Goal: Communication & Community: Answer question/provide support

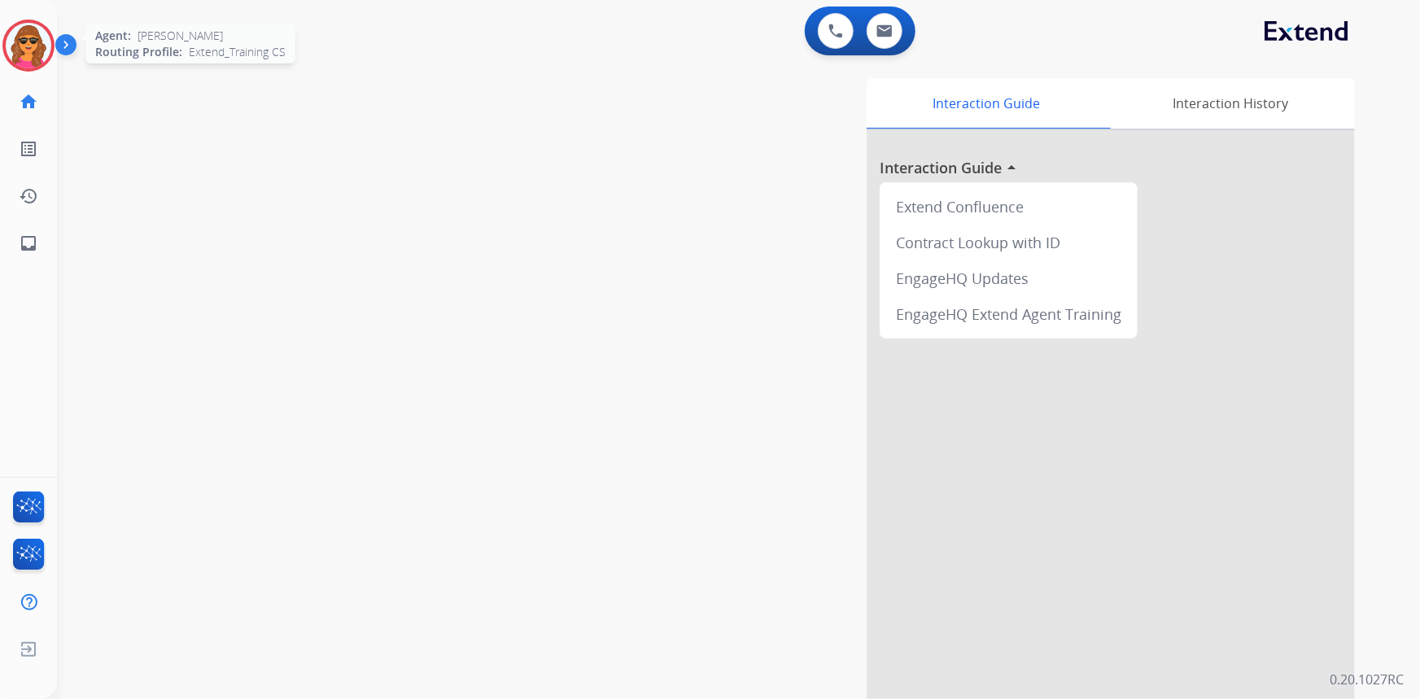
click at [31, 37] on img at bounding box center [29, 46] width 46 height 46
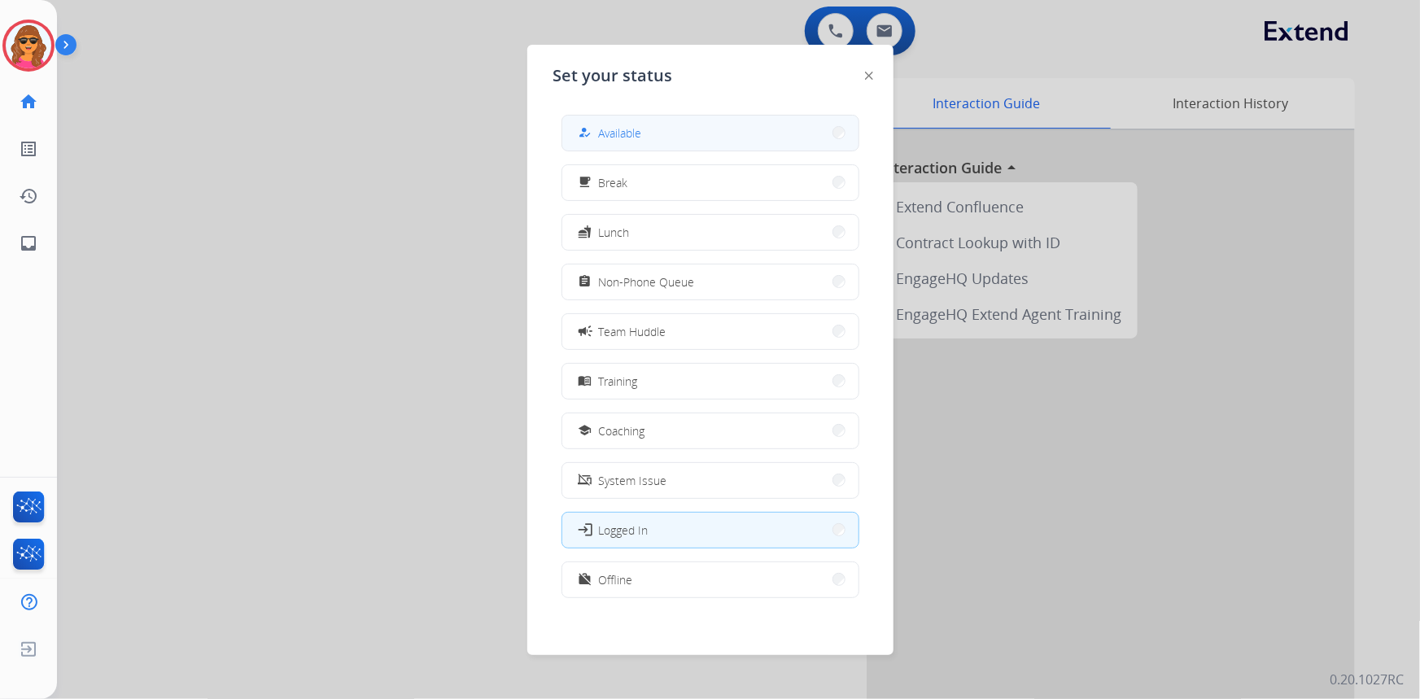
click at [624, 134] on span "Available" at bounding box center [620, 133] width 43 height 17
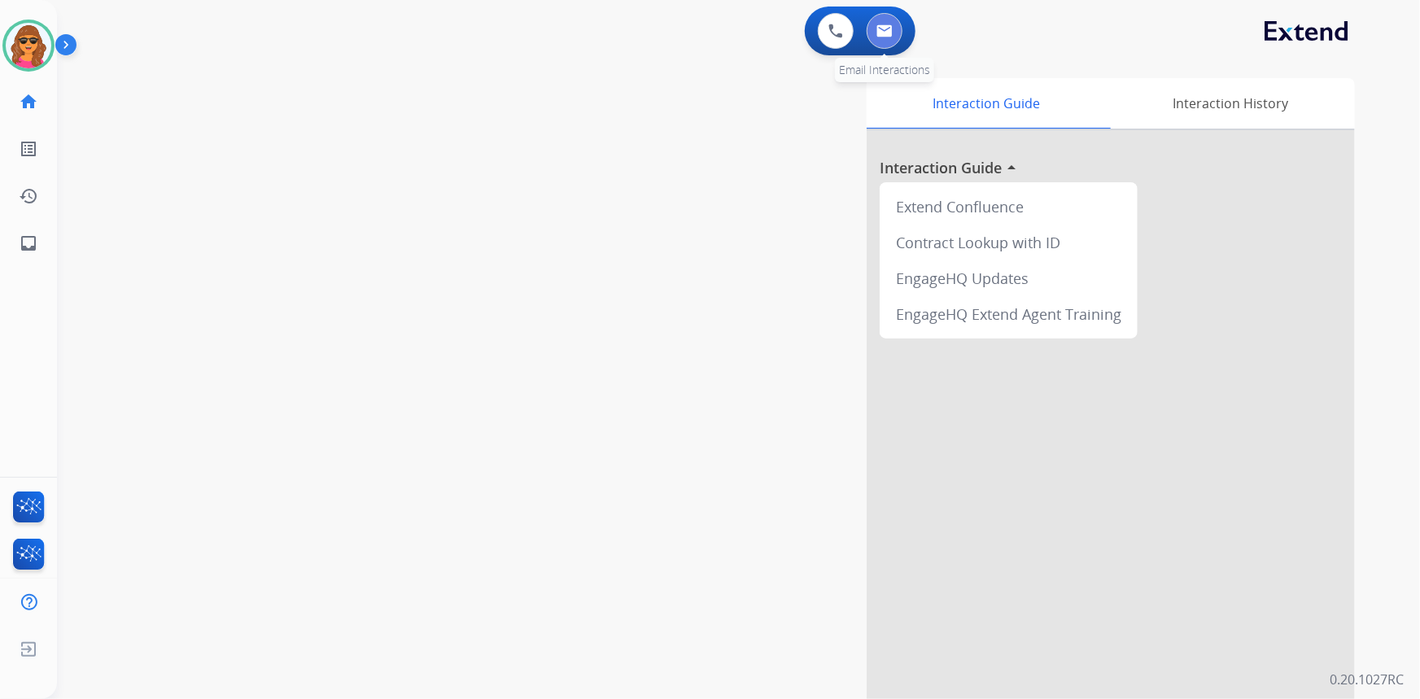
click at [882, 23] on button at bounding box center [885, 31] width 36 height 36
click at [881, 27] on img at bounding box center [885, 30] width 16 height 13
select select "**********"
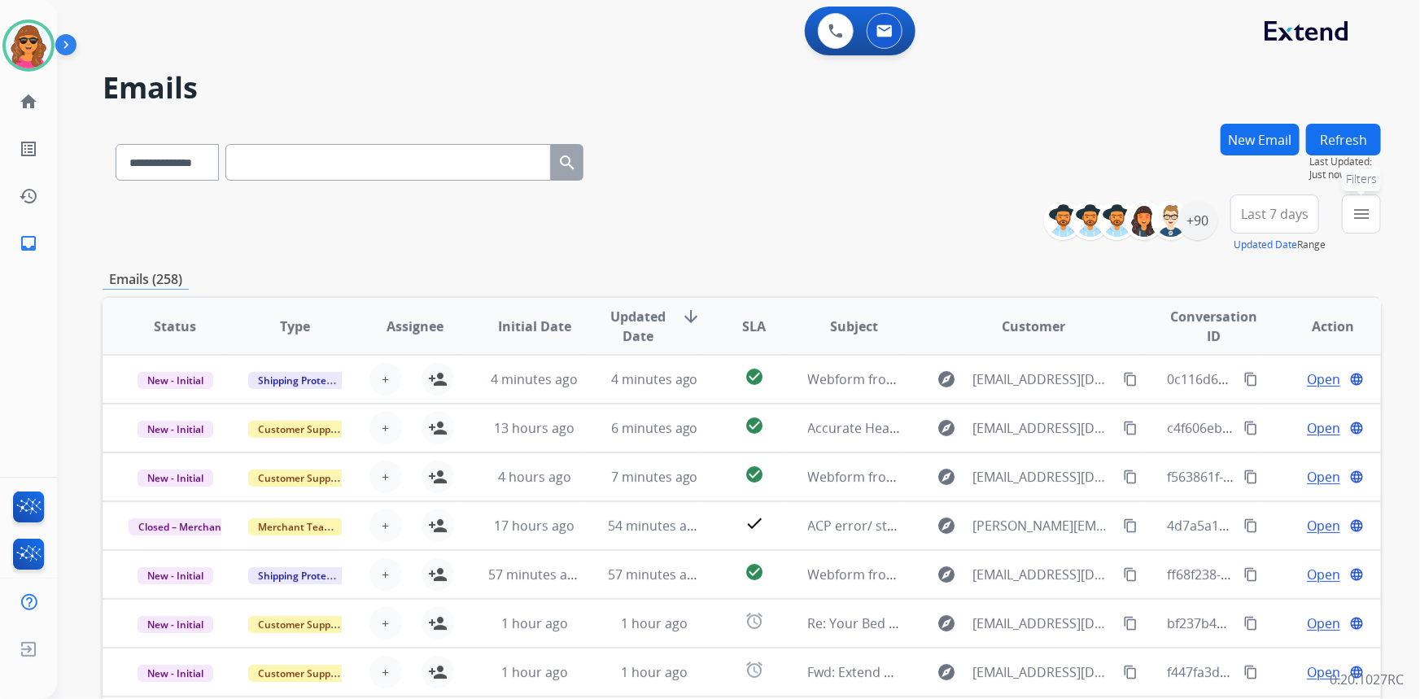
click at [1353, 208] on mat-icon "menu" at bounding box center [1362, 214] width 20 height 20
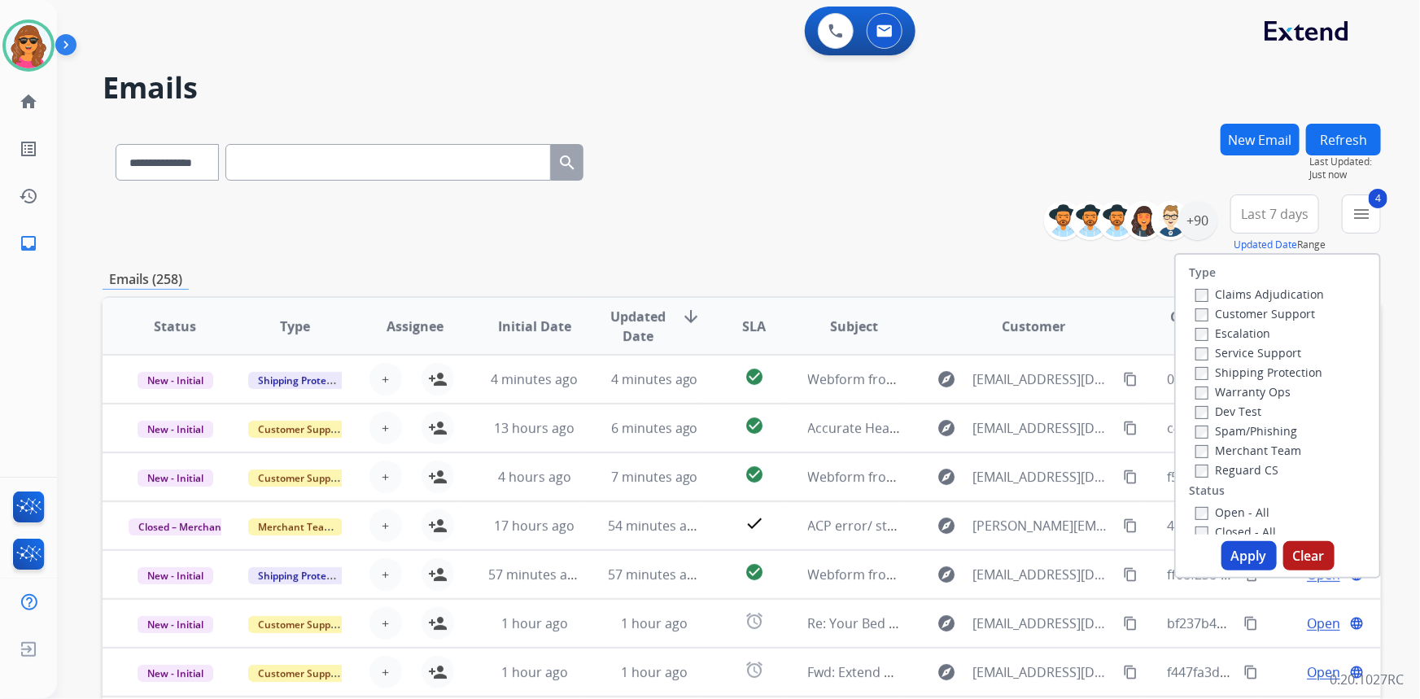
click at [1241, 557] on button "Apply" at bounding box center [1249, 555] width 55 height 29
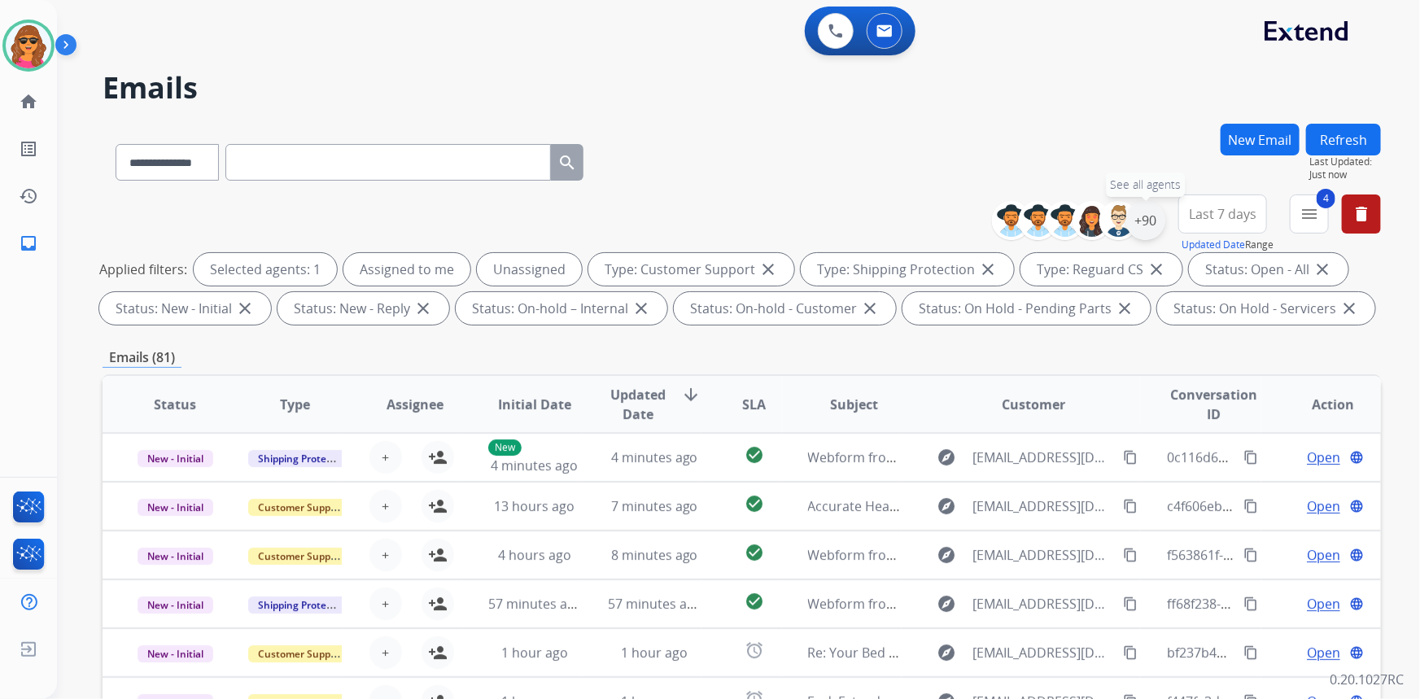
click at [1138, 224] on div "+90" at bounding box center [1145, 220] width 39 height 39
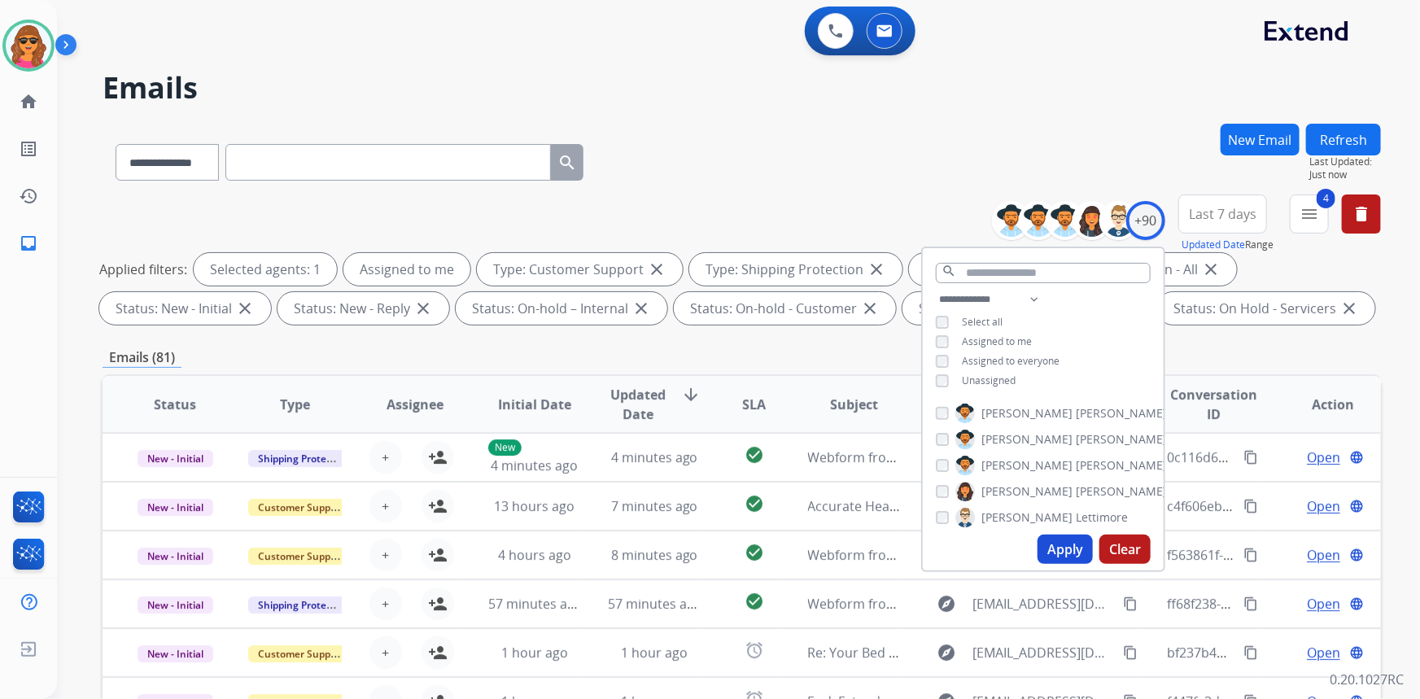
click at [1070, 557] on button "Apply" at bounding box center [1065, 549] width 55 height 29
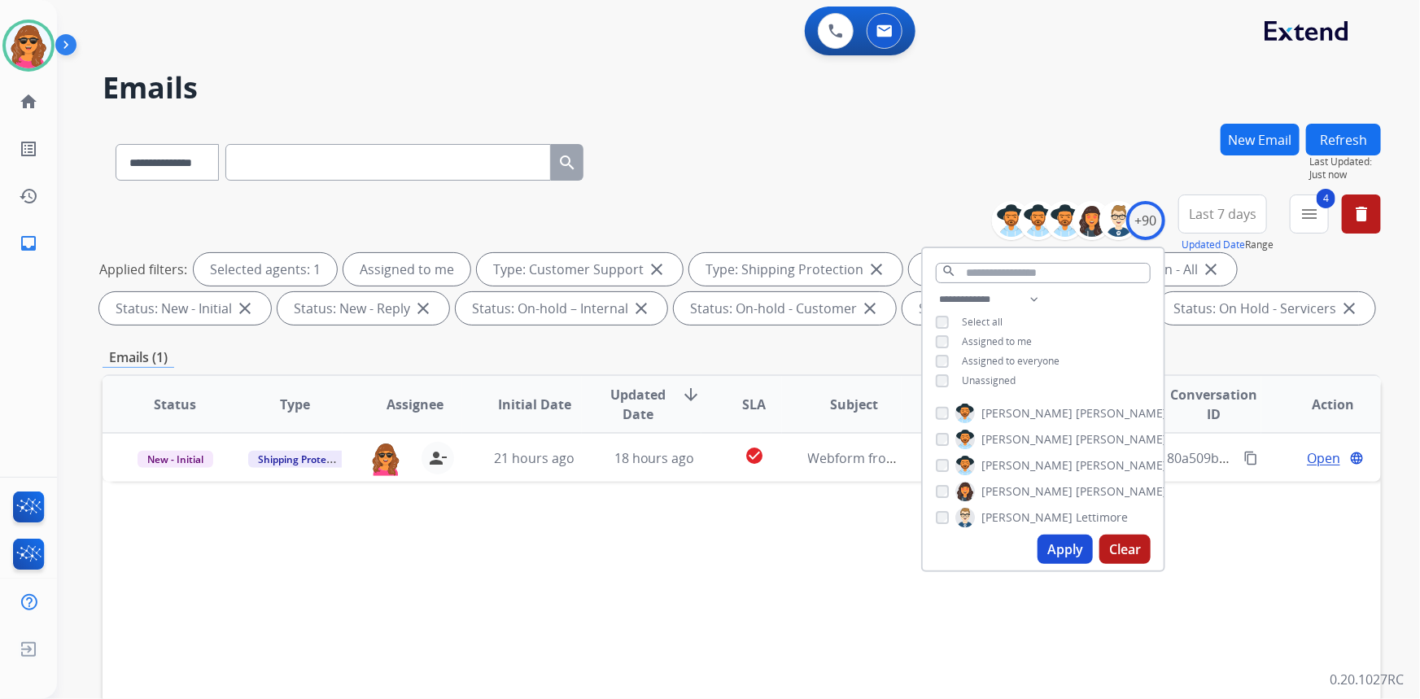
click at [1315, 536] on div "Status Type Assignee Initial Date Updated Date arrow_downward SLA Subject Custo…" at bounding box center [742, 646] width 1279 height 545
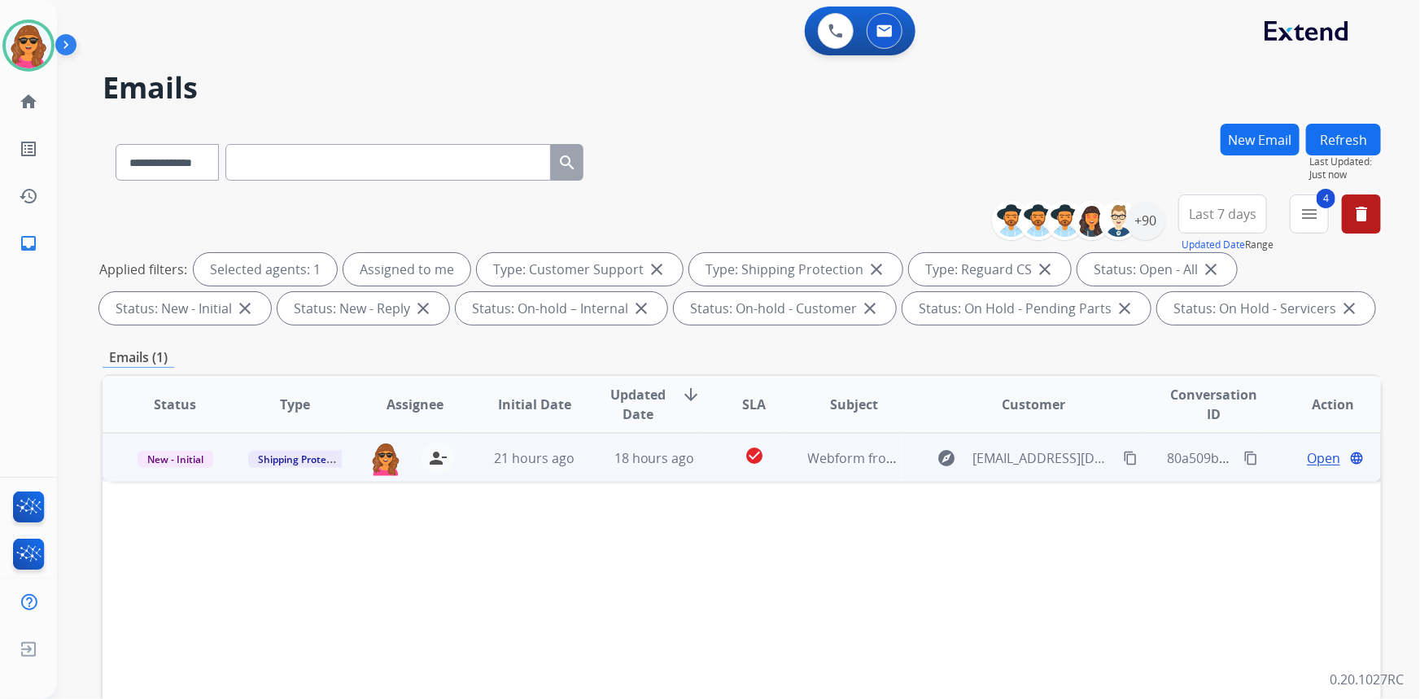
click at [1316, 457] on span "Open" at bounding box center [1323, 458] width 33 height 20
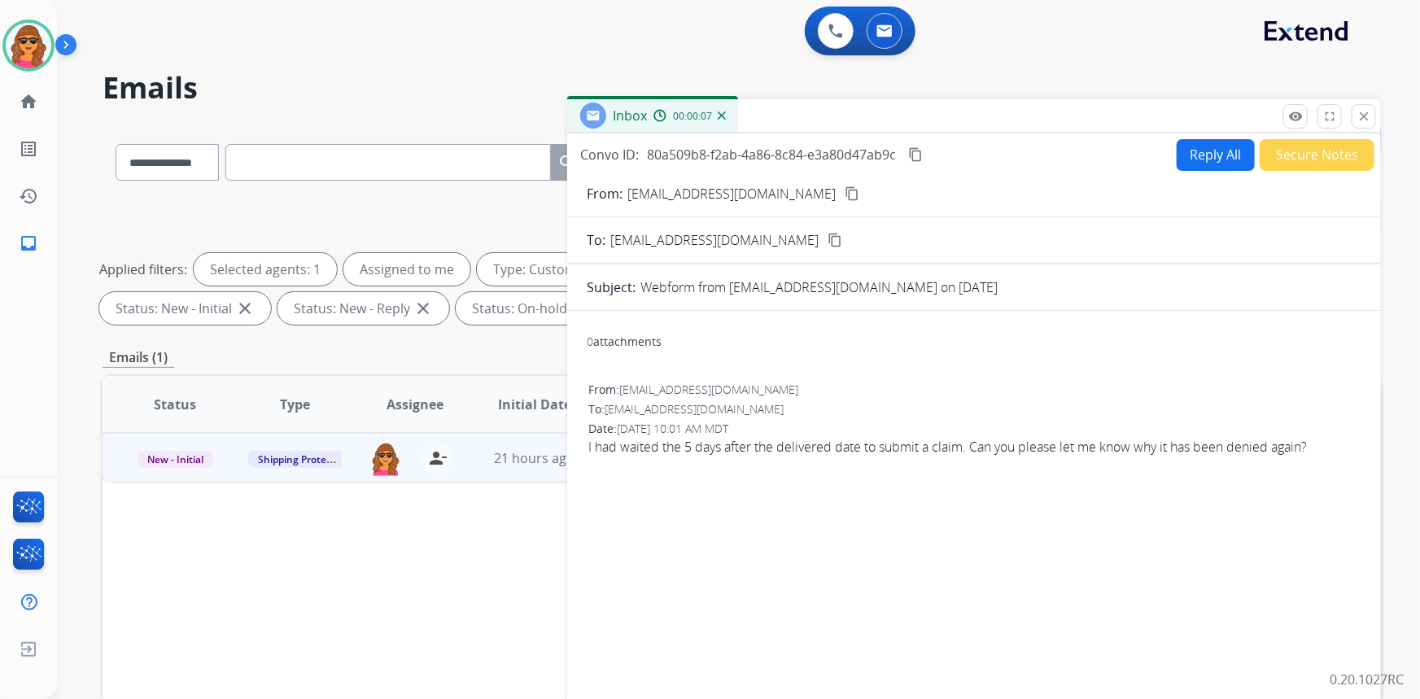
click at [845, 193] on mat-icon "content_copy" at bounding box center [852, 193] width 15 height 15
click at [1206, 147] on button "Reply All" at bounding box center [1216, 155] width 78 height 32
select select "**********"
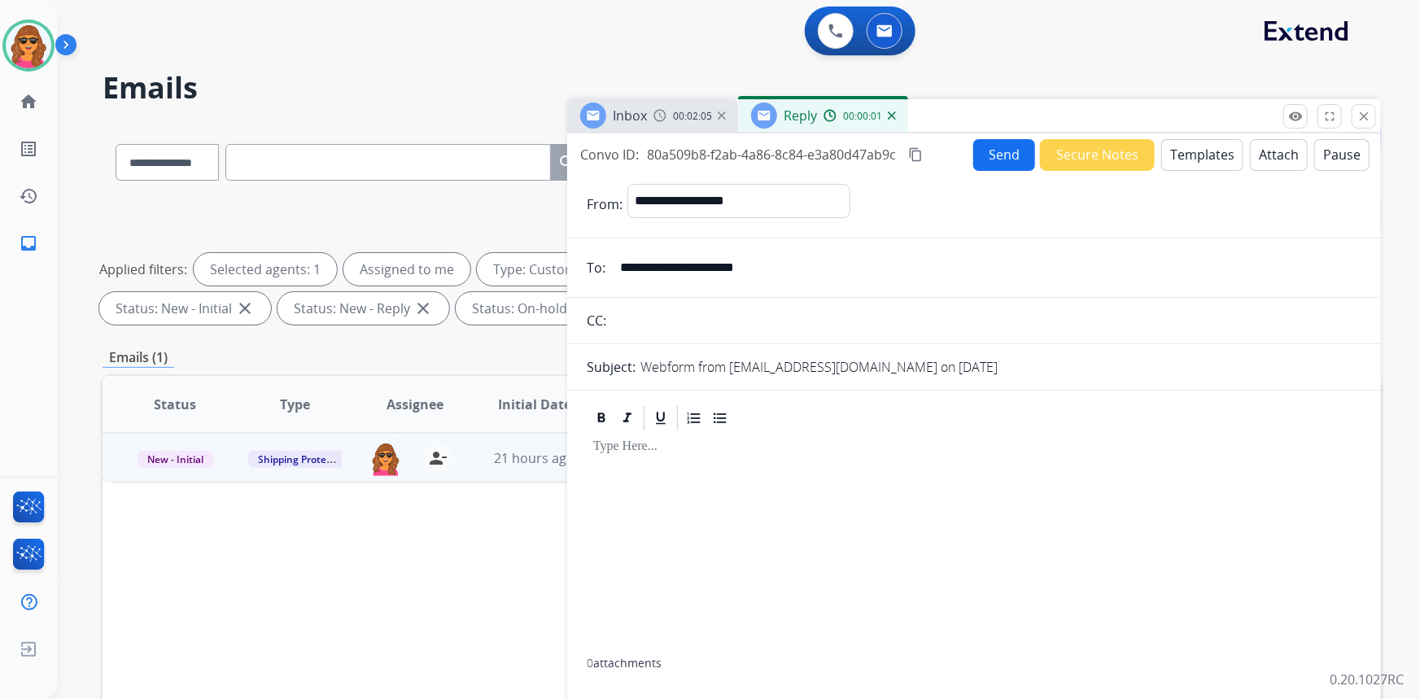
click at [1179, 162] on button "Templates" at bounding box center [1202, 155] width 82 height 32
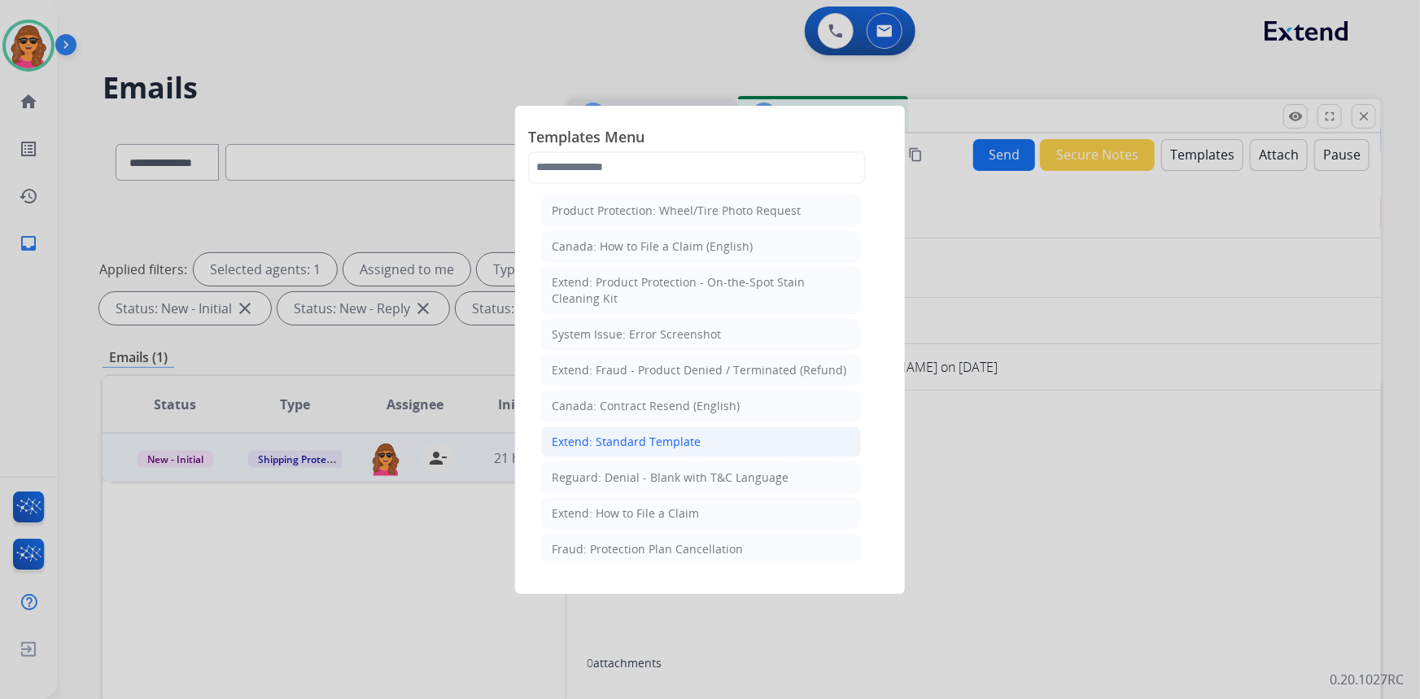
click at [562, 439] on div "Extend: Standard Template" at bounding box center [626, 442] width 149 height 16
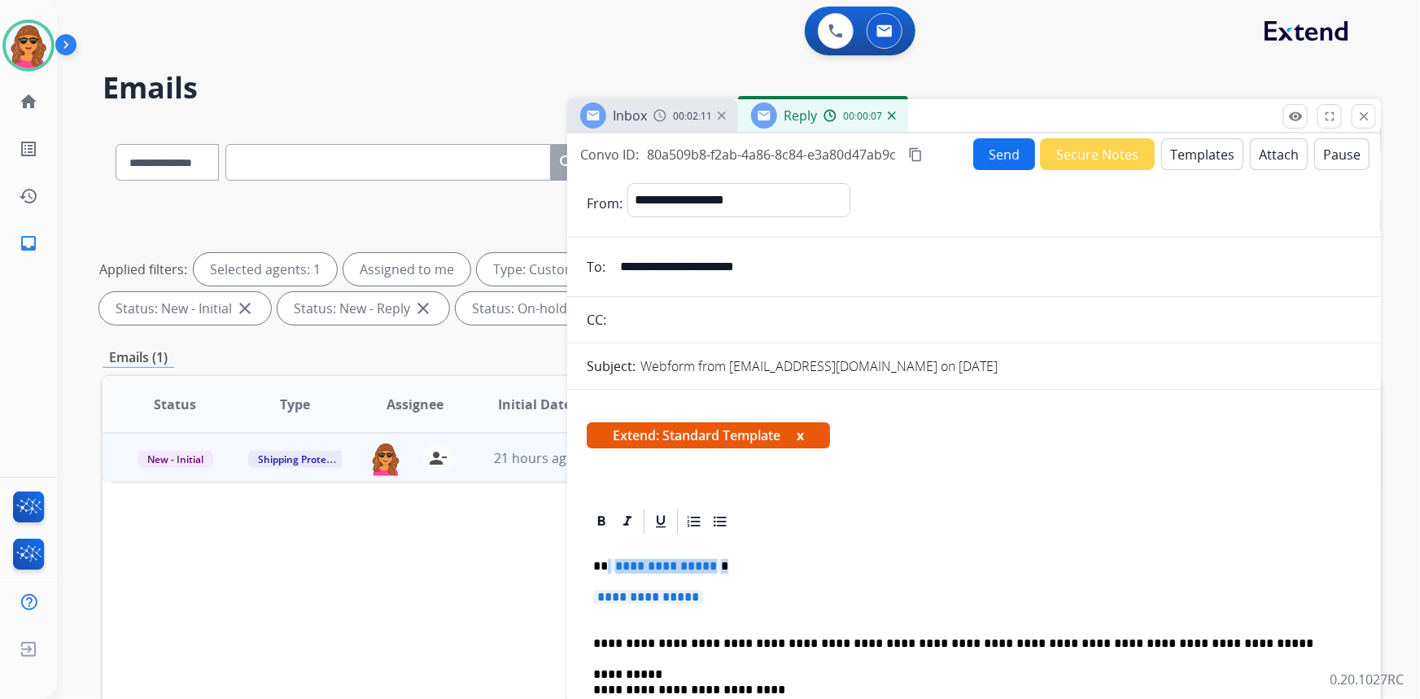
drag, startPoint x: 608, startPoint y: 568, endPoint x: 737, endPoint y: 562, distance: 128.8
click at [737, 562] on p "**********" at bounding box center [968, 566] width 750 height 15
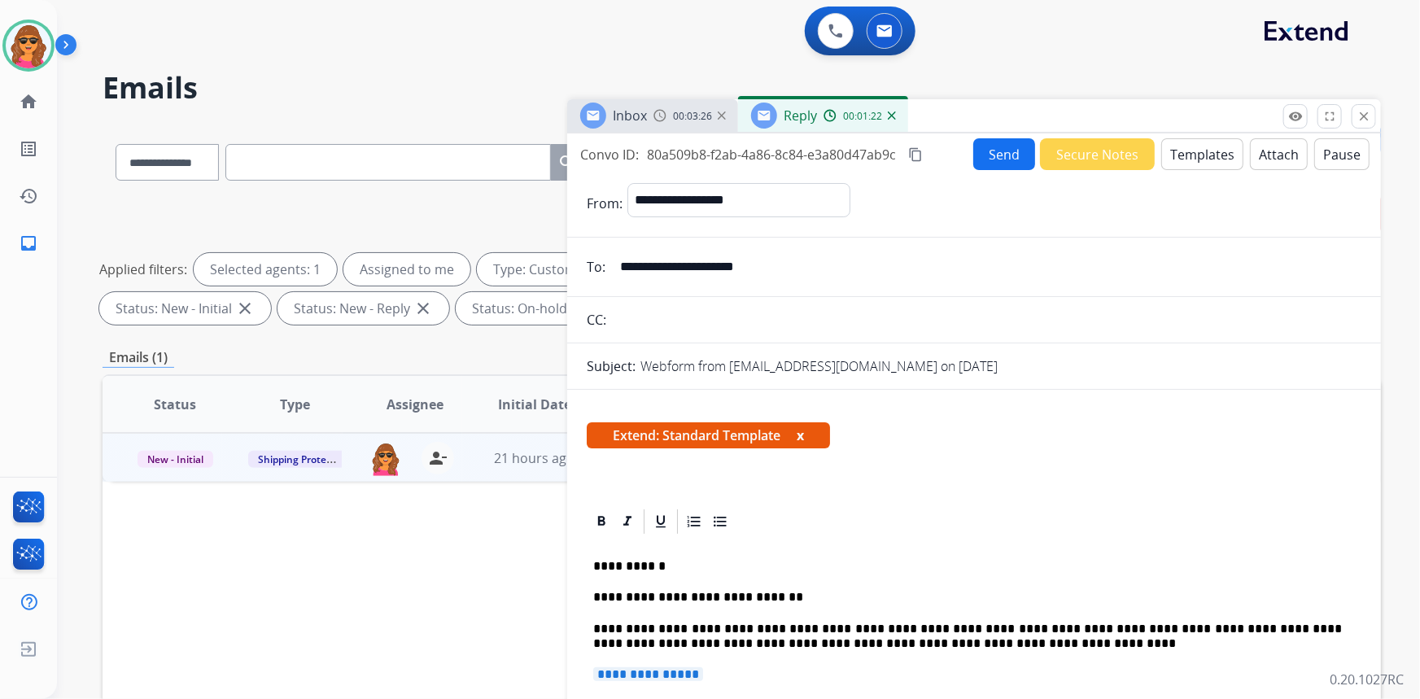
scroll to position [65, 0]
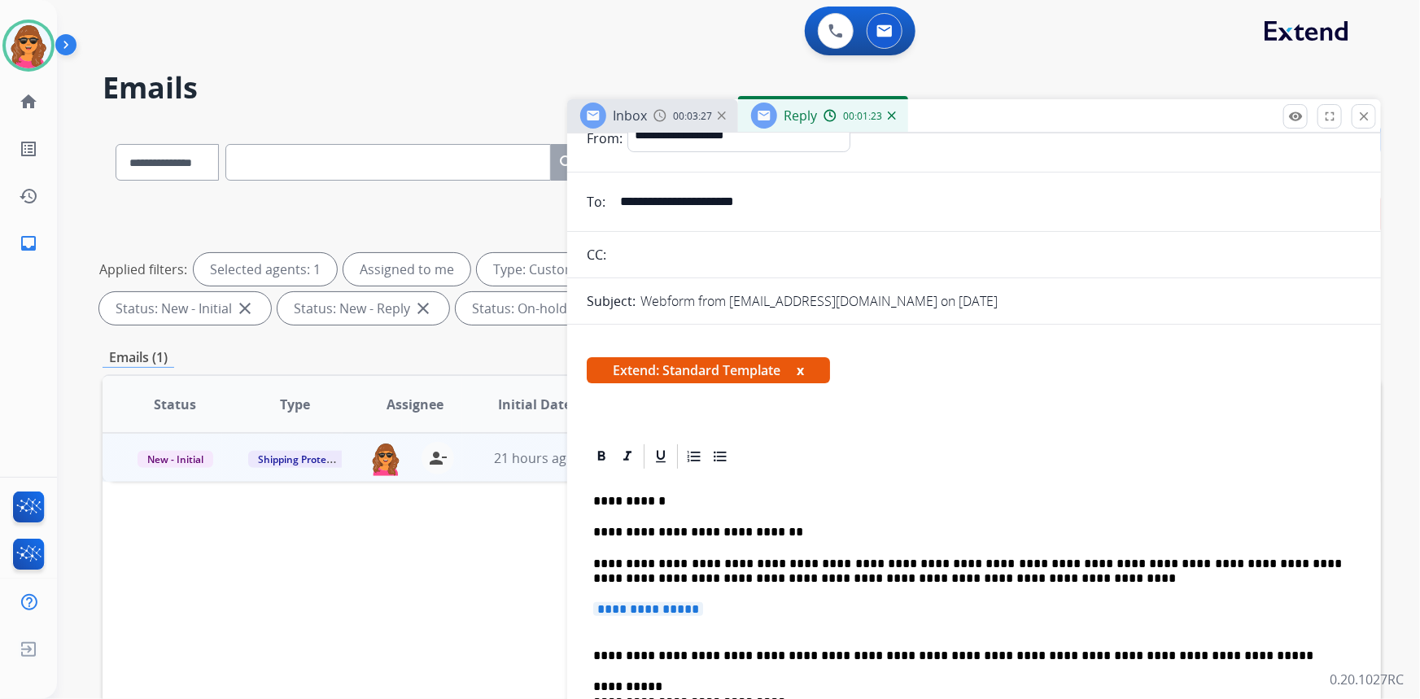
click at [664, 617] on p "**********" at bounding box center [974, 617] width 762 height 30
click at [635, 604] on span "**********" at bounding box center [648, 609] width 110 height 14
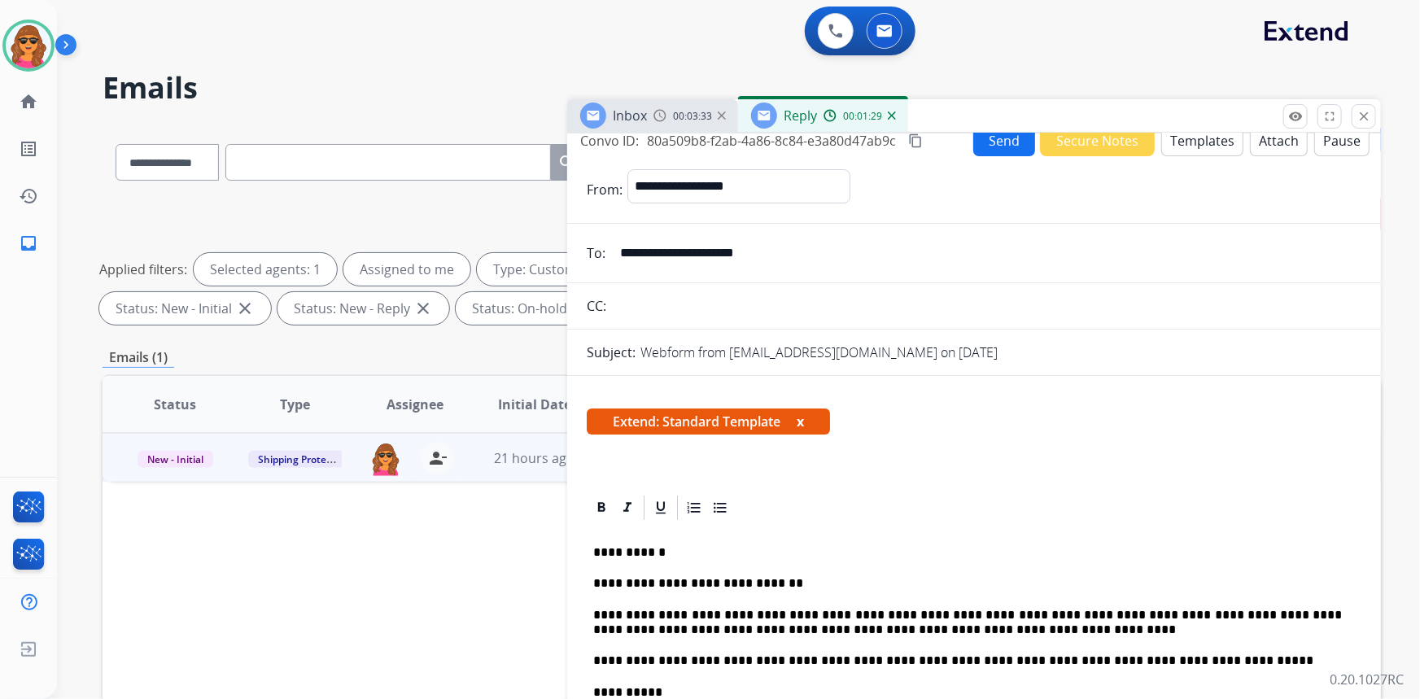
scroll to position [0, 0]
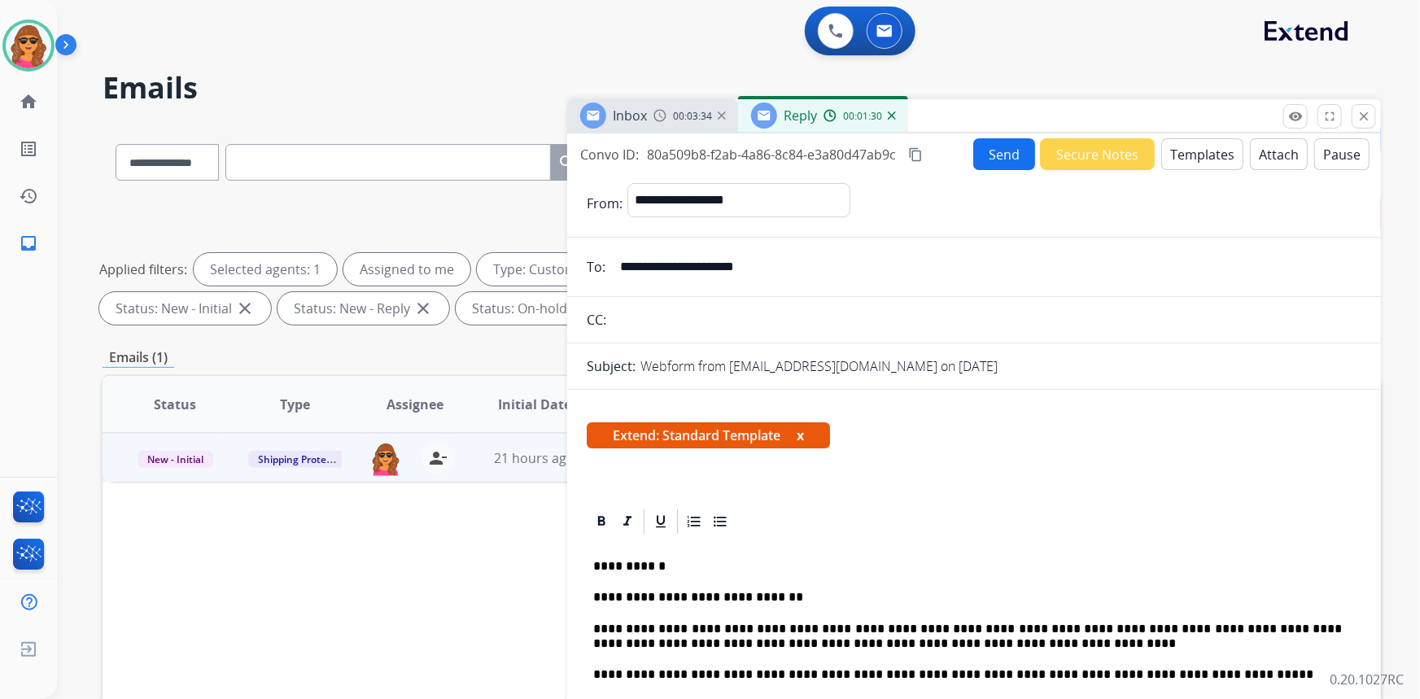
click at [1004, 146] on button "Send" at bounding box center [1004, 154] width 62 height 32
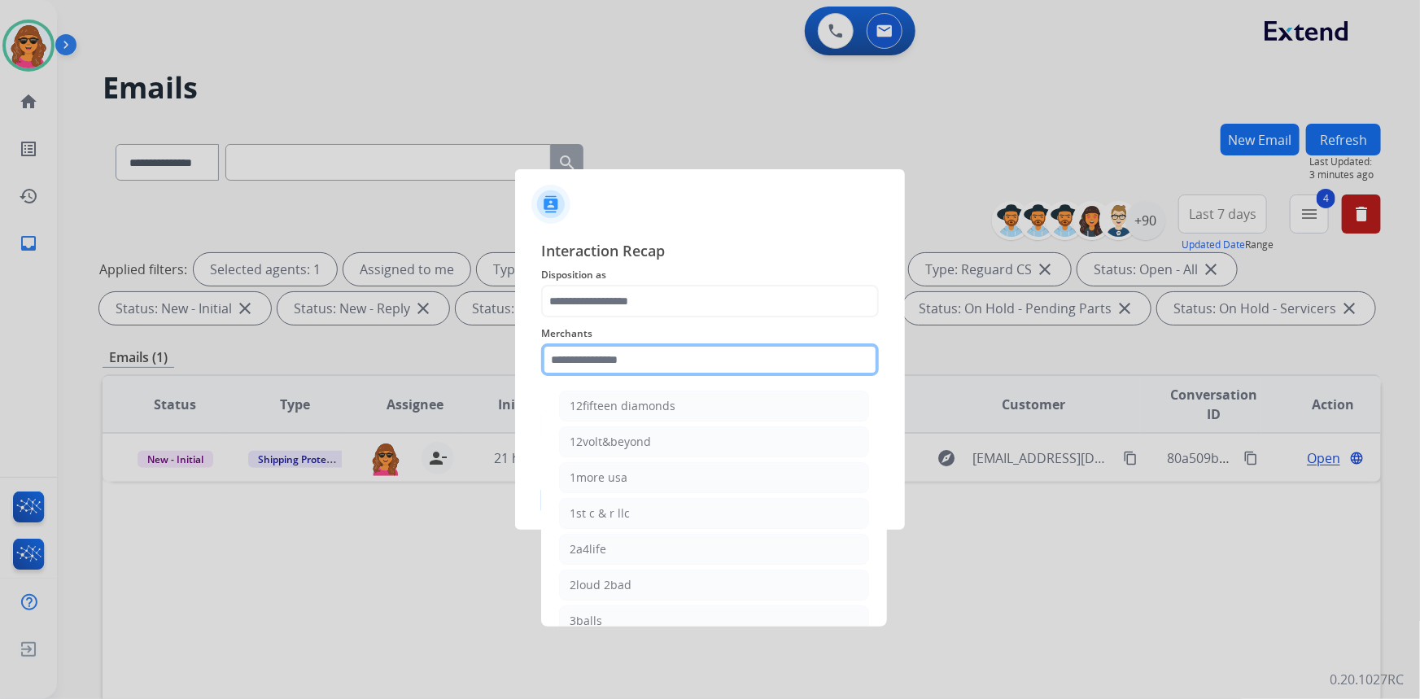
click at [558, 361] on input "text" at bounding box center [710, 359] width 338 height 33
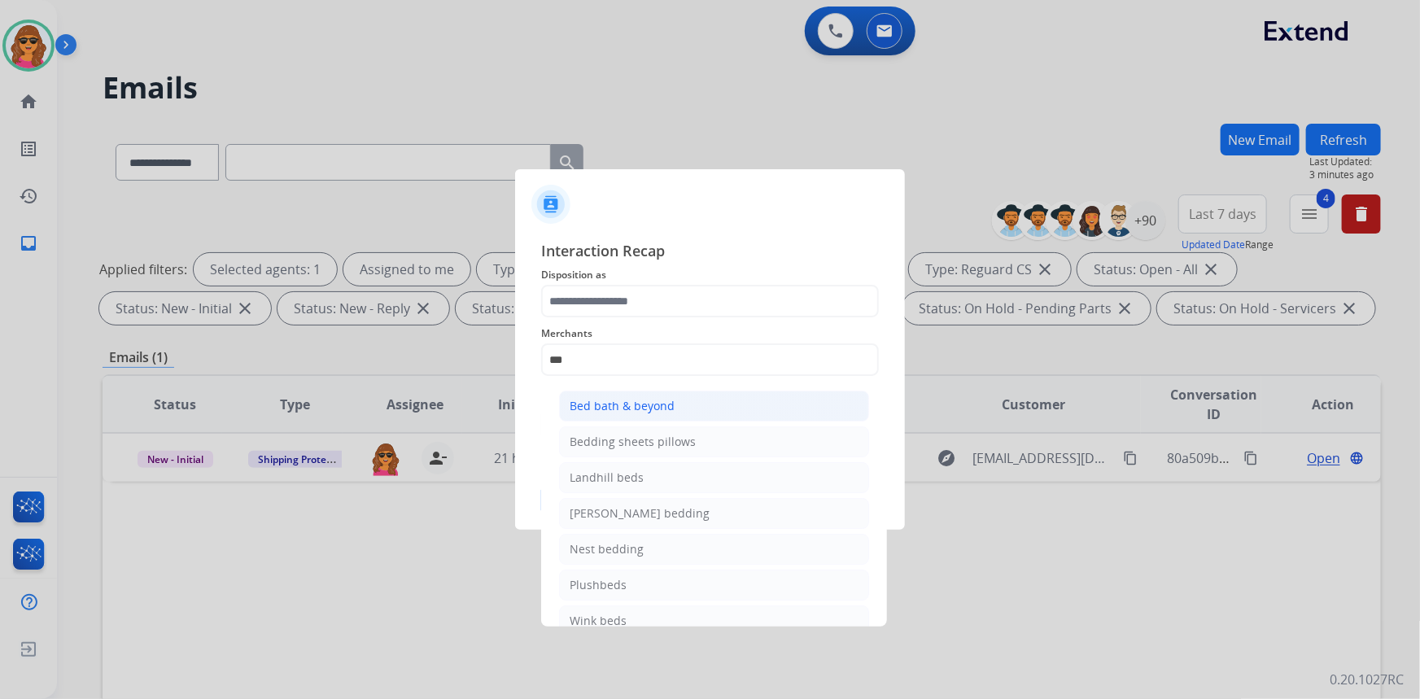
click at [591, 403] on div "Bed bath & beyond" at bounding box center [622, 406] width 105 height 16
type input "**********"
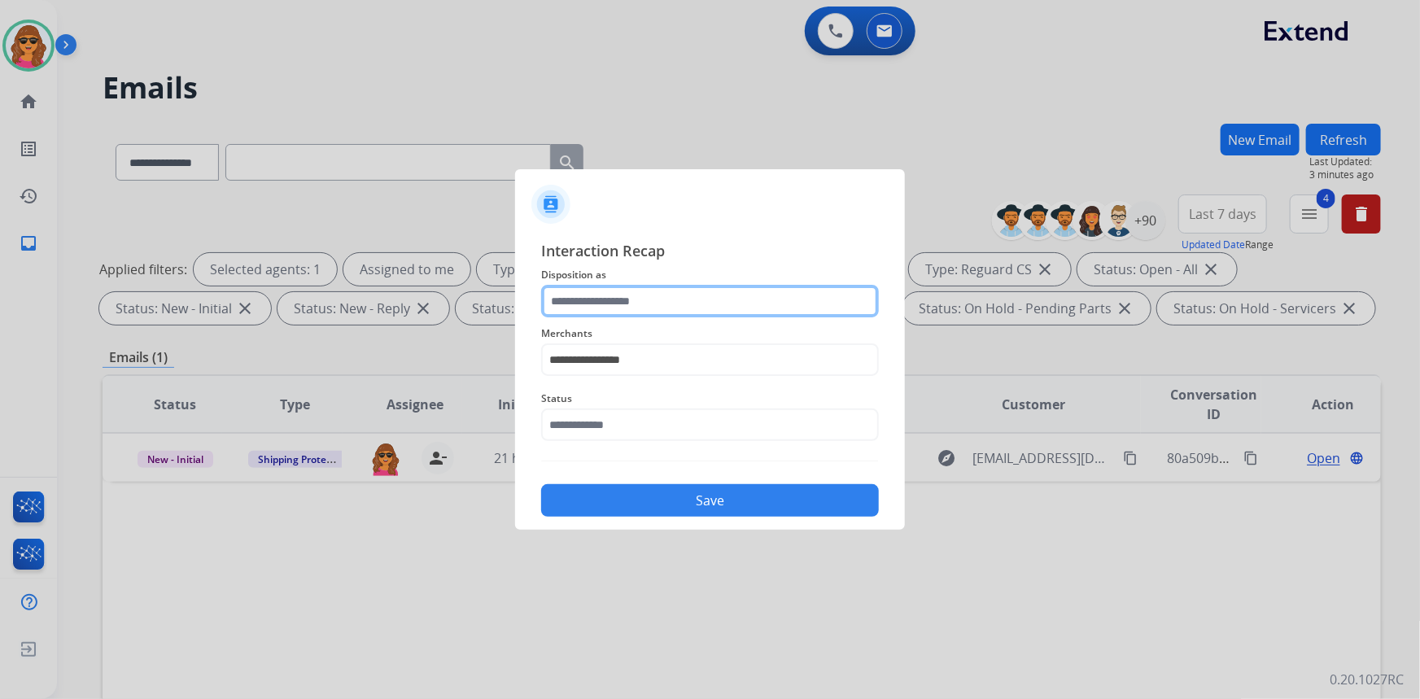
click at [552, 308] on input "text" at bounding box center [710, 301] width 338 height 33
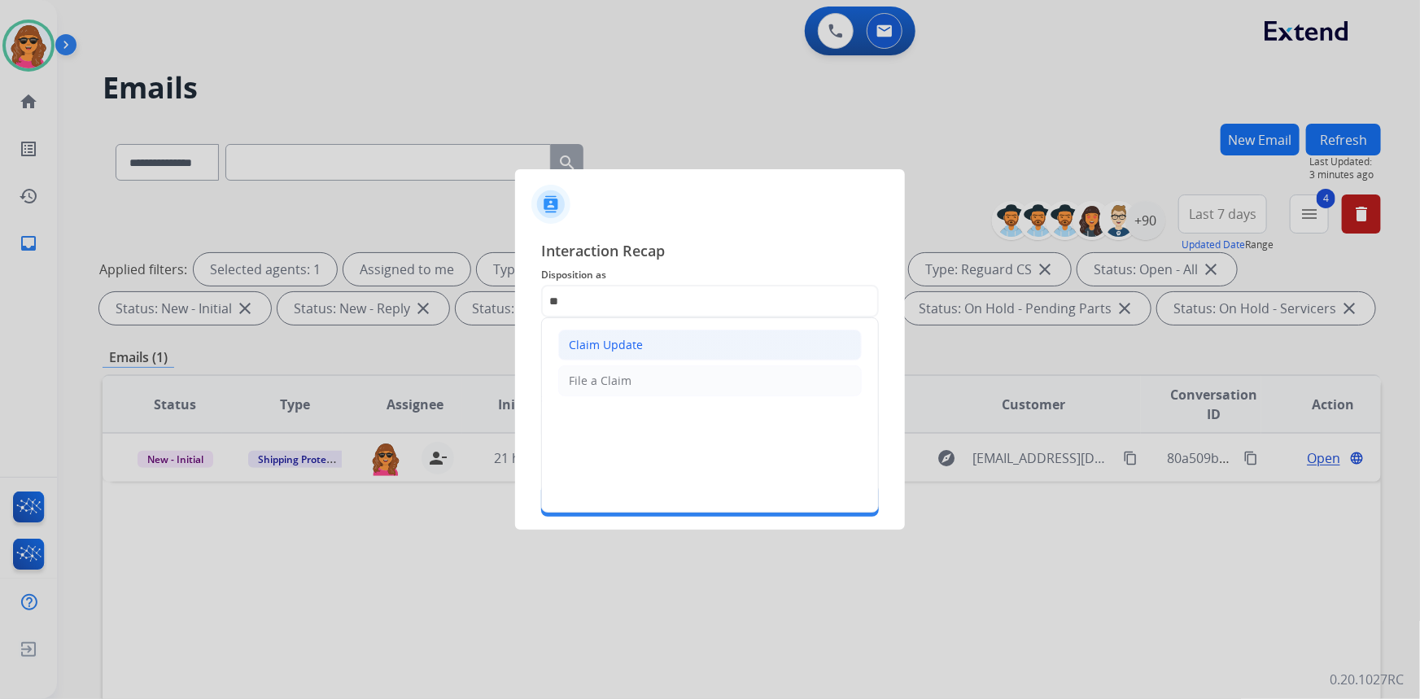
click at [612, 334] on li "Claim Update" at bounding box center [710, 345] width 304 height 31
type input "**********"
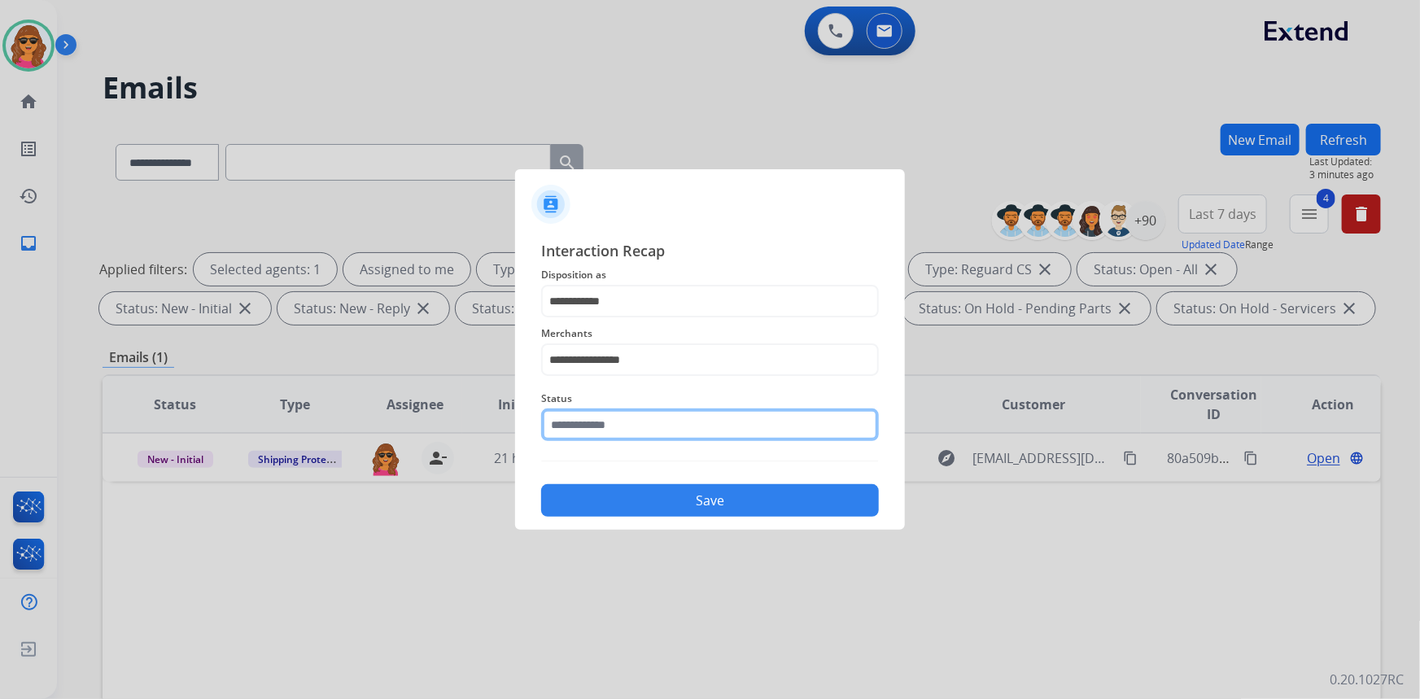
click at [623, 430] on input "text" at bounding box center [710, 425] width 338 height 33
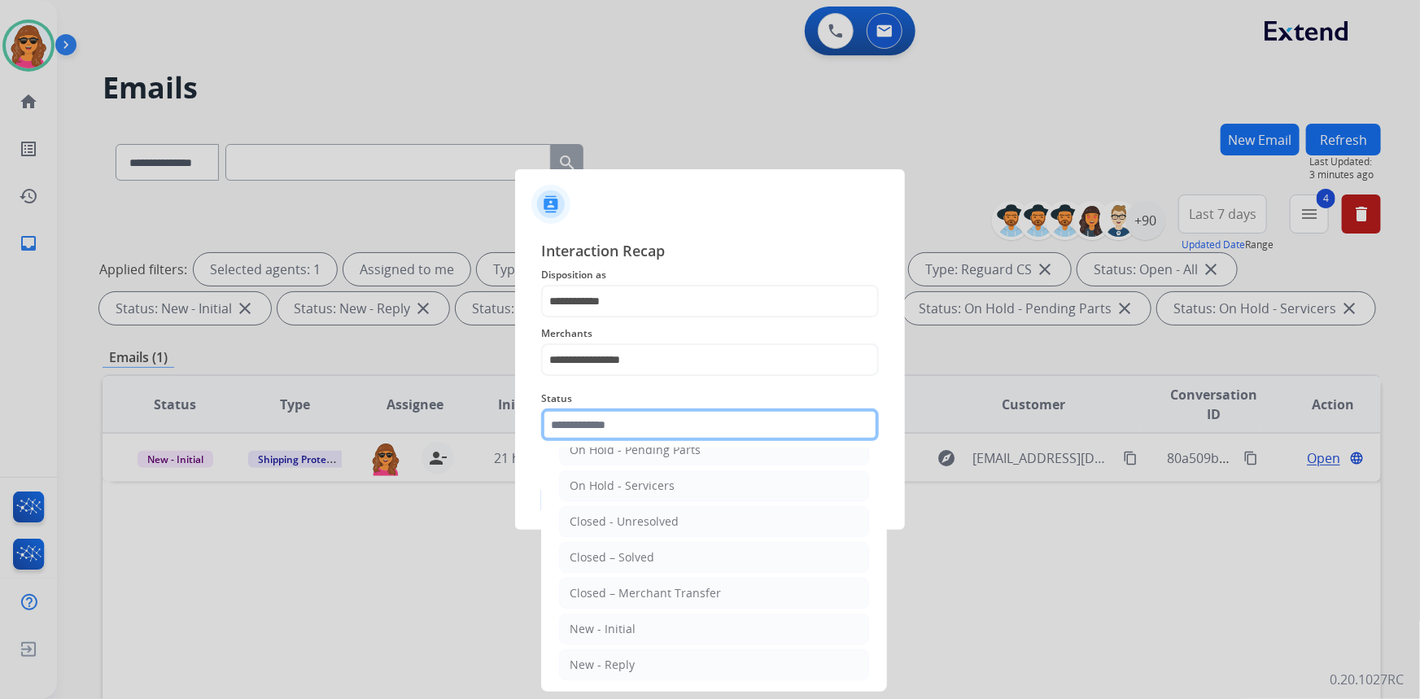
scroll to position [96, 0]
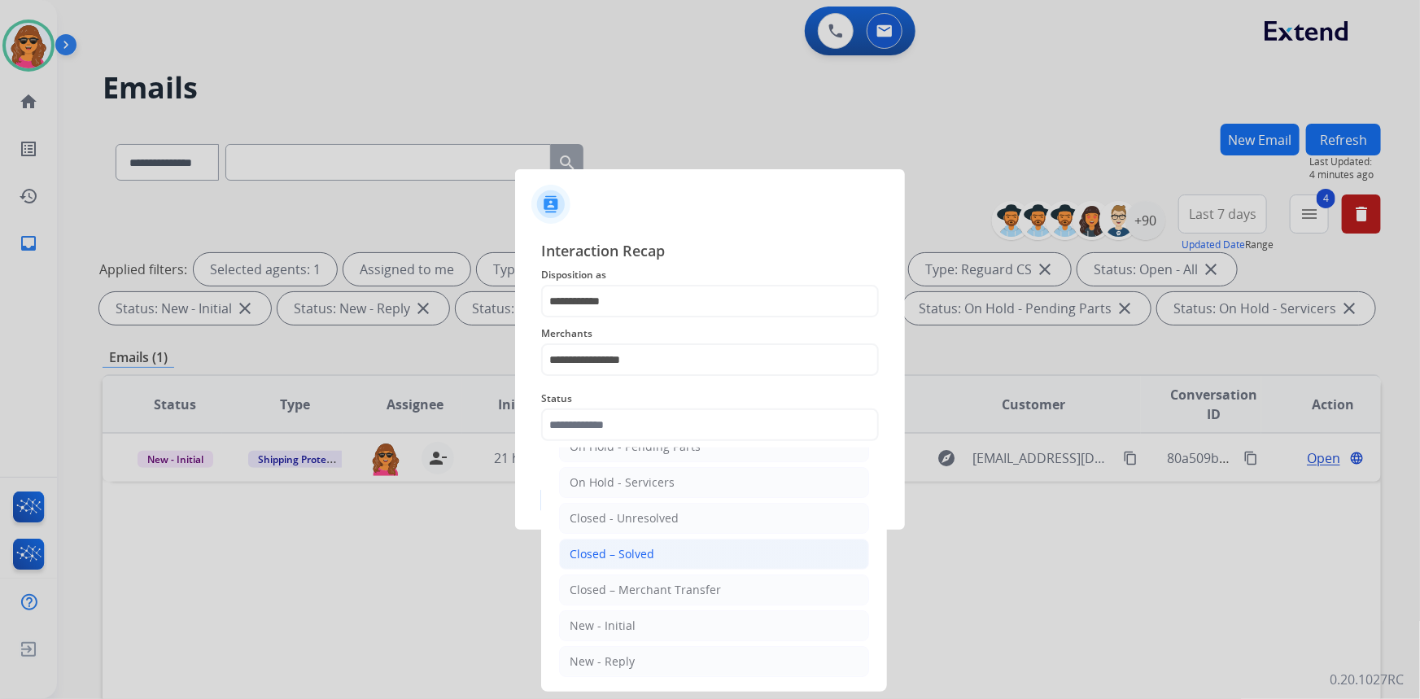
click at [635, 546] on div "Closed – Solved" at bounding box center [612, 554] width 85 height 16
type input "**********"
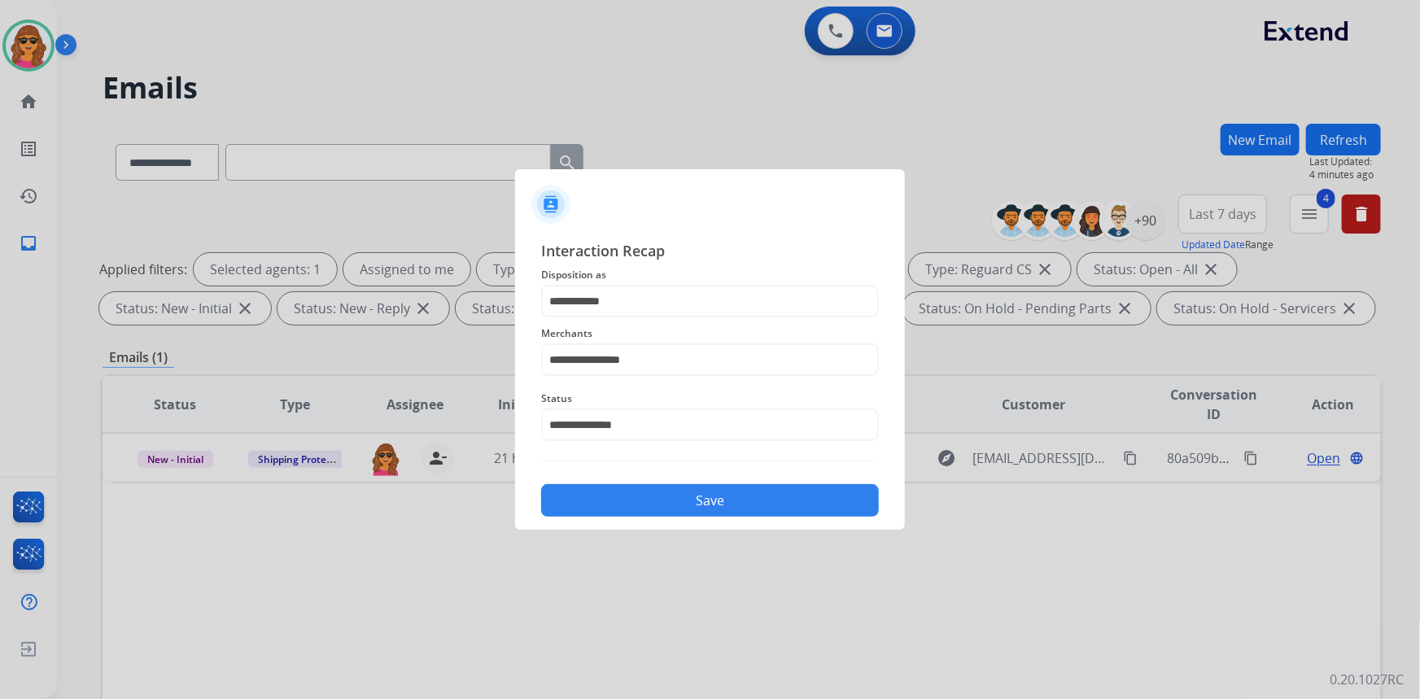
click at [684, 506] on button "Save" at bounding box center [710, 500] width 338 height 33
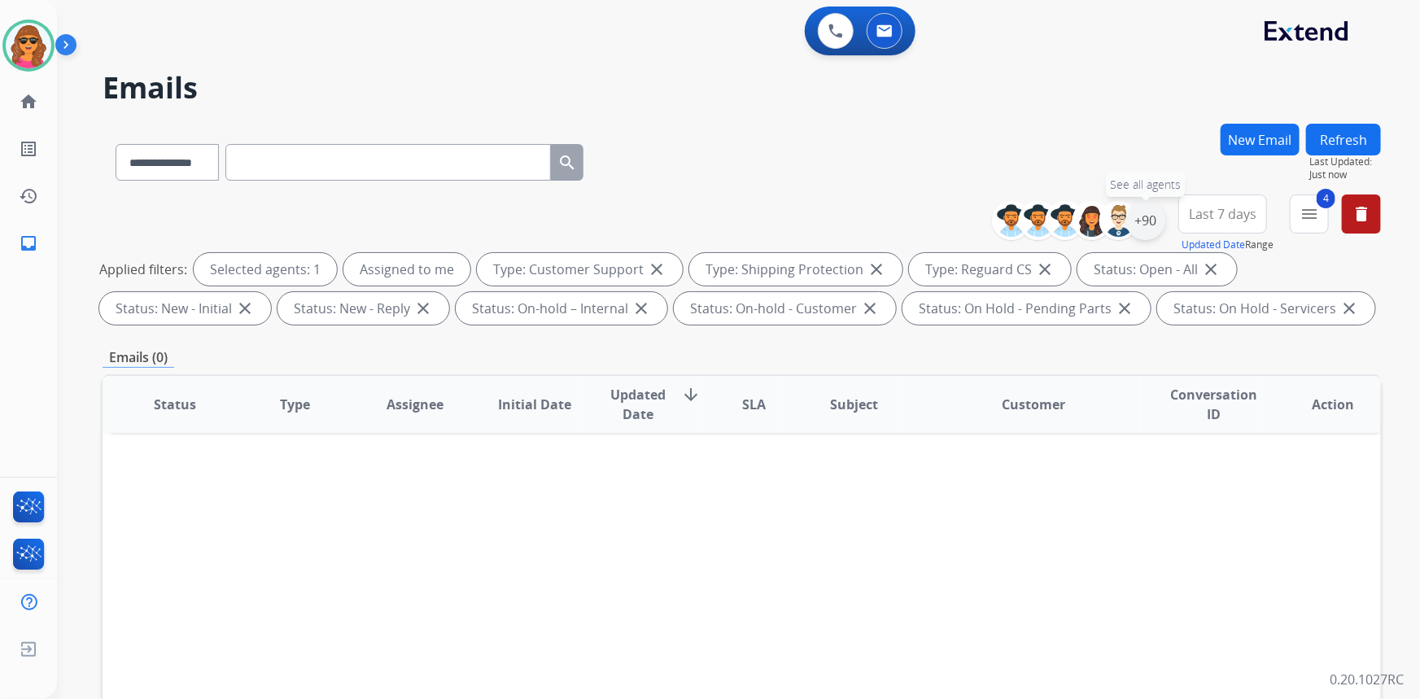
click at [1150, 221] on div "+90" at bounding box center [1145, 220] width 39 height 39
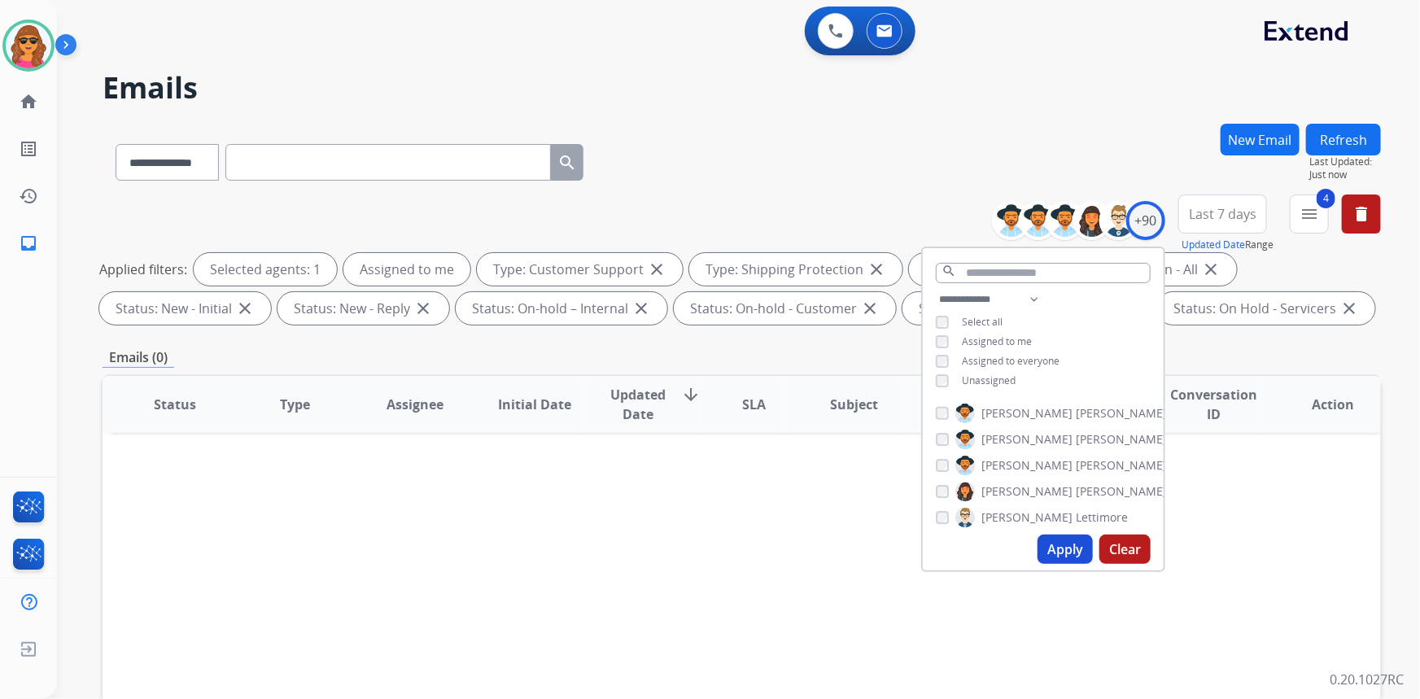
click at [938, 386] on div "**********" at bounding box center [1043, 342] width 241 height 104
click at [1067, 553] on button "Apply" at bounding box center [1065, 549] width 55 height 29
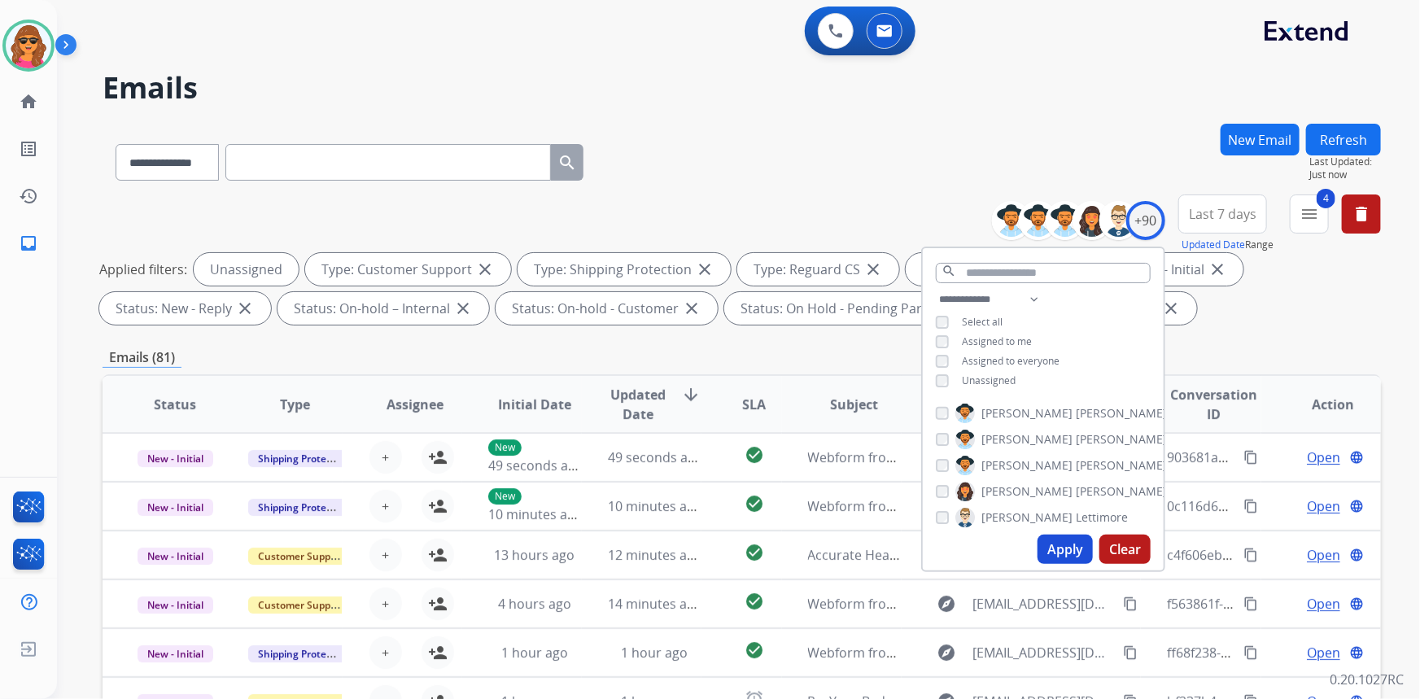
click at [1270, 348] on div "Emails (81)" at bounding box center [742, 358] width 1279 height 20
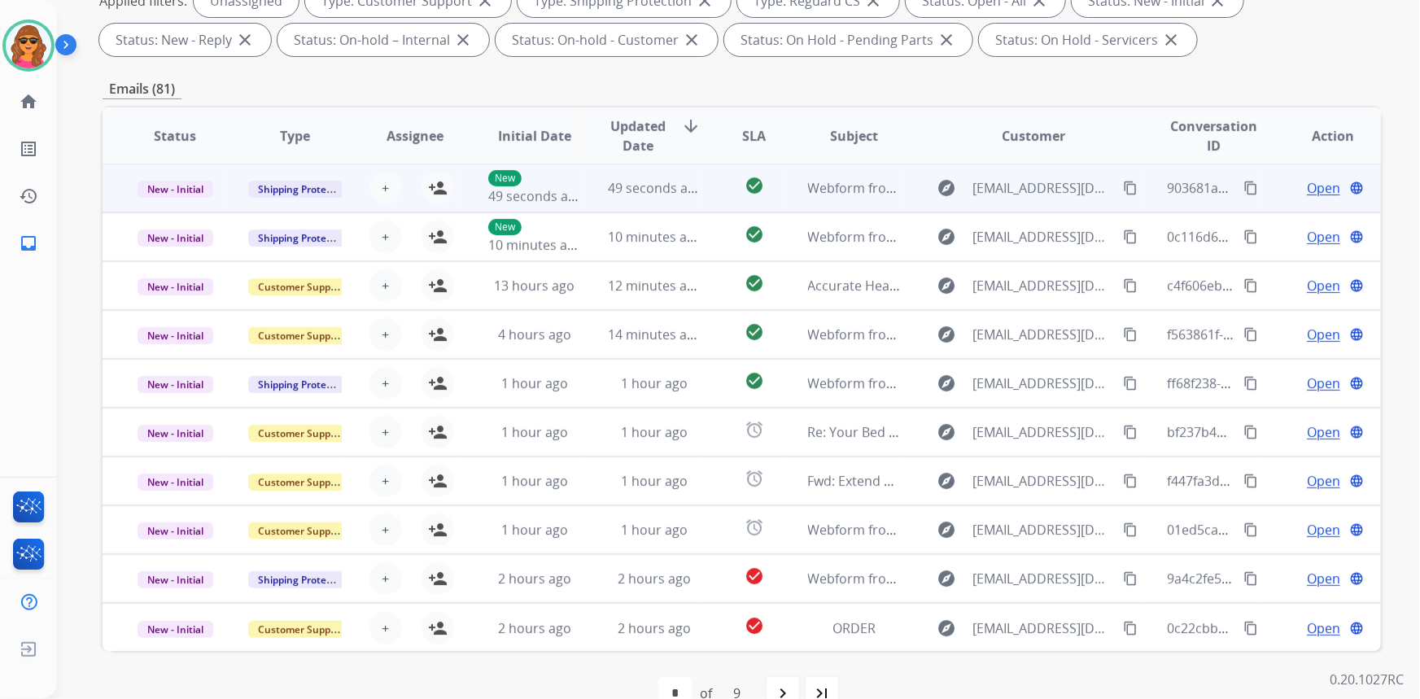
scroll to position [304, 0]
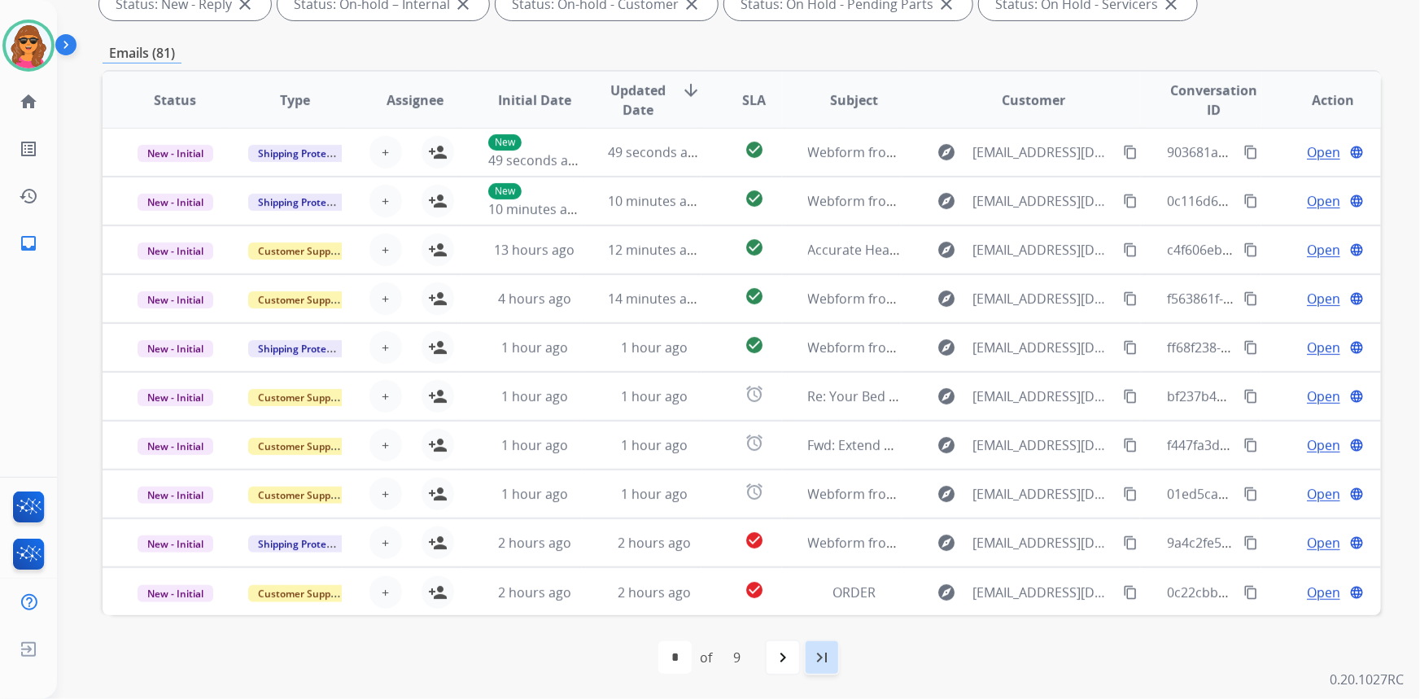
click at [826, 656] on mat-icon "last_page" at bounding box center [822, 658] width 20 height 20
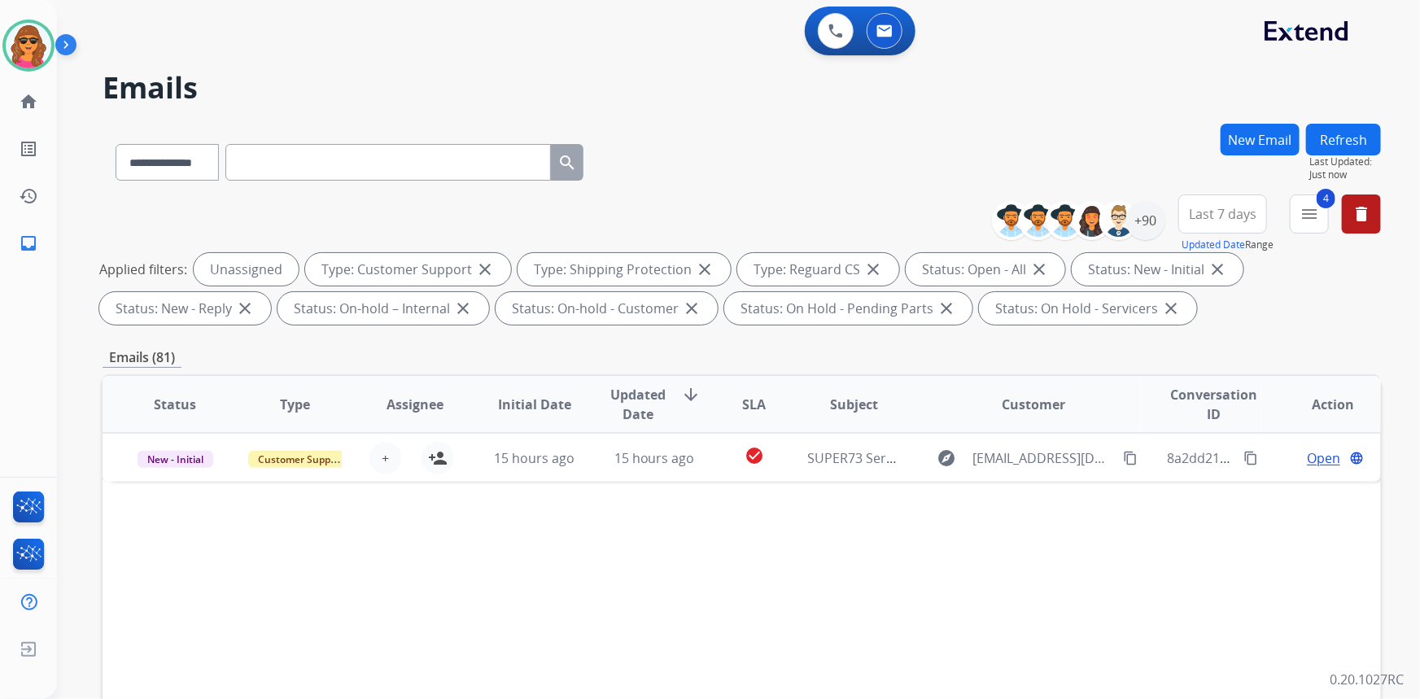
scroll to position [0, 0]
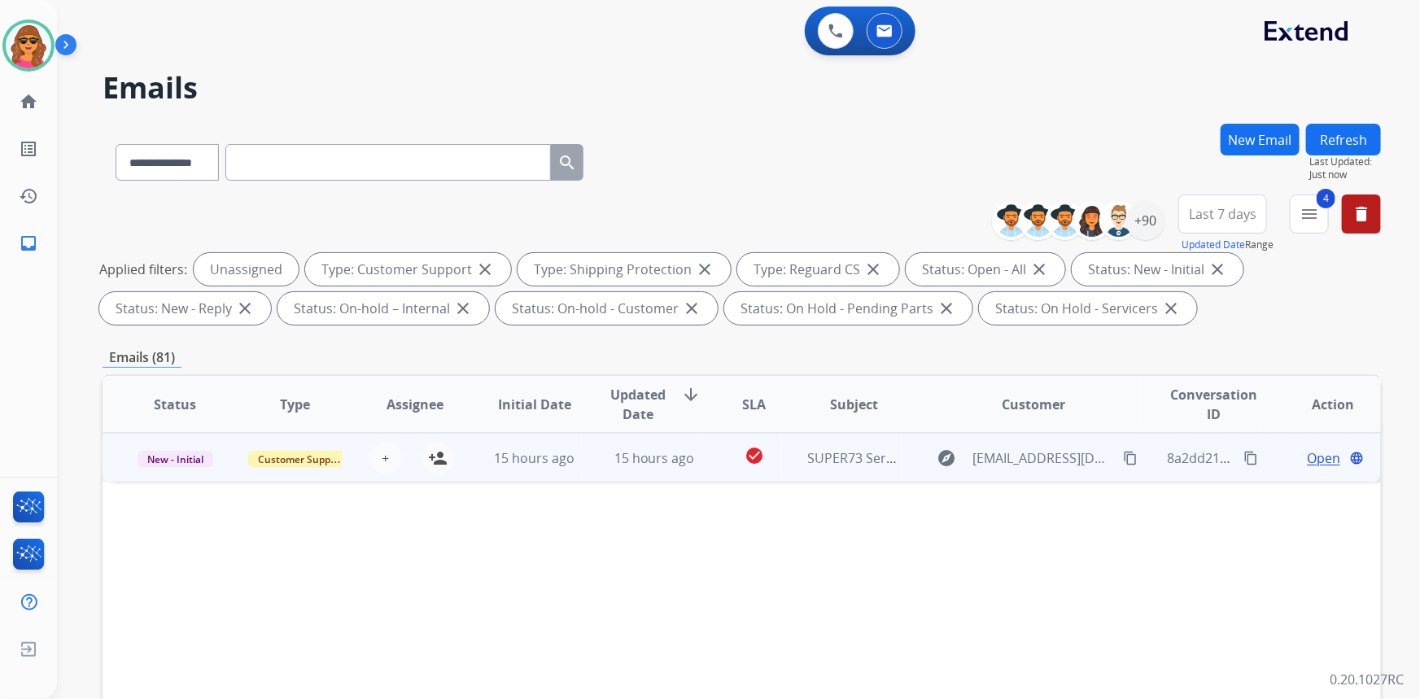
click at [1309, 458] on span "Open" at bounding box center [1323, 458] width 33 height 20
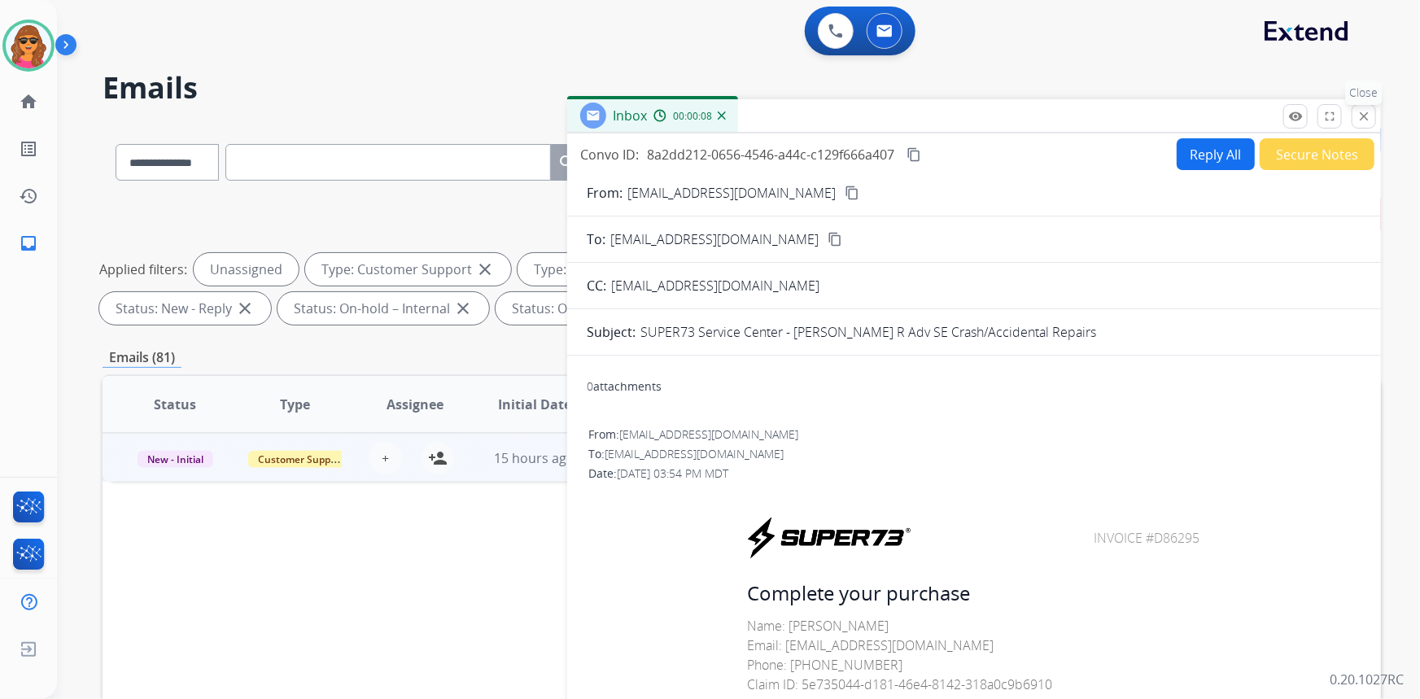
click at [1366, 114] on mat-icon "close" at bounding box center [1364, 116] width 15 height 15
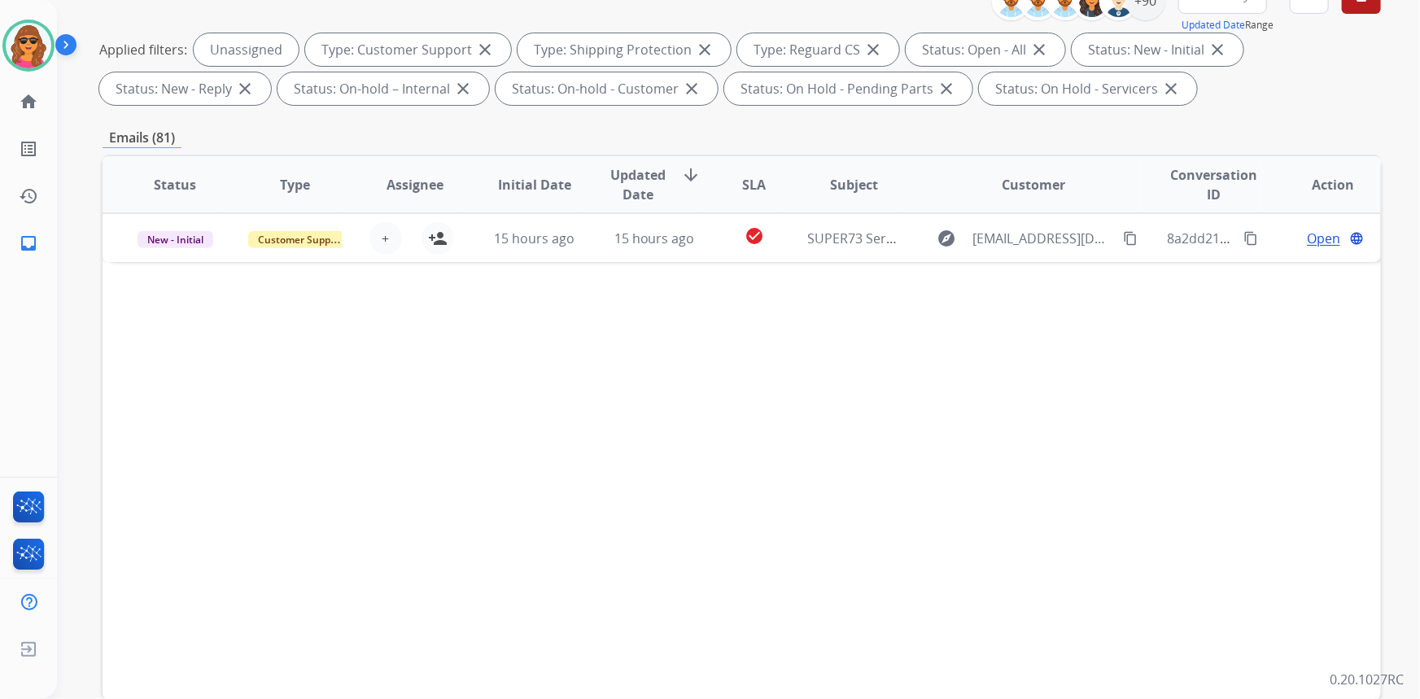
scroll to position [304, 0]
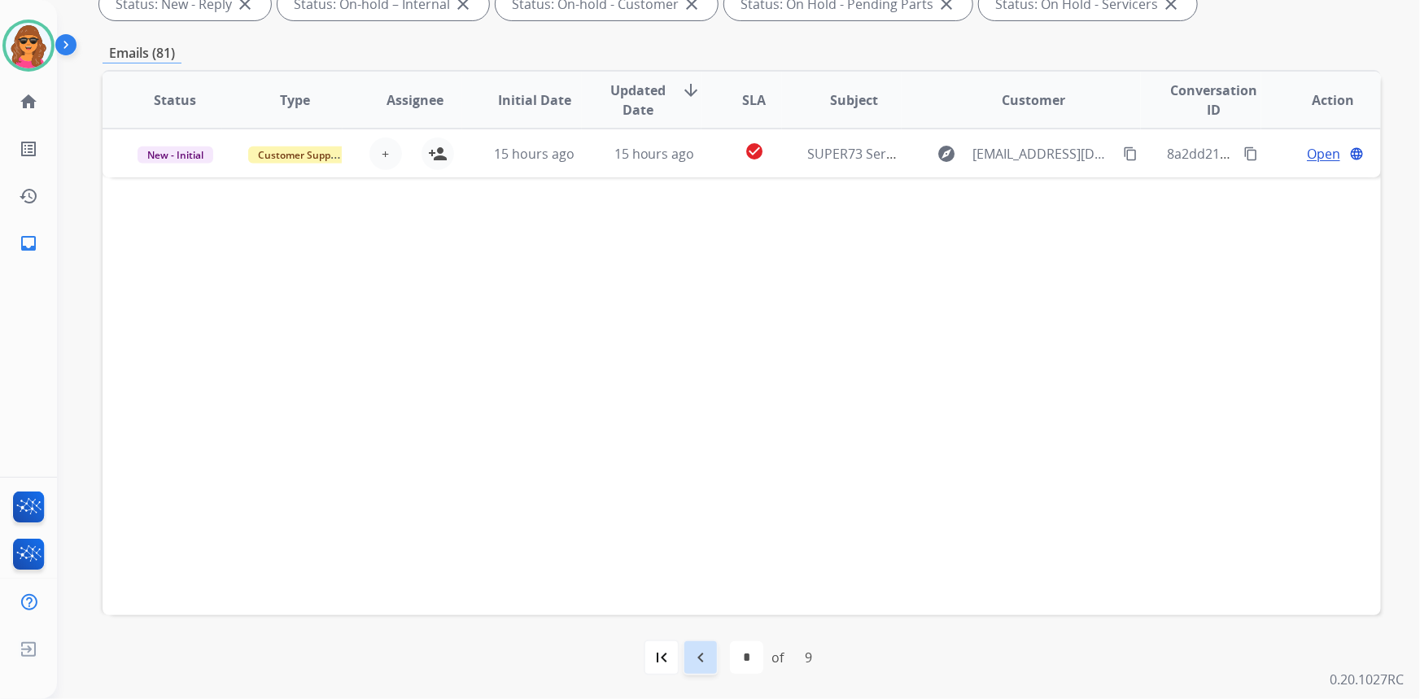
click at [702, 654] on mat-icon "navigate_before" at bounding box center [701, 658] width 20 height 20
select select "*"
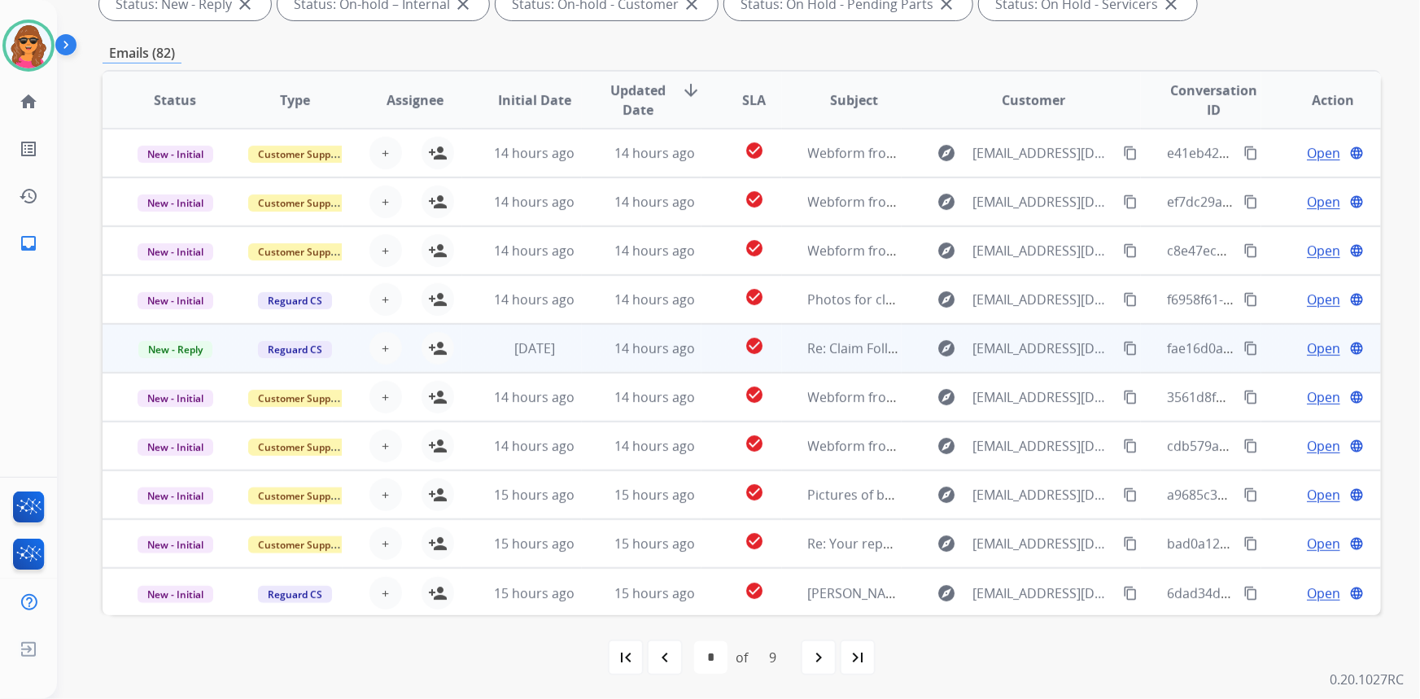
click at [1319, 349] on span "Open" at bounding box center [1323, 349] width 33 height 20
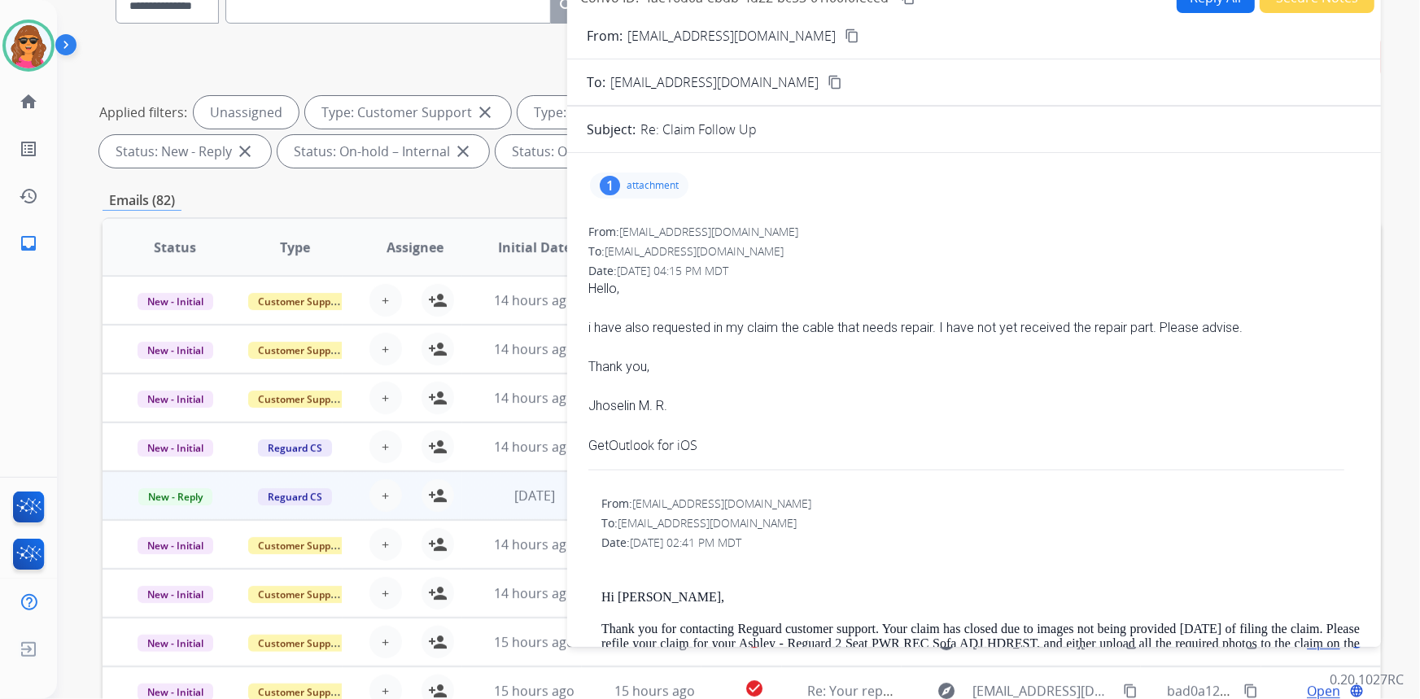
scroll to position [0, 0]
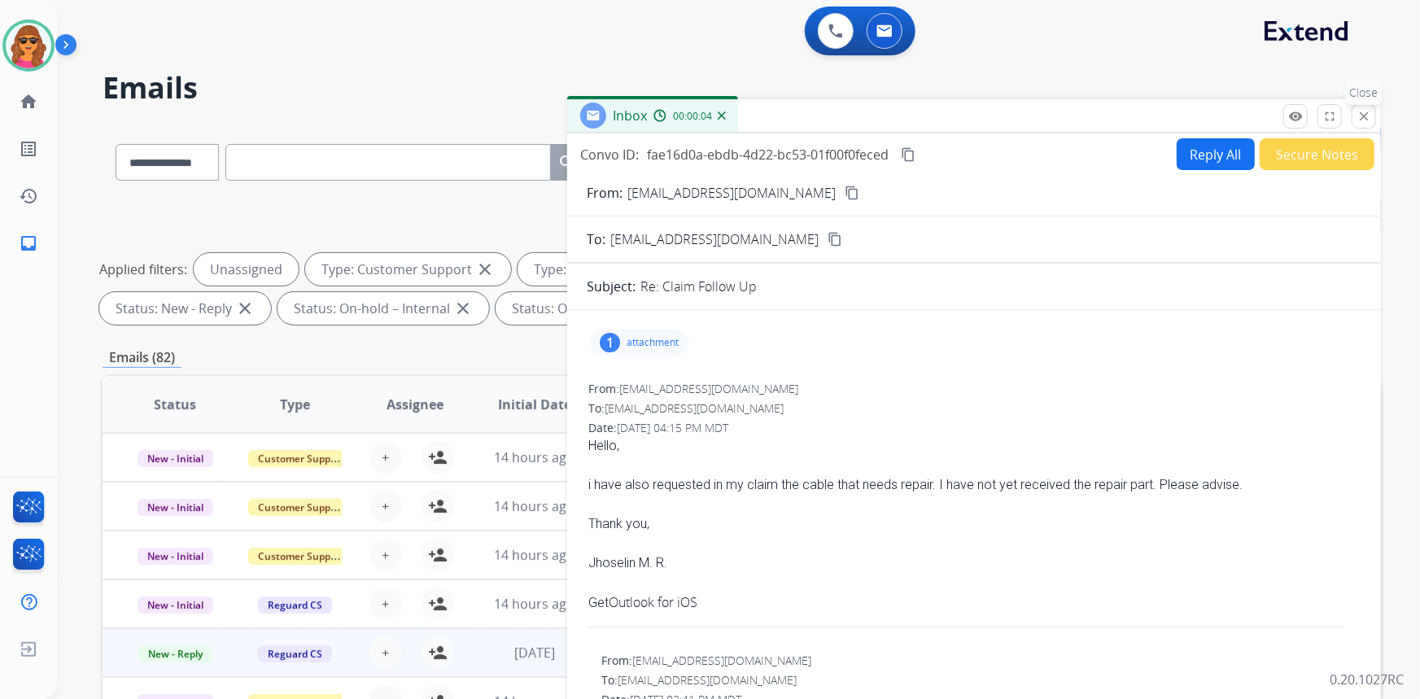
click at [1356, 110] on button "close Close" at bounding box center [1364, 116] width 24 height 24
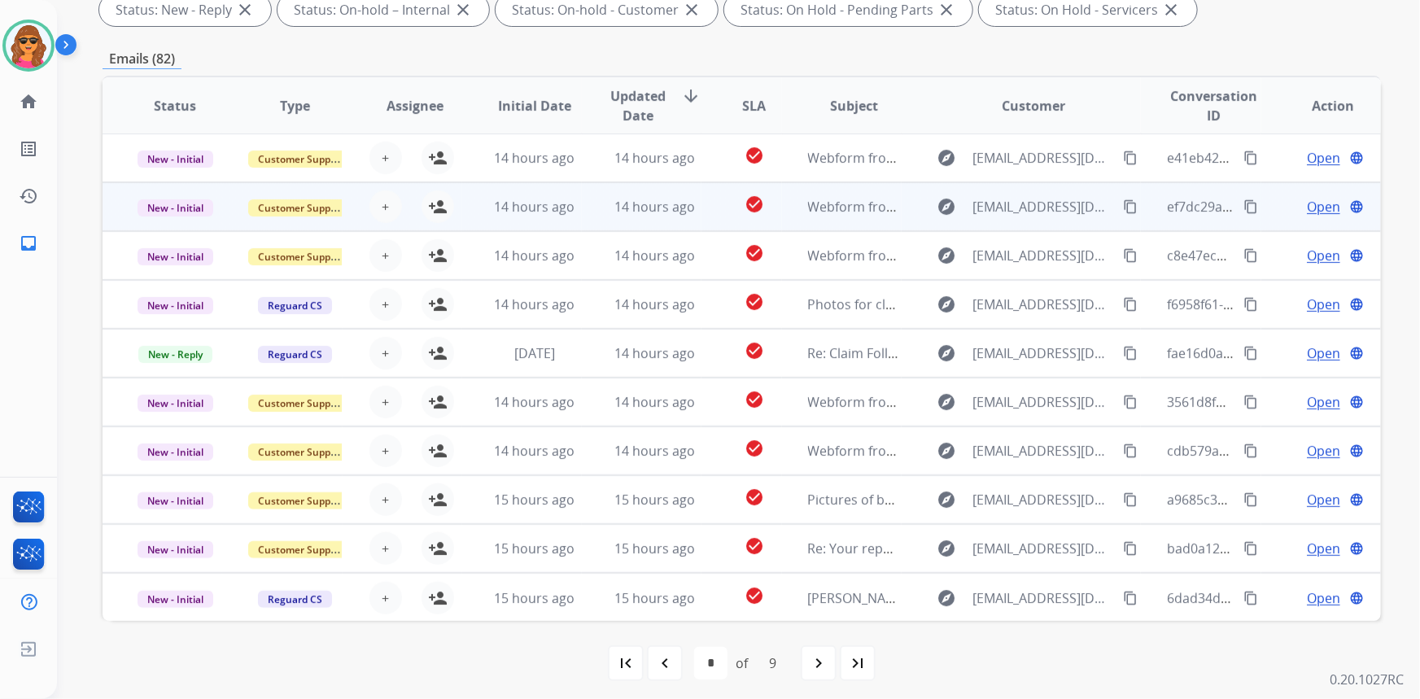
scroll to position [304, 0]
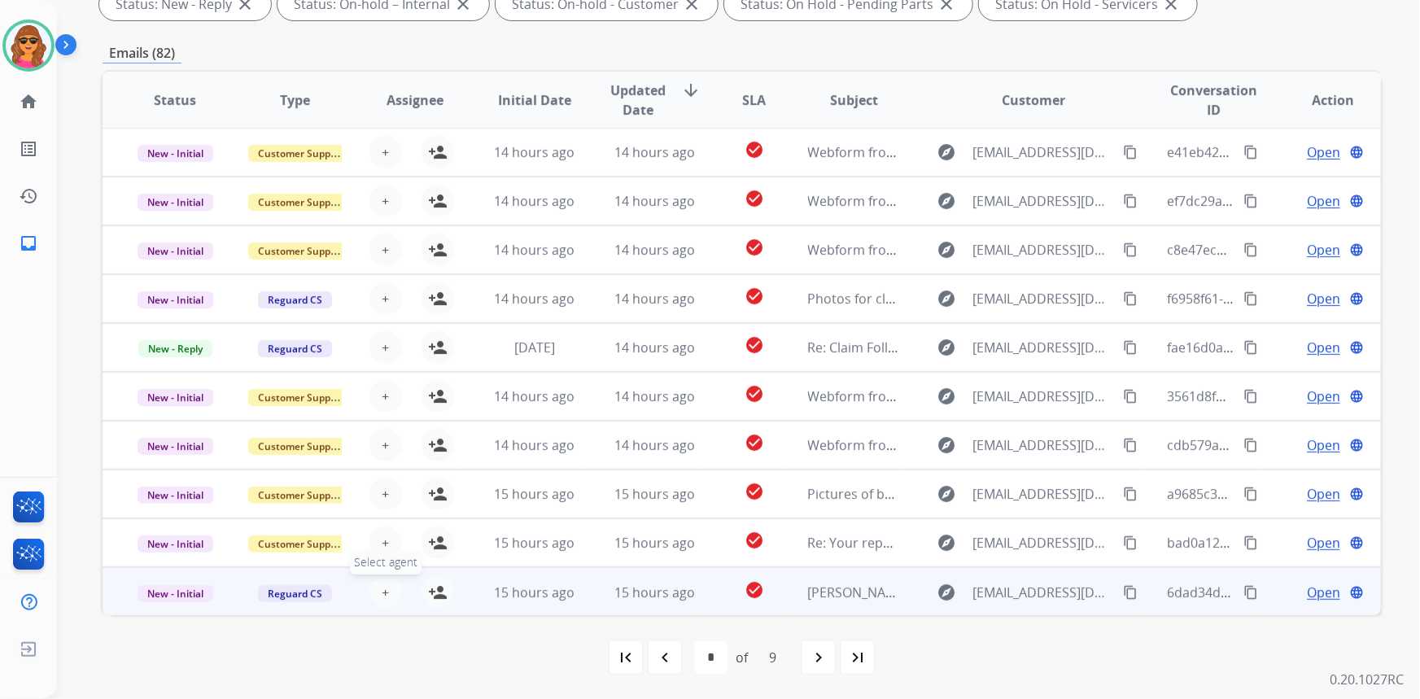
click at [382, 587] on span "+" at bounding box center [385, 593] width 7 height 20
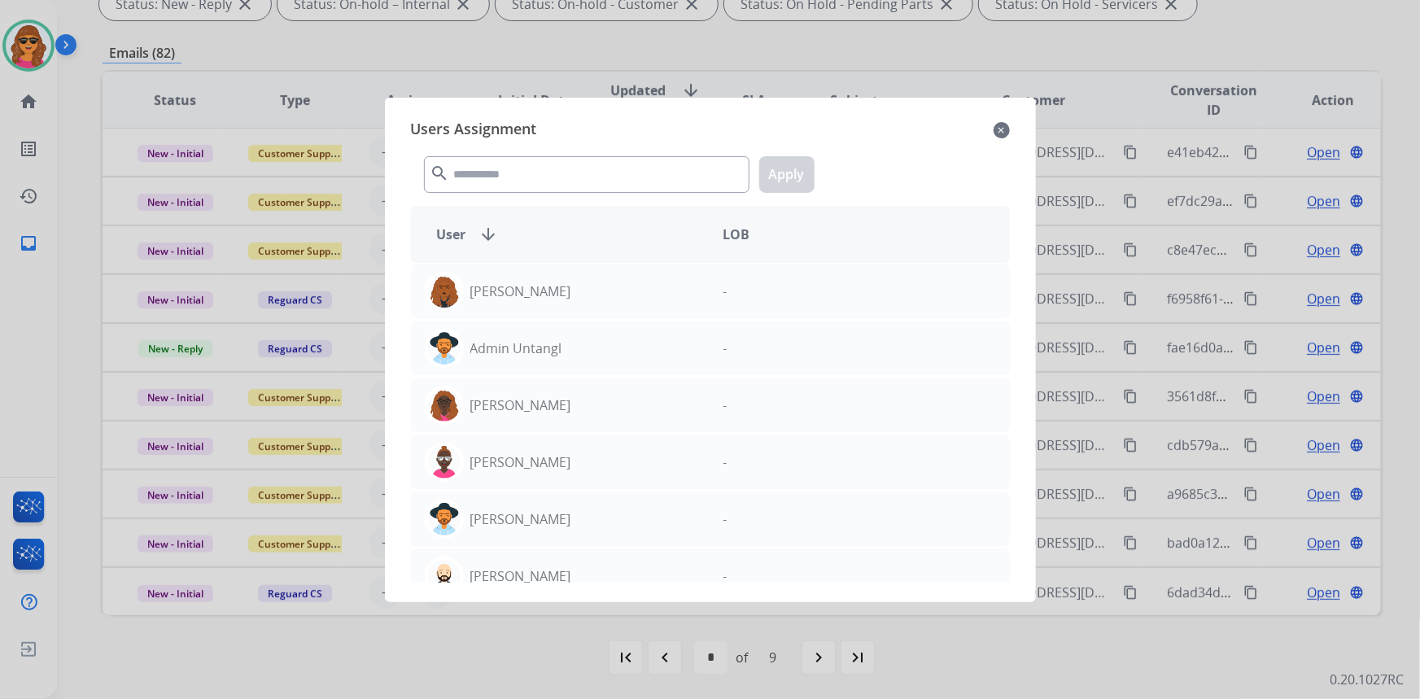
click at [1004, 124] on mat-icon "close" at bounding box center [1002, 130] width 16 height 20
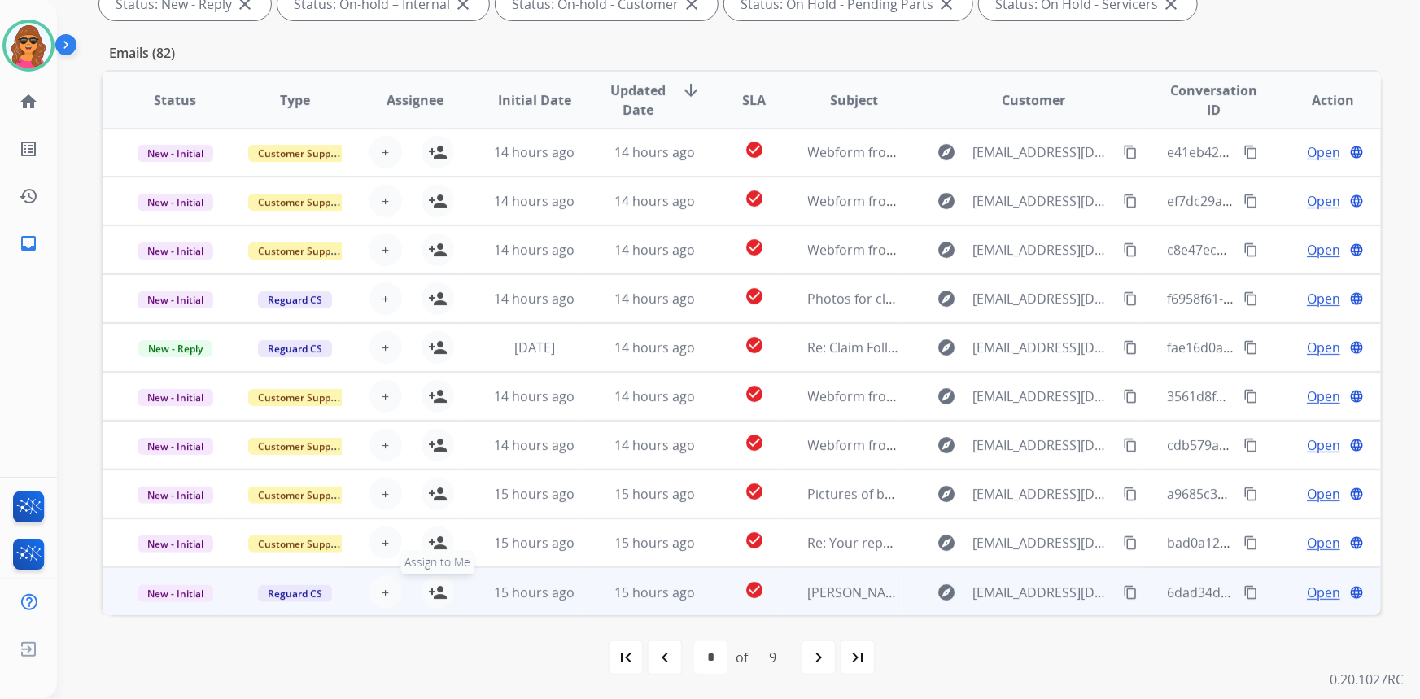
click at [446, 592] on button "person_add Assign to Me" at bounding box center [438, 592] width 33 height 33
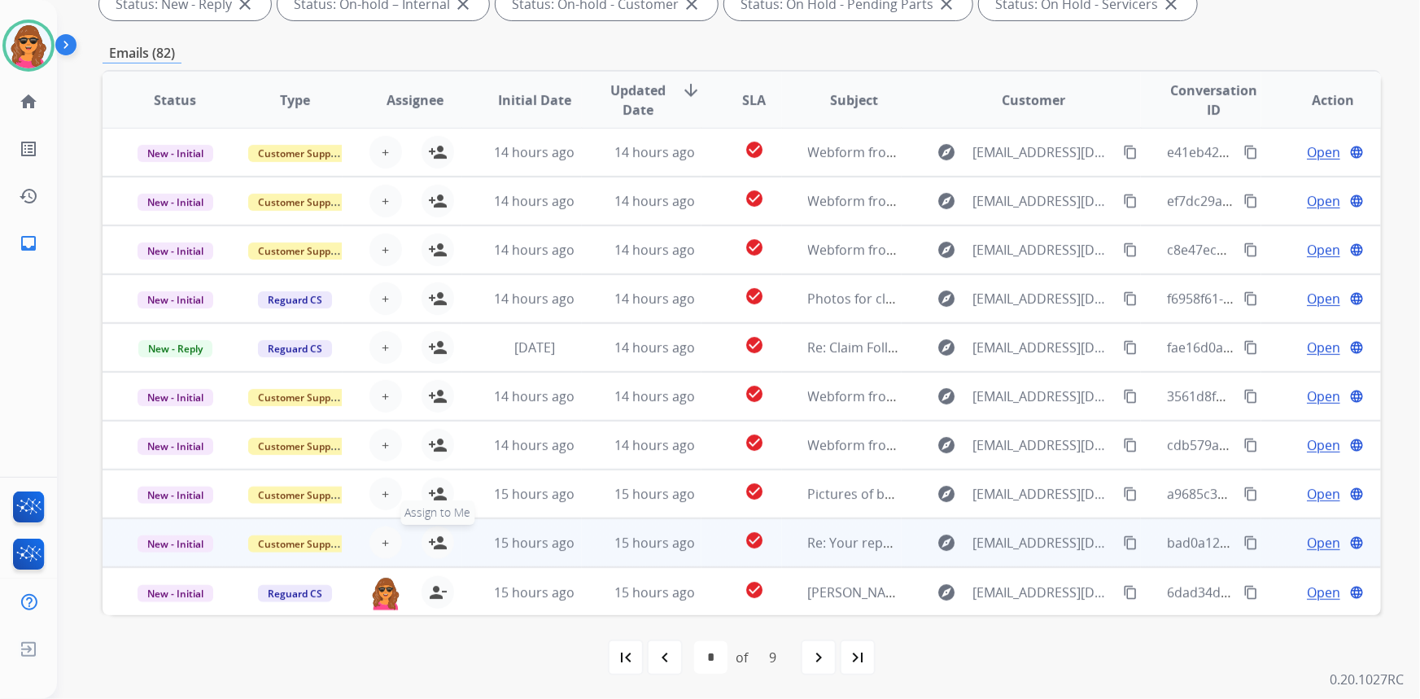
click at [432, 550] on mat-icon "person_add" at bounding box center [438, 543] width 20 height 20
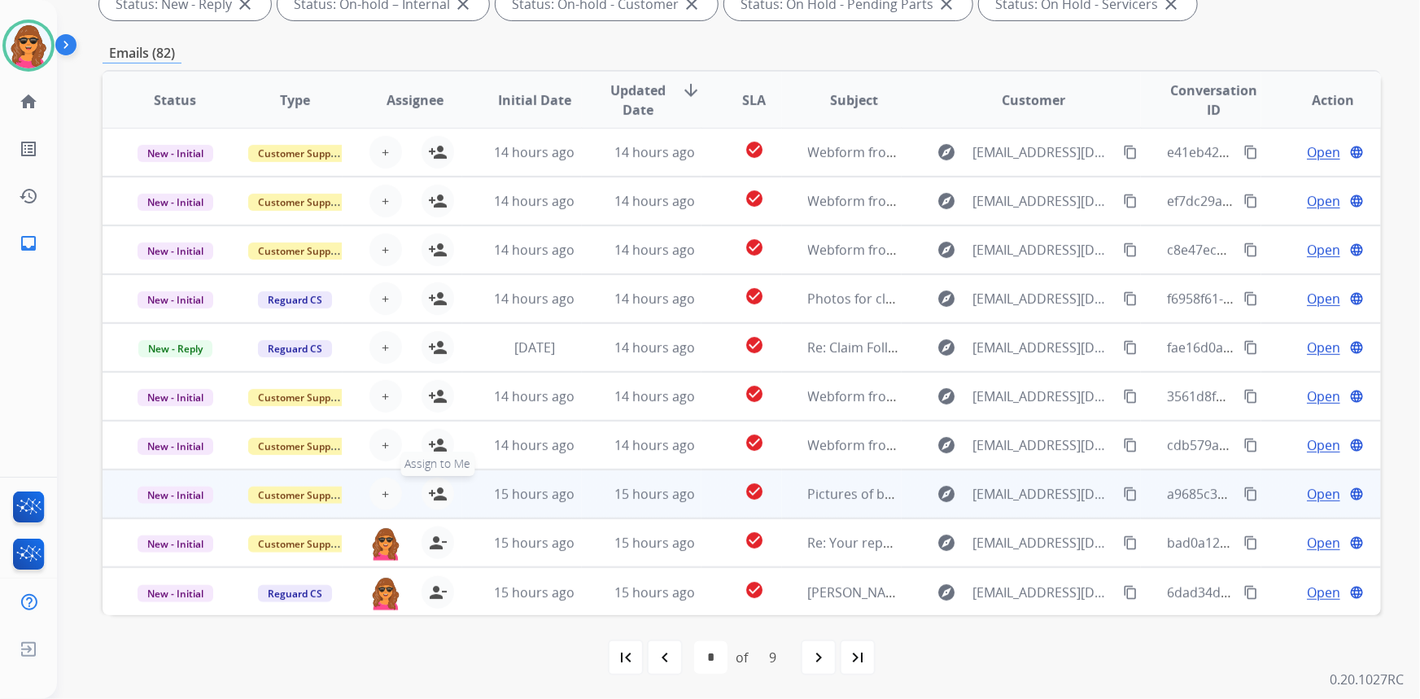
click at [446, 497] on button "person_add Assign to Me" at bounding box center [438, 494] width 33 height 33
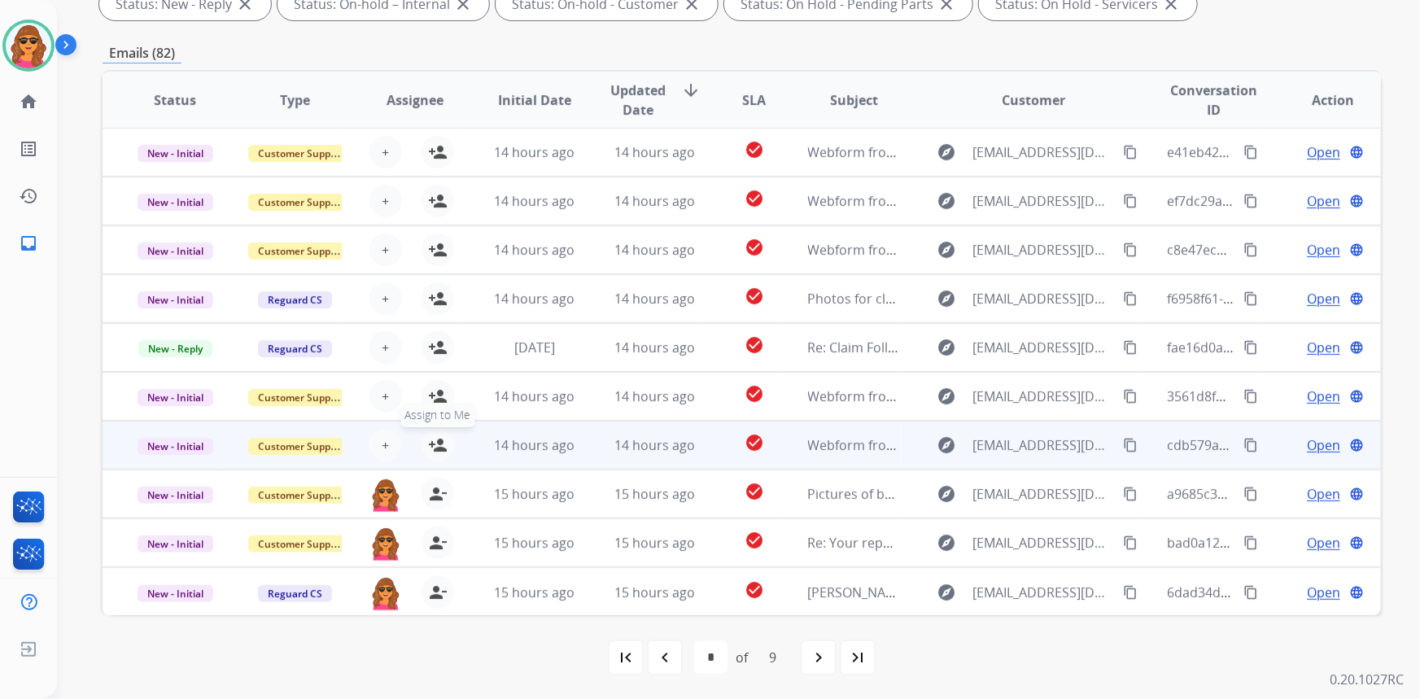
click at [431, 439] on mat-icon "person_add" at bounding box center [438, 445] width 20 height 20
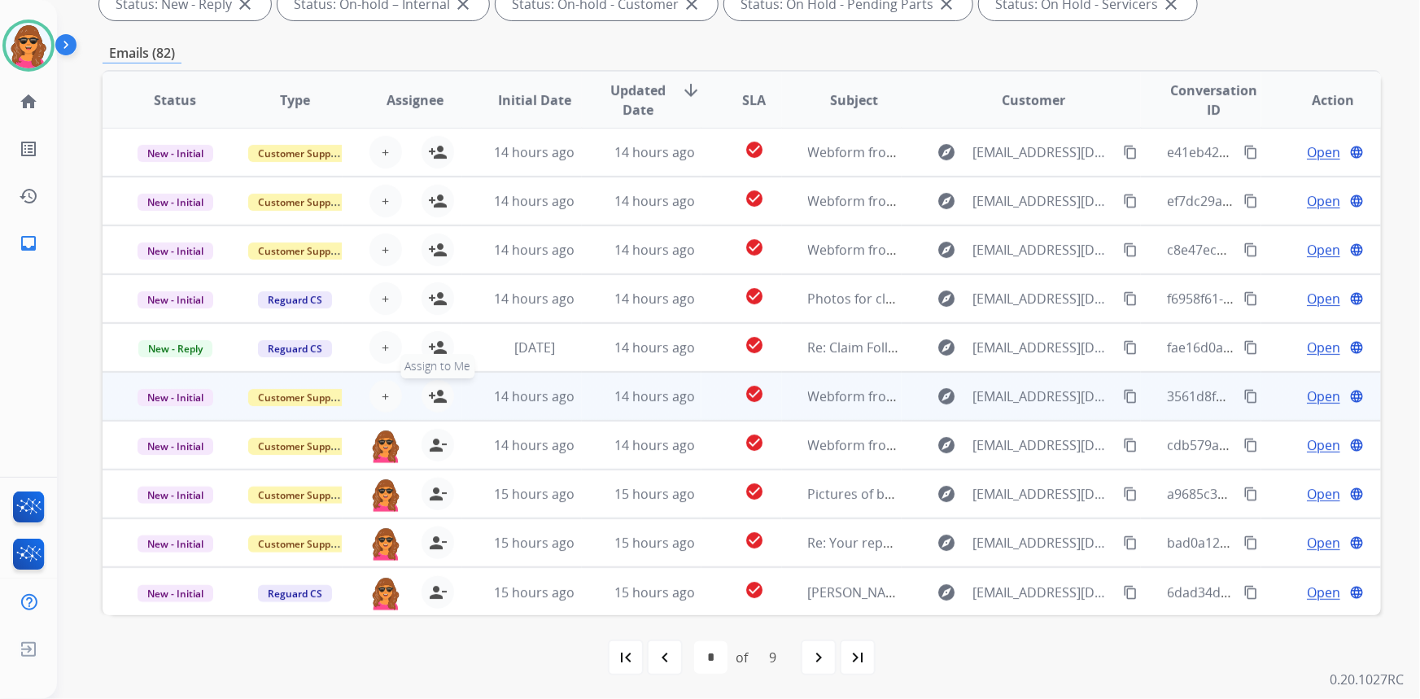
click at [437, 387] on mat-icon "person_add" at bounding box center [438, 397] width 20 height 20
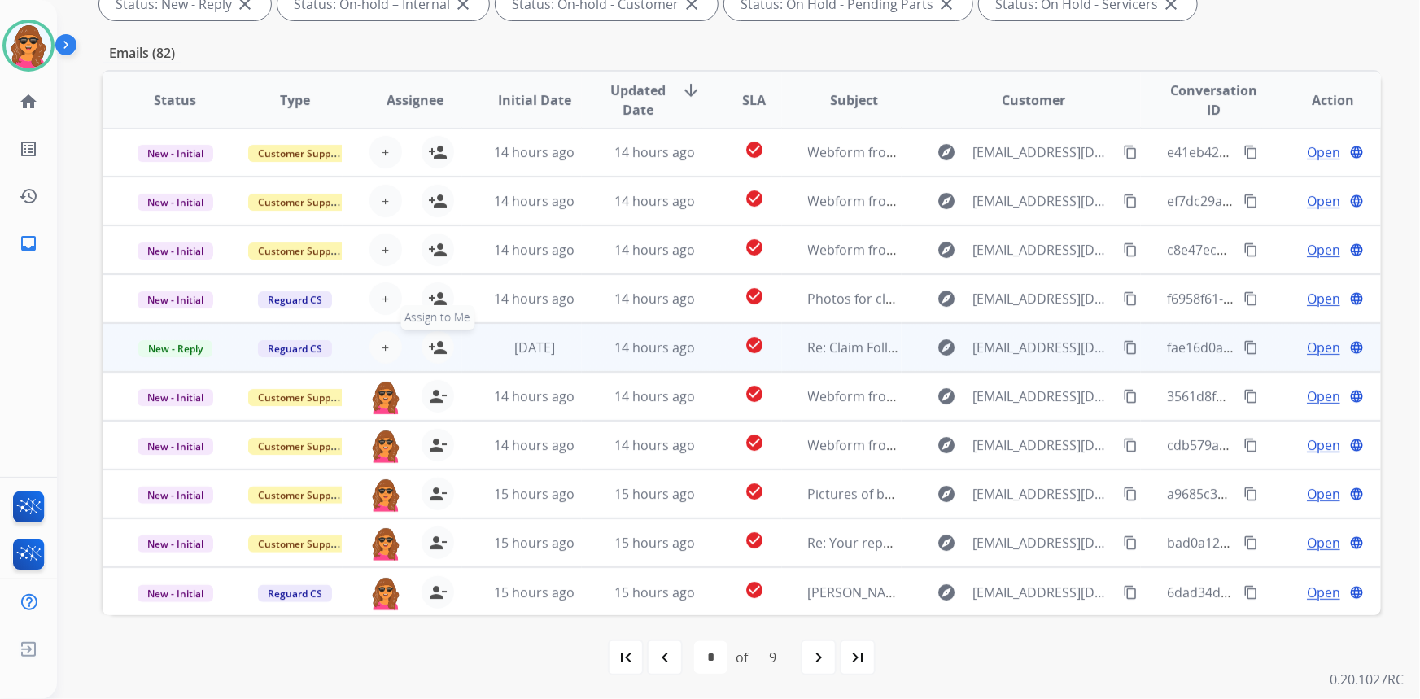
click at [429, 352] on mat-icon "person_add" at bounding box center [438, 348] width 20 height 20
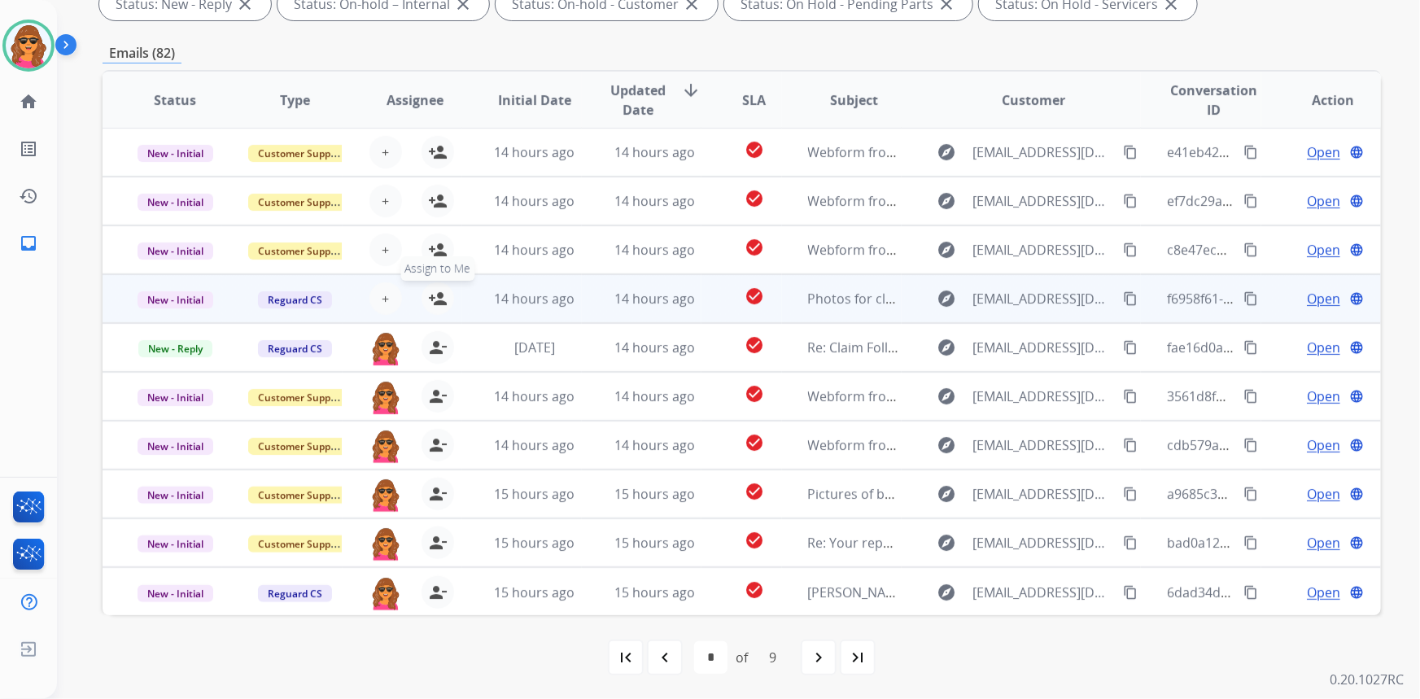
click at [444, 295] on mat-icon "person_add" at bounding box center [438, 299] width 20 height 20
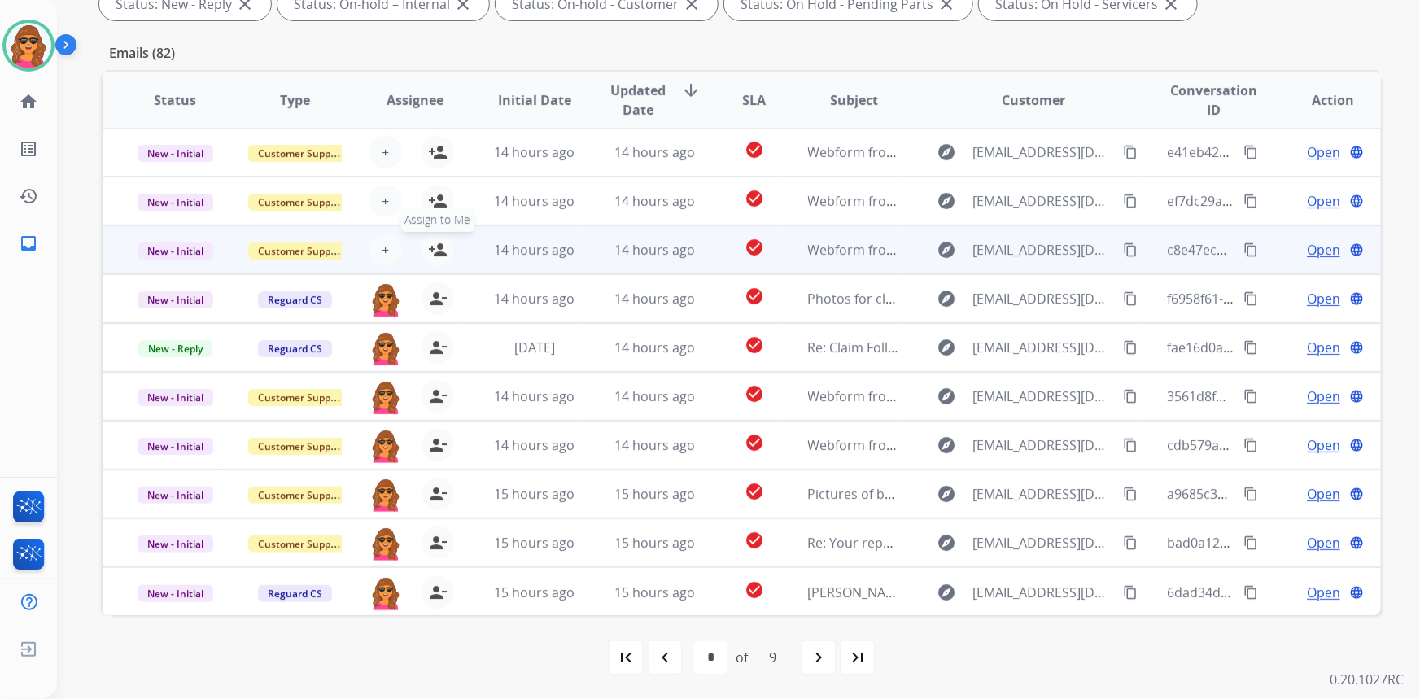
click at [432, 253] on mat-icon "person_add" at bounding box center [438, 250] width 20 height 20
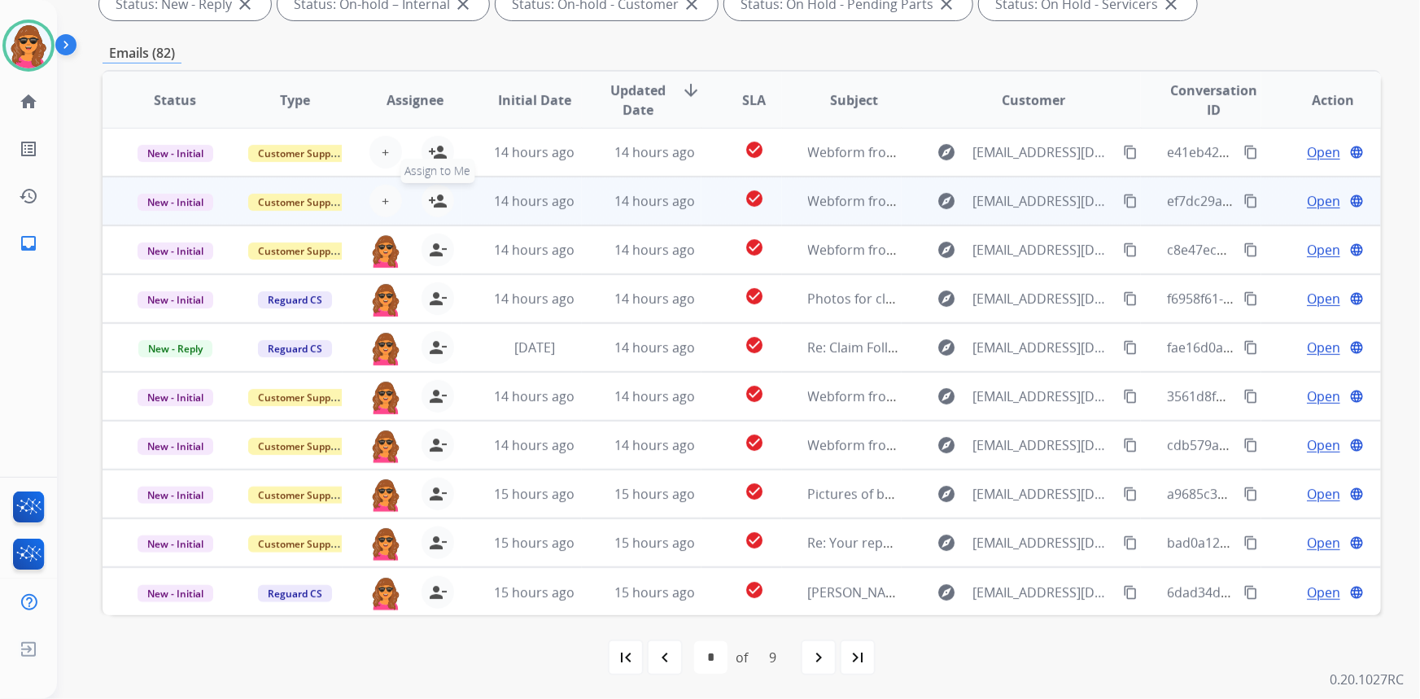
click at [442, 193] on mat-icon "person_add" at bounding box center [438, 201] width 20 height 20
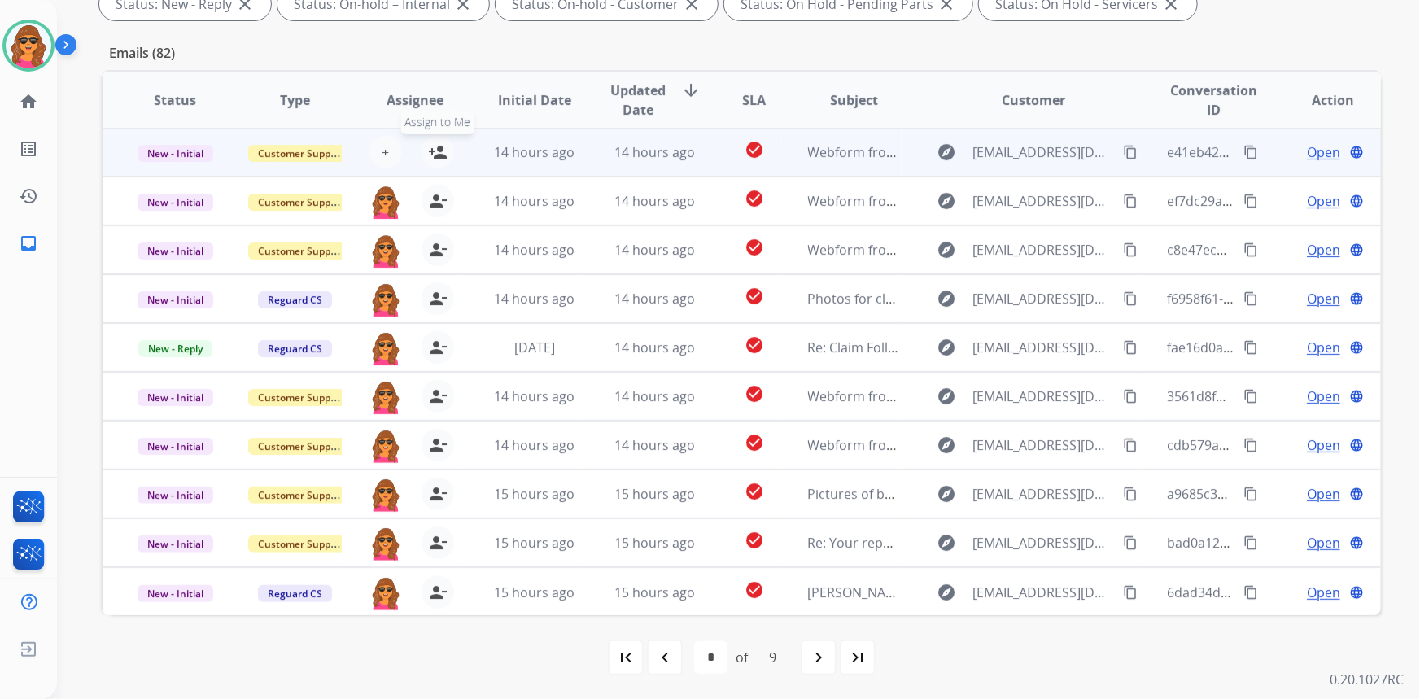
click at [435, 151] on mat-icon "person_add" at bounding box center [438, 152] width 20 height 20
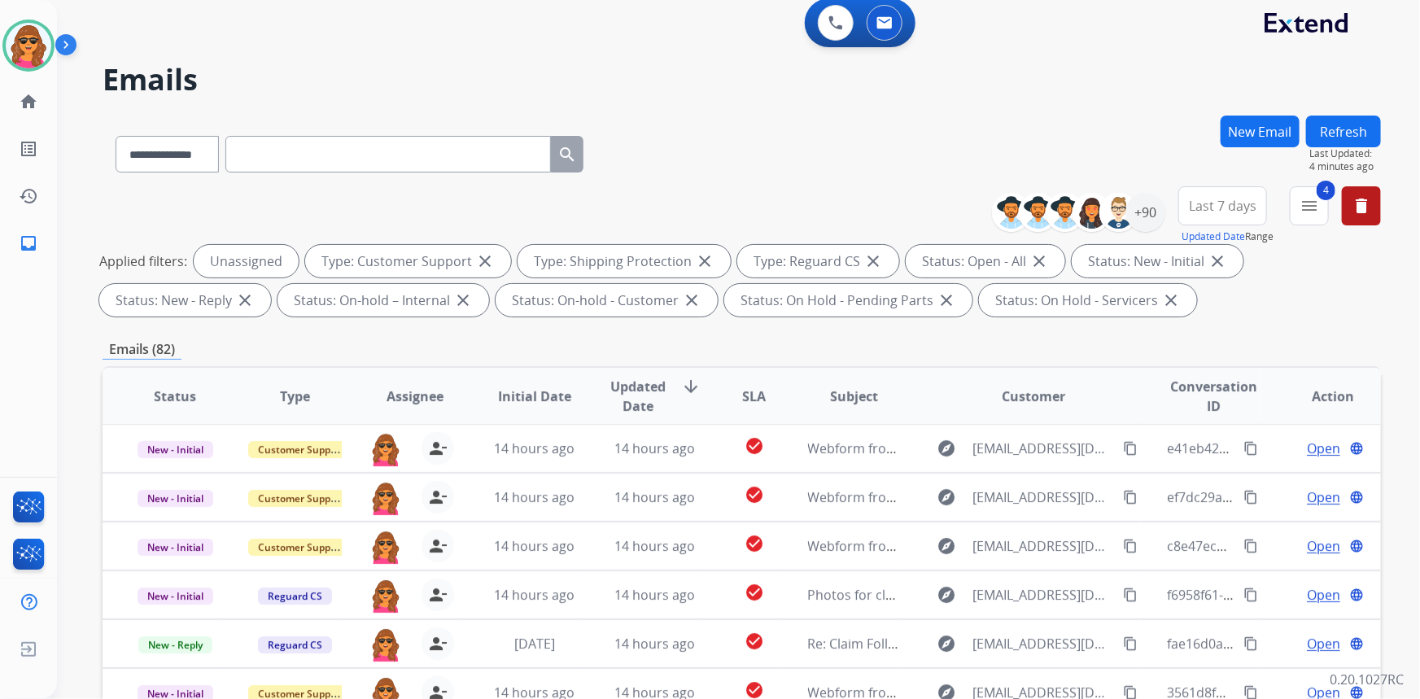
scroll to position [0, 0]
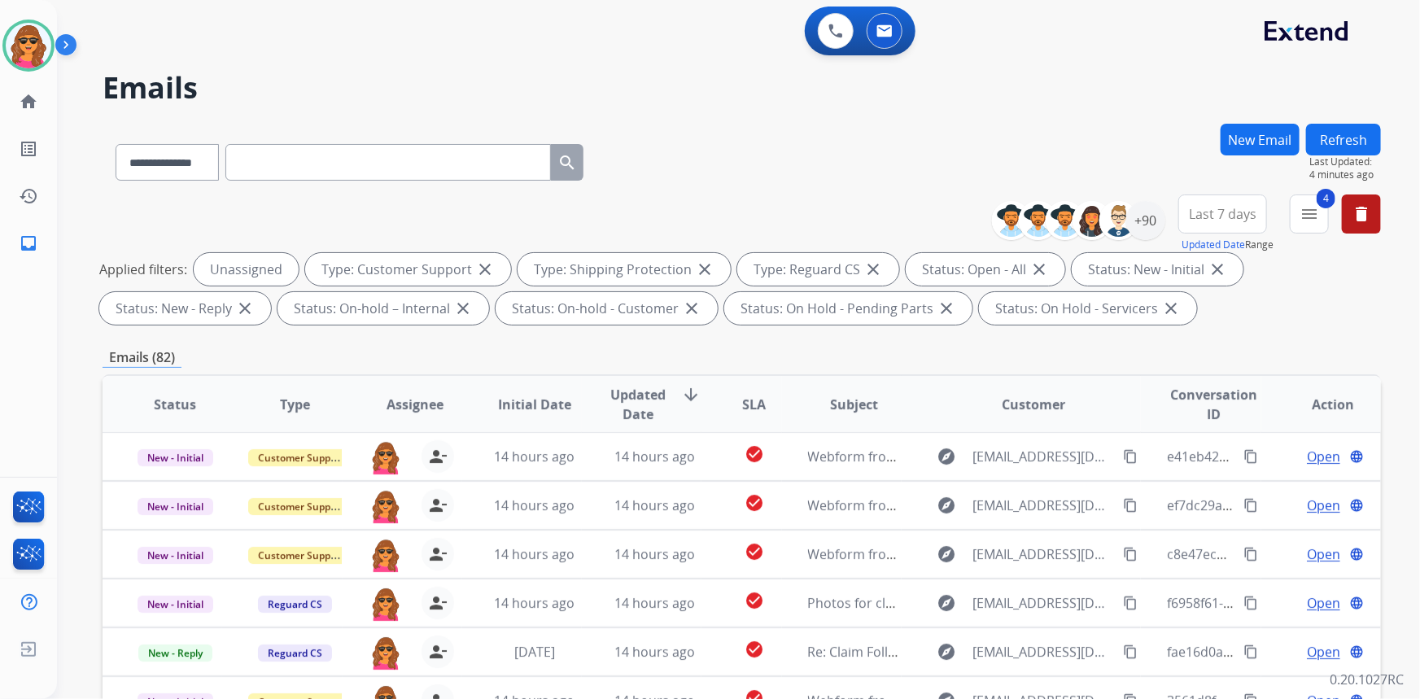
click at [1365, 348] on div "Emails (82)" at bounding box center [742, 358] width 1279 height 20
click at [1072, 334] on div "**********" at bounding box center [742, 564] width 1279 height 881
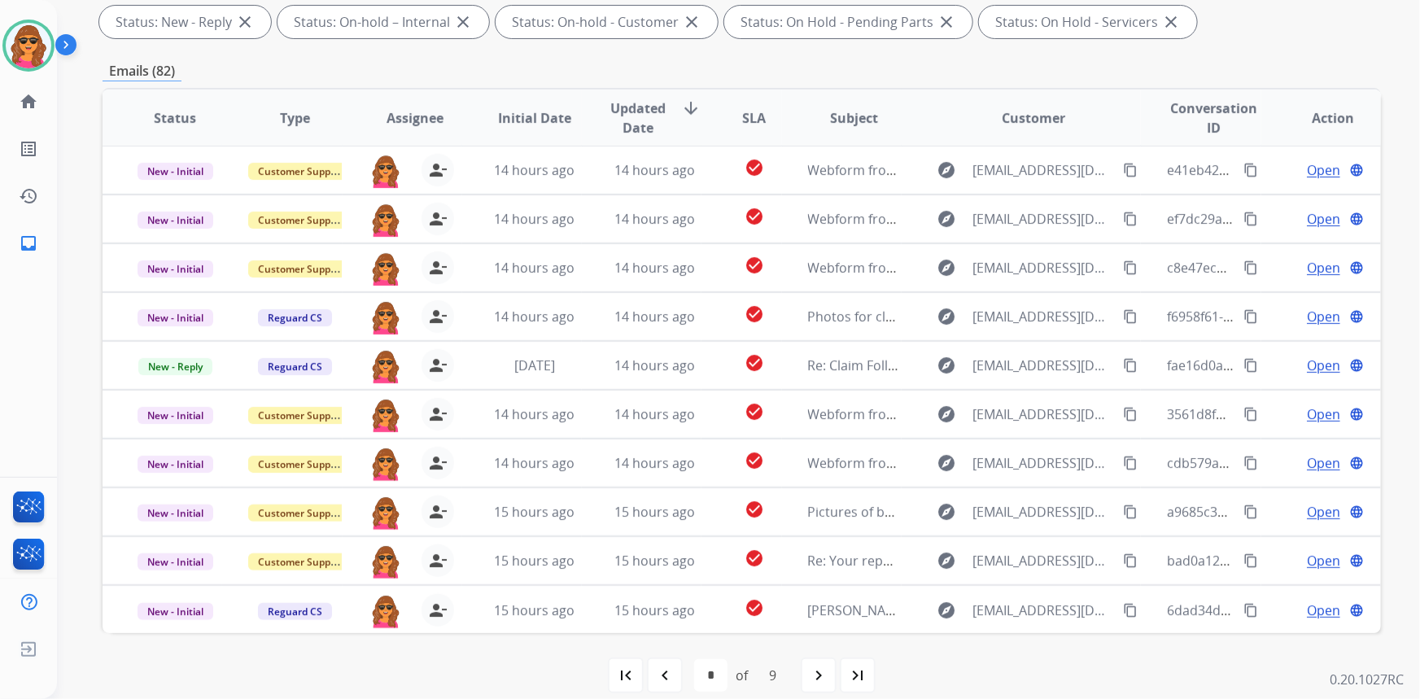
scroll to position [304, 0]
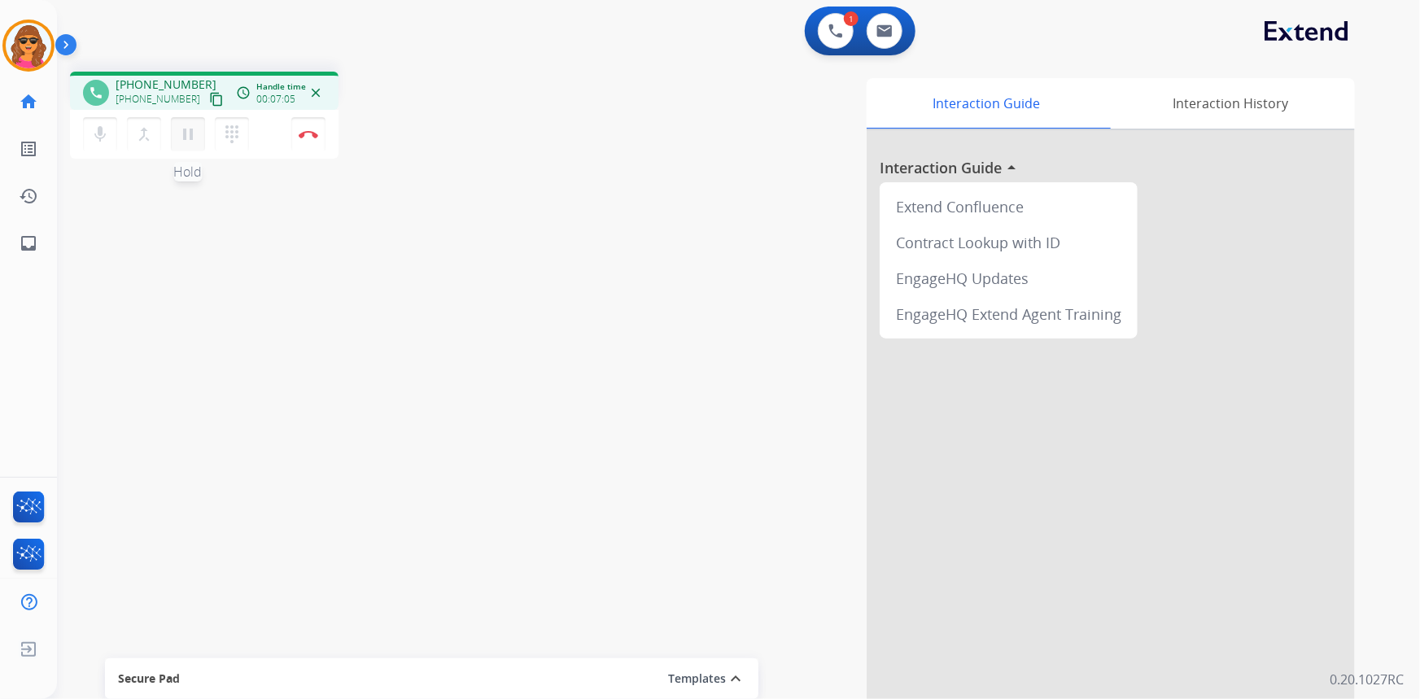
click at [186, 129] on mat-icon "pause" at bounding box center [188, 135] width 20 height 20
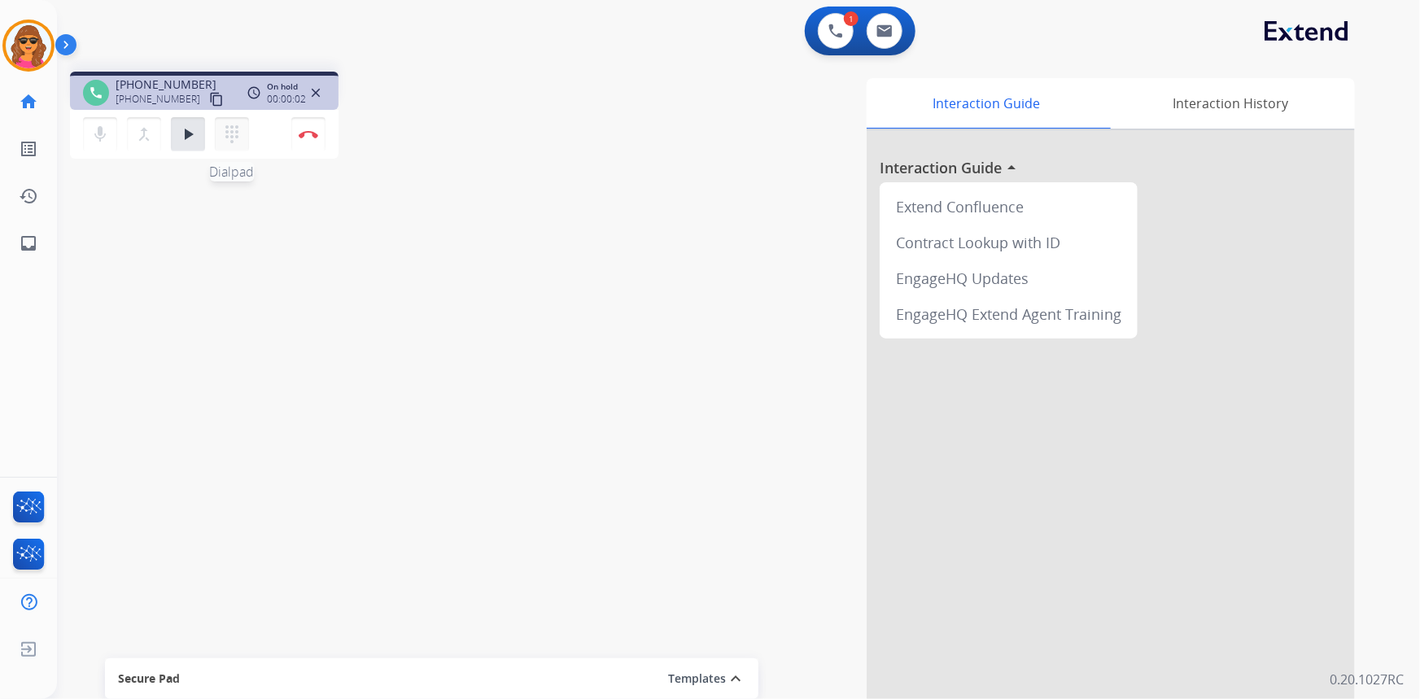
click at [229, 133] on mat-icon "dialpad" at bounding box center [232, 135] width 20 height 20
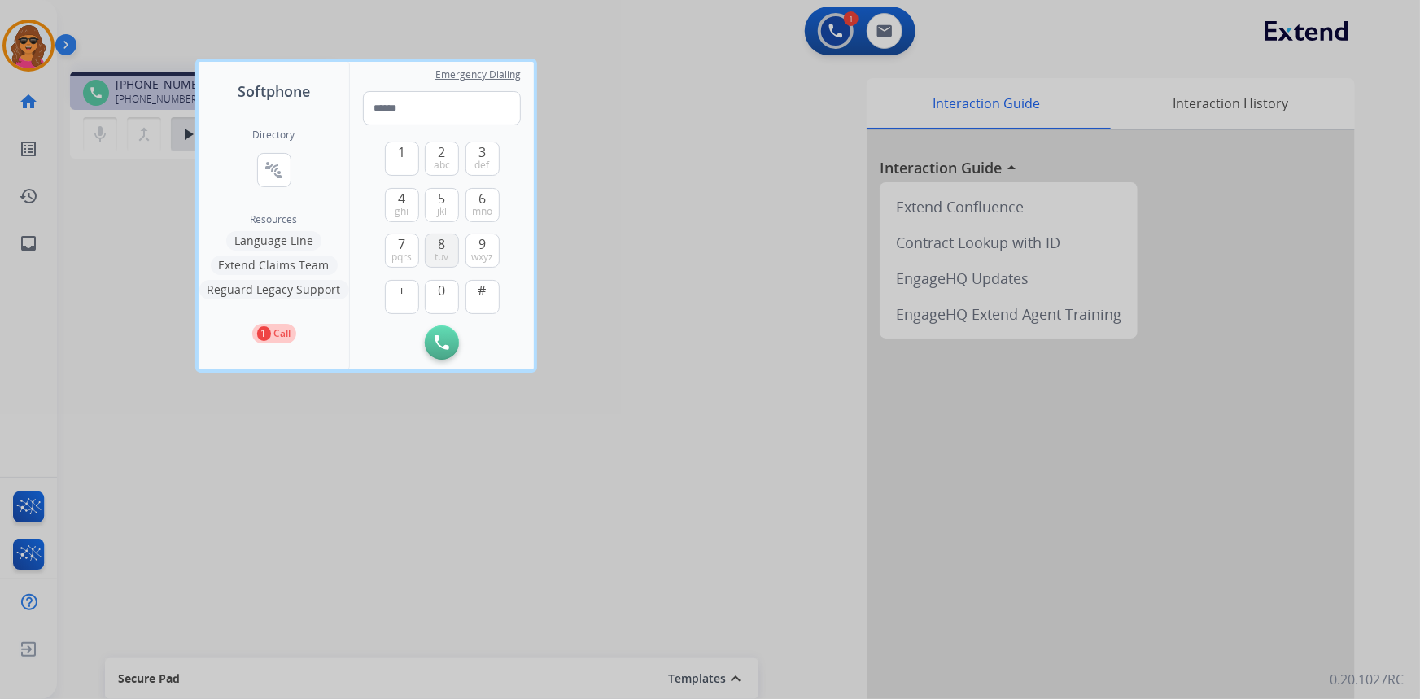
click at [436, 251] on span "tuv" at bounding box center [442, 257] width 14 height 13
click at [405, 243] on button "7 pqrs" at bounding box center [402, 251] width 34 height 34
click at [482, 146] on span "3" at bounding box center [482, 152] width 7 height 20
click at [445, 248] on button "8 tuv" at bounding box center [442, 251] width 34 height 34
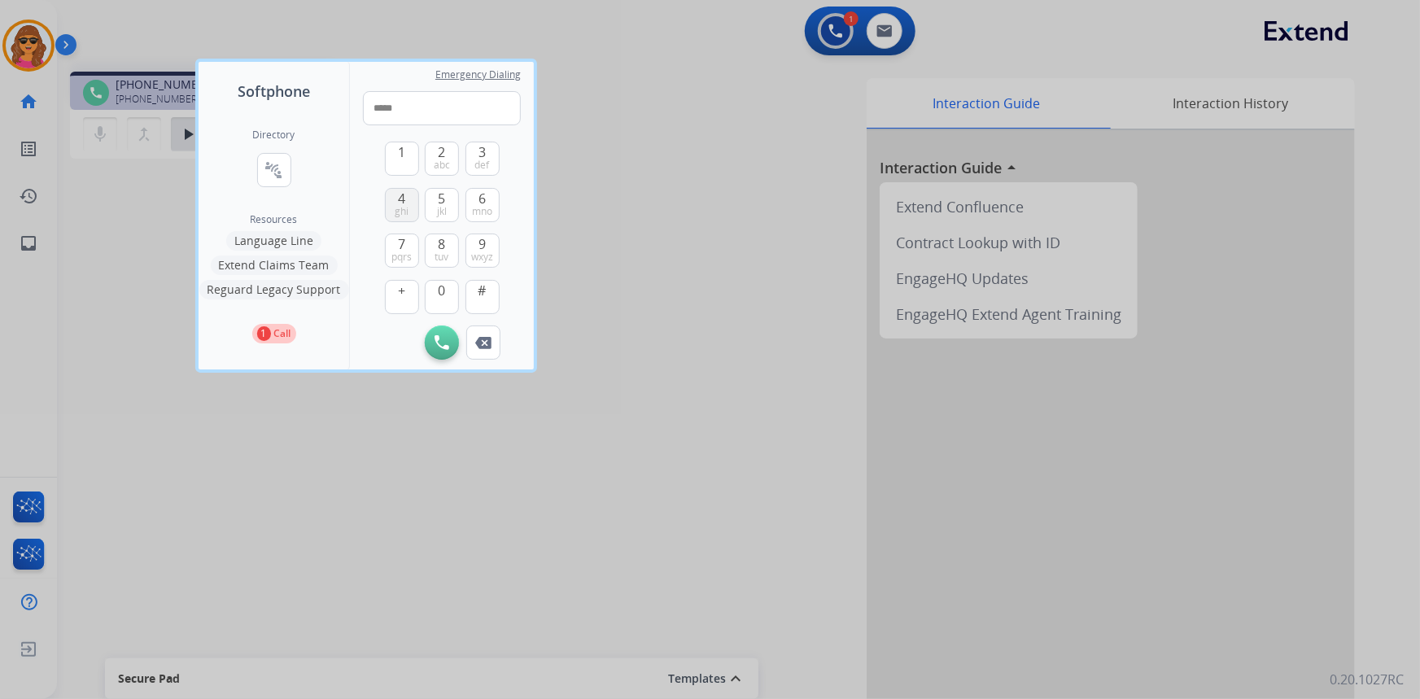
click at [401, 207] on span "ghi" at bounding box center [402, 211] width 14 height 13
click at [437, 149] on button "2 abc" at bounding box center [442, 159] width 34 height 34
click at [484, 238] on span "9" at bounding box center [482, 244] width 7 height 20
click at [451, 284] on button "0" at bounding box center [442, 297] width 34 height 34
click at [484, 163] on span "def" at bounding box center [482, 165] width 15 height 13
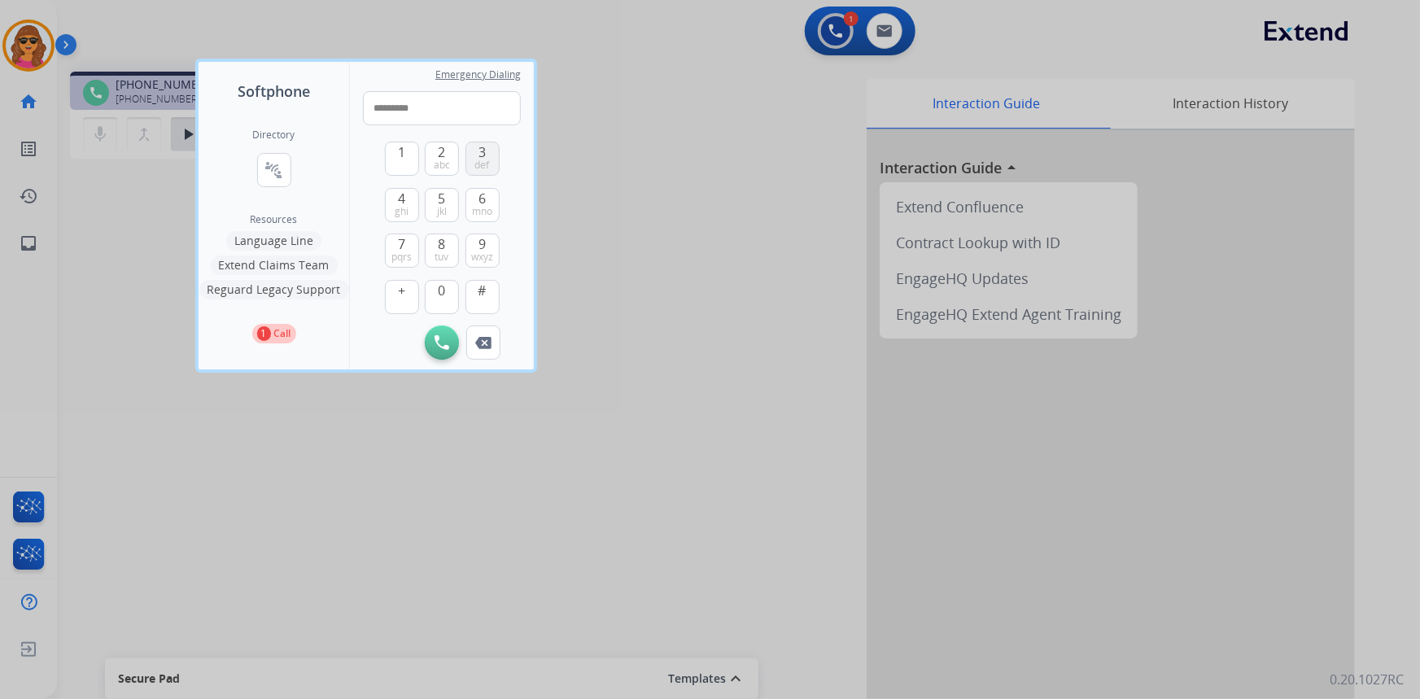
type input "**********"
click at [446, 332] on button "Initiate Call" at bounding box center [442, 343] width 34 height 34
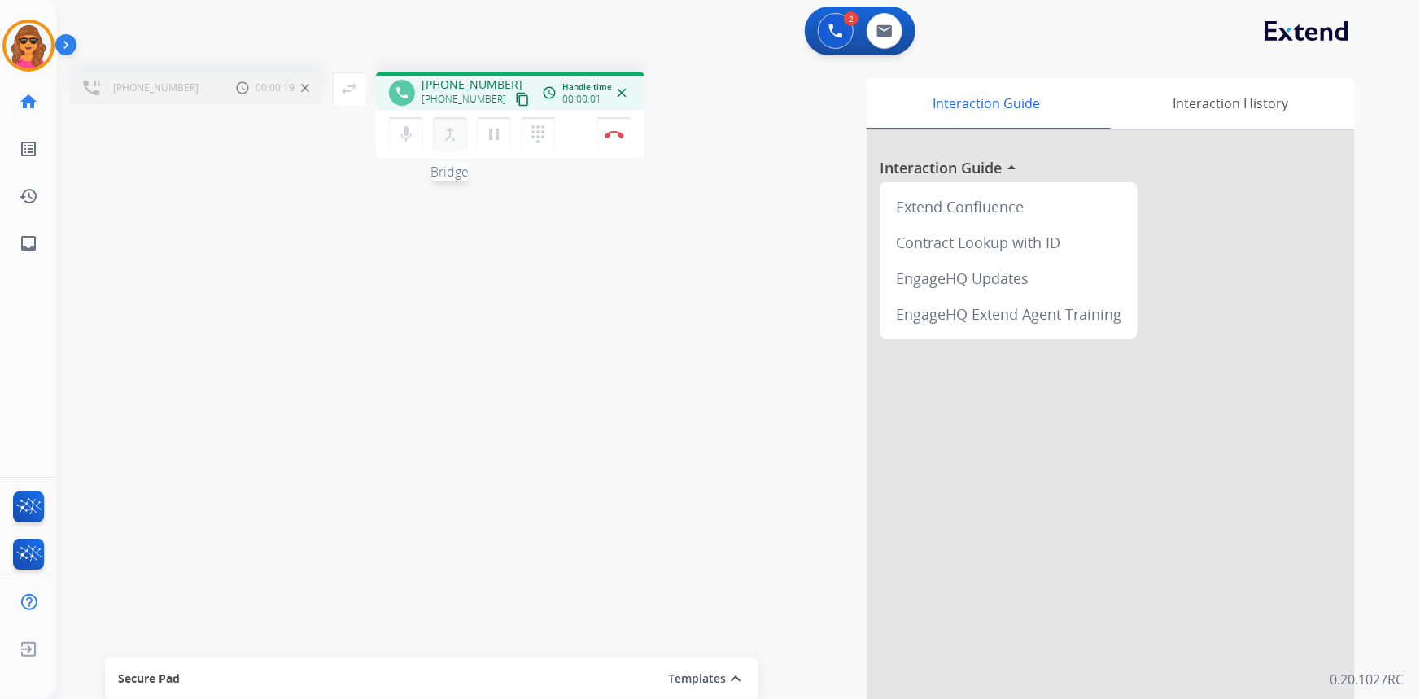
click at [448, 135] on mat-icon "merge_type" at bounding box center [450, 135] width 20 height 20
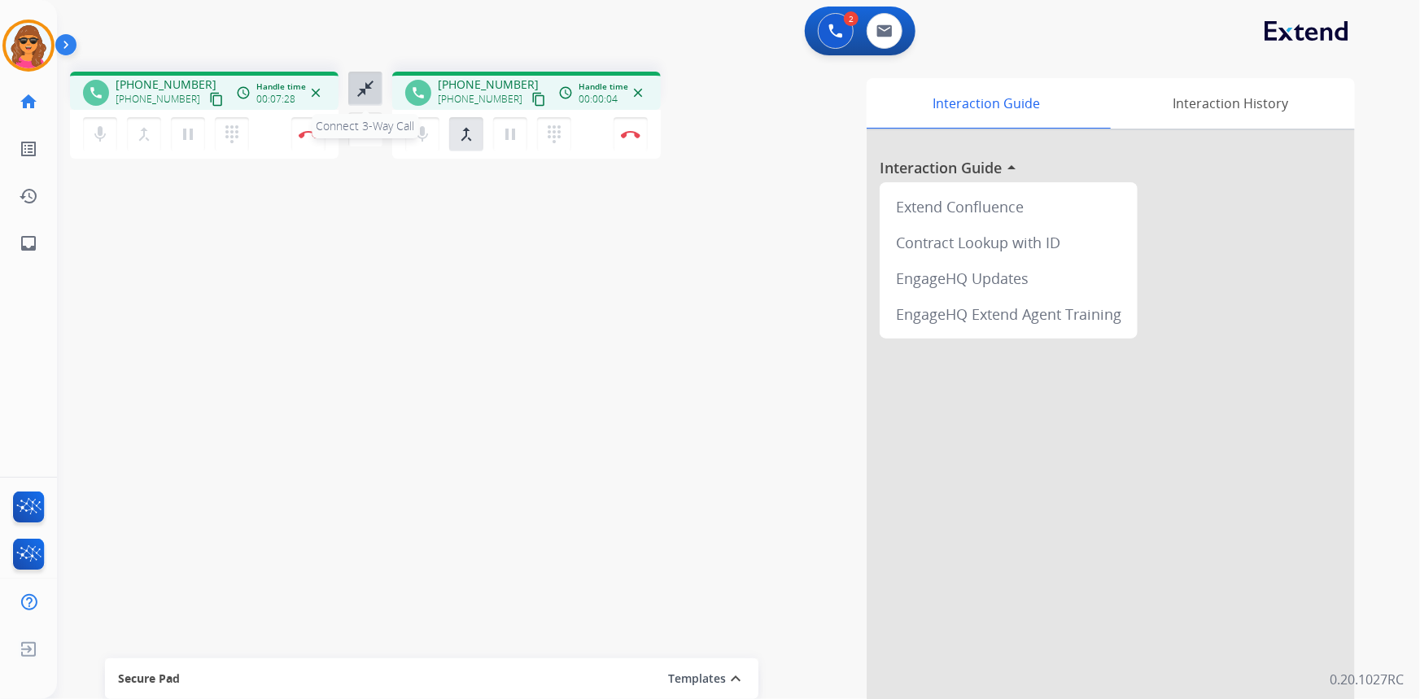
click at [371, 85] on mat-icon "close_fullscreen" at bounding box center [366, 89] width 20 height 20
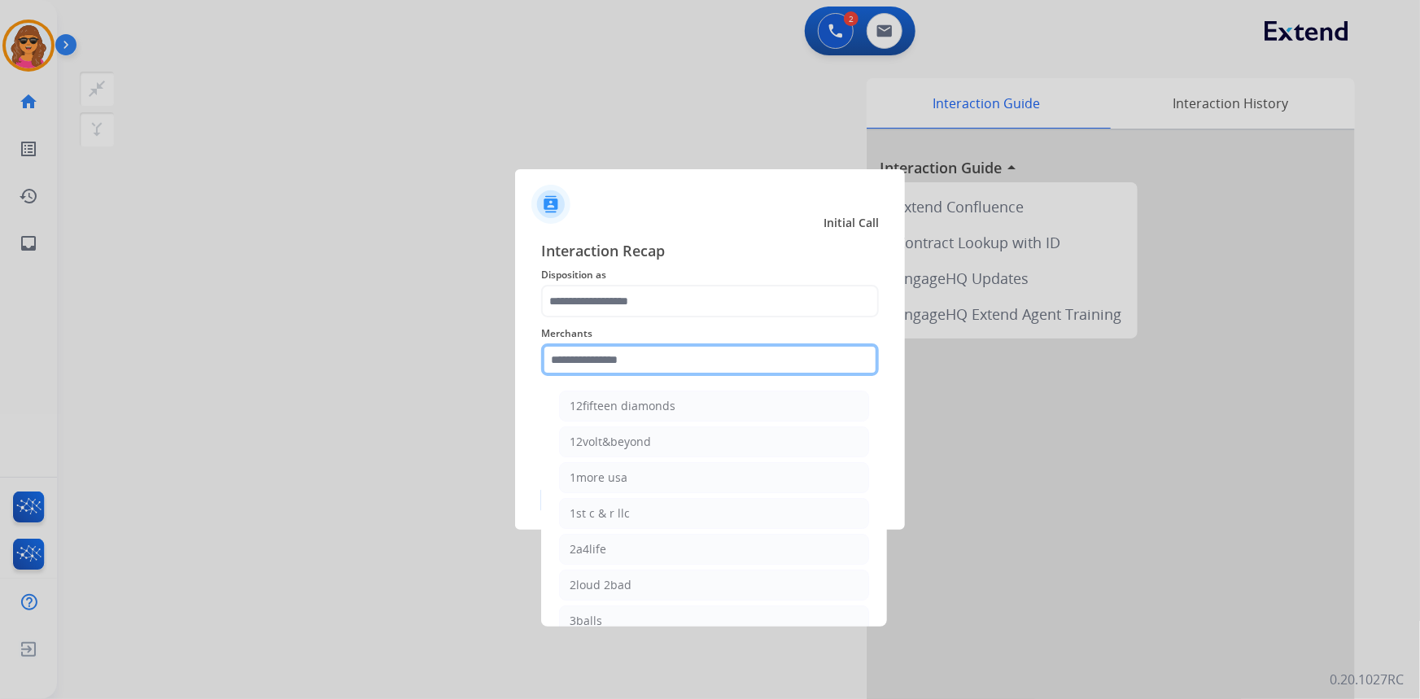
click at [557, 358] on input "text" at bounding box center [710, 359] width 338 height 33
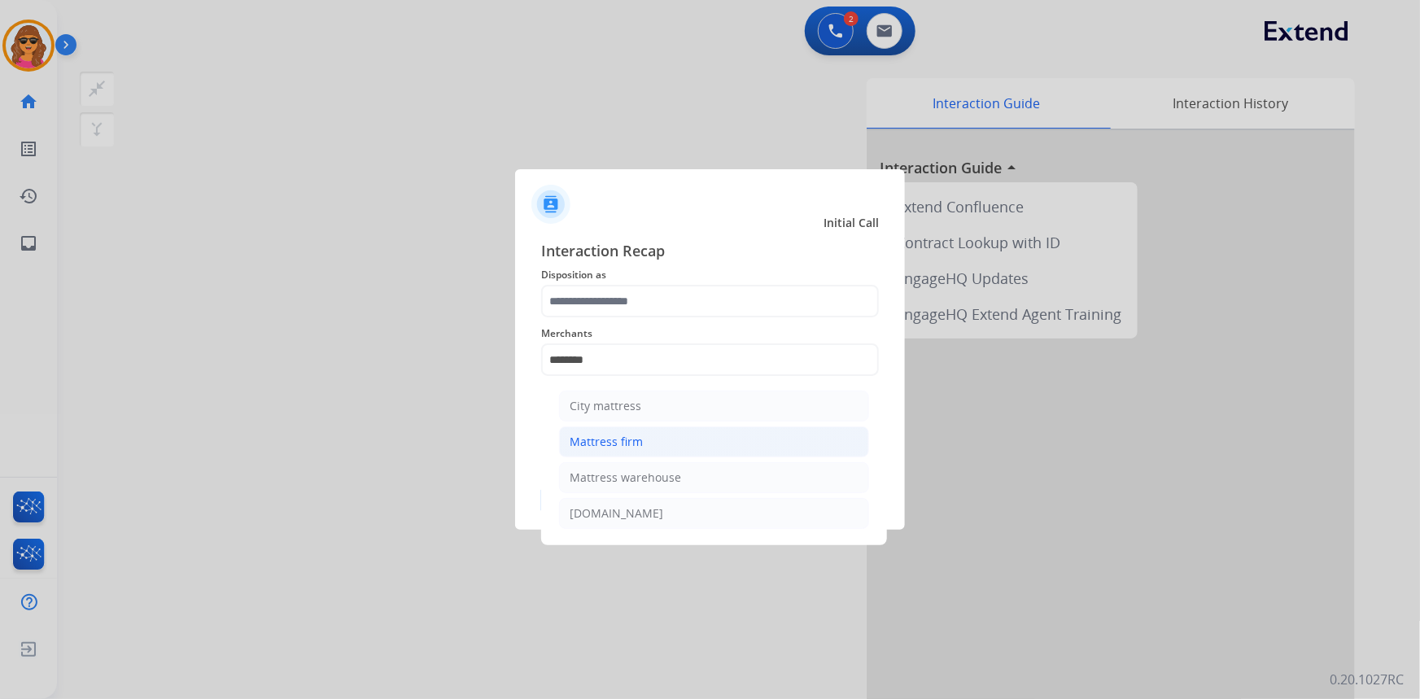
click at [627, 444] on div "Mattress firm" at bounding box center [606, 442] width 73 height 16
type input "**********"
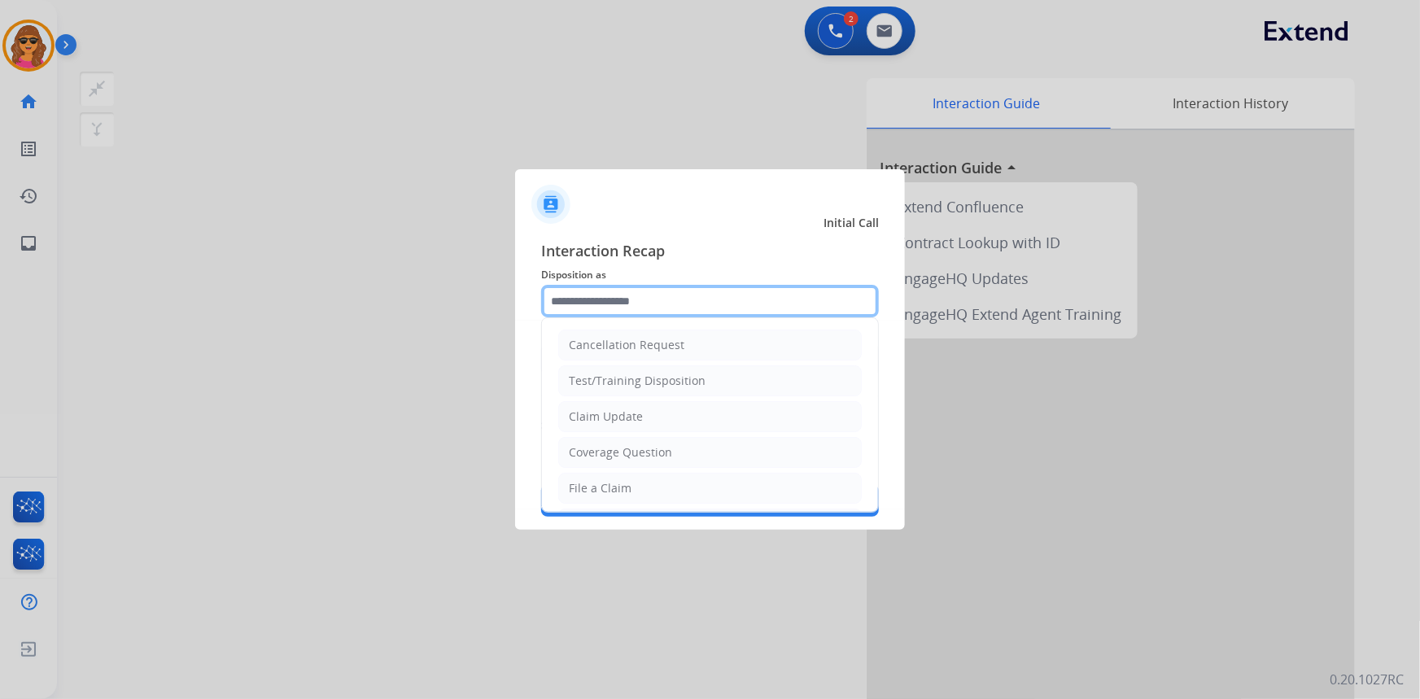
click at [555, 302] on input "text" at bounding box center [710, 301] width 338 height 33
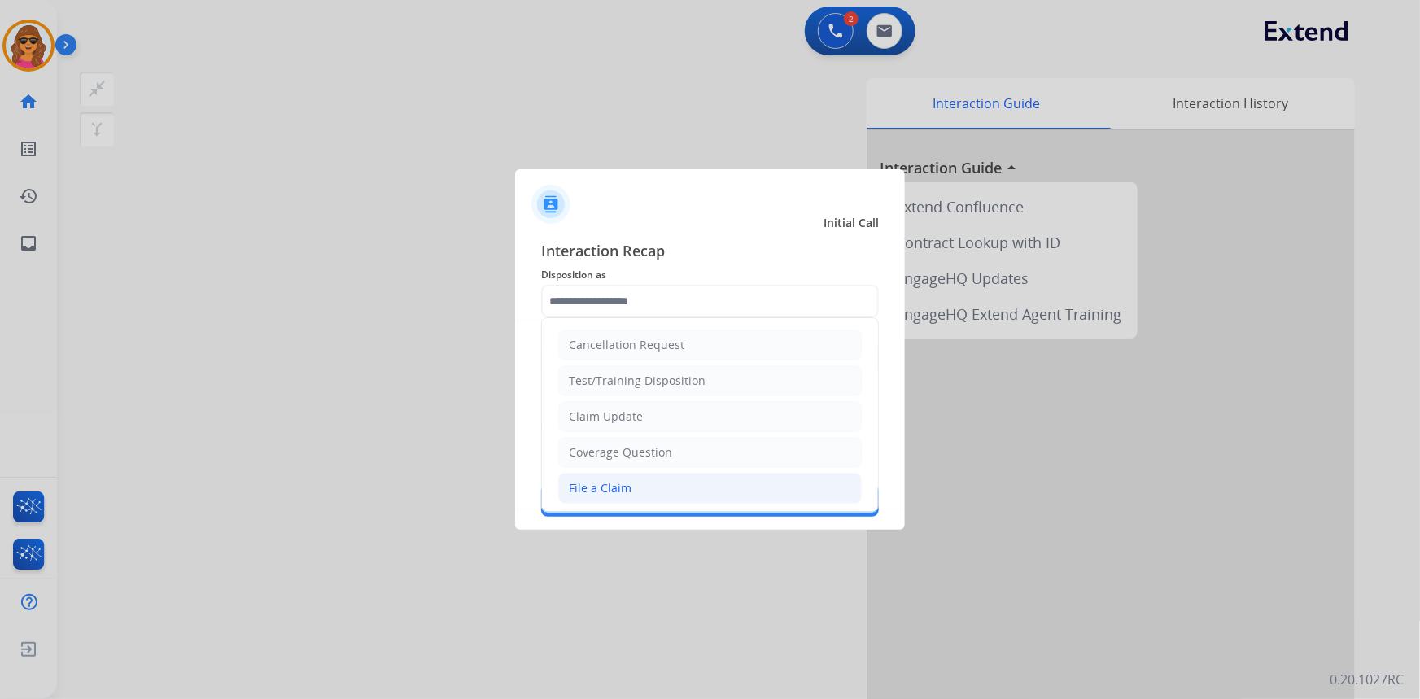
click at [594, 483] on div "File a Claim" at bounding box center [600, 488] width 63 height 16
type input "**********"
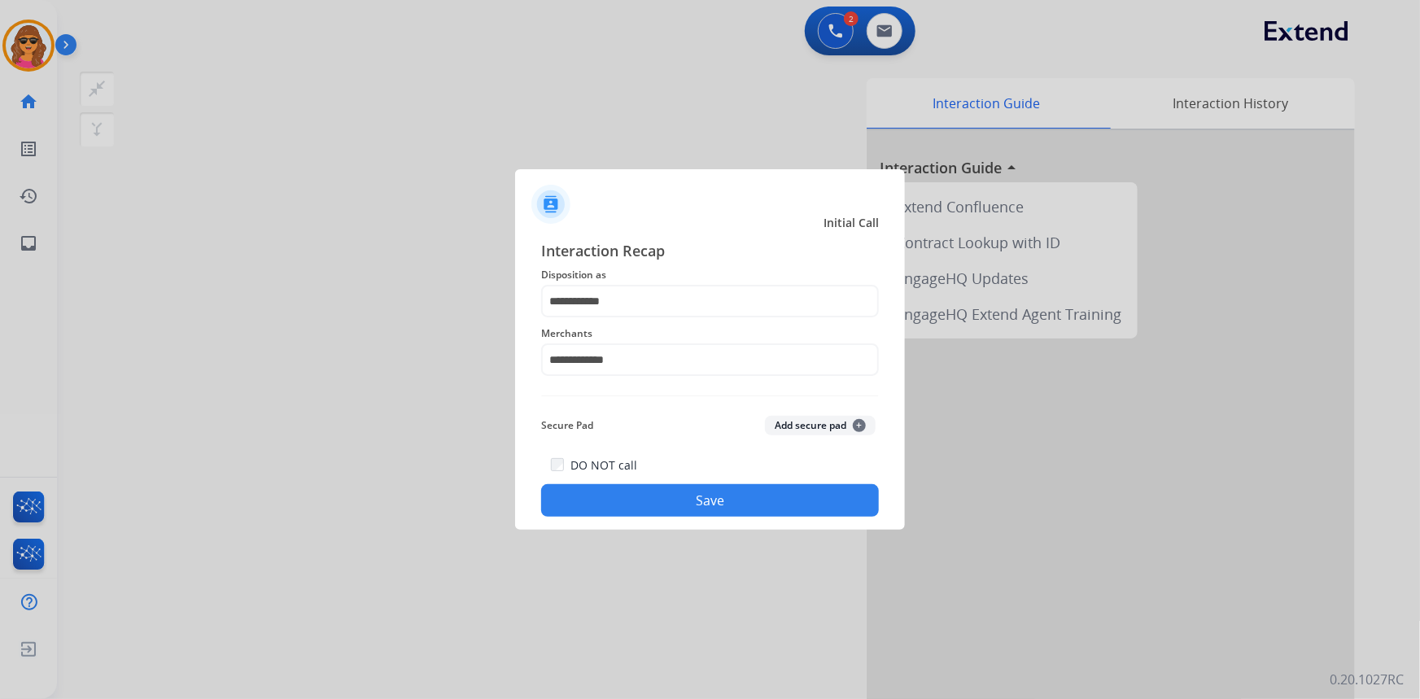
click at [719, 497] on button "Save" at bounding box center [710, 500] width 338 height 33
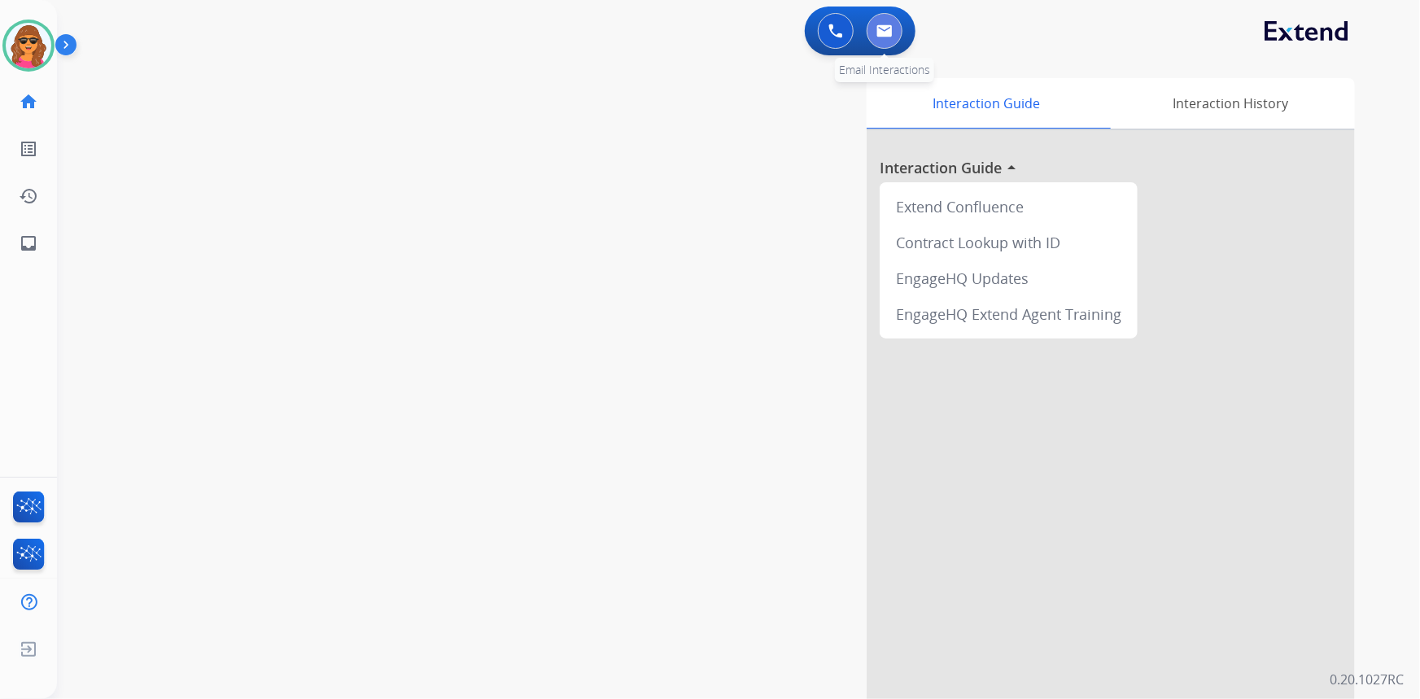
click at [887, 29] on img at bounding box center [885, 30] width 16 height 13
select select "**********"
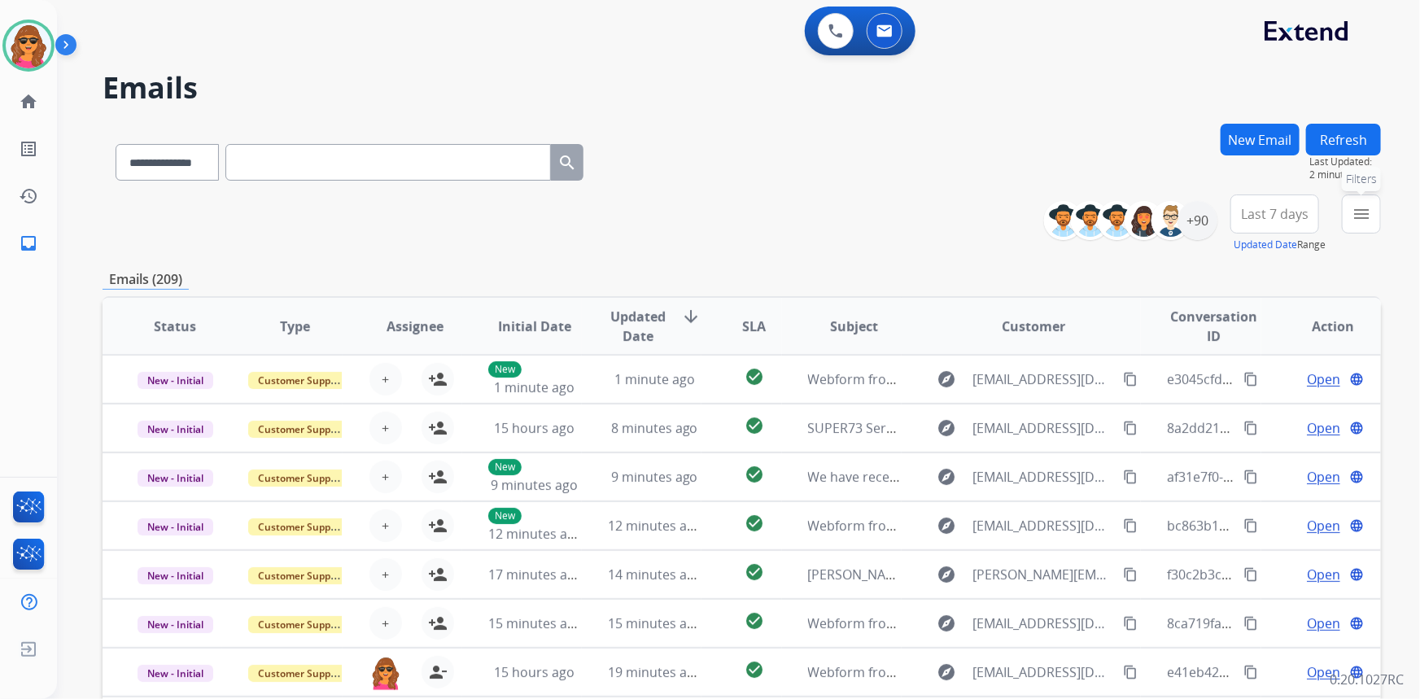
click at [1364, 220] on mat-icon "menu" at bounding box center [1362, 214] width 20 height 20
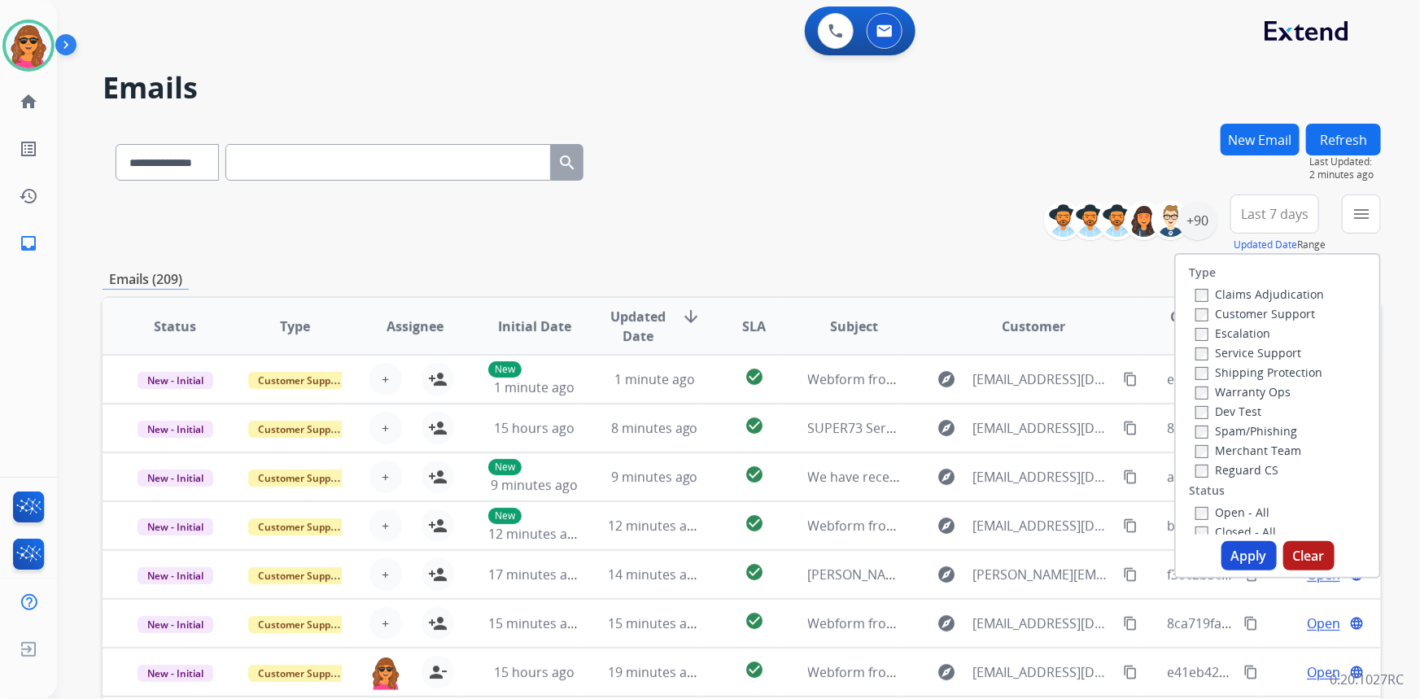
click at [1196, 307] on label "Customer Support" at bounding box center [1256, 313] width 120 height 15
click at [1251, 555] on button "Apply" at bounding box center [1249, 555] width 55 height 29
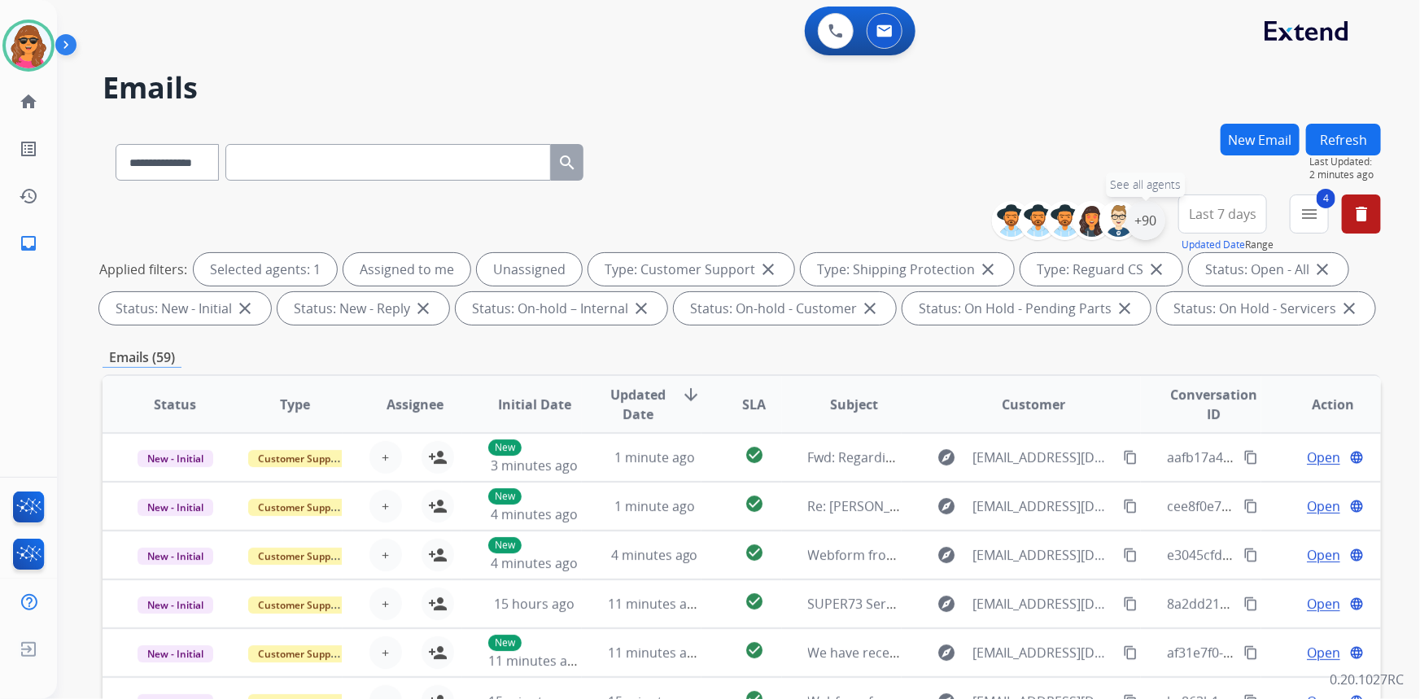
click at [1150, 226] on div "+90" at bounding box center [1145, 220] width 39 height 39
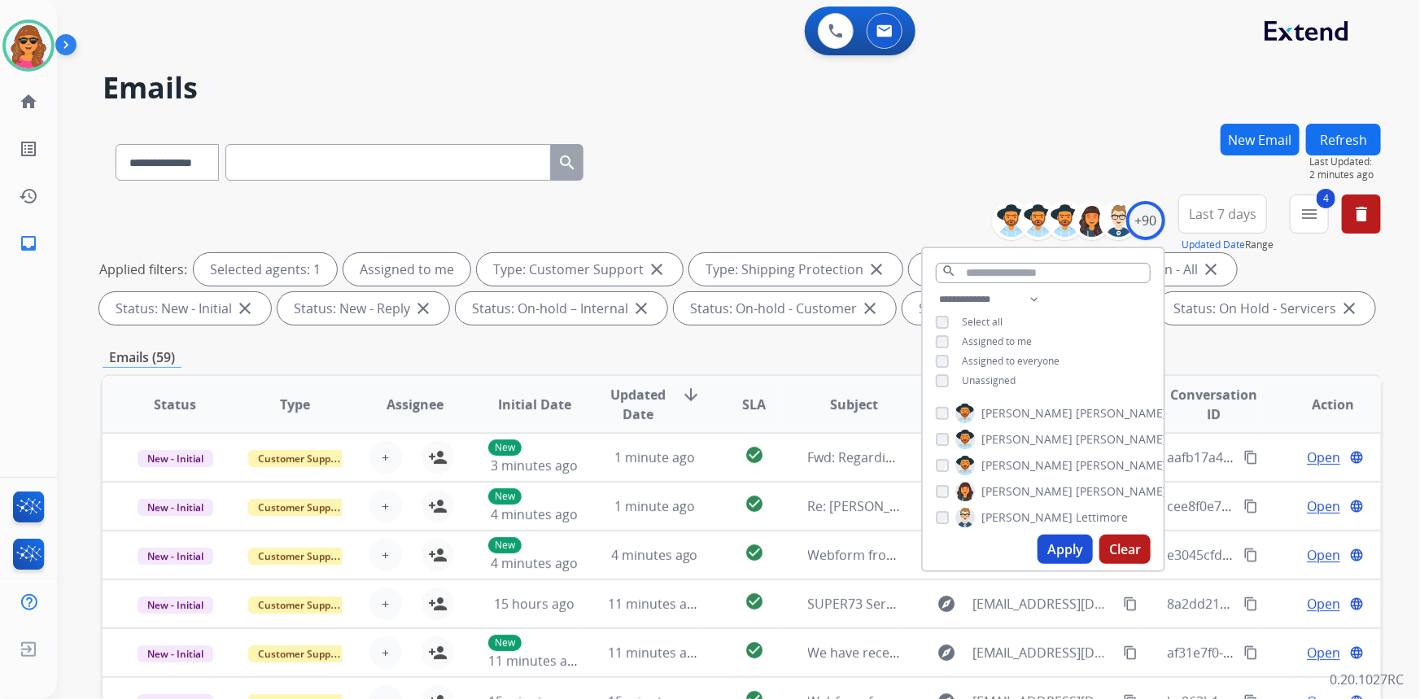
click at [1064, 553] on button "Apply" at bounding box center [1065, 549] width 55 height 29
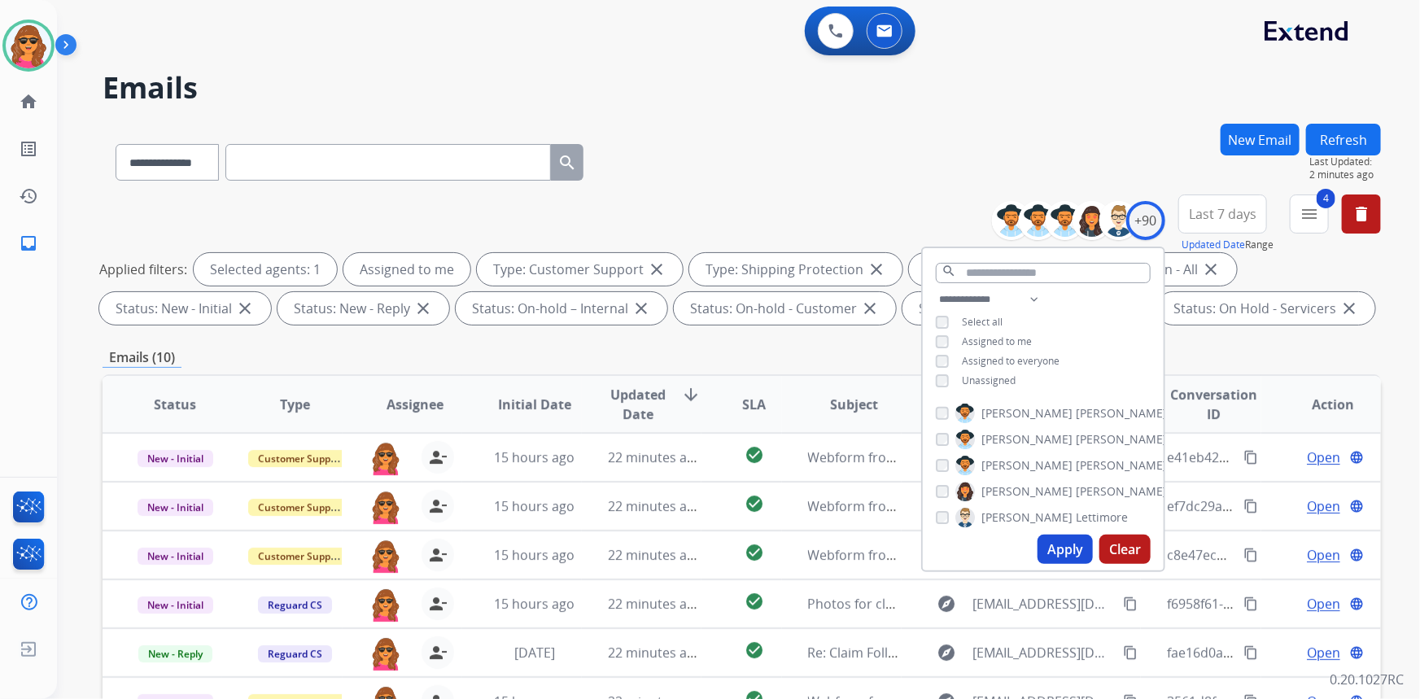
click at [896, 179] on div "**********" at bounding box center [742, 159] width 1279 height 71
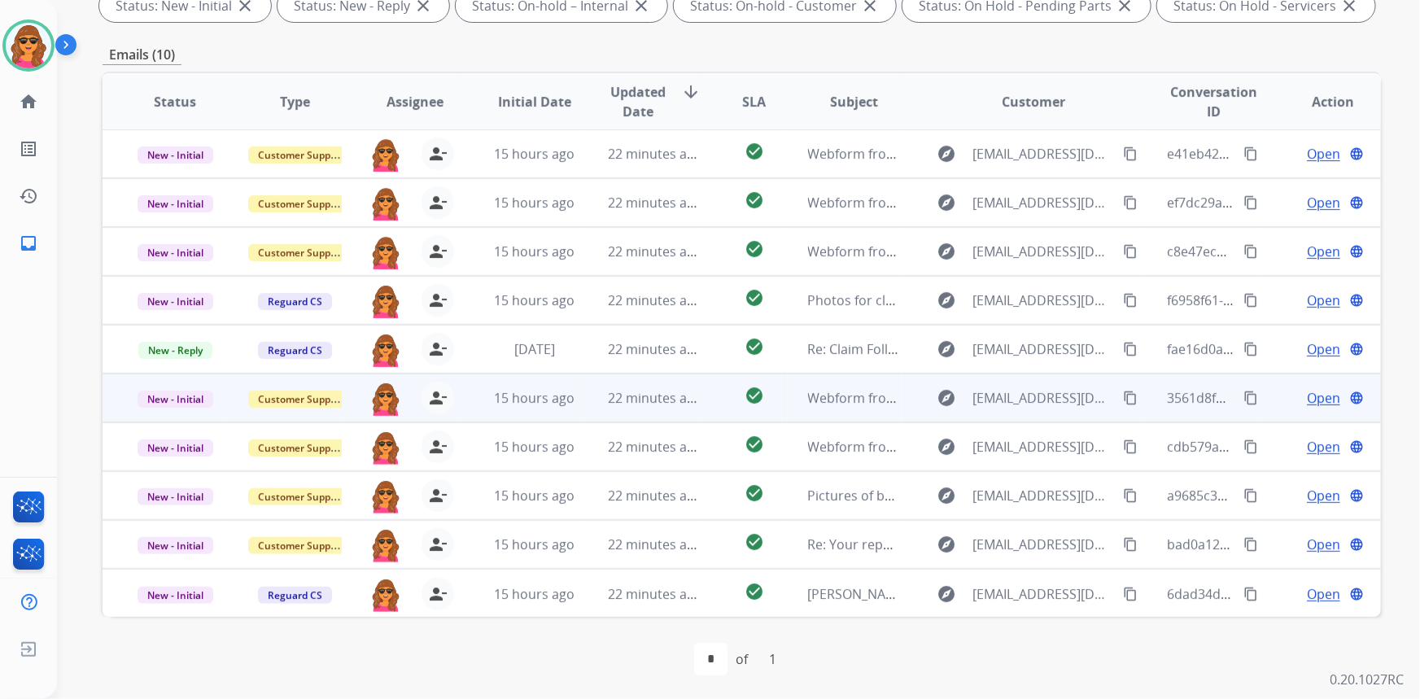
scroll to position [304, 0]
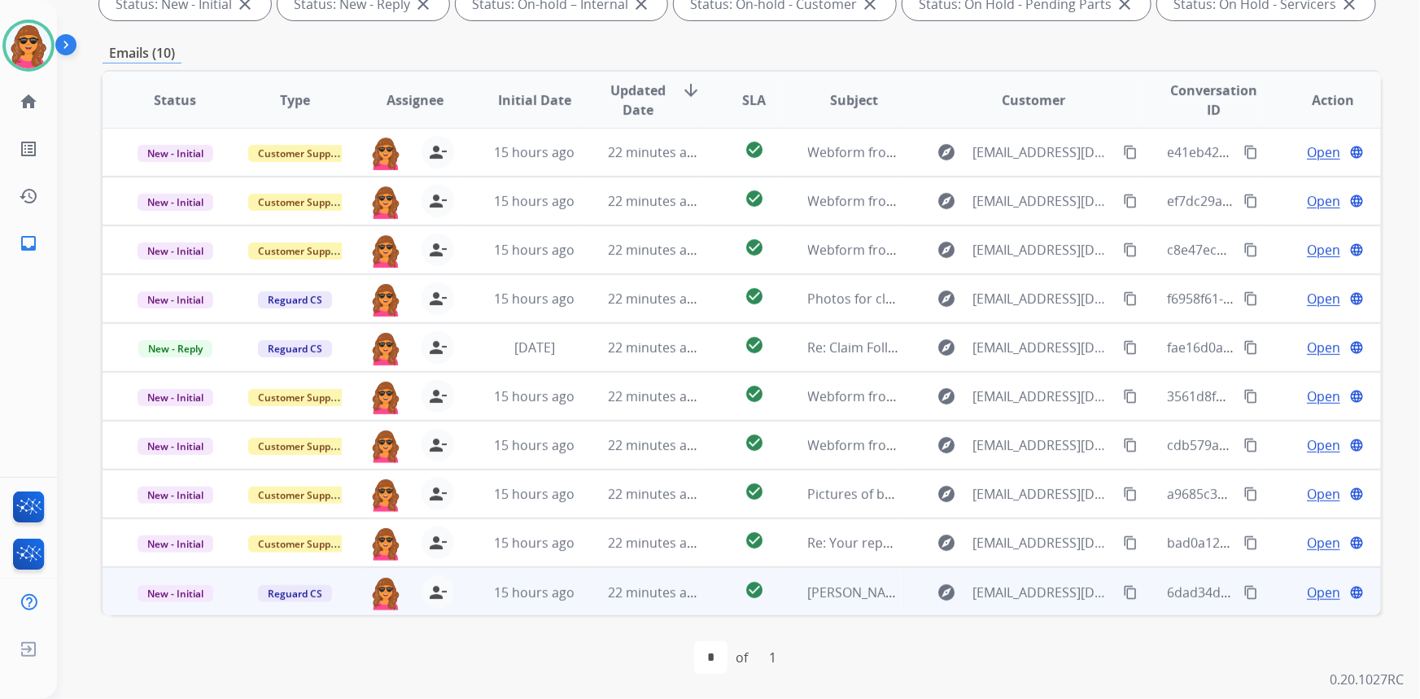
click at [1316, 586] on span "Open" at bounding box center [1323, 593] width 33 height 20
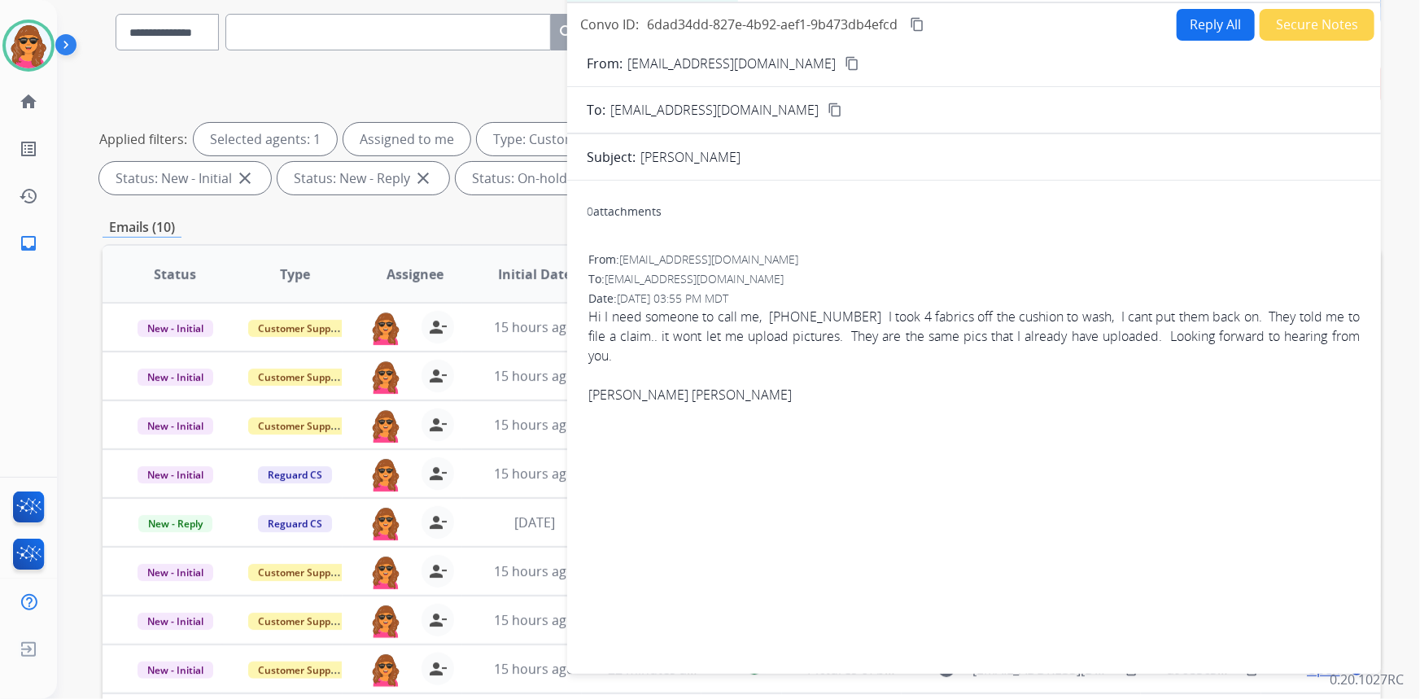
scroll to position [82, 0]
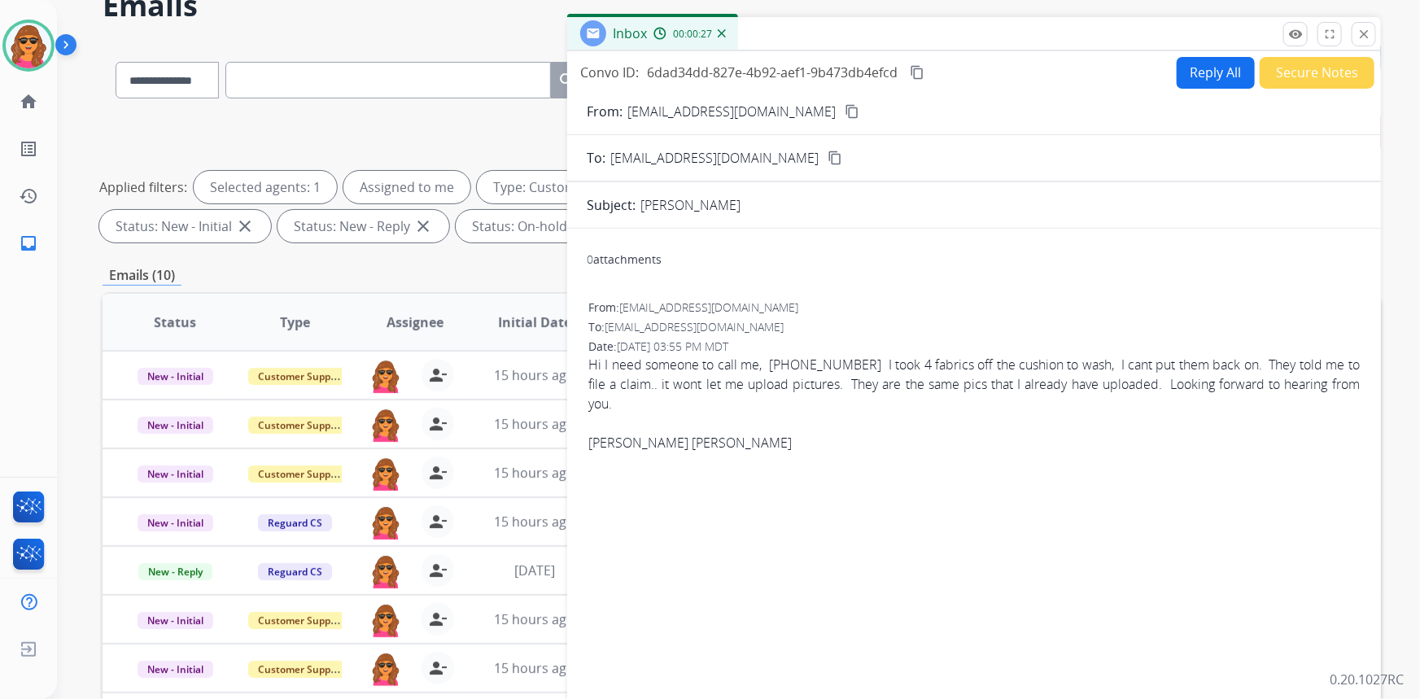
click at [845, 106] on mat-icon "content_copy" at bounding box center [852, 111] width 15 height 15
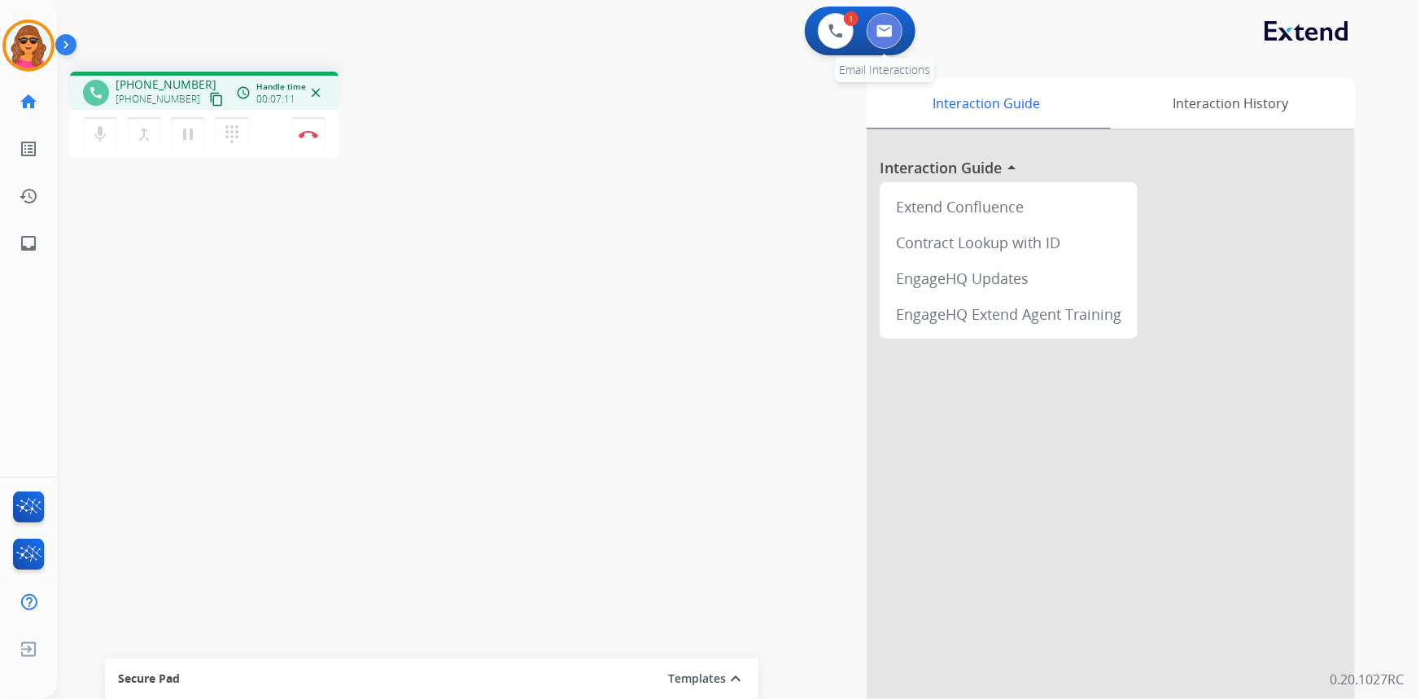
click at [885, 30] on img at bounding box center [885, 30] width 16 height 13
select select "**********"
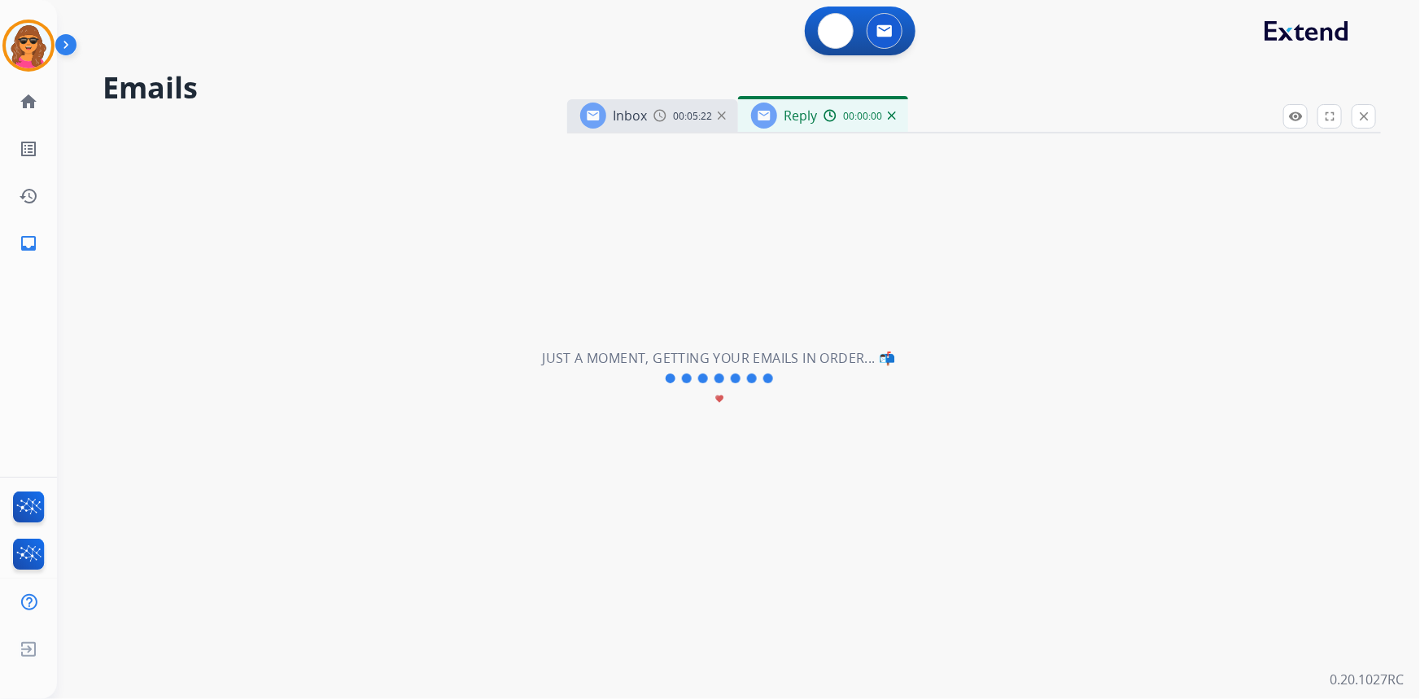
select select "**********"
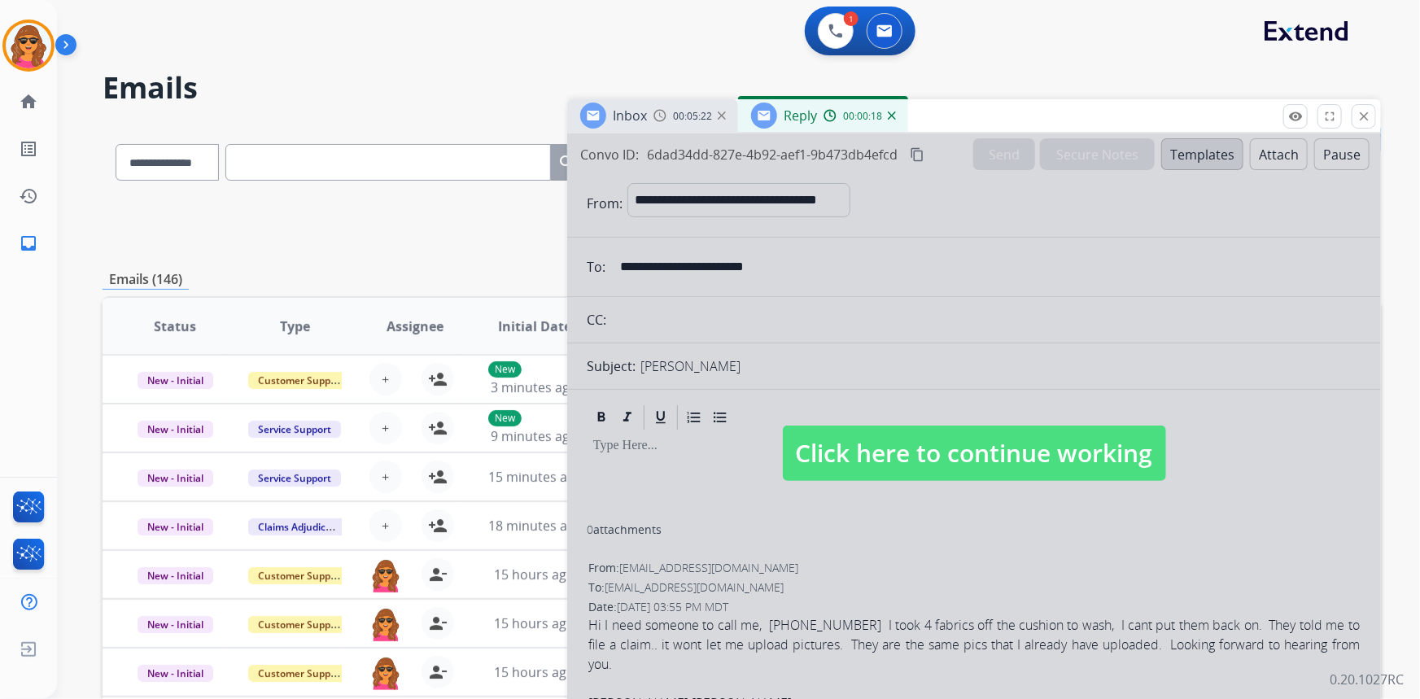
click at [957, 455] on span "Click here to continue working" at bounding box center [974, 453] width 383 height 55
select select
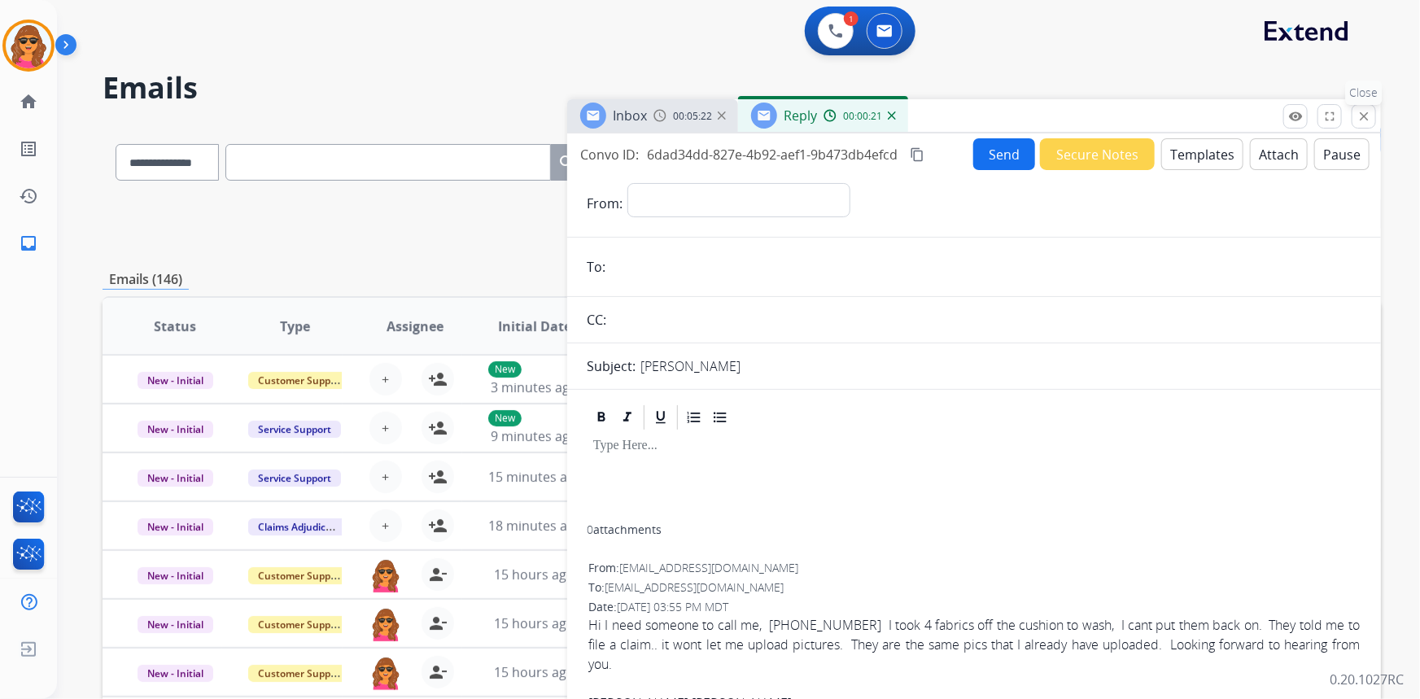
click at [1361, 122] on mat-icon "close" at bounding box center [1364, 116] width 15 height 15
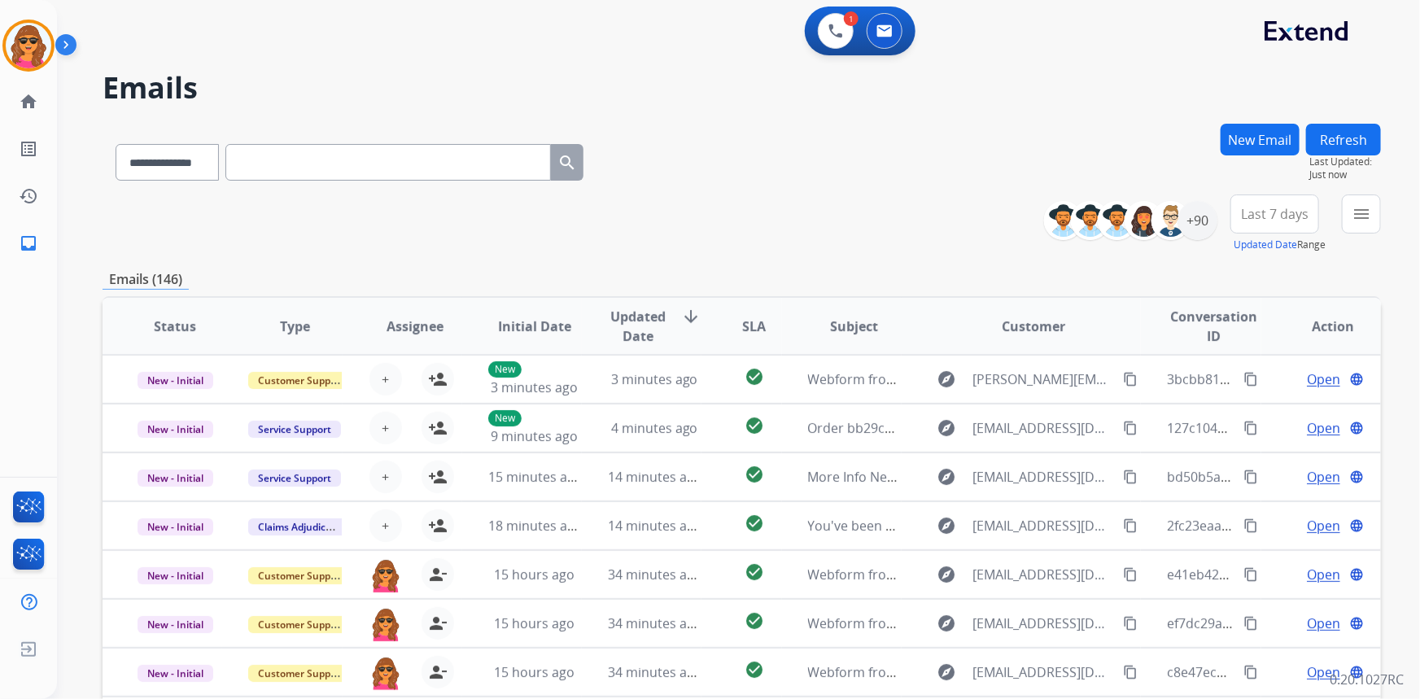
click at [1251, 138] on button "New Email" at bounding box center [1260, 140] width 79 height 32
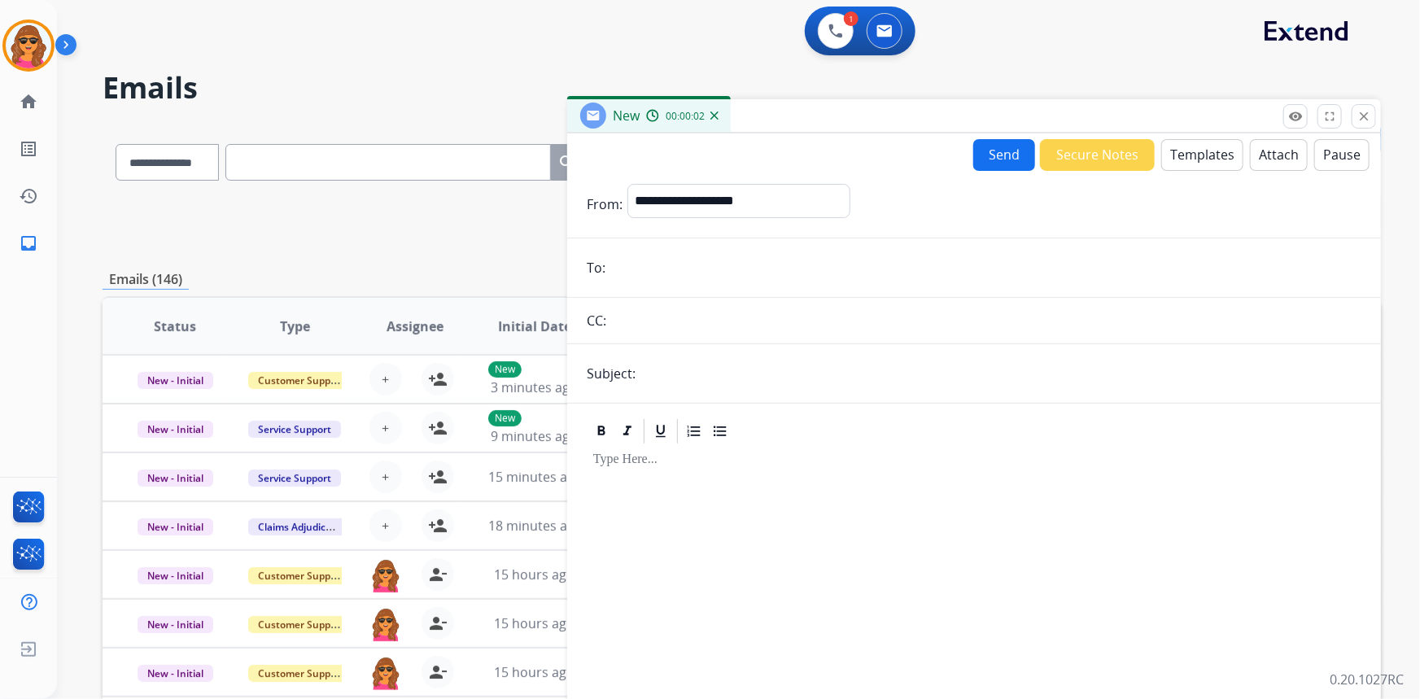
click at [627, 263] on input "email" at bounding box center [985, 267] width 751 height 33
paste input "**********"
type input "**********"
click at [635, 199] on select "**********" at bounding box center [737, 200] width 221 height 33
select select "**********"
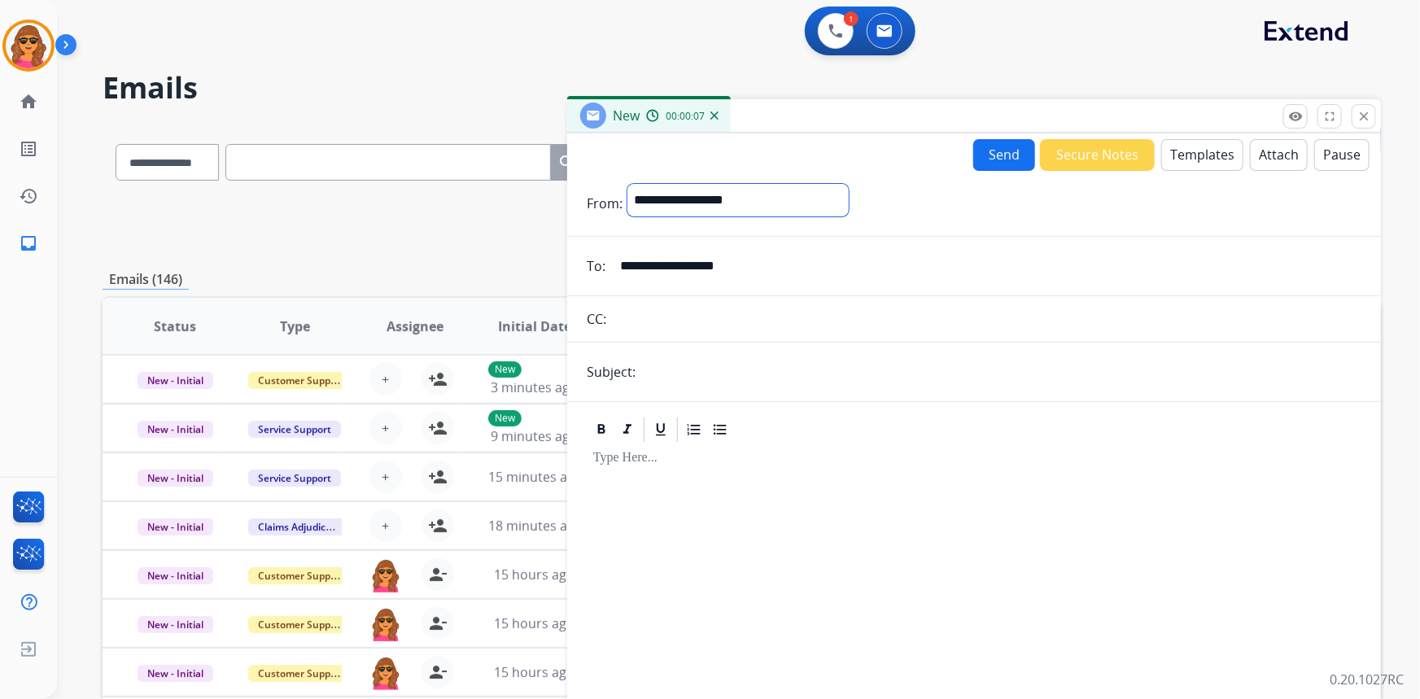
click at [627, 184] on select "**********" at bounding box center [737, 200] width 221 height 33
click at [667, 369] on input "text" at bounding box center [1001, 373] width 721 height 33
type input "**********"
click at [987, 154] on button "Send" at bounding box center [1004, 155] width 62 height 32
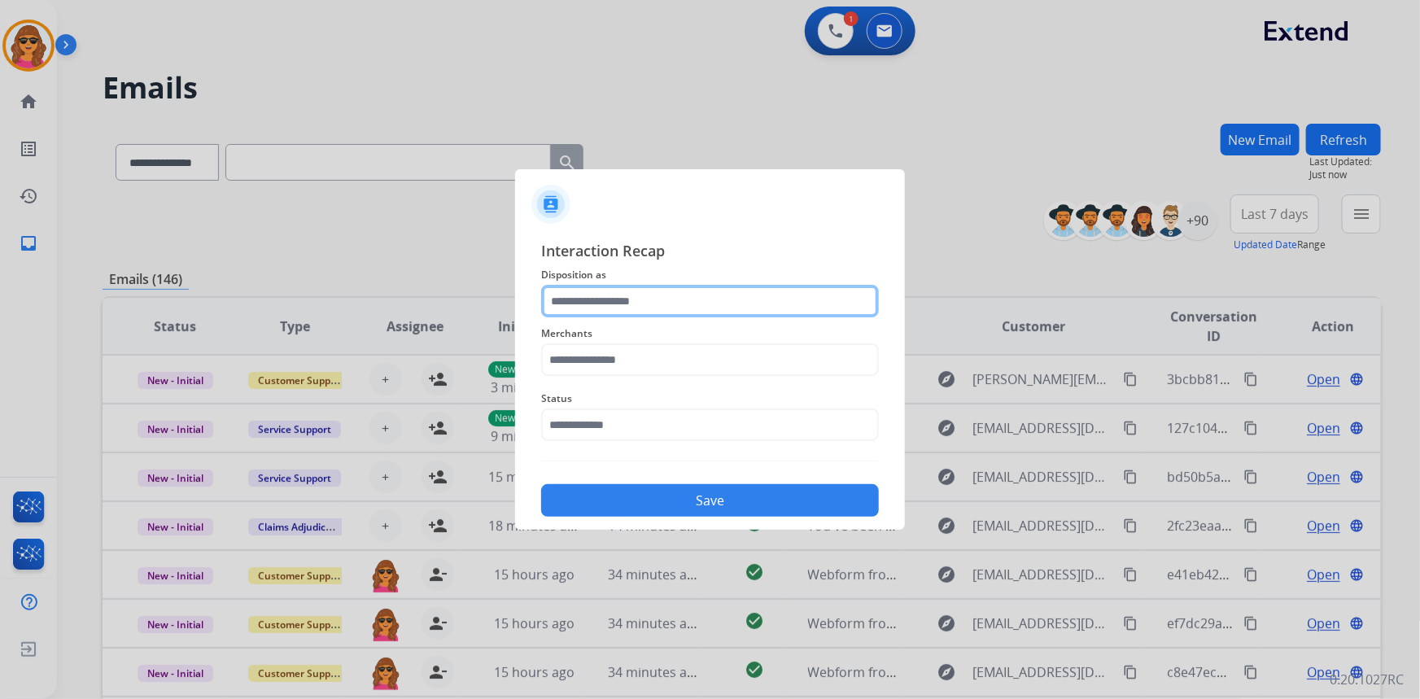
click at [553, 304] on input "text" at bounding box center [710, 301] width 338 height 33
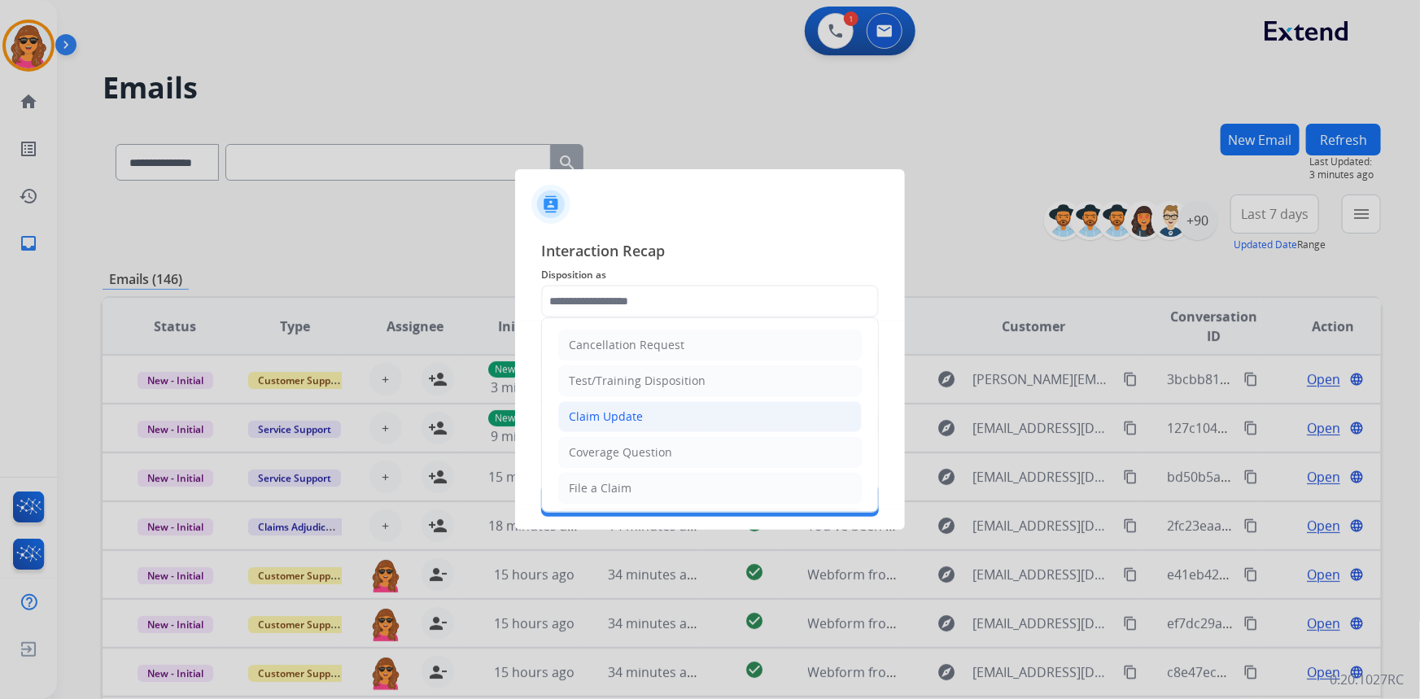
click at [594, 413] on div "Claim Update" at bounding box center [606, 417] width 74 height 16
type input "**********"
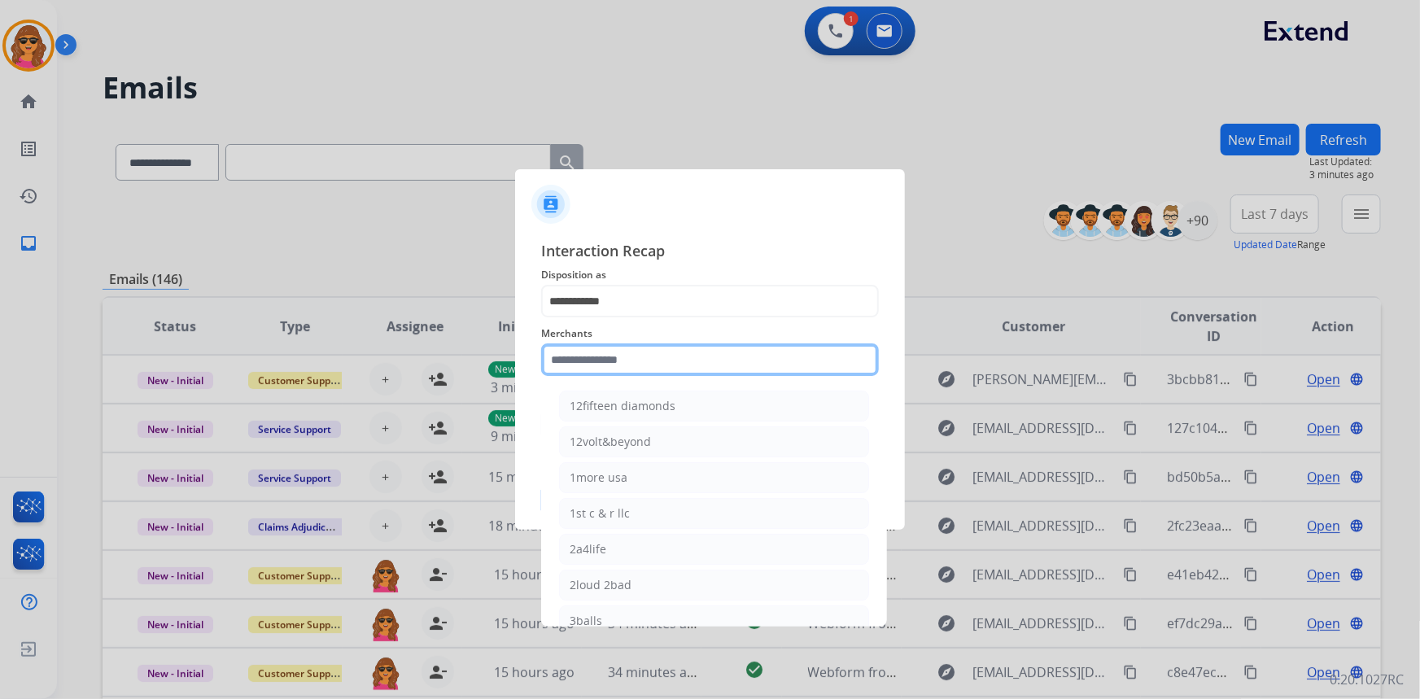
click at [552, 360] on input "text" at bounding box center [710, 359] width 338 height 33
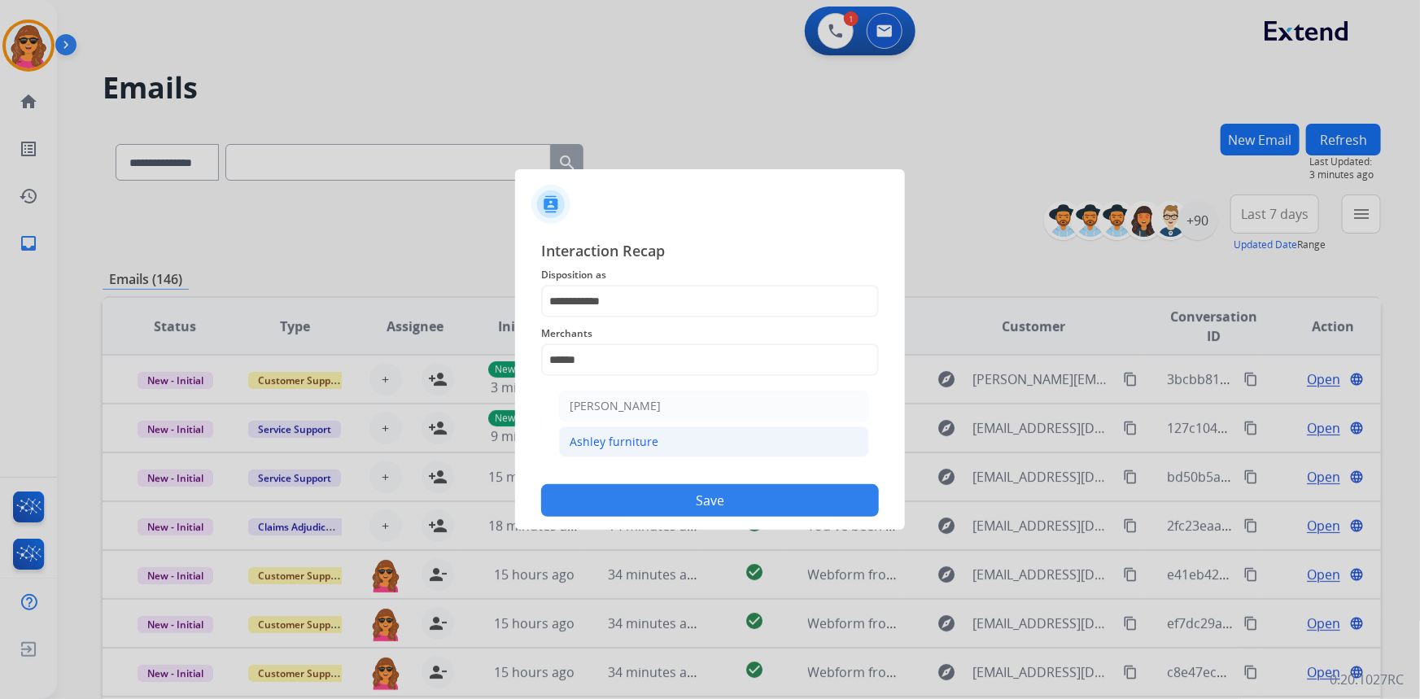
click at [590, 432] on li "Ashley furniture" at bounding box center [714, 441] width 310 height 31
type input "**********"
click at [579, 430] on input "text" at bounding box center [710, 425] width 338 height 33
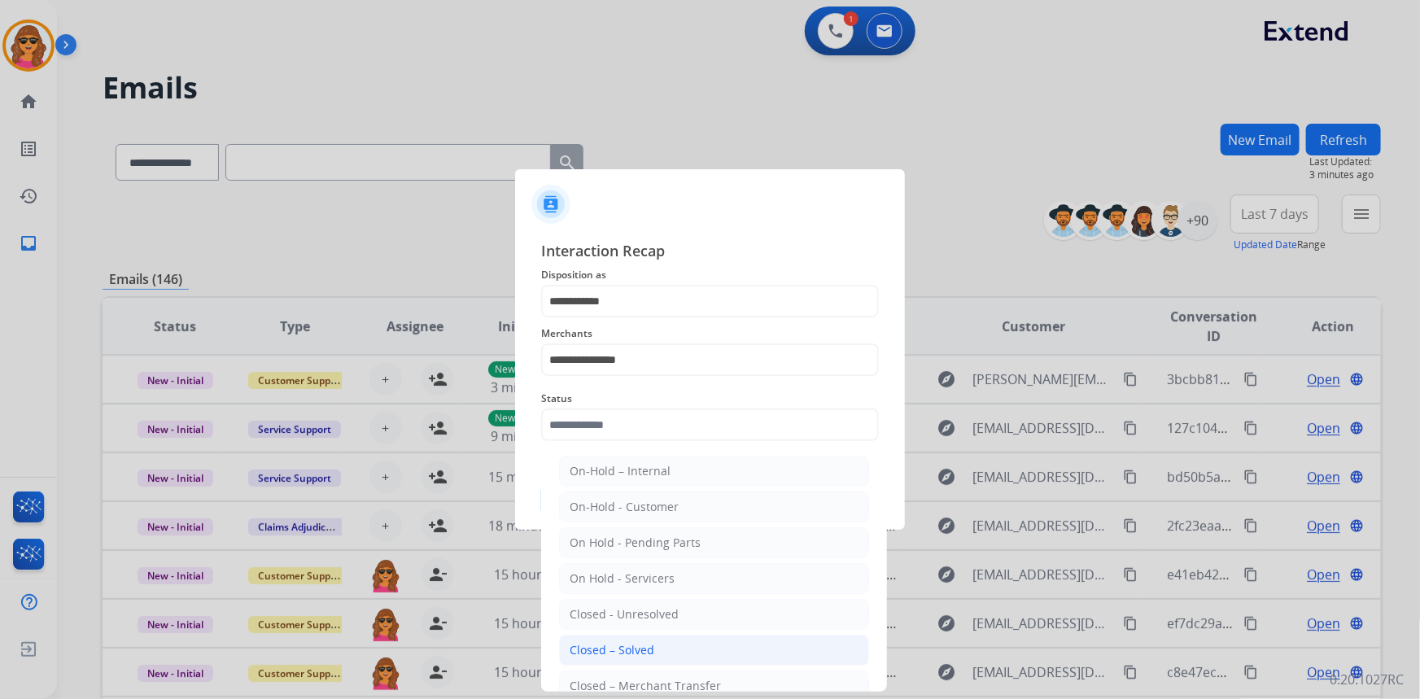
click at [643, 643] on div "Closed – Solved" at bounding box center [612, 650] width 85 height 16
type input "**********"
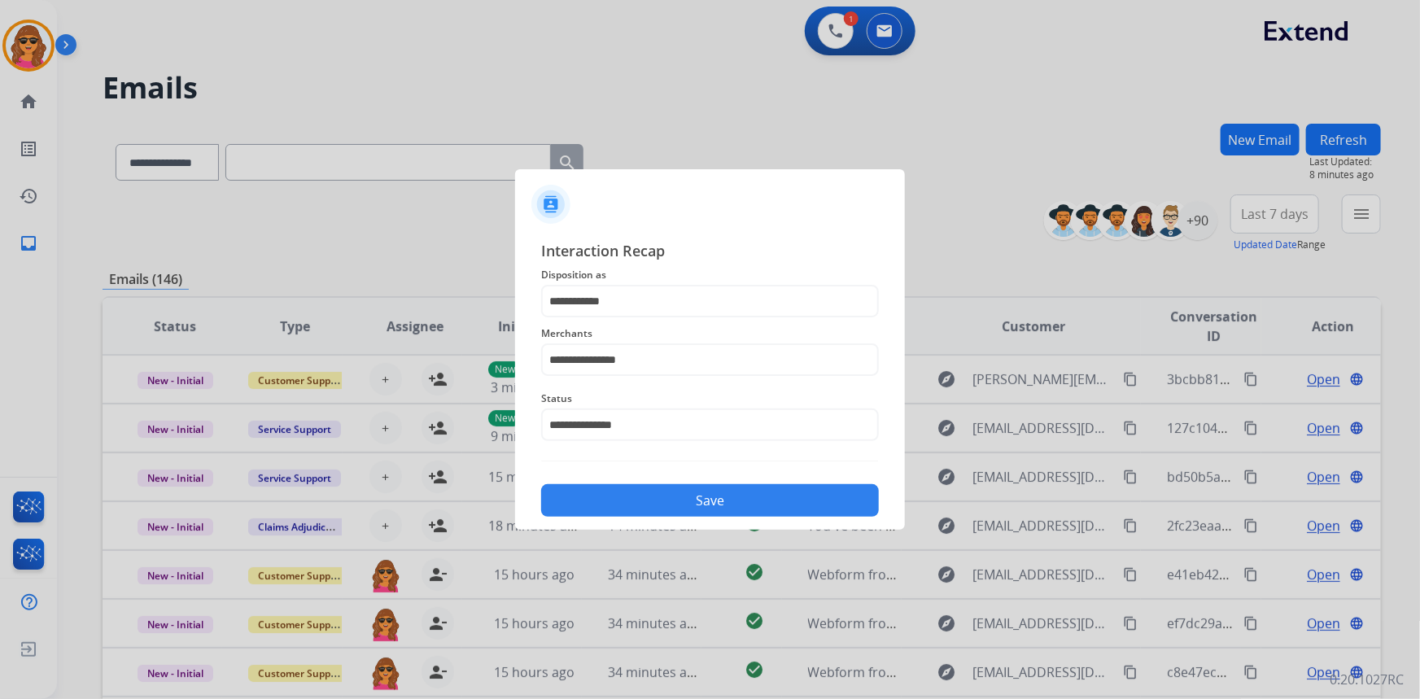
click at [717, 496] on button "Save" at bounding box center [710, 500] width 338 height 33
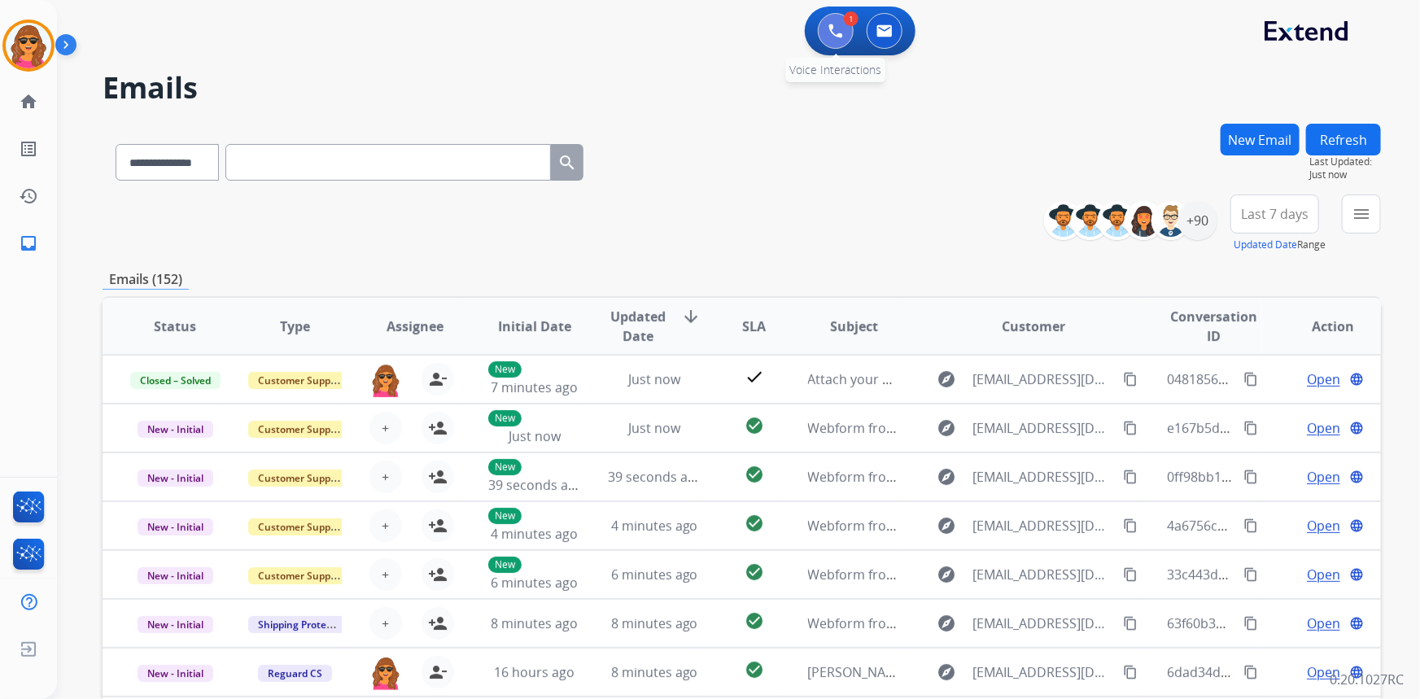
click at [828, 41] on button at bounding box center [836, 31] width 36 height 36
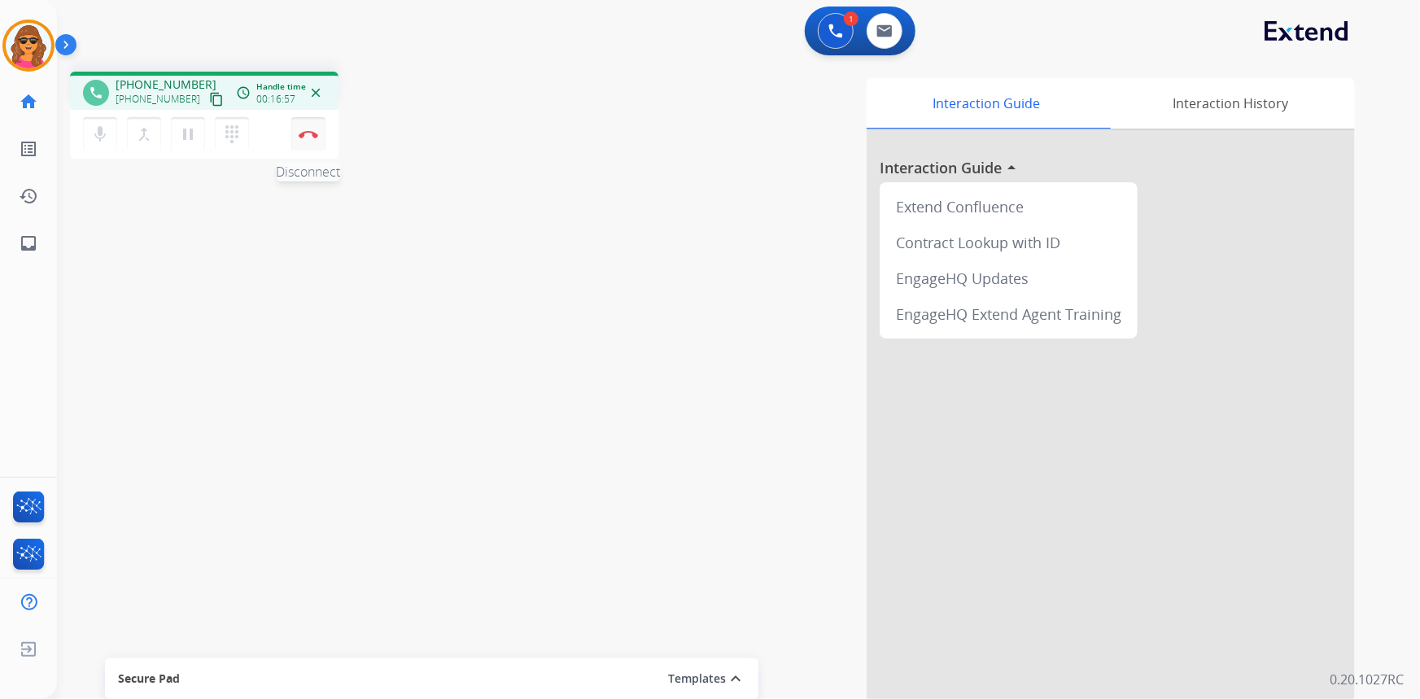
click at [314, 130] on img at bounding box center [309, 134] width 20 height 8
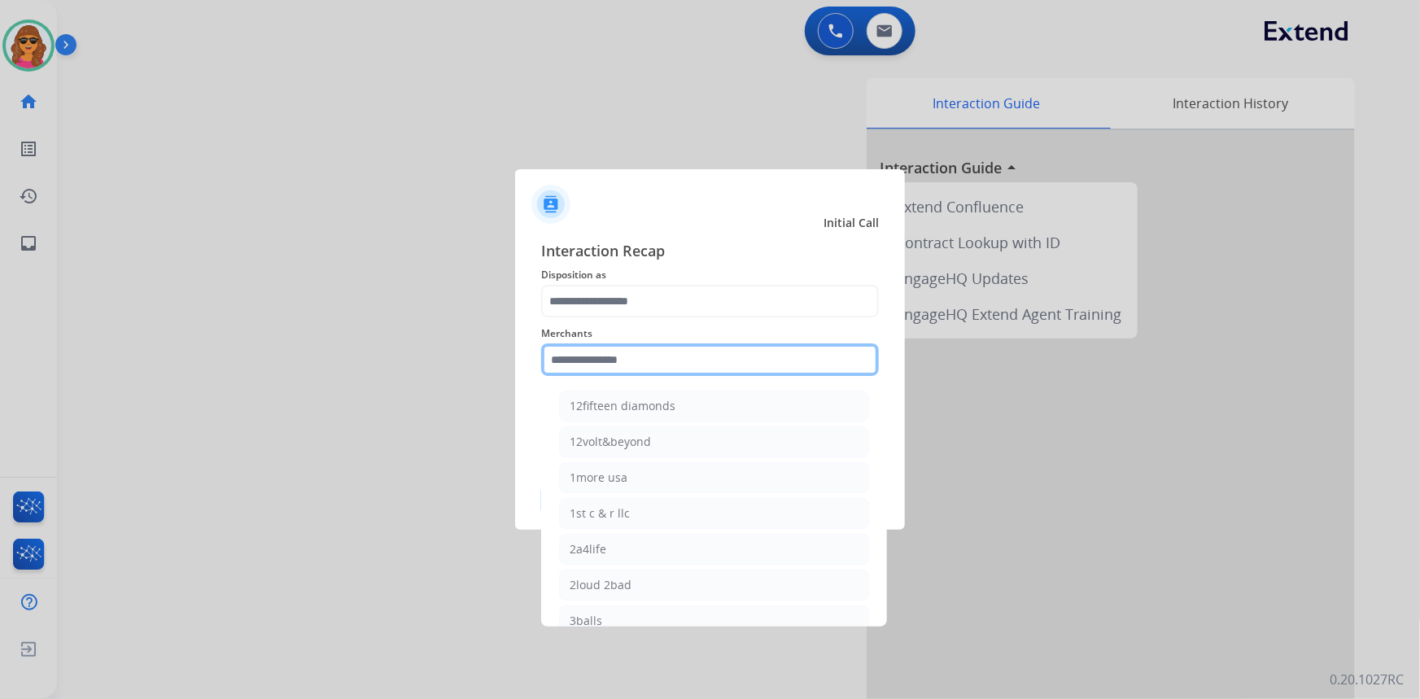
click at [555, 357] on input "text" at bounding box center [710, 359] width 338 height 33
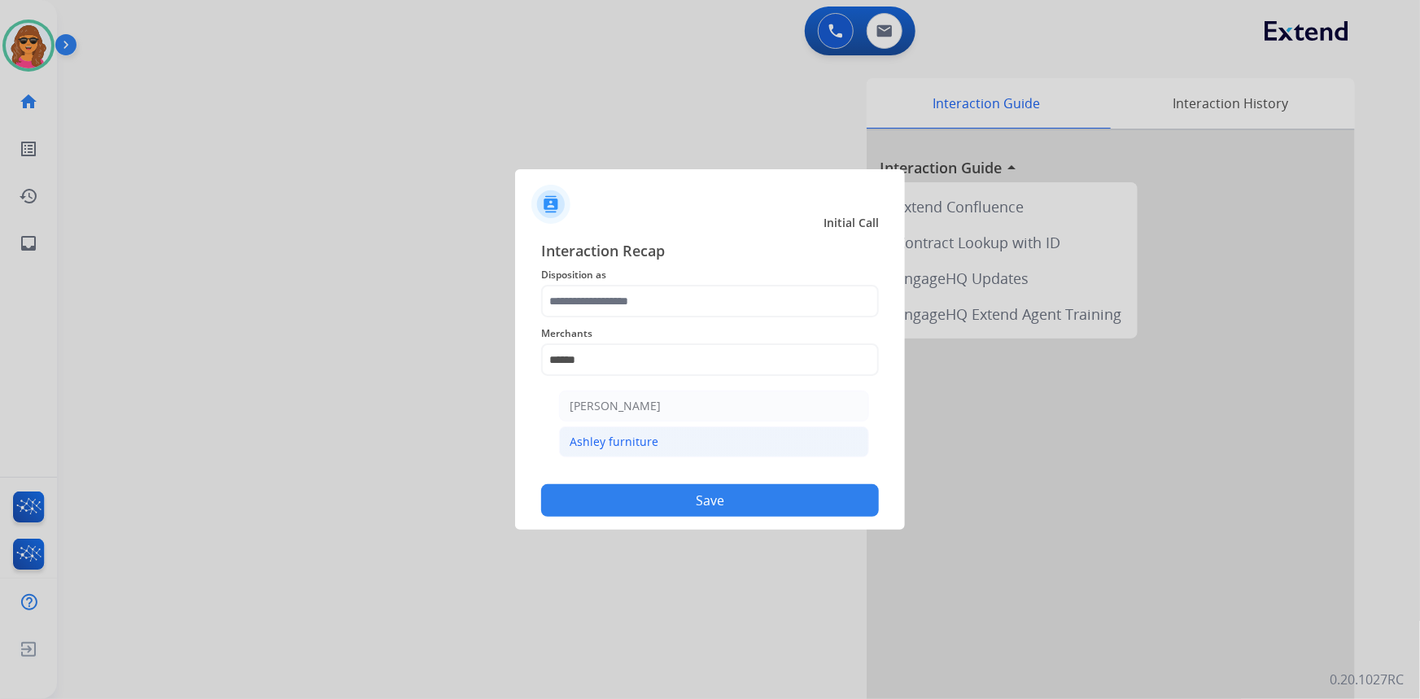
click at [629, 439] on div "Ashley furniture" at bounding box center [614, 442] width 89 height 16
type input "**********"
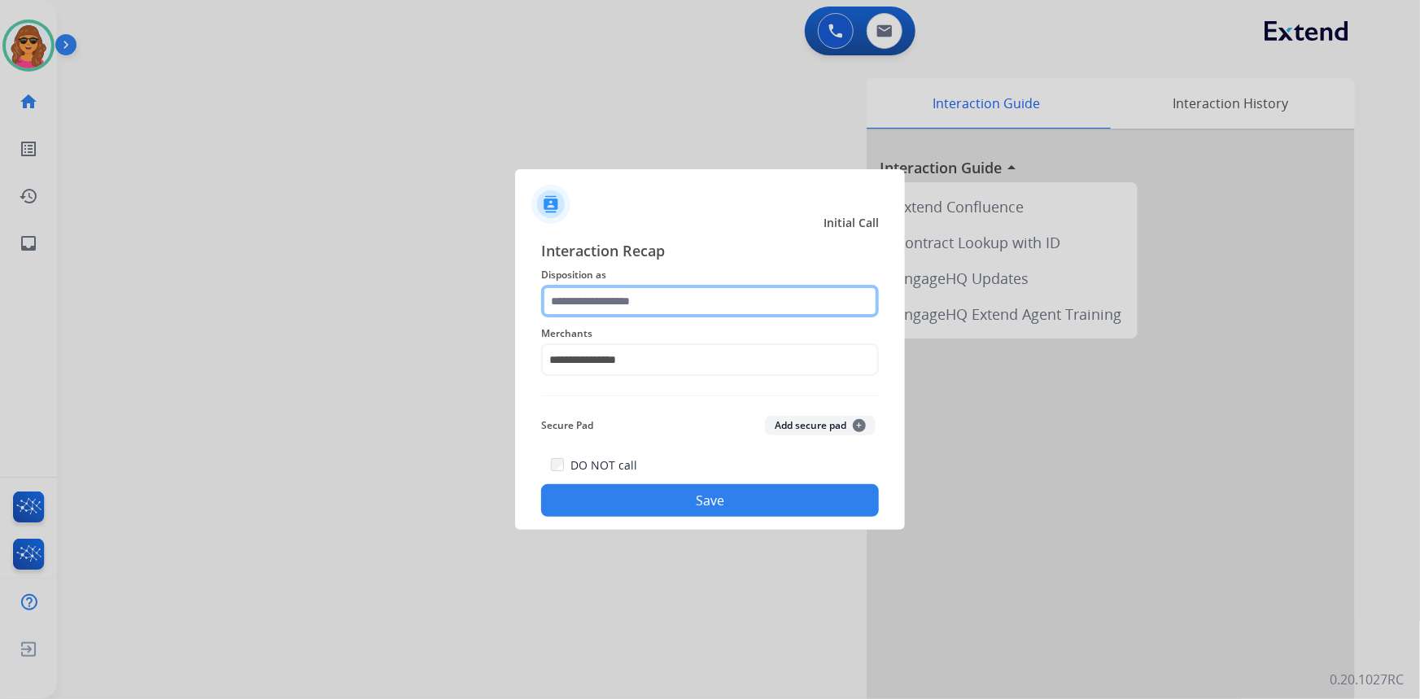
click at [556, 299] on input "text" at bounding box center [710, 301] width 338 height 33
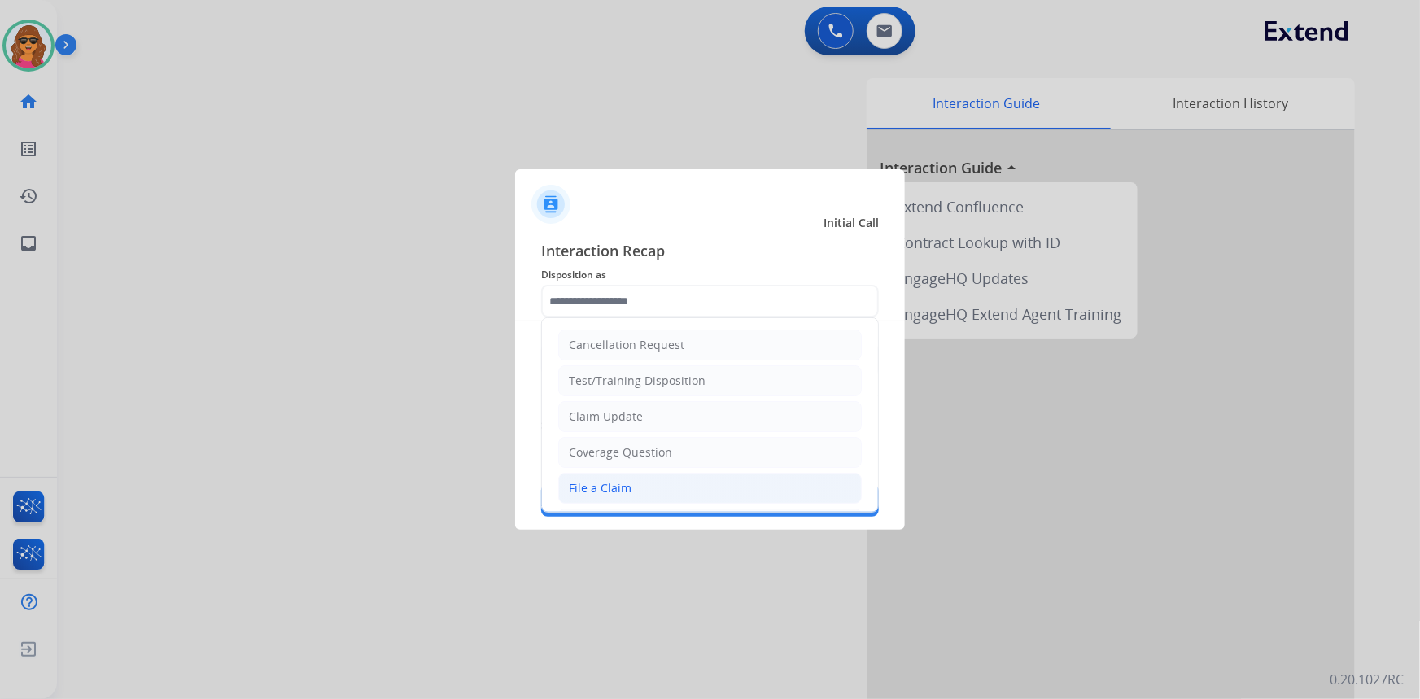
click at [612, 488] on div "File a Claim" at bounding box center [600, 488] width 63 height 16
type input "**********"
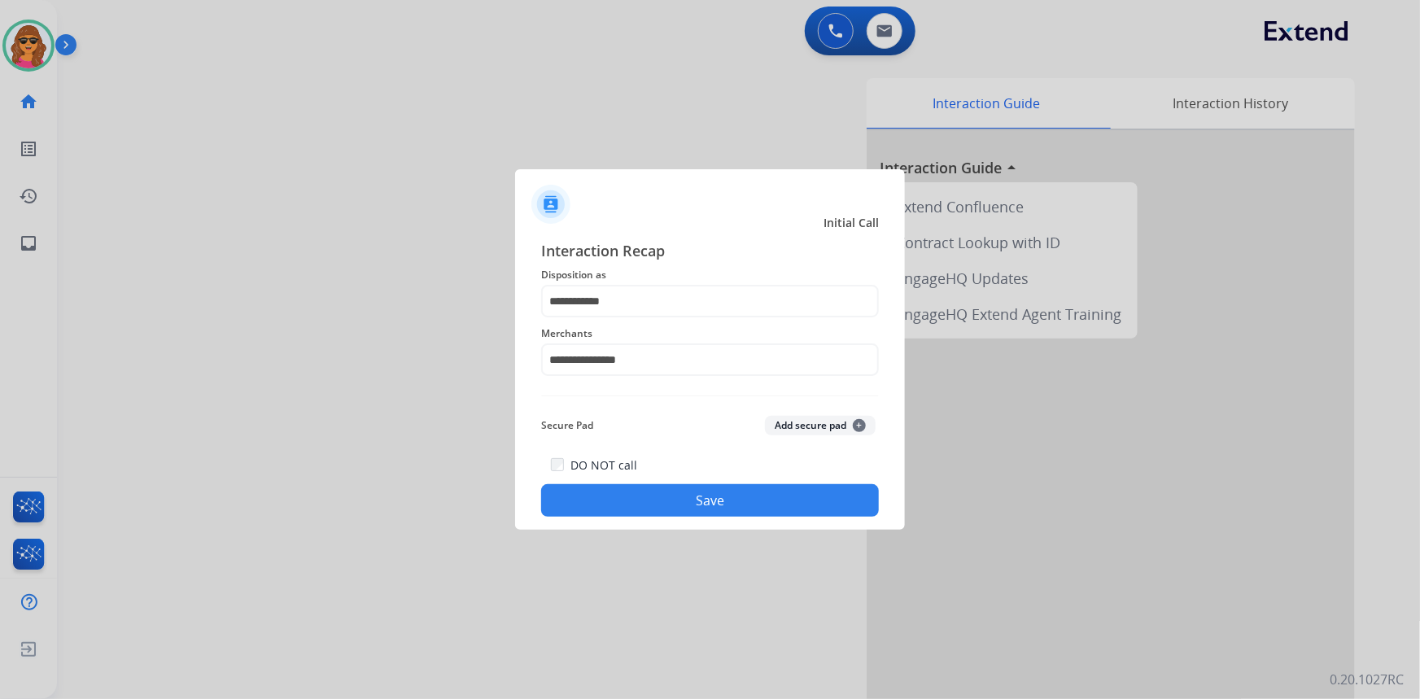
click at [733, 495] on button "Save" at bounding box center [710, 500] width 338 height 33
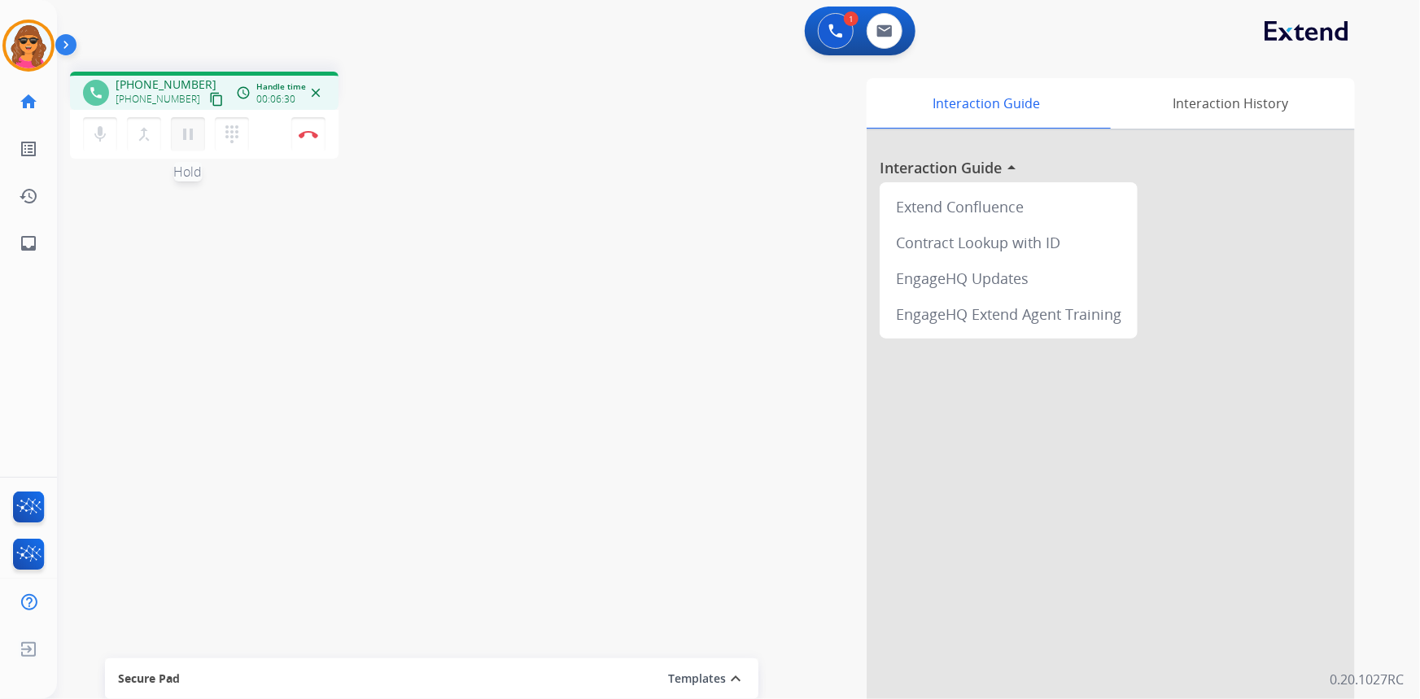
click at [182, 125] on mat-icon "pause" at bounding box center [188, 135] width 20 height 20
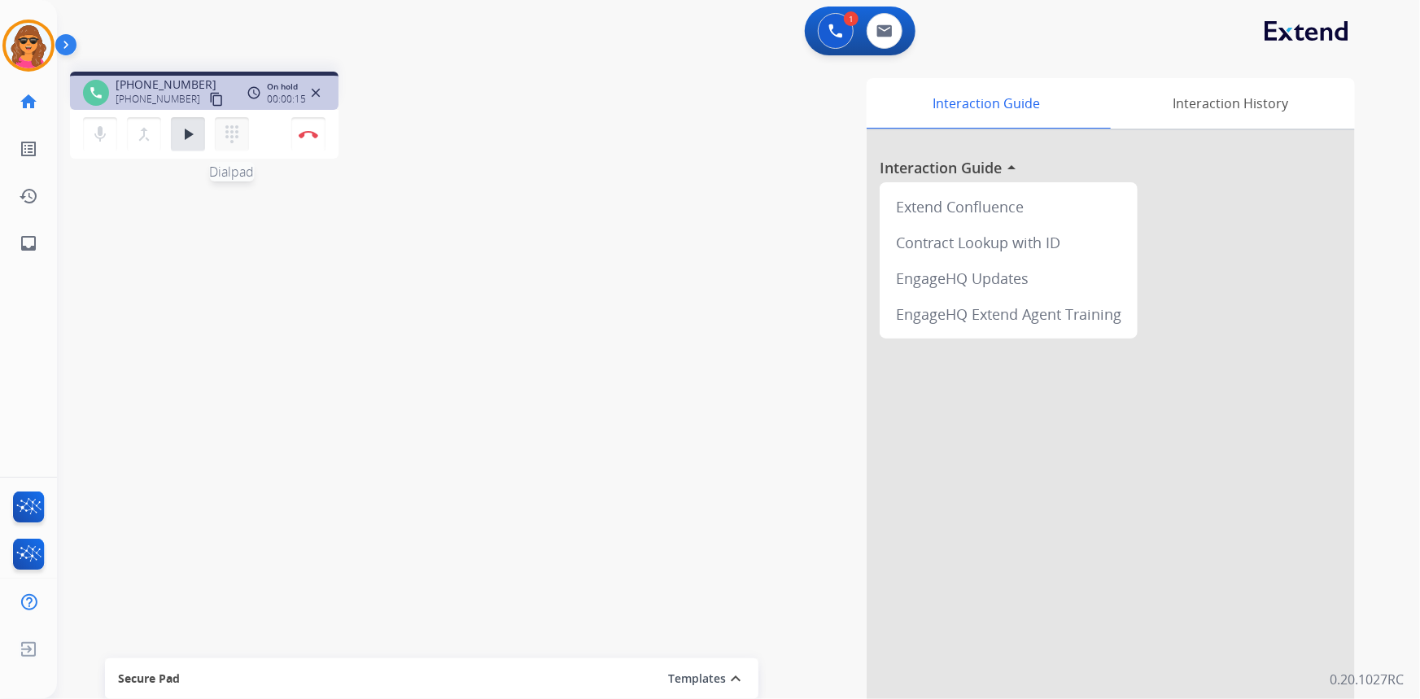
click at [228, 130] on mat-icon "dialpad" at bounding box center [232, 135] width 20 height 20
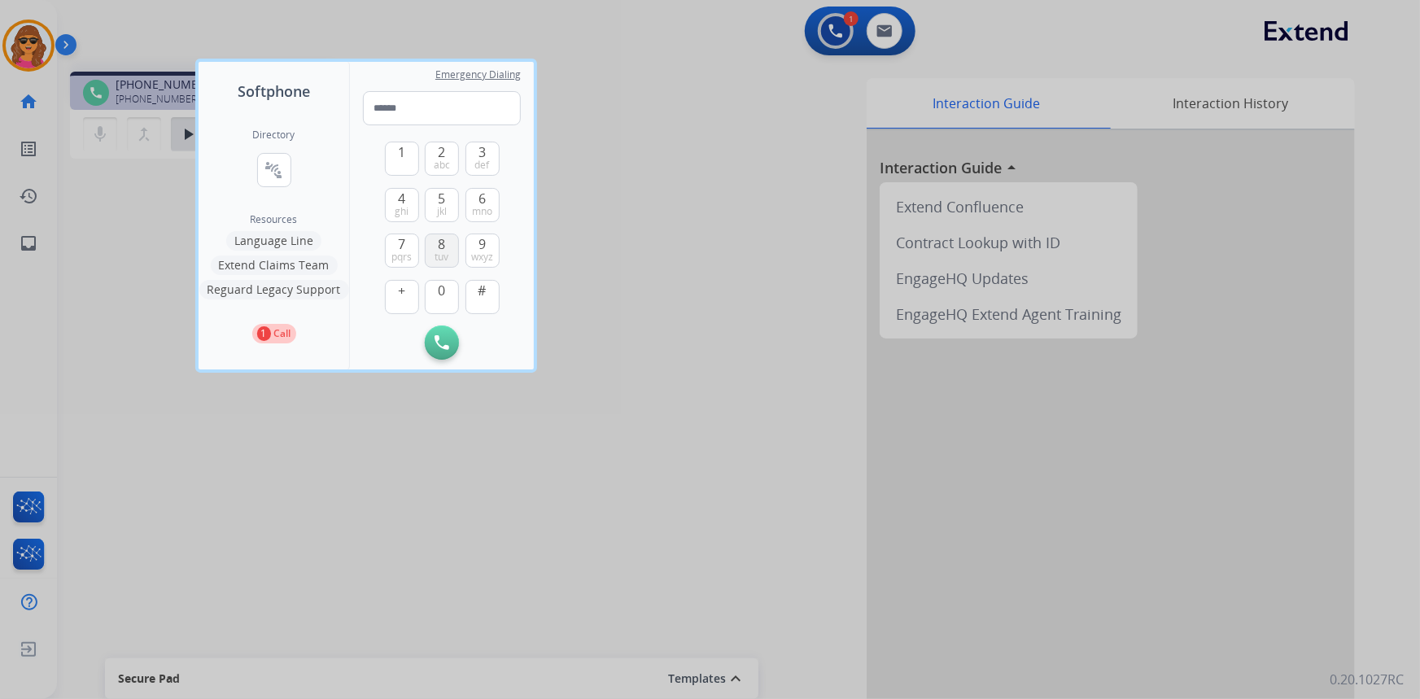
click at [439, 251] on span "tuv" at bounding box center [442, 257] width 14 height 13
click at [479, 190] on span "6" at bounding box center [482, 199] width 7 height 20
click at [402, 199] on span "4" at bounding box center [401, 199] width 7 height 20
click at [481, 148] on span "3" at bounding box center [482, 152] width 7 height 20
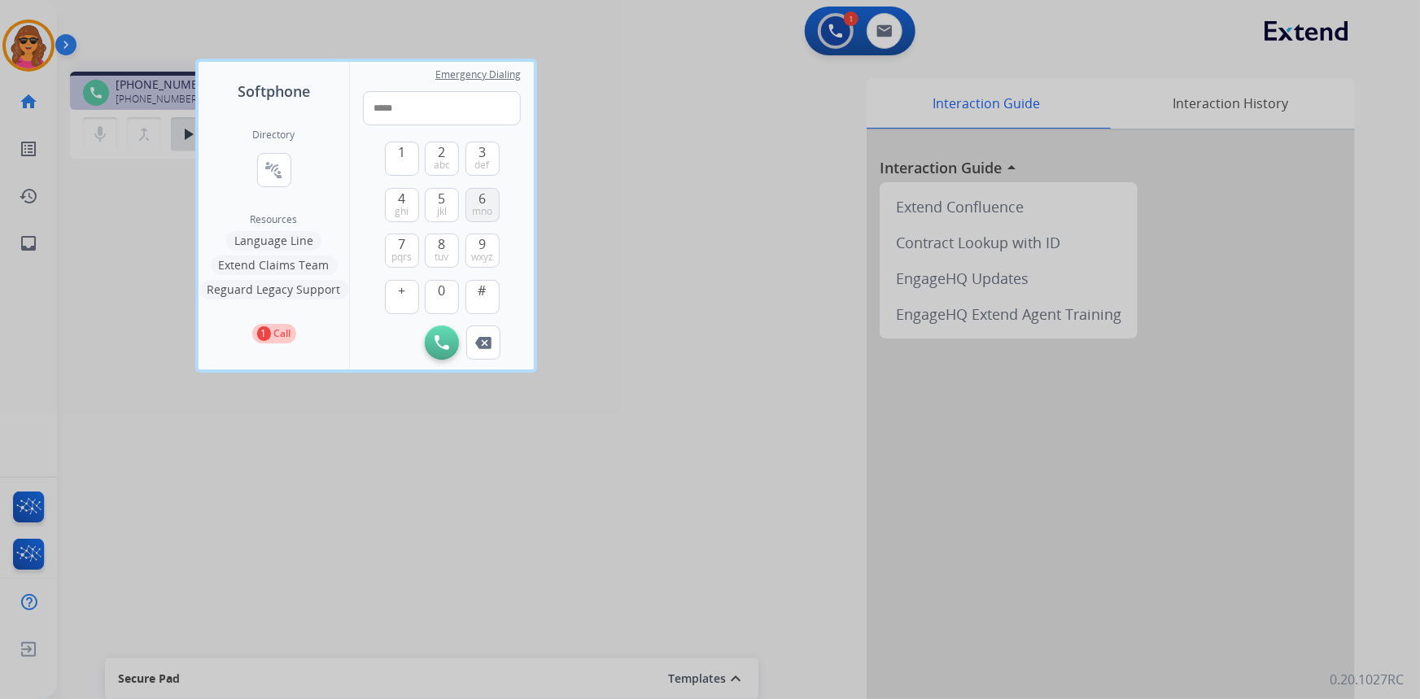
click at [486, 195] on button "6 mno" at bounding box center [483, 205] width 34 height 34
click at [485, 147] on span "3" at bounding box center [482, 152] width 7 height 20
click at [486, 246] on button "9 wxyz" at bounding box center [483, 251] width 34 height 34
click at [479, 154] on span "3" at bounding box center [482, 152] width 7 height 20
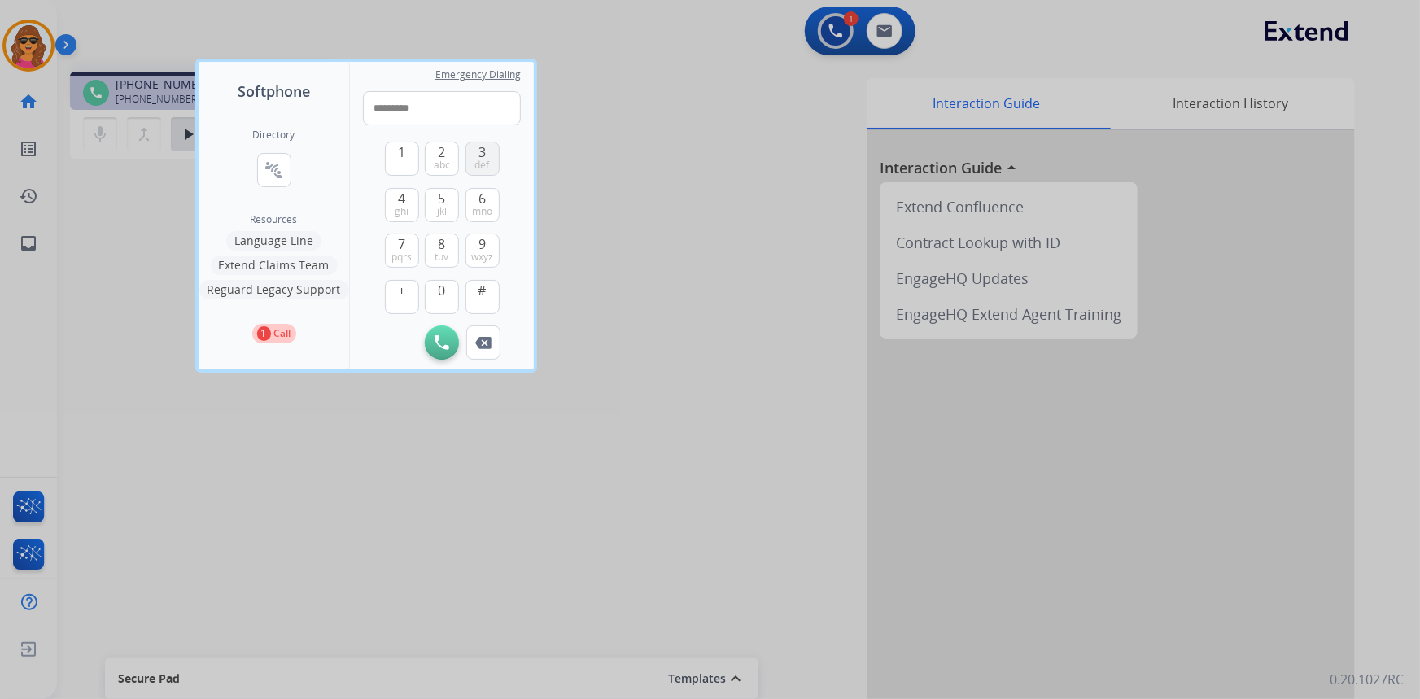
type input "**********"
click at [453, 337] on button "Initiate Call" at bounding box center [442, 343] width 34 height 34
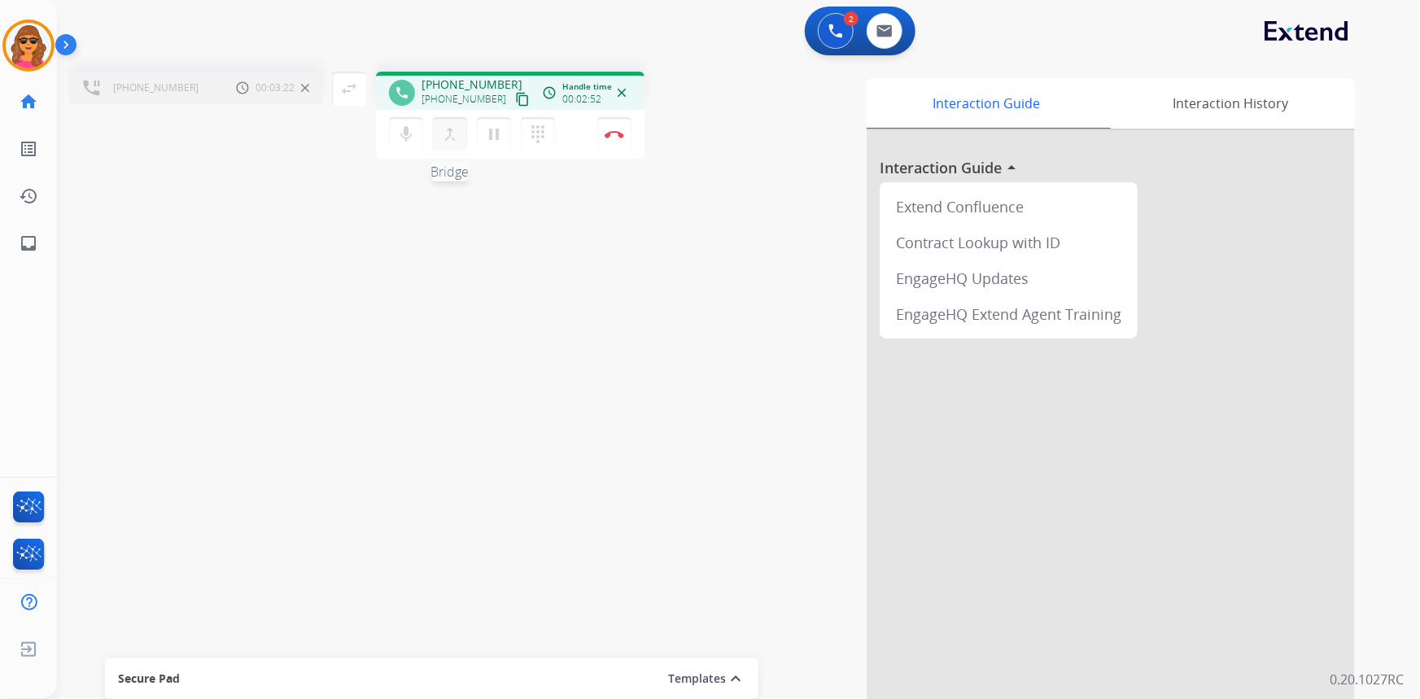
click at [447, 130] on mat-icon "merge_type" at bounding box center [450, 135] width 20 height 20
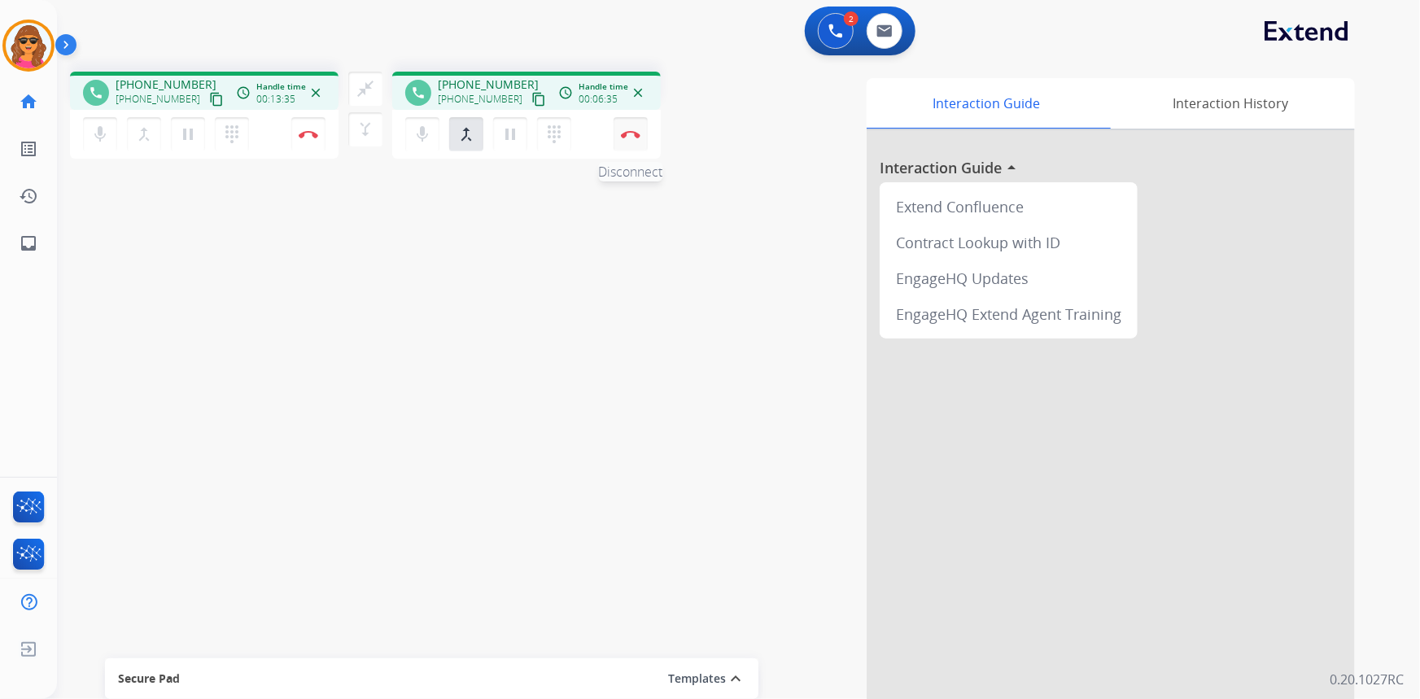
click at [627, 132] on img at bounding box center [631, 134] width 20 height 8
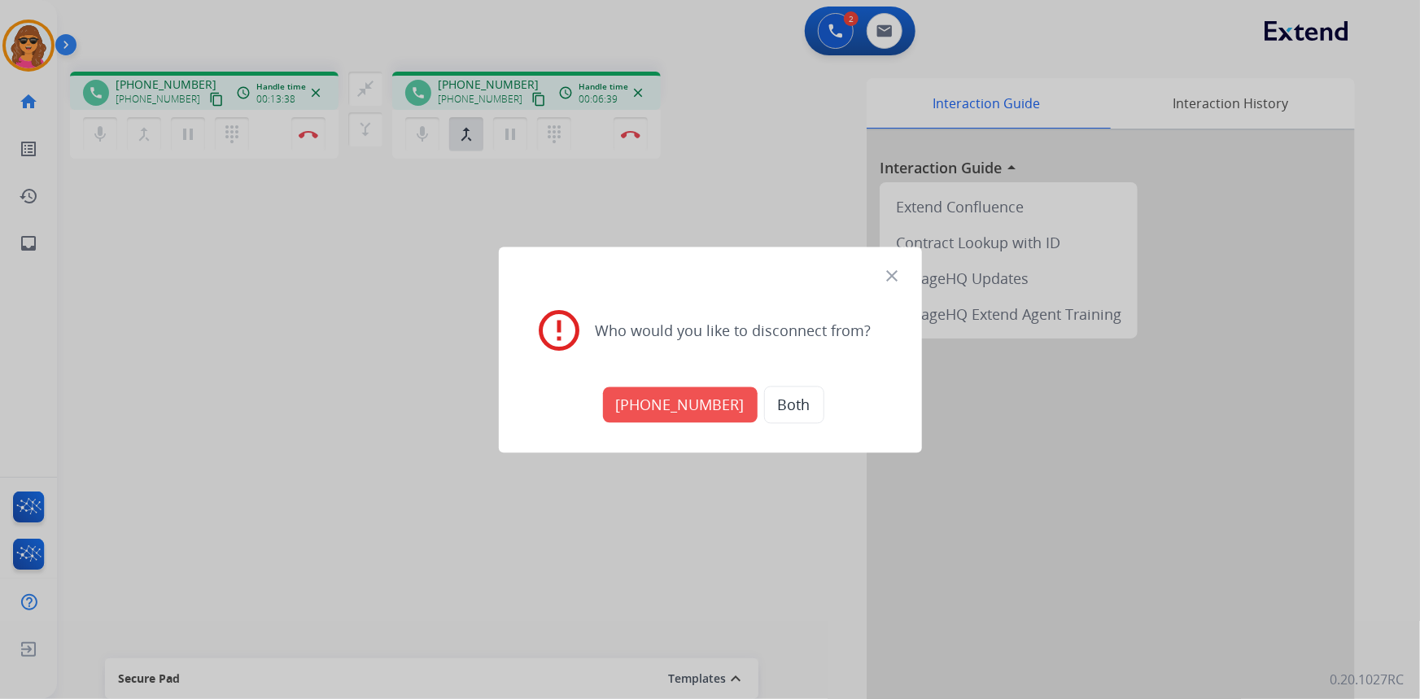
click at [780, 404] on button "Both" at bounding box center [794, 404] width 60 height 37
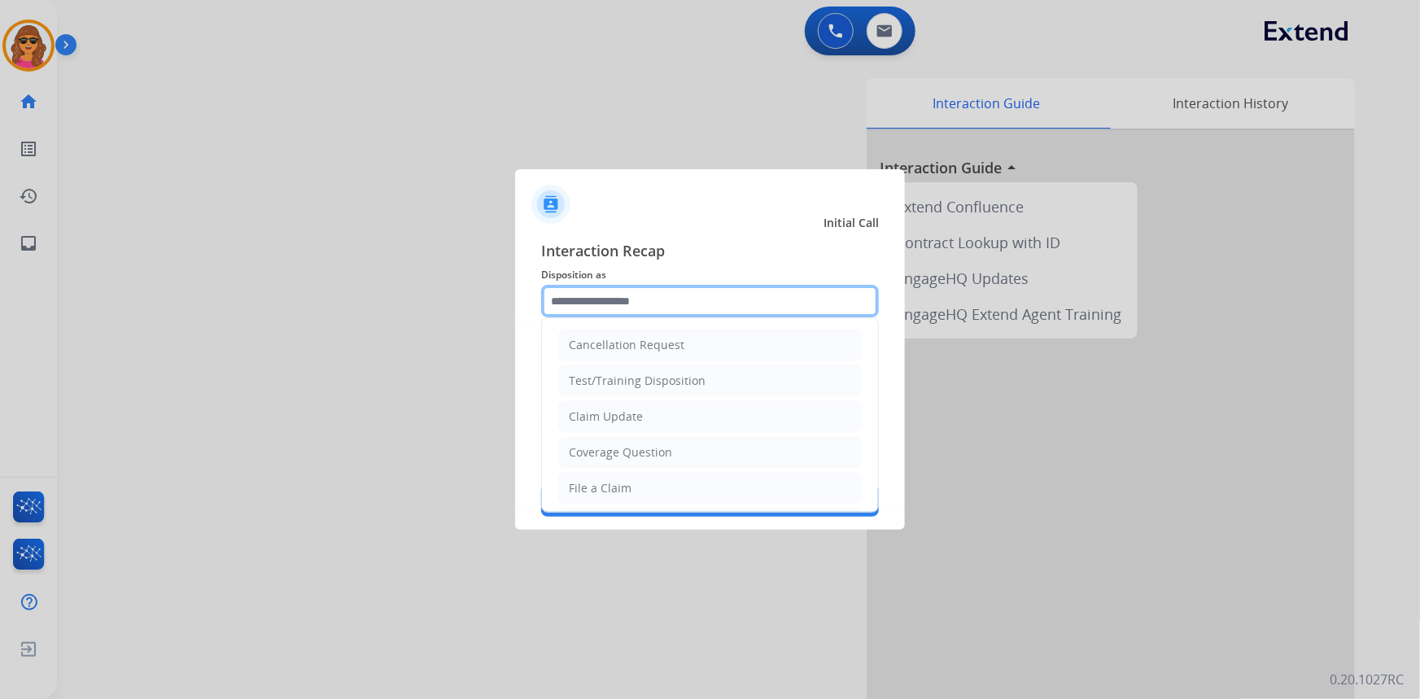
click at [553, 301] on input "text" at bounding box center [710, 301] width 338 height 33
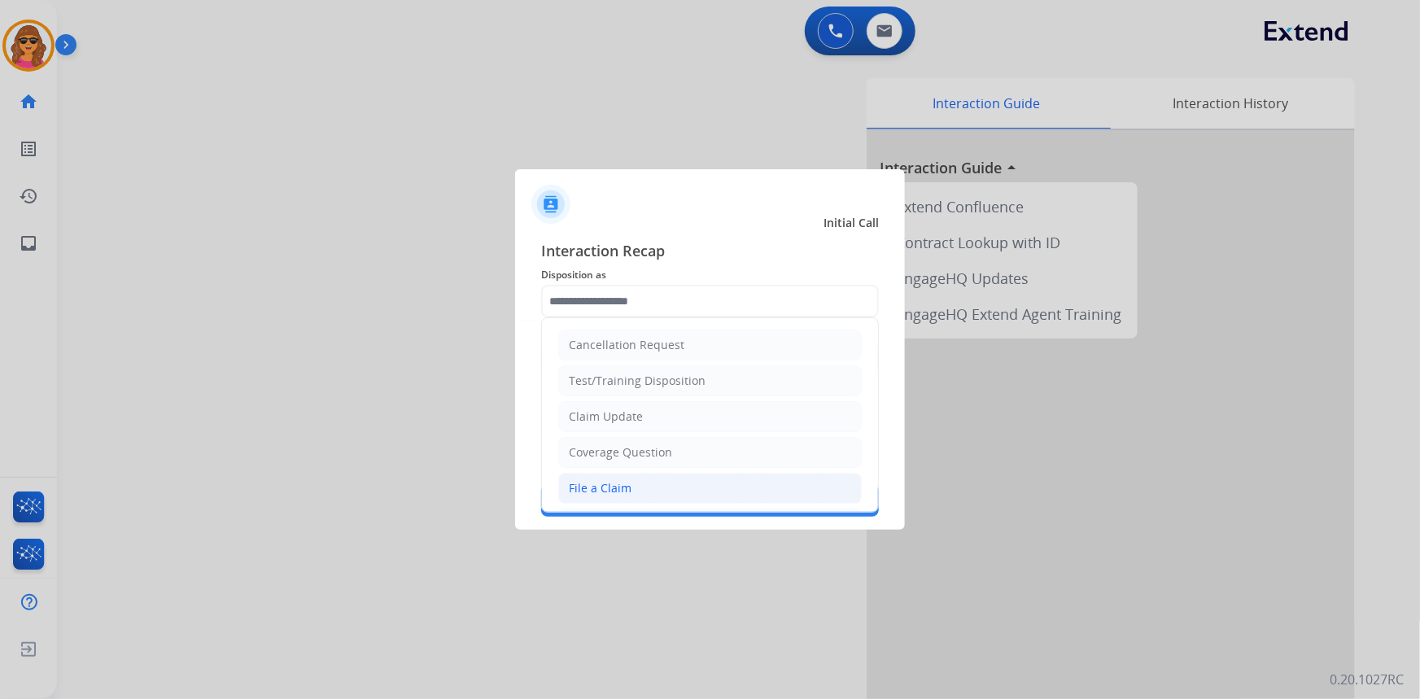
click at [582, 487] on div "File a Claim" at bounding box center [600, 488] width 63 height 16
type input "**********"
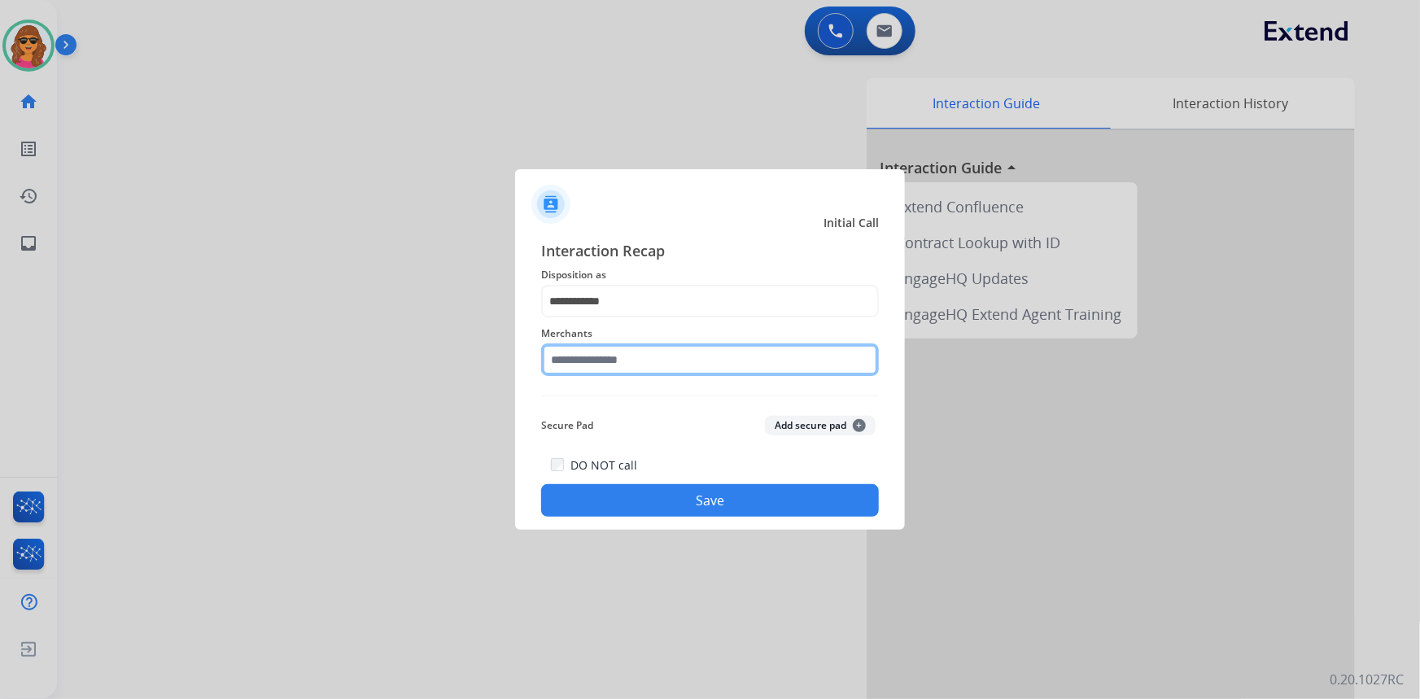
click at [553, 352] on input "text" at bounding box center [710, 359] width 338 height 33
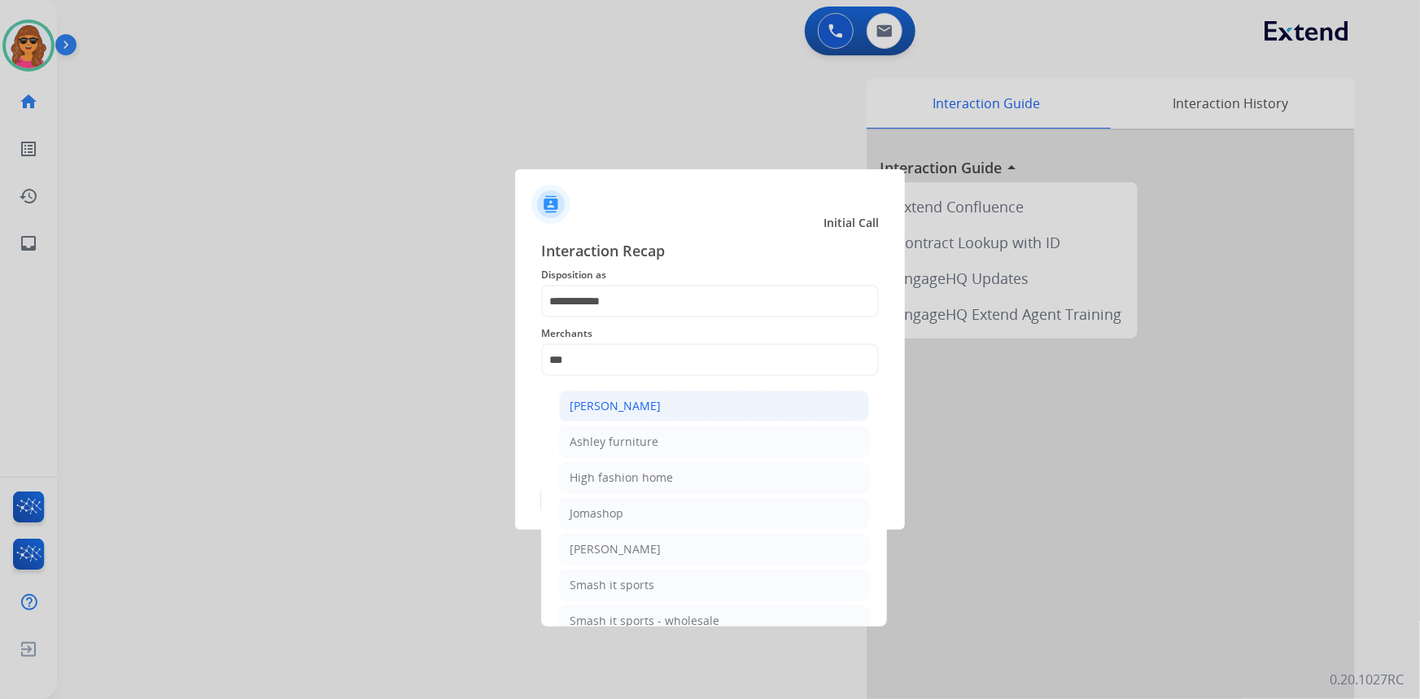
click at [623, 412] on div "[PERSON_NAME]" at bounding box center [615, 406] width 91 height 16
type input "**********"
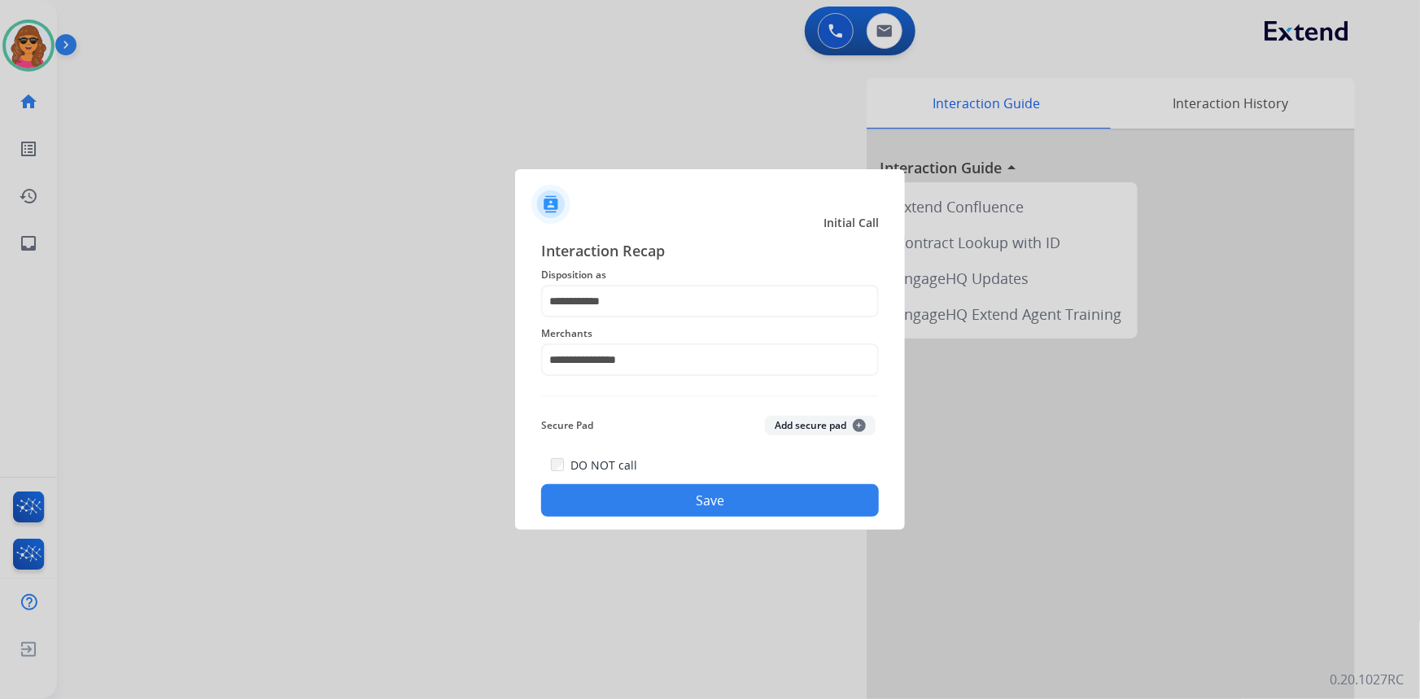
click at [712, 500] on button "Save" at bounding box center [710, 500] width 338 height 33
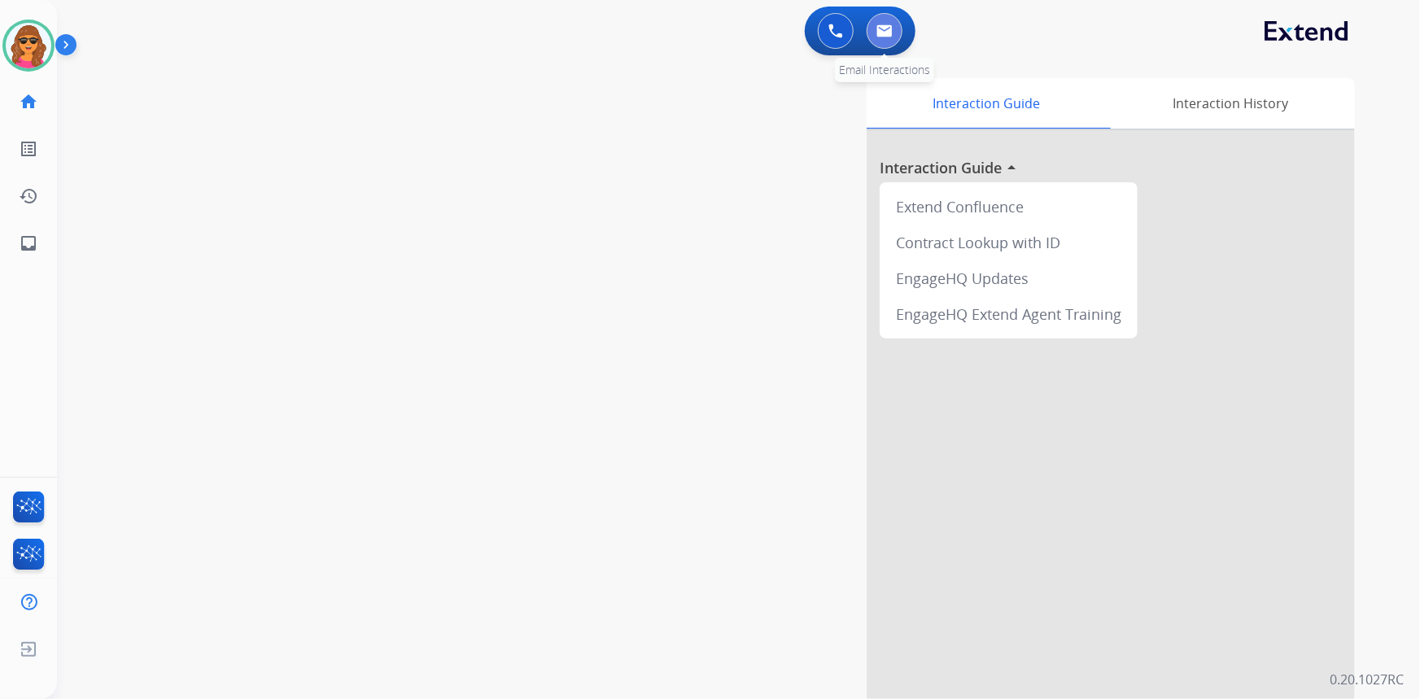
click at [881, 23] on button at bounding box center [885, 31] width 36 height 36
select select "**********"
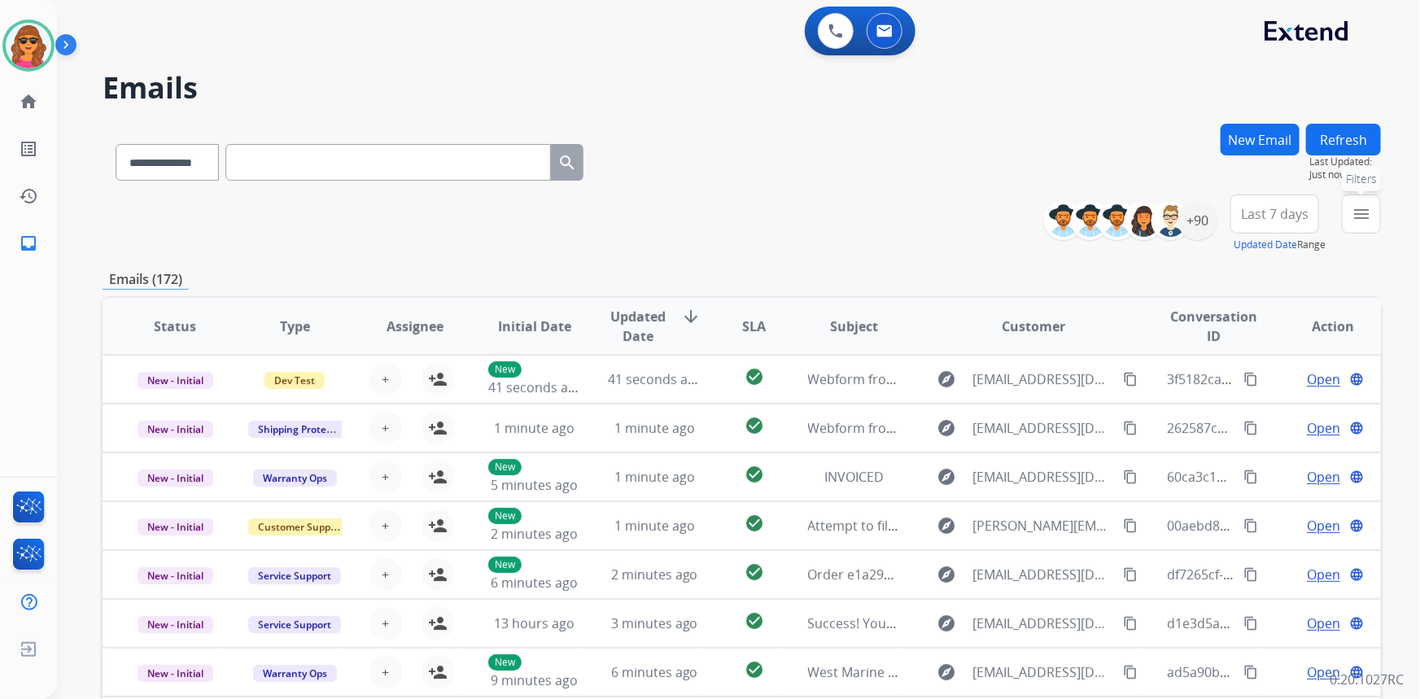
click at [1364, 206] on mat-icon "menu" at bounding box center [1362, 214] width 20 height 20
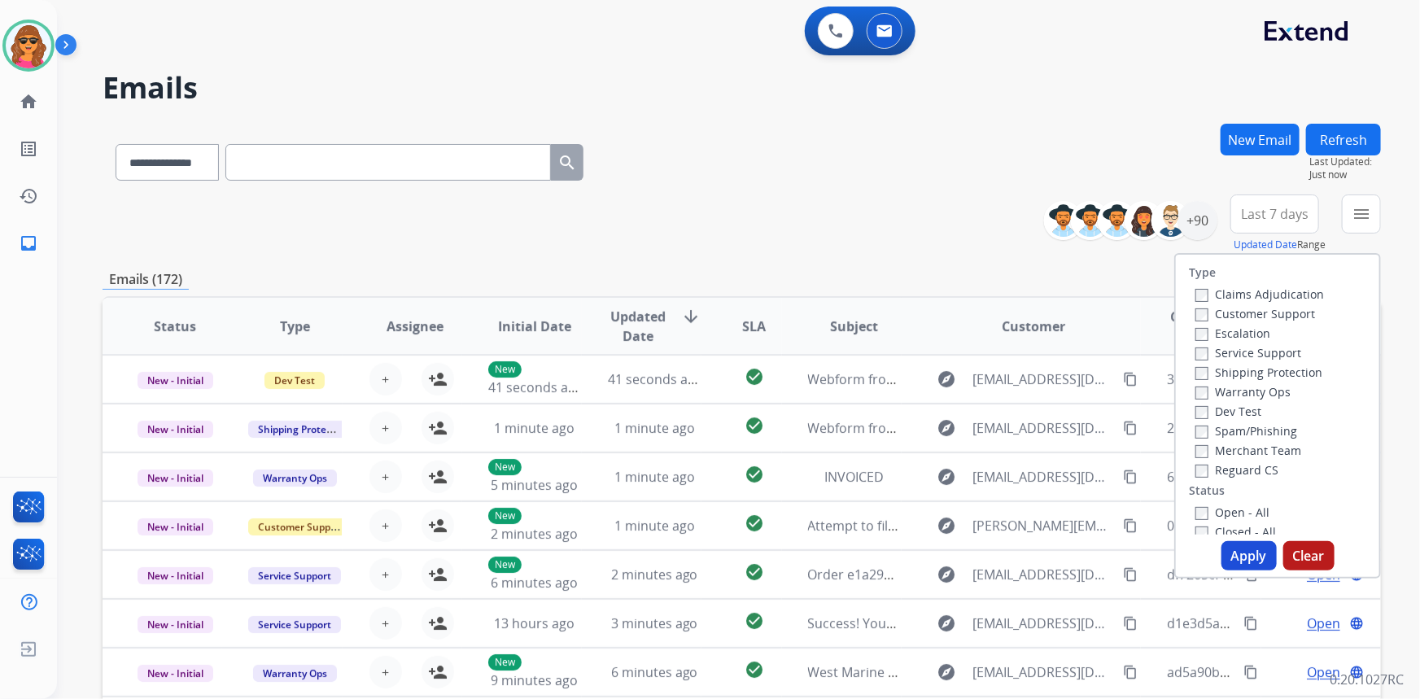
click at [1196, 308] on label "Customer Support" at bounding box center [1256, 313] width 120 height 15
click at [1246, 546] on button "Apply" at bounding box center [1249, 555] width 55 height 29
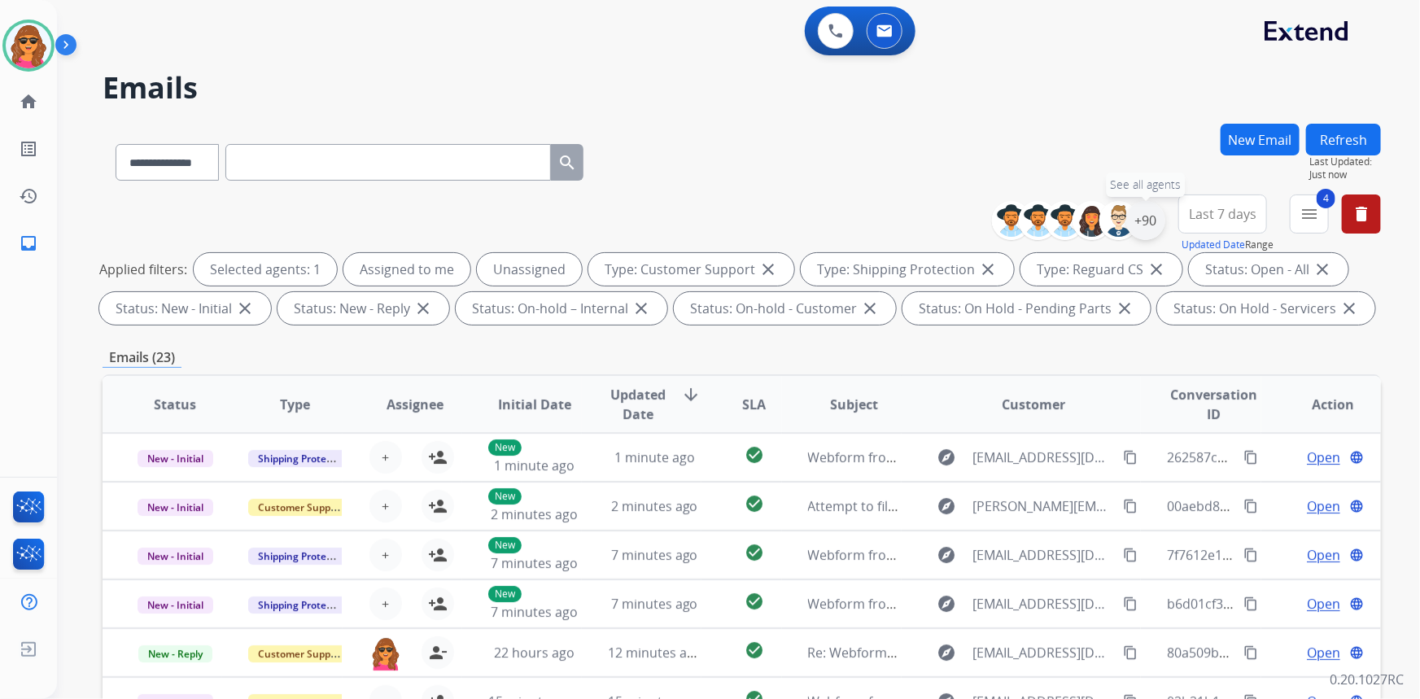
click at [1144, 225] on div "+90" at bounding box center [1145, 220] width 39 height 39
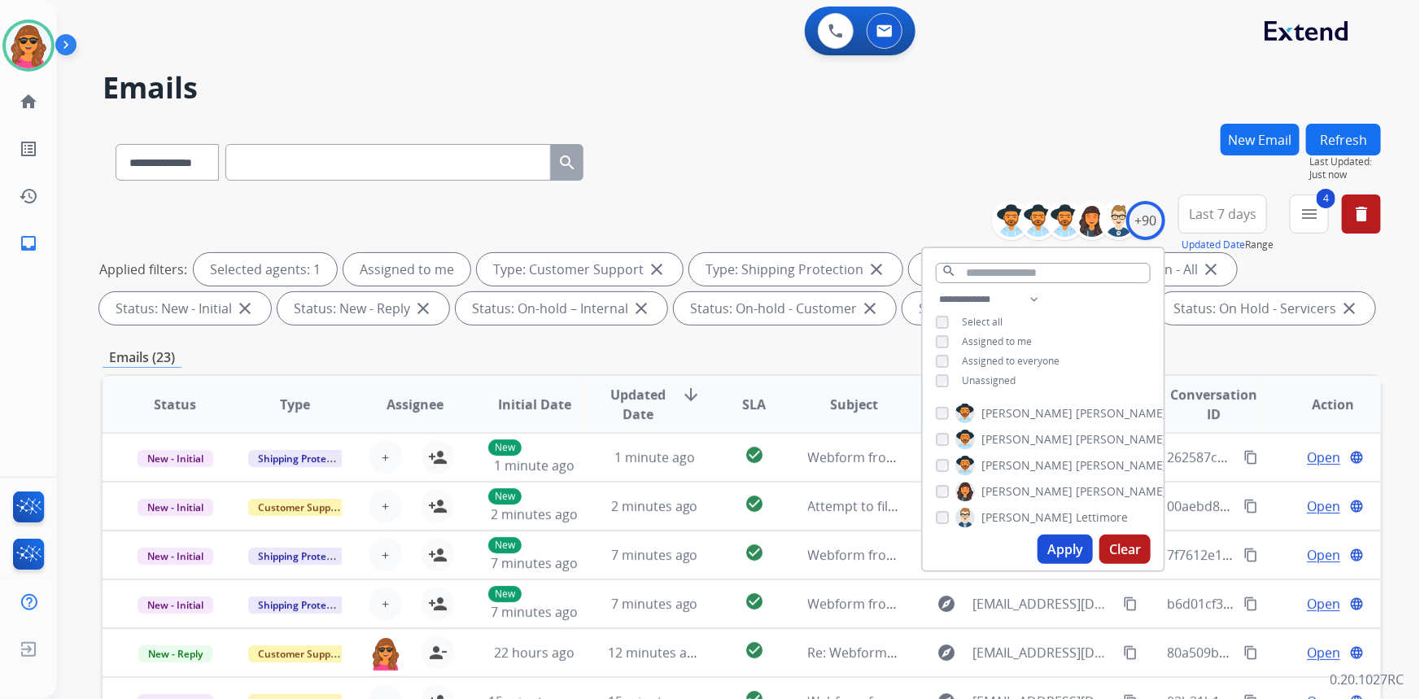
click at [1065, 547] on button "Apply" at bounding box center [1065, 549] width 55 height 29
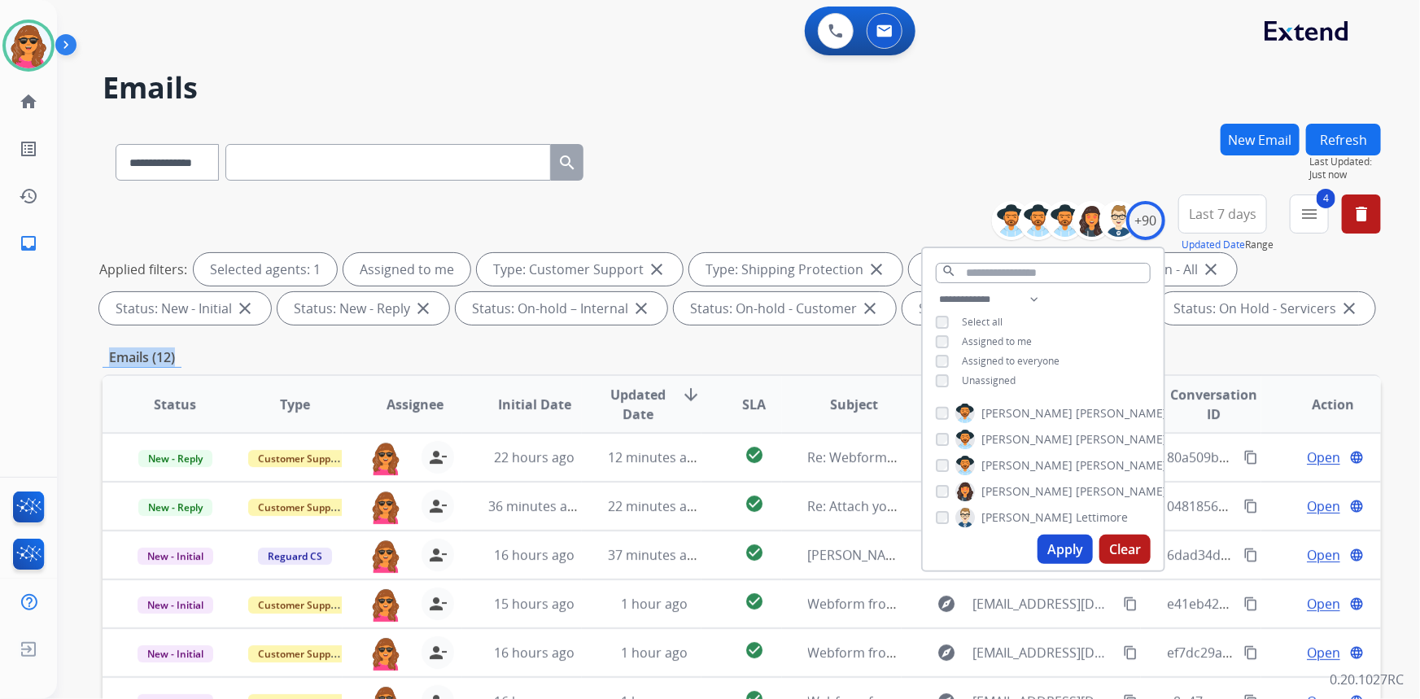
drag, startPoint x: 1261, startPoint y: 339, endPoint x: 1269, endPoint y: 340, distance: 8.3
click at [1269, 340] on div "**********" at bounding box center [742, 564] width 1279 height 881
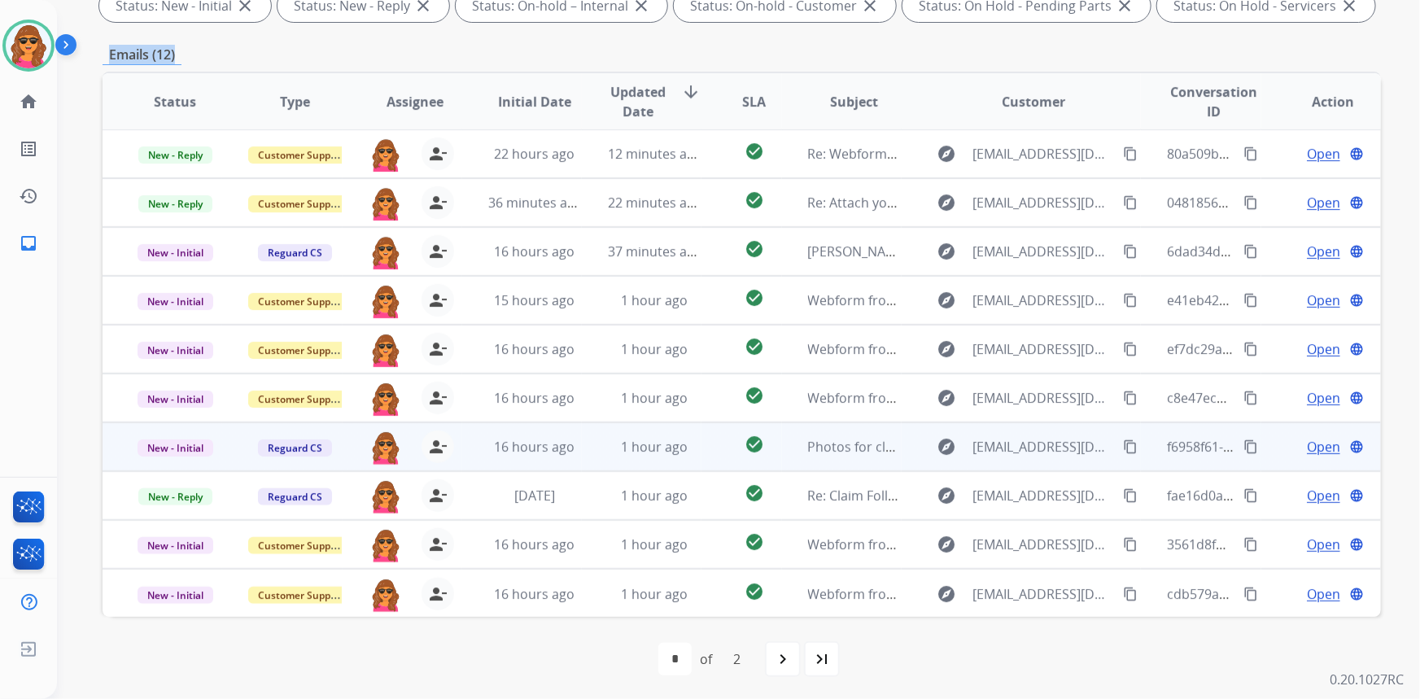
scroll to position [304, 0]
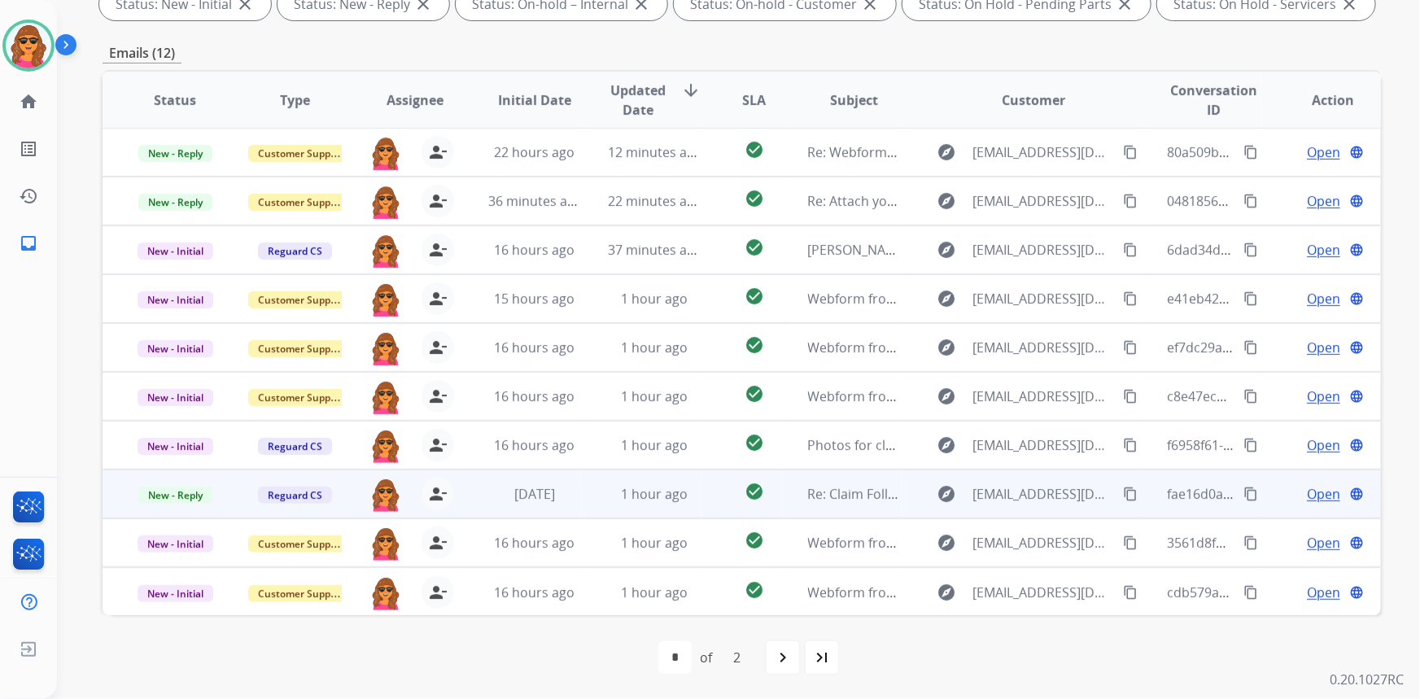
click at [1310, 486] on span "Open" at bounding box center [1323, 494] width 33 height 20
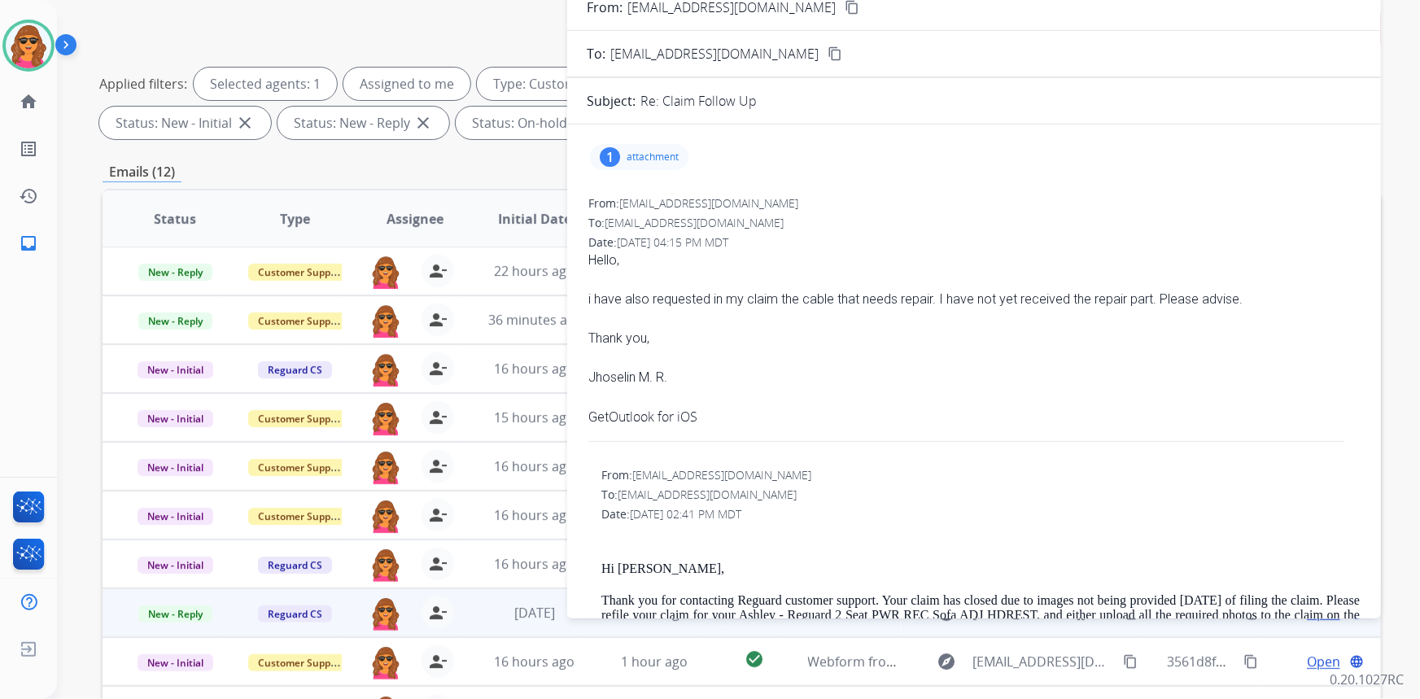
scroll to position [156, 0]
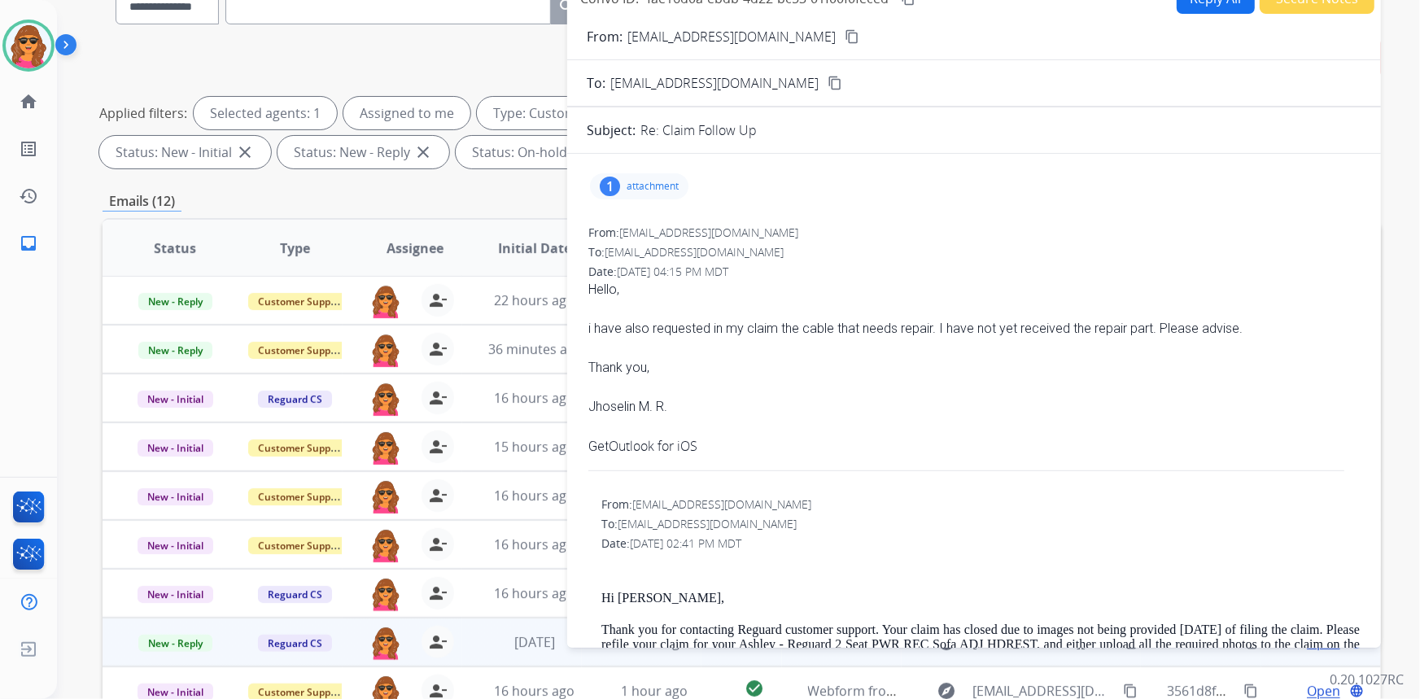
click at [845, 37] on mat-icon "content_copy" at bounding box center [852, 36] width 15 height 15
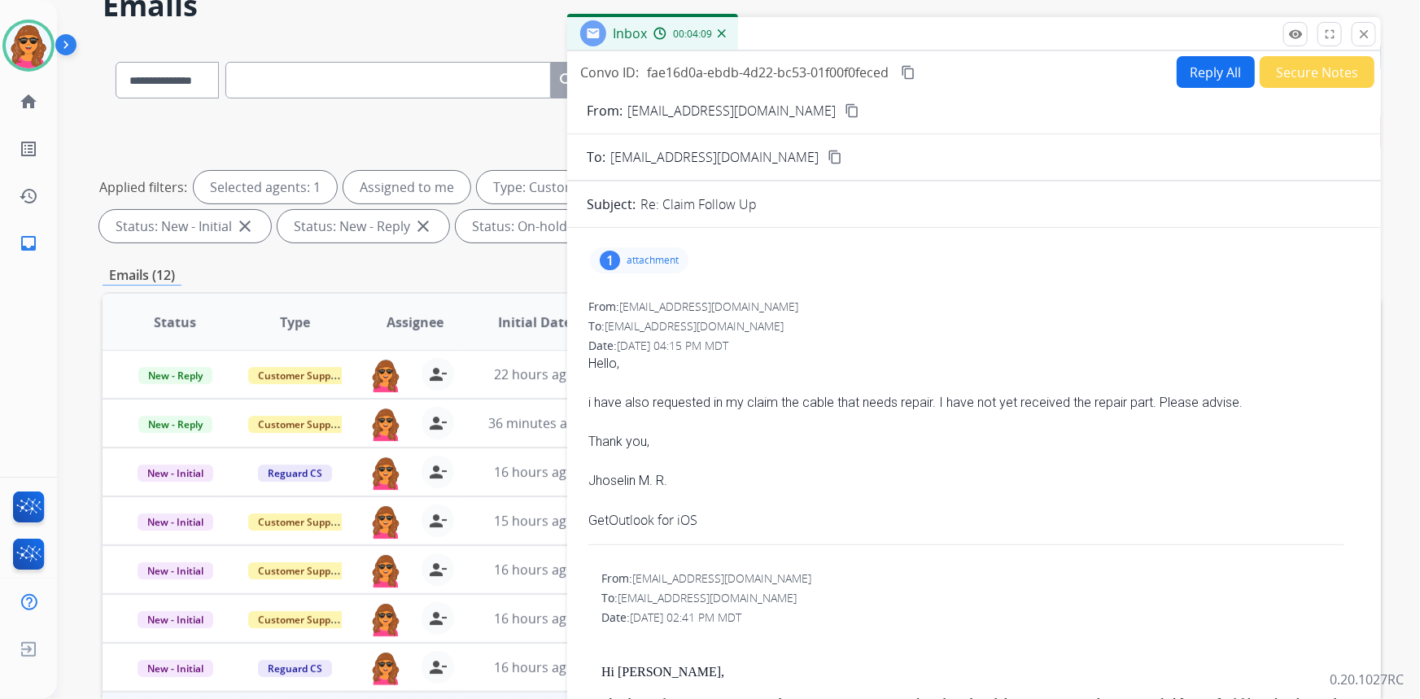
click at [1201, 69] on button "Reply All" at bounding box center [1216, 72] width 78 height 32
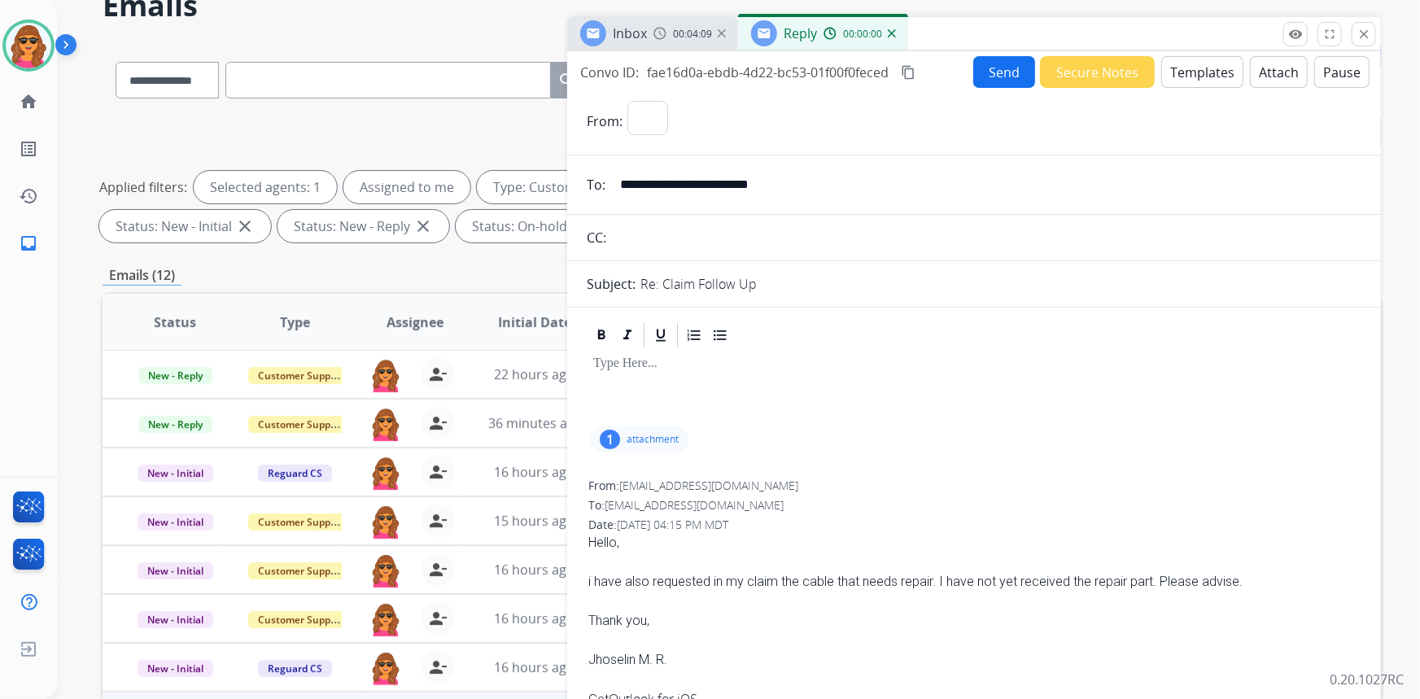
select select "**********"
click at [1183, 73] on button "Templates" at bounding box center [1202, 72] width 82 height 32
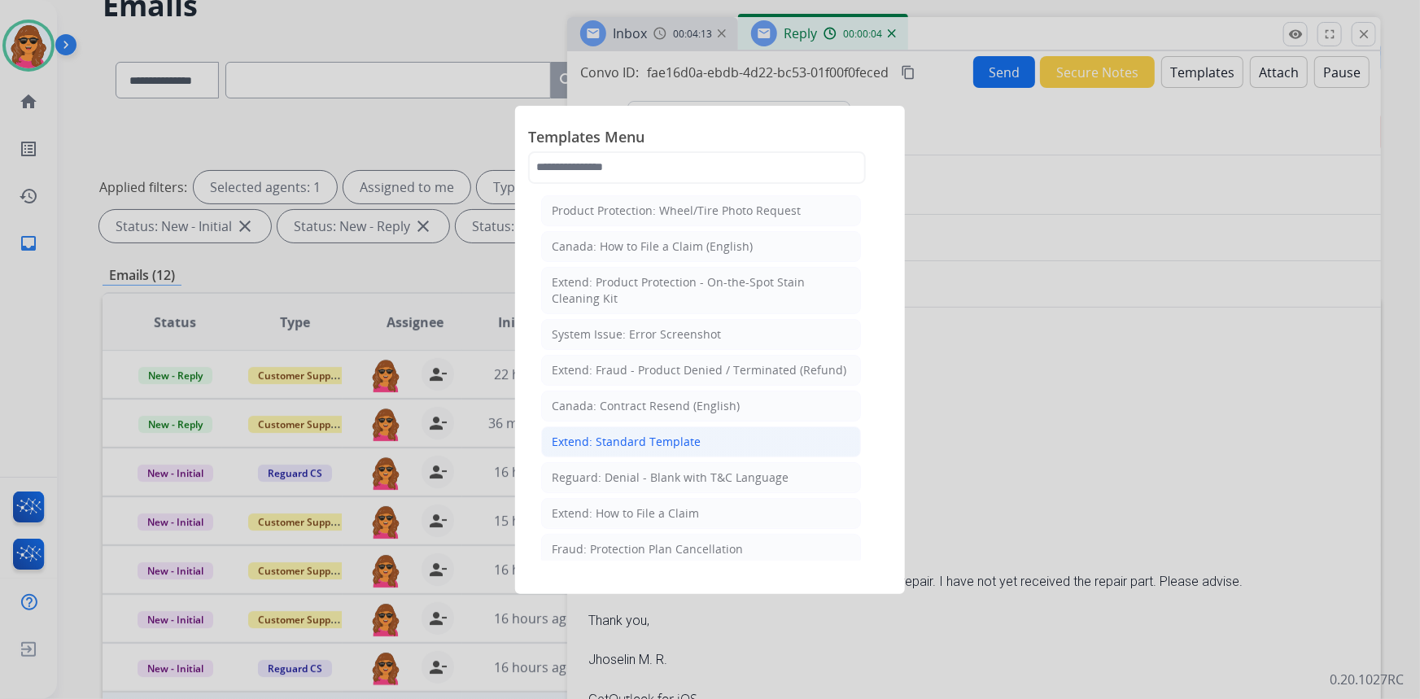
click at [619, 440] on div "Extend: Standard Template" at bounding box center [626, 442] width 149 height 16
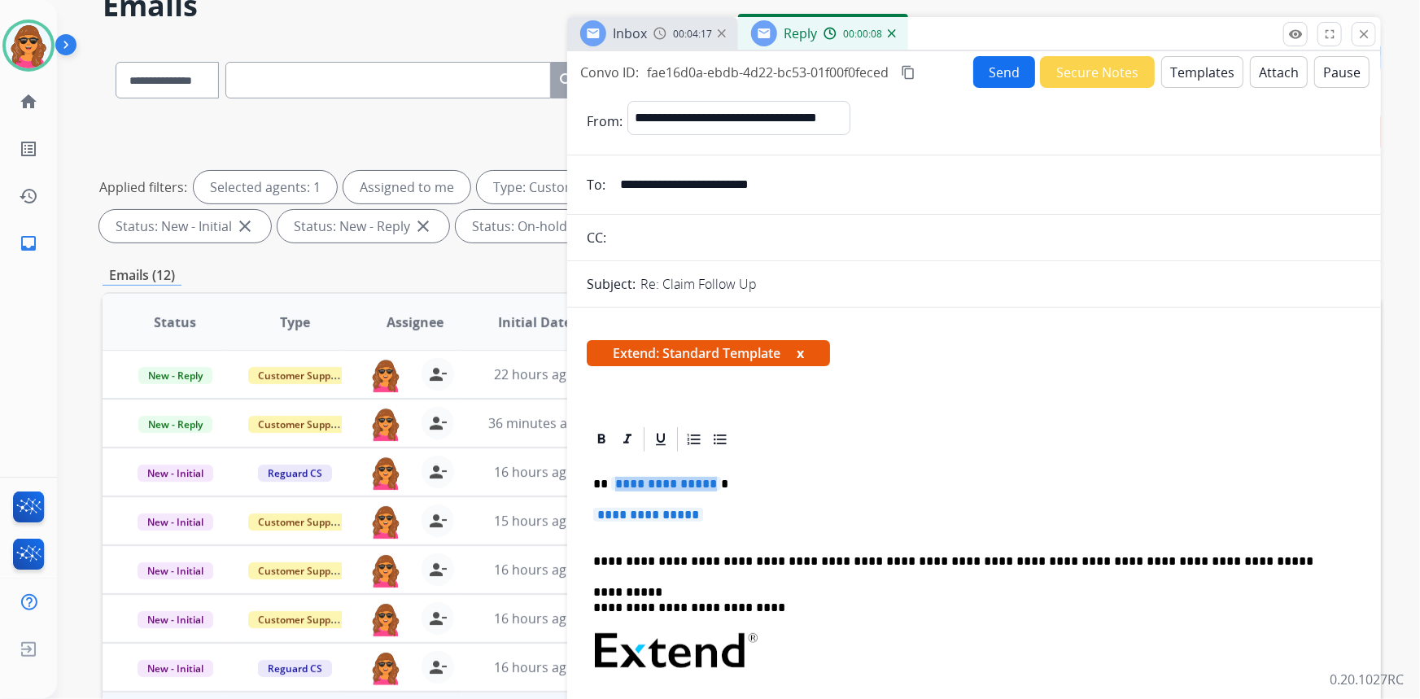
drag, startPoint x: 610, startPoint y: 482, endPoint x: 713, endPoint y: 488, distance: 103.6
click at [713, 488] on p "**********" at bounding box center [968, 484] width 750 height 15
click at [628, 517] on span "**********" at bounding box center [648, 515] width 110 height 14
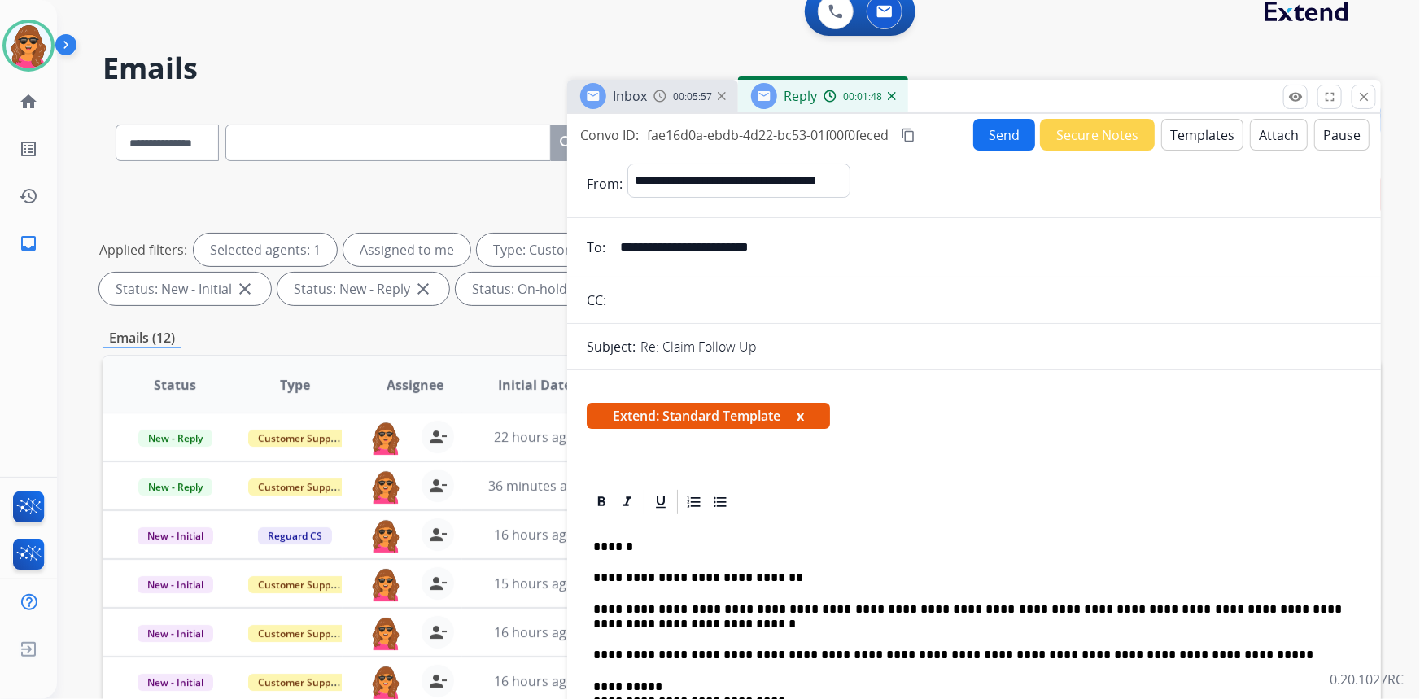
scroll to position [0, 0]
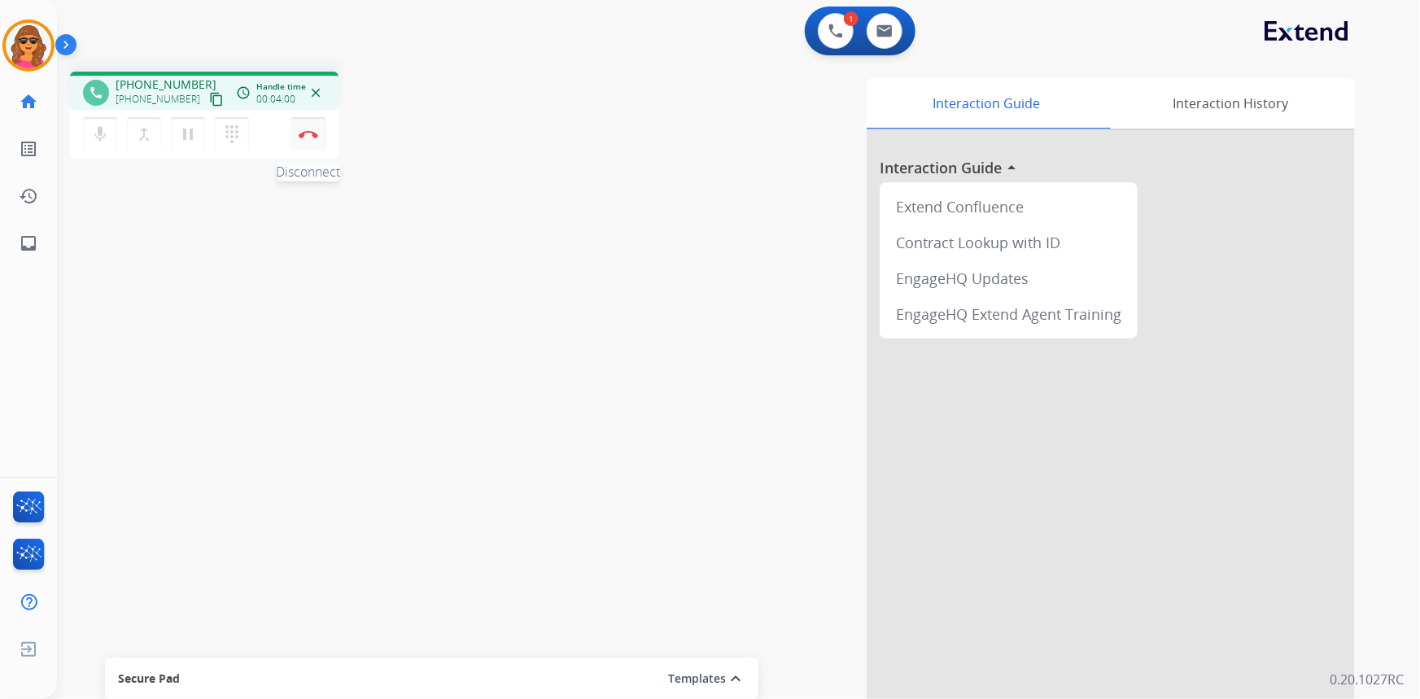
click at [302, 126] on button "Disconnect" at bounding box center [308, 134] width 34 height 34
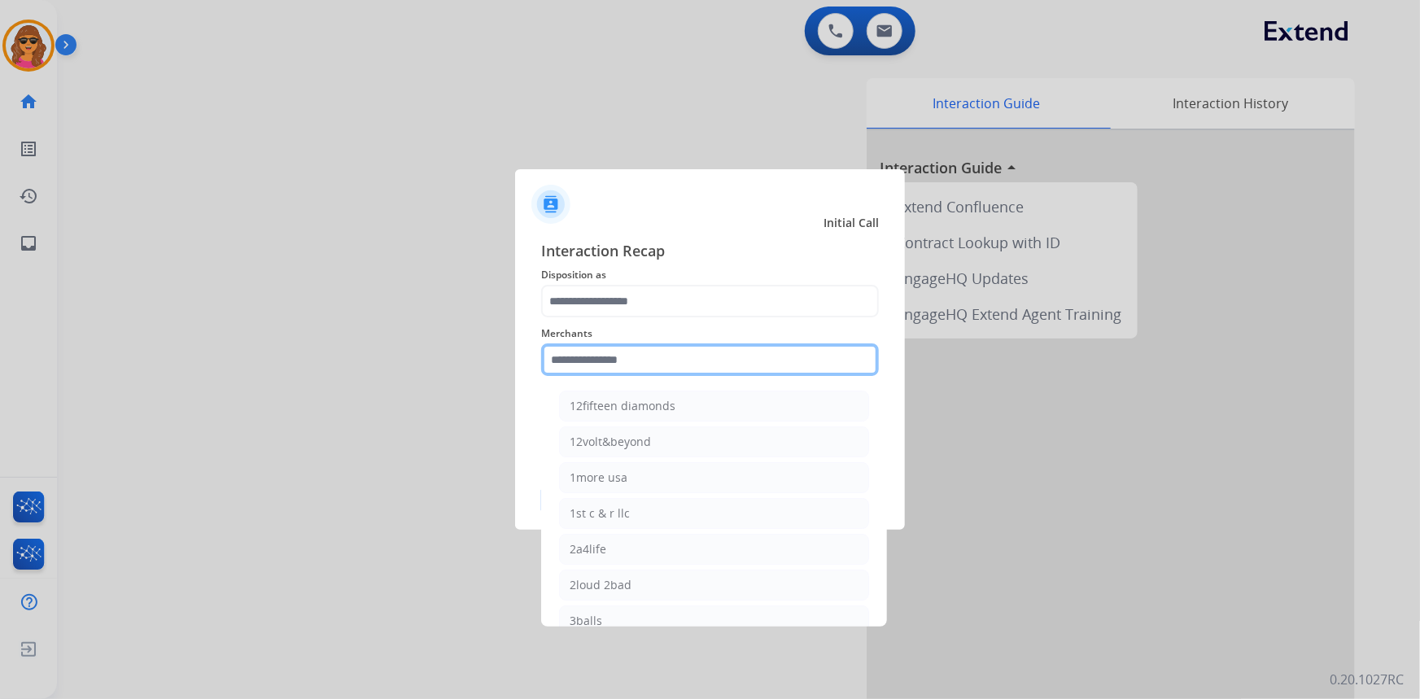
click at [549, 352] on input "text" at bounding box center [710, 359] width 338 height 33
type input "*"
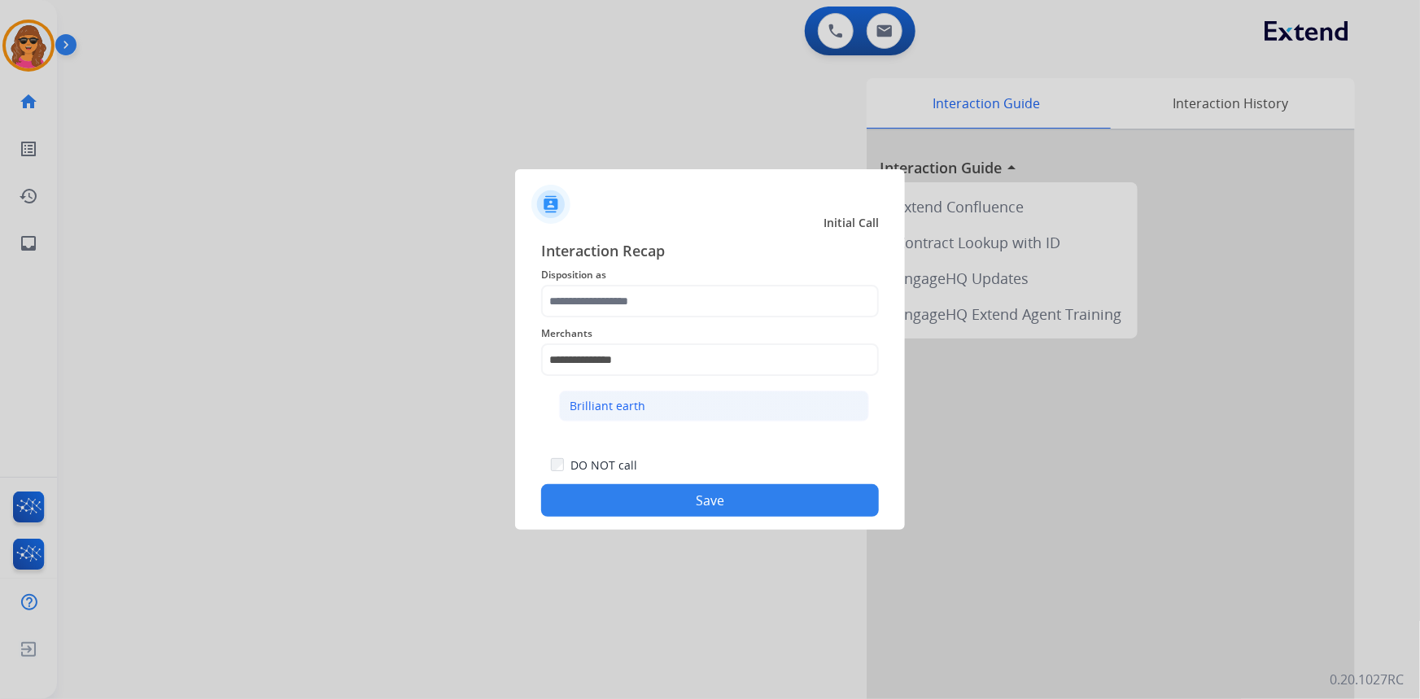
click at [616, 401] on div "Brilliant earth" at bounding box center [608, 406] width 76 height 16
type input "**********"
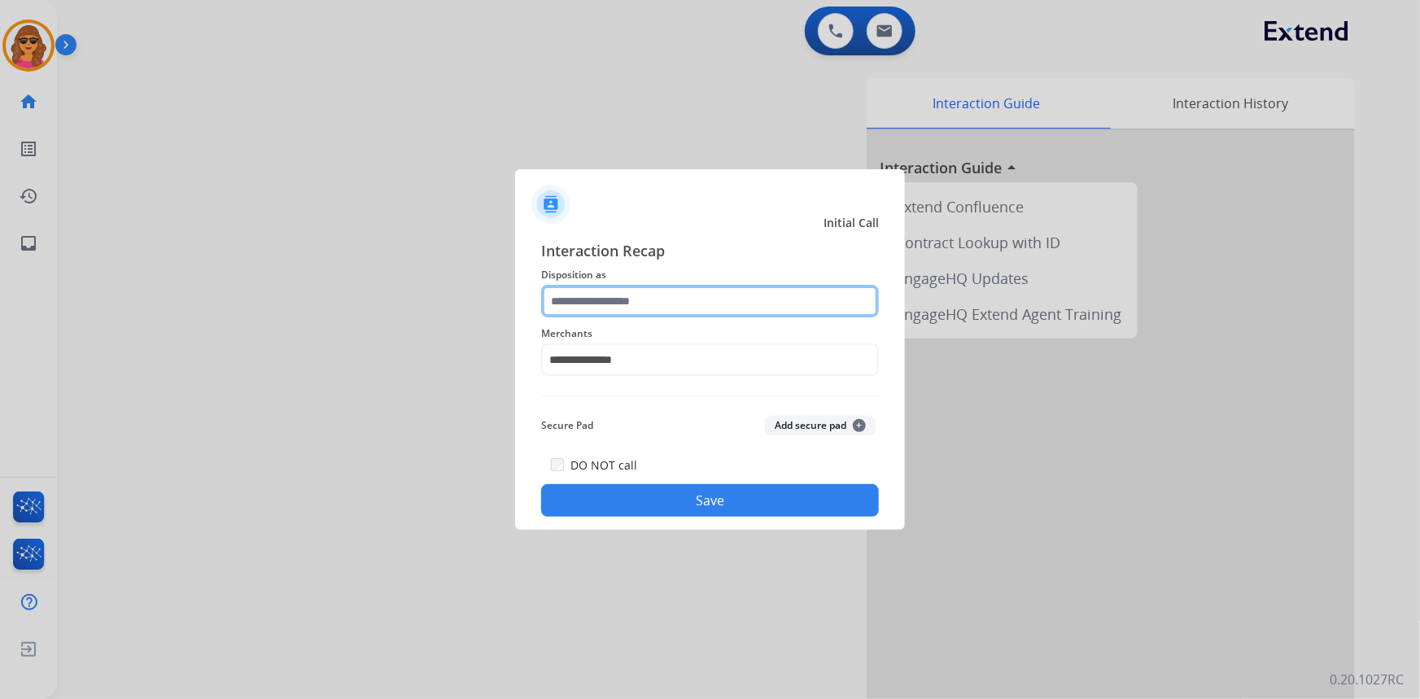
click at [570, 293] on input "text" at bounding box center [710, 301] width 338 height 33
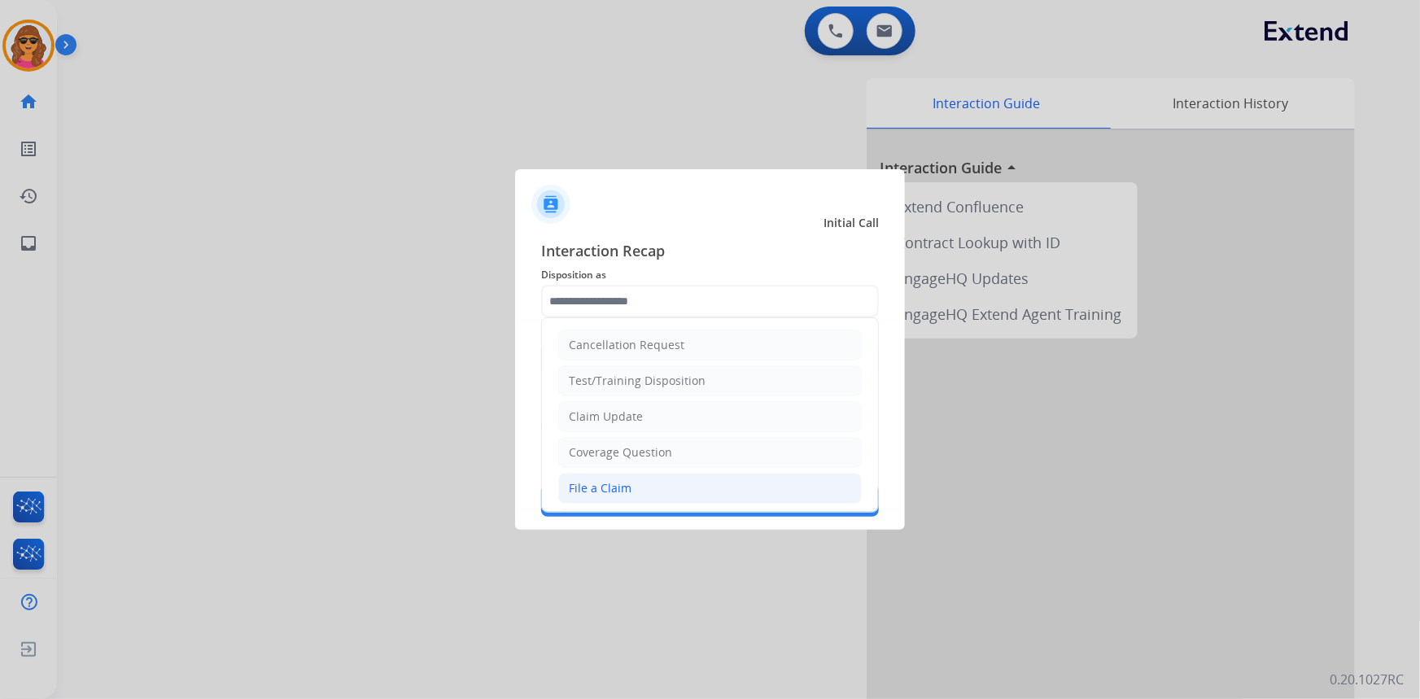
click at [612, 479] on li "File a Claim" at bounding box center [710, 488] width 304 height 31
type input "**********"
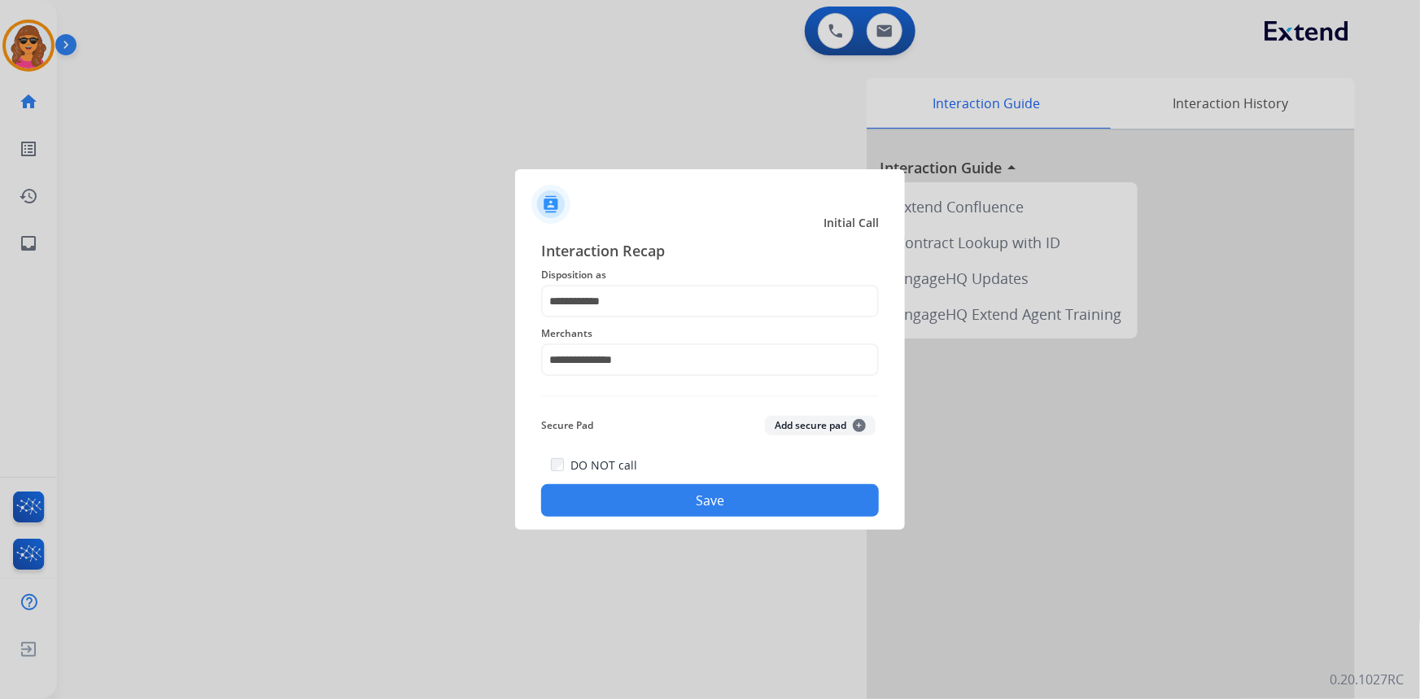
click at [720, 505] on button "Save" at bounding box center [710, 500] width 338 height 33
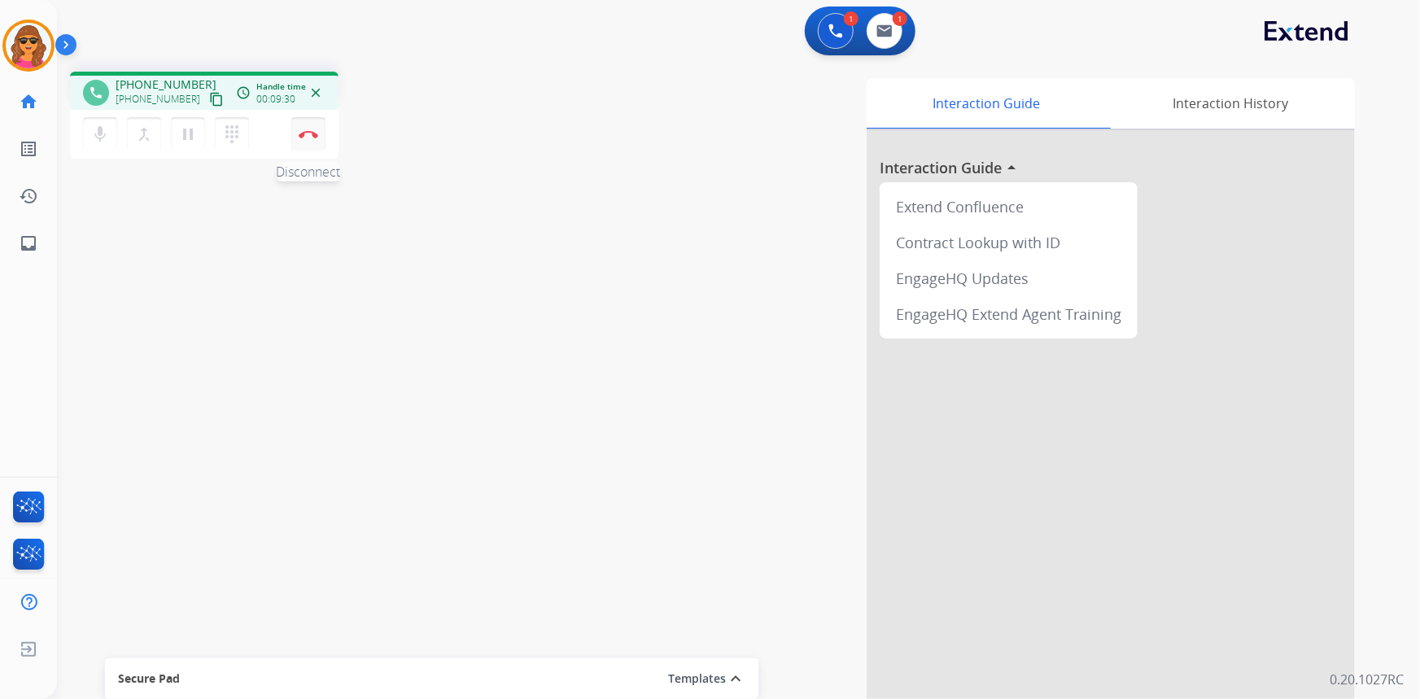
click at [311, 130] on img at bounding box center [309, 134] width 20 height 8
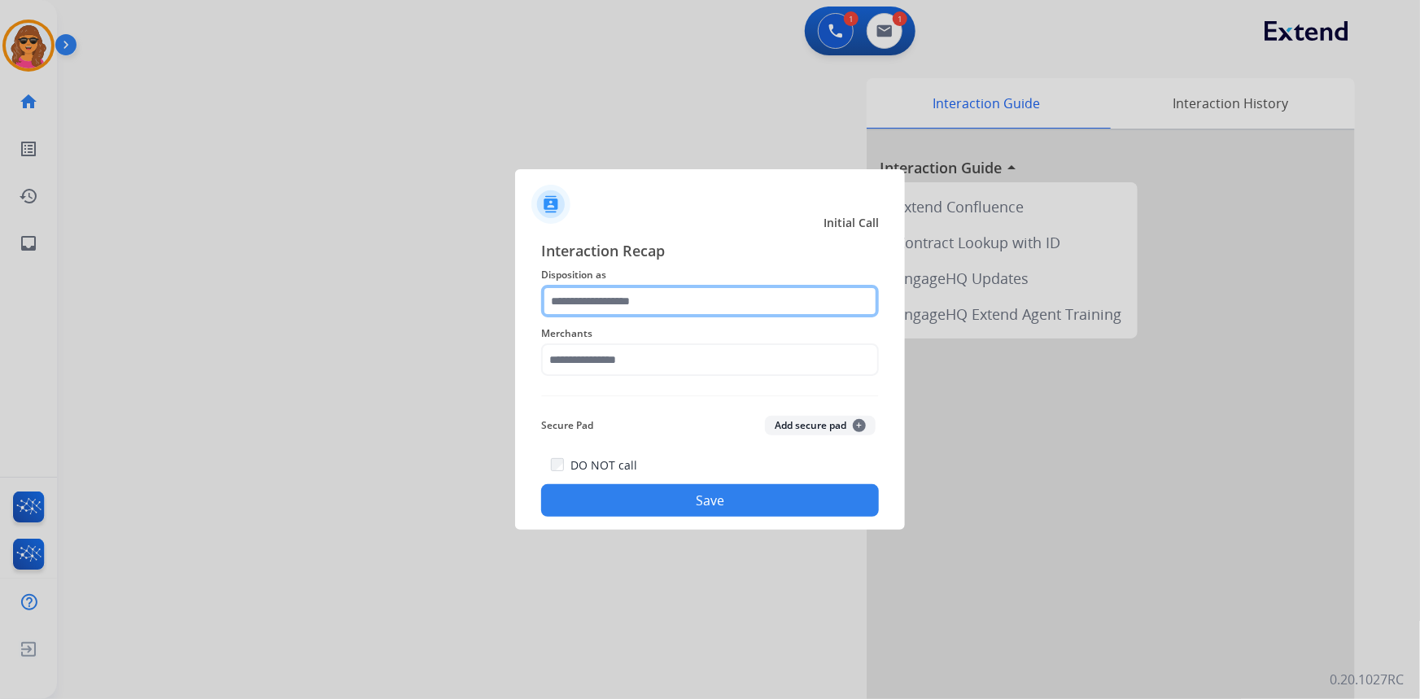
click at [558, 295] on input "text" at bounding box center [710, 301] width 338 height 33
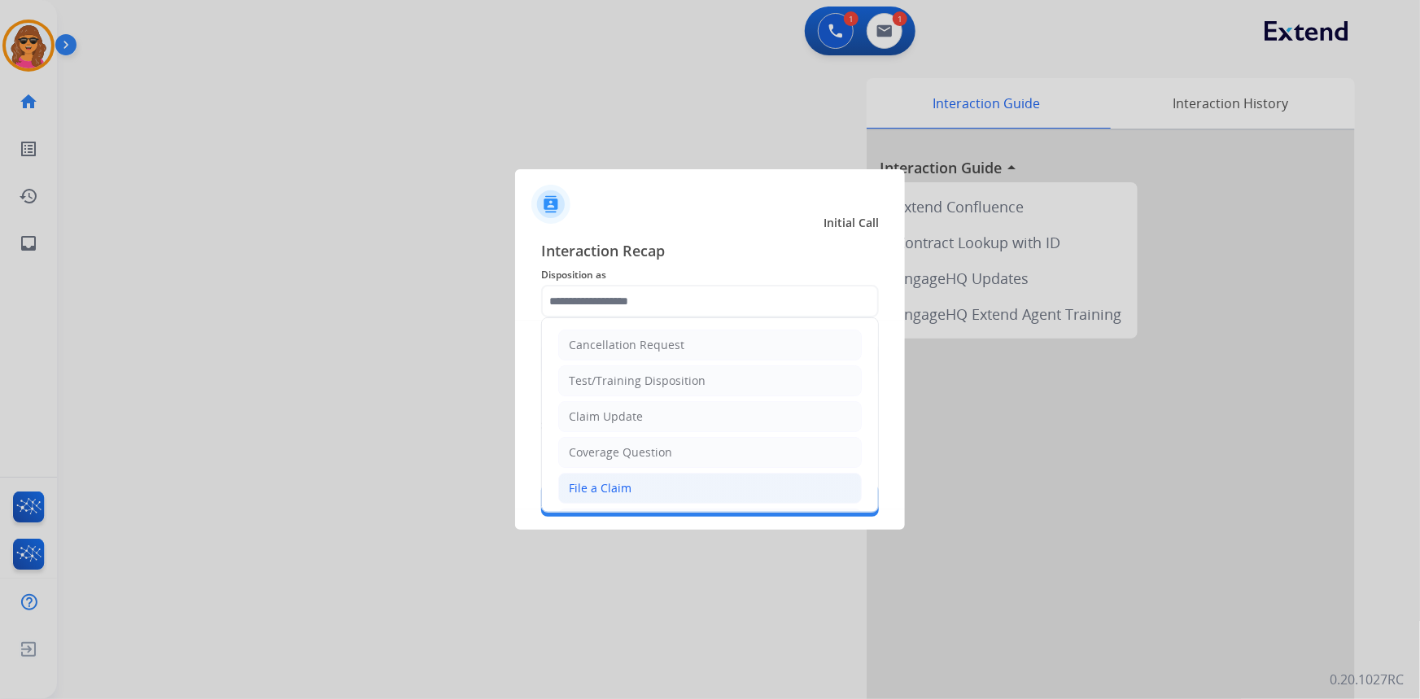
click at [619, 492] on div "File a Claim" at bounding box center [600, 488] width 63 height 16
type input "**********"
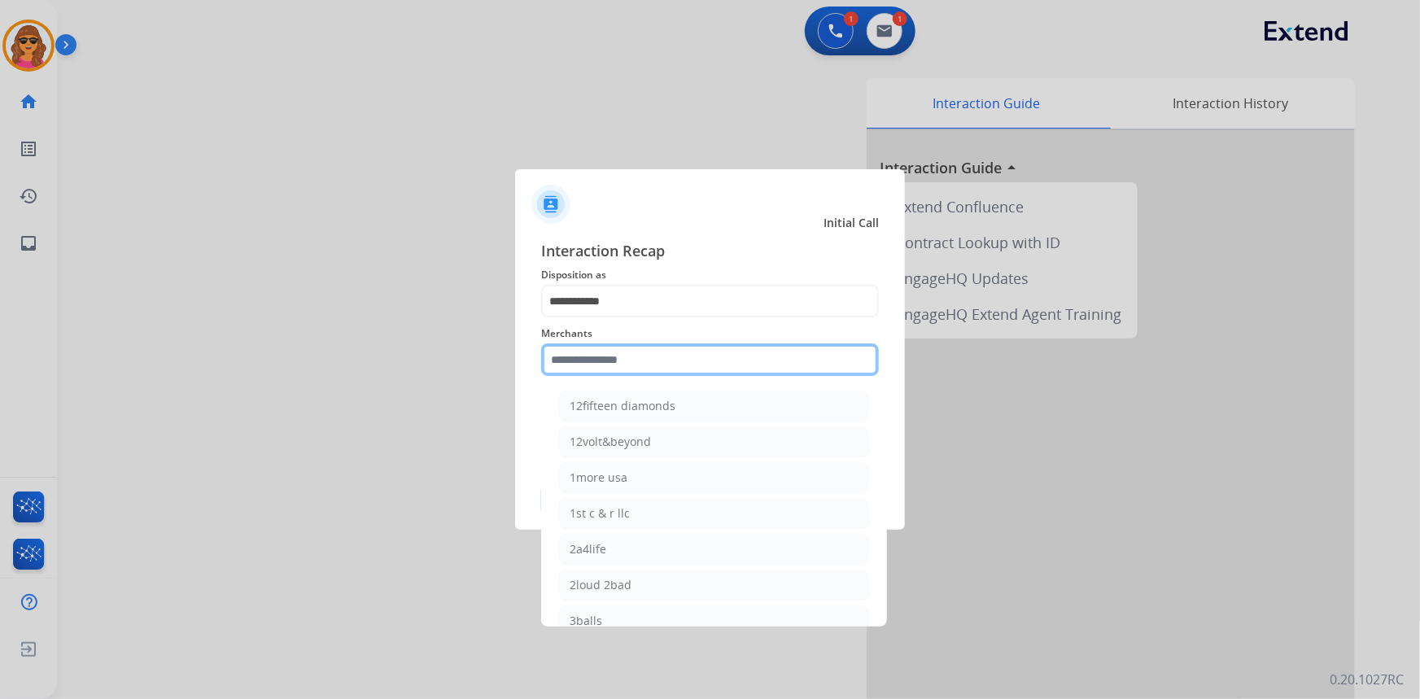
click at [566, 349] on input "text" at bounding box center [710, 359] width 338 height 33
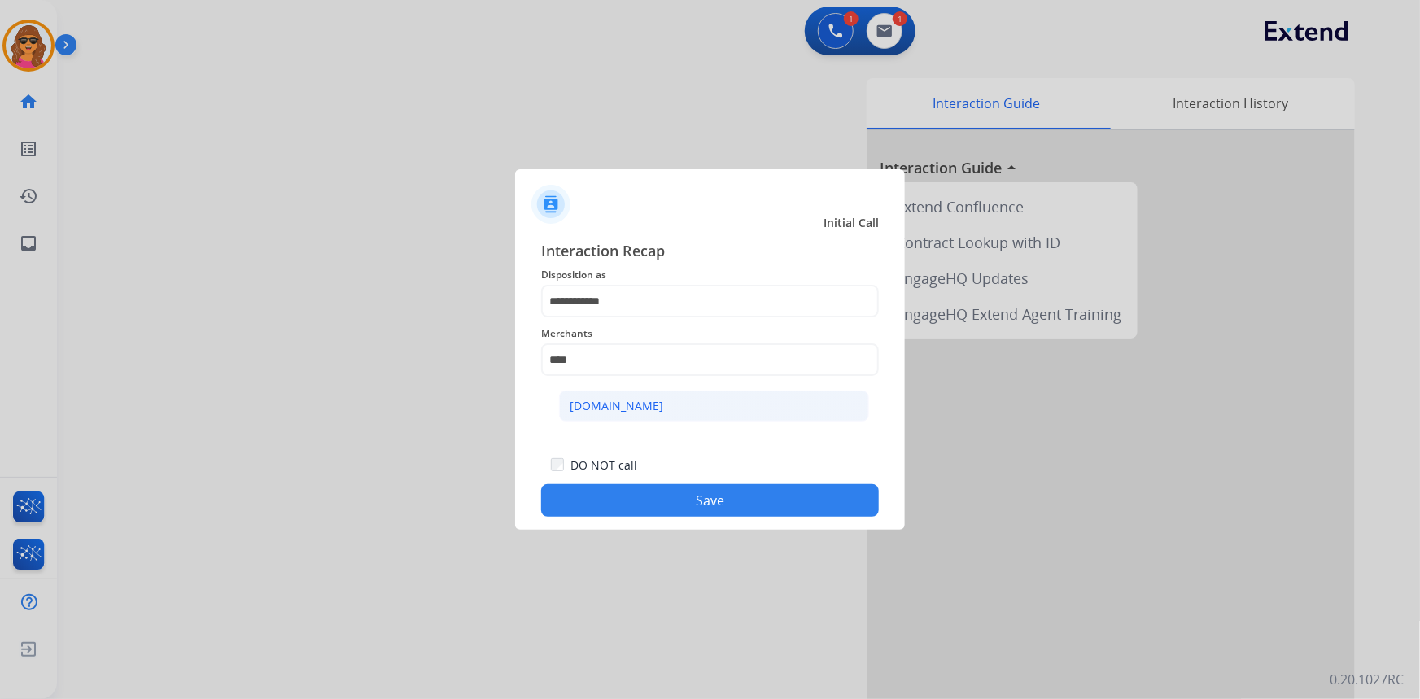
click at [625, 406] on div "[DOMAIN_NAME]" at bounding box center [617, 406] width 94 height 16
type input "**********"
click at [706, 492] on button "Save" at bounding box center [710, 500] width 338 height 33
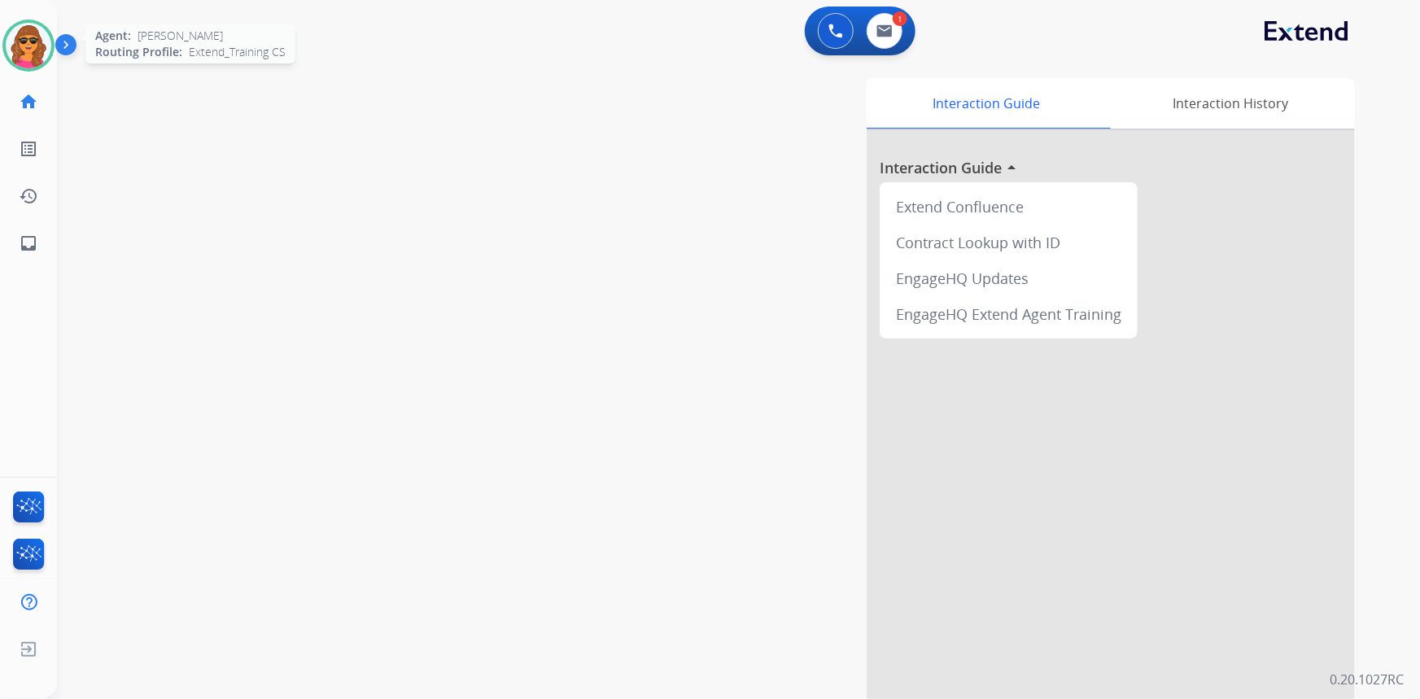
click at [27, 45] on img at bounding box center [29, 46] width 46 height 46
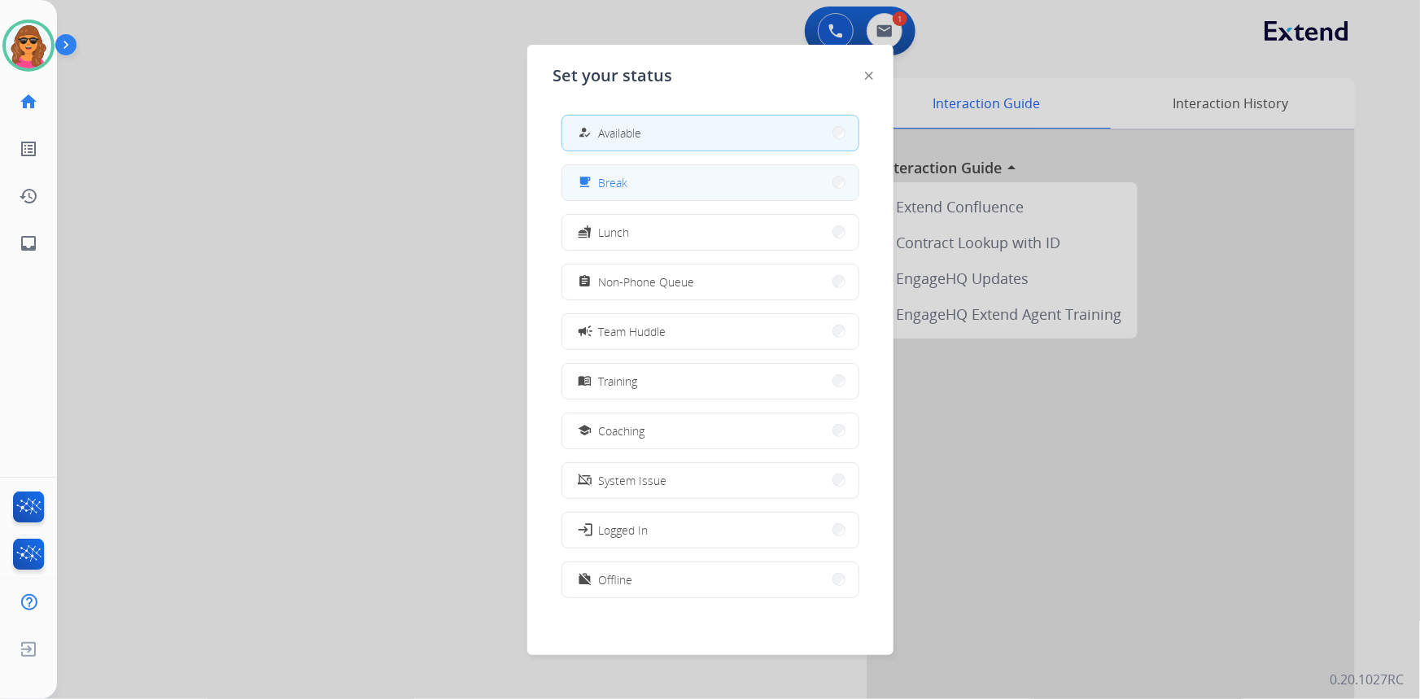
click at [625, 175] on span "Break" at bounding box center [613, 182] width 29 height 17
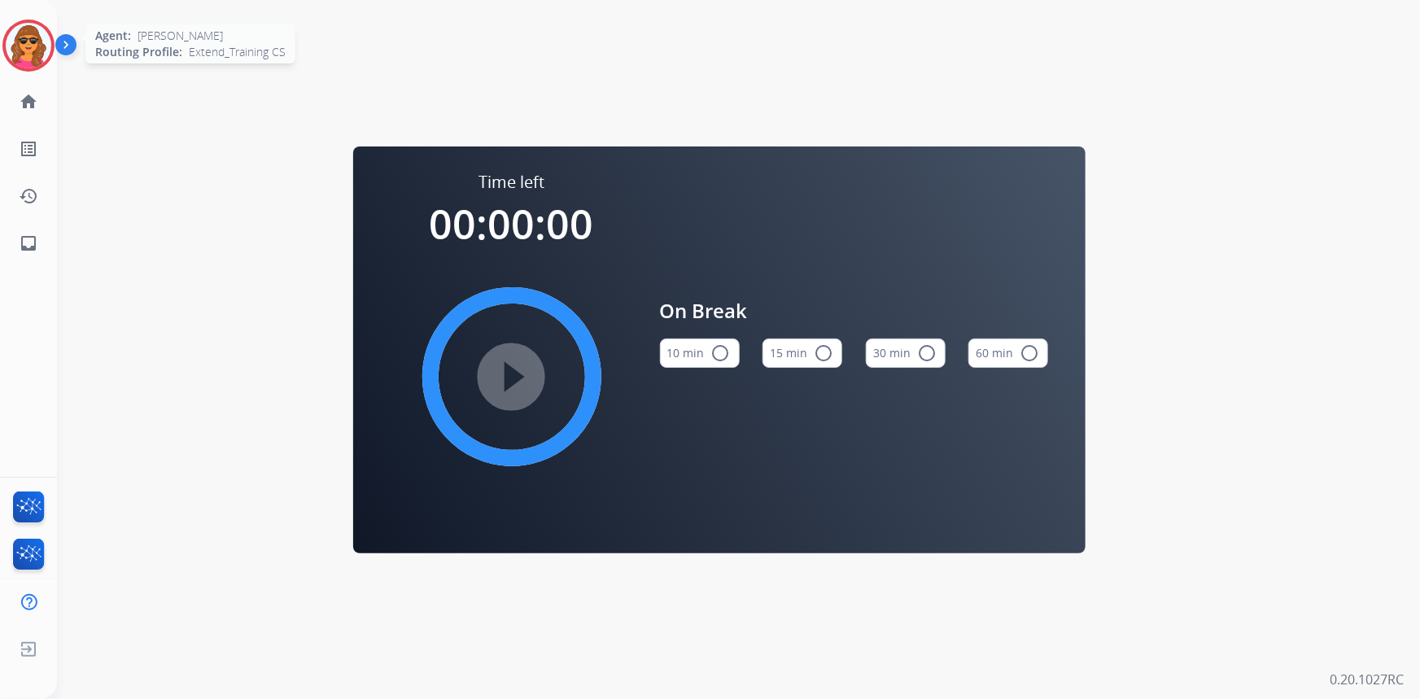
click at [24, 33] on img at bounding box center [29, 46] width 46 height 46
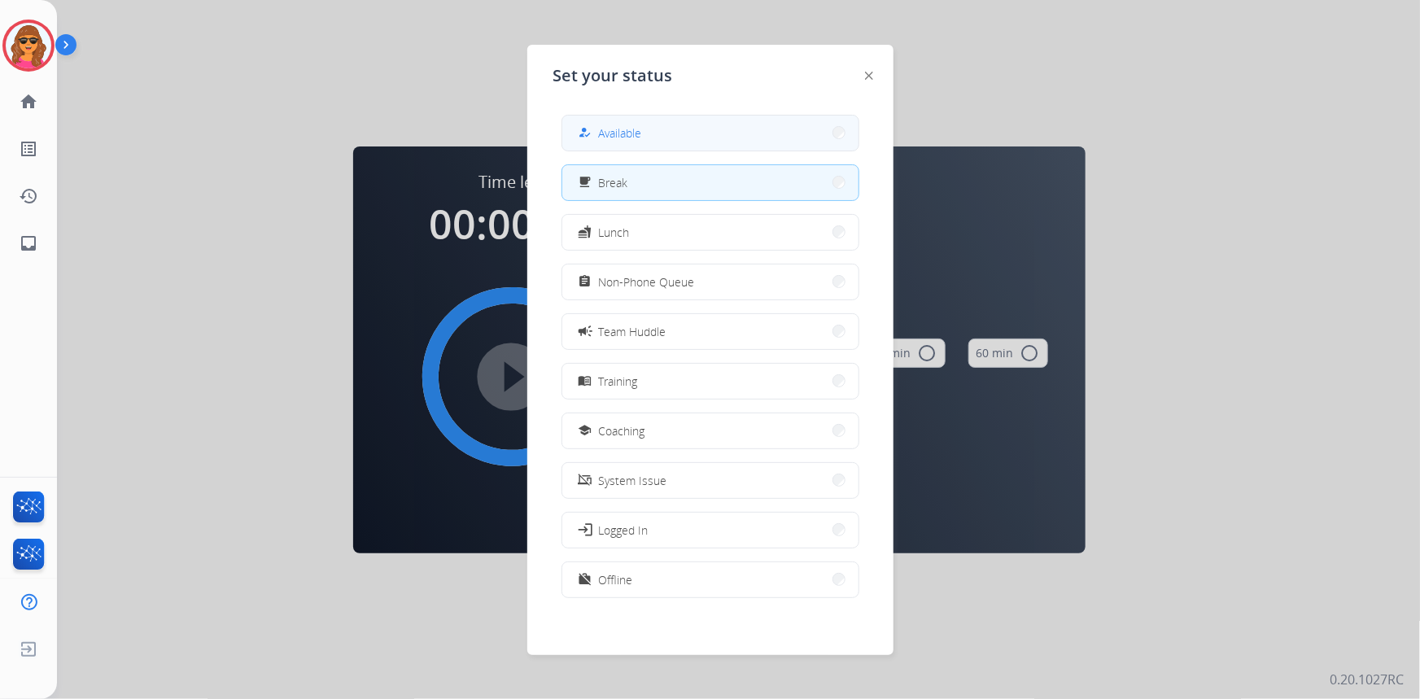
click at [600, 137] on div "how_to_reg Available" at bounding box center [608, 133] width 67 height 20
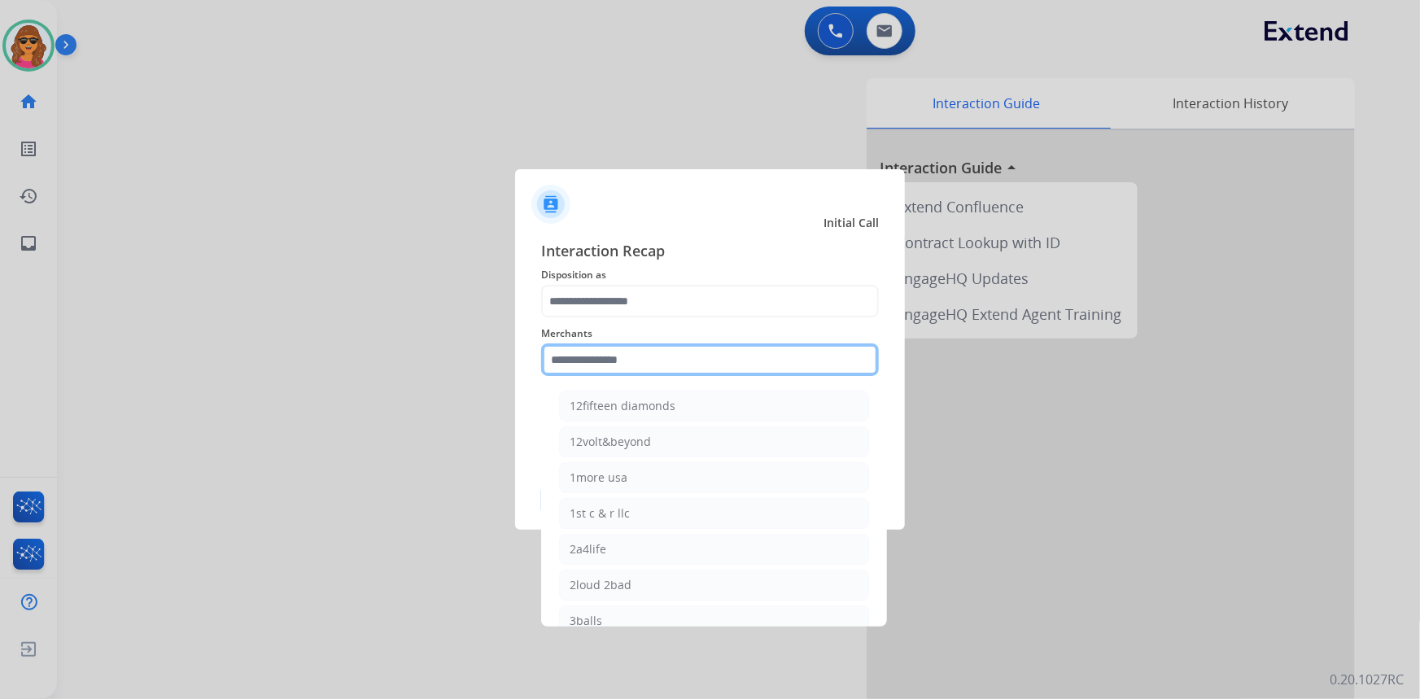
click at [549, 365] on input "text" at bounding box center [710, 359] width 338 height 33
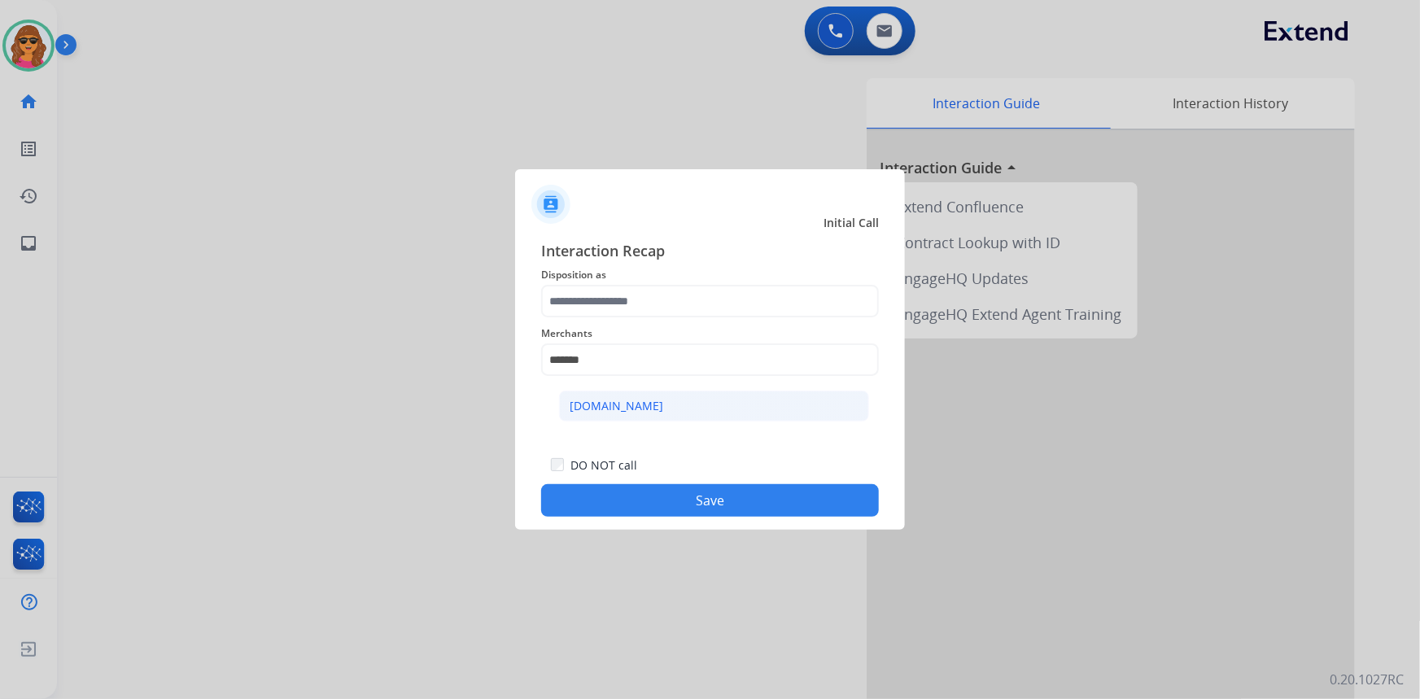
click at [602, 404] on div "[DOMAIN_NAME]" at bounding box center [617, 406] width 94 height 16
type input "**********"
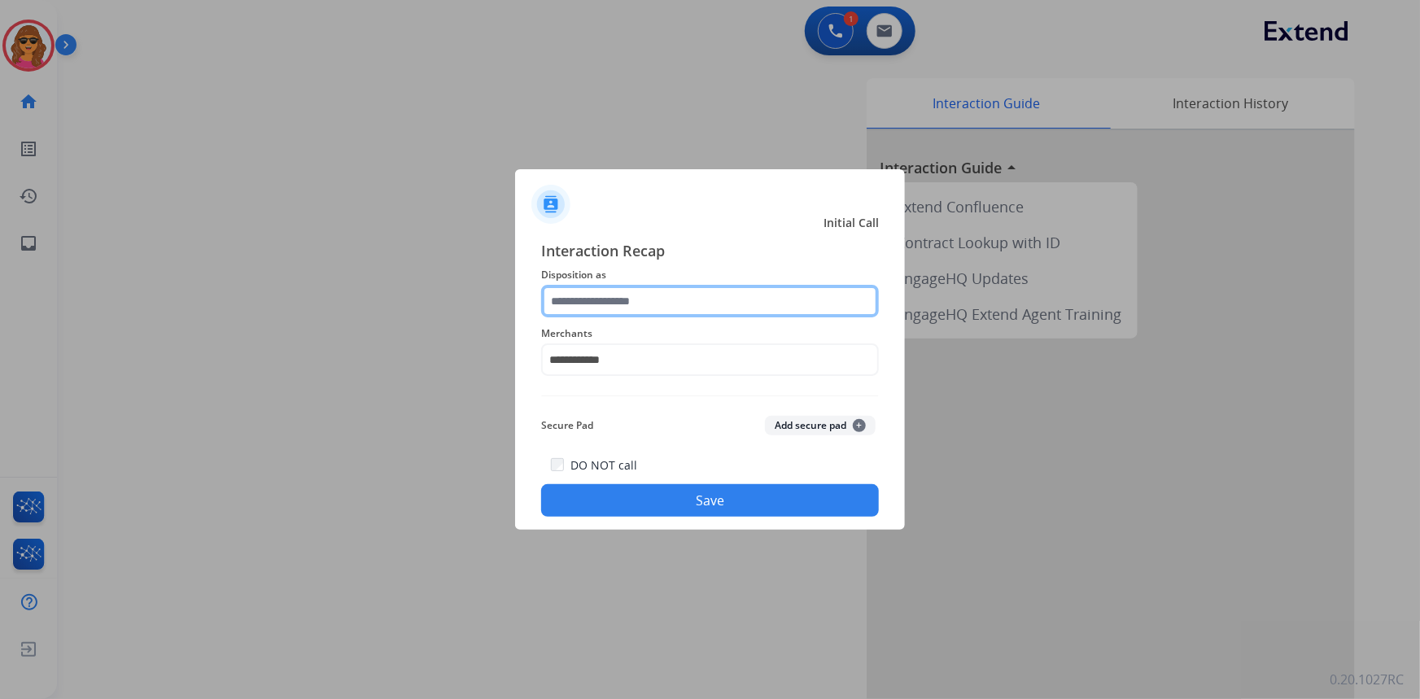
click at [551, 299] on input "text" at bounding box center [710, 301] width 338 height 33
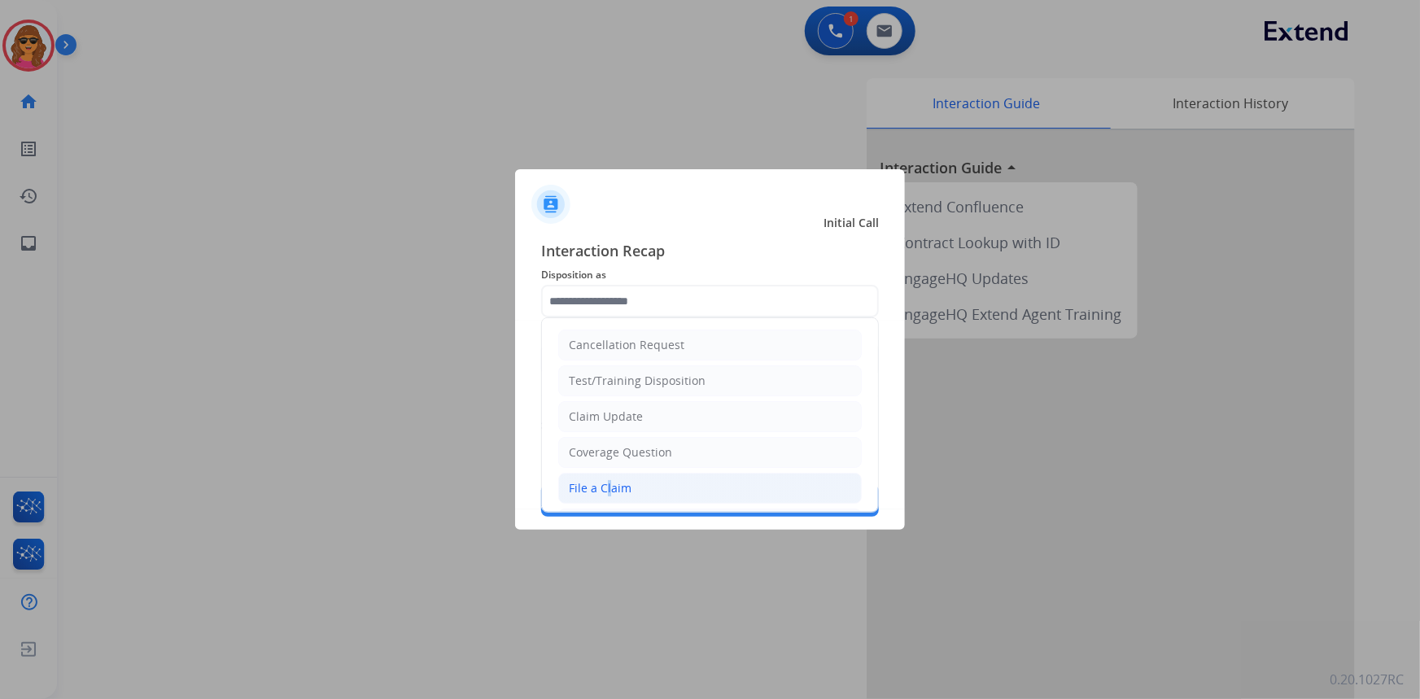
click at [607, 483] on div "File a Claim" at bounding box center [600, 488] width 63 height 16
type input "**********"
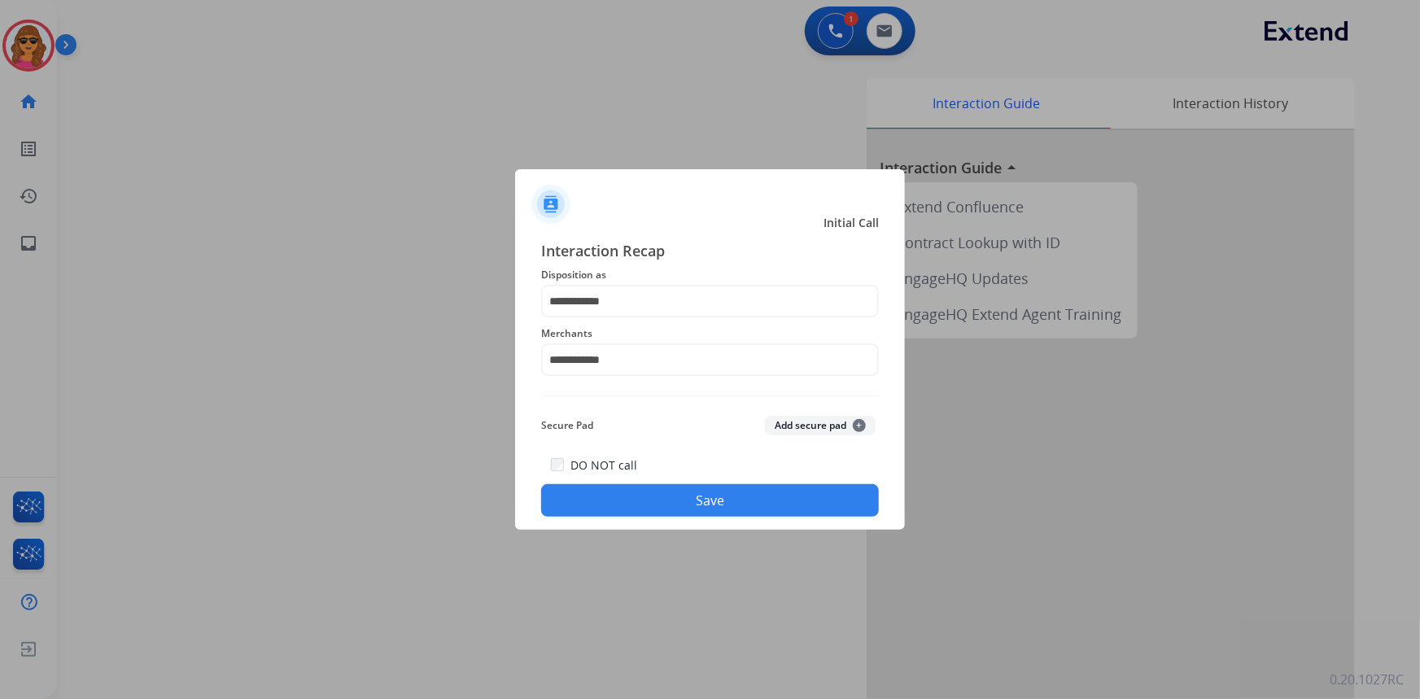
click at [712, 497] on button "Save" at bounding box center [710, 500] width 338 height 33
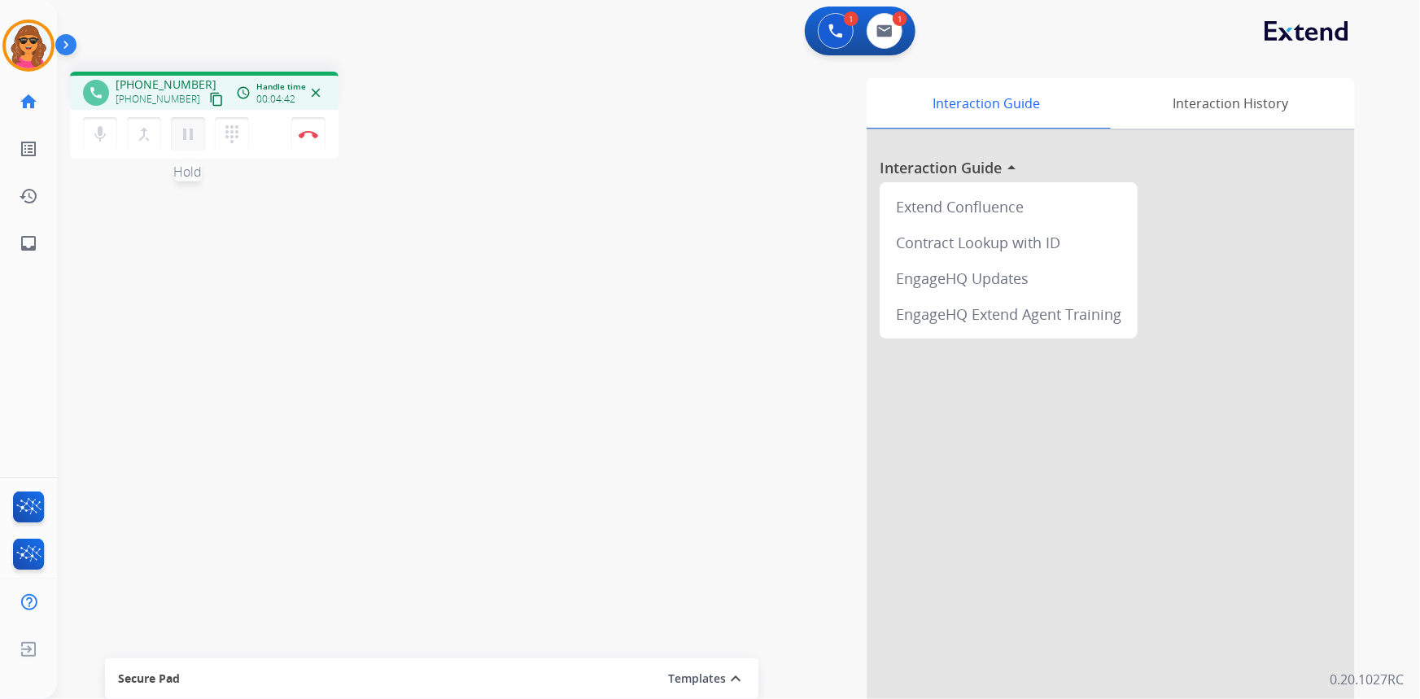
click at [188, 129] on mat-icon "pause" at bounding box center [188, 135] width 20 height 20
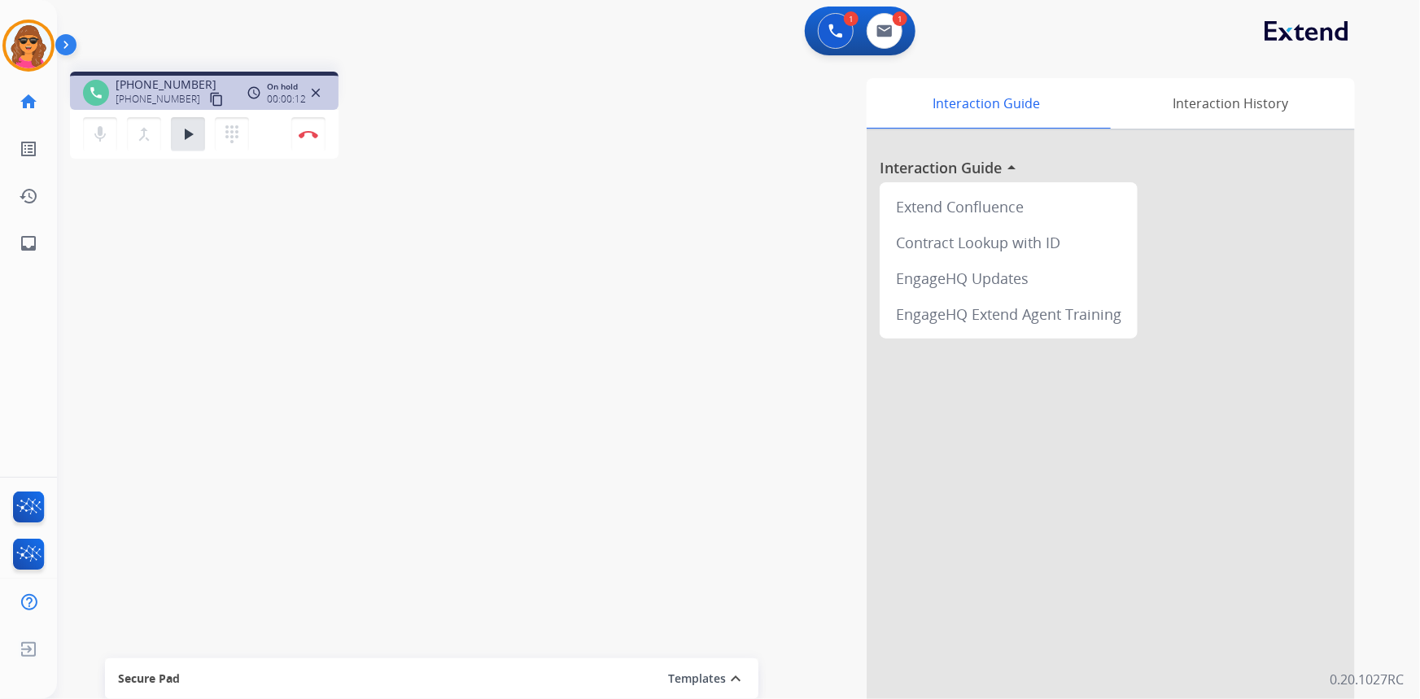
click at [208, 122] on div "mic Mute merge_type Bridge play_arrow Hold dialpad Dialpad" at bounding box center [171, 134] width 176 height 34
click at [227, 125] on mat-icon "dialpad" at bounding box center [232, 135] width 20 height 20
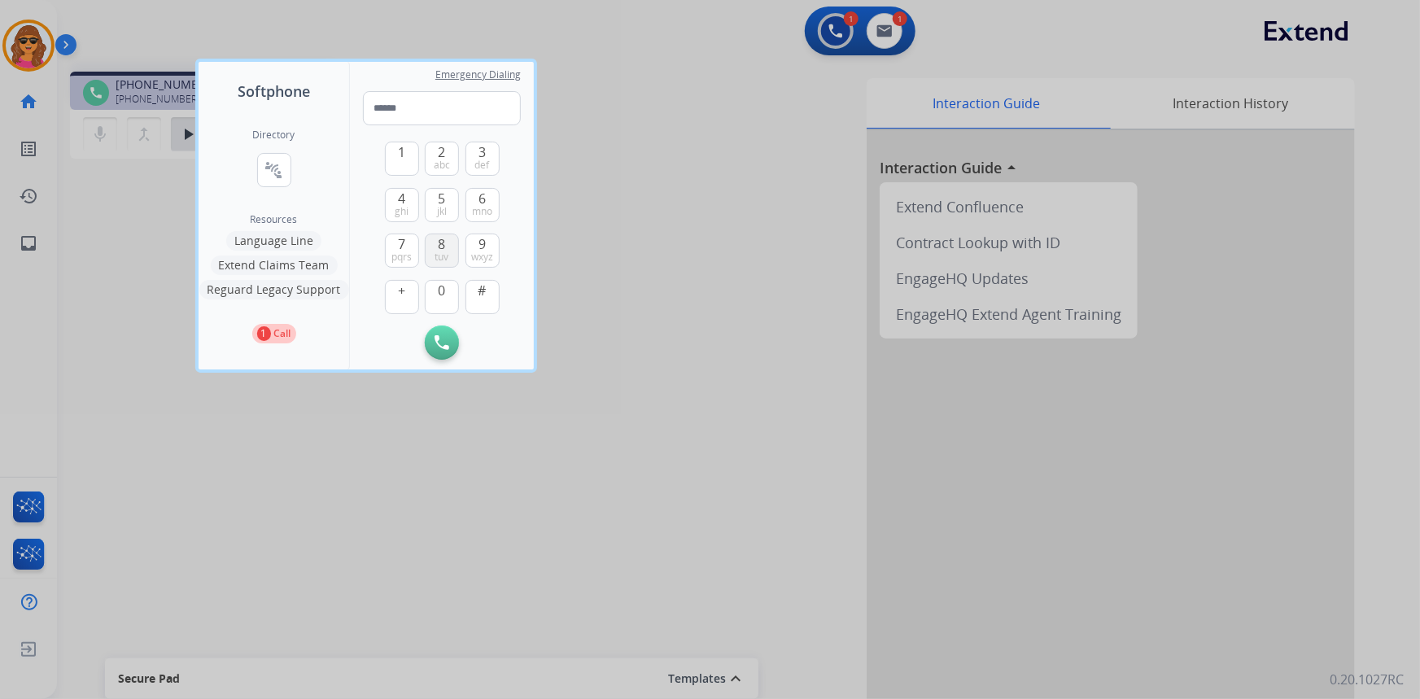
click at [439, 238] on span "8" at bounding box center [442, 244] width 7 height 20
click at [437, 293] on button "0" at bounding box center [442, 297] width 34 height 34
click at [441, 251] on span "tuv" at bounding box center [442, 257] width 14 height 13
click at [407, 196] on button "4 ghi" at bounding box center [402, 205] width 34 height 34
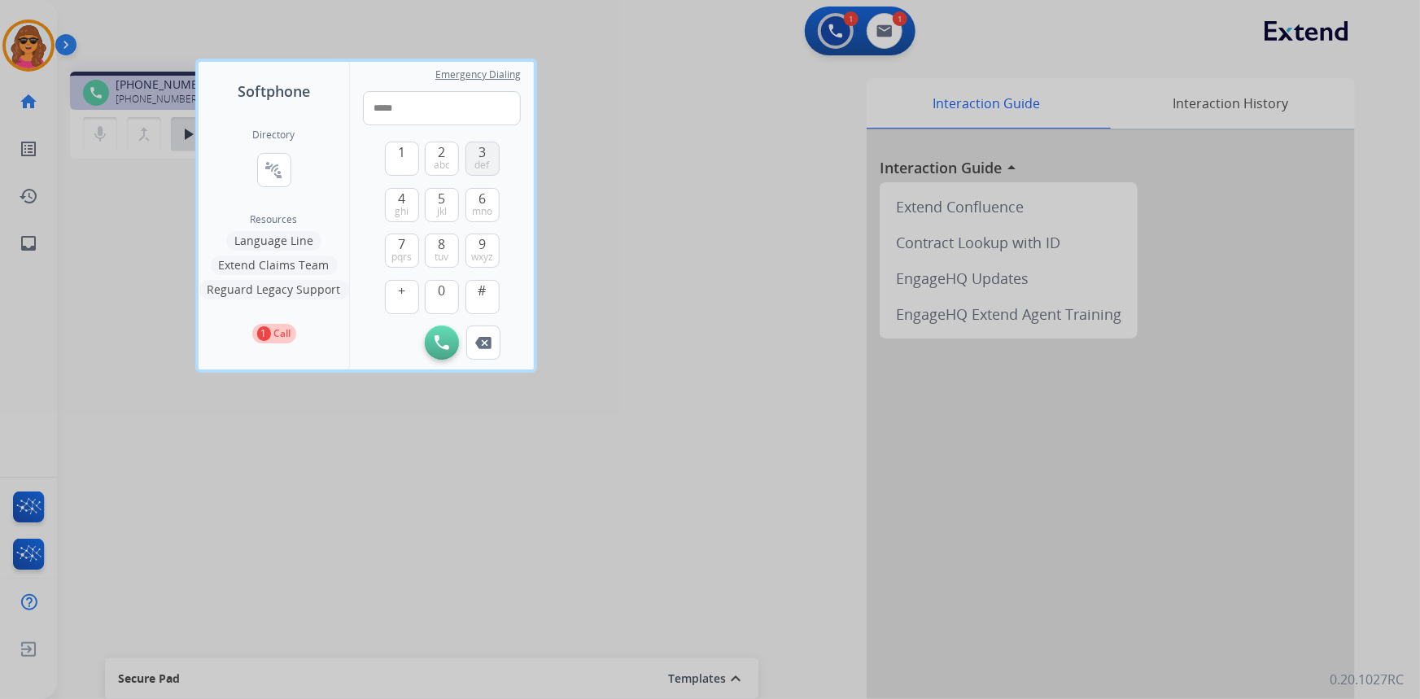
click at [481, 159] on span "def" at bounding box center [482, 165] width 15 height 13
click at [446, 150] on button "2 abc" at bounding box center [442, 159] width 34 height 34
click at [392, 200] on button "4 ghi" at bounding box center [402, 205] width 34 height 34
click at [402, 205] on span "ghi" at bounding box center [402, 211] width 14 height 13
click at [483, 195] on span "6" at bounding box center [482, 199] width 7 height 20
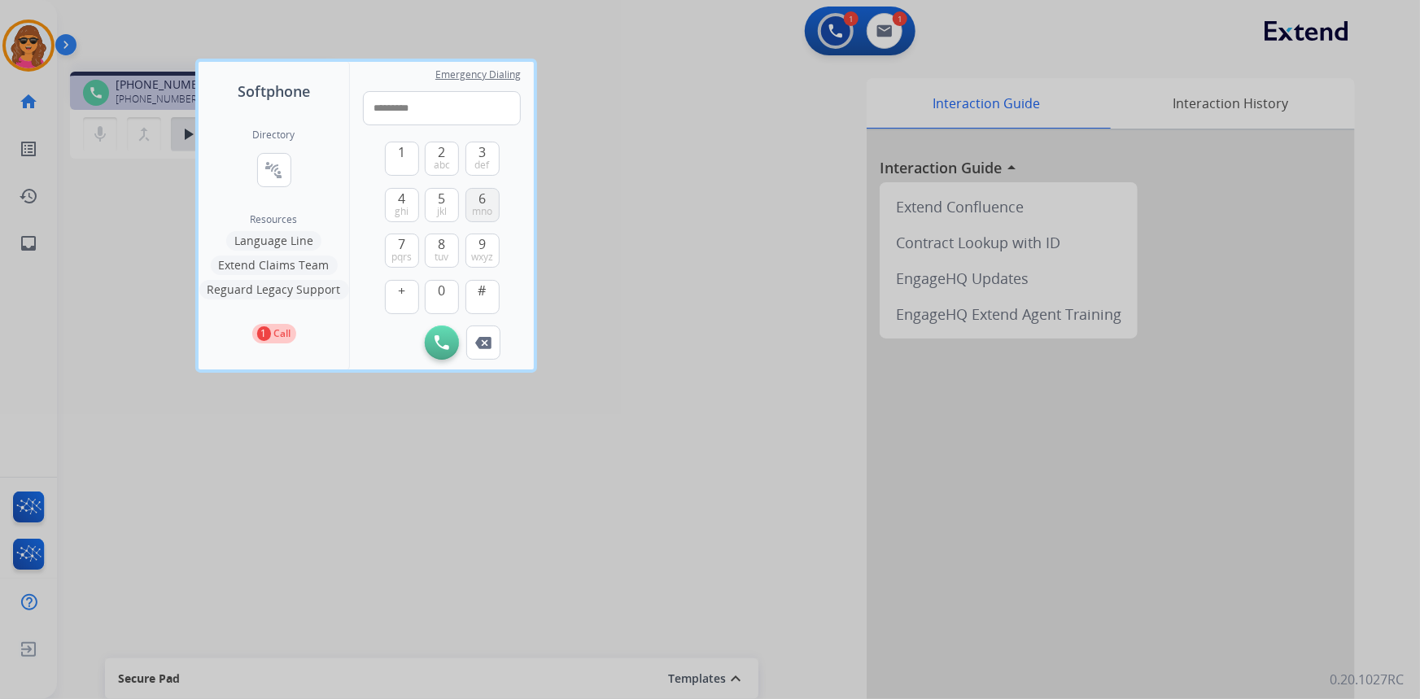
type input "**********"
click at [443, 349] on button "Initiate Call" at bounding box center [442, 343] width 34 height 34
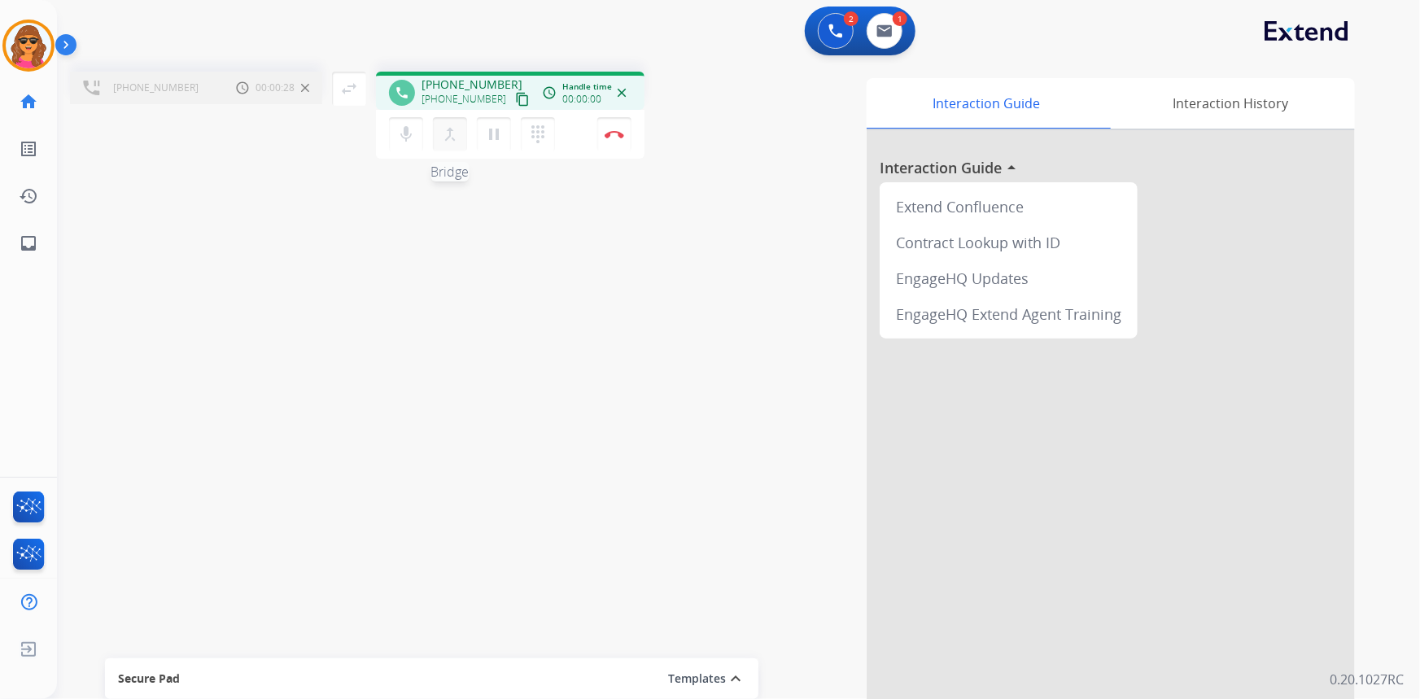
click at [452, 131] on mat-icon "merge_type" at bounding box center [450, 135] width 20 height 20
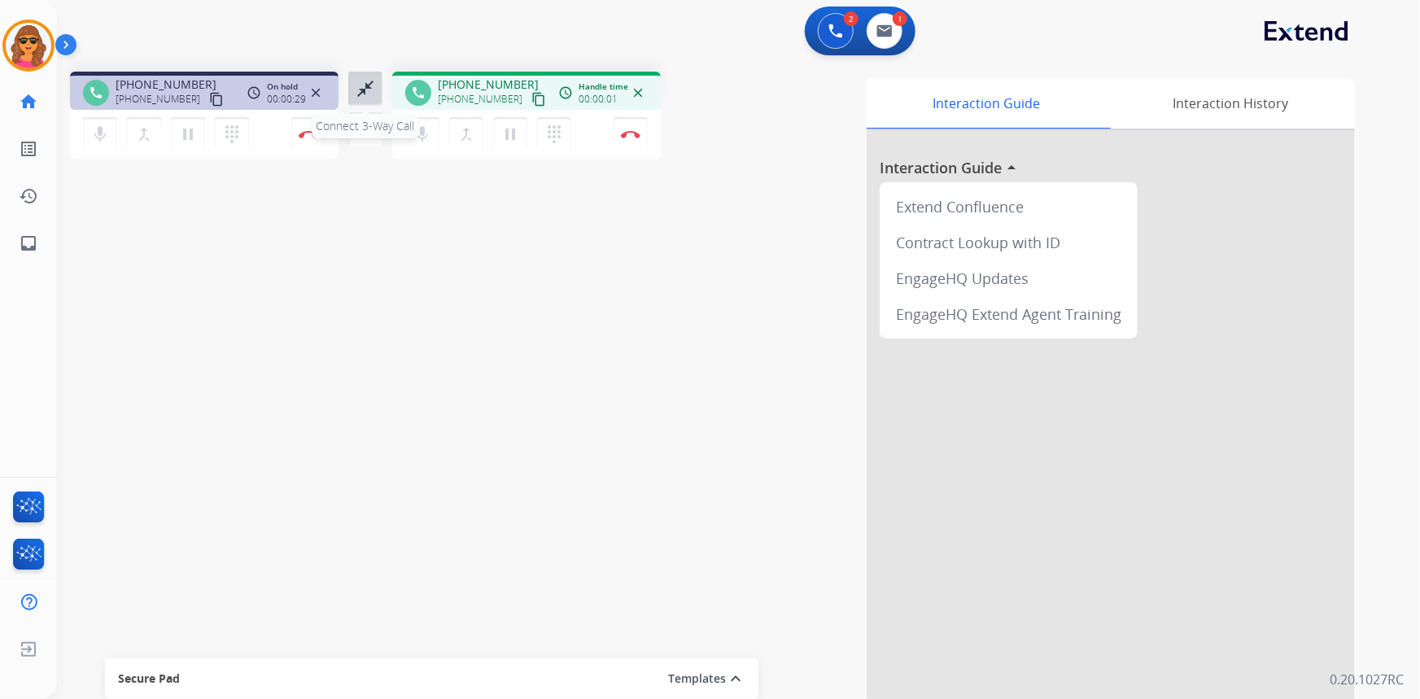
click at [361, 94] on mat-icon "close_fullscreen" at bounding box center [366, 89] width 20 height 20
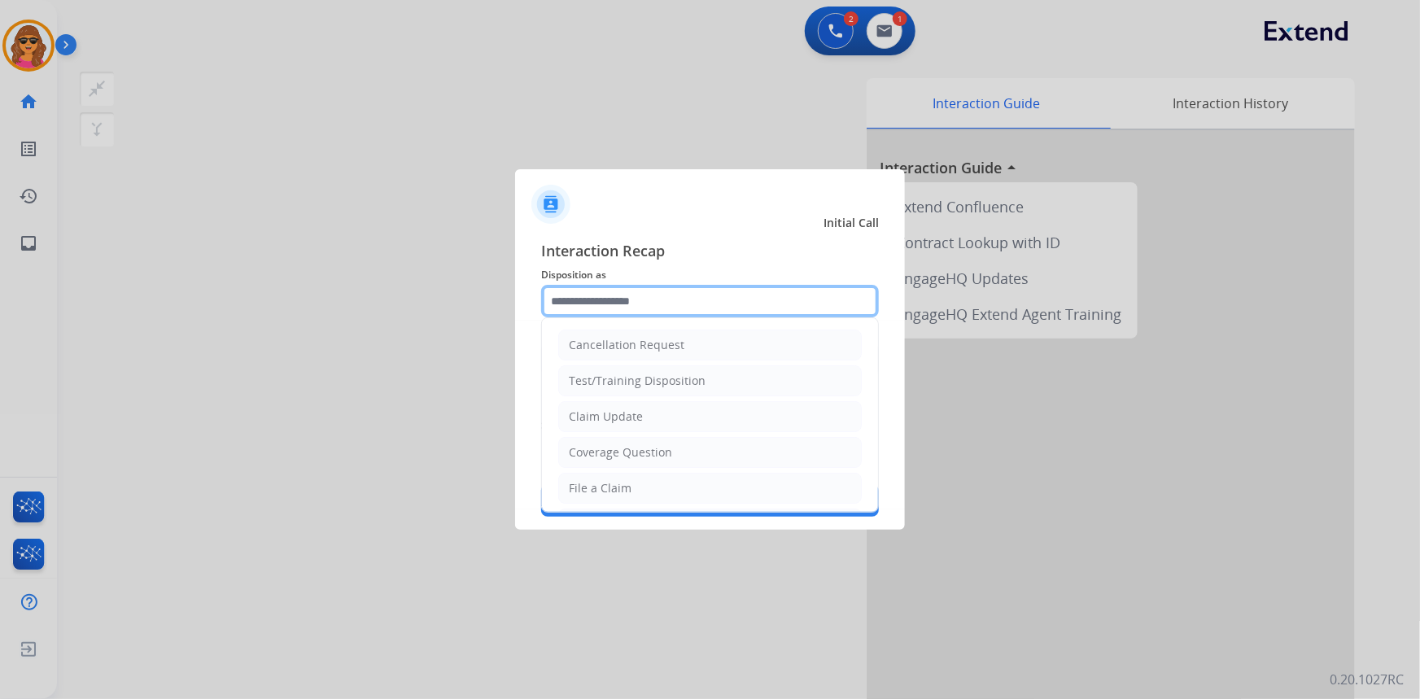
click at [558, 301] on input "text" at bounding box center [710, 301] width 338 height 33
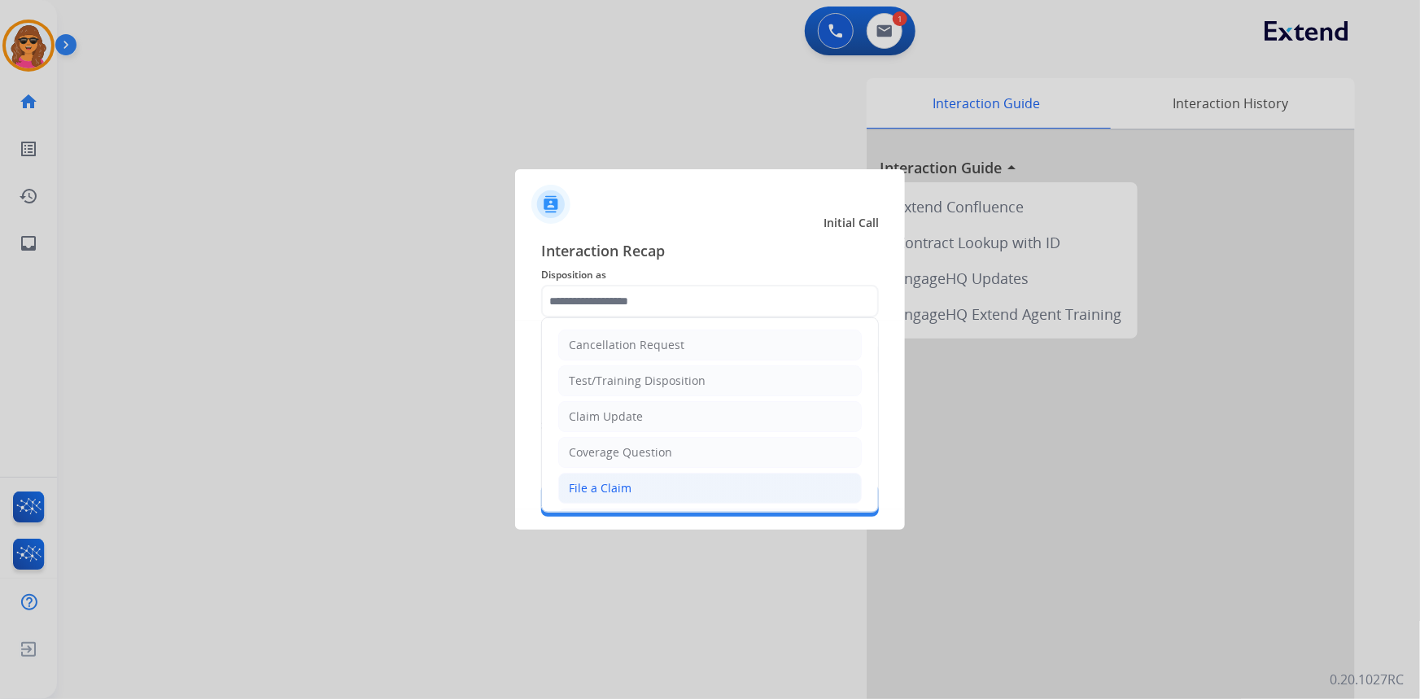
click at [613, 492] on div "File a Claim" at bounding box center [600, 488] width 63 height 16
type input "**********"
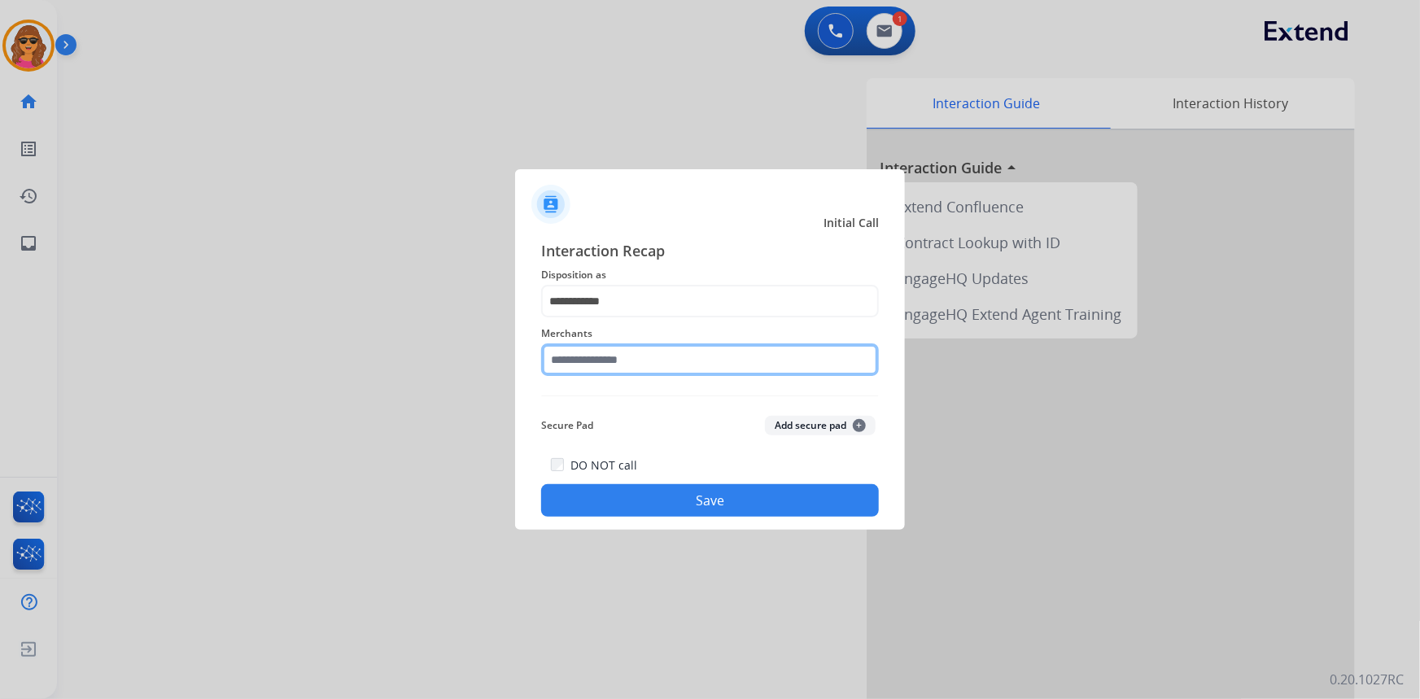
click at [555, 364] on input "text" at bounding box center [710, 359] width 338 height 33
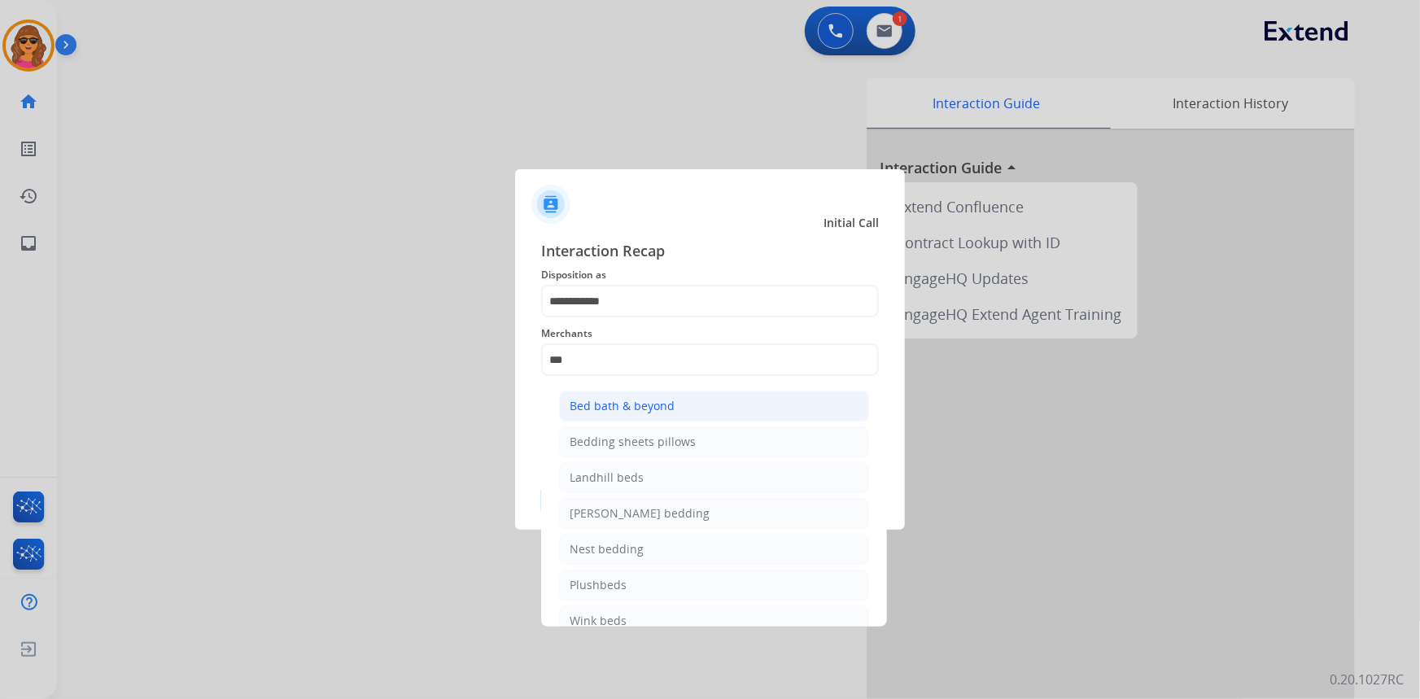
click at [600, 415] on li "Bed bath & beyond" at bounding box center [714, 406] width 310 height 31
type input "**********"
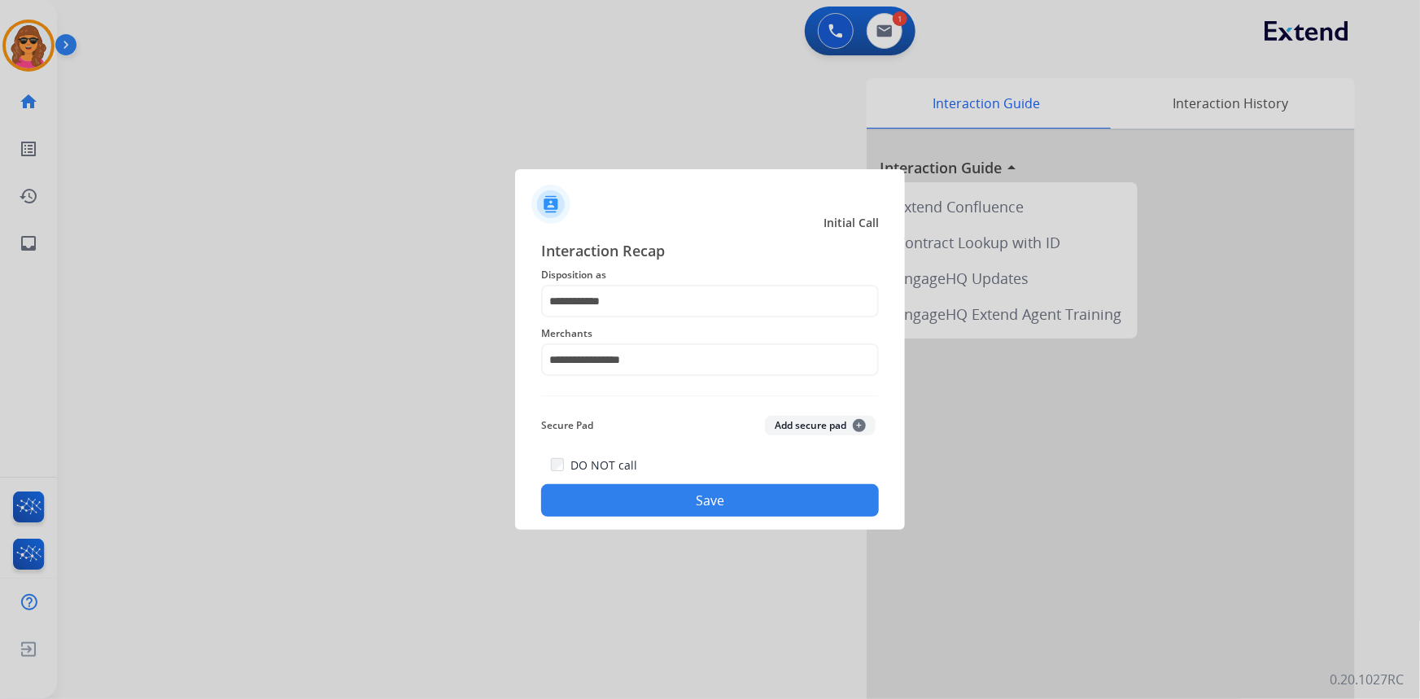
click at [723, 501] on button "Save" at bounding box center [710, 500] width 338 height 33
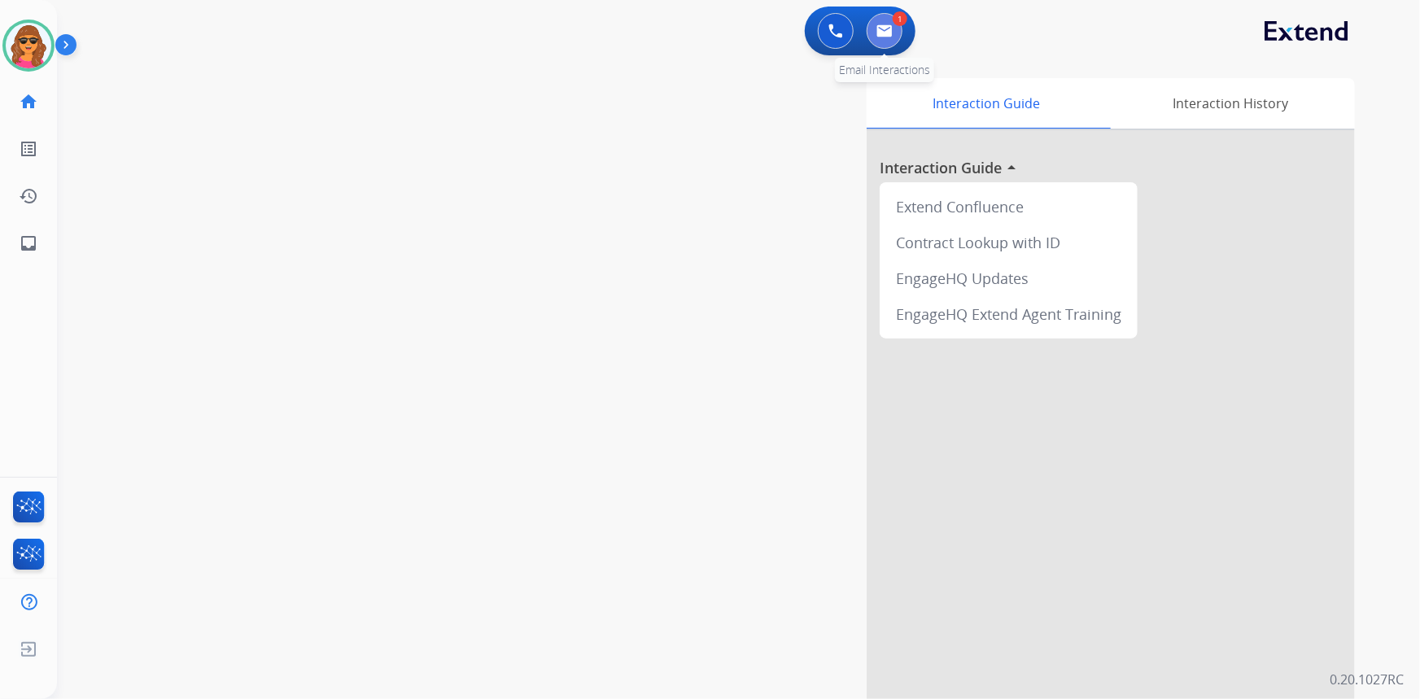
click at [886, 32] on img at bounding box center [885, 30] width 16 height 13
select select "**********"
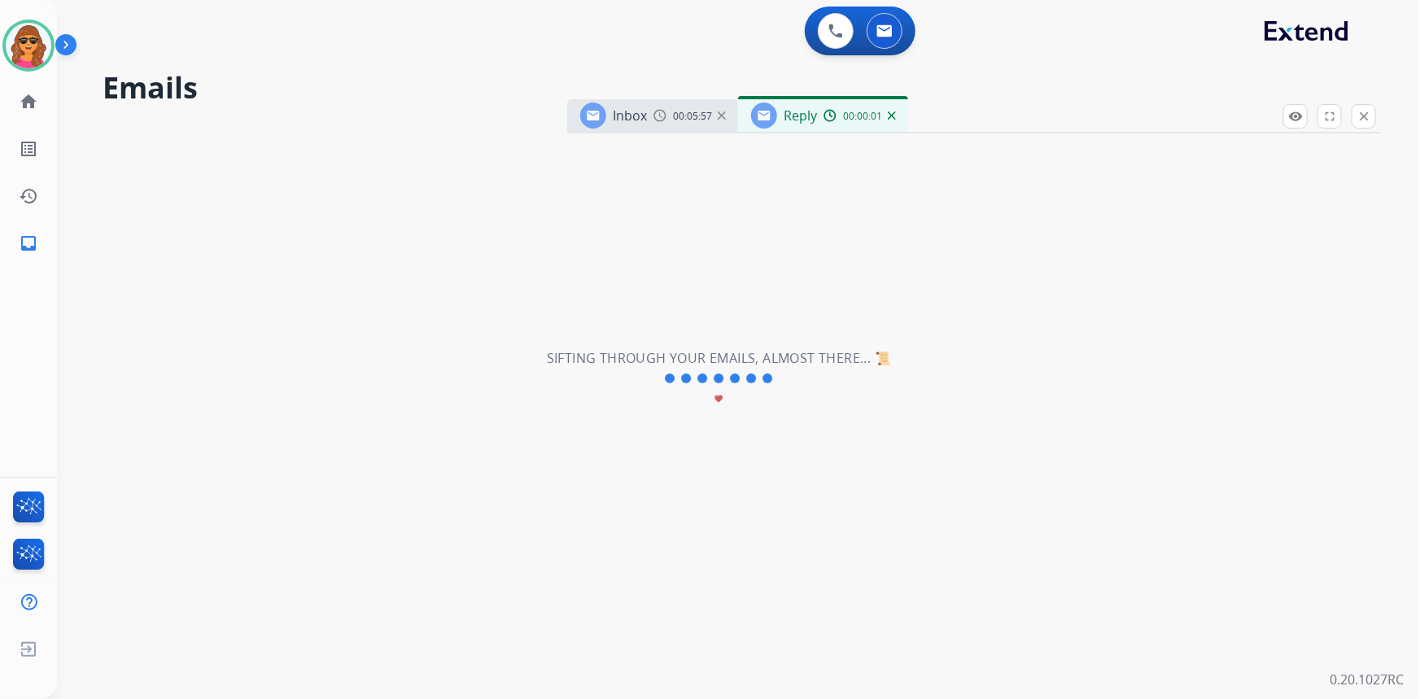
select select "**********"
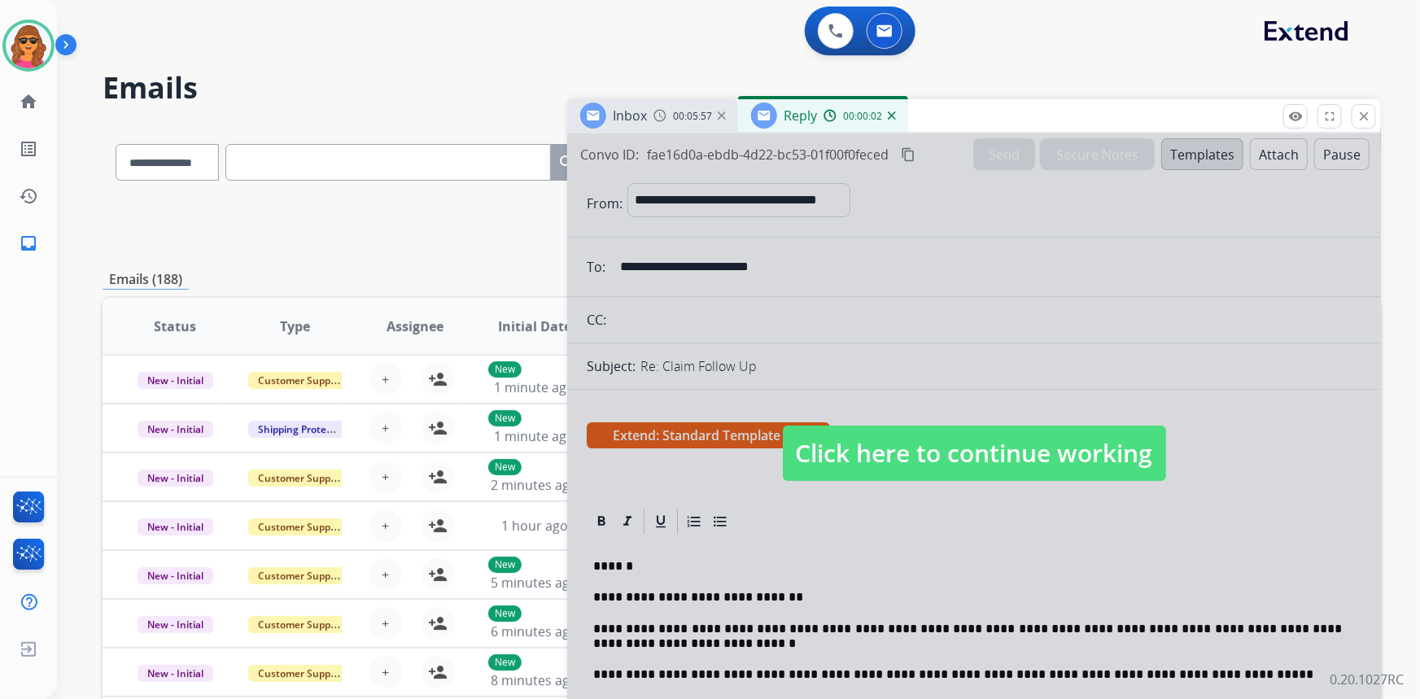
click at [979, 456] on span "Click here to continue working" at bounding box center [974, 453] width 383 height 55
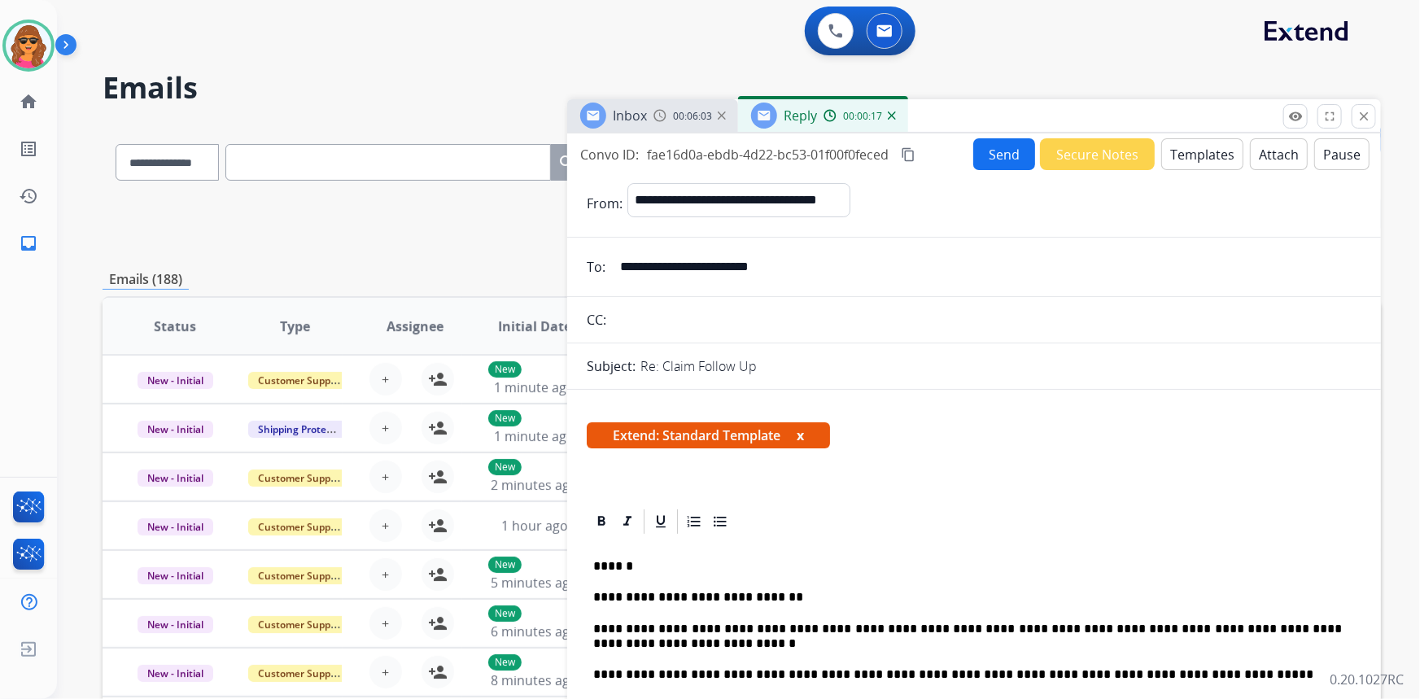
click at [975, 164] on button "Send" at bounding box center [1004, 154] width 62 height 32
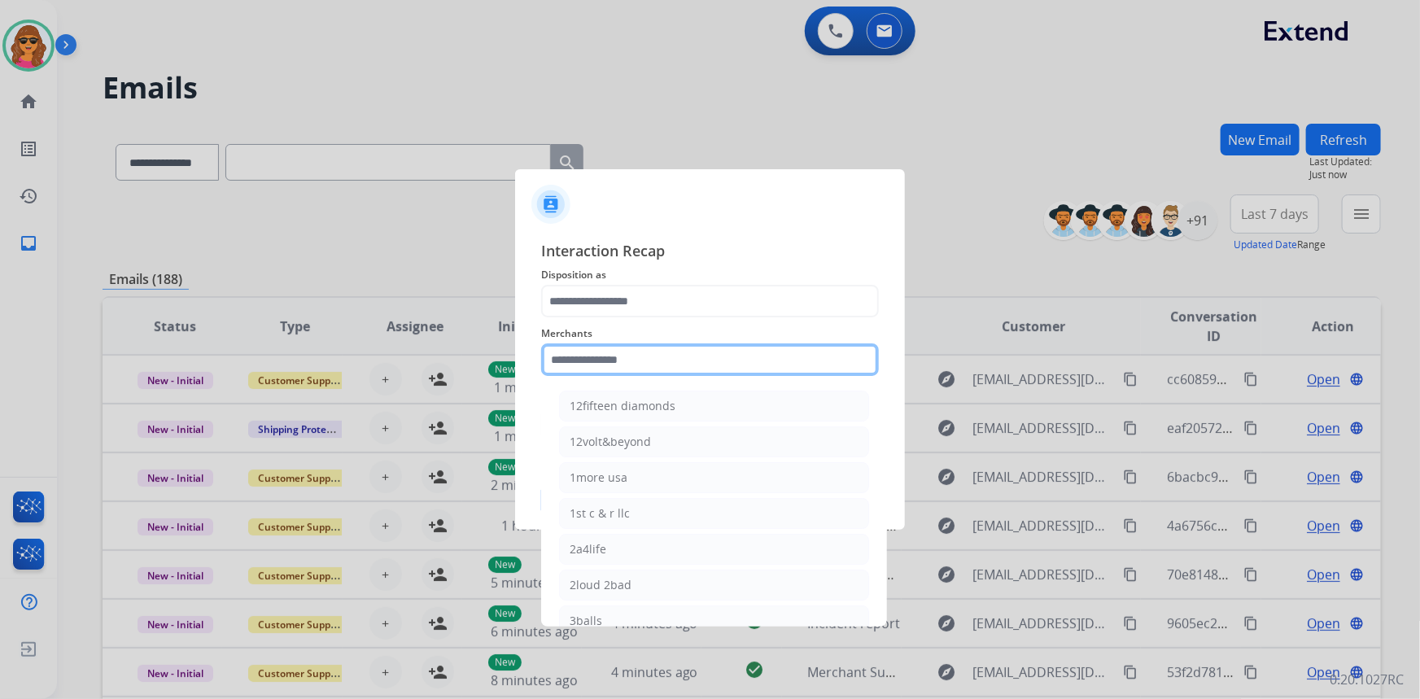
click at [553, 356] on input "text" at bounding box center [710, 359] width 338 height 33
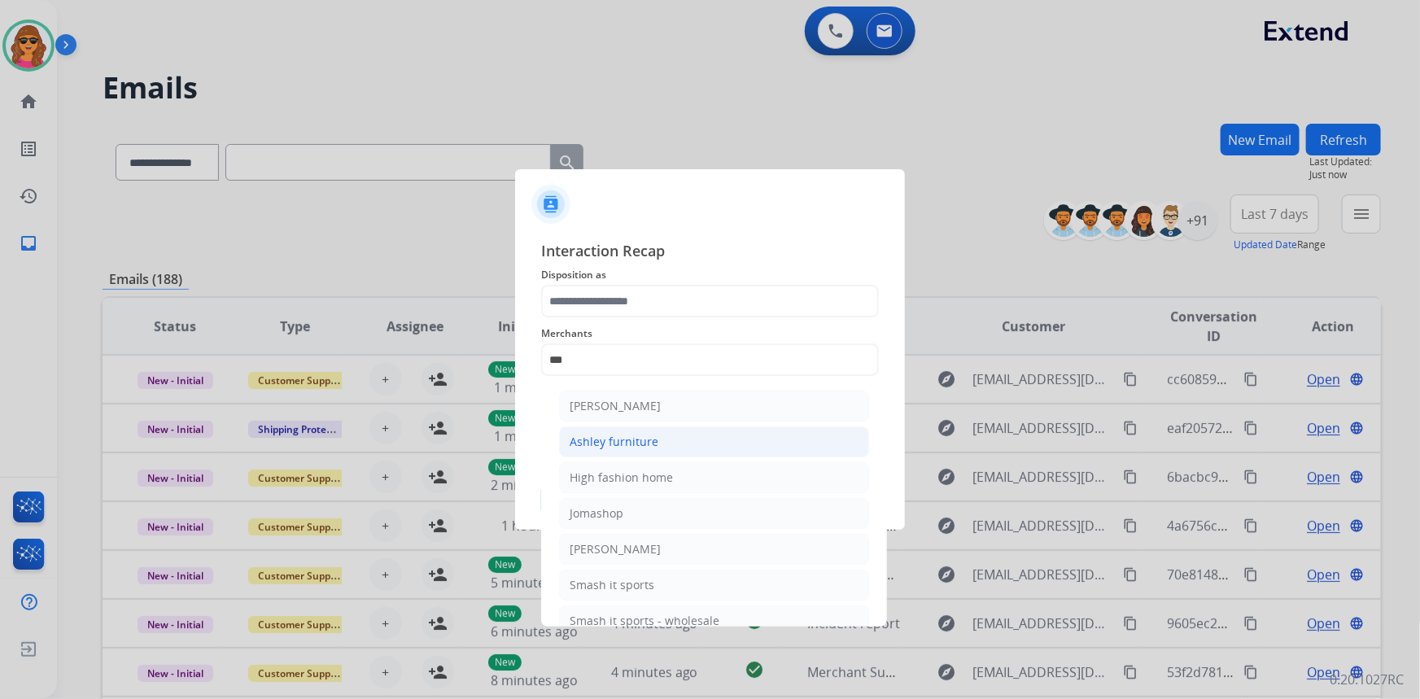
click at [613, 444] on div "Ashley furniture" at bounding box center [614, 442] width 89 height 16
type input "**********"
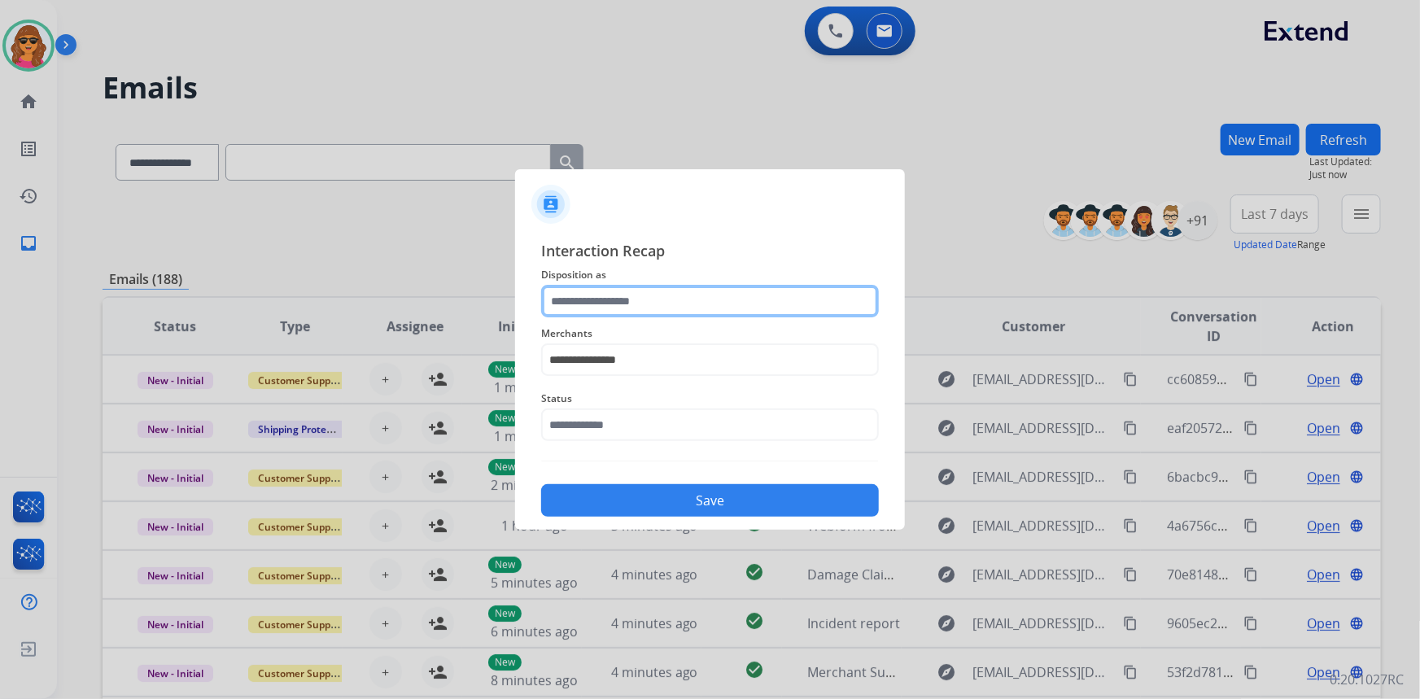
click at [576, 302] on input "text" at bounding box center [710, 301] width 338 height 33
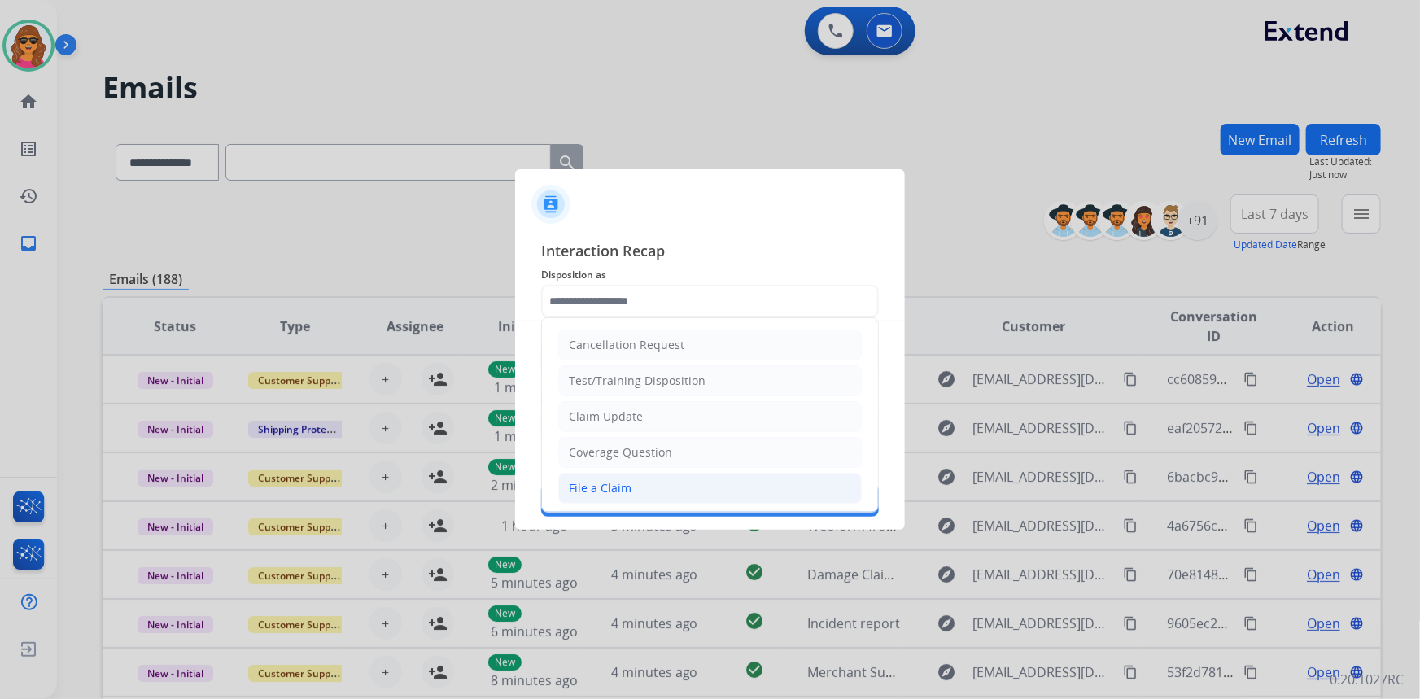
click at [618, 479] on li "File a Claim" at bounding box center [710, 488] width 304 height 31
type input "**********"
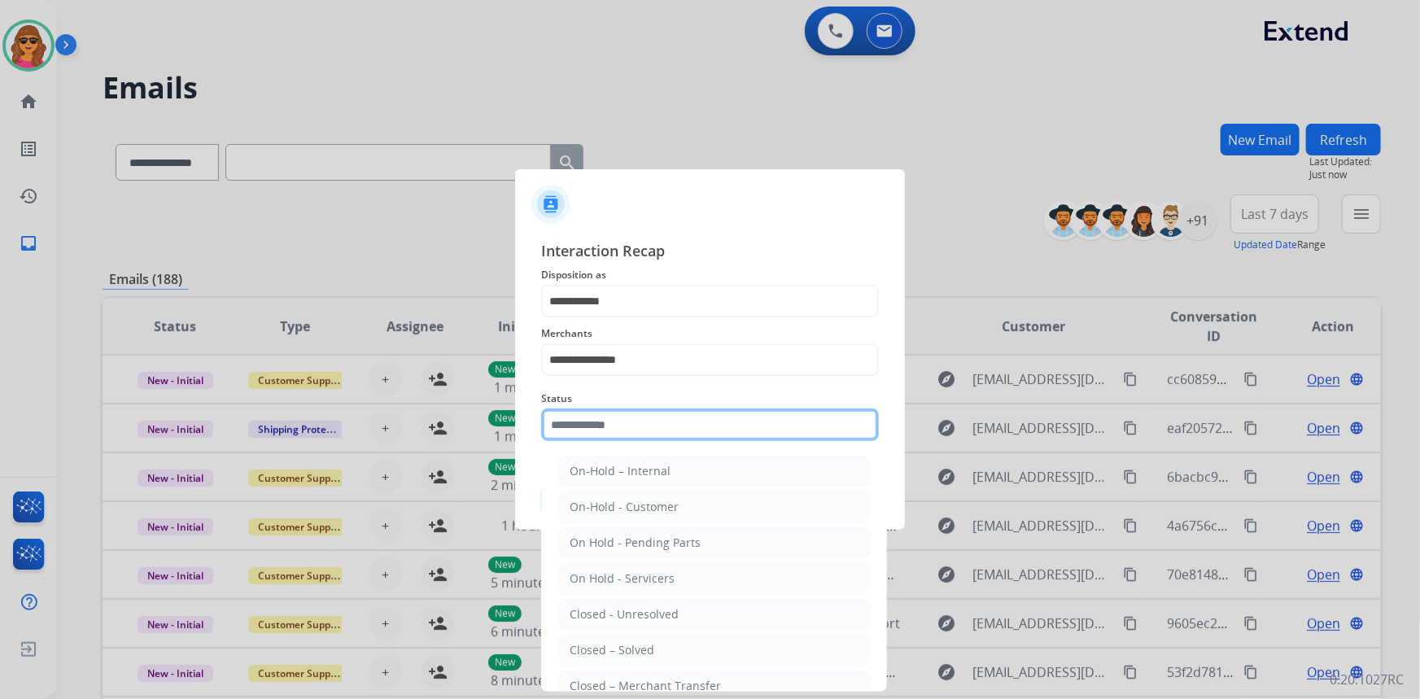
click at [562, 424] on input "text" at bounding box center [710, 425] width 338 height 33
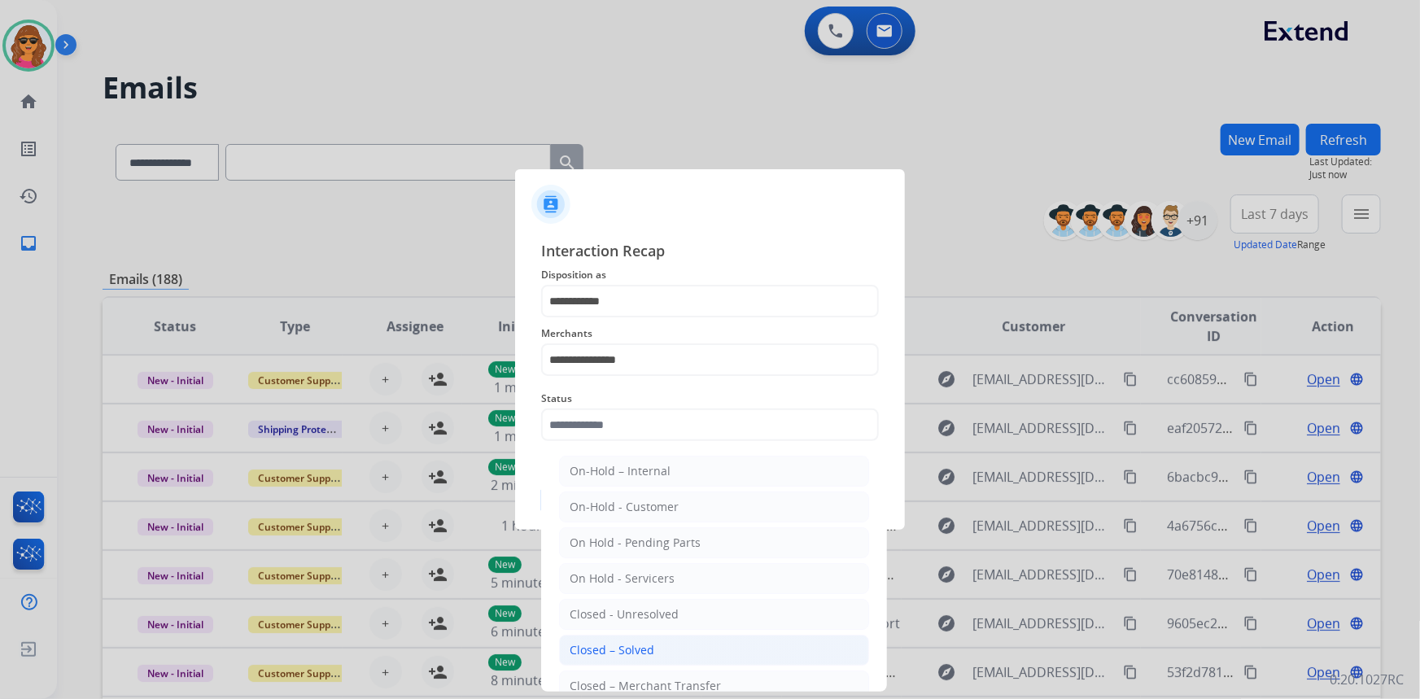
click at [626, 658] on li "Closed – Solved" at bounding box center [714, 650] width 310 height 31
type input "**********"
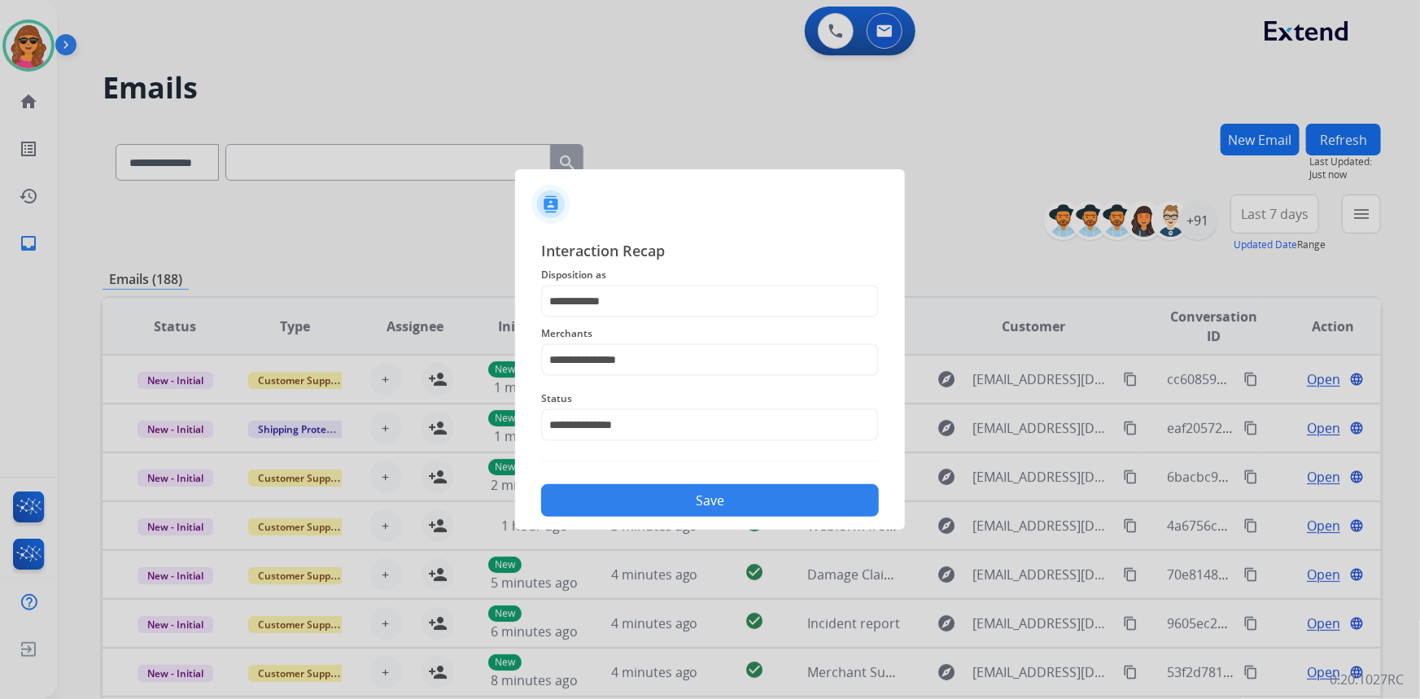
click at [675, 515] on div "Save" at bounding box center [710, 495] width 338 height 42
click at [706, 505] on button "Save" at bounding box center [710, 500] width 338 height 33
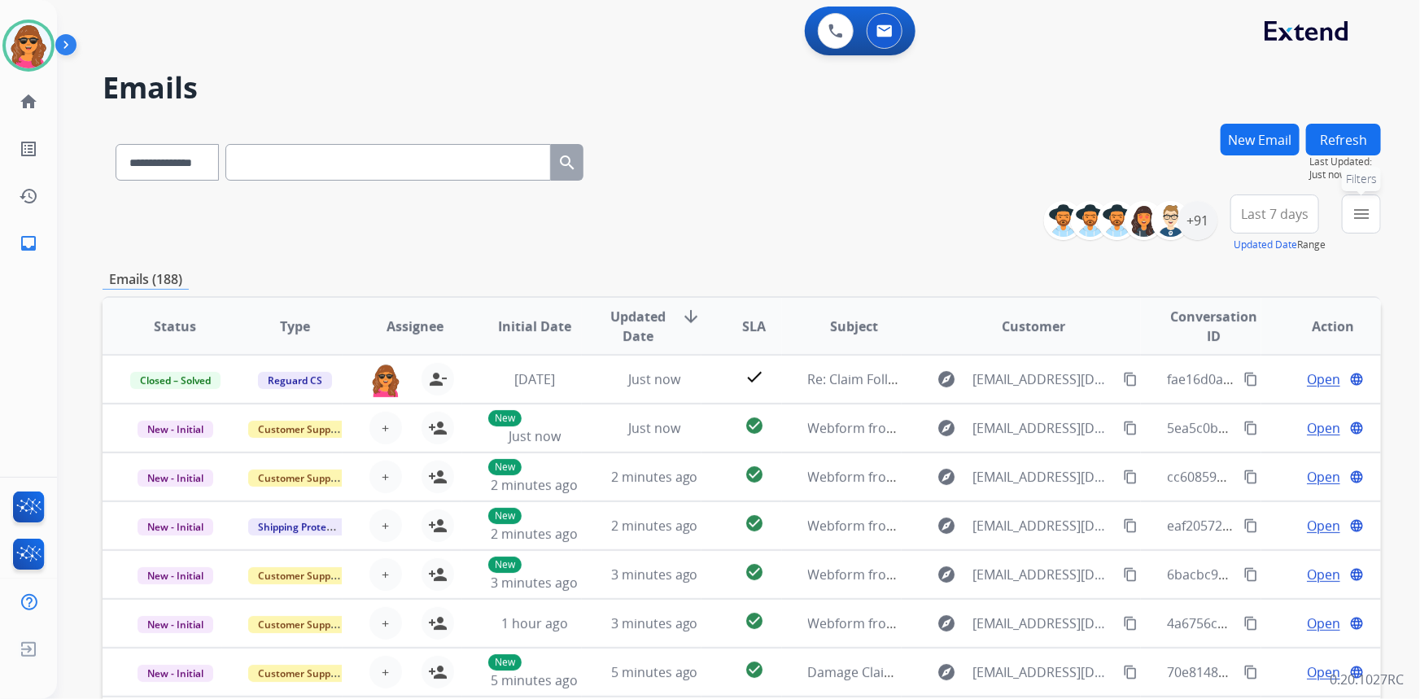
click at [1366, 212] on mat-icon "menu" at bounding box center [1362, 214] width 20 height 20
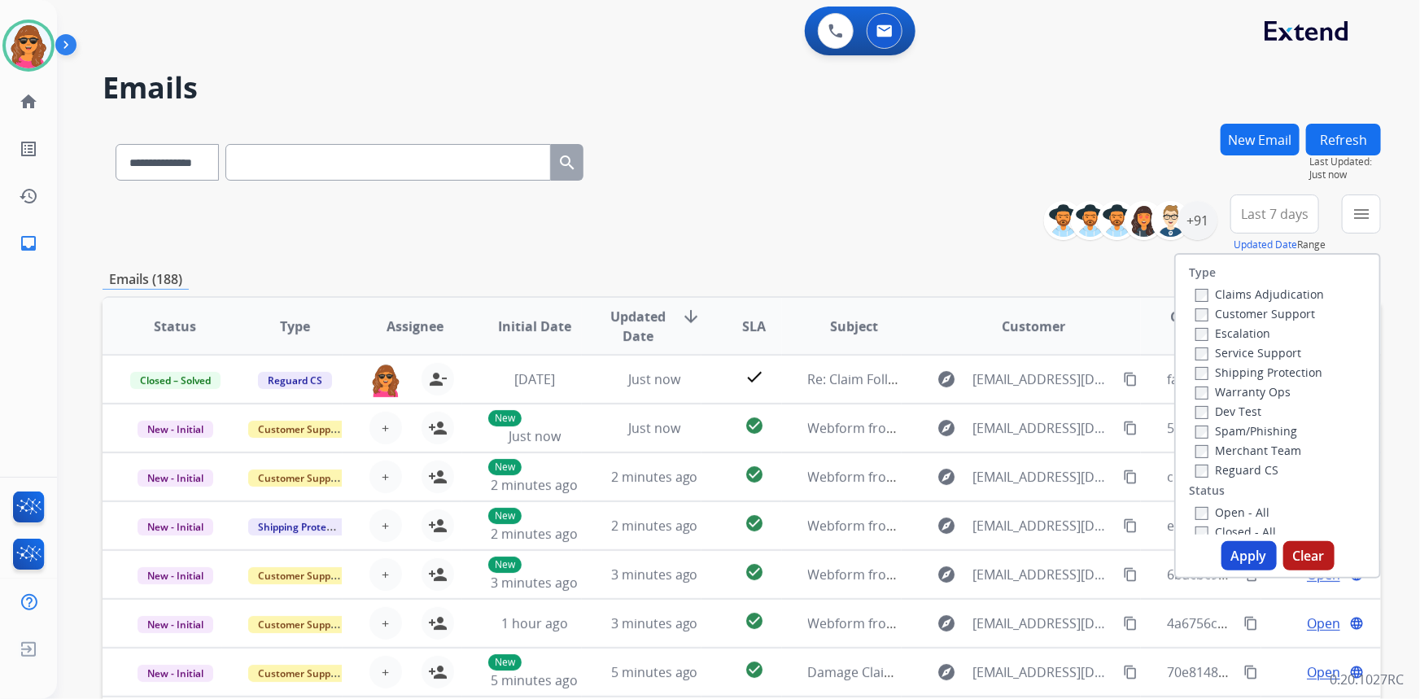
click at [1196, 308] on label "Customer Support" at bounding box center [1256, 313] width 120 height 15
click at [1235, 551] on button "Apply" at bounding box center [1249, 555] width 55 height 29
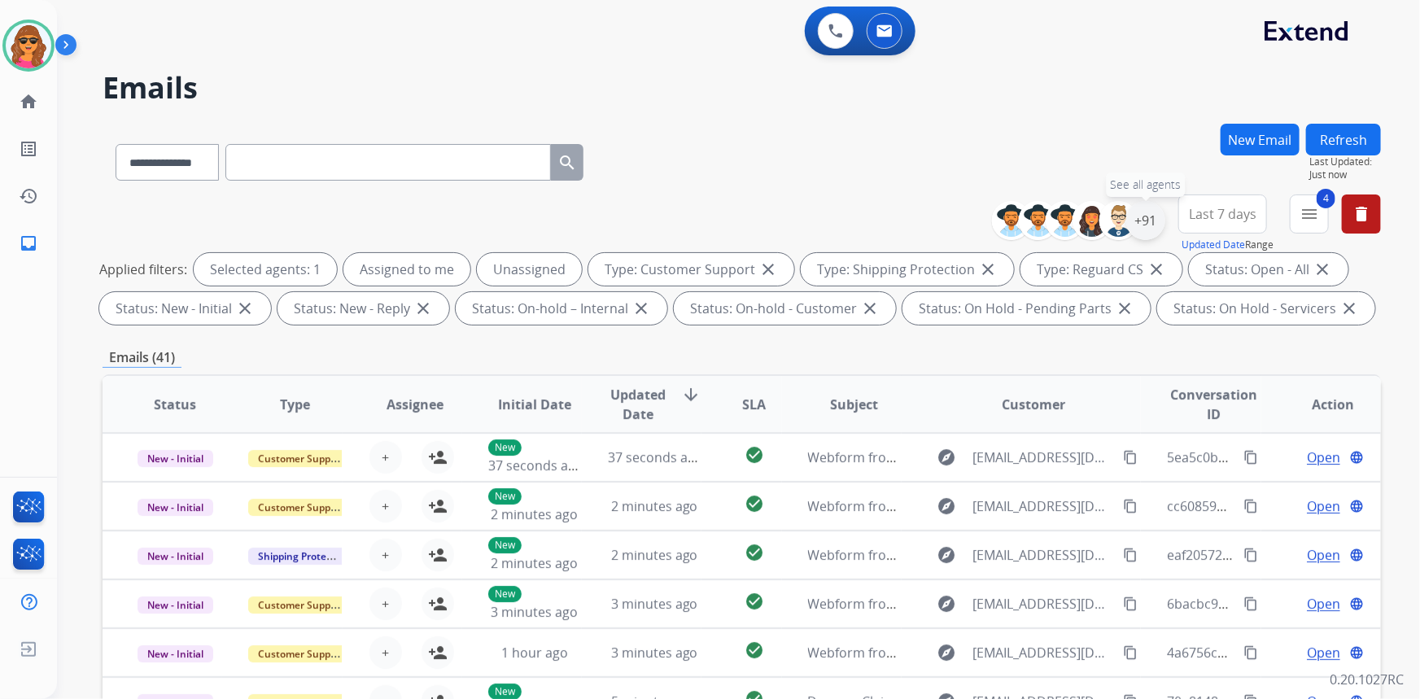
click at [1140, 215] on div "+91" at bounding box center [1145, 220] width 39 height 39
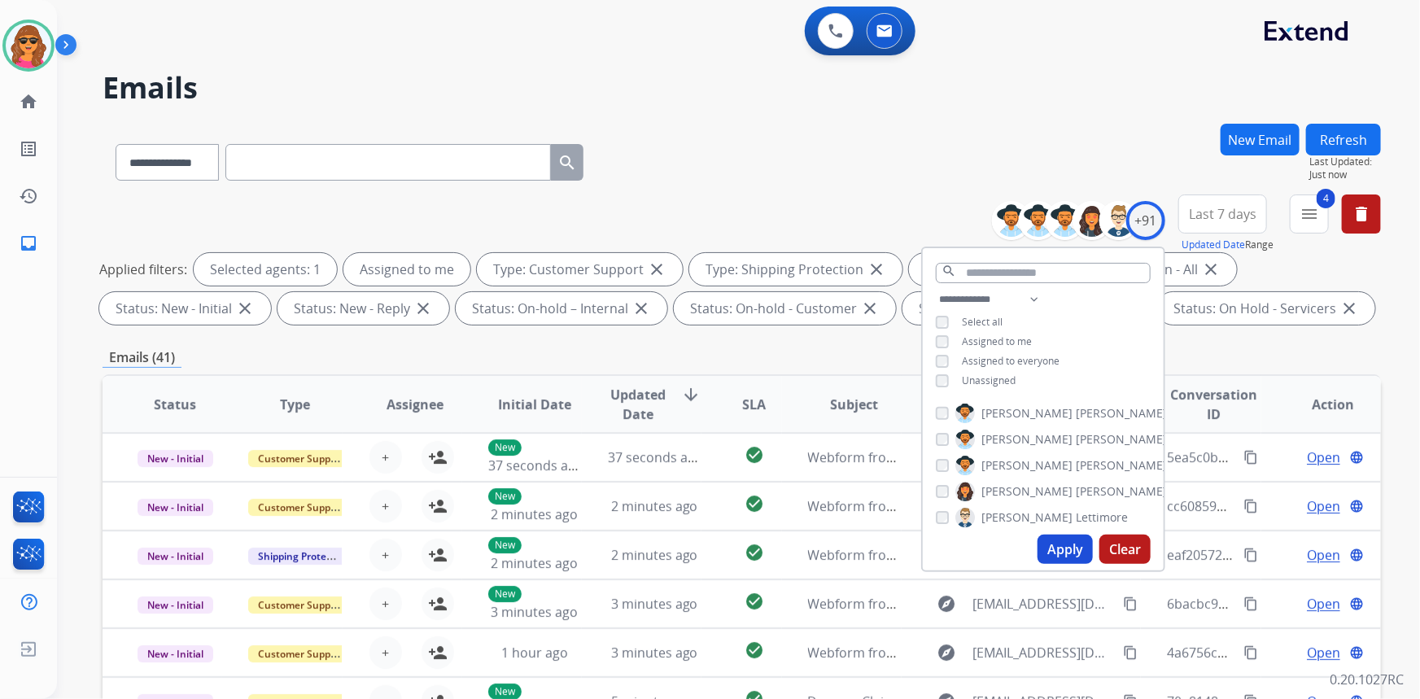
click at [1072, 540] on button "Apply" at bounding box center [1065, 549] width 55 height 29
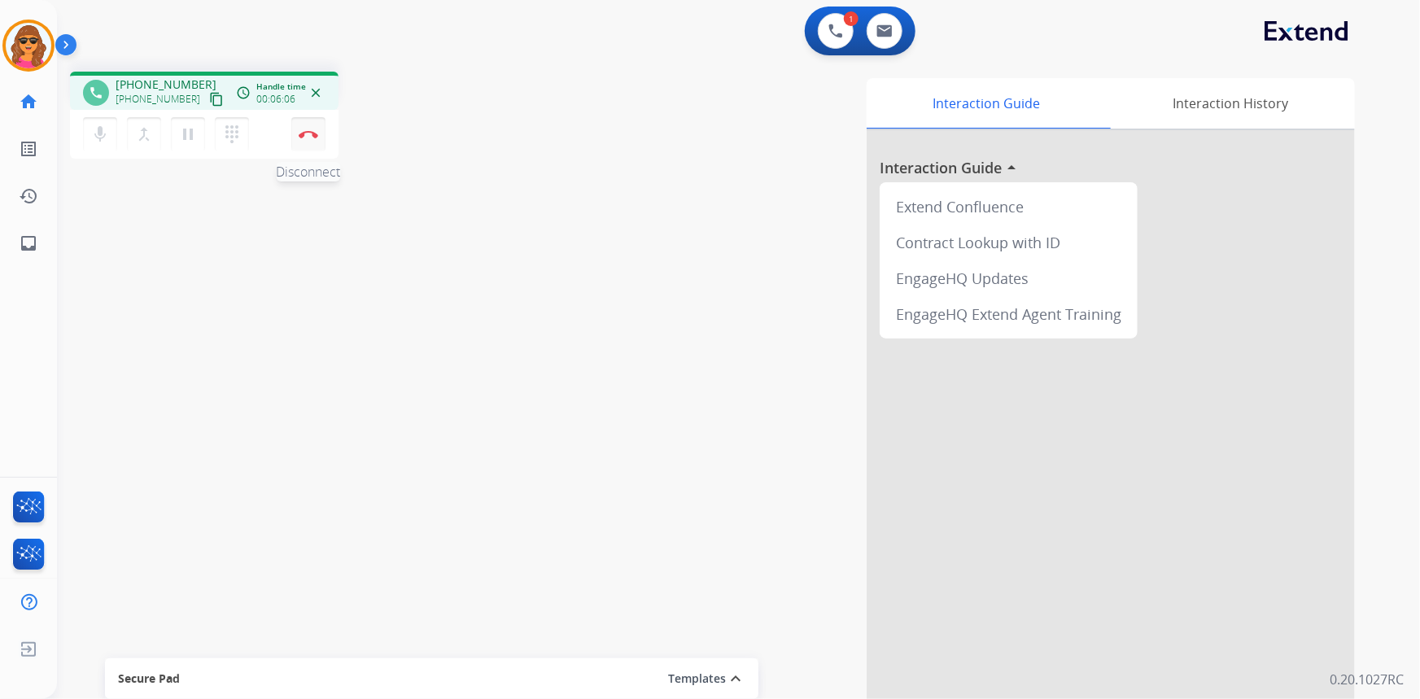
click at [302, 135] on img at bounding box center [309, 134] width 20 height 8
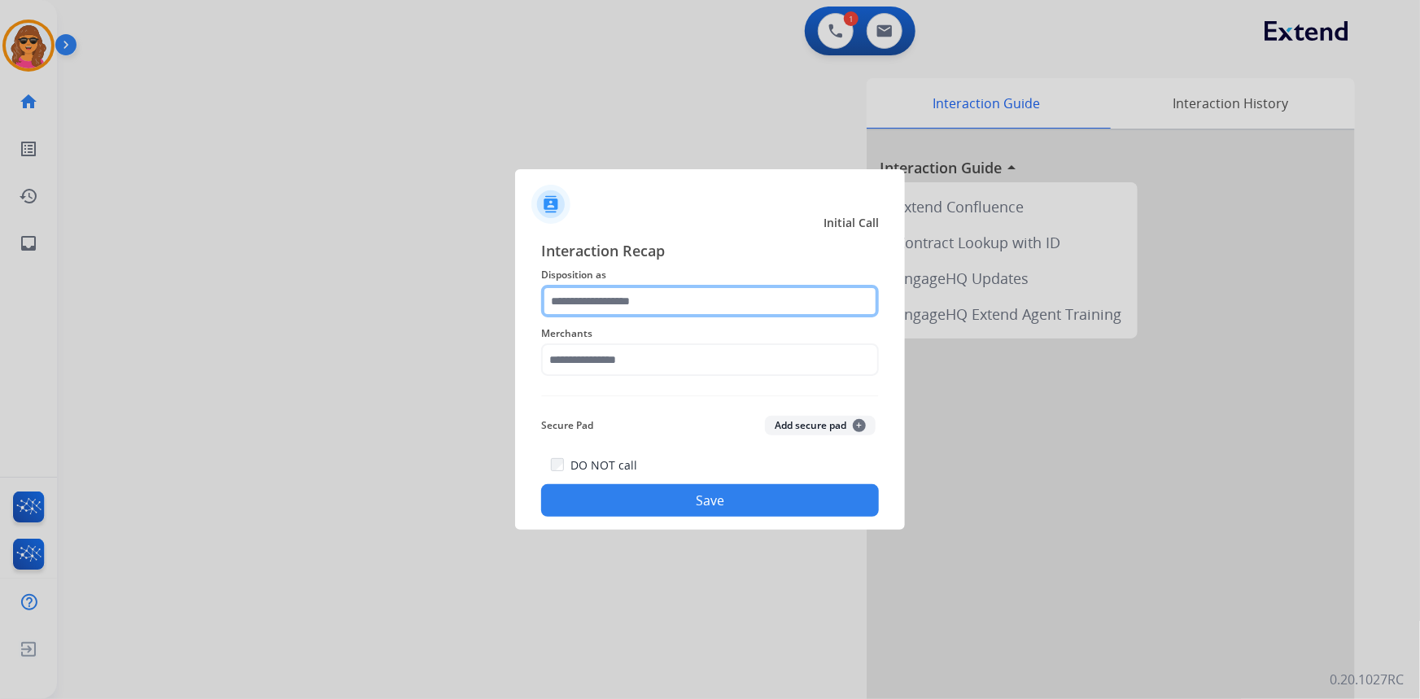
click at [566, 308] on input "text" at bounding box center [710, 301] width 338 height 33
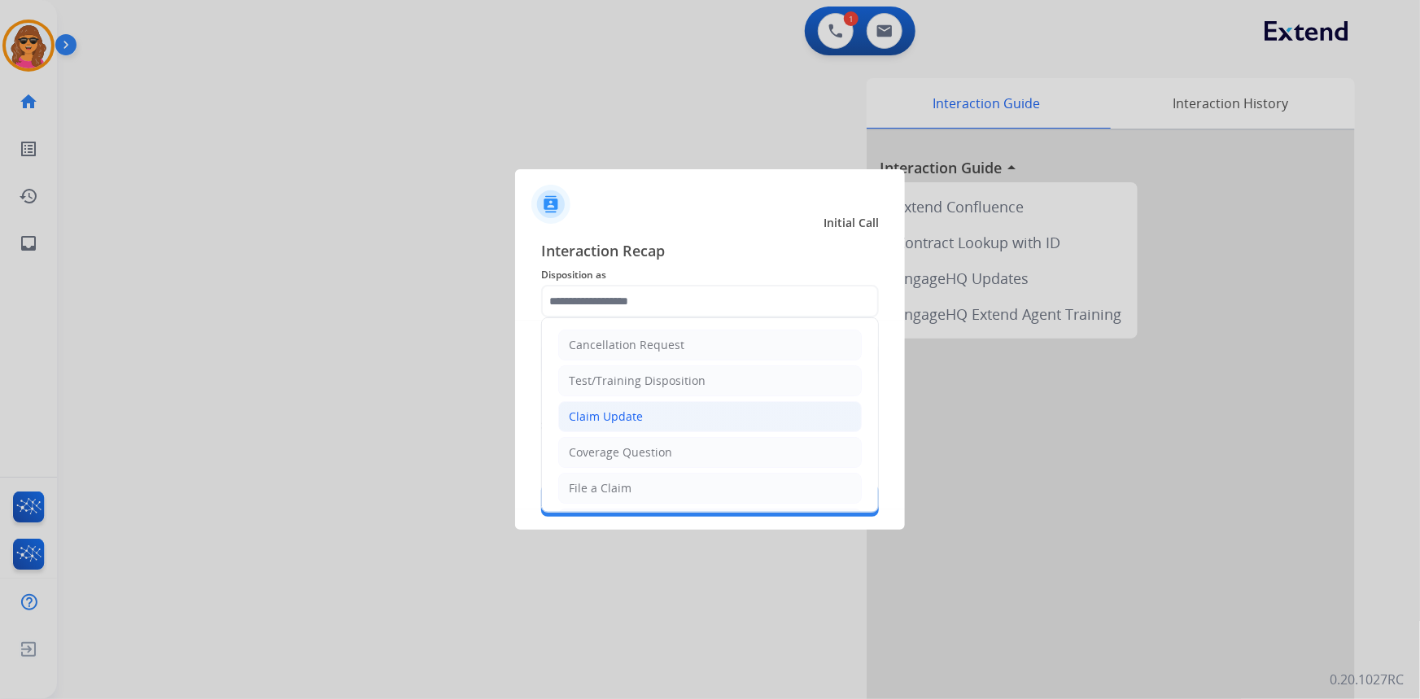
click at [576, 416] on div "Claim Update" at bounding box center [606, 417] width 74 height 16
type input "**********"
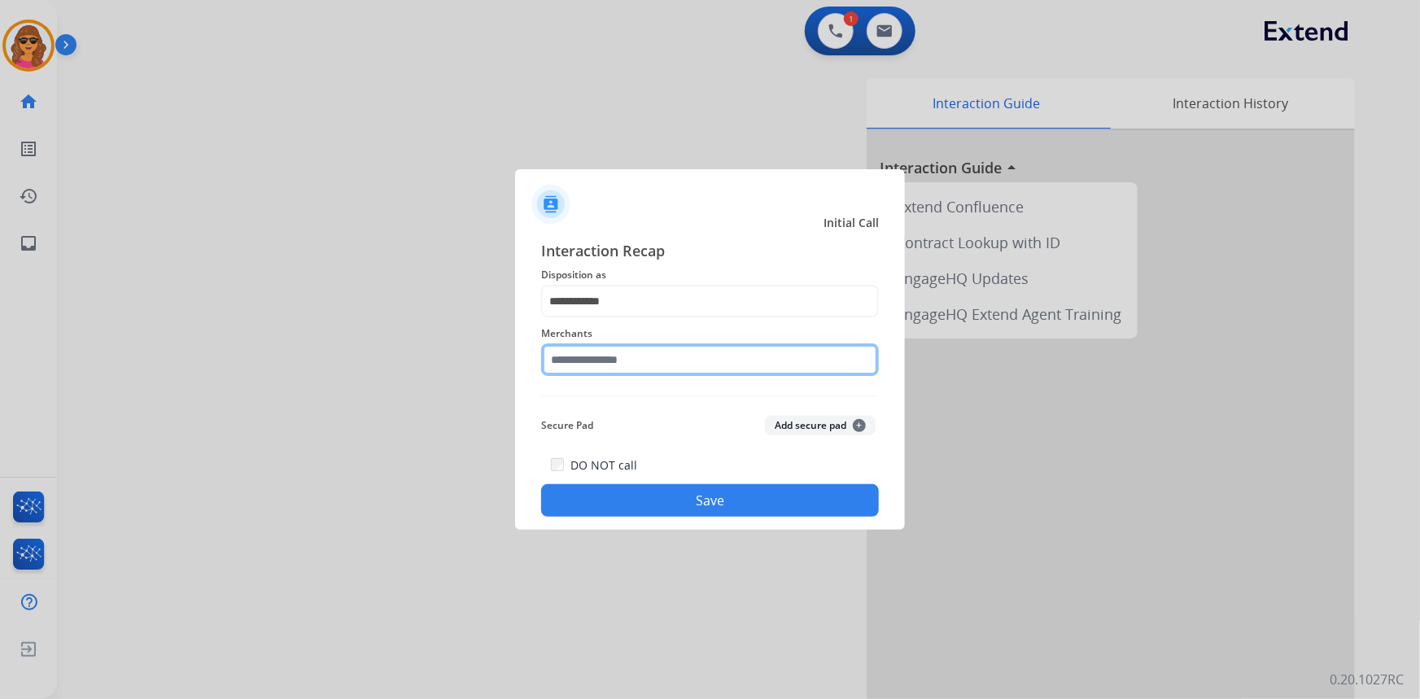
click at [558, 357] on input "text" at bounding box center [710, 359] width 338 height 33
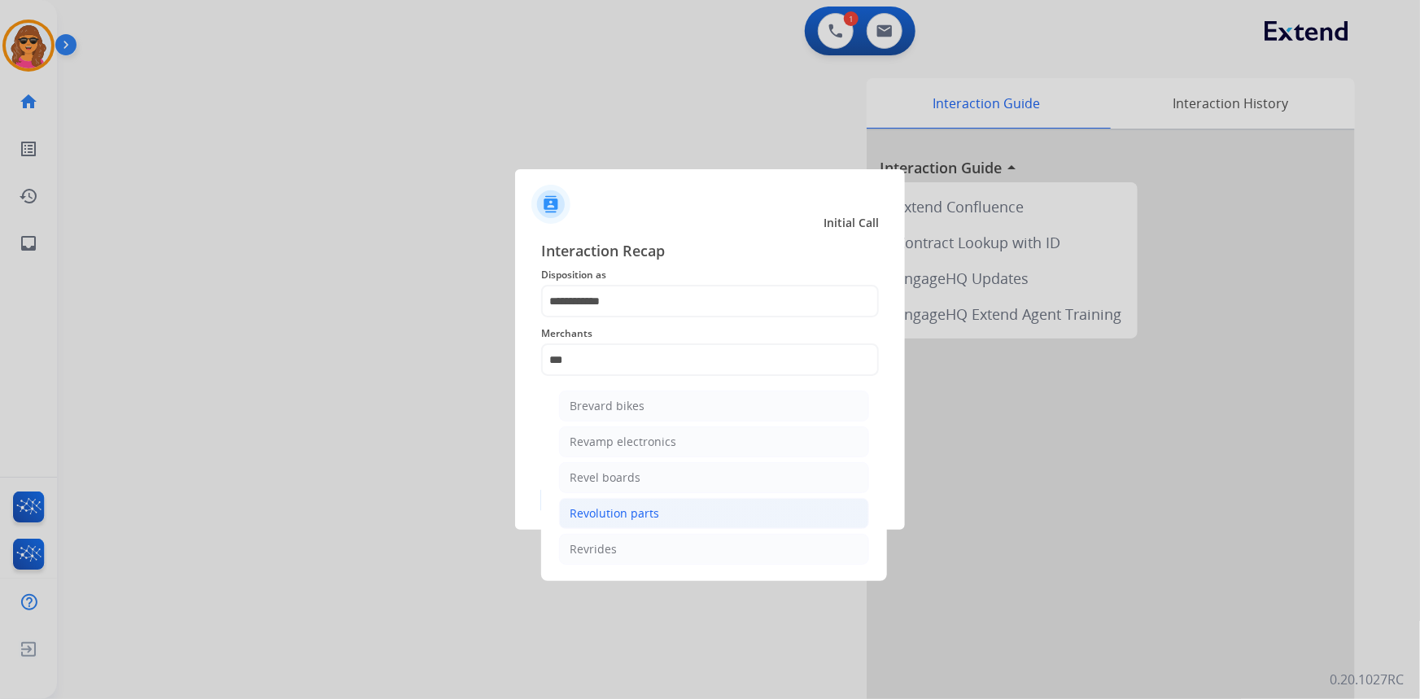
click at [655, 505] on div "Revolution parts" at bounding box center [615, 513] width 90 height 16
type input "**********"
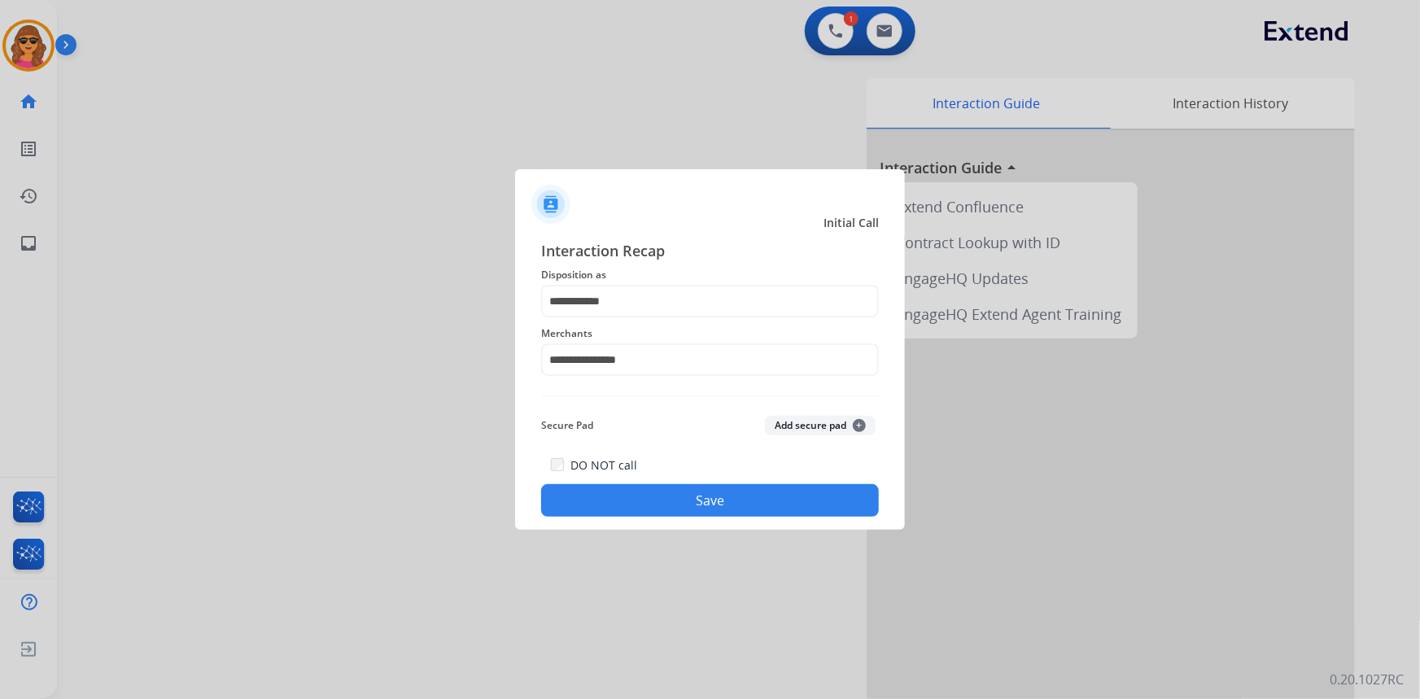
click at [658, 506] on button "Save" at bounding box center [710, 500] width 338 height 33
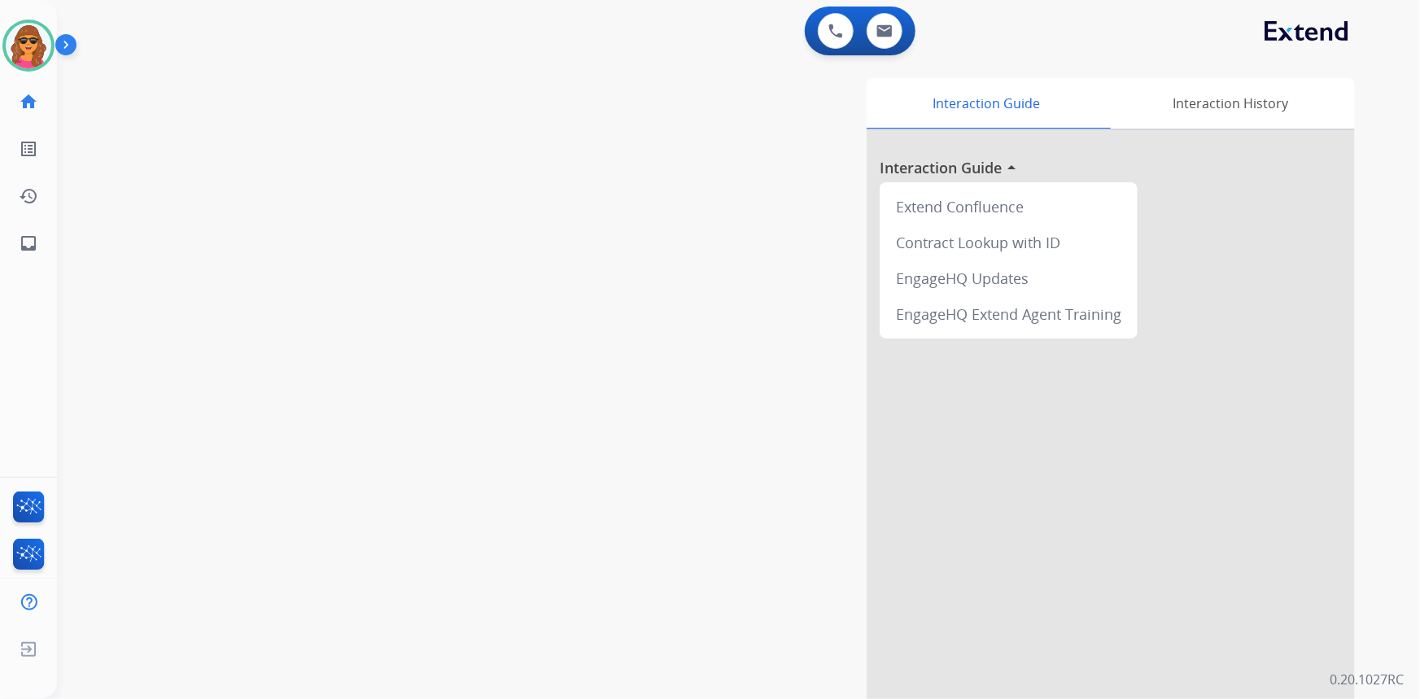
click at [518, 291] on div "swap_horiz Break voice bridge close_fullscreen Connect 3-Way Call merge_type Se…" at bounding box center [719, 398] width 1324 height 679
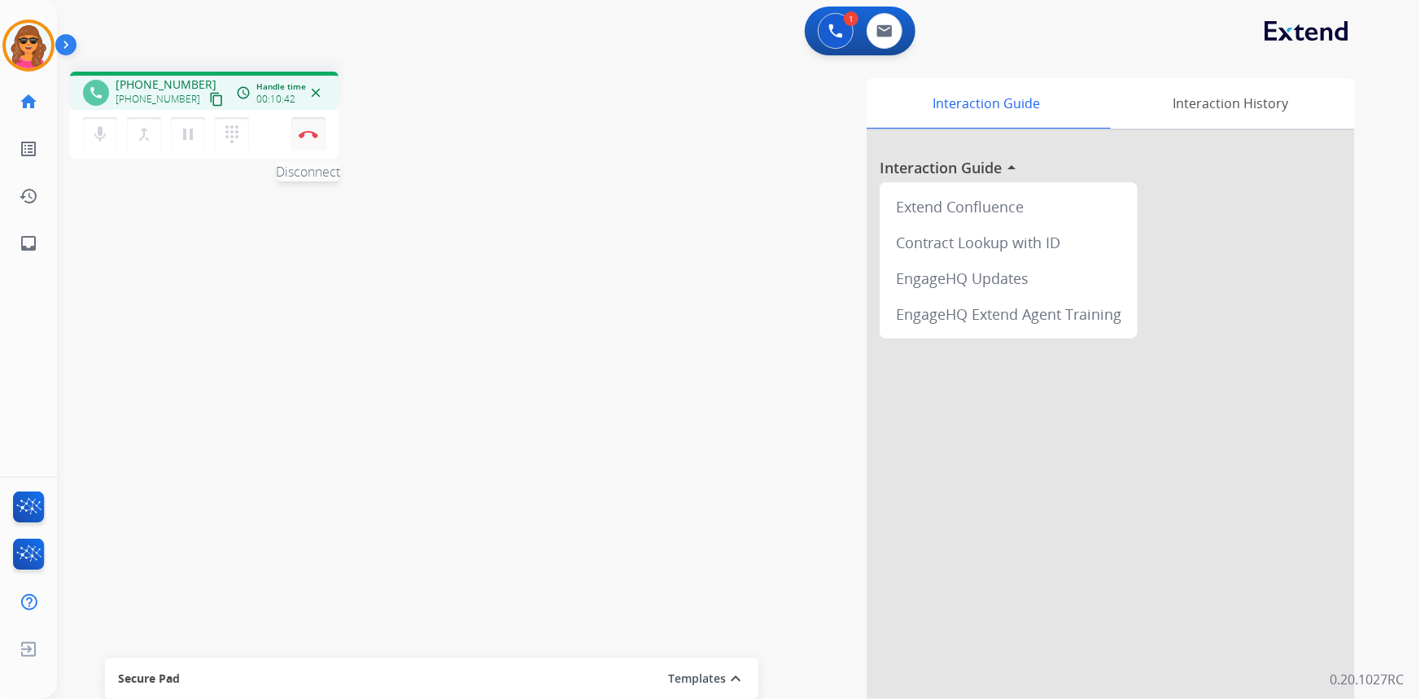
click at [314, 130] on img at bounding box center [309, 134] width 20 height 8
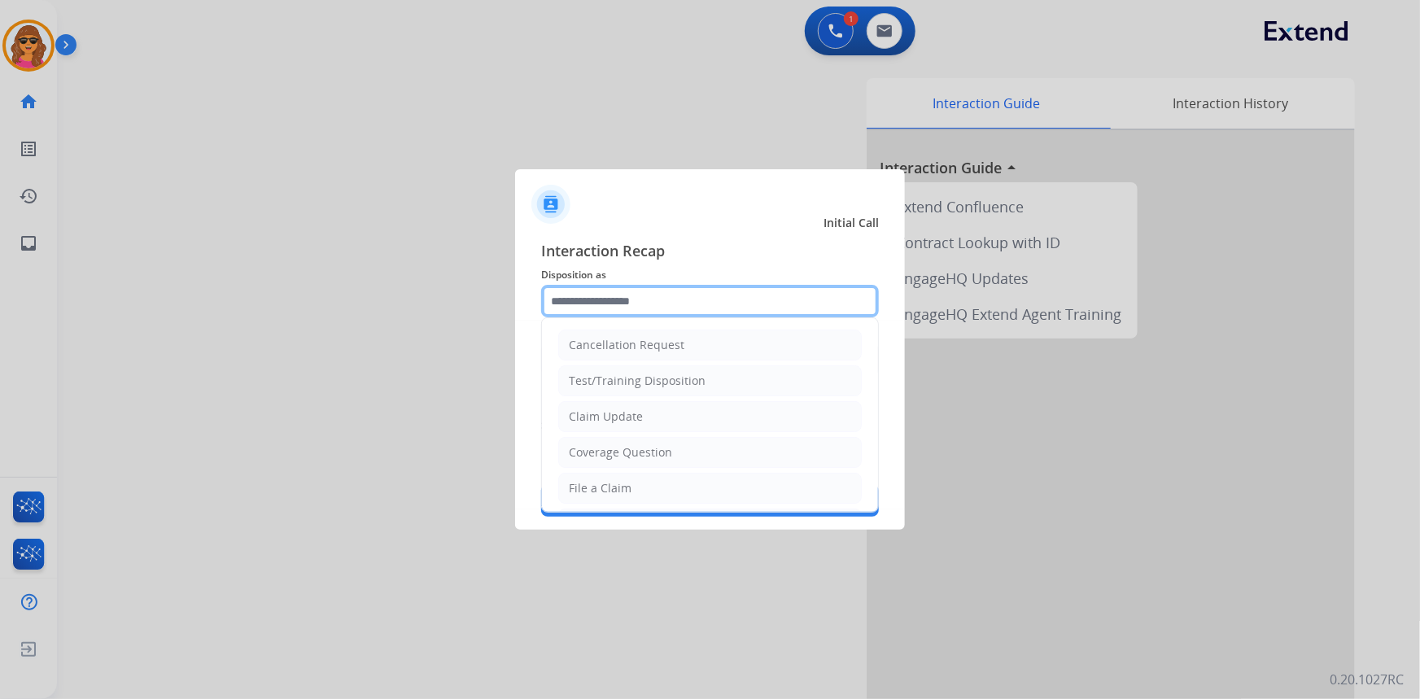
click at [564, 295] on input "text" at bounding box center [710, 301] width 338 height 33
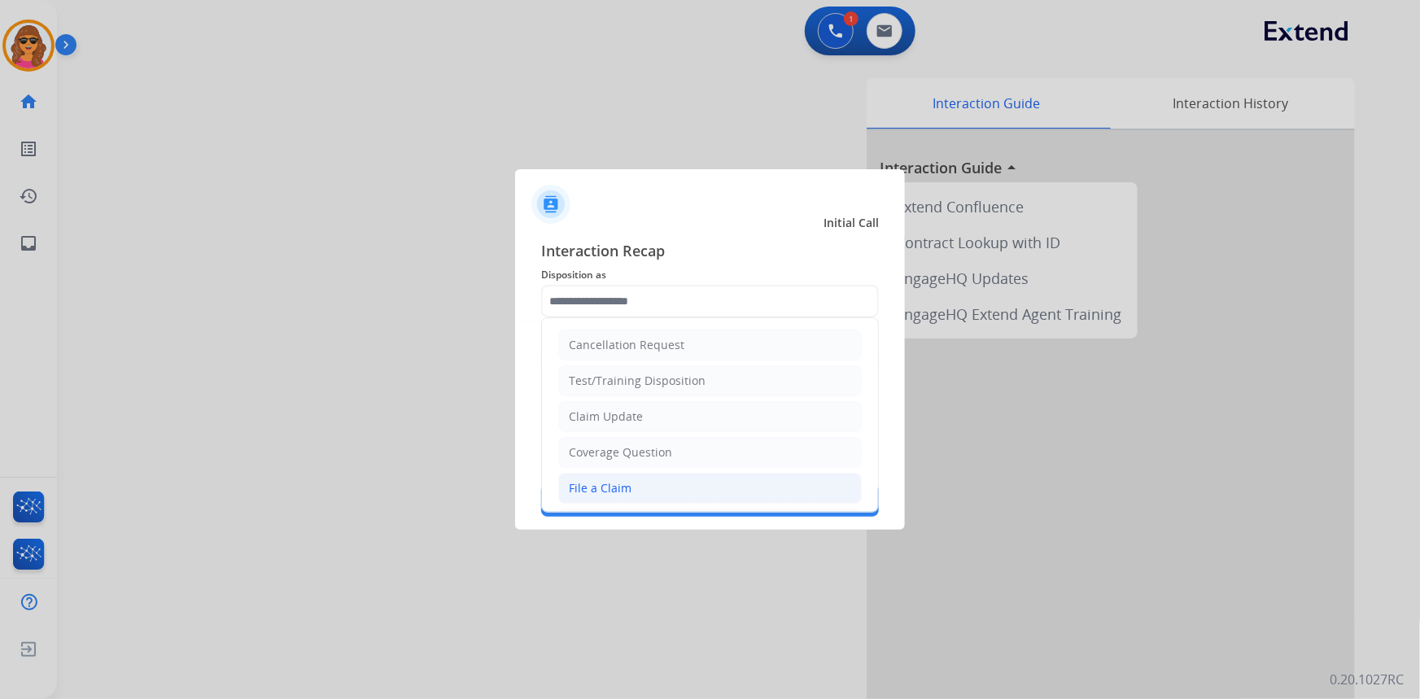
click at [627, 488] on div "File a Claim" at bounding box center [600, 488] width 63 height 16
type input "**********"
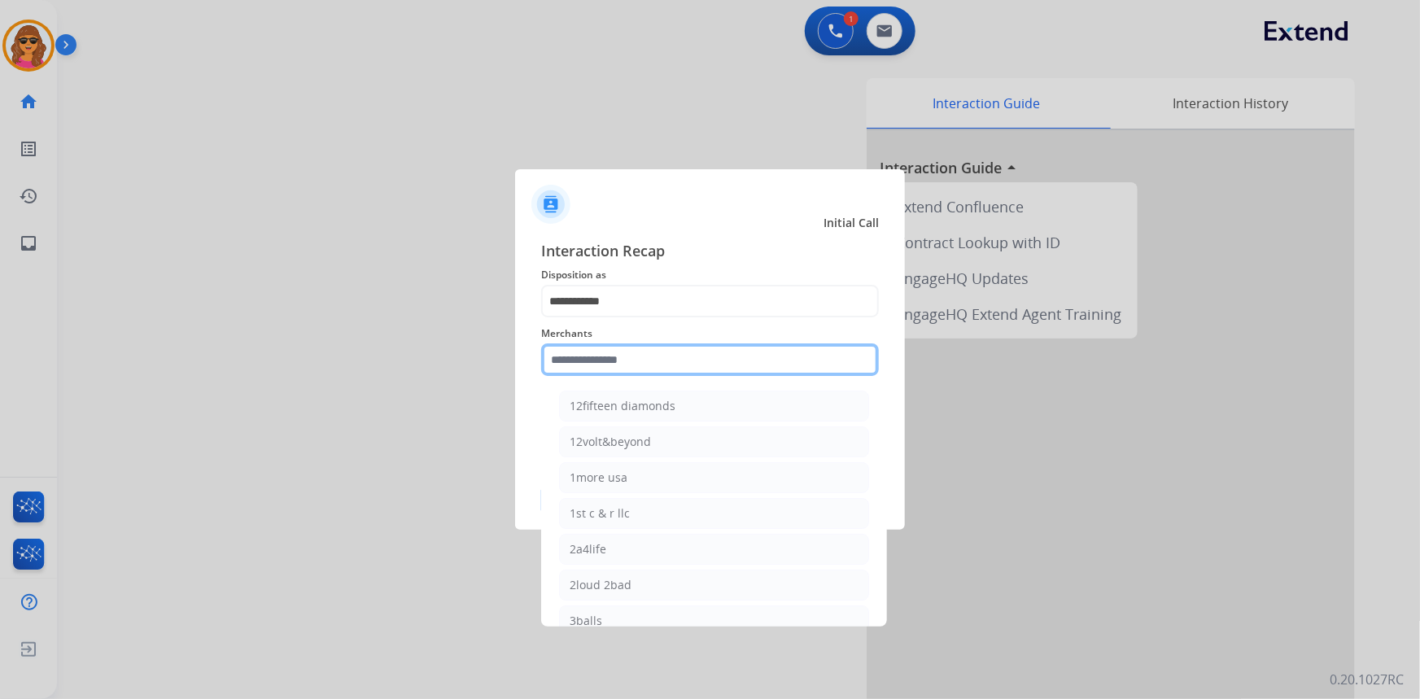
click at [551, 358] on input "text" at bounding box center [710, 359] width 338 height 33
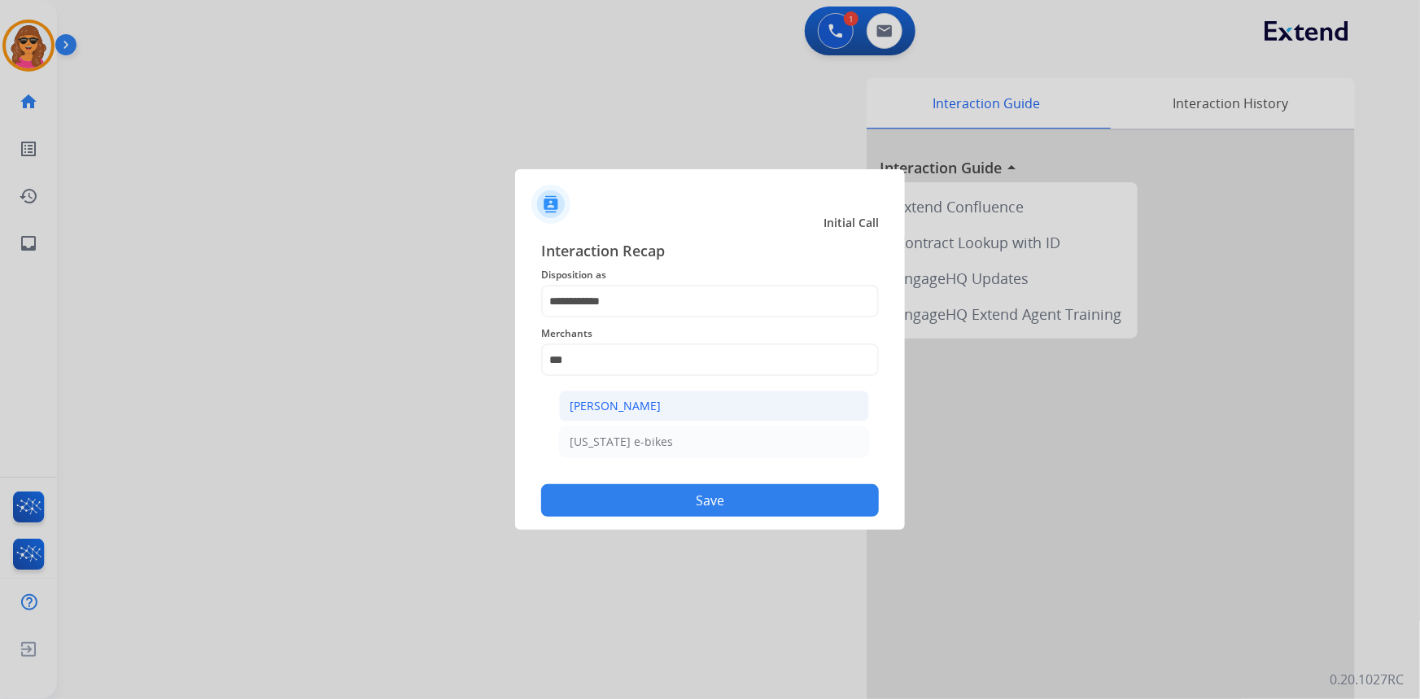
click at [630, 405] on div "[PERSON_NAME]" at bounding box center [615, 406] width 91 height 16
type input "**********"
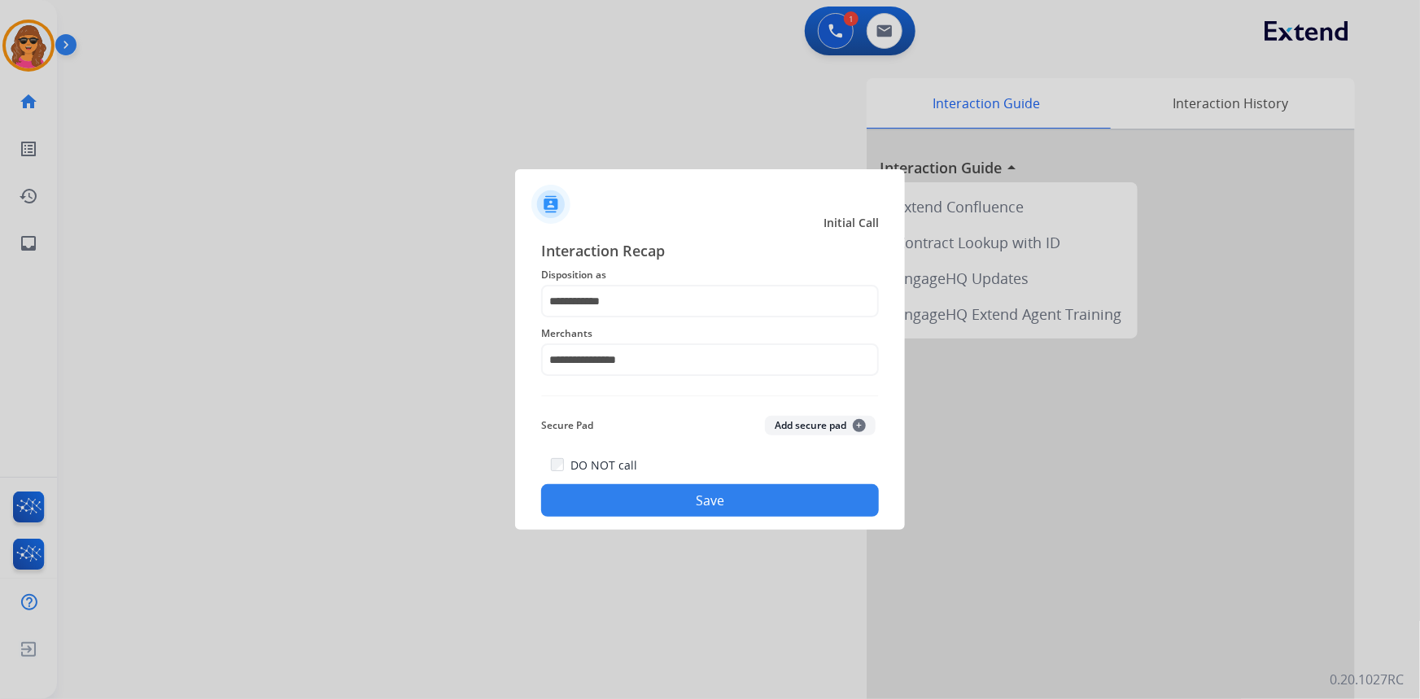
click at [699, 506] on button "Save" at bounding box center [710, 500] width 338 height 33
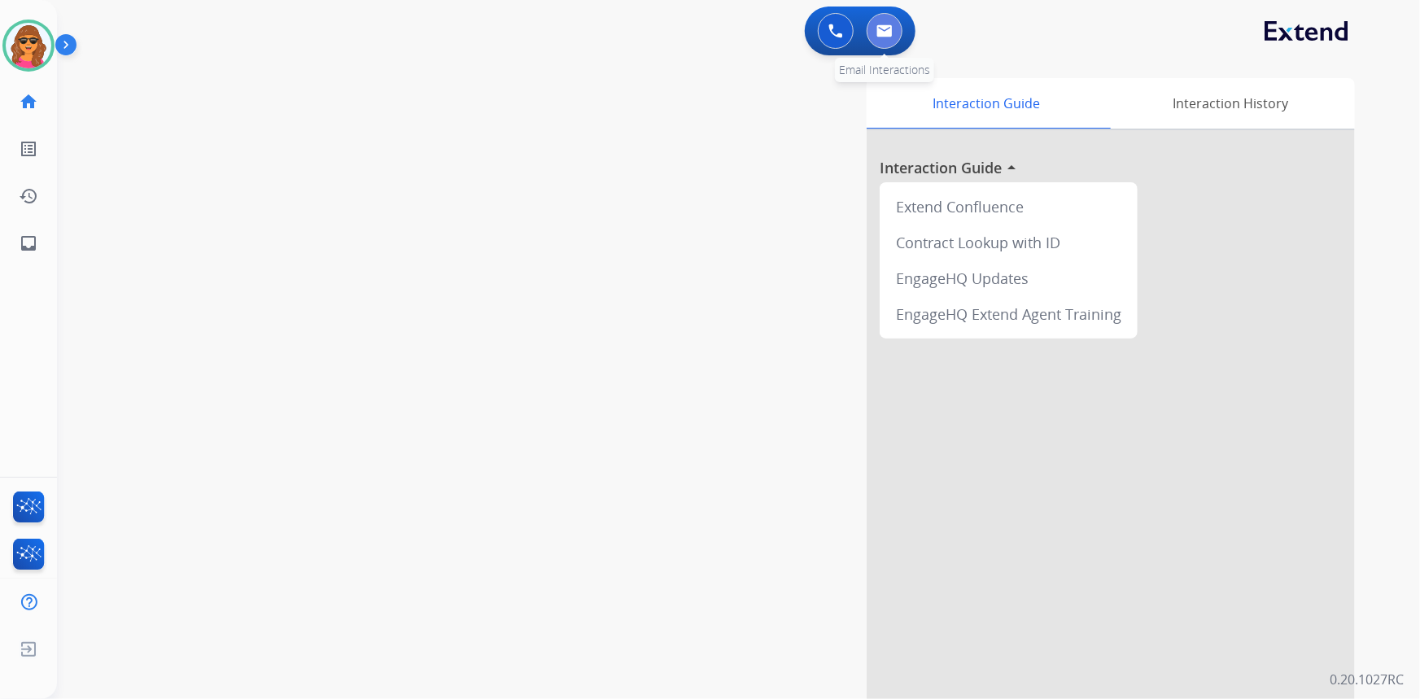
click at [894, 23] on button at bounding box center [885, 31] width 36 height 36
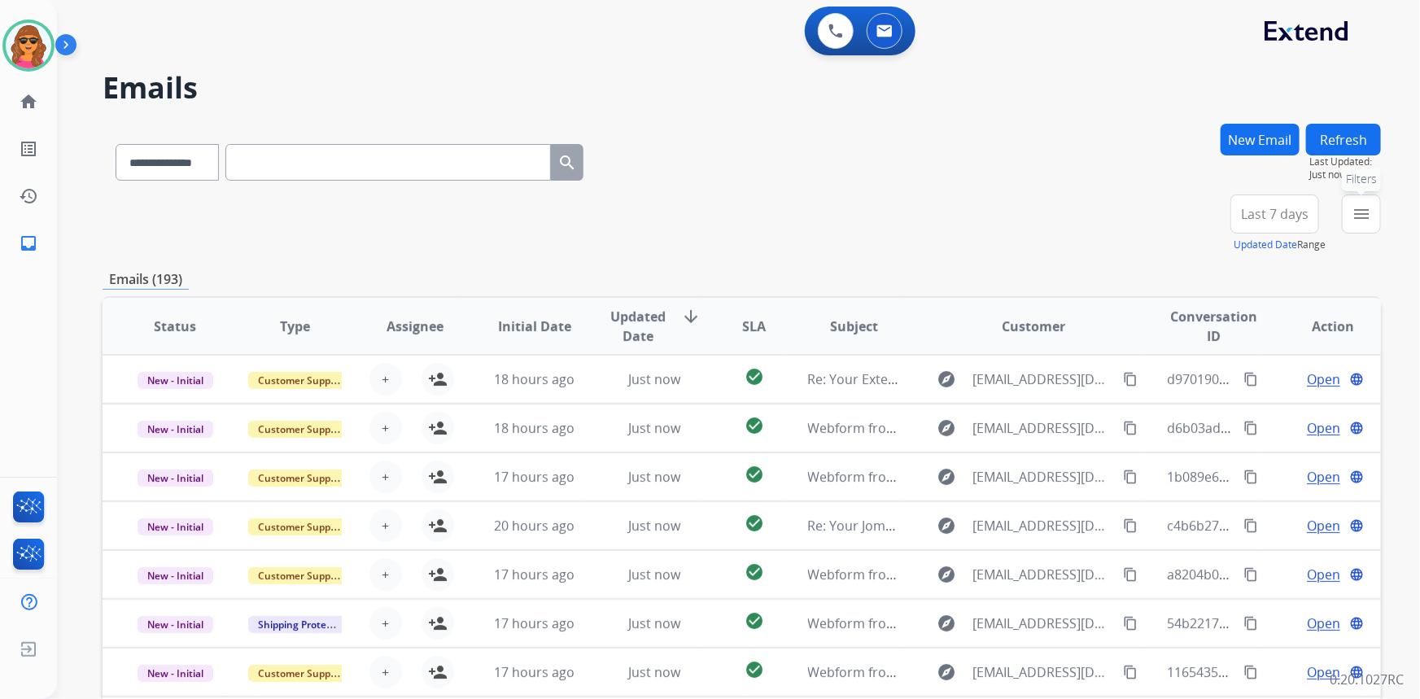
click at [1369, 219] on mat-icon "menu" at bounding box center [1362, 214] width 20 height 20
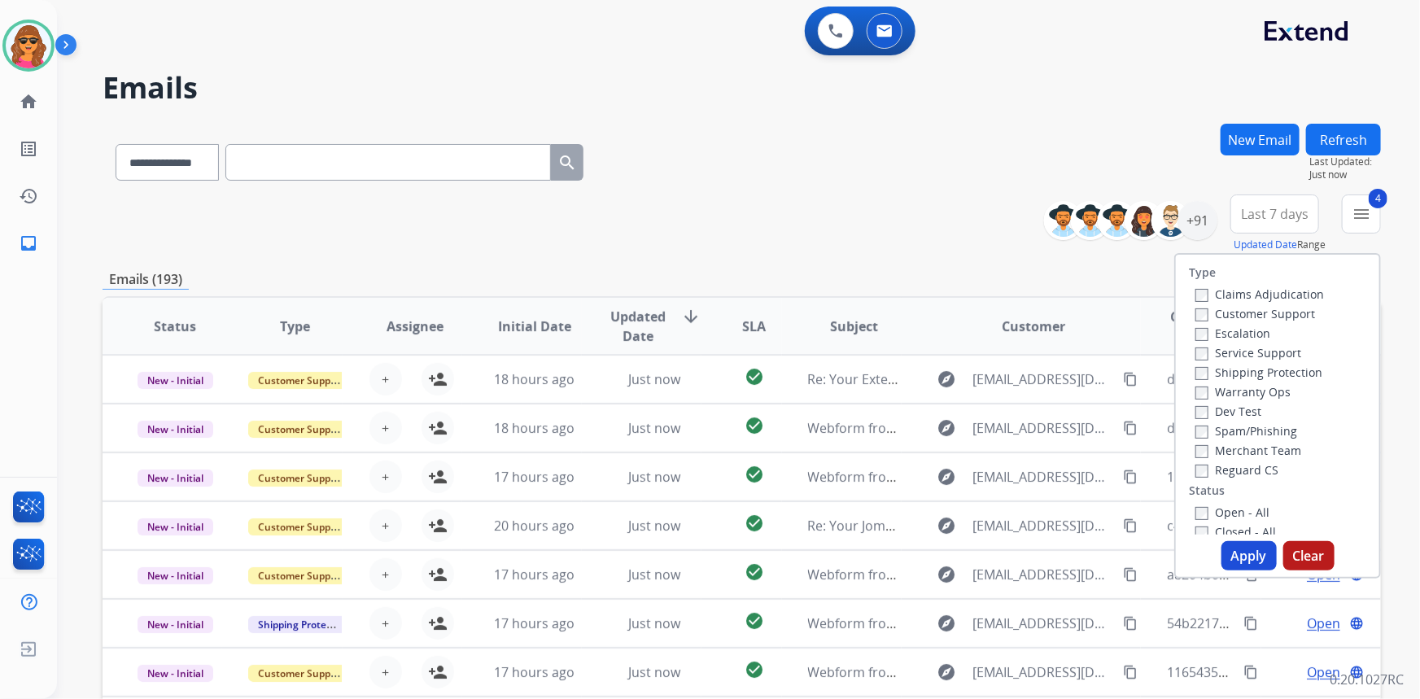
click at [1234, 549] on button "Apply" at bounding box center [1249, 555] width 55 height 29
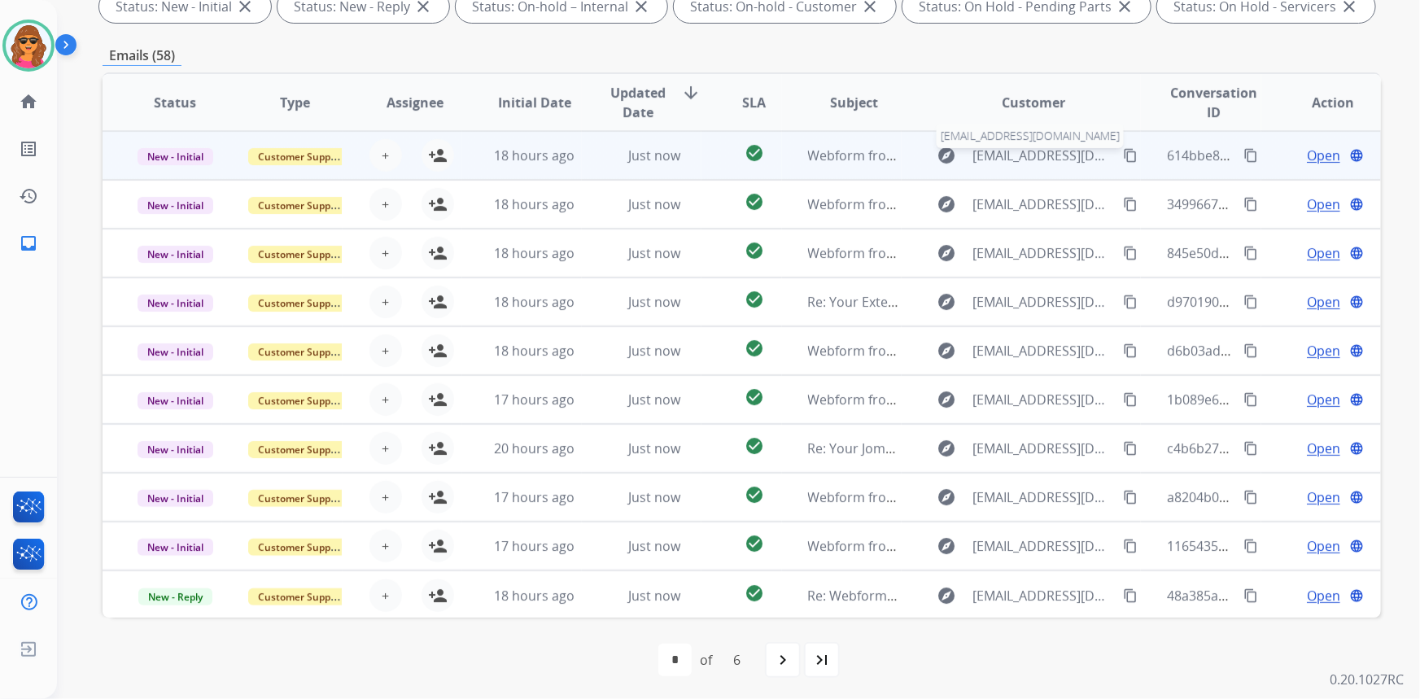
scroll to position [304, 0]
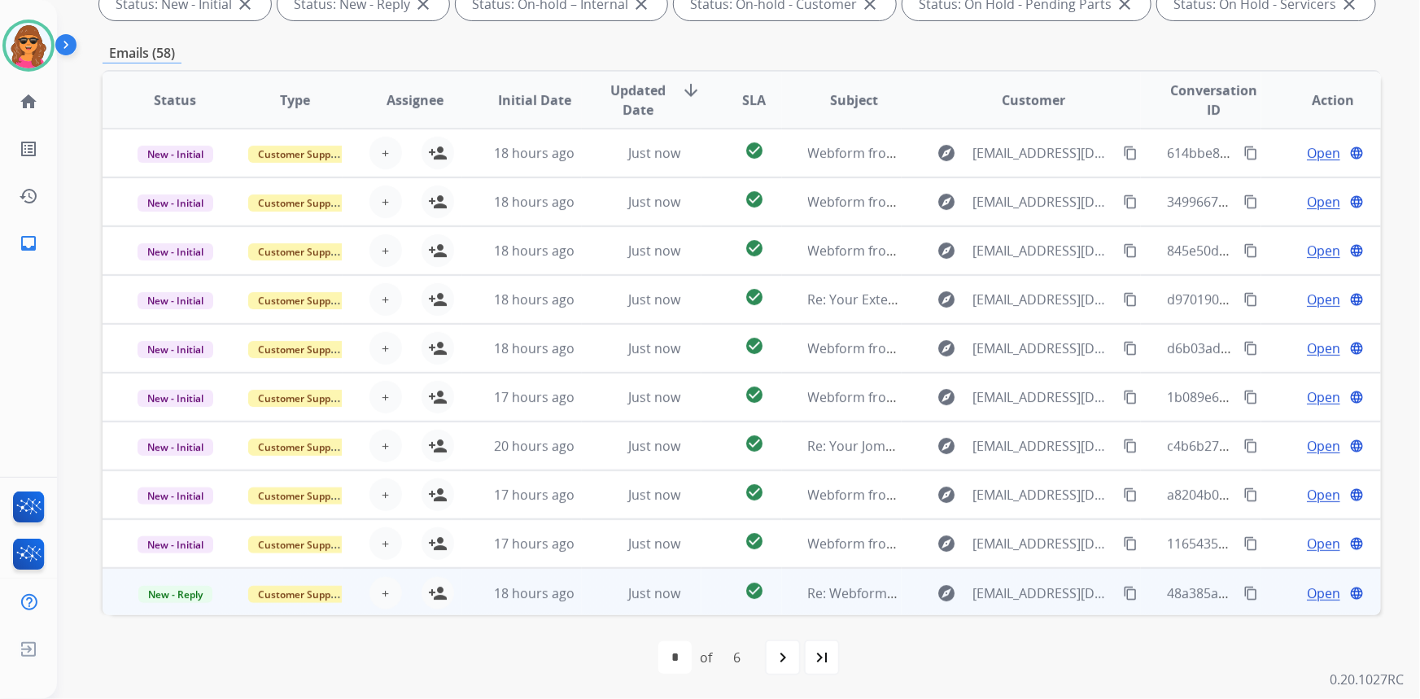
click at [1316, 595] on span "Open" at bounding box center [1323, 594] width 33 height 20
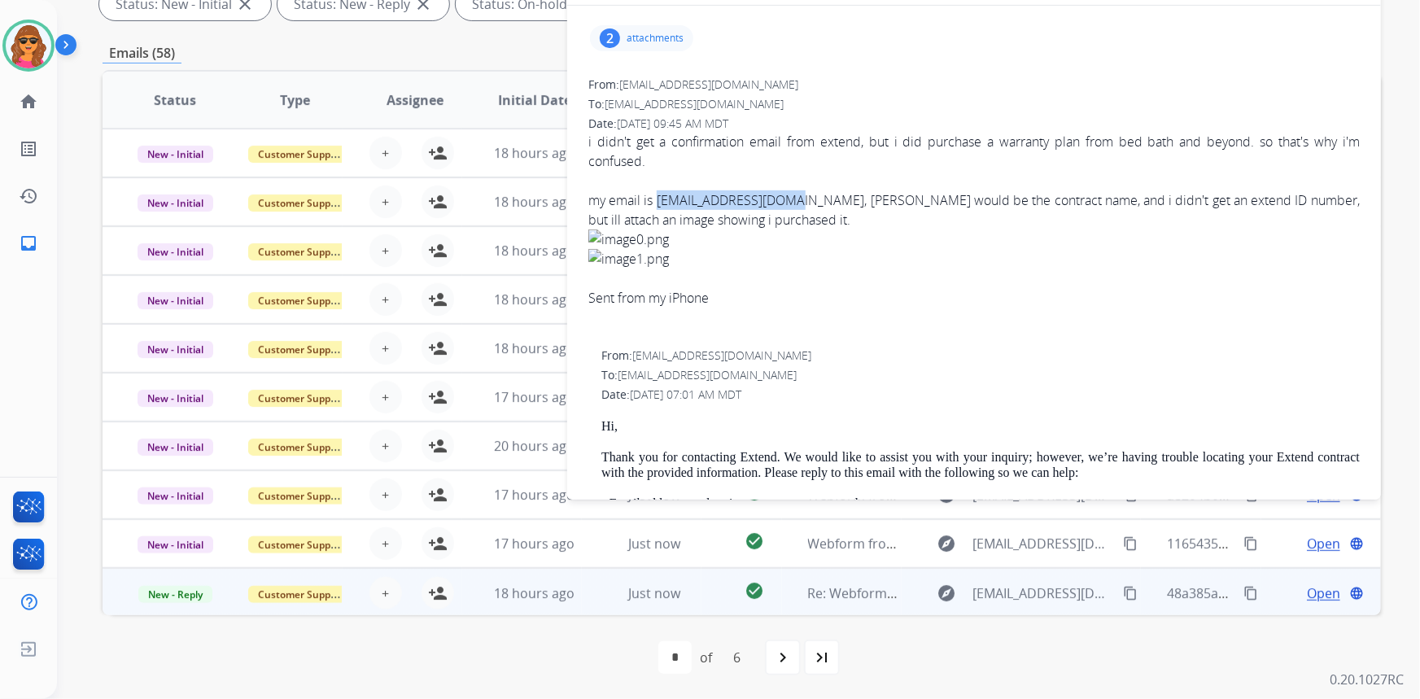
drag, startPoint x: 659, startPoint y: 195, endPoint x: 807, endPoint y: 199, distance: 148.2
click at [807, 199] on div "my email is [EMAIL_ADDRESS][DOMAIN_NAME], [PERSON_NAME] would be the contract n…" at bounding box center [974, 258] width 772 height 137
copy div "[EMAIL_ADDRESS][DOMAIN_NAME]"
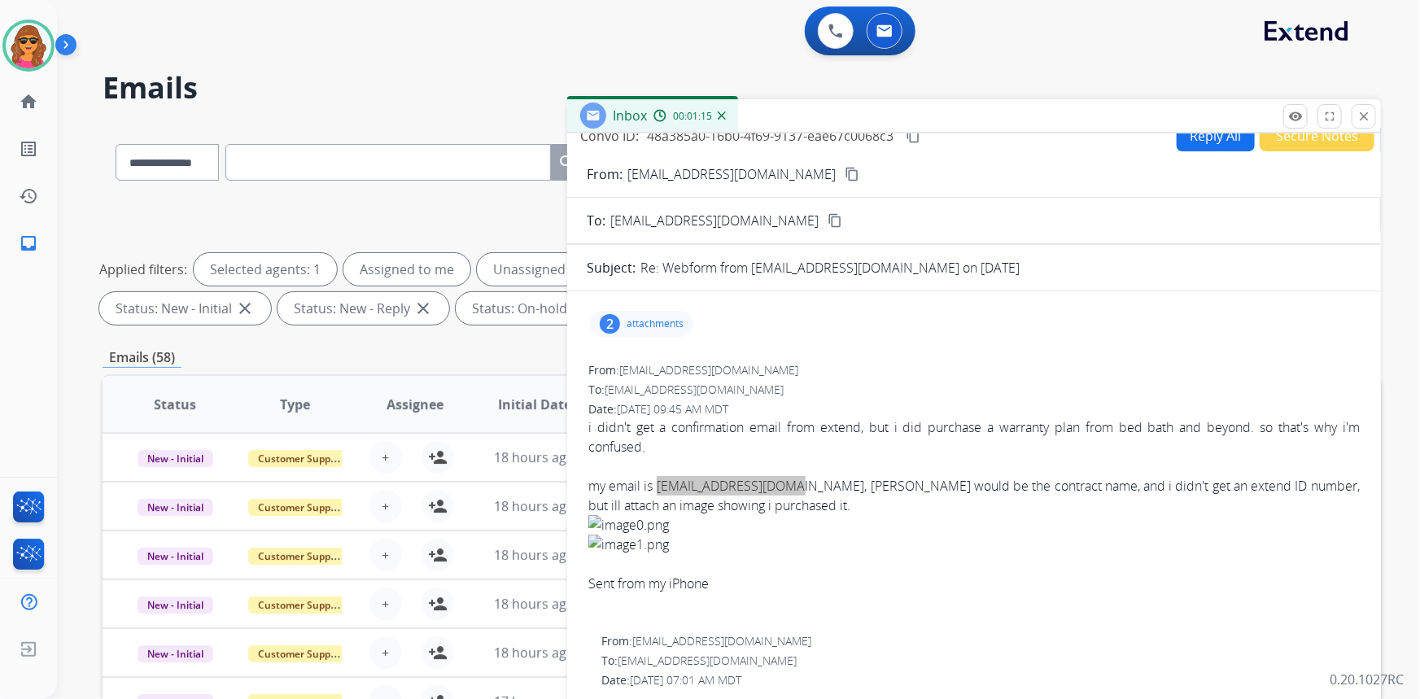
scroll to position [0, 0]
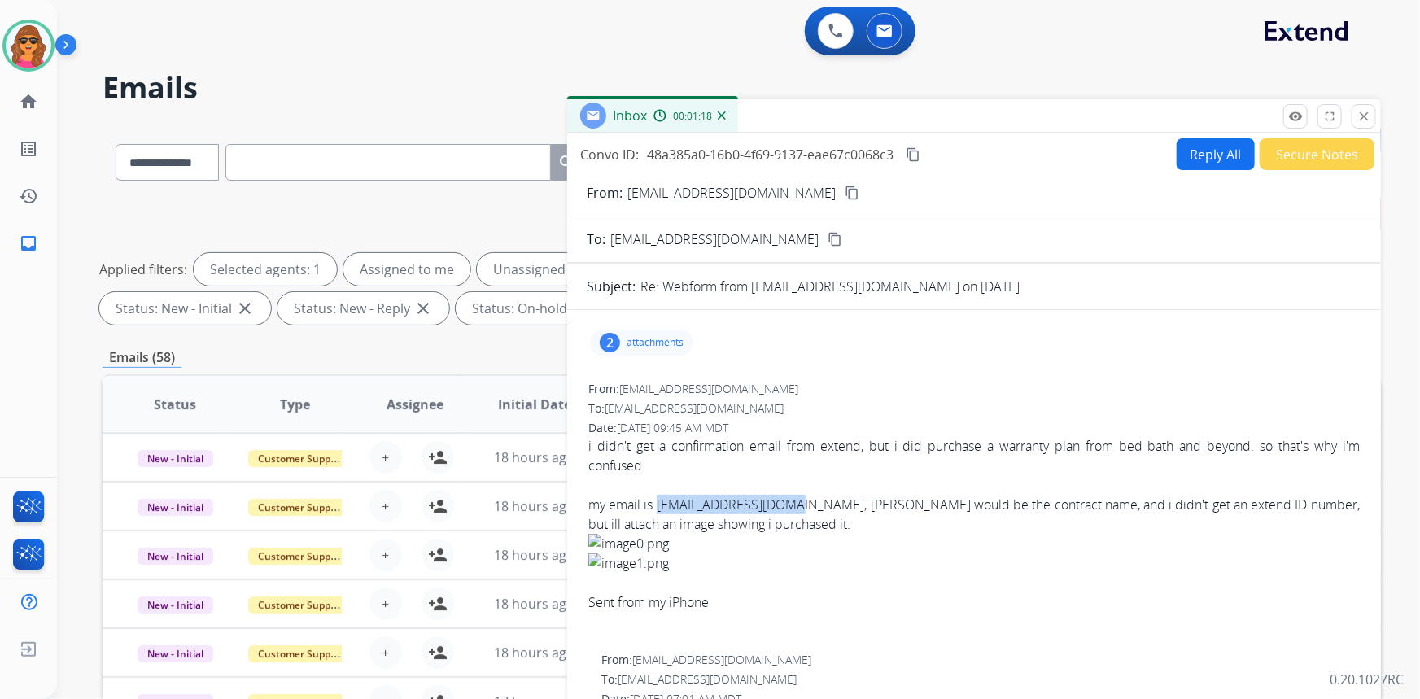
click at [1195, 152] on button "Reply All" at bounding box center [1216, 154] width 78 height 32
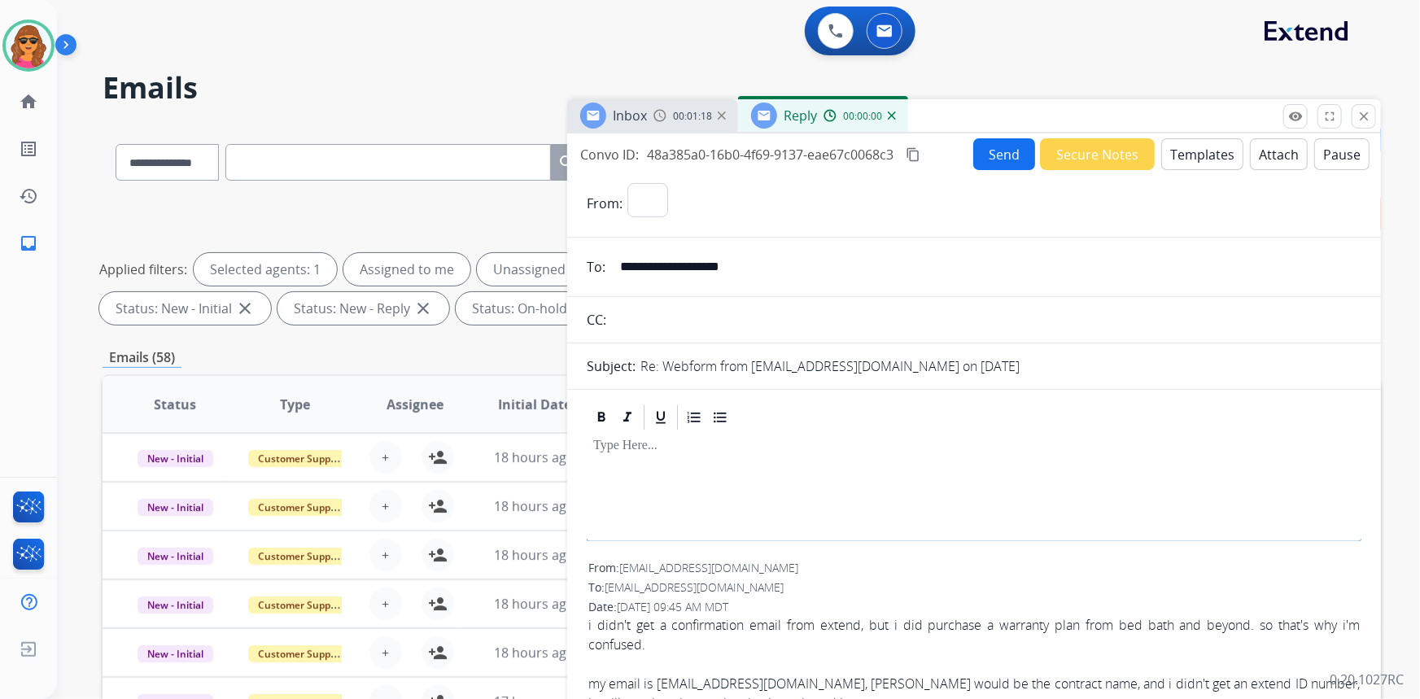
select select "**********"
click at [1176, 153] on button "Templates" at bounding box center [1202, 154] width 82 height 32
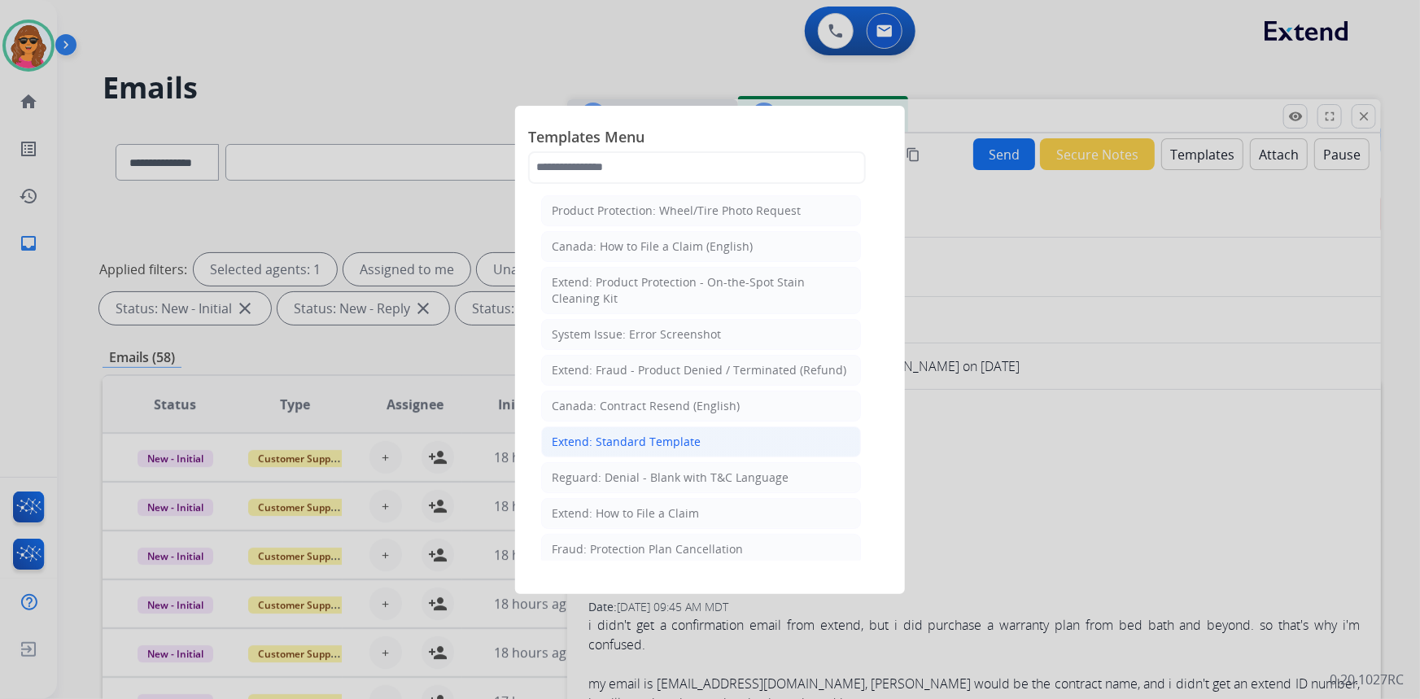
click at [625, 438] on div "Extend: Standard Template" at bounding box center [626, 442] width 149 height 16
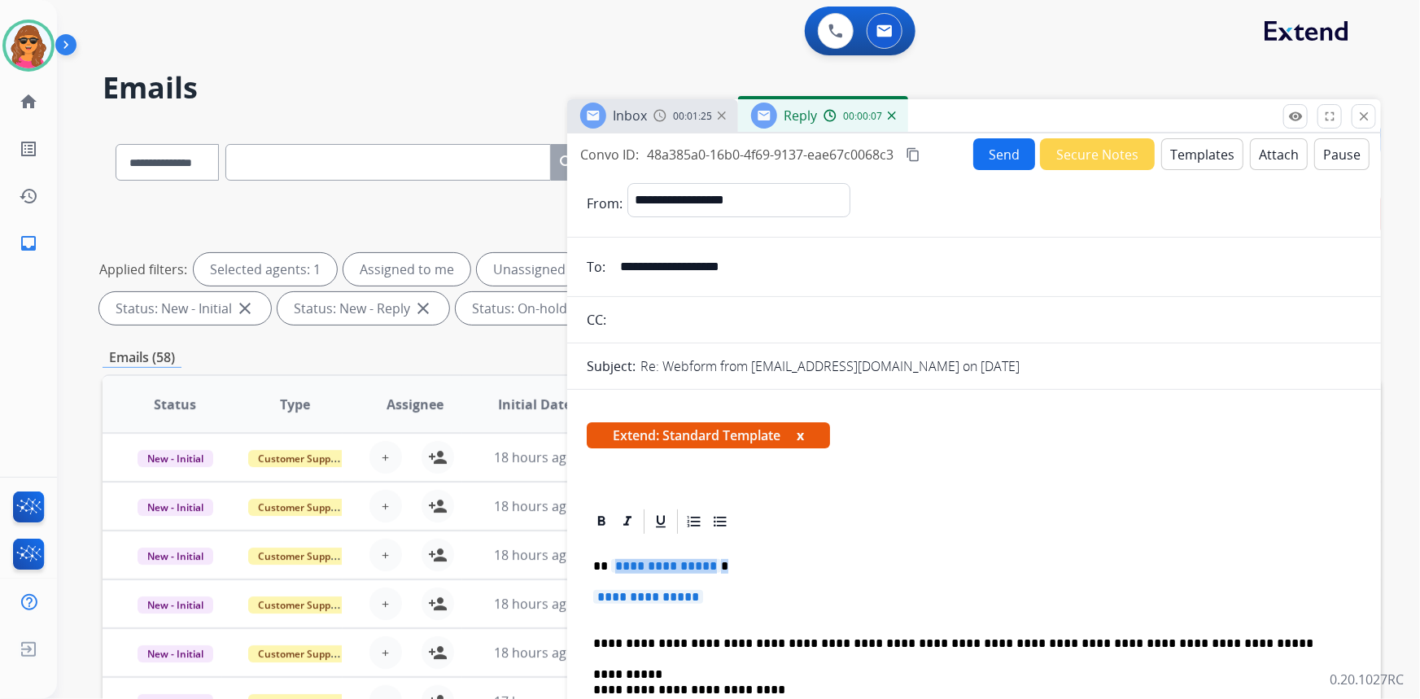
drag, startPoint x: 612, startPoint y: 564, endPoint x: 775, endPoint y: 570, distance: 162.9
click at [775, 570] on p "**********" at bounding box center [968, 566] width 750 height 15
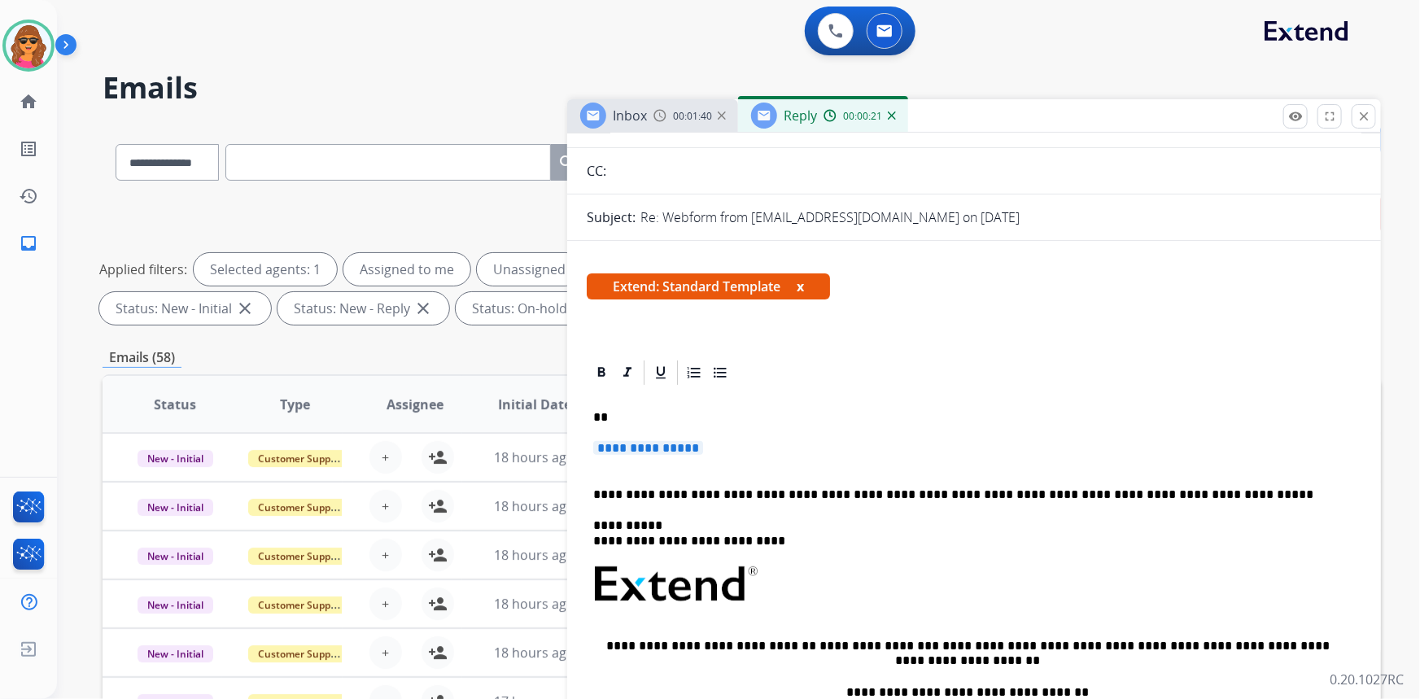
scroll to position [147, 0]
click at [627, 416] on p "**" at bounding box center [968, 419] width 750 height 15
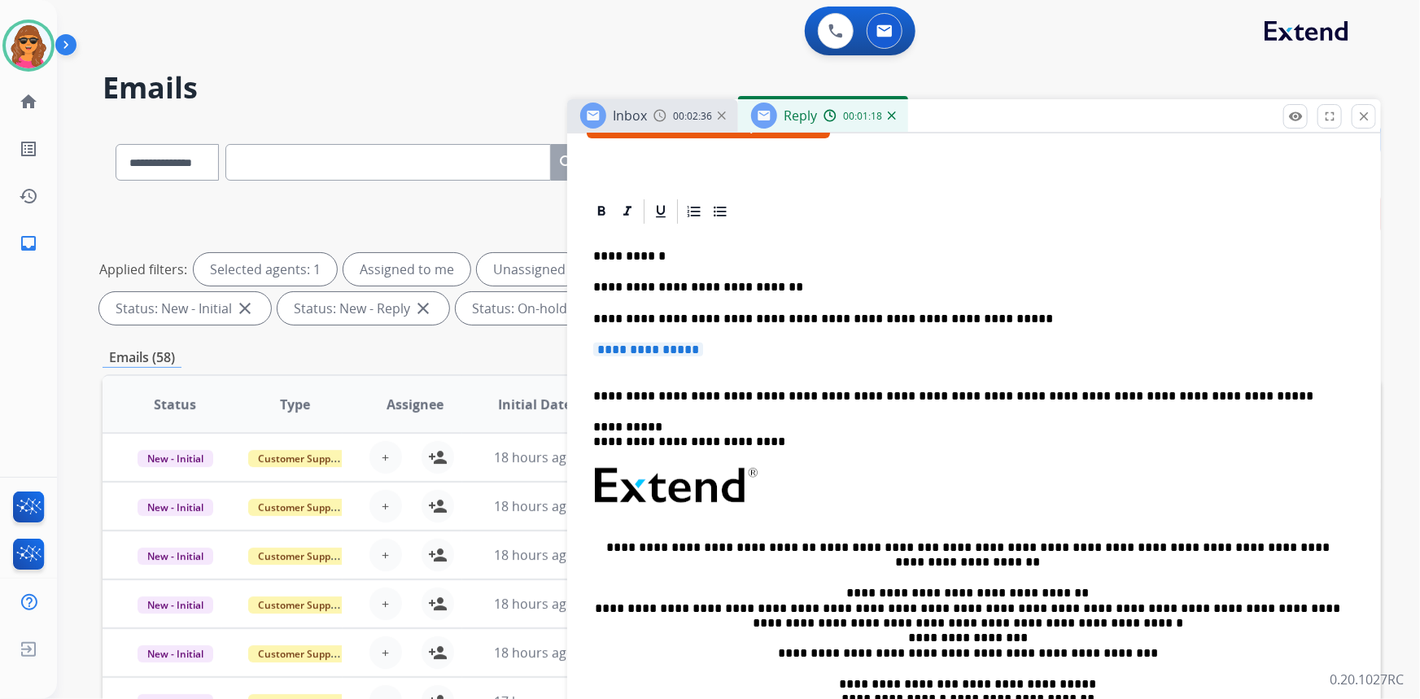
scroll to position [592, 0]
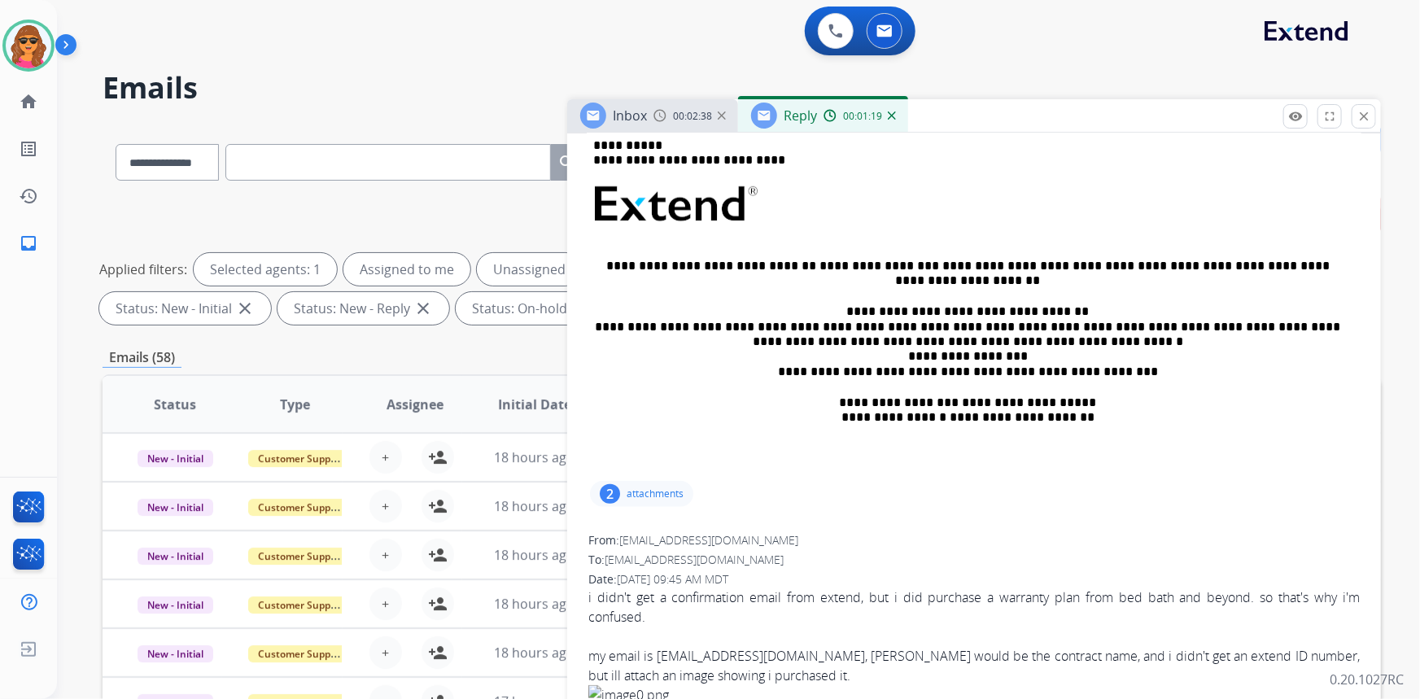
click at [642, 496] on p "attachments" at bounding box center [655, 493] width 57 height 13
click at [649, 536] on div at bounding box center [646, 538] width 81 height 57
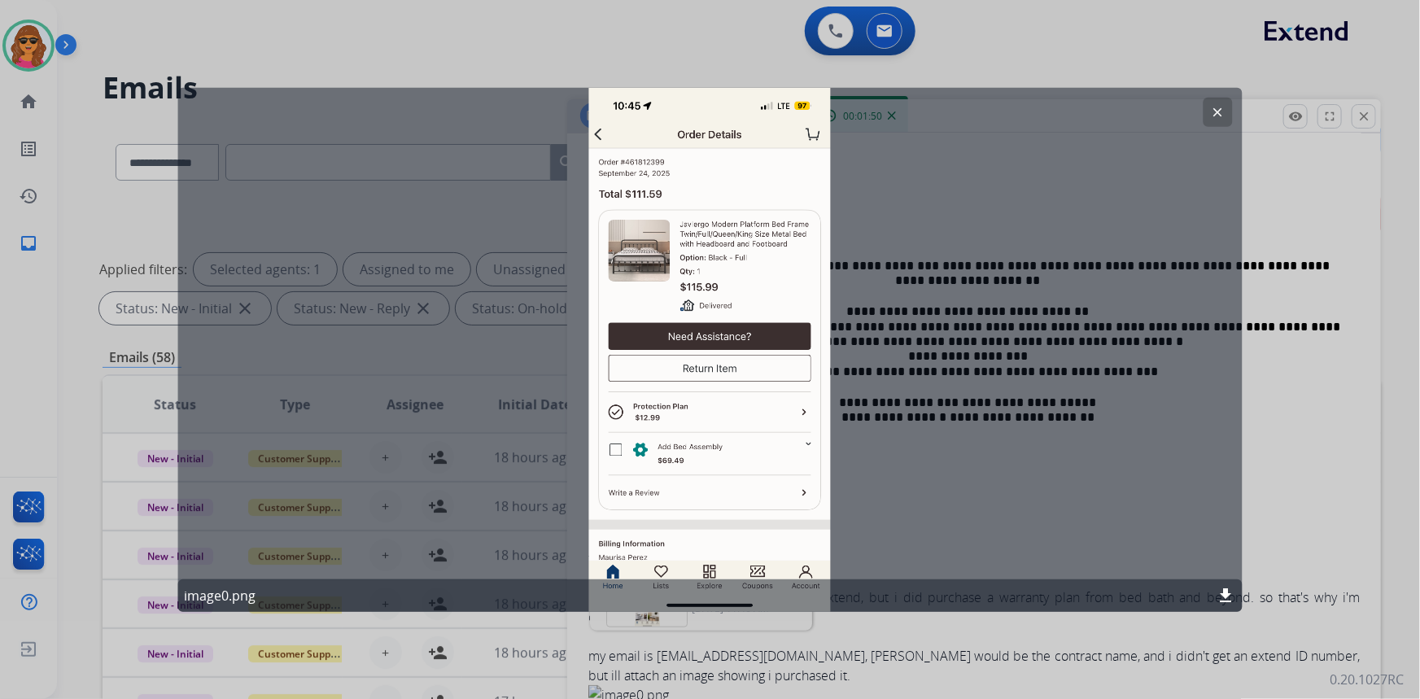
click at [596, 133] on div "clear image0.png download" at bounding box center [709, 349] width 1065 height 524
click at [1229, 107] on button "clear" at bounding box center [1218, 111] width 29 height 29
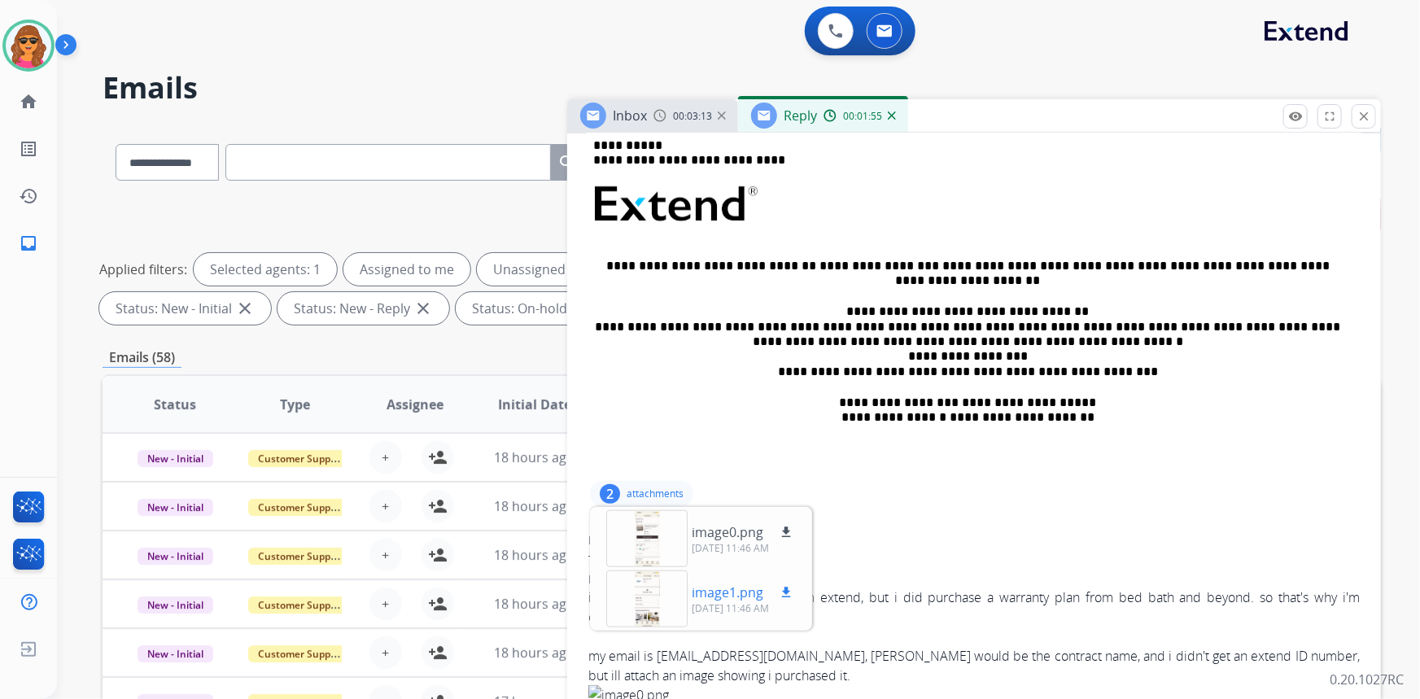
click at [713, 594] on p "image1.png" at bounding box center [728, 593] width 72 height 20
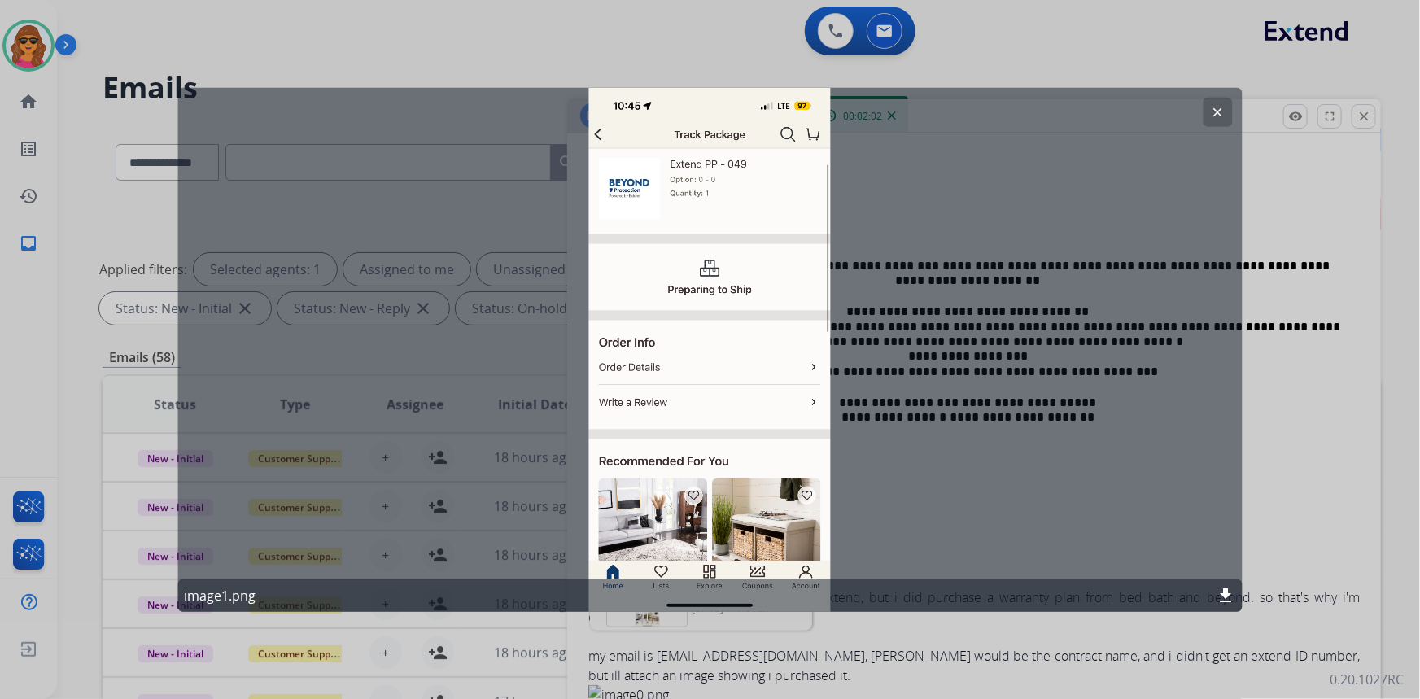
click at [1213, 112] on mat-icon "clear" at bounding box center [1218, 111] width 15 height 15
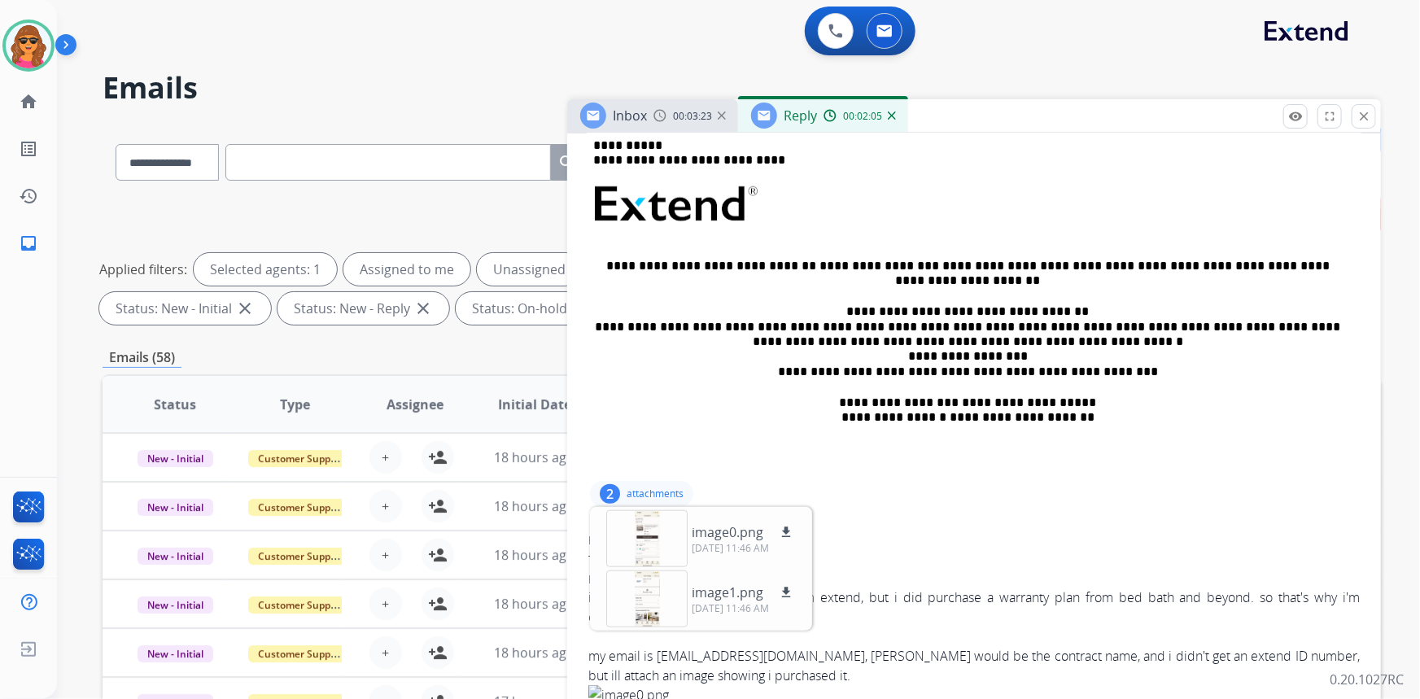
click at [912, 506] on div "2 attachments image0.png download [DATE] 11:46 AM image1.png download [DATE] 11…" at bounding box center [974, 493] width 775 height 39
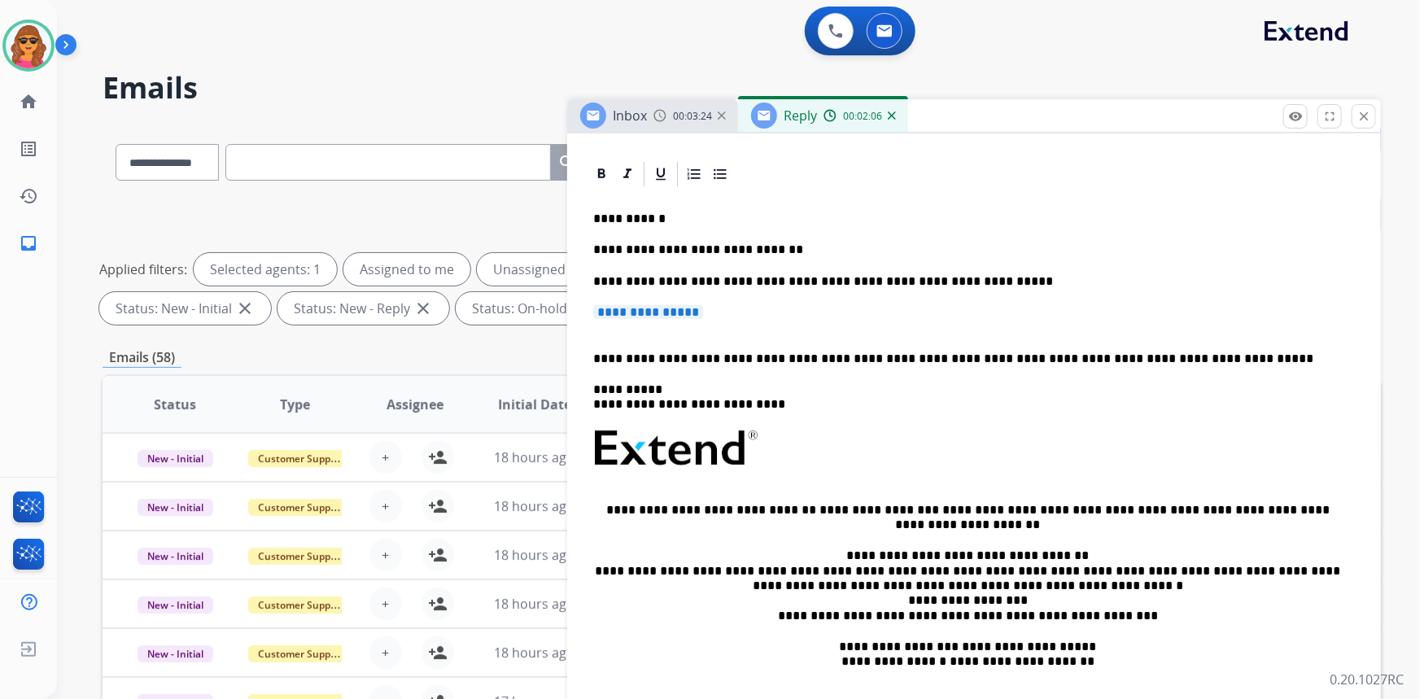
scroll to position [295, 0]
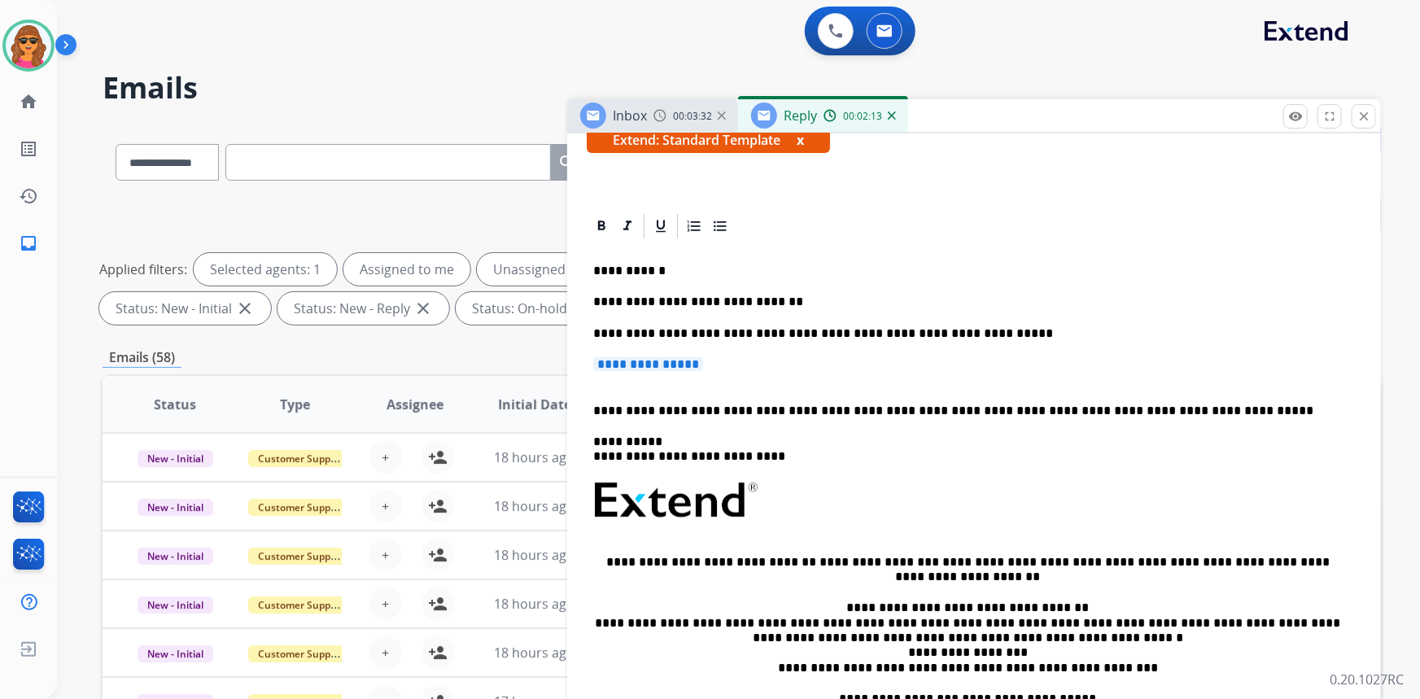
click at [981, 334] on p "**********" at bounding box center [968, 333] width 750 height 15
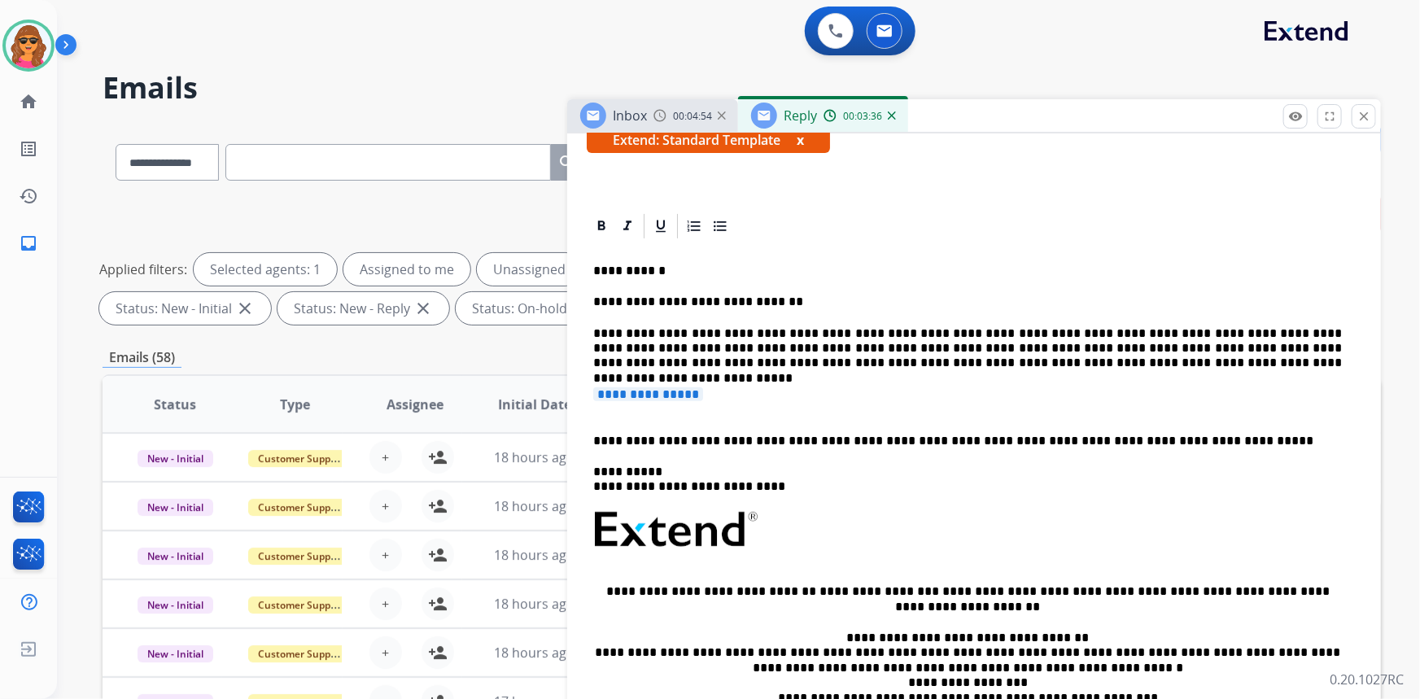
click at [677, 397] on span "**********" at bounding box center [648, 394] width 110 height 14
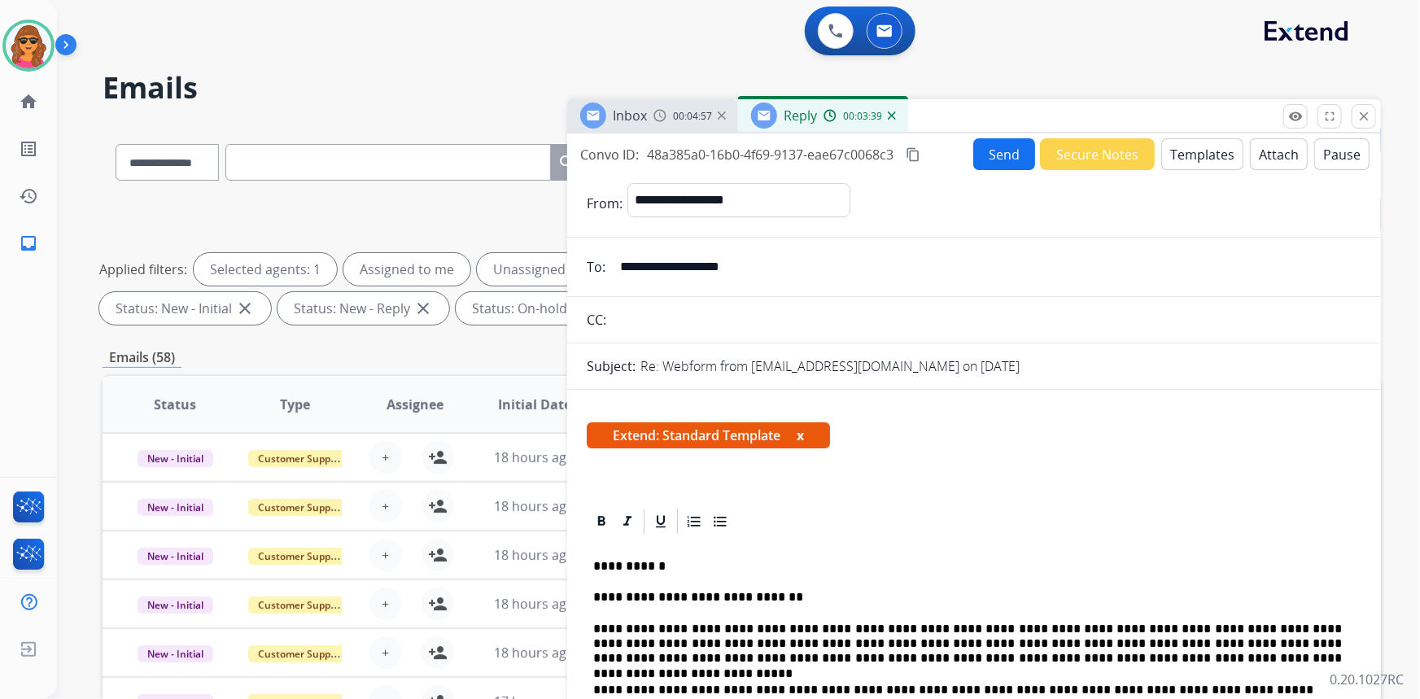
scroll to position [0, 0]
click at [990, 151] on button "Send" at bounding box center [1004, 154] width 62 height 32
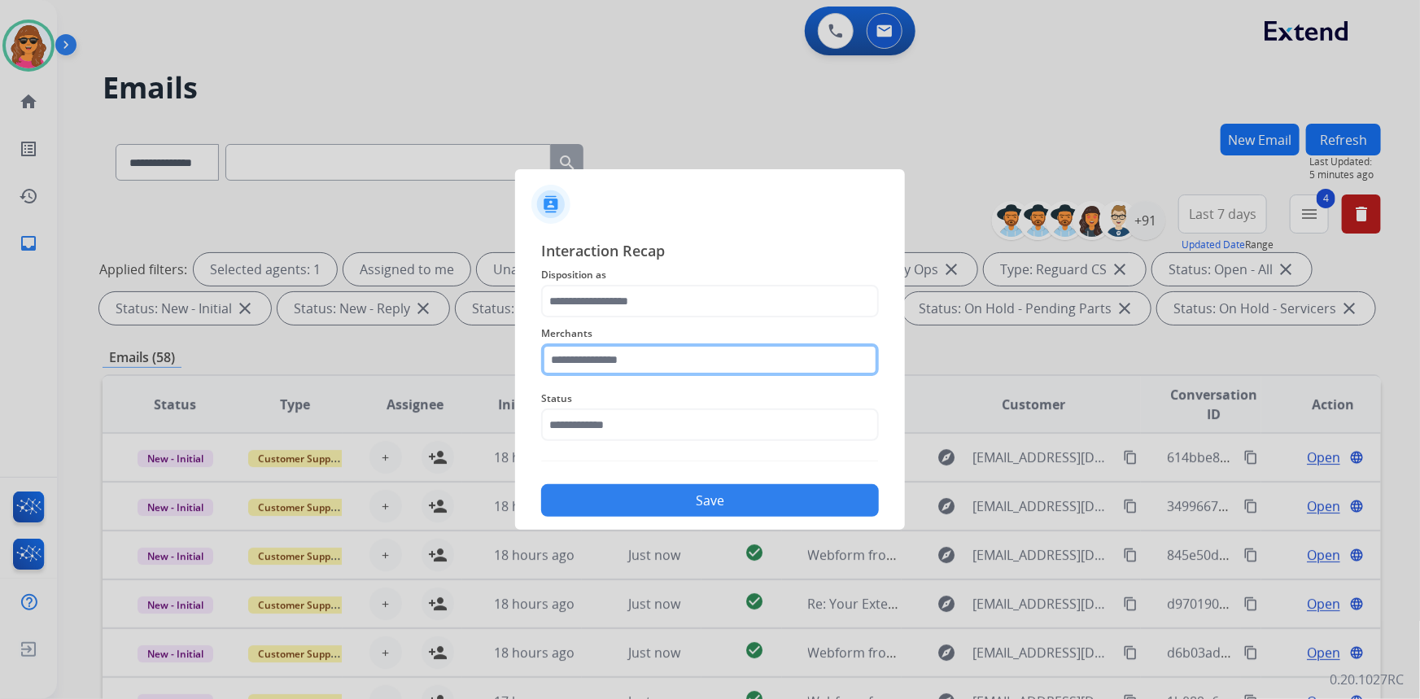
click at [549, 347] on input "text" at bounding box center [710, 359] width 338 height 33
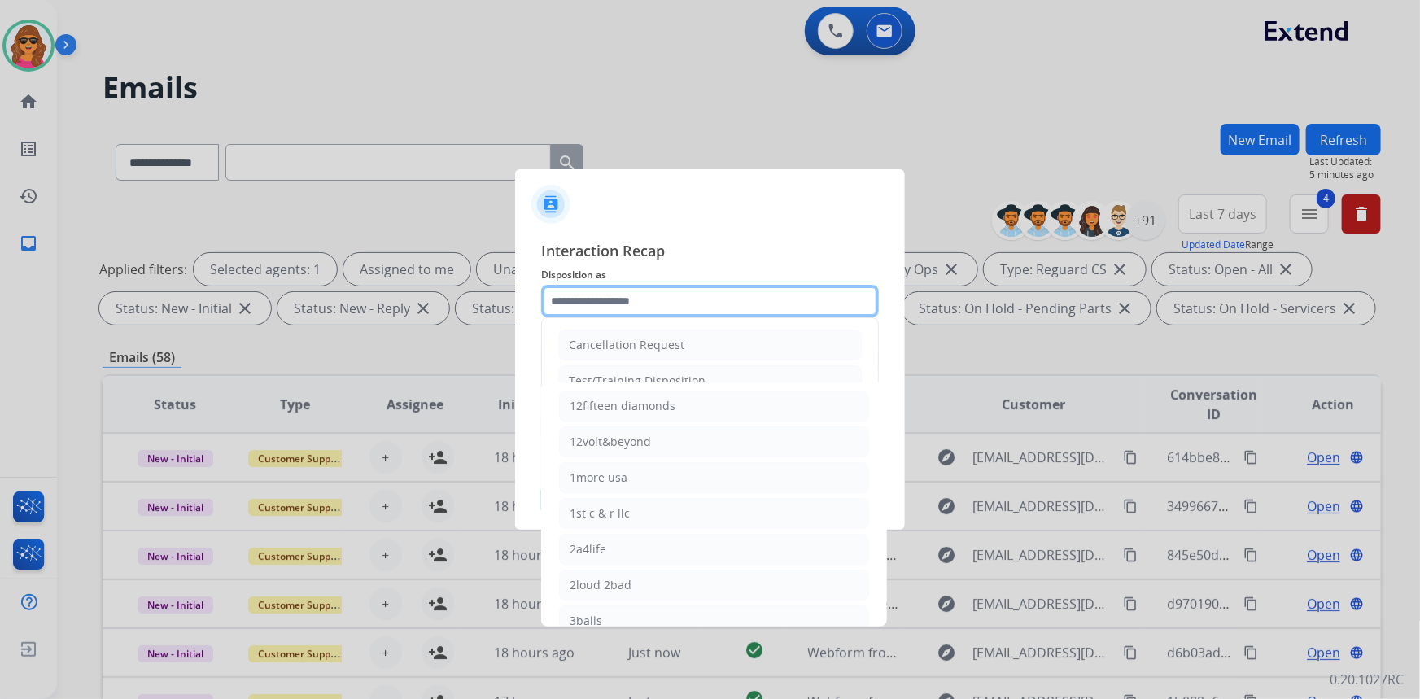
click at [557, 297] on input "text" at bounding box center [710, 301] width 338 height 33
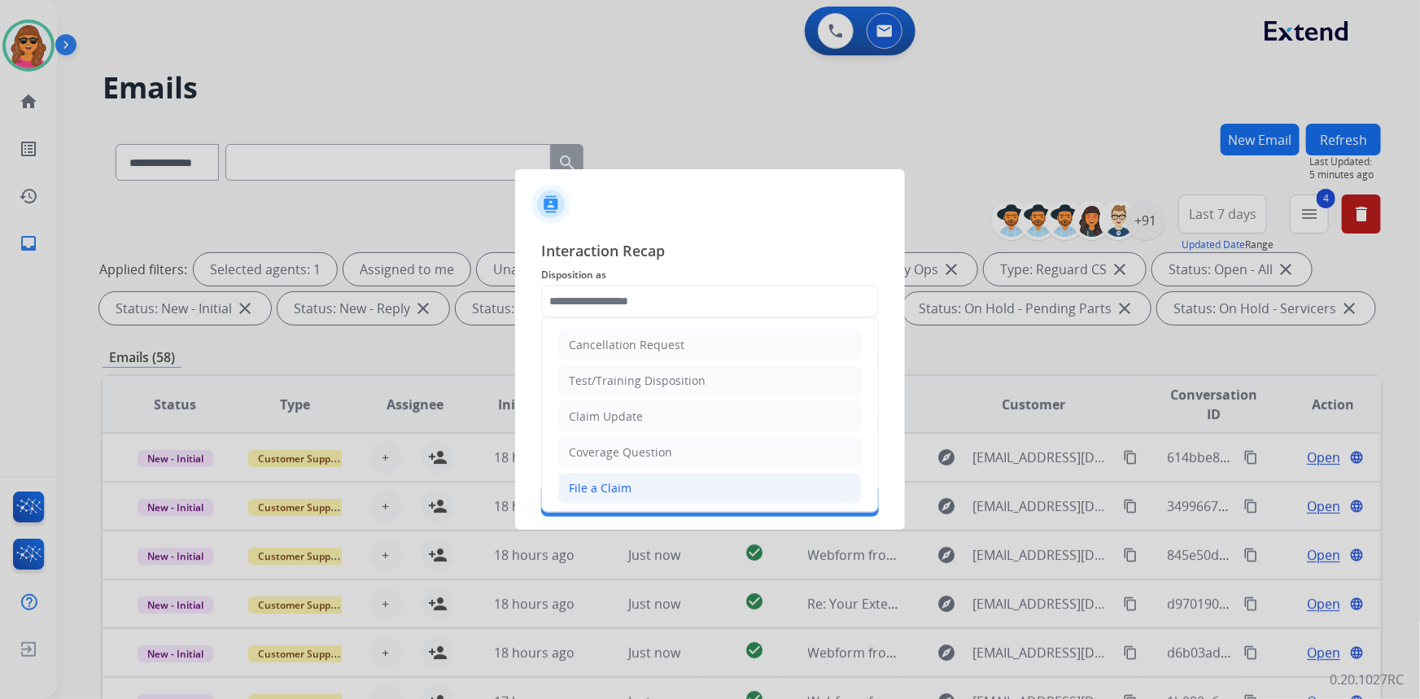
click at [608, 486] on div "File a Claim" at bounding box center [600, 488] width 63 height 16
type input "**********"
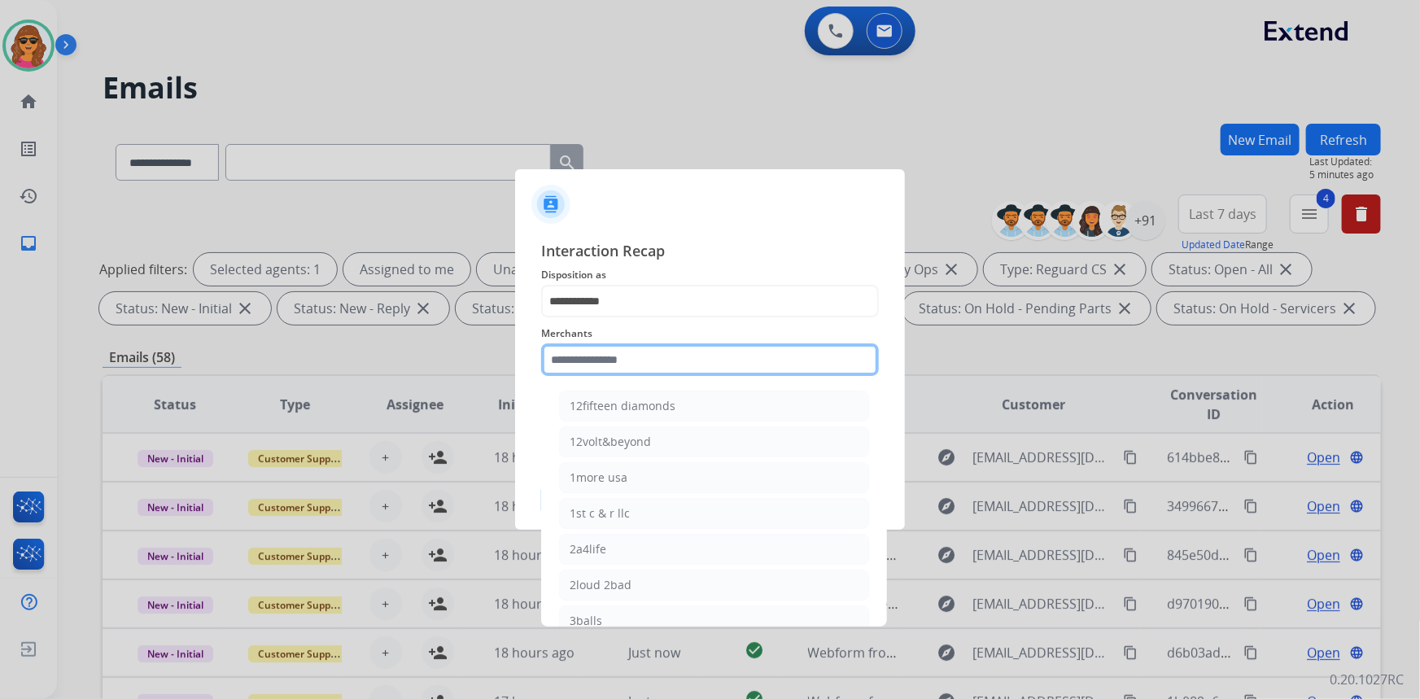
click at [547, 359] on input "text" at bounding box center [710, 359] width 338 height 33
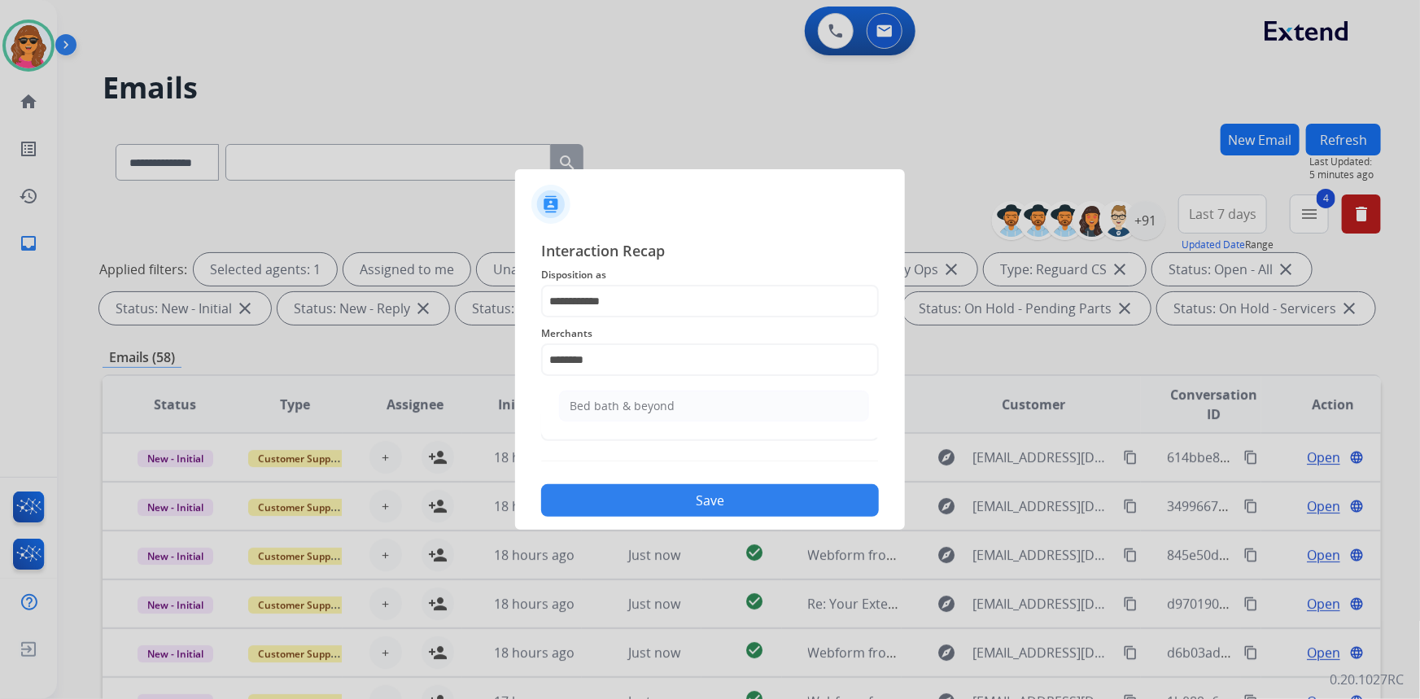
click at [593, 403] on div "Bed bath & beyond" at bounding box center [622, 406] width 105 height 16
type input "**********"
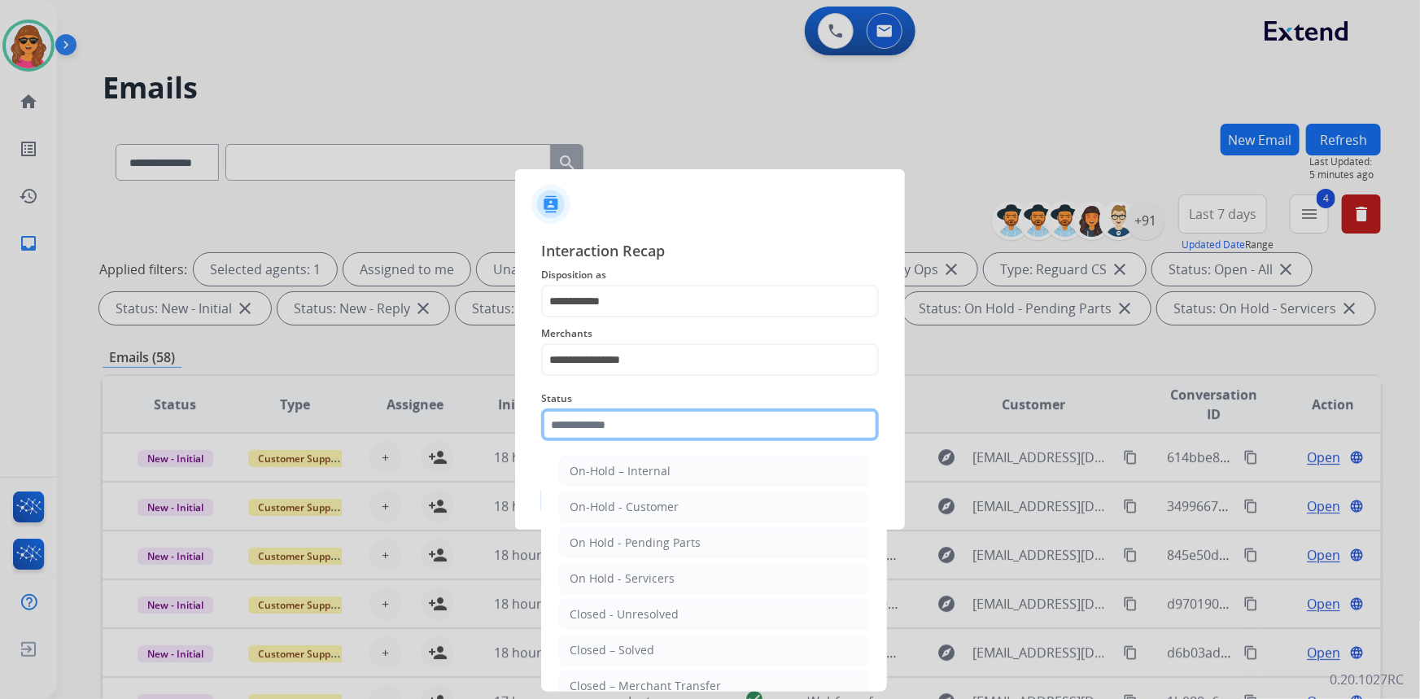
click at [600, 423] on input "text" at bounding box center [710, 425] width 338 height 33
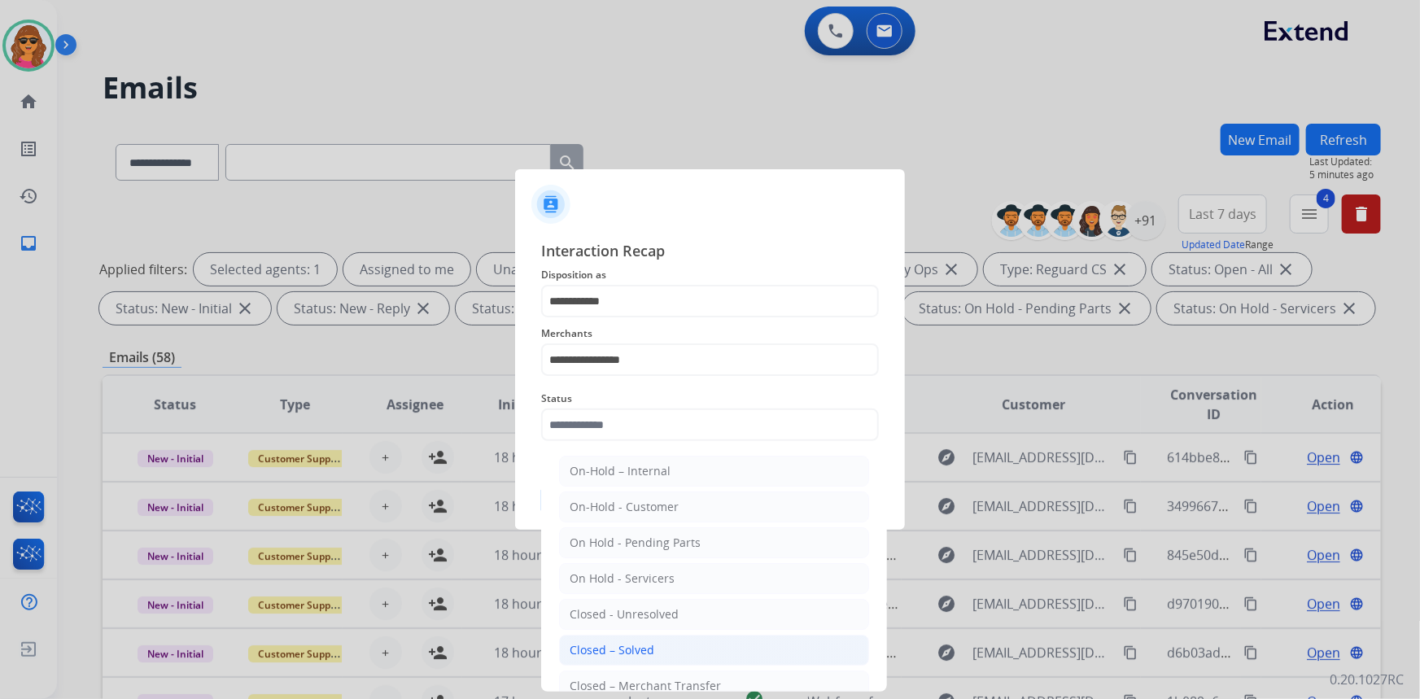
click at [601, 639] on li "Closed – Solved" at bounding box center [714, 650] width 310 height 31
type input "**********"
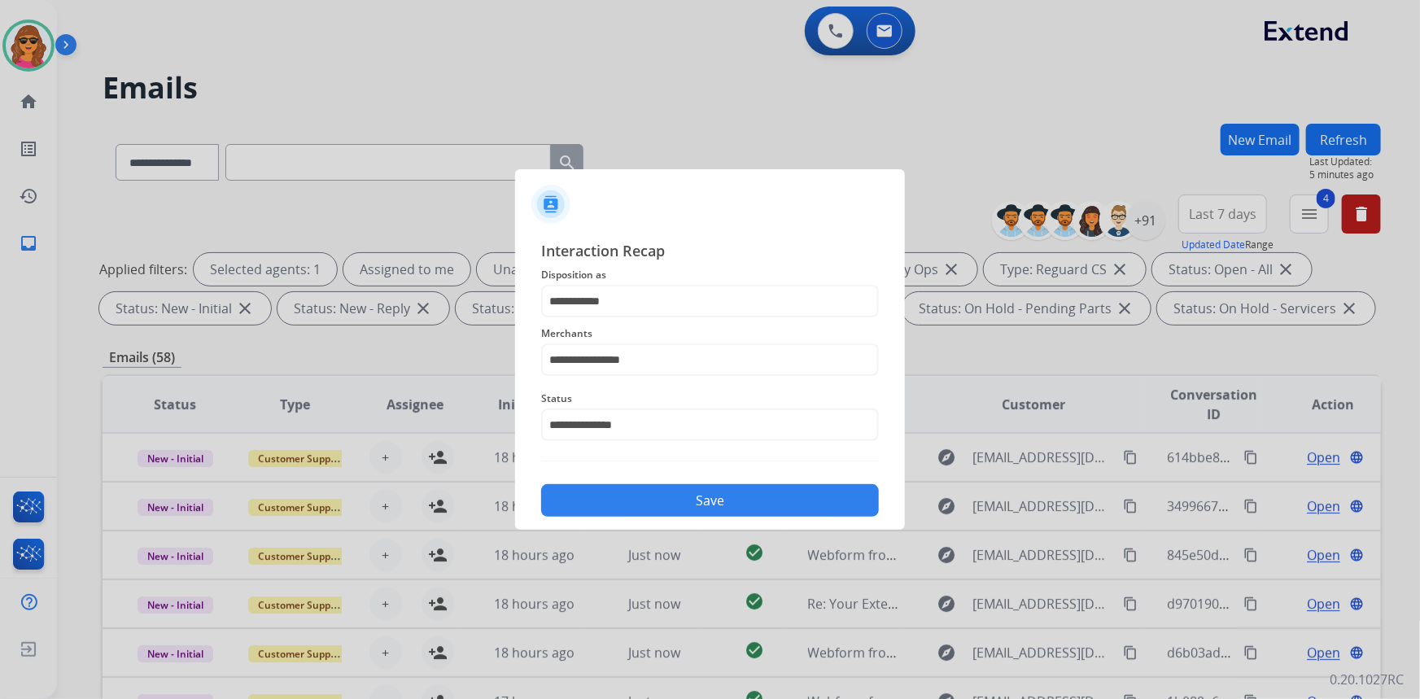
click at [702, 507] on button "Save" at bounding box center [710, 500] width 338 height 33
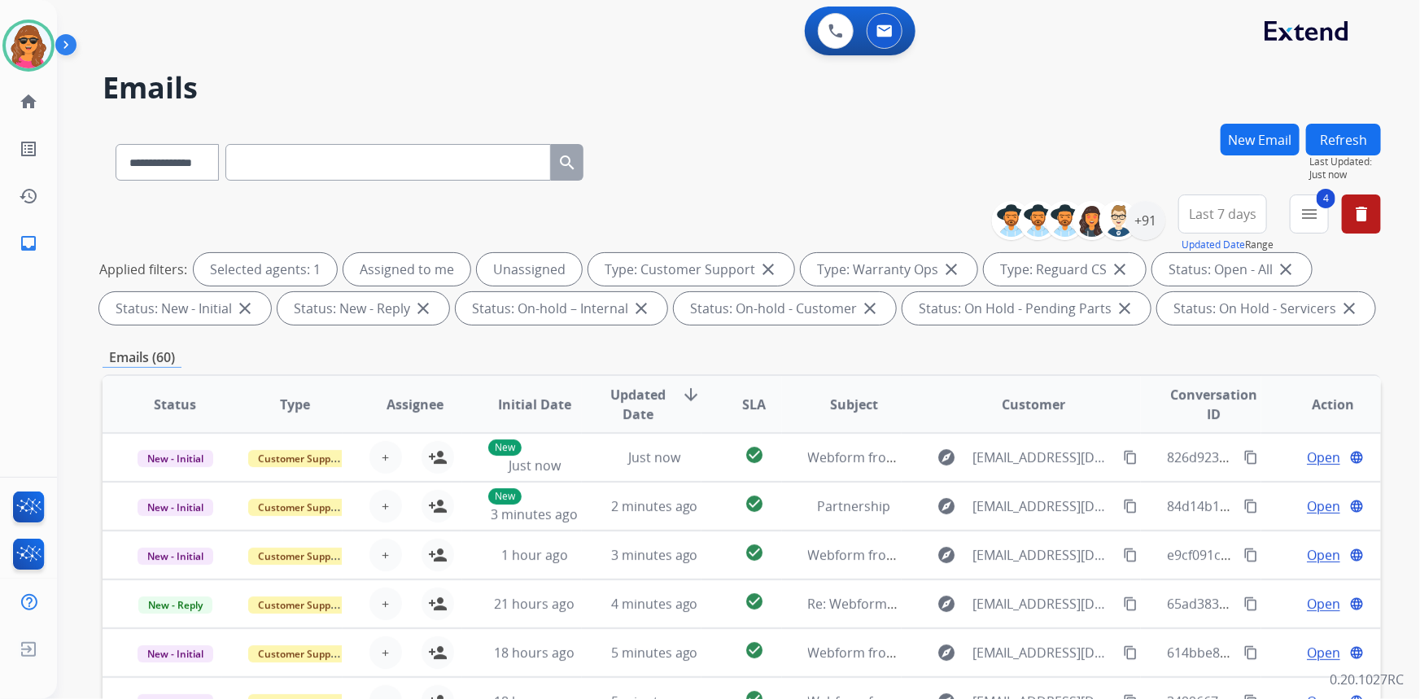
click at [1325, 135] on button "Refresh" at bounding box center [1343, 140] width 75 height 32
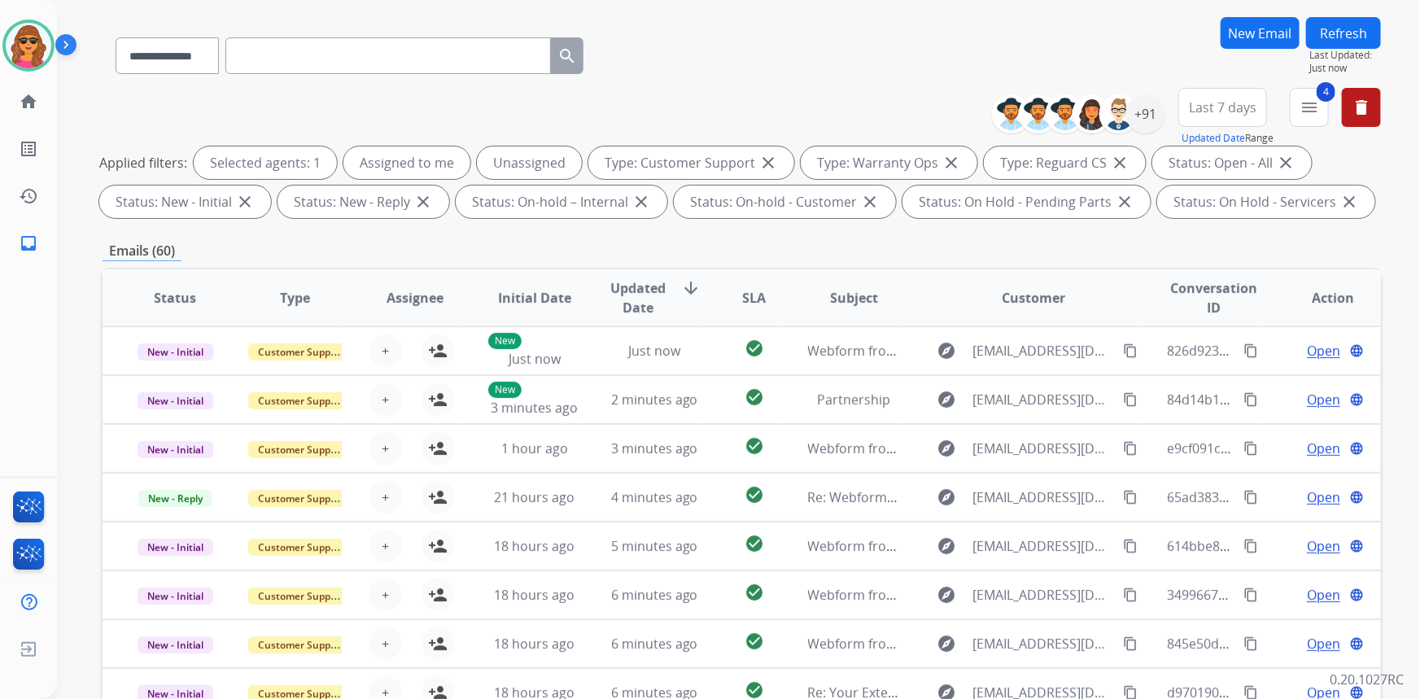
scroll to position [304, 0]
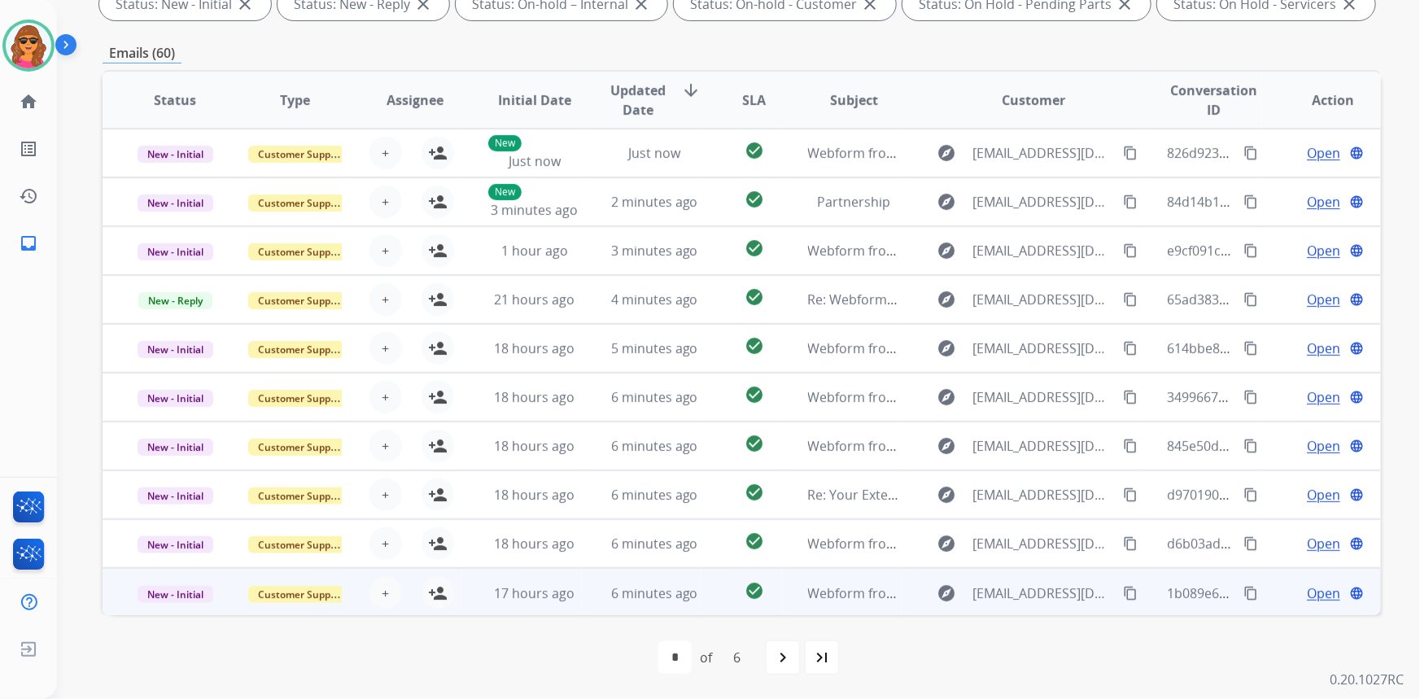
click at [1307, 594] on span "Open" at bounding box center [1323, 594] width 33 height 20
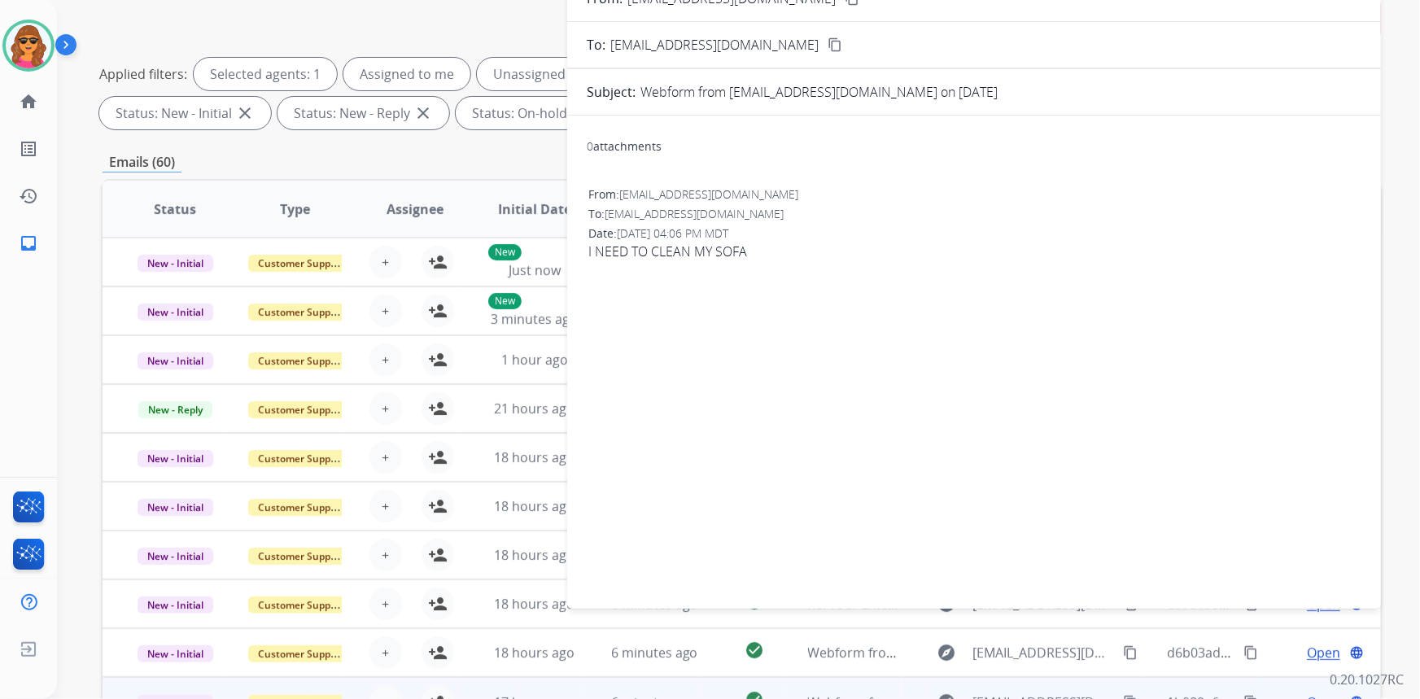
scroll to position [0, 0]
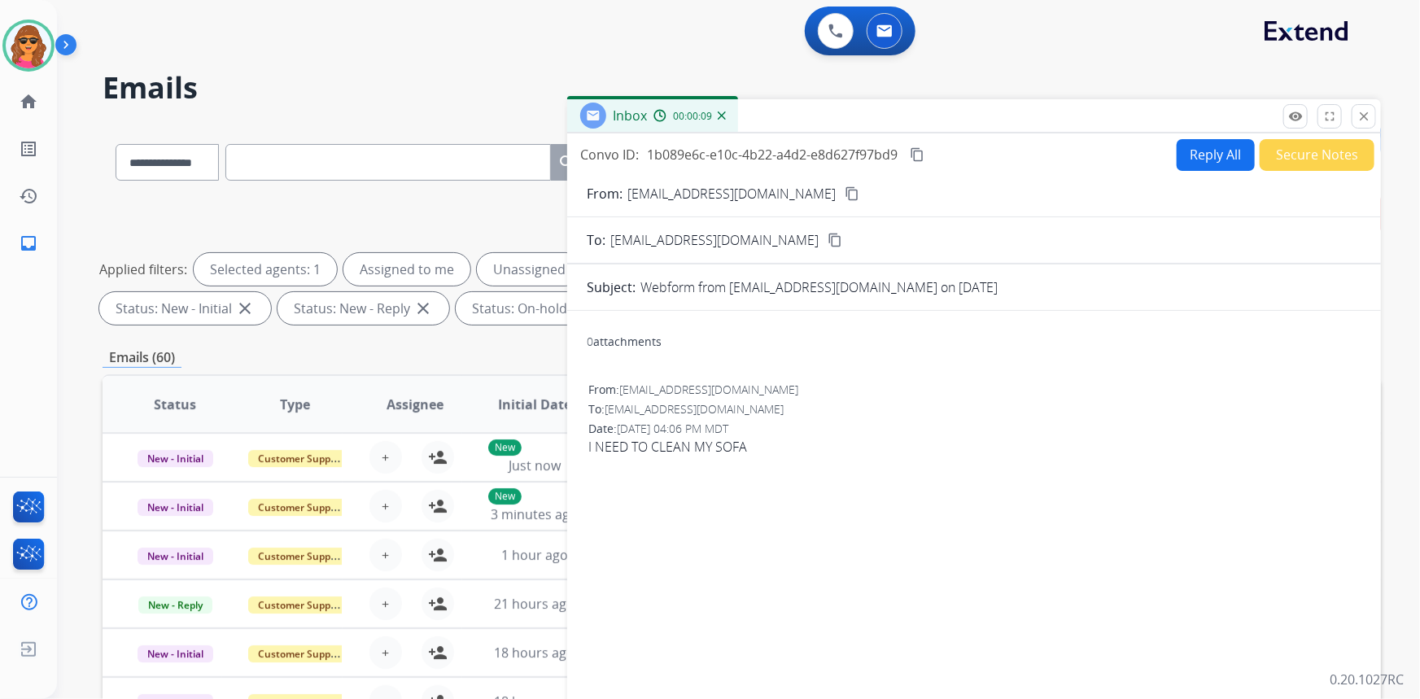
click at [1198, 152] on button "Reply All" at bounding box center [1216, 155] width 78 height 32
select select "**********"
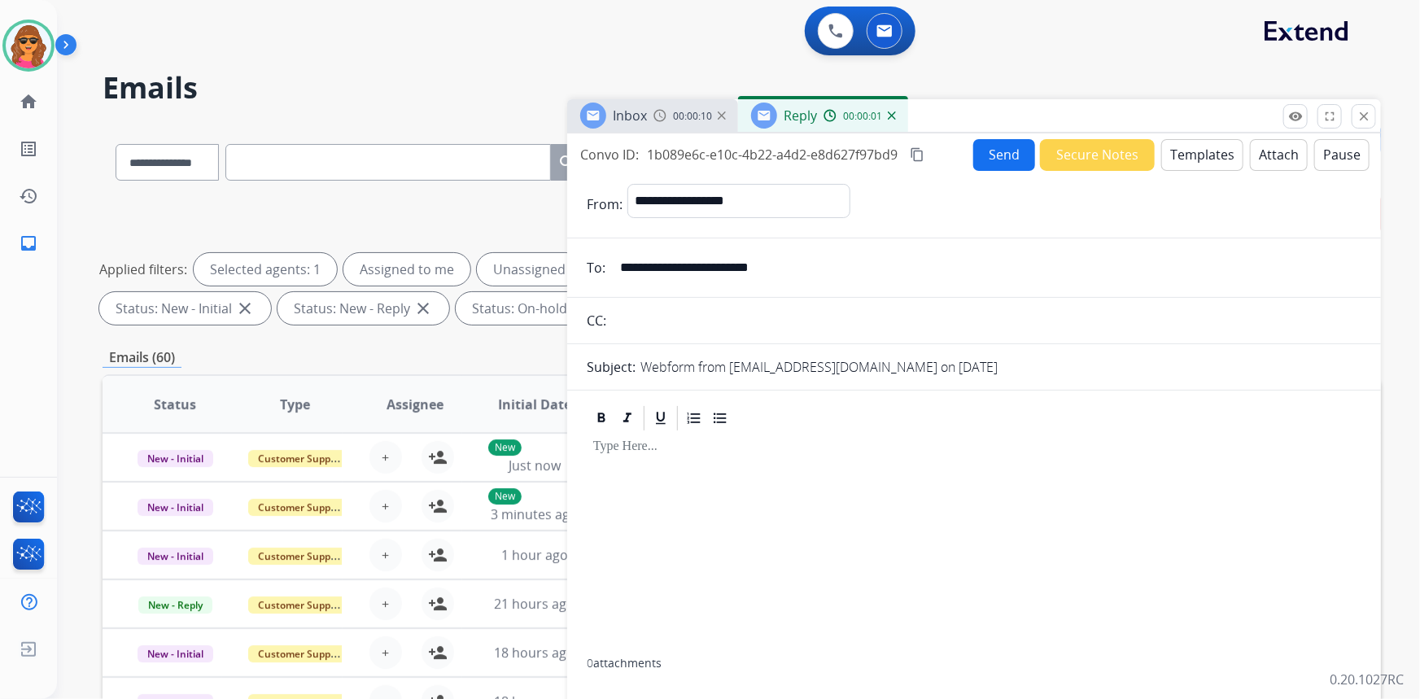
click at [1177, 148] on button "Templates" at bounding box center [1202, 155] width 82 height 32
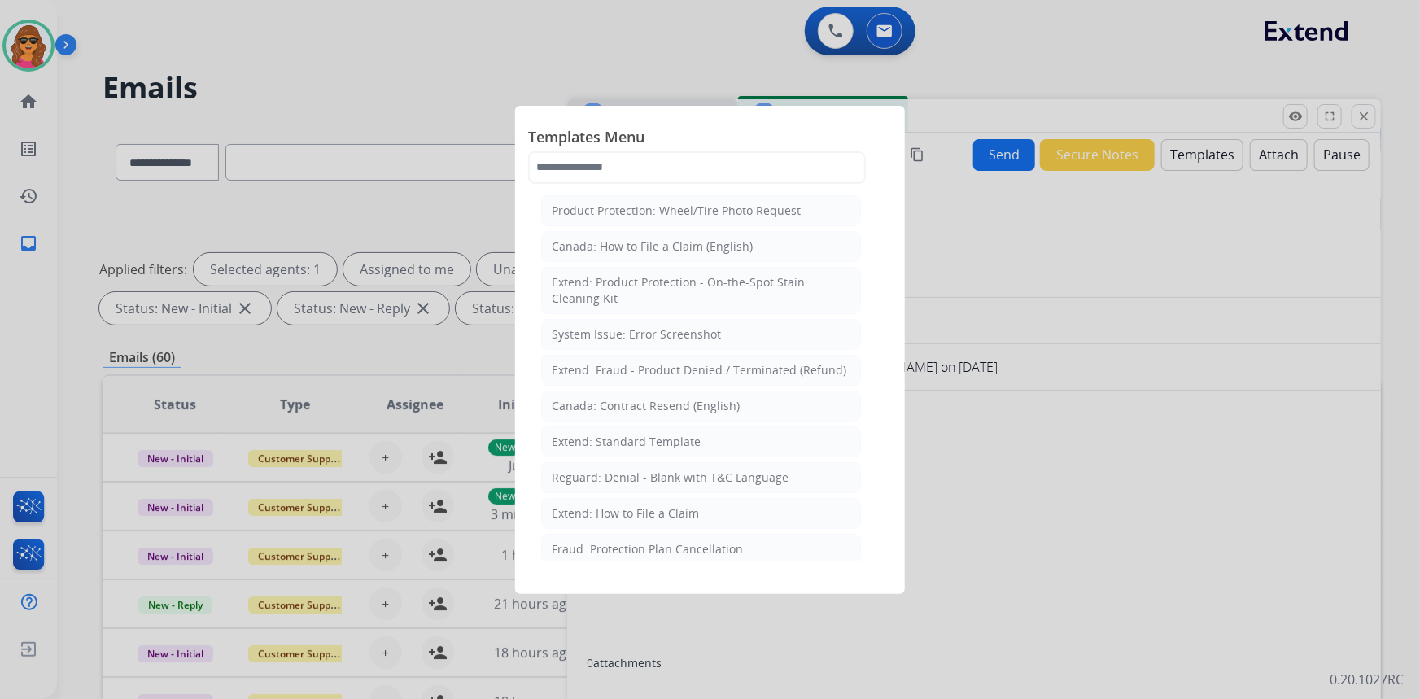
click at [1073, 514] on div at bounding box center [710, 349] width 1420 height 699
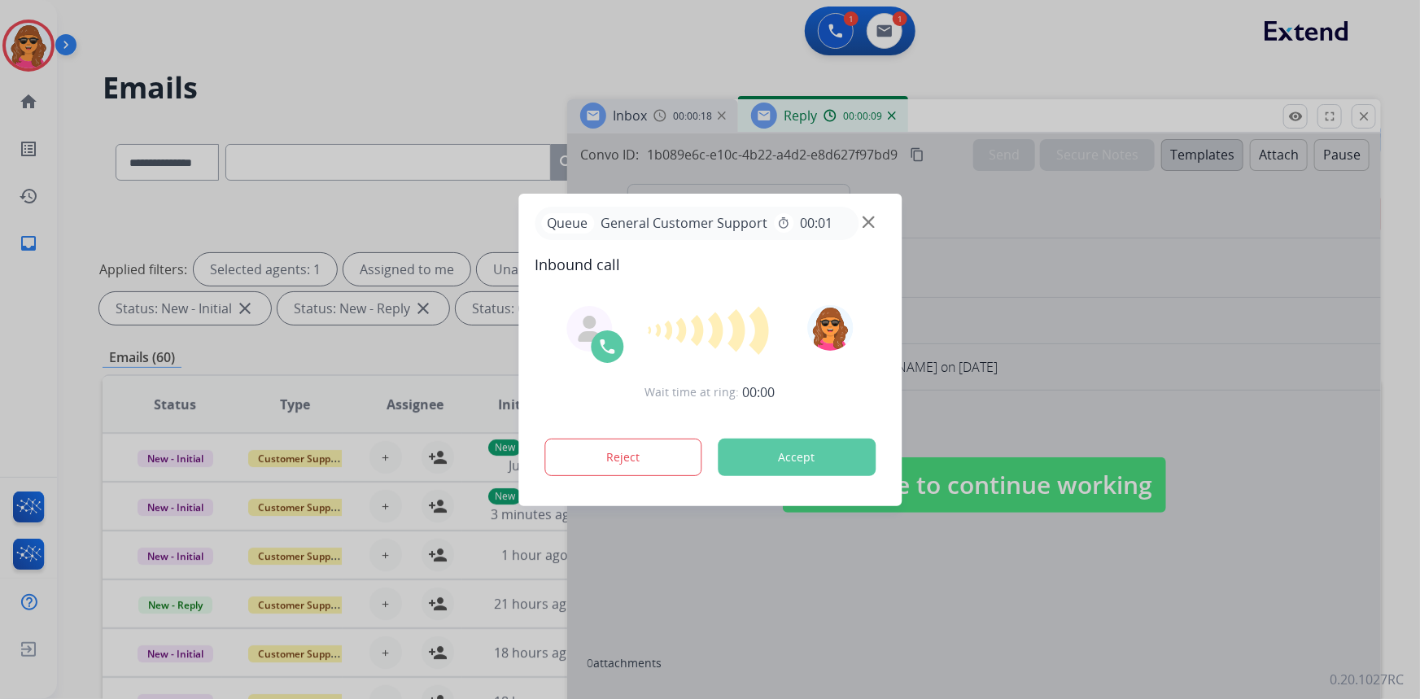
click at [1048, 268] on div at bounding box center [710, 349] width 1420 height 699
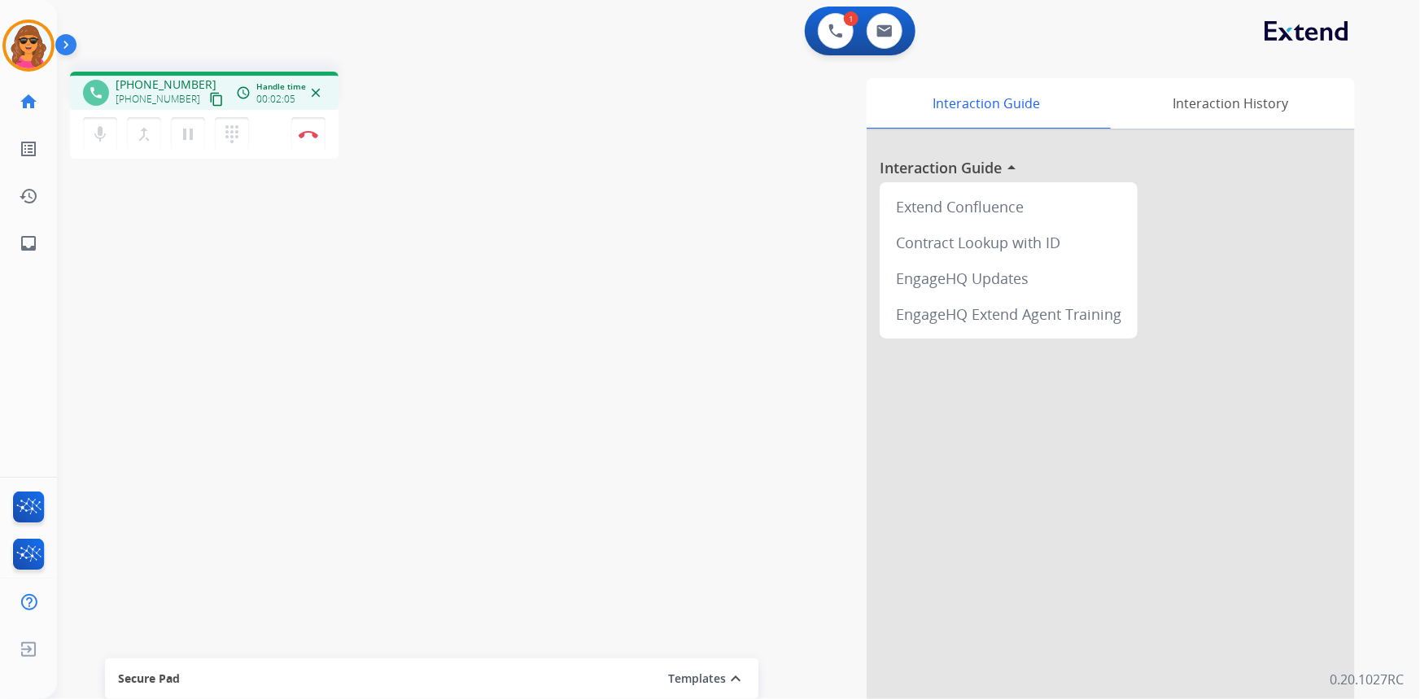
click at [185, 117] on div "mic Mute merge_type Bridge pause Hold dialpad Dialpad" at bounding box center [171, 134] width 176 height 34
click at [191, 132] on mat-icon "pause" at bounding box center [188, 135] width 20 height 20
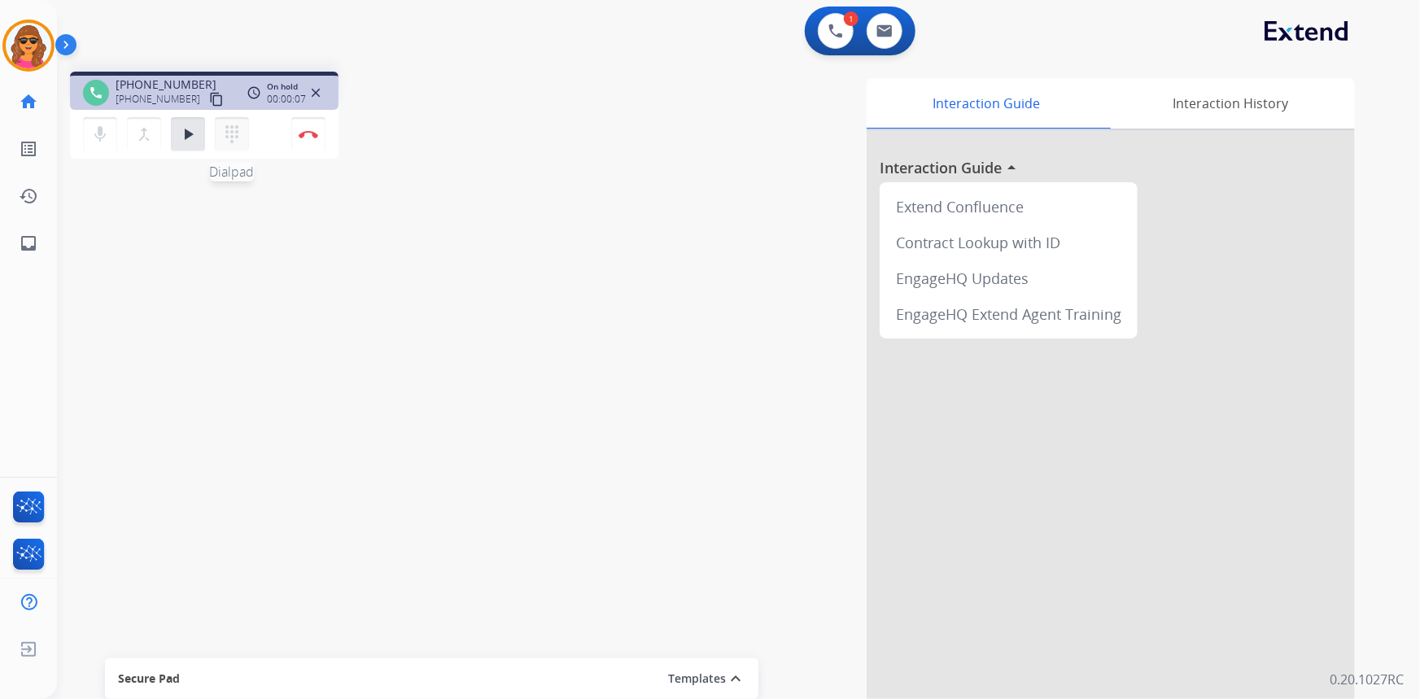
click at [221, 128] on button "dialpad Dialpad" at bounding box center [232, 134] width 34 height 34
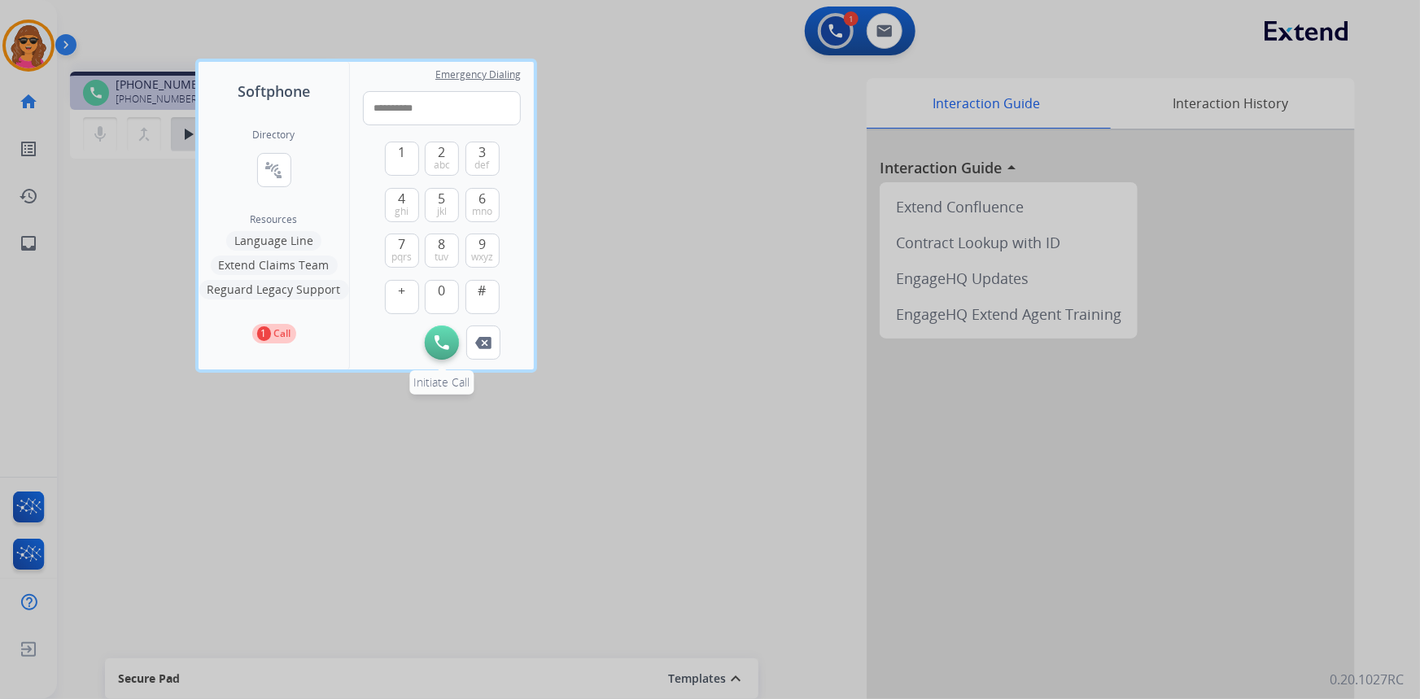
type input "**********"
click at [439, 333] on button "Initiate Call" at bounding box center [442, 343] width 34 height 34
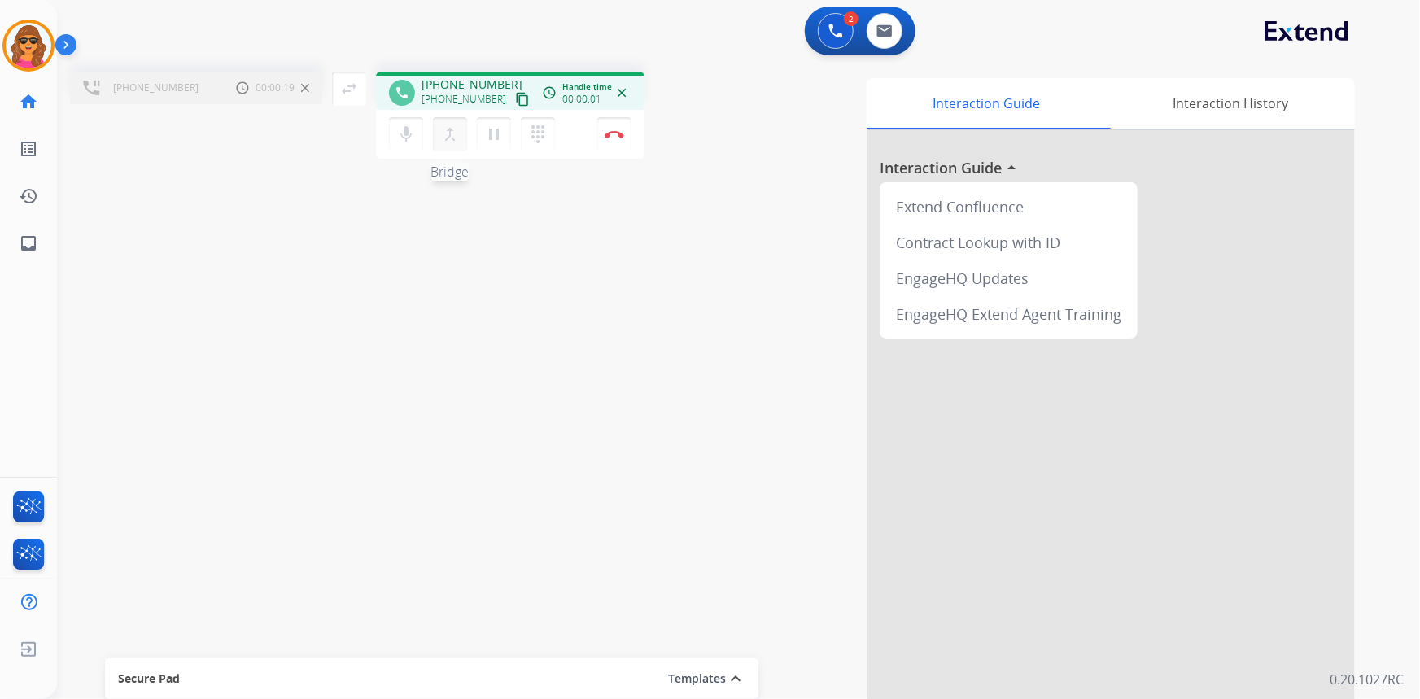
drag, startPoint x: 457, startPoint y: 132, endPoint x: 441, endPoint y: 128, distance: 16.8
click at [444, 129] on mat-icon "merge_type" at bounding box center [450, 135] width 20 height 20
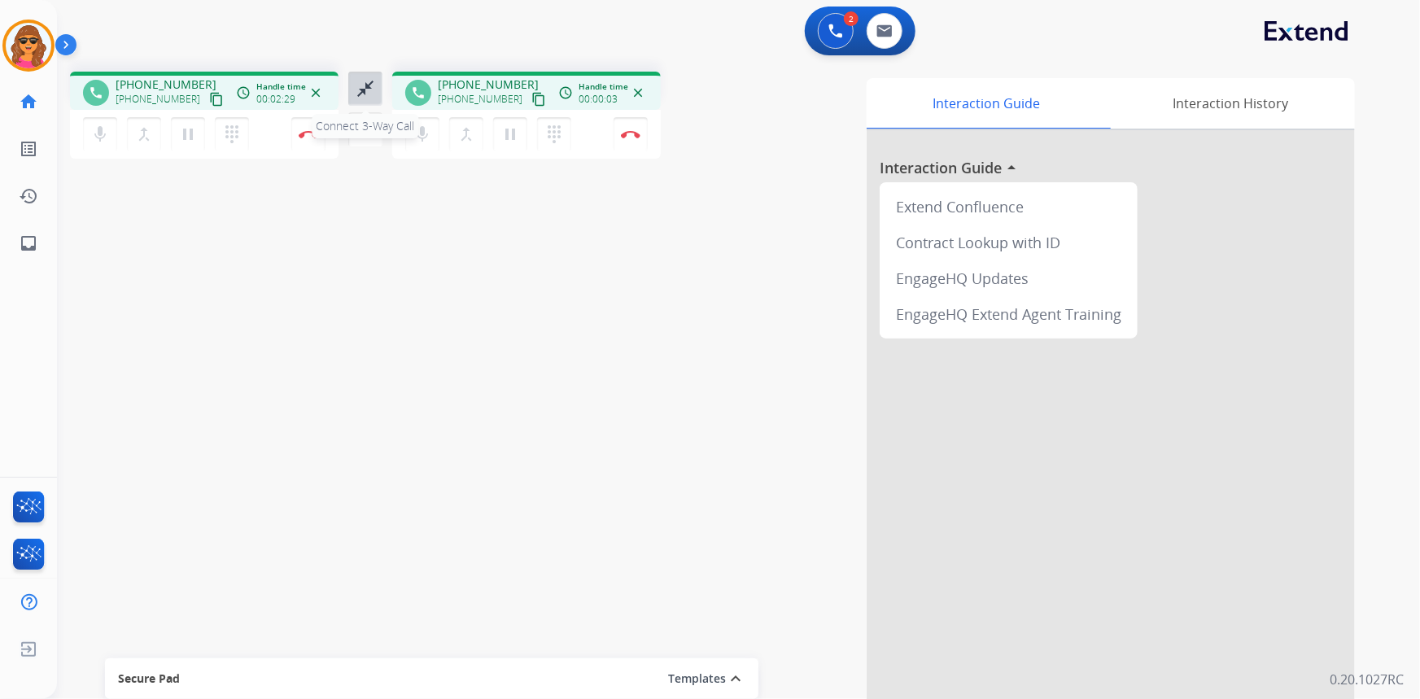
click at [369, 94] on mat-icon "close_fullscreen" at bounding box center [366, 89] width 20 height 20
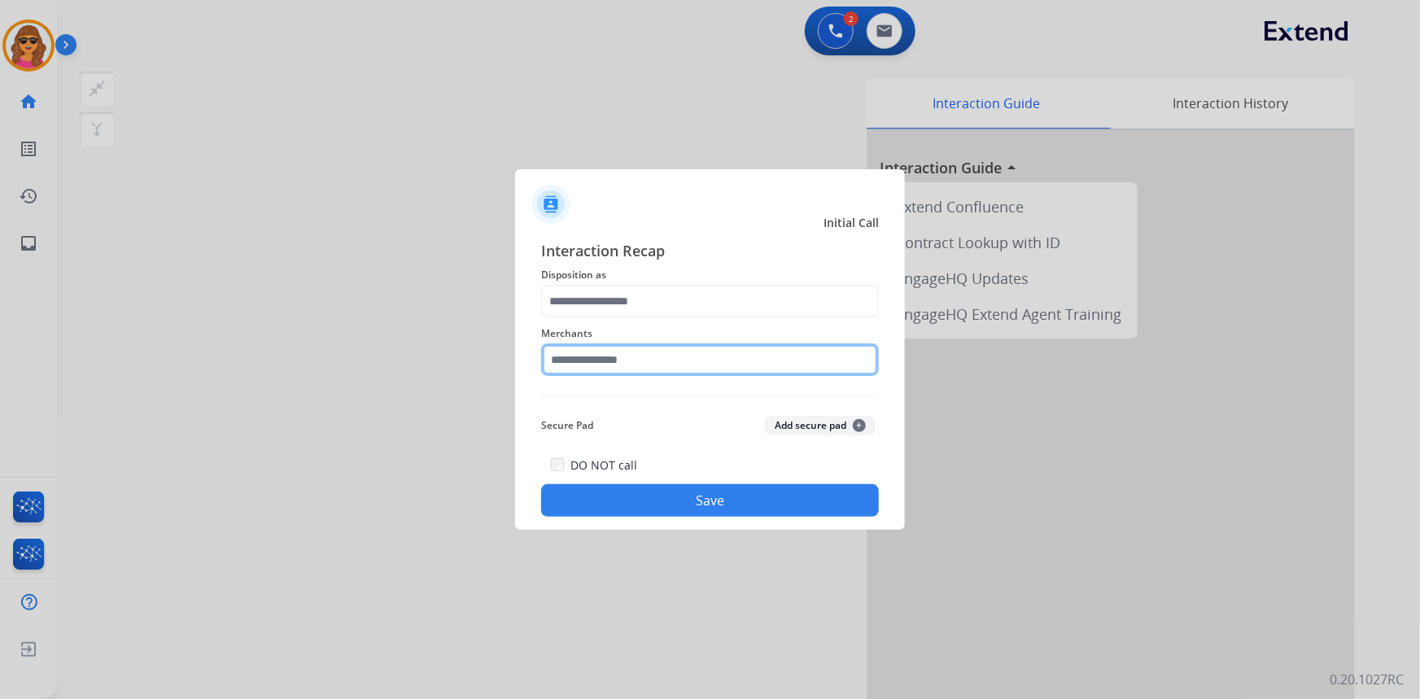
click at [553, 351] on input "text" at bounding box center [710, 359] width 338 height 33
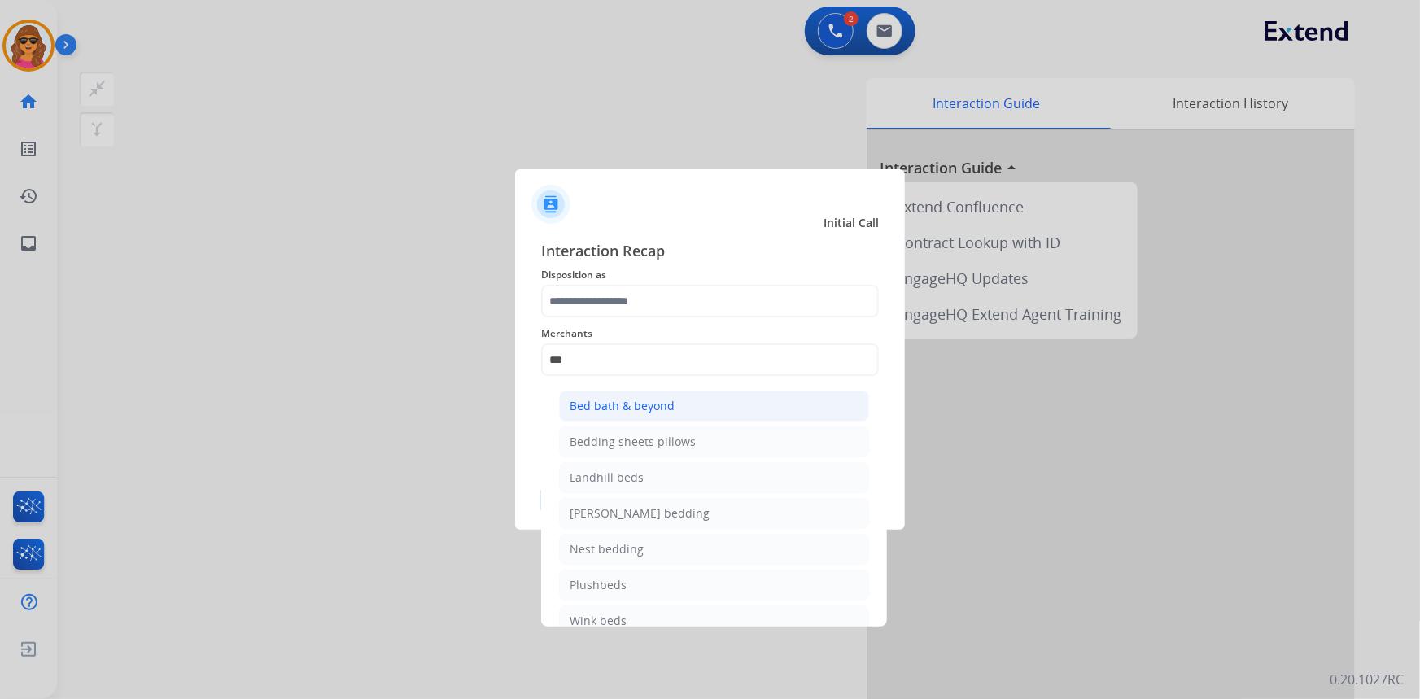
click at [604, 409] on div "Bed bath & beyond" at bounding box center [622, 406] width 105 height 16
type input "**********"
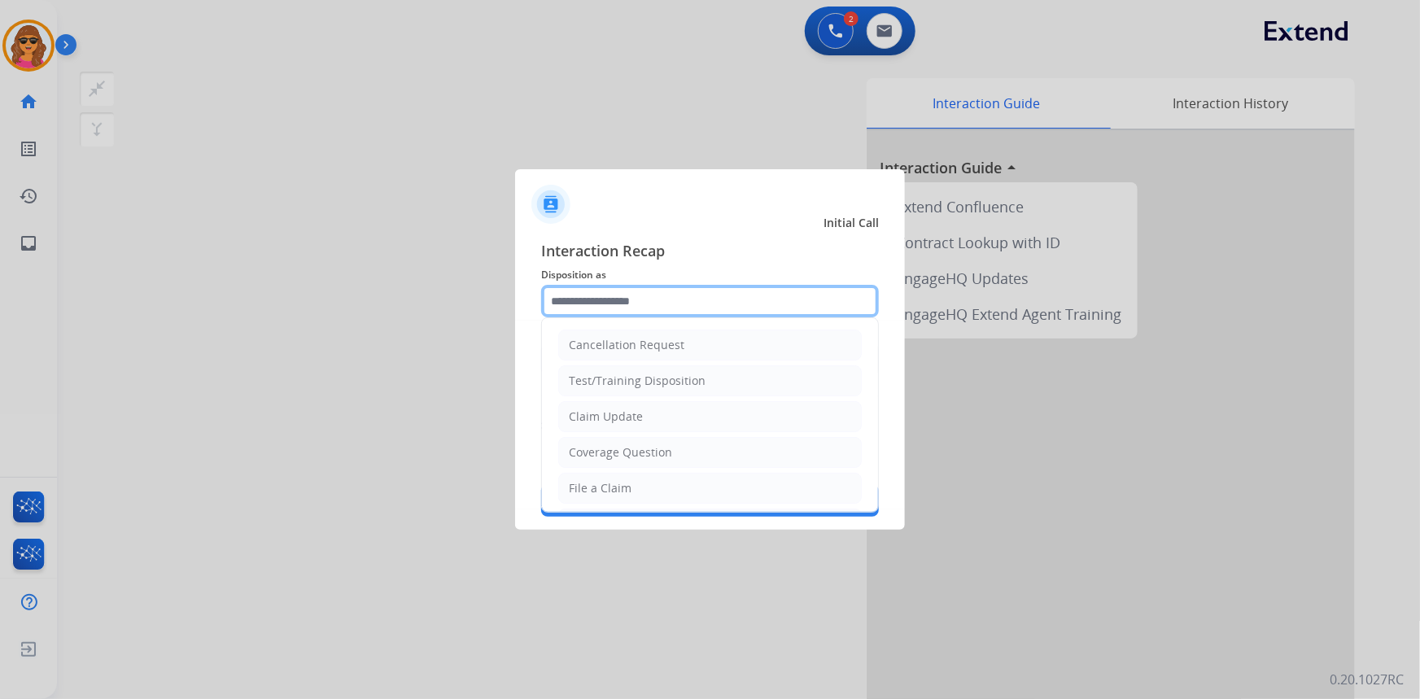
click at [553, 304] on input "text" at bounding box center [710, 301] width 338 height 33
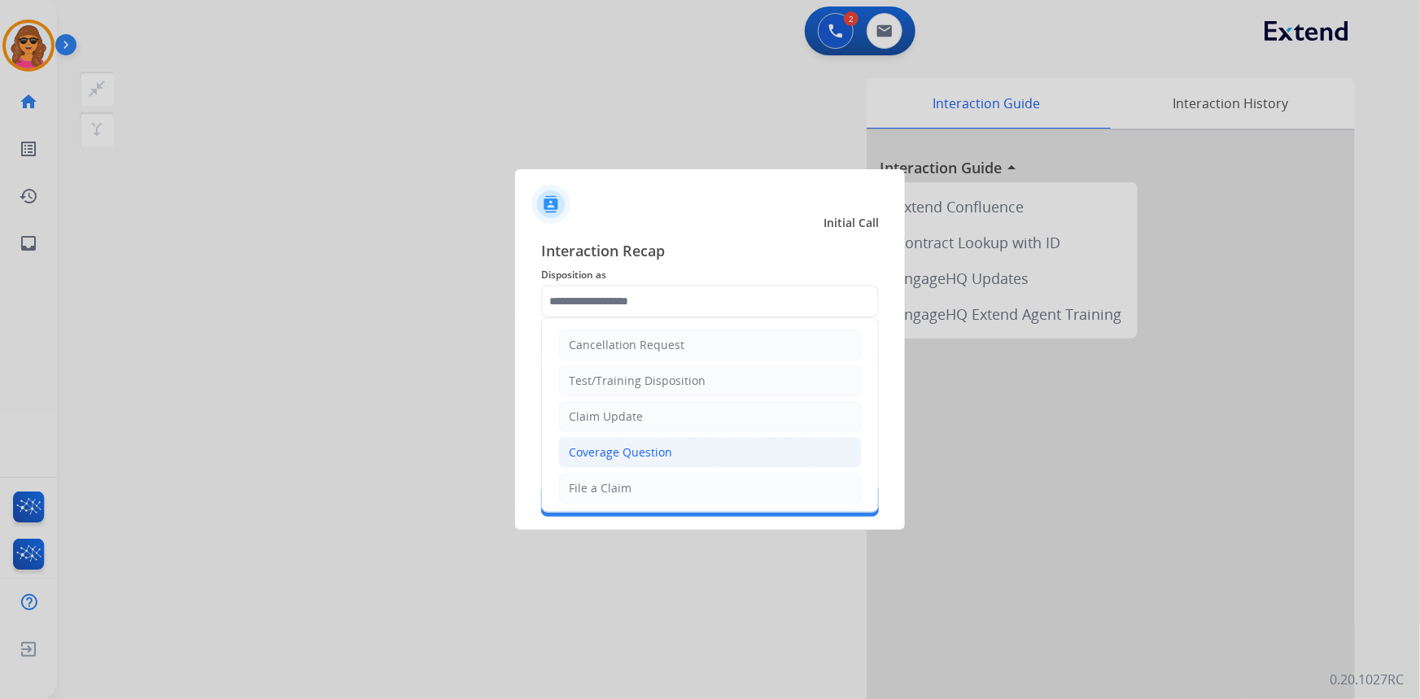
click at [619, 448] on div "Coverage Question" at bounding box center [620, 452] width 103 height 16
type input "**********"
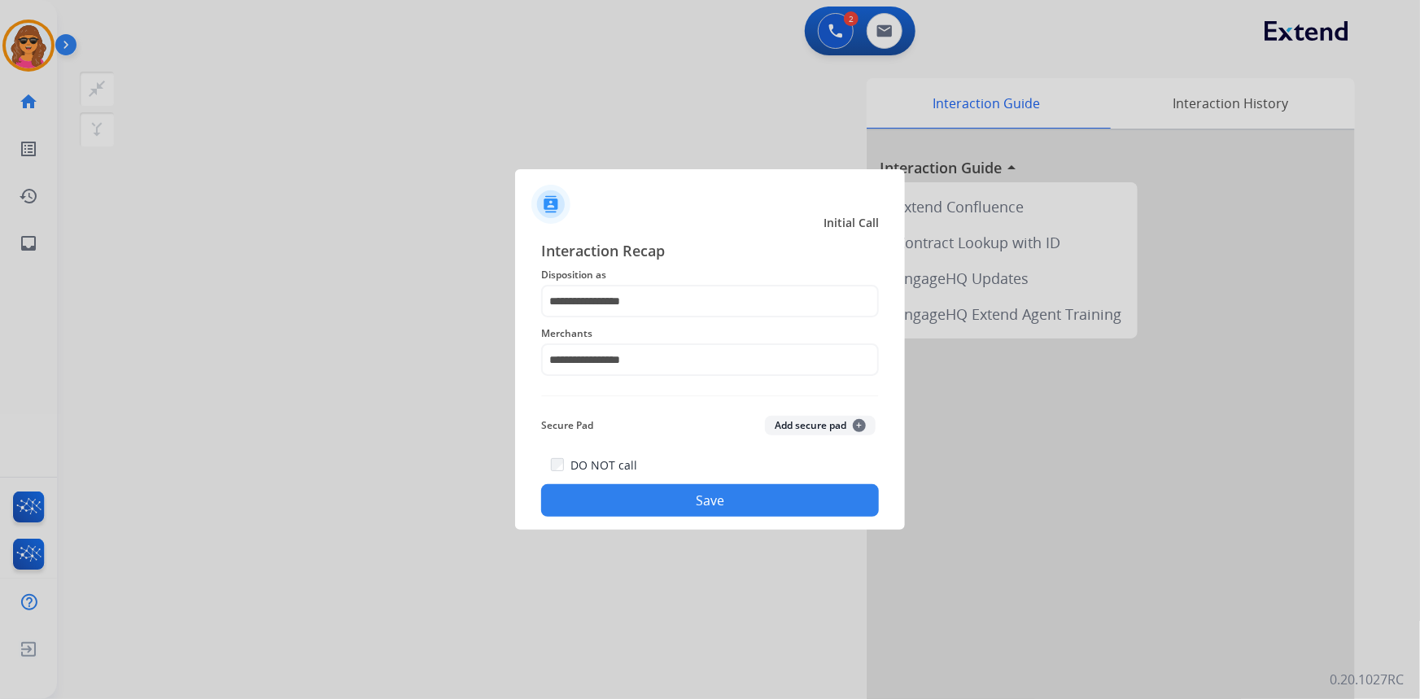
click at [705, 494] on button "Save" at bounding box center [710, 500] width 338 height 33
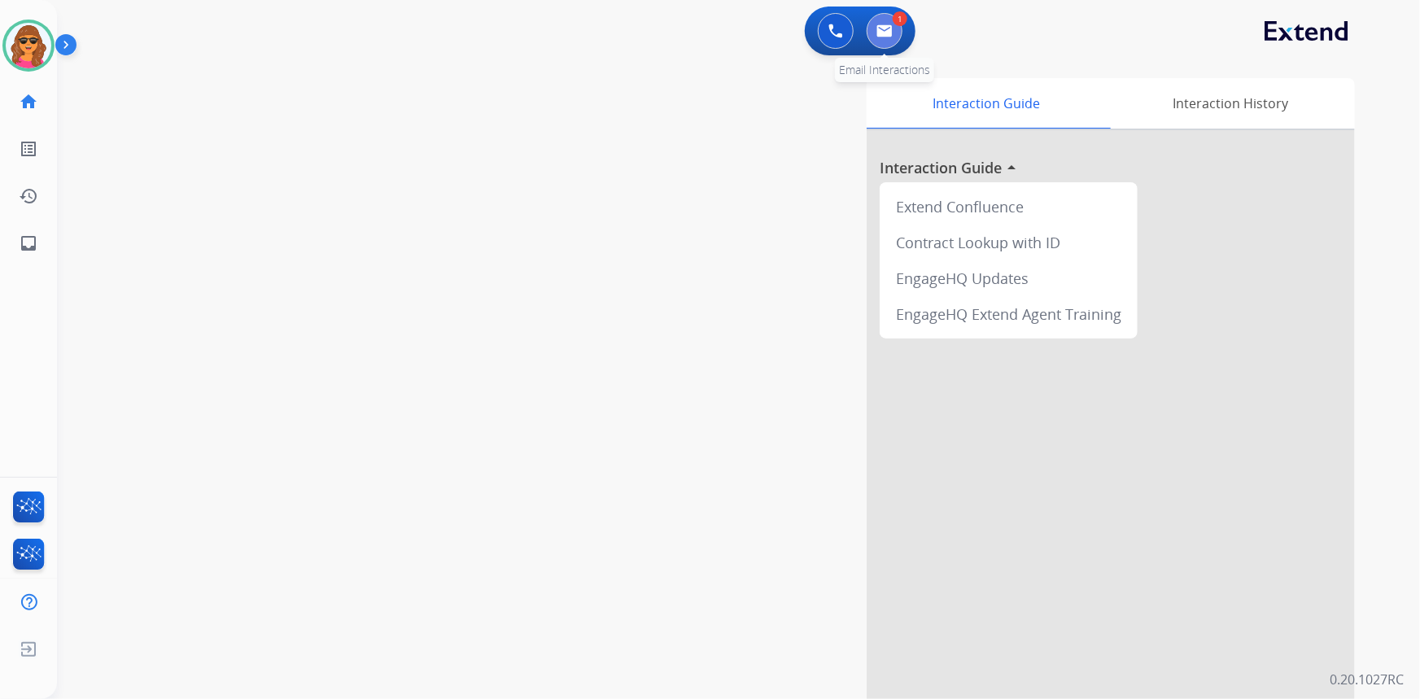
click at [887, 25] on img at bounding box center [885, 30] width 16 height 13
select select "**********"
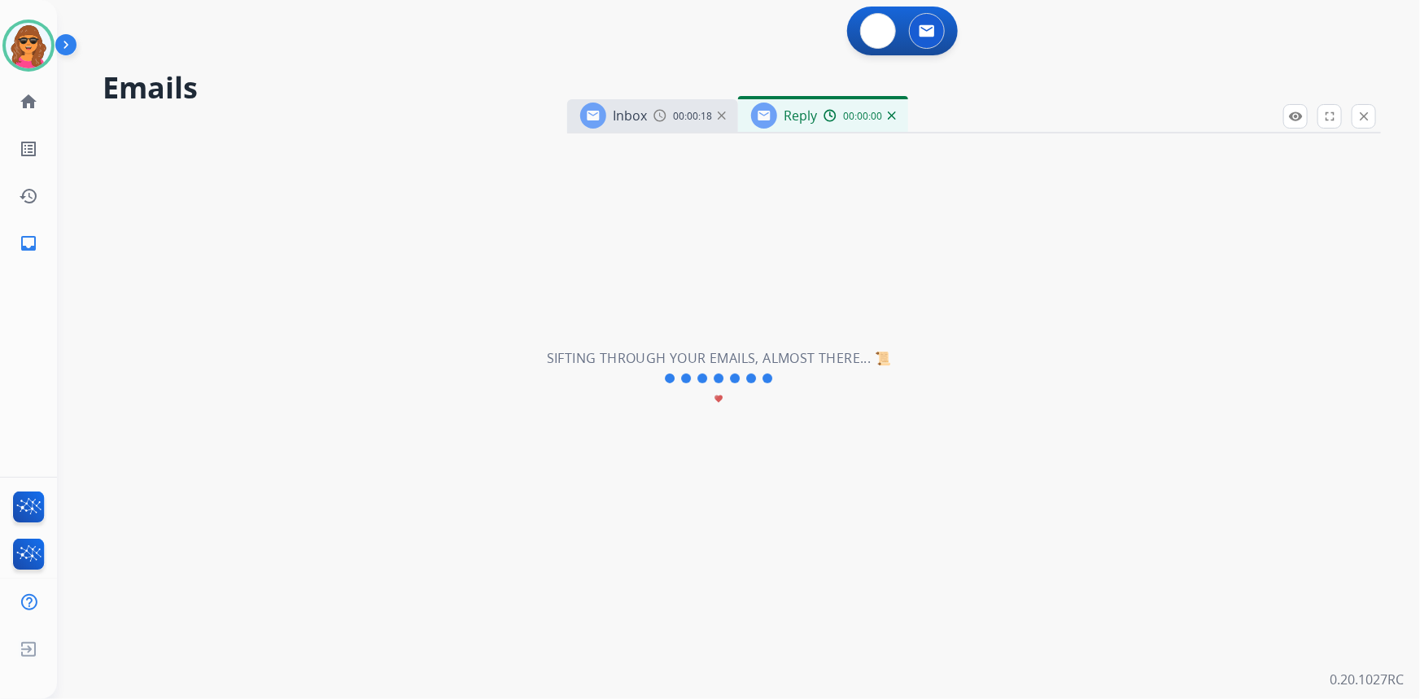
select select "**********"
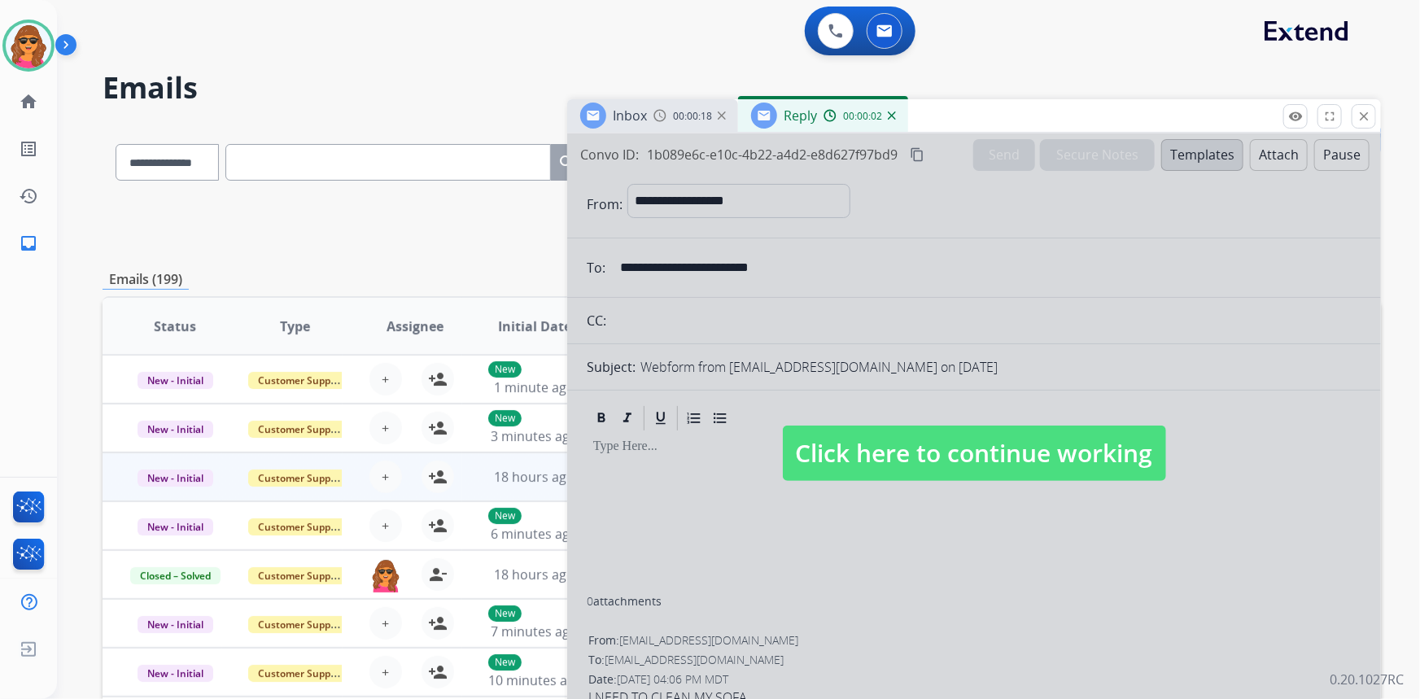
click at [933, 446] on span "Click here to continue working" at bounding box center [974, 453] width 383 height 55
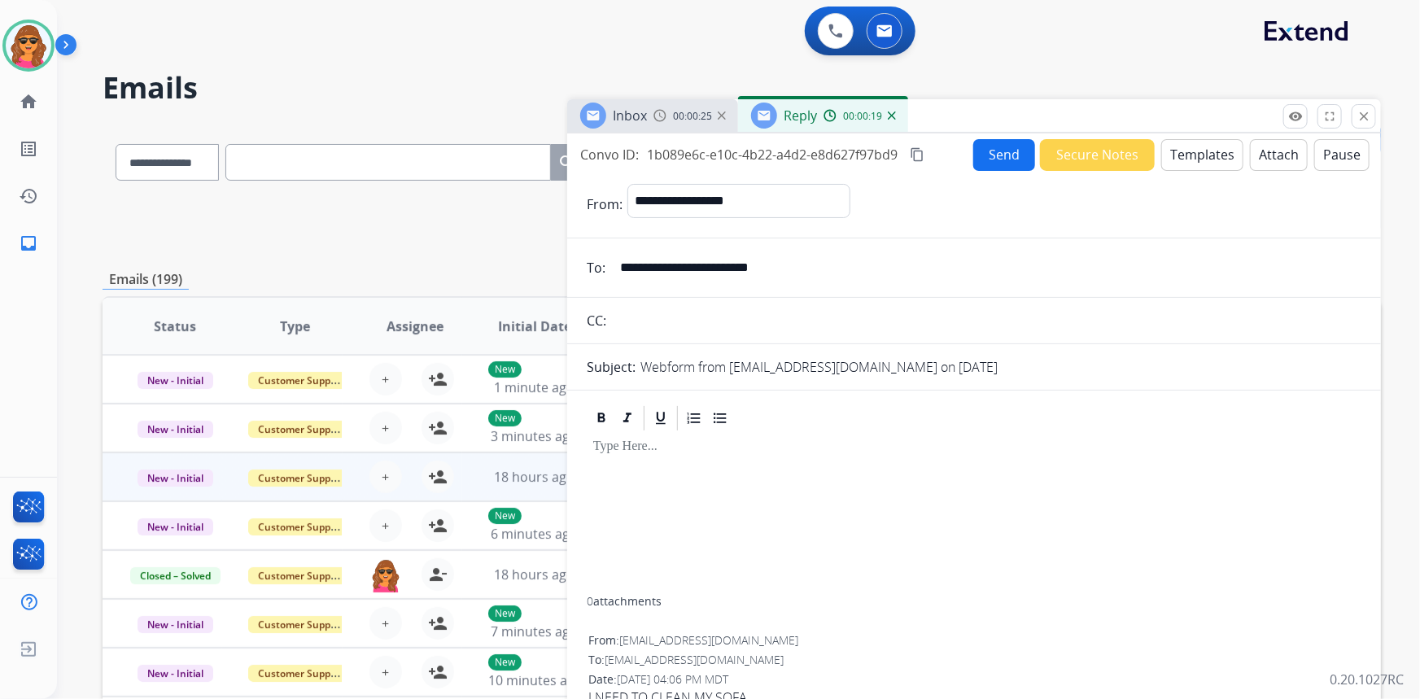
click at [659, 128] on div "Inbox 00:00:25" at bounding box center [652, 115] width 171 height 33
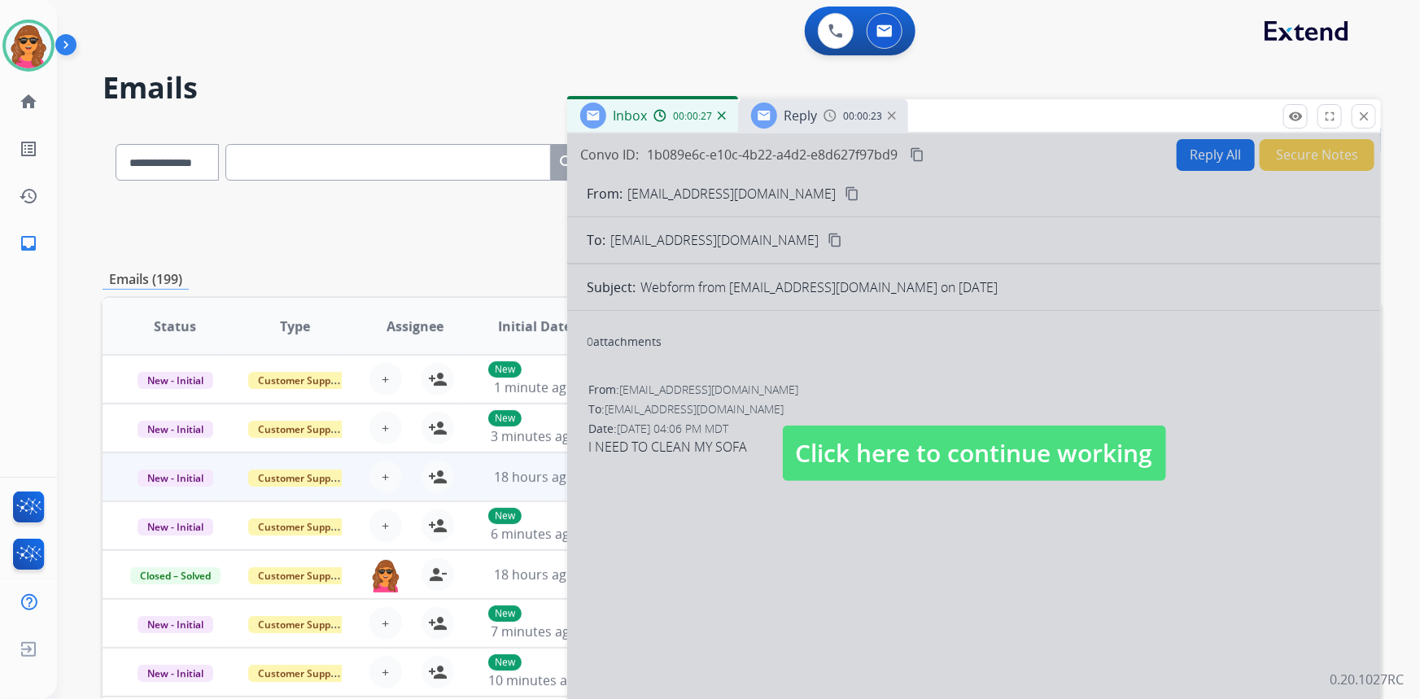
click at [813, 188] on div at bounding box center [974, 437] width 814 height 608
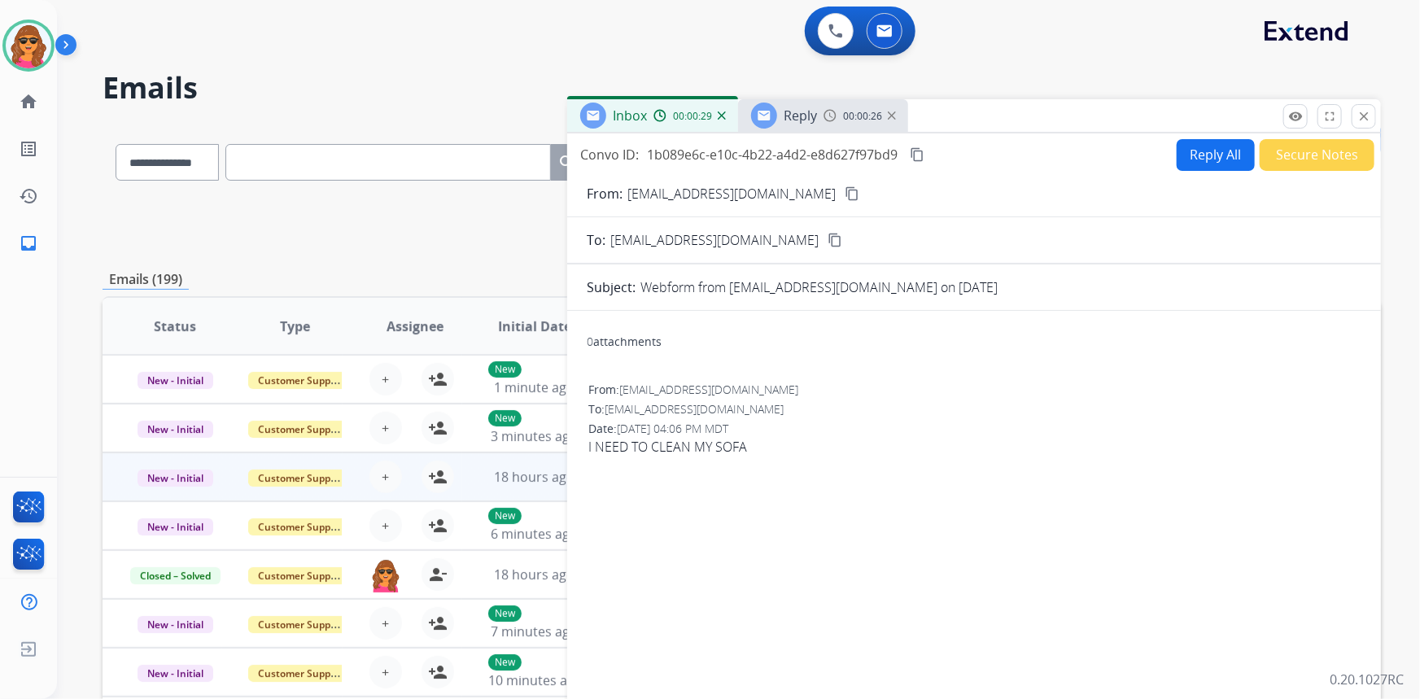
click at [845, 188] on mat-icon "content_copy" at bounding box center [852, 193] width 15 height 15
click at [1196, 159] on button "Reply All" at bounding box center [1216, 155] width 78 height 32
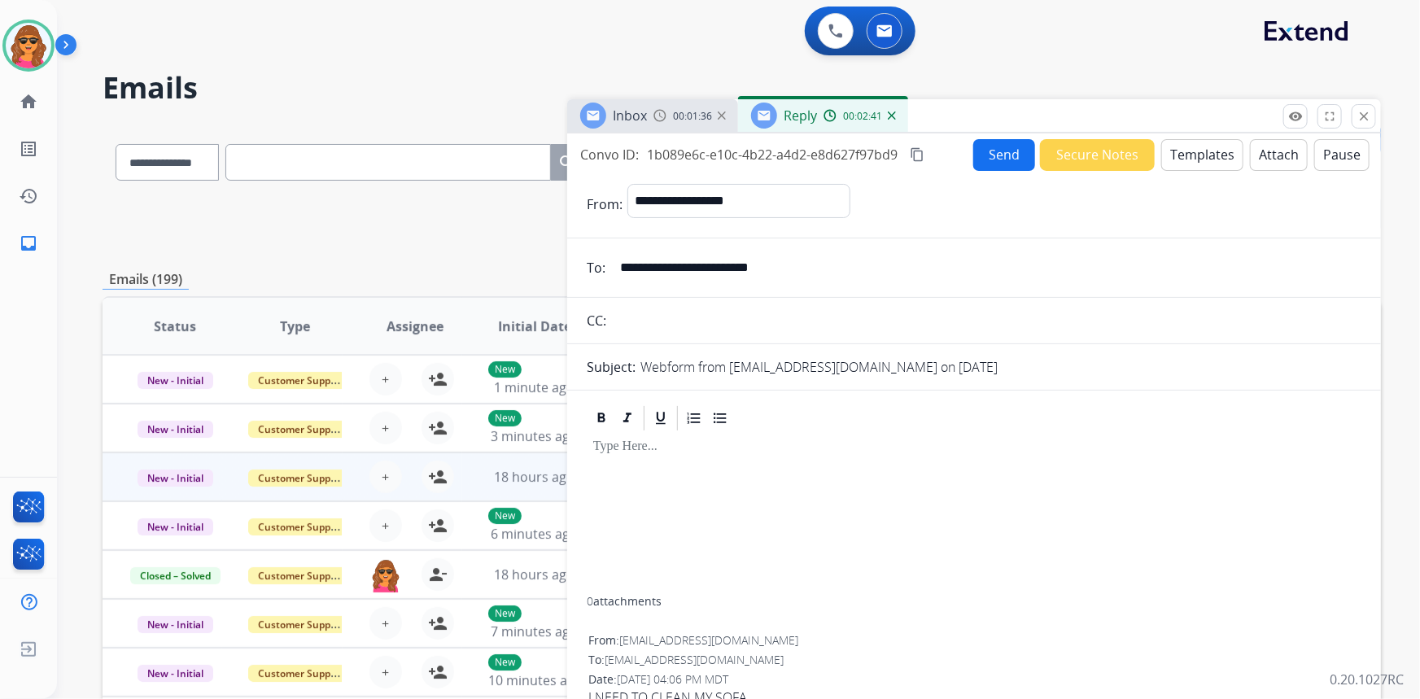
click at [1187, 151] on button "Templates" at bounding box center [1202, 155] width 82 height 32
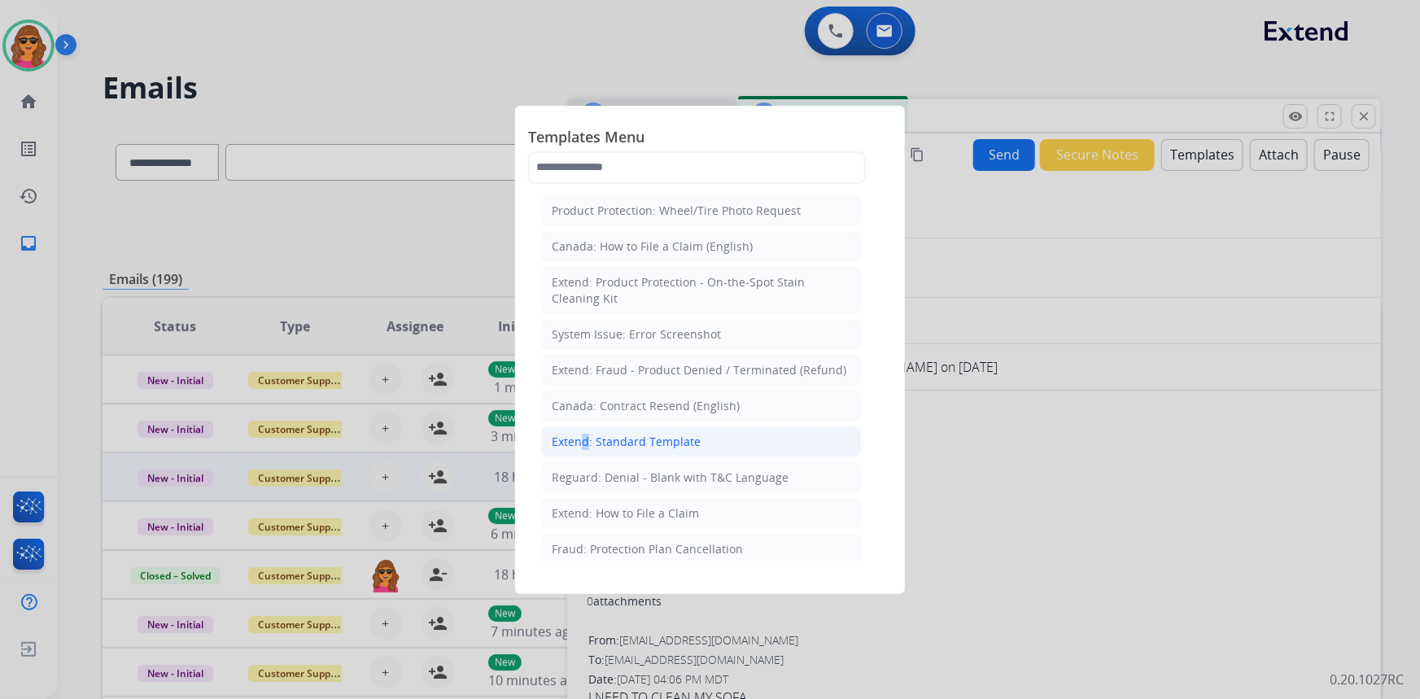
click at [578, 437] on div "Extend: Standard Template" at bounding box center [626, 442] width 149 height 16
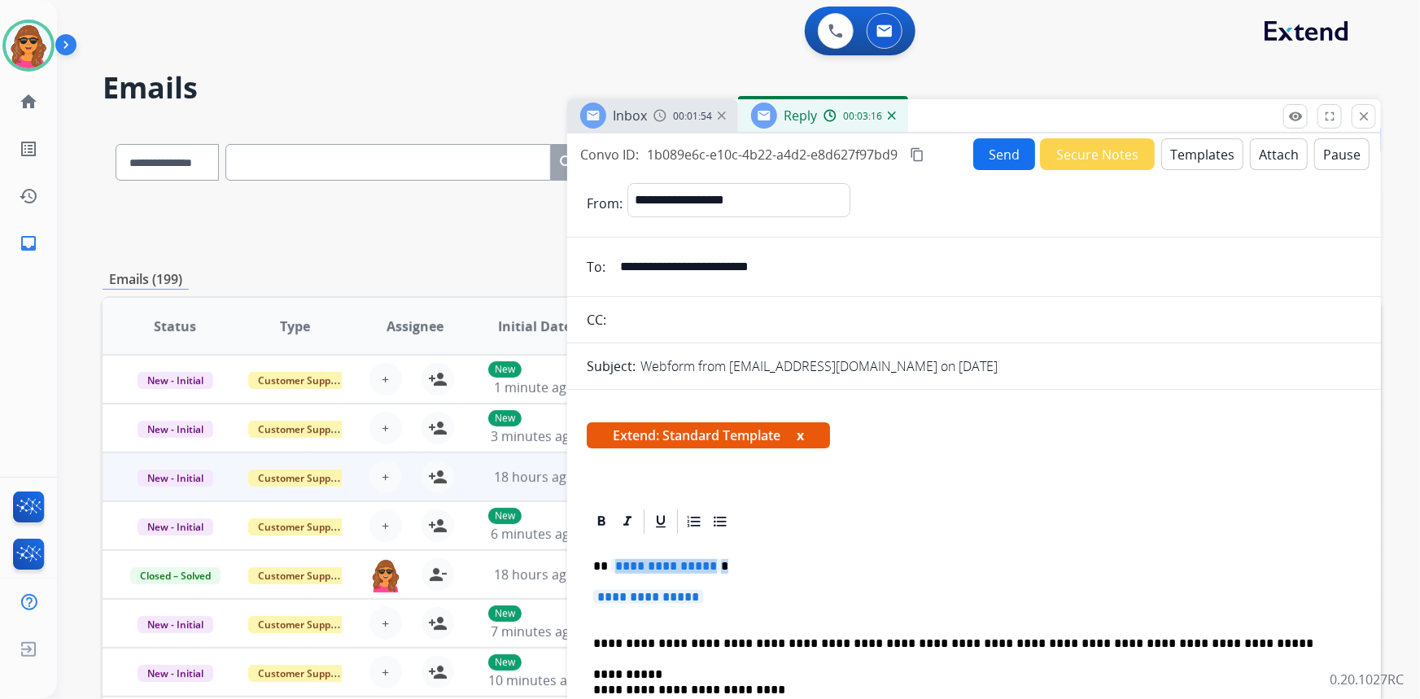
drag, startPoint x: 613, startPoint y: 569, endPoint x: 715, endPoint y: 570, distance: 102.5
click at [715, 570] on p "**********" at bounding box center [968, 566] width 750 height 15
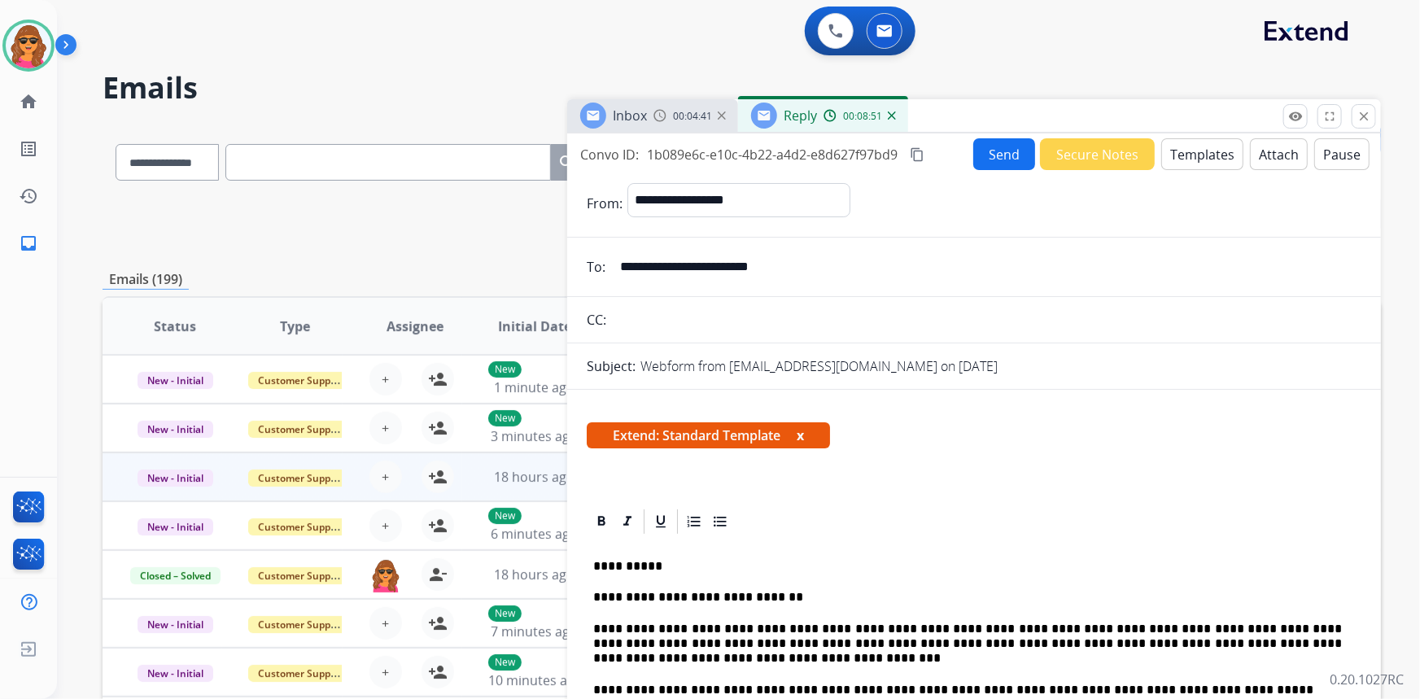
click at [991, 155] on button "Send" at bounding box center [1004, 154] width 62 height 32
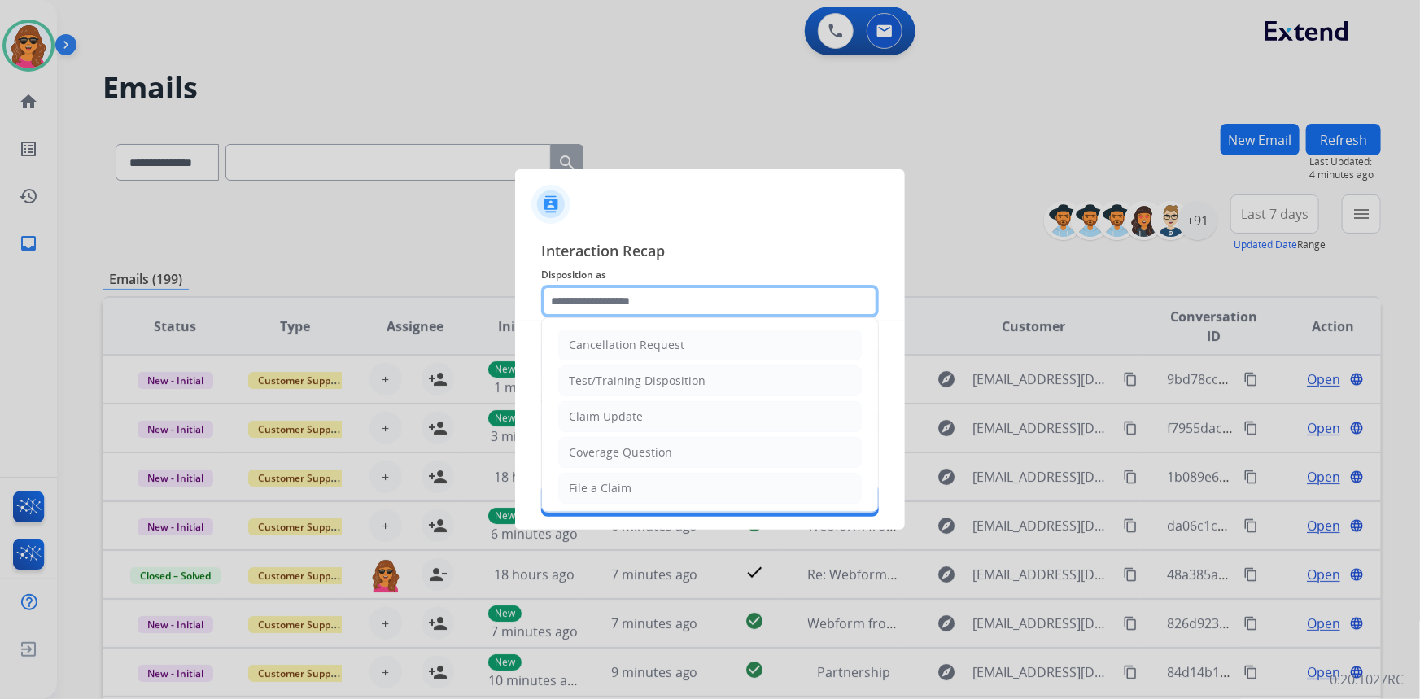
click at [554, 298] on input "text" at bounding box center [710, 301] width 338 height 33
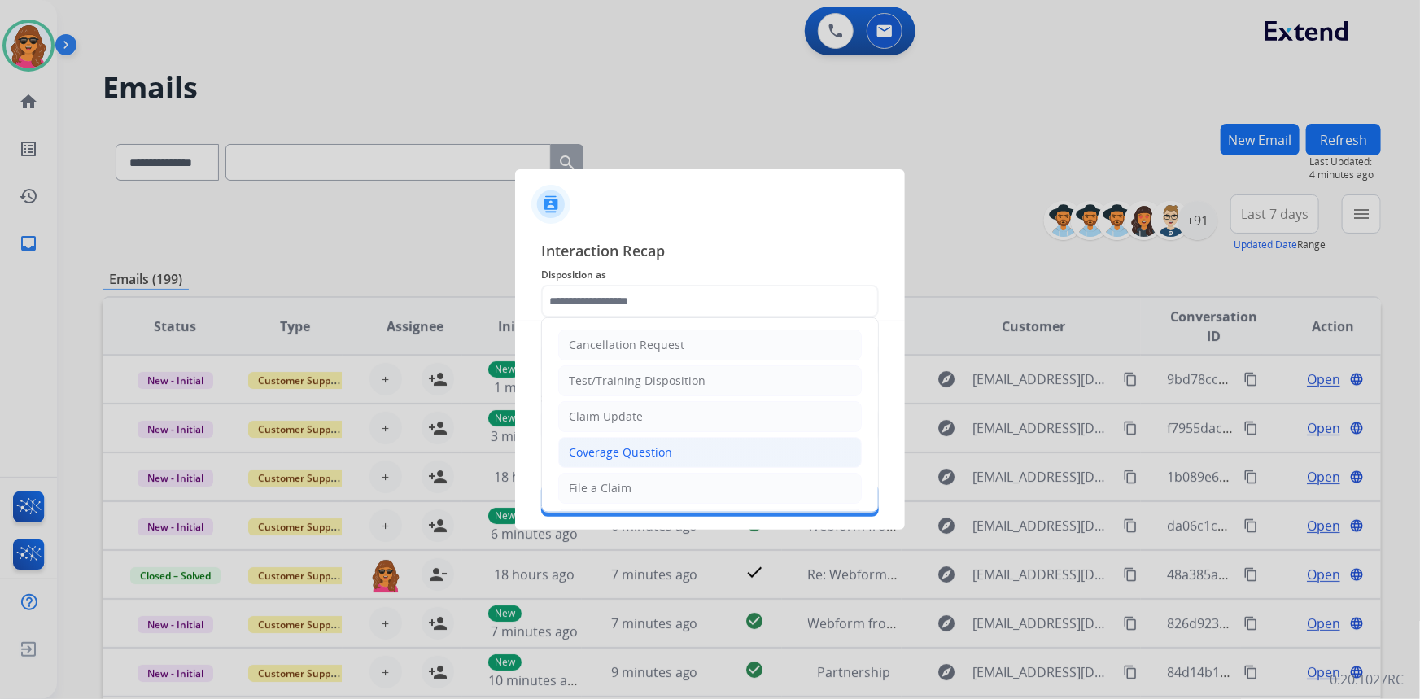
click at [597, 454] on div "Coverage Question" at bounding box center [620, 452] width 103 height 16
type input "**********"
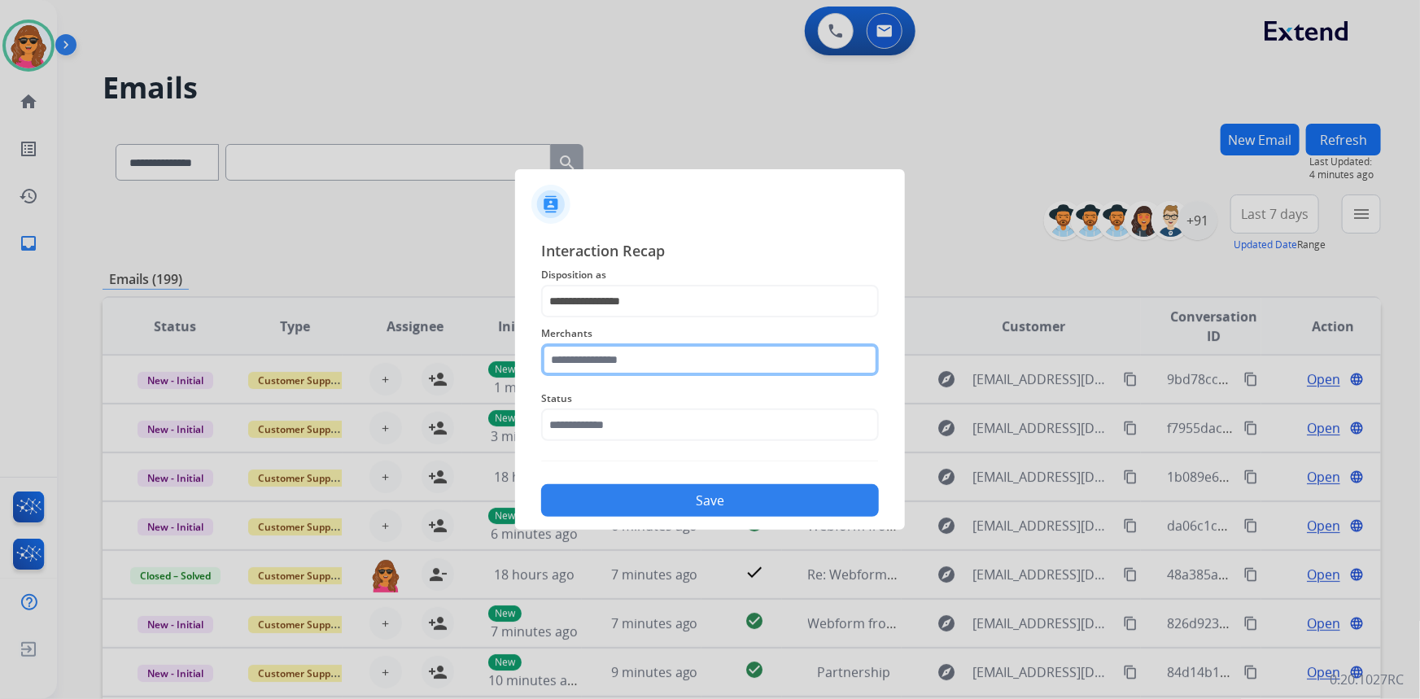
click at [552, 360] on input "text" at bounding box center [710, 359] width 338 height 33
type input "*********"
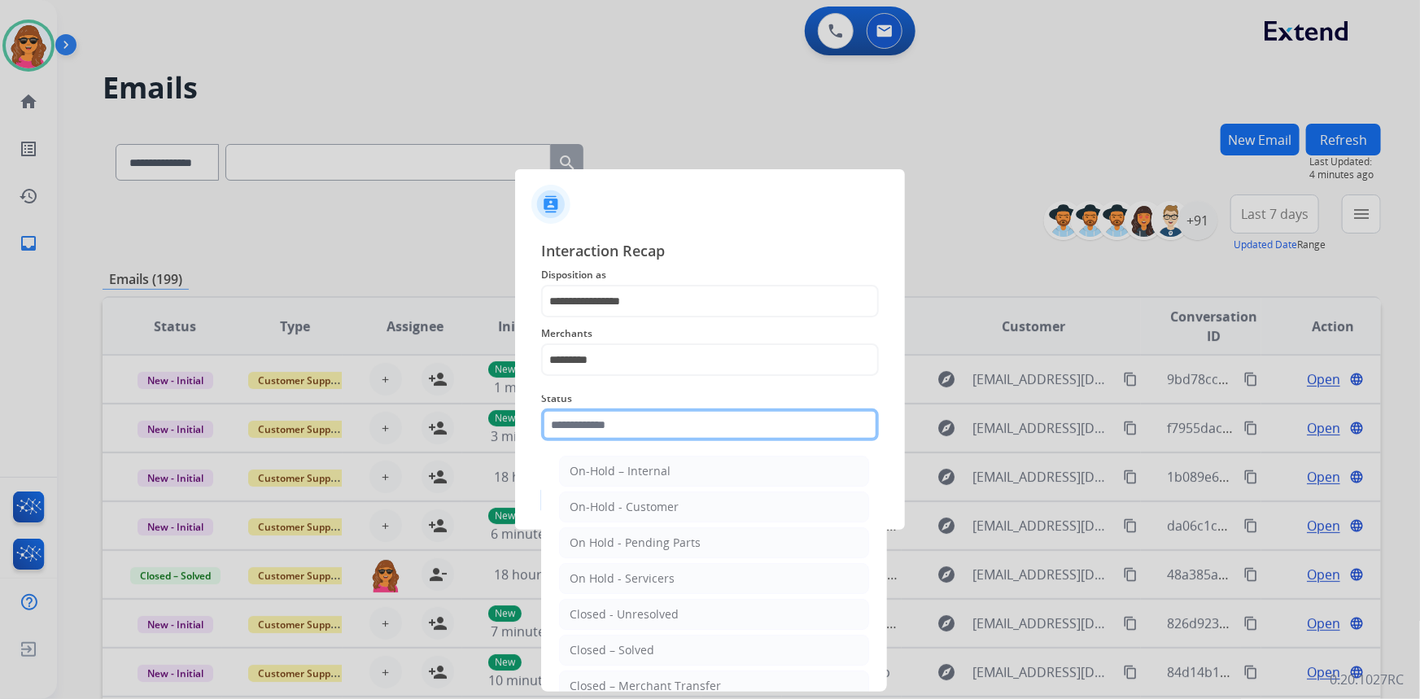
click at [568, 423] on input "text" at bounding box center [710, 425] width 338 height 33
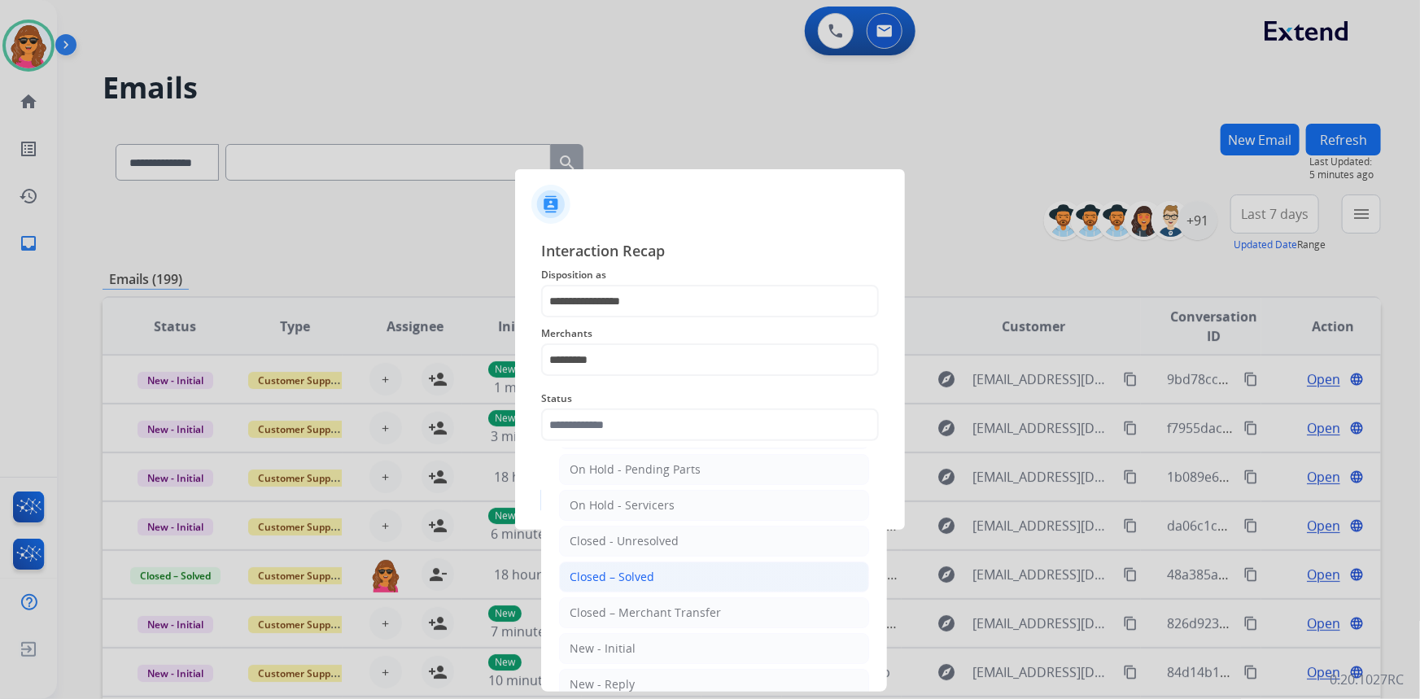
click at [579, 582] on div "Closed – Solved" at bounding box center [612, 577] width 85 height 16
type input "**********"
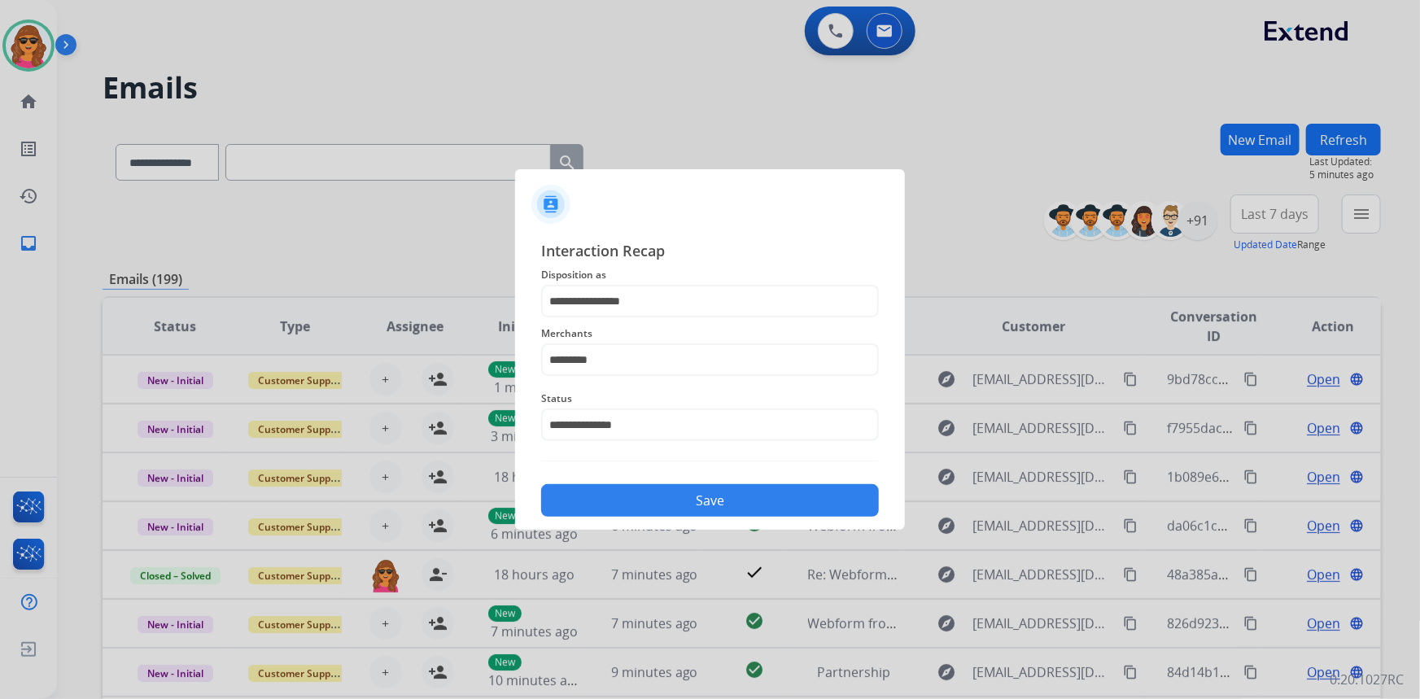
click at [703, 500] on button "Save" at bounding box center [710, 500] width 338 height 33
drag, startPoint x: 623, startPoint y: 362, endPoint x: 522, endPoint y: 344, distance: 102.5
click at [522, 344] on div "**********" at bounding box center [710, 378] width 390 height 304
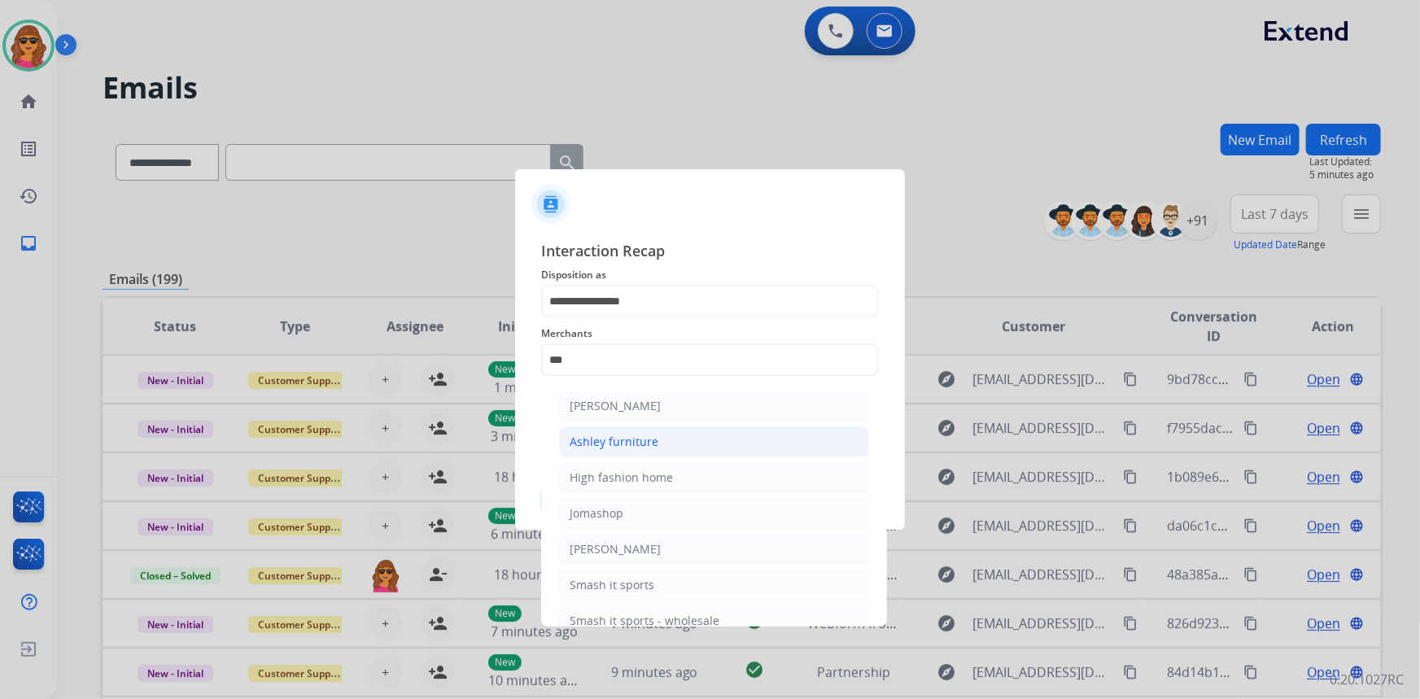
click at [597, 434] on div "Ashley furniture" at bounding box center [614, 442] width 89 height 16
type input "**********"
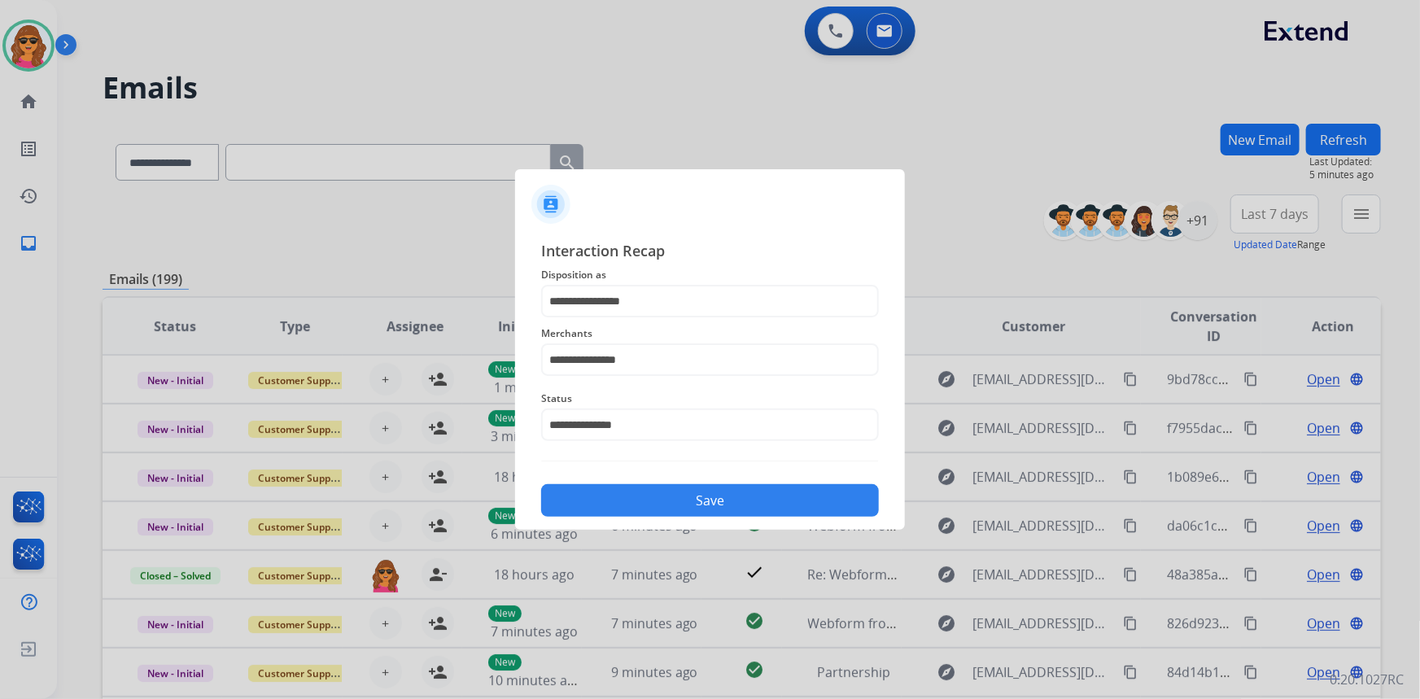
click at [737, 496] on button "Save" at bounding box center [710, 500] width 338 height 33
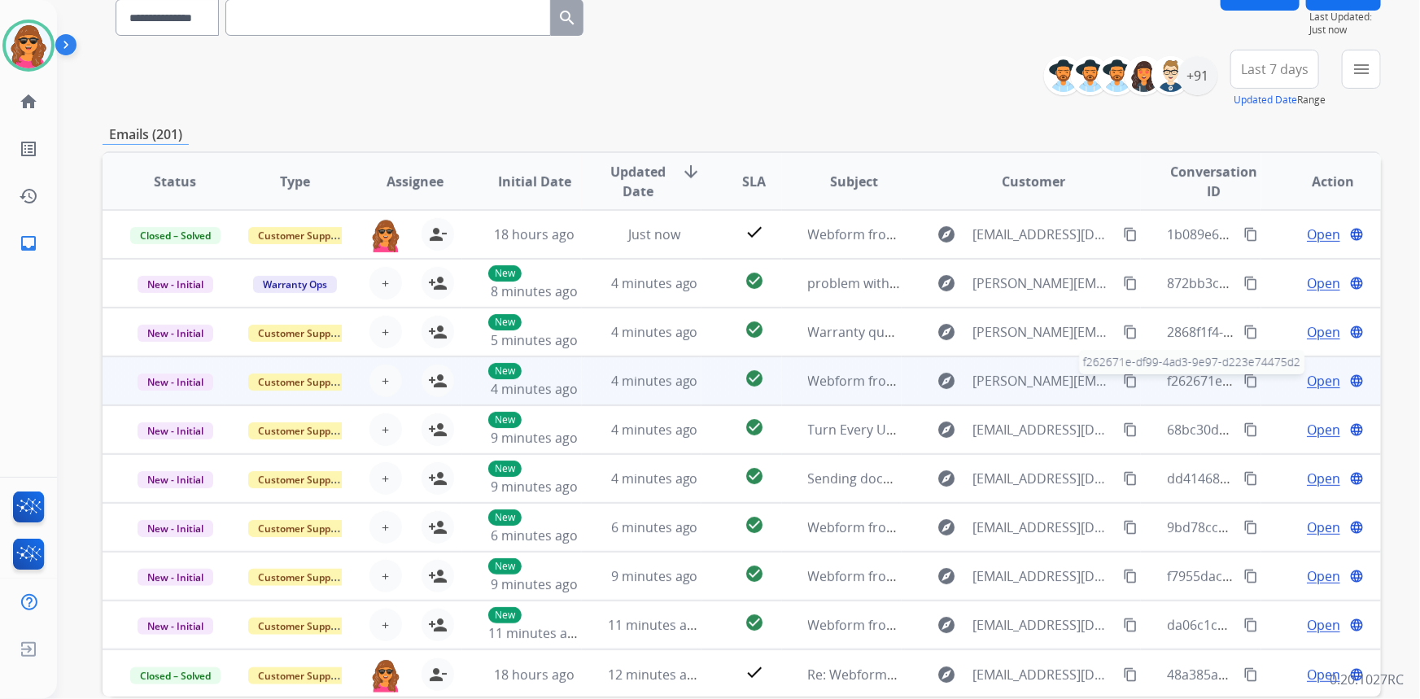
scroll to position [0, 0]
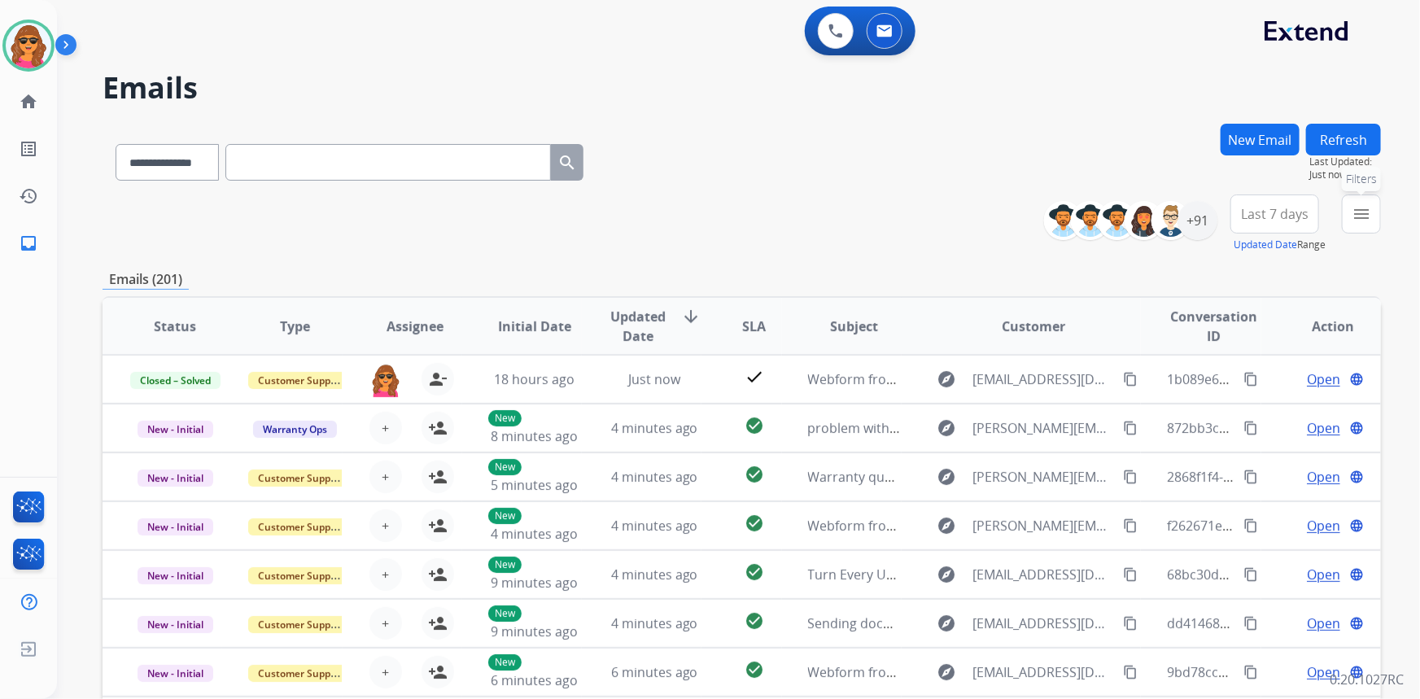
click at [1359, 204] on mat-icon "menu" at bounding box center [1362, 214] width 20 height 20
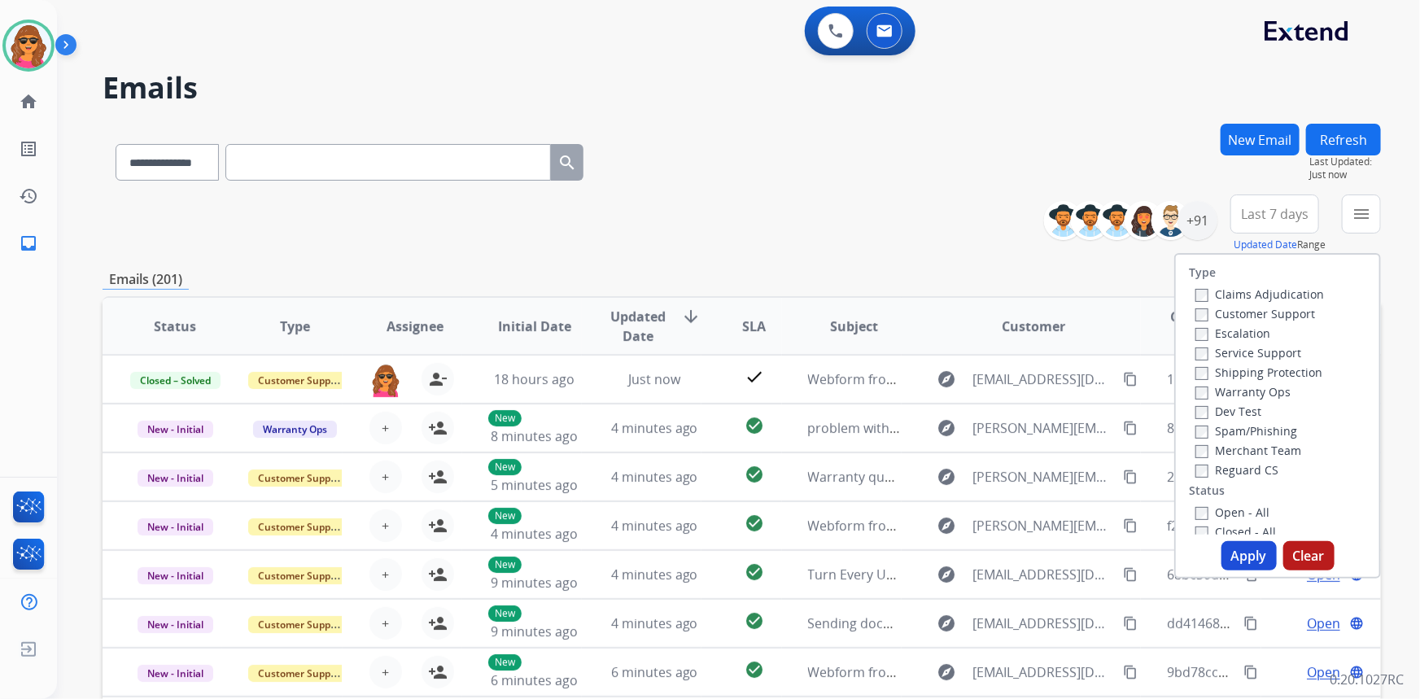
click at [1196, 308] on label "Customer Support" at bounding box center [1256, 313] width 120 height 15
click at [1245, 557] on button "Apply" at bounding box center [1249, 555] width 55 height 29
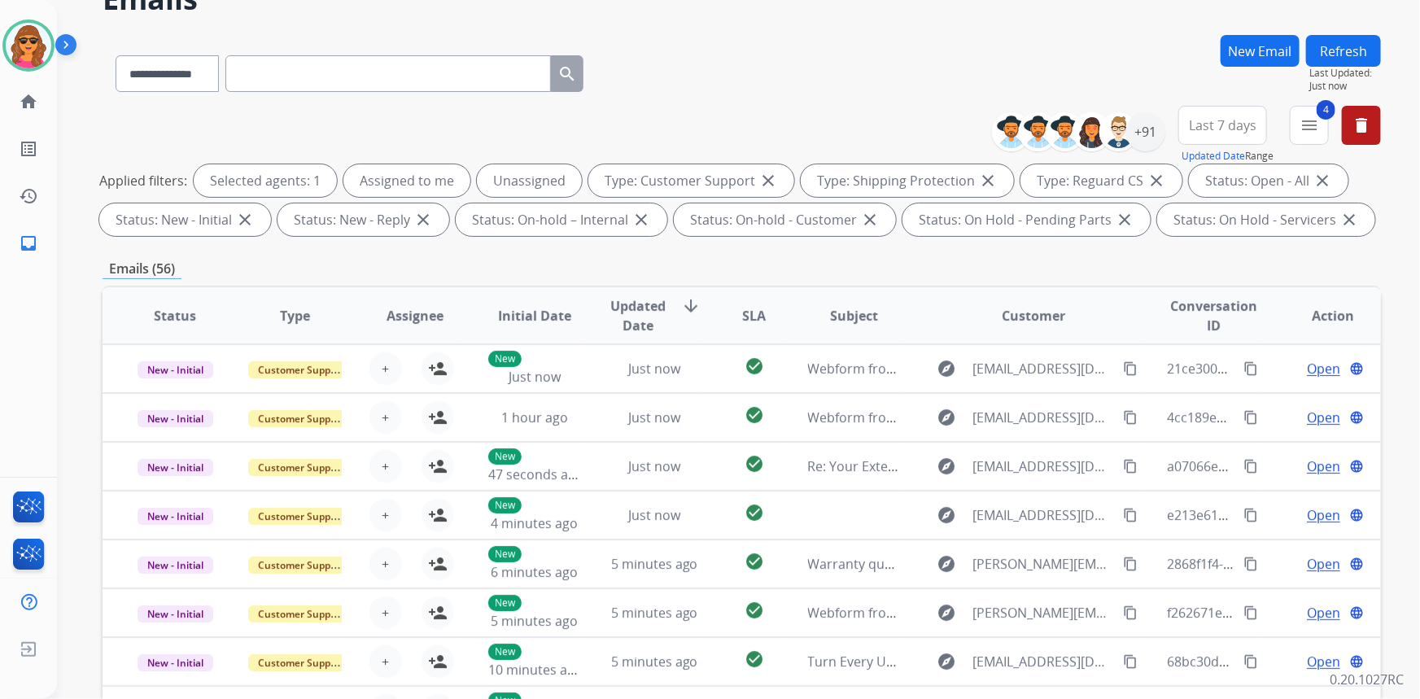
scroll to position [82, 0]
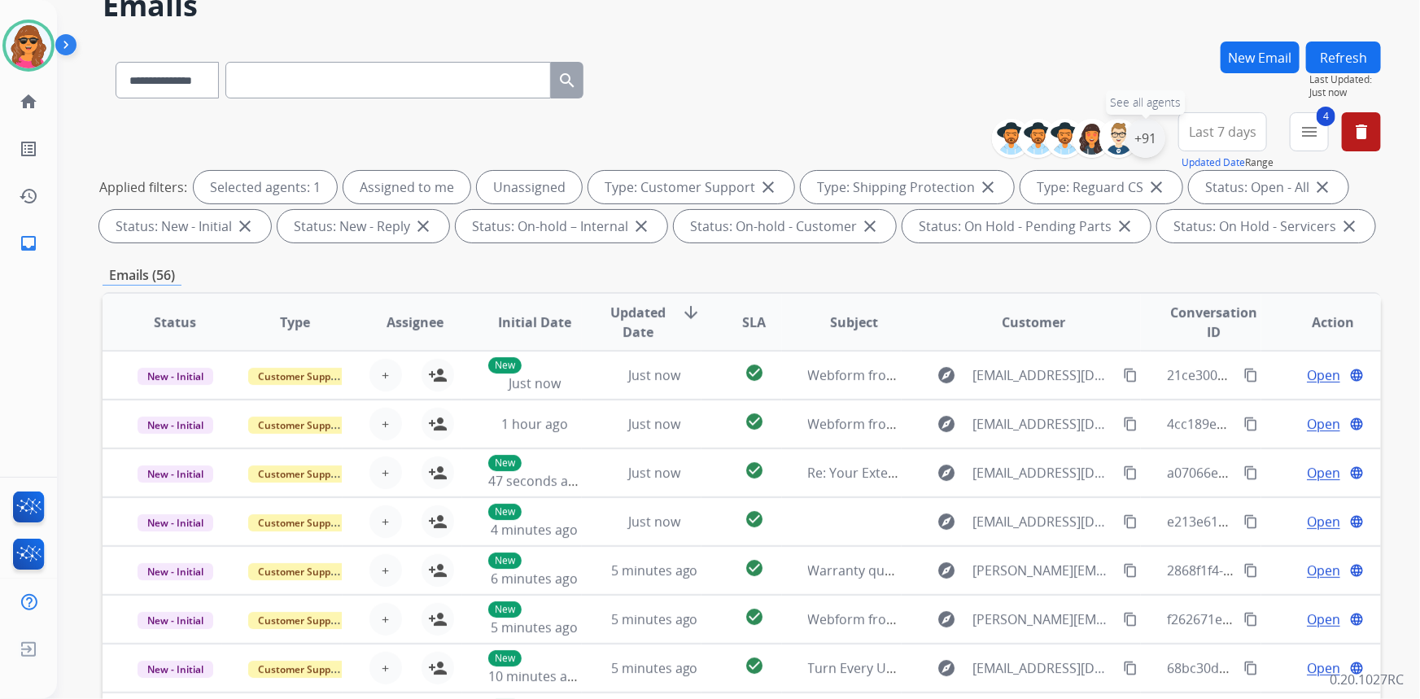
click at [1146, 130] on div "+91" at bounding box center [1145, 138] width 39 height 39
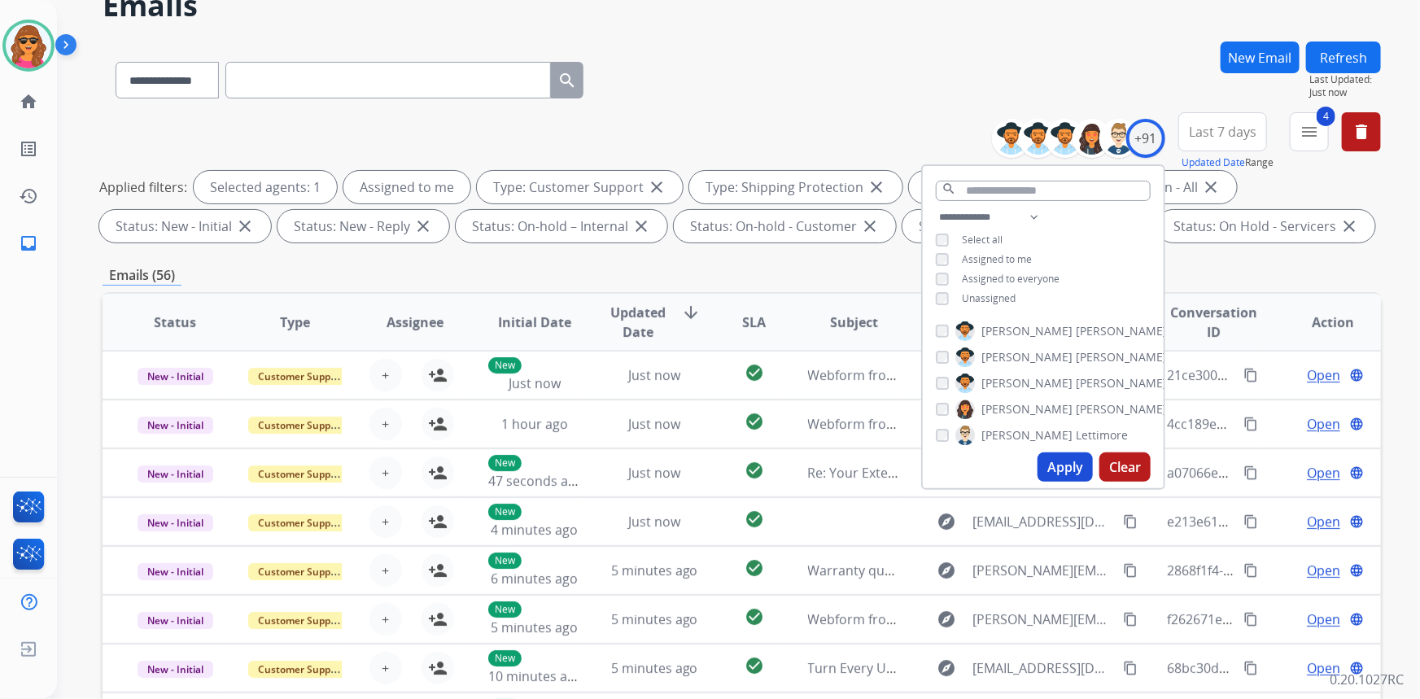
click at [1059, 461] on button "Apply" at bounding box center [1065, 467] width 55 height 29
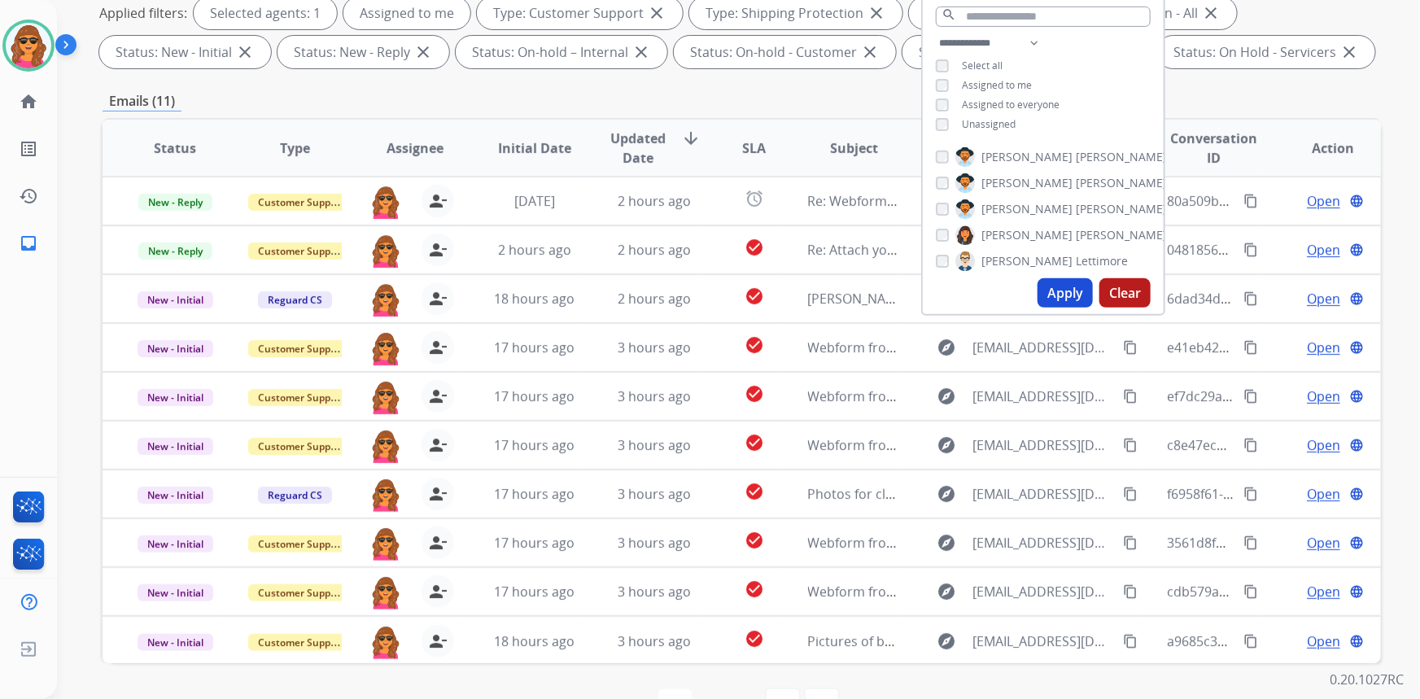
scroll to position [295, 0]
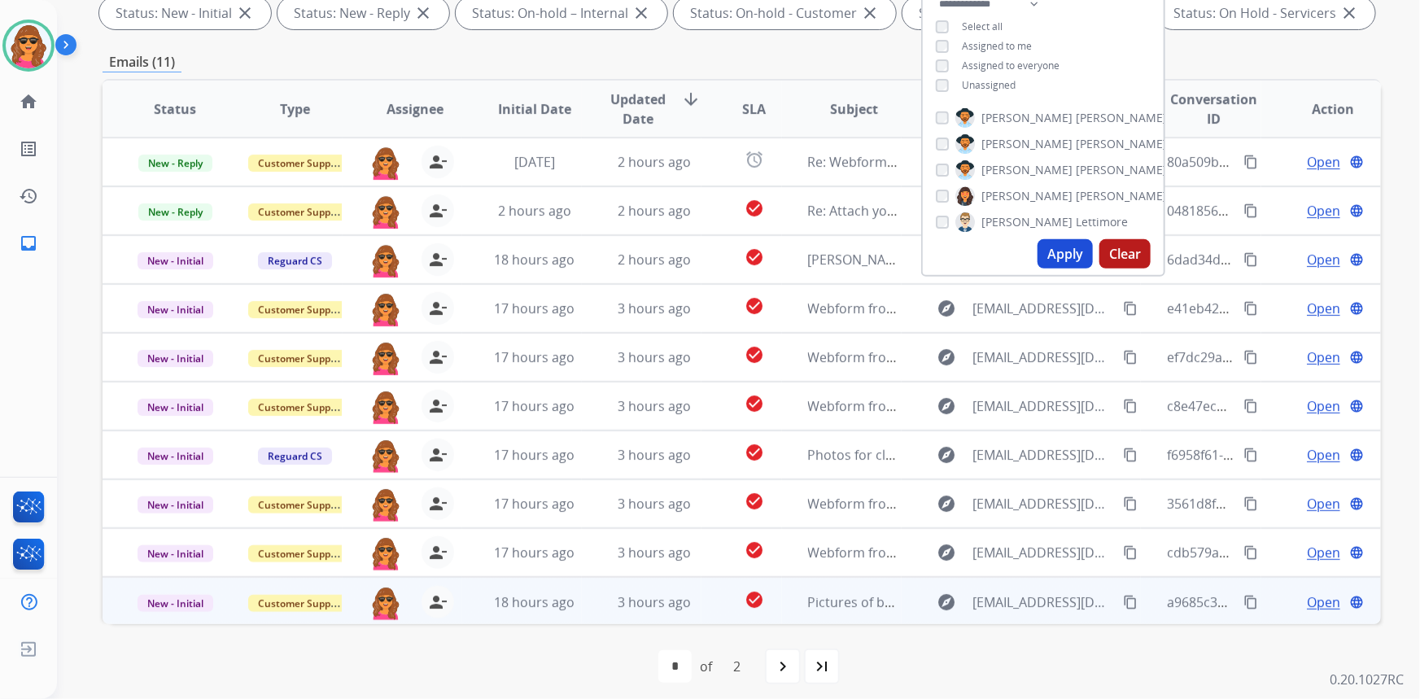
click at [1312, 599] on span "Open" at bounding box center [1323, 602] width 33 height 20
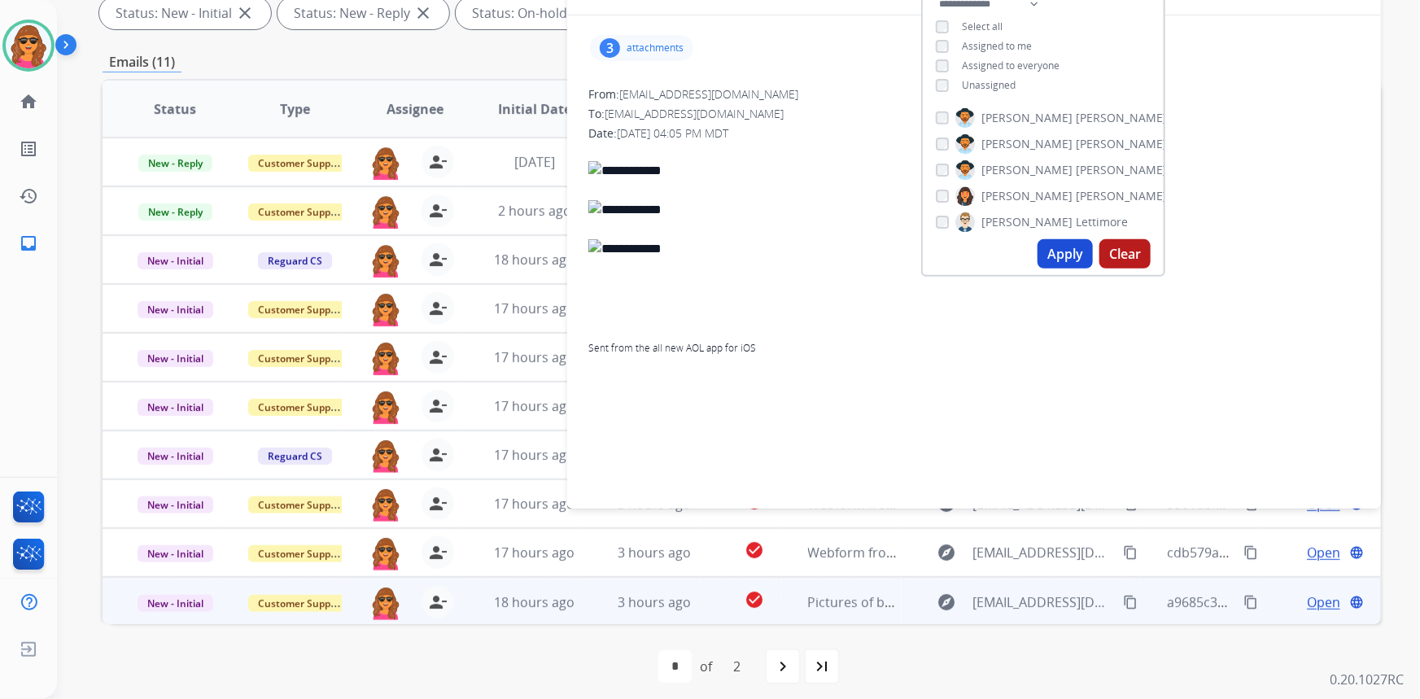
click at [1289, 656] on div "first_page navigate_before * * of 2 navigate_next last_page" at bounding box center [742, 666] width 1279 height 33
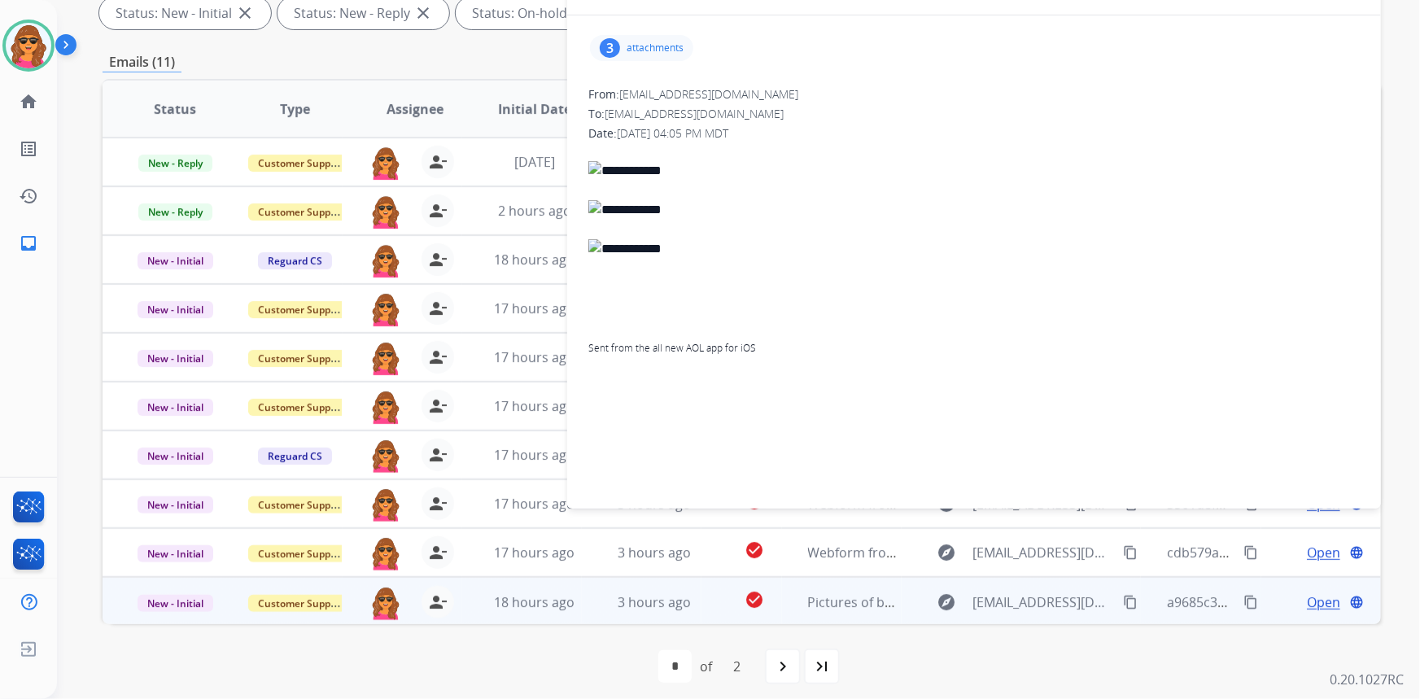
click at [1310, 601] on span "Open" at bounding box center [1323, 602] width 33 height 20
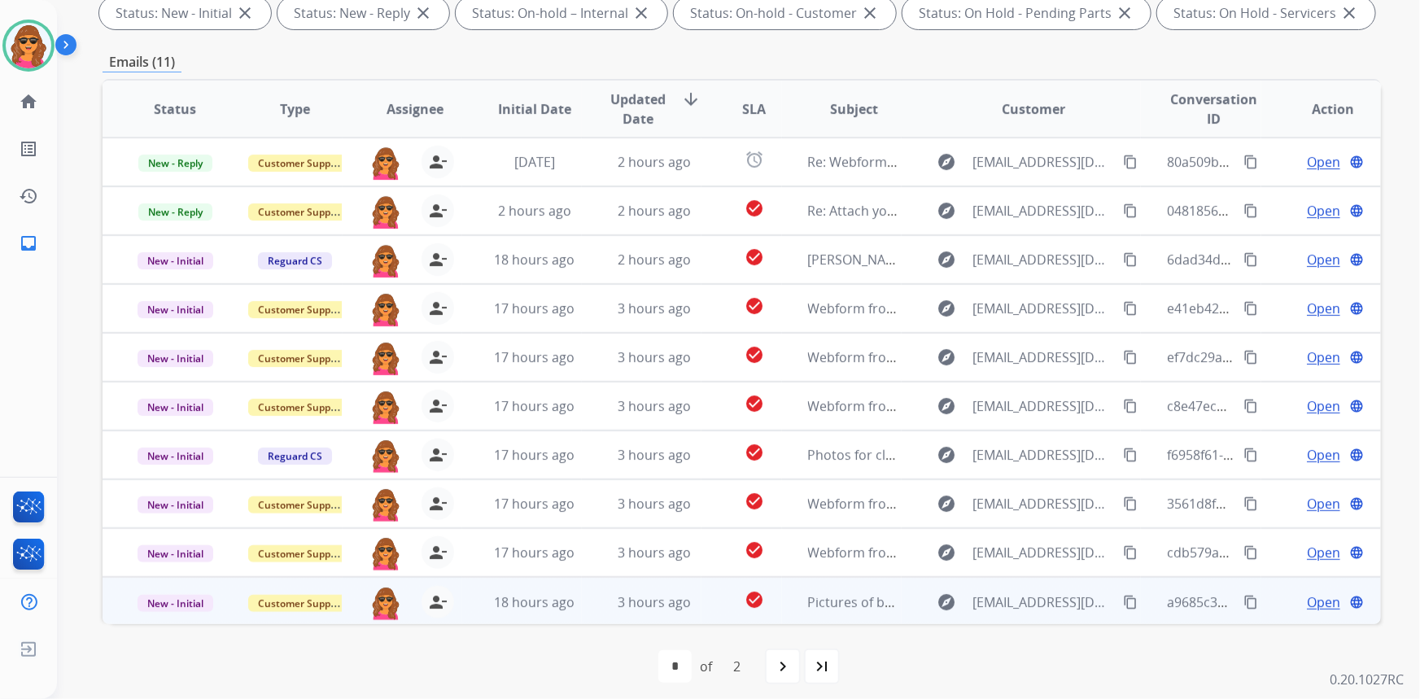
click at [1265, 588] on td "Open language" at bounding box center [1321, 601] width 120 height 49
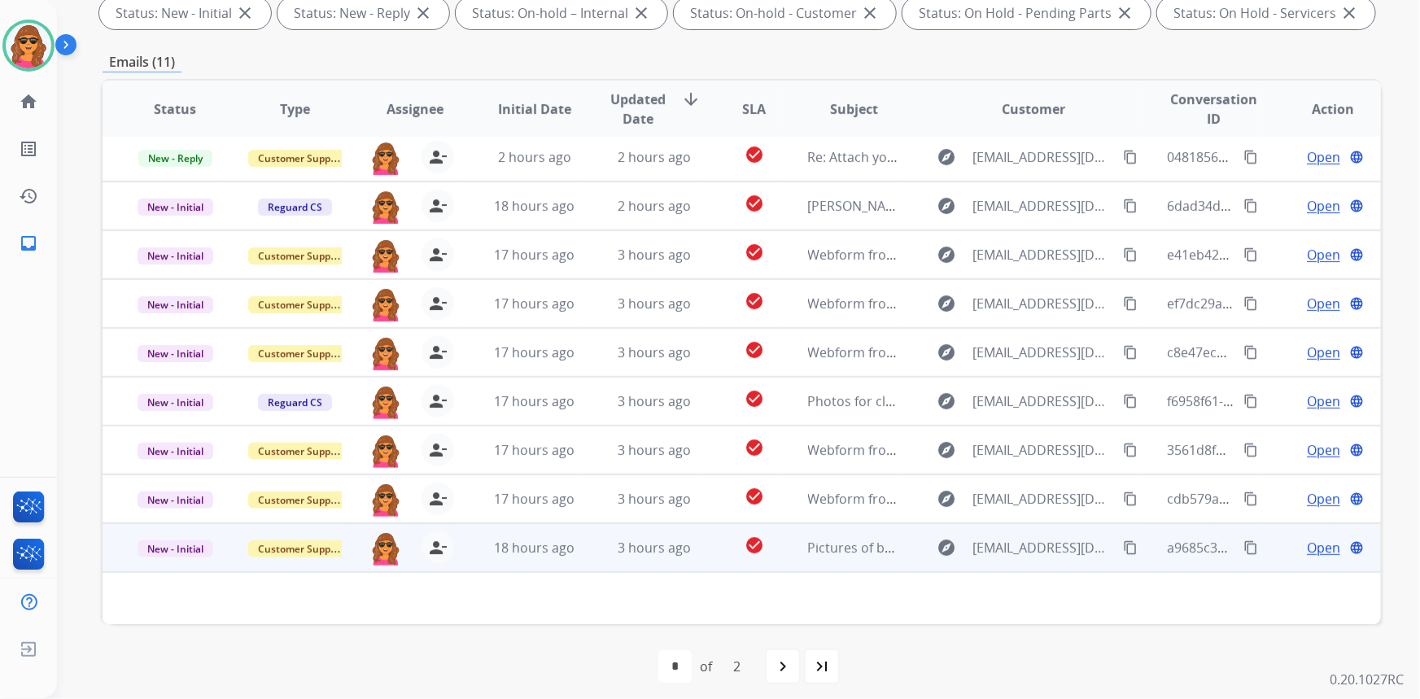
click at [597, 549] on td "3 hours ago" at bounding box center [642, 547] width 120 height 49
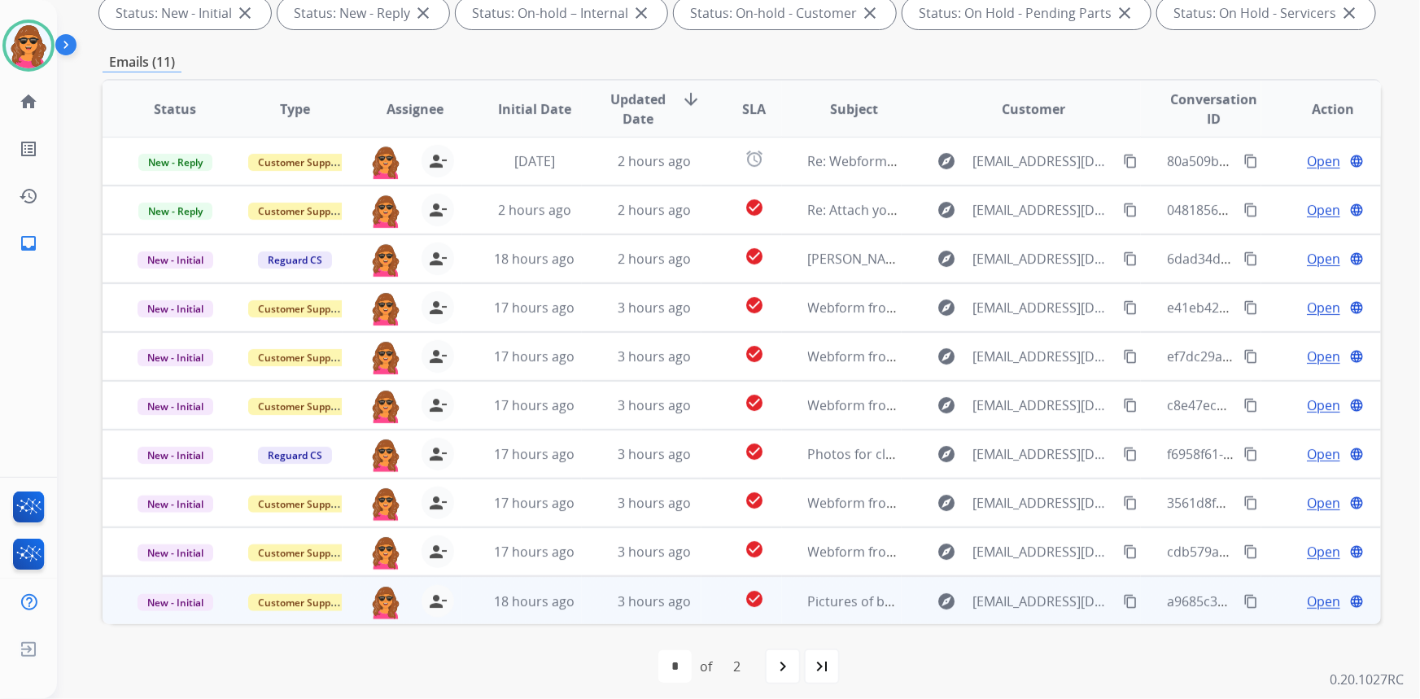
click at [914, 594] on td "explore [EMAIL_ADDRESS][DOMAIN_NAME] content_copy" at bounding box center [1022, 600] width 240 height 49
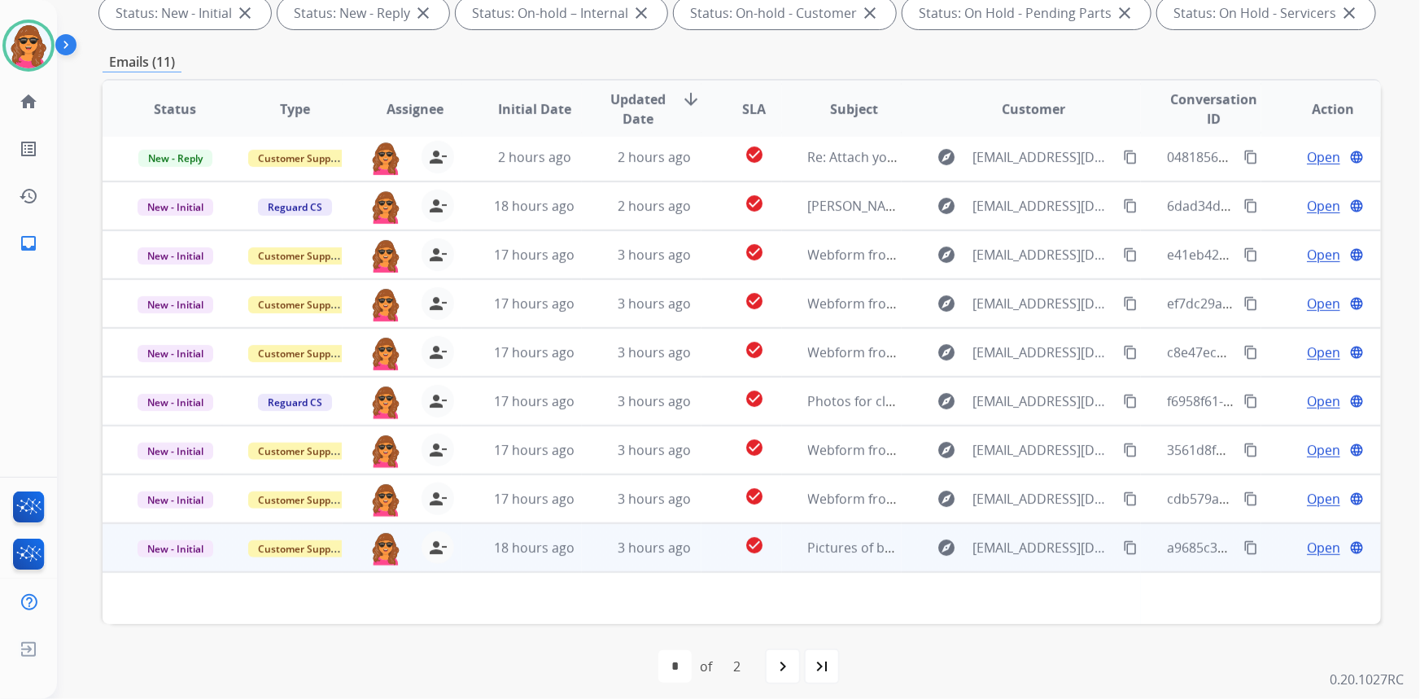
click at [1309, 546] on span "Open" at bounding box center [1323, 548] width 33 height 20
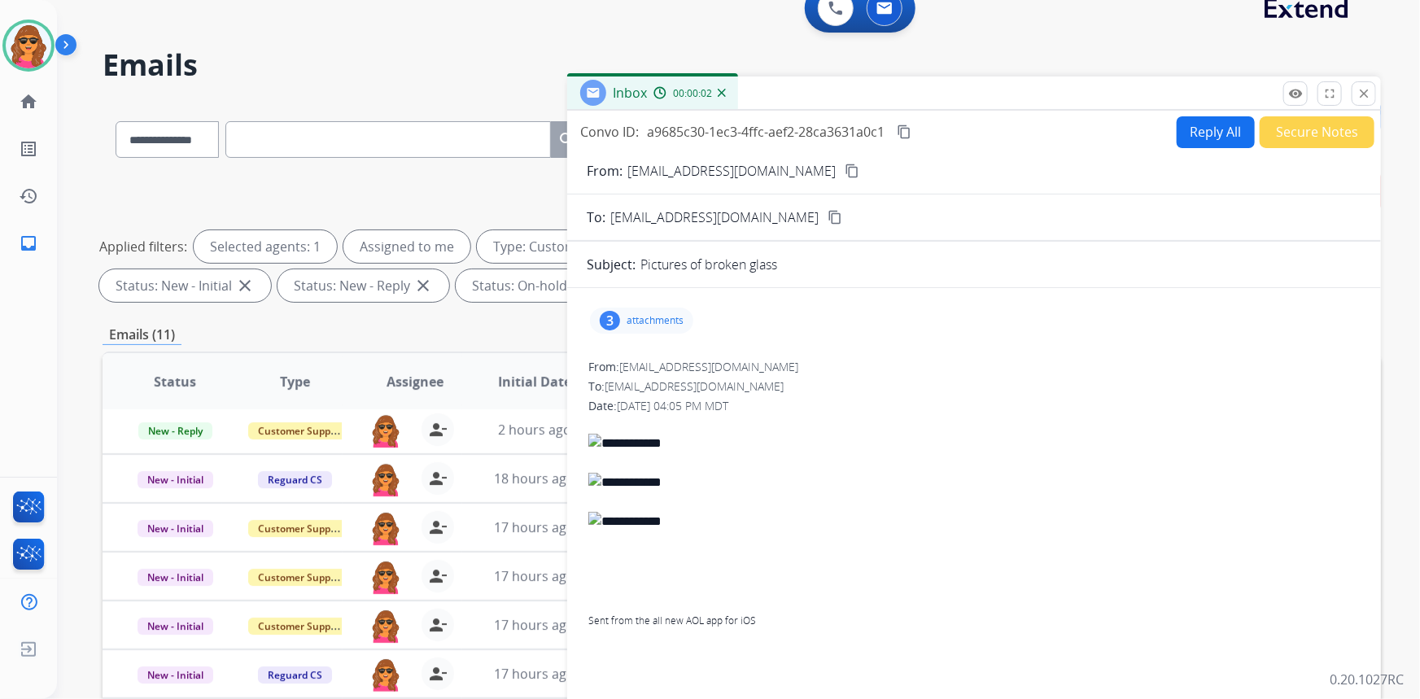
scroll to position [0, 0]
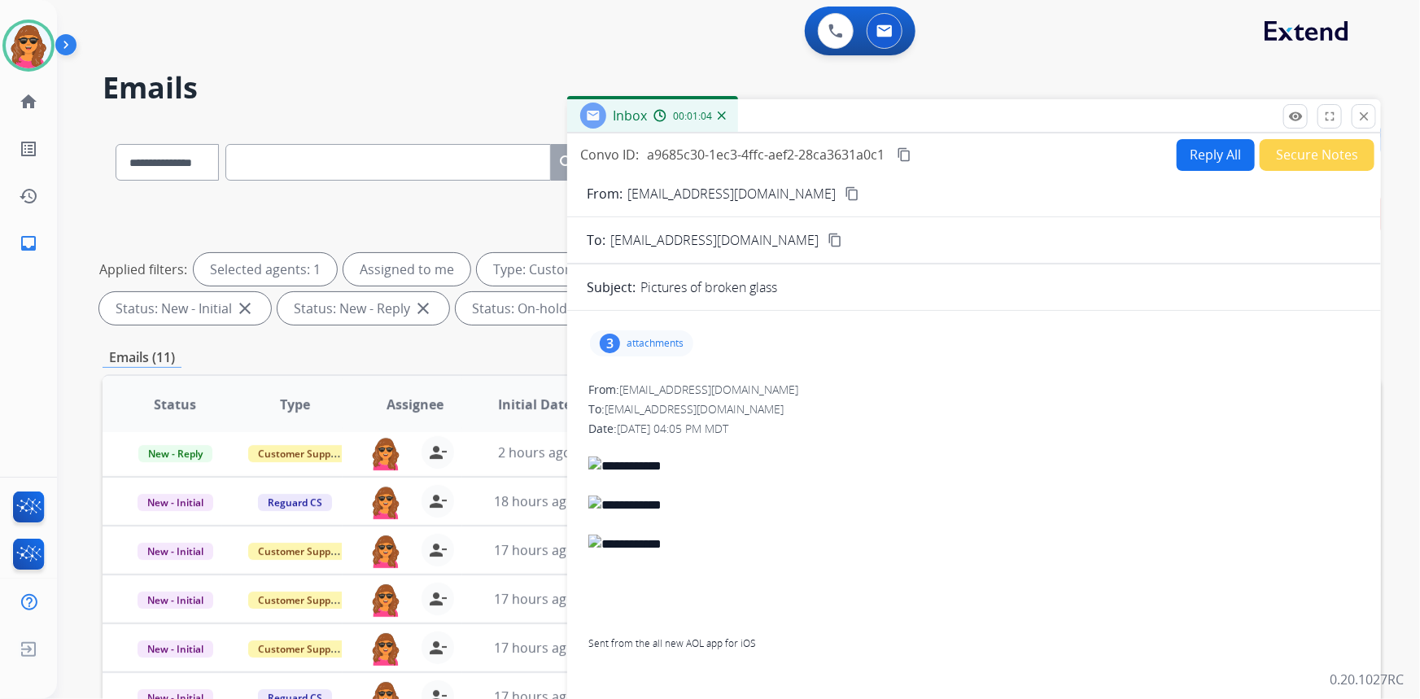
click at [845, 188] on mat-icon "content_copy" at bounding box center [852, 193] width 15 height 15
click at [659, 339] on p "attachments" at bounding box center [655, 343] width 57 height 13
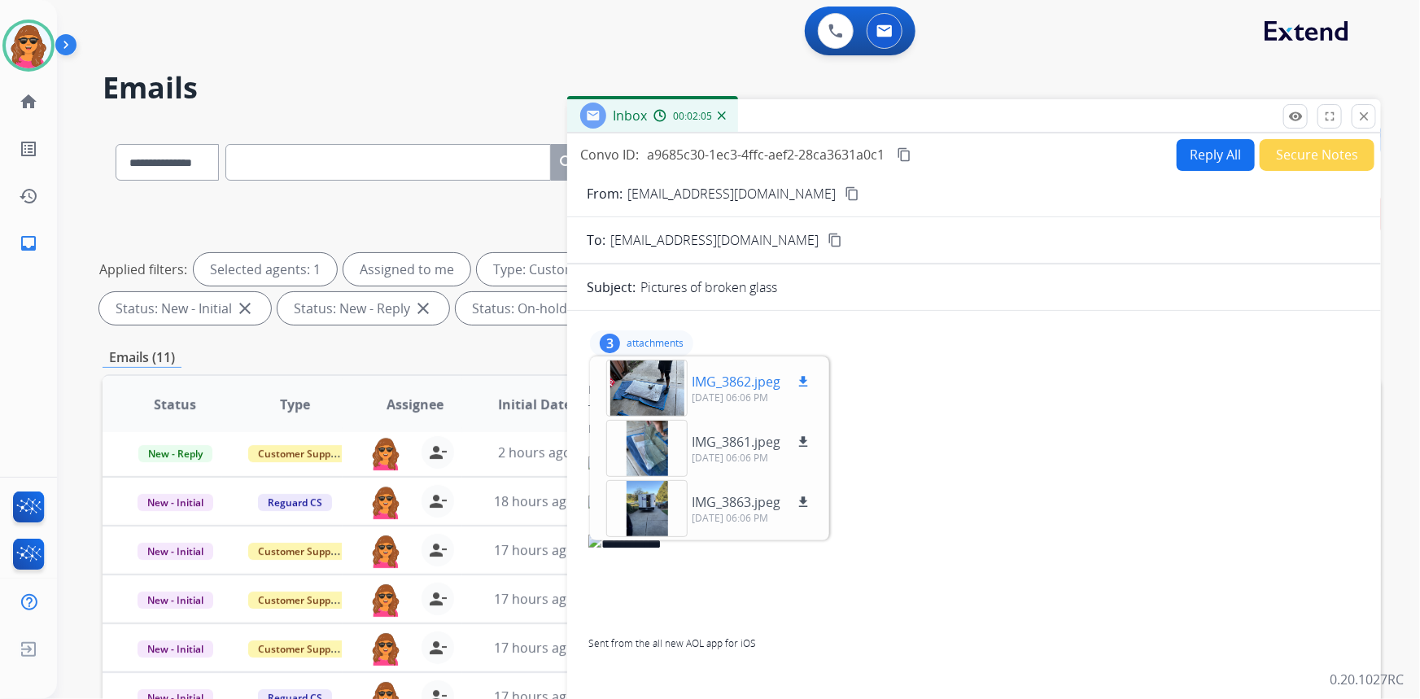
click at [654, 387] on div at bounding box center [646, 388] width 81 height 57
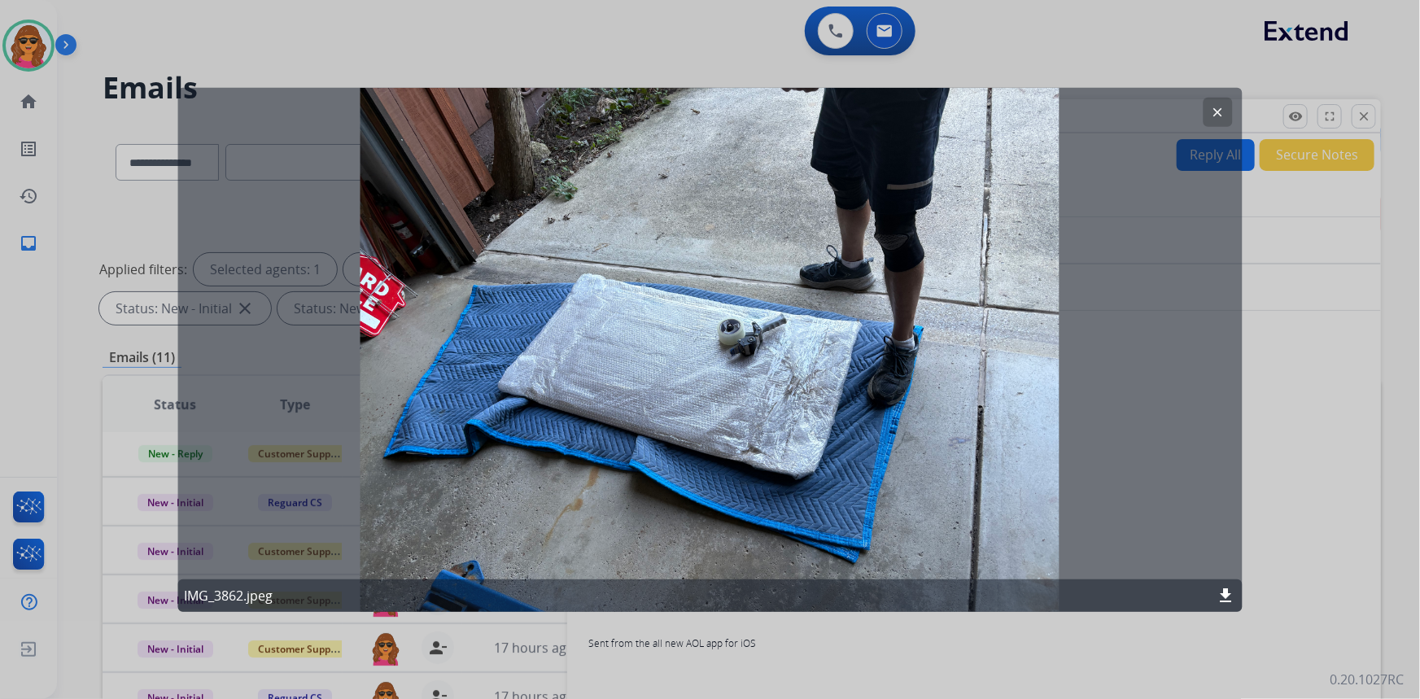
click at [1225, 100] on button "clear" at bounding box center [1218, 111] width 29 height 29
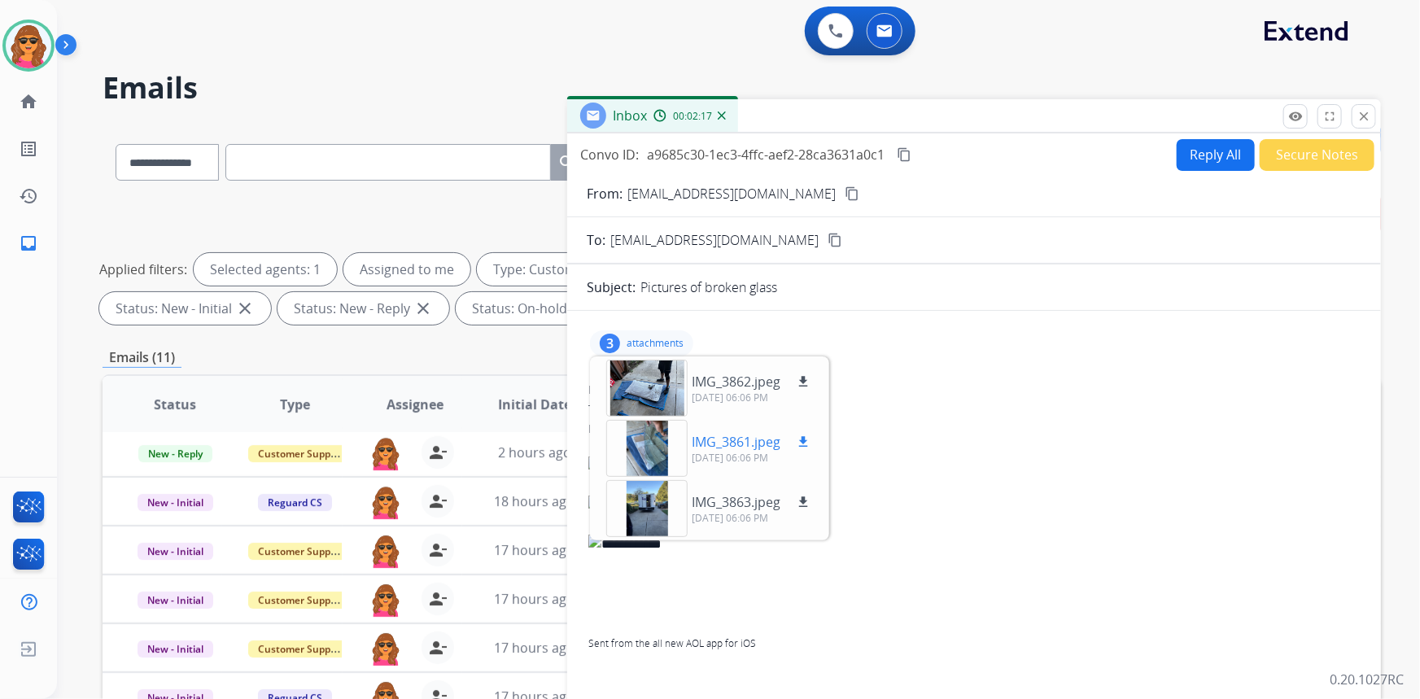
click at [643, 452] on div at bounding box center [646, 448] width 81 height 57
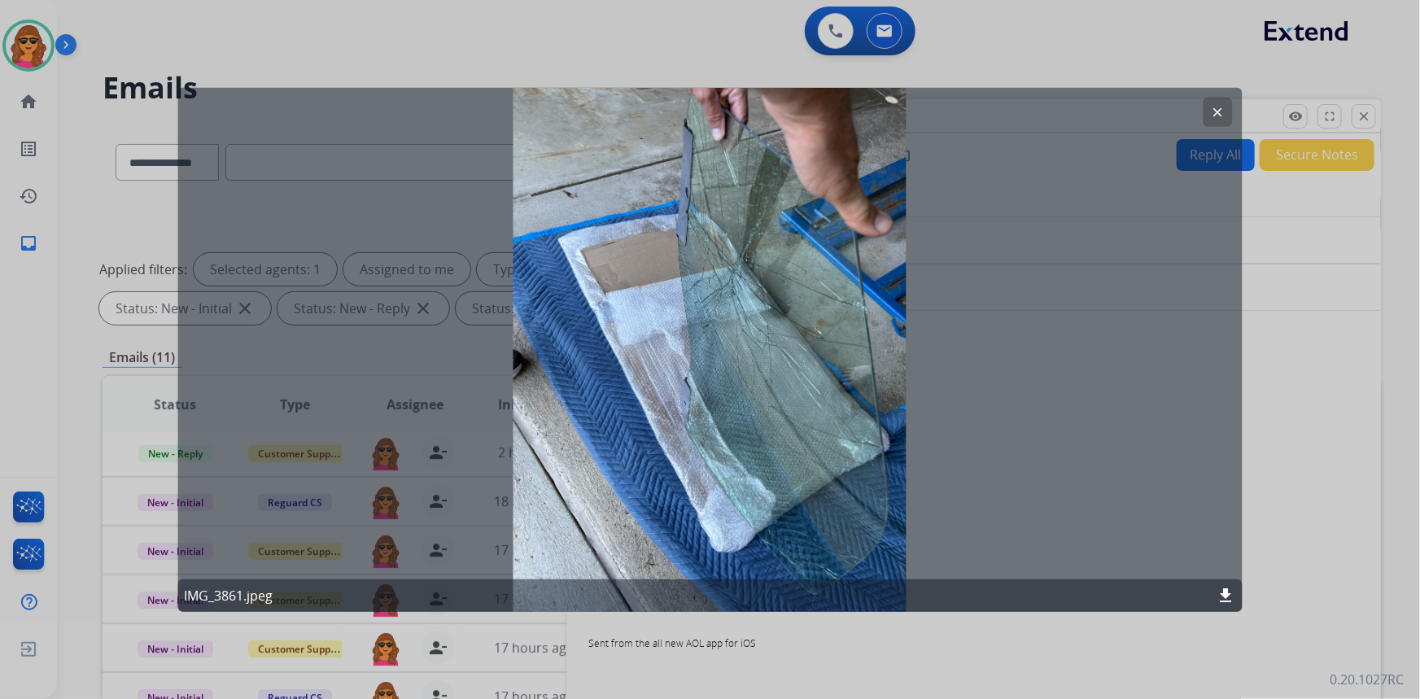
click at [1224, 592] on mat-icon "download" at bounding box center [1227, 596] width 20 height 20
click at [1209, 109] on button "clear" at bounding box center [1218, 111] width 29 height 29
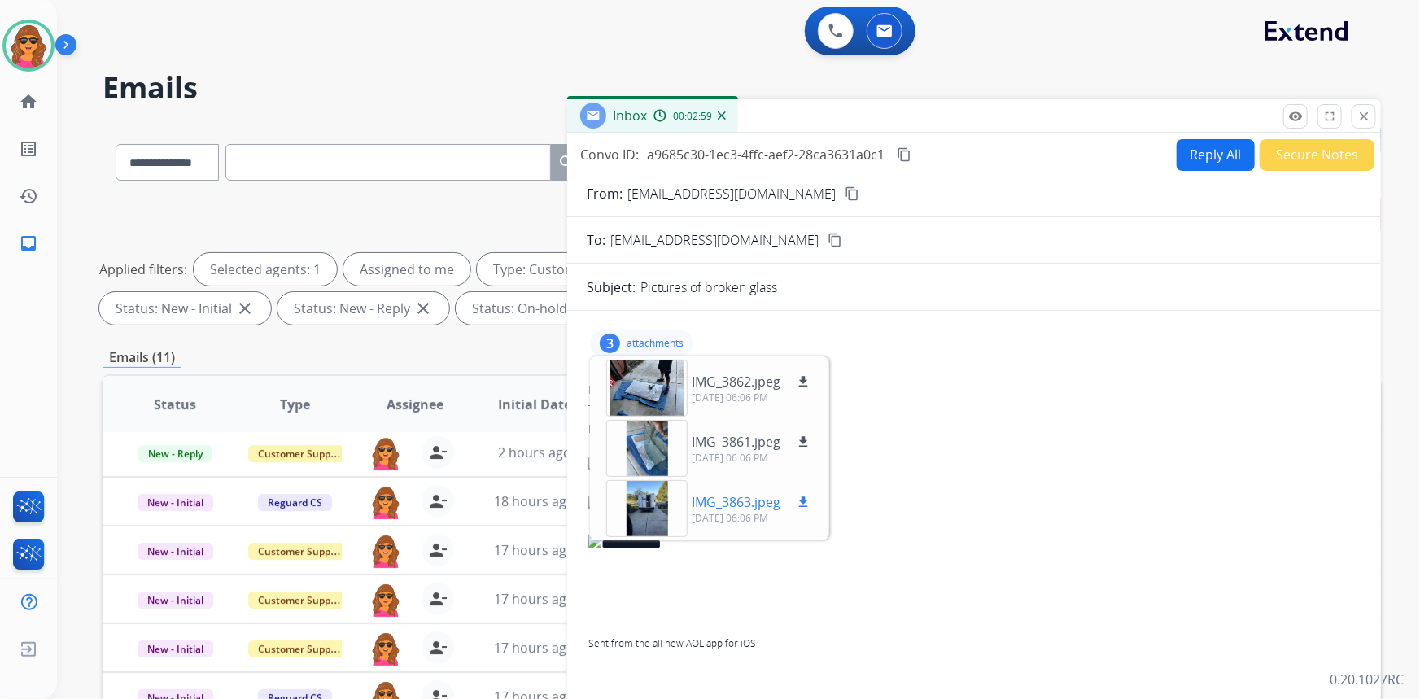
click at [756, 496] on p "IMG_3863.jpeg" at bounding box center [736, 502] width 89 height 20
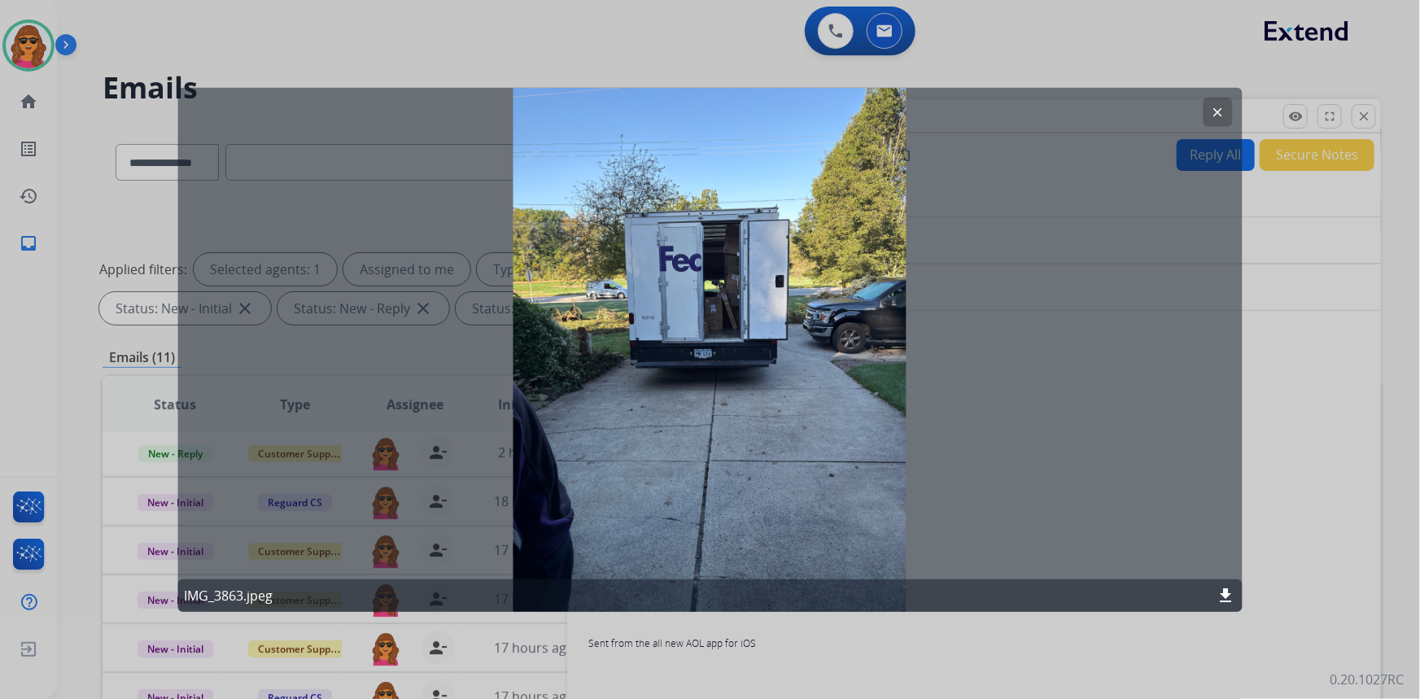
click at [1226, 103] on button "clear" at bounding box center [1218, 111] width 29 height 29
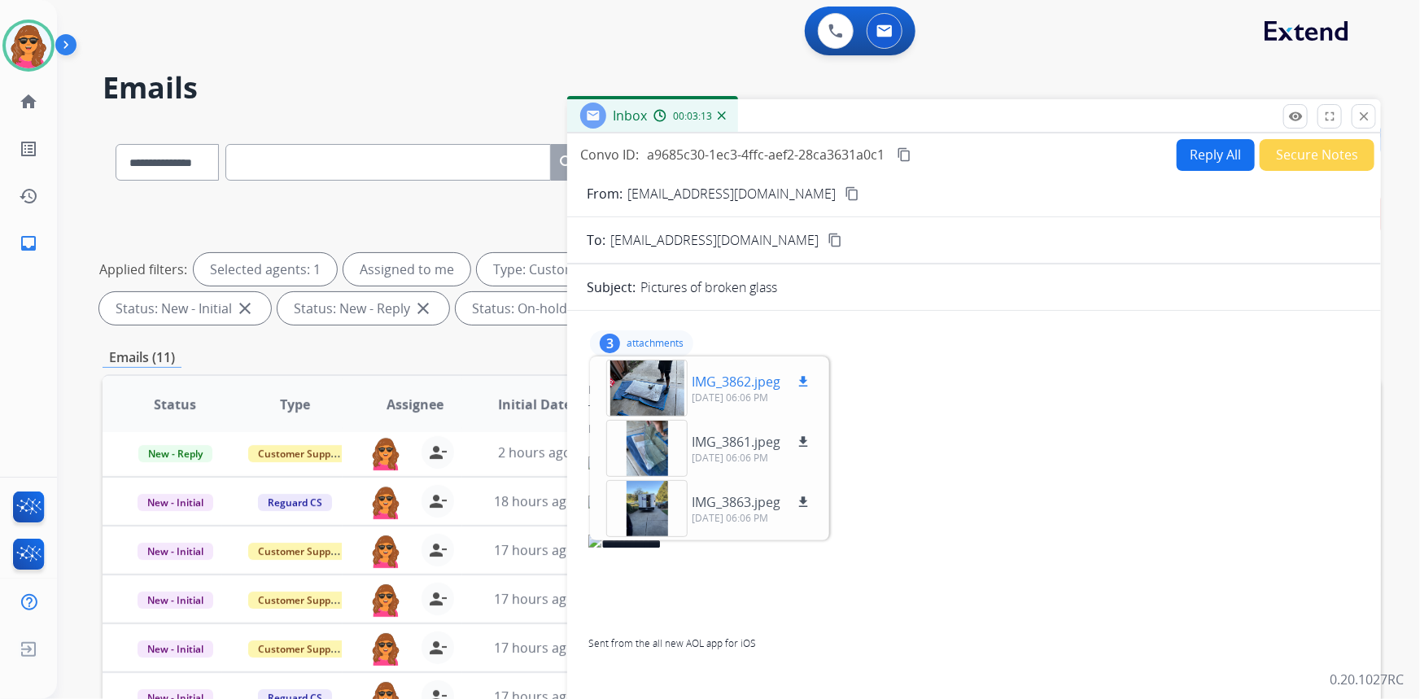
click at [643, 373] on div at bounding box center [646, 388] width 81 height 57
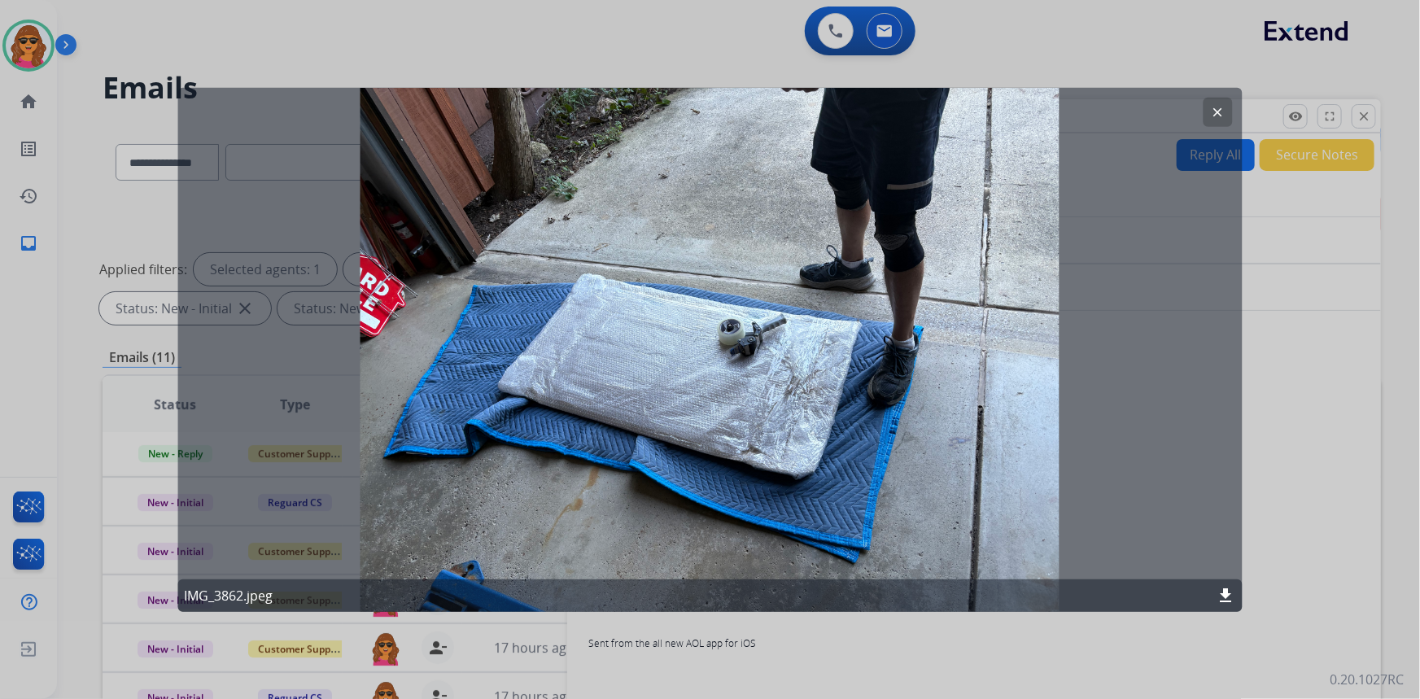
click at [1215, 110] on mat-icon "clear" at bounding box center [1218, 111] width 15 height 15
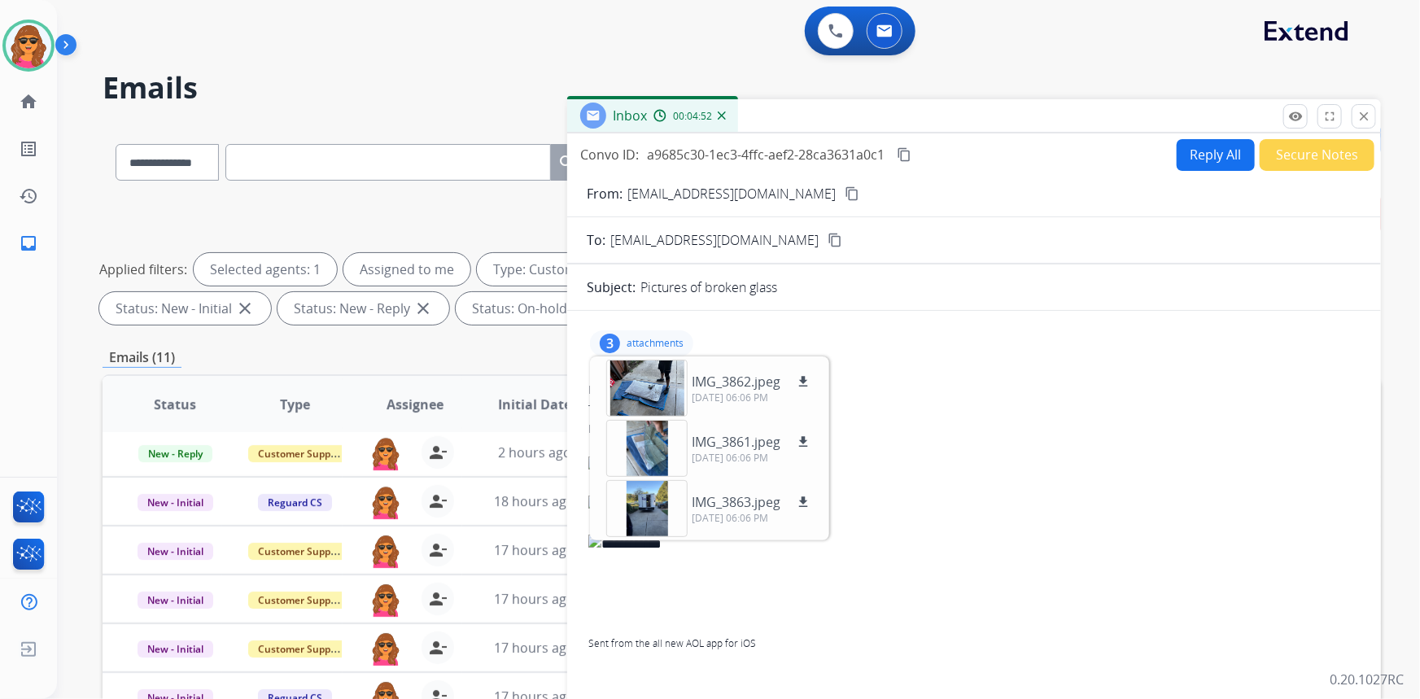
click at [903, 155] on mat-icon "content_copy" at bounding box center [904, 154] width 15 height 15
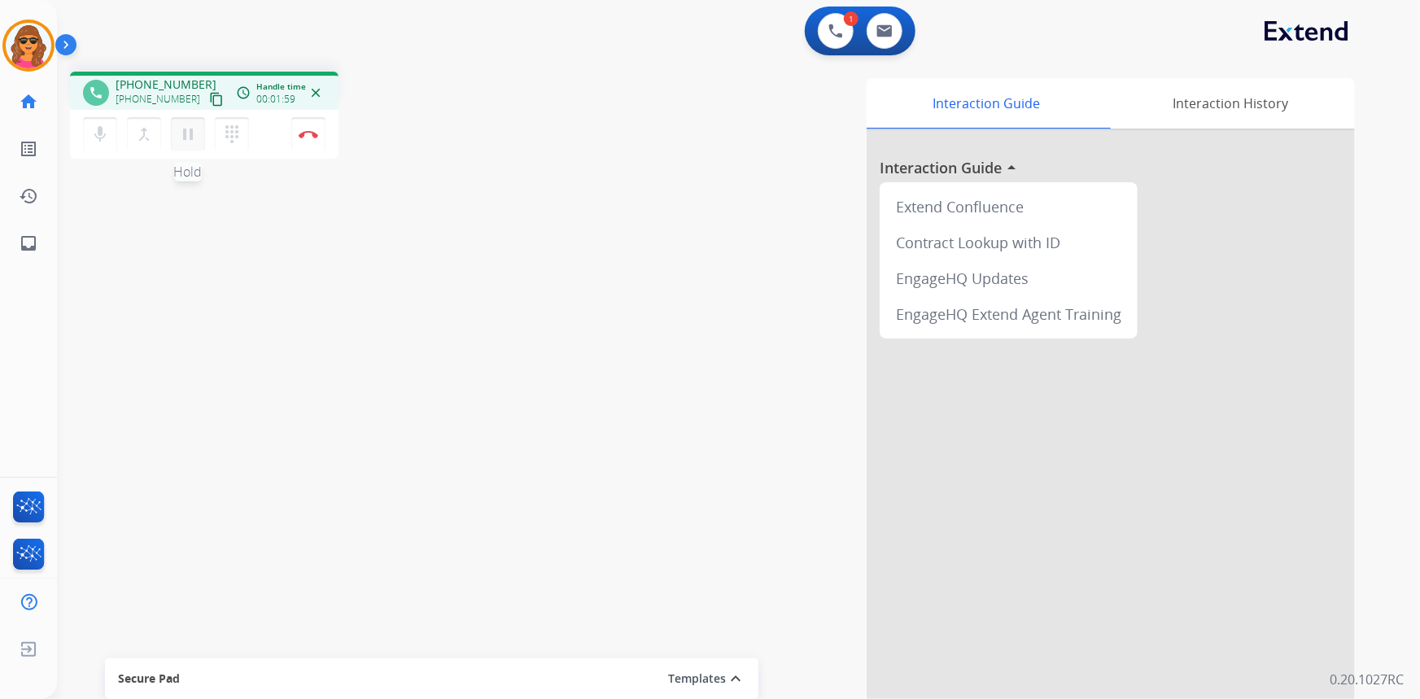
click at [187, 139] on mat-icon "pause" at bounding box center [188, 135] width 20 height 20
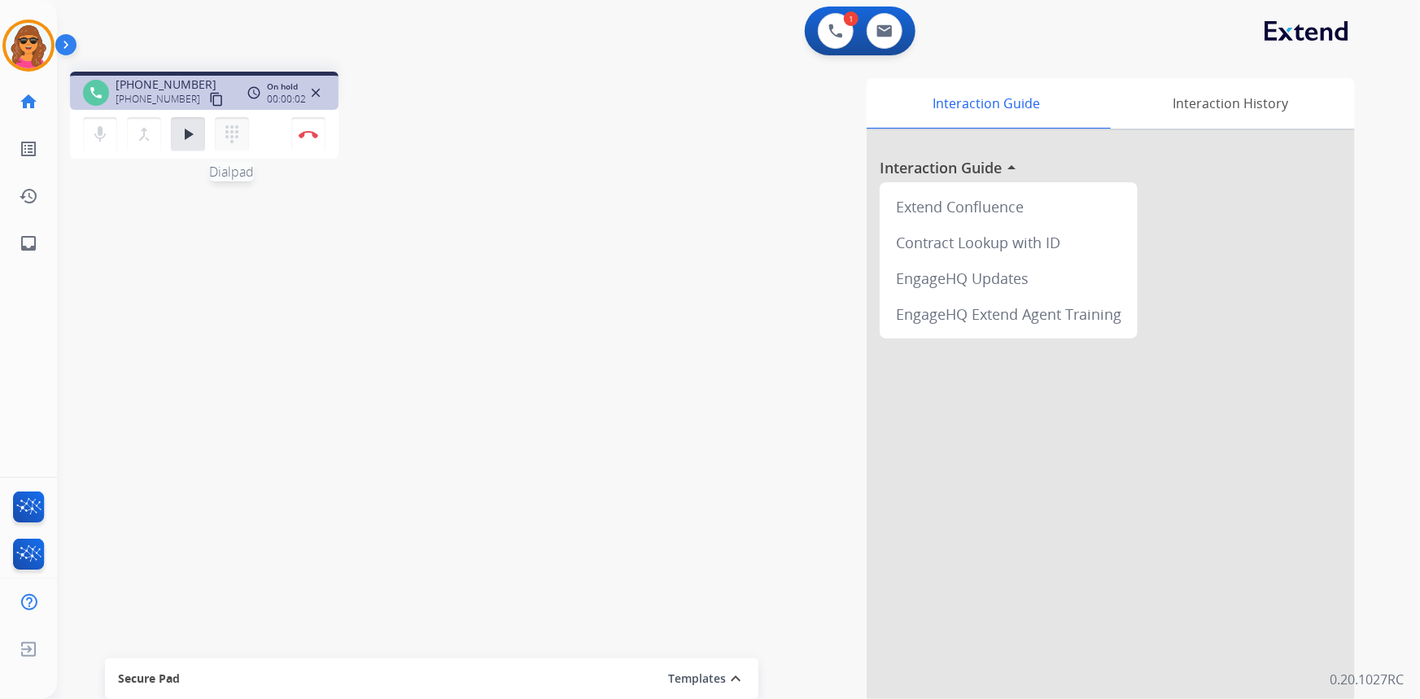
click at [228, 128] on mat-icon "dialpad" at bounding box center [232, 135] width 20 height 20
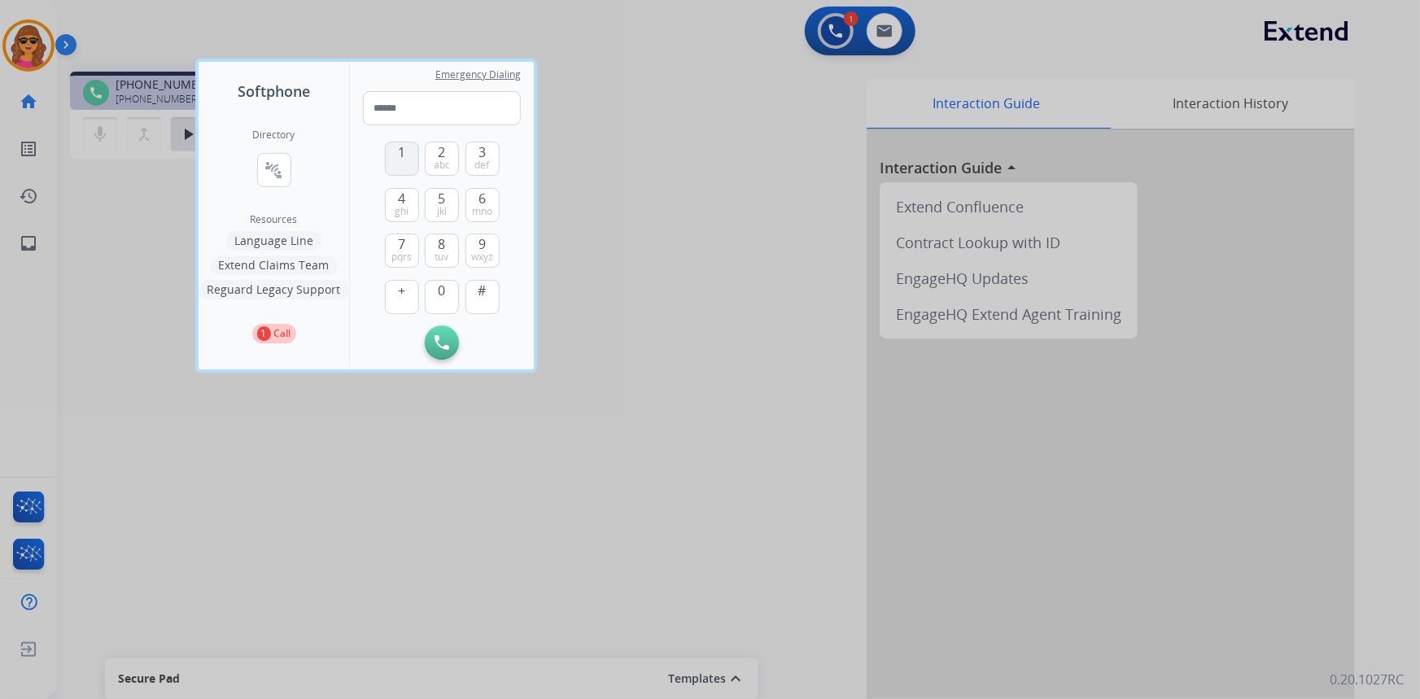
click at [407, 147] on button "1" at bounding box center [402, 159] width 34 height 34
click at [441, 238] on span "8" at bounding box center [442, 244] width 7 height 20
click at [439, 295] on span "0" at bounding box center [442, 291] width 7 height 20
click at [453, 237] on button "8 tuv" at bounding box center [442, 251] width 34 height 34
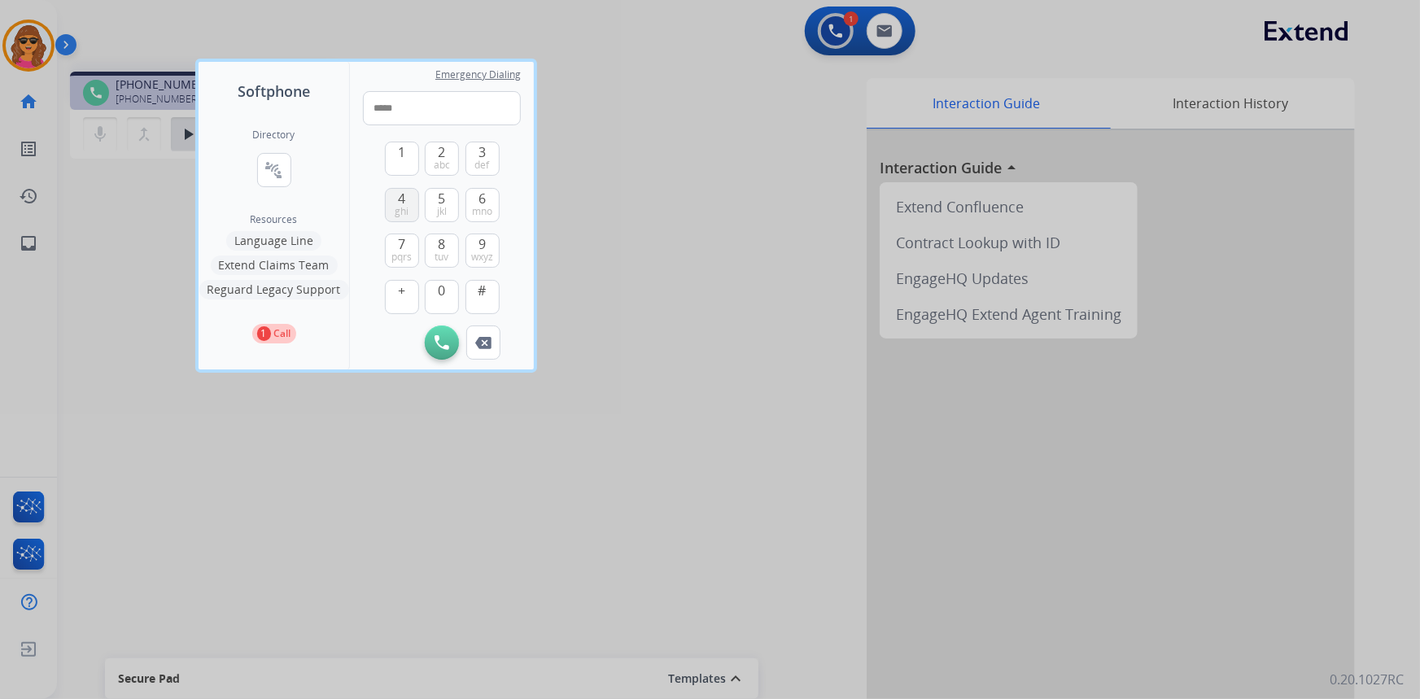
click at [399, 197] on span "4" at bounding box center [401, 199] width 7 height 20
click at [488, 154] on button "3 def" at bounding box center [483, 159] width 34 height 34
click at [439, 150] on span "2" at bounding box center [442, 152] width 7 height 20
click at [400, 197] on span "4" at bounding box center [401, 199] width 7 height 20
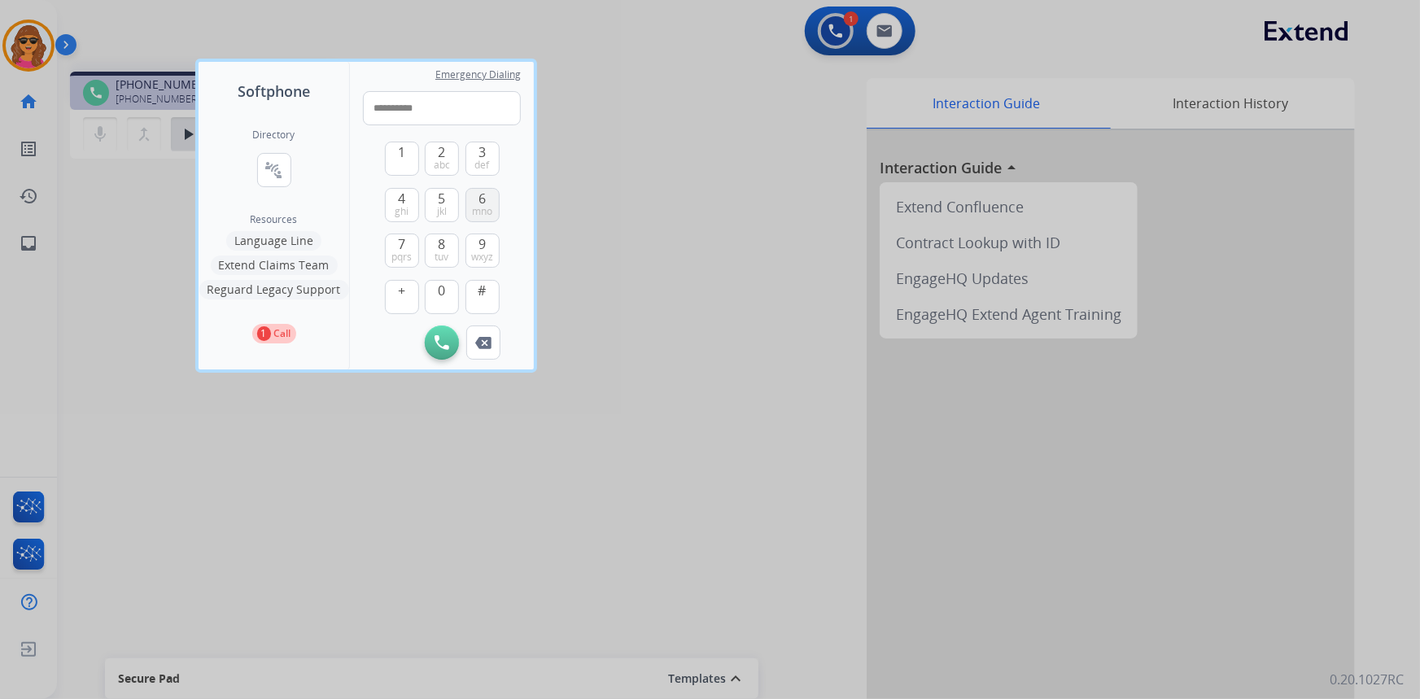
click at [487, 197] on button "6 mno" at bounding box center [483, 205] width 34 height 34
type input "**********"
click at [439, 346] on img at bounding box center [442, 342] width 15 height 15
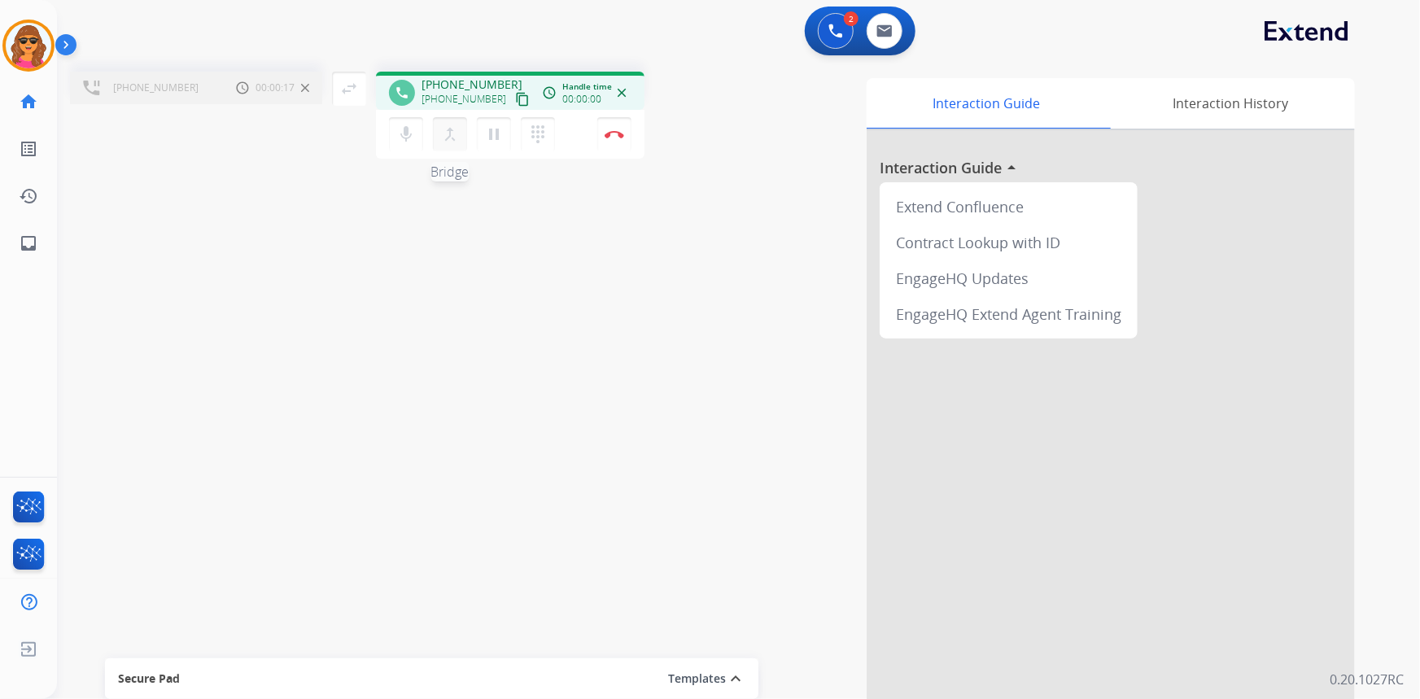
click at [448, 138] on mat-icon "merge_type" at bounding box center [450, 135] width 20 height 20
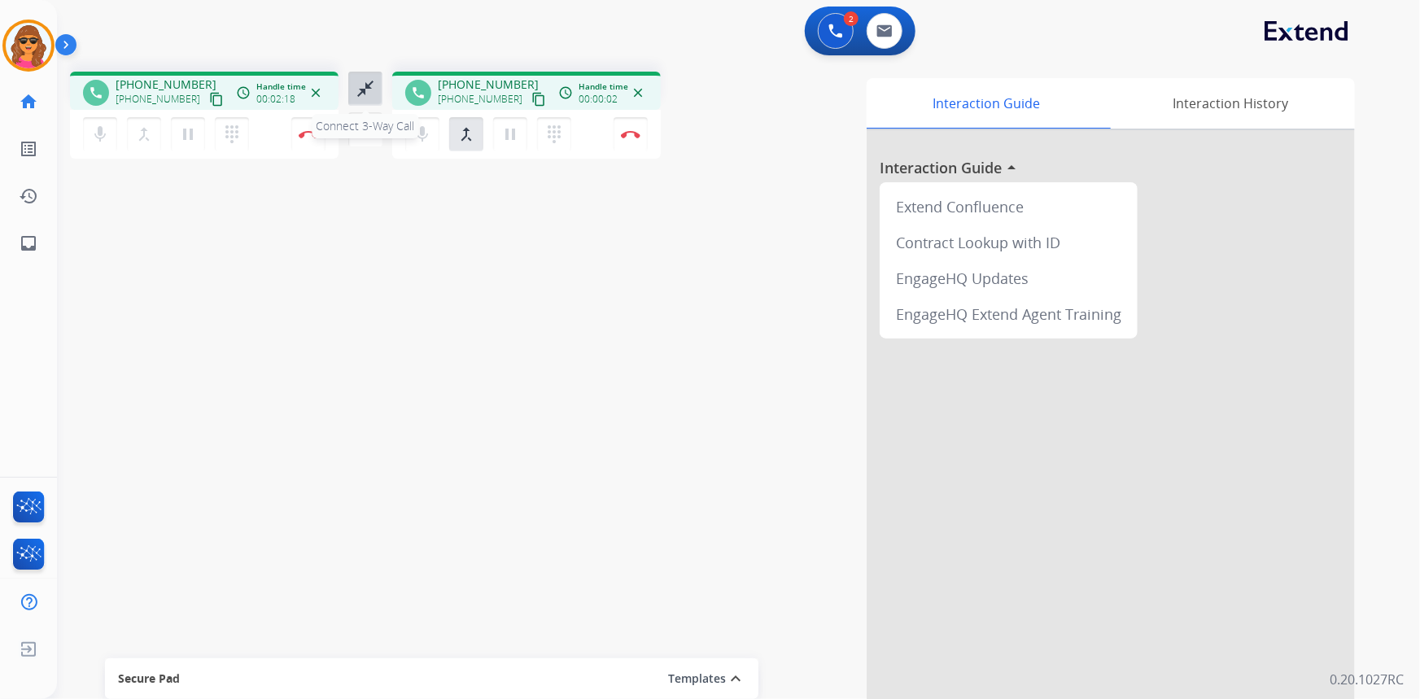
click at [365, 91] on mat-icon "close_fullscreen" at bounding box center [366, 89] width 20 height 20
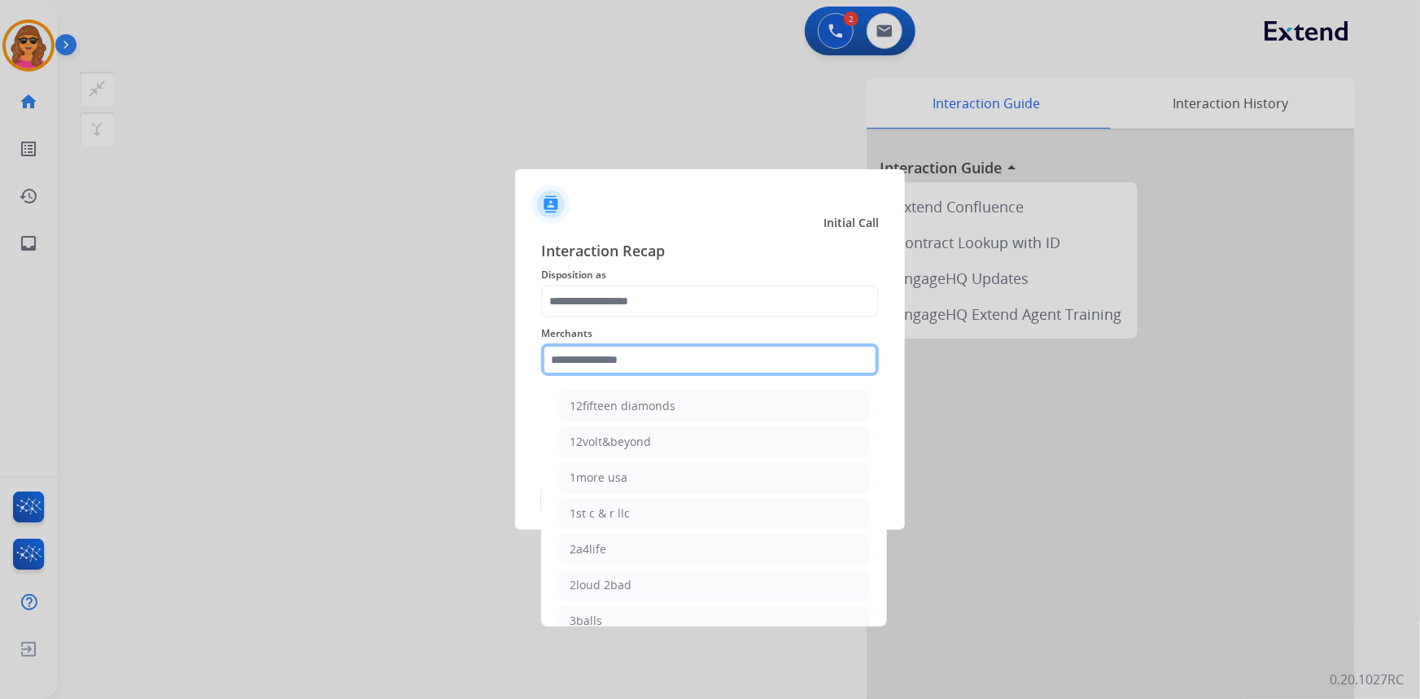
click at [550, 361] on input "text" at bounding box center [710, 359] width 338 height 33
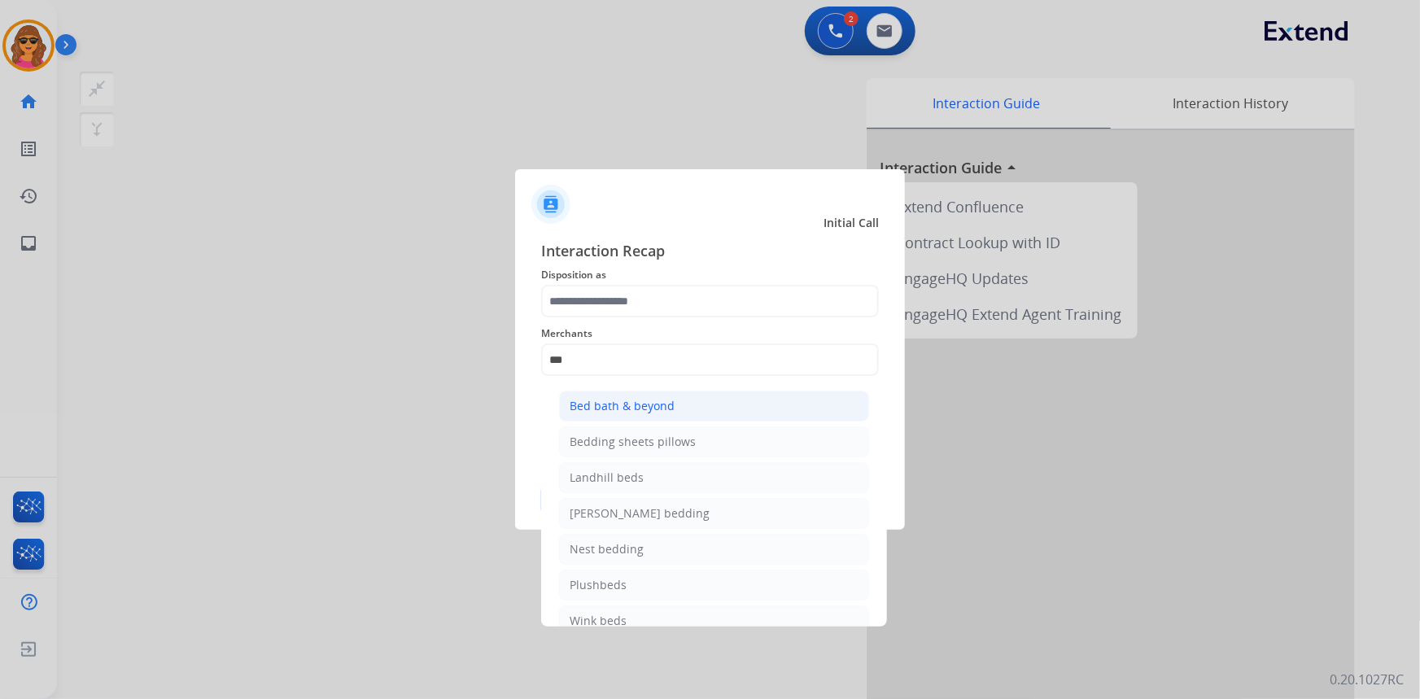
click at [590, 400] on div "Bed bath & beyond" at bounding box center [622, 406] width 105 height 16
type input "**********"
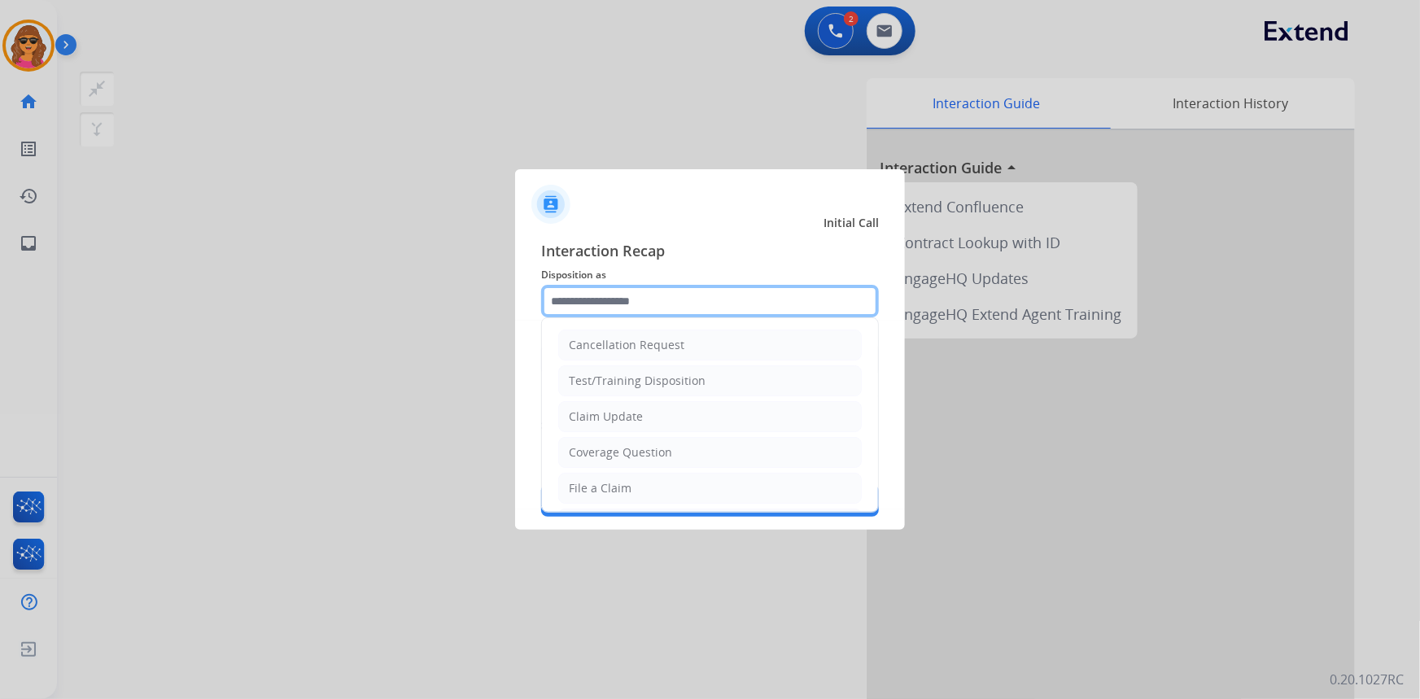
click at [552, 303] on input "text" at bounding box center [710, 301] width 338 height 33
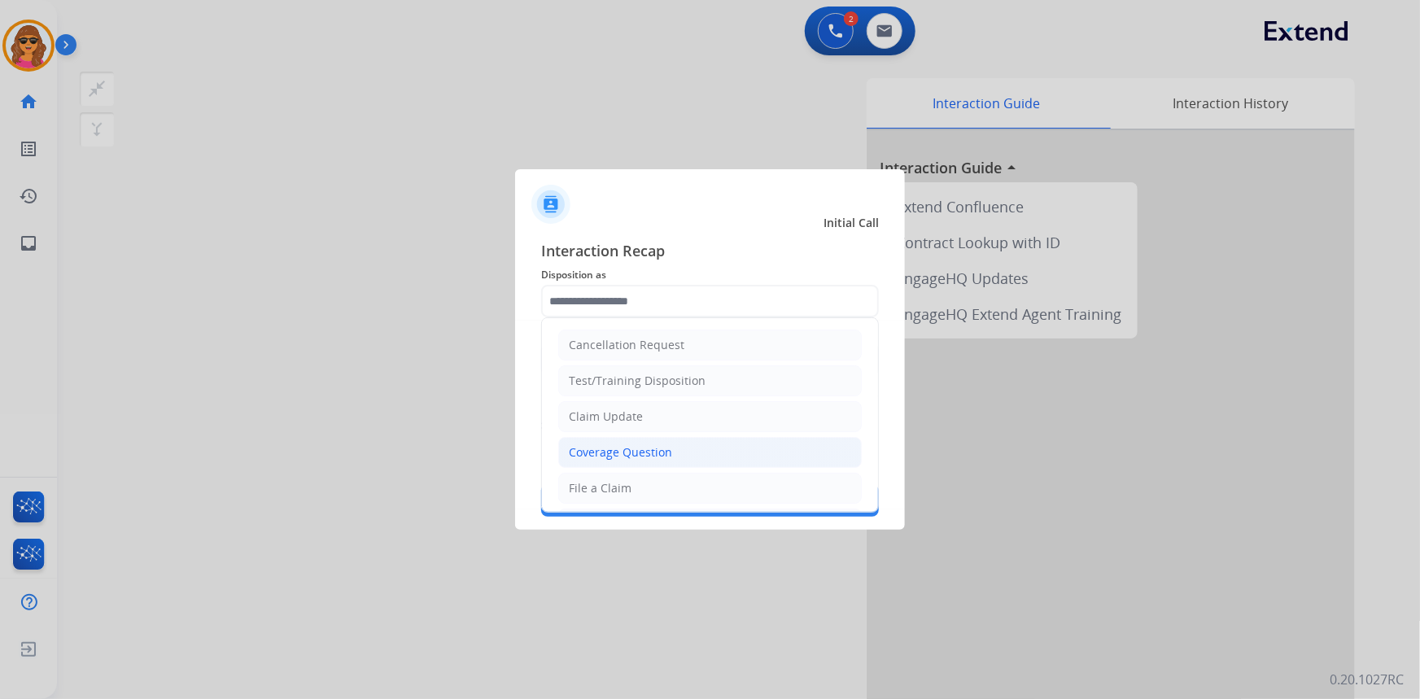
click at [587, 441] on li "Coverage Question" at bounding box center [710, 452] width 304 height 31
type input "**********"
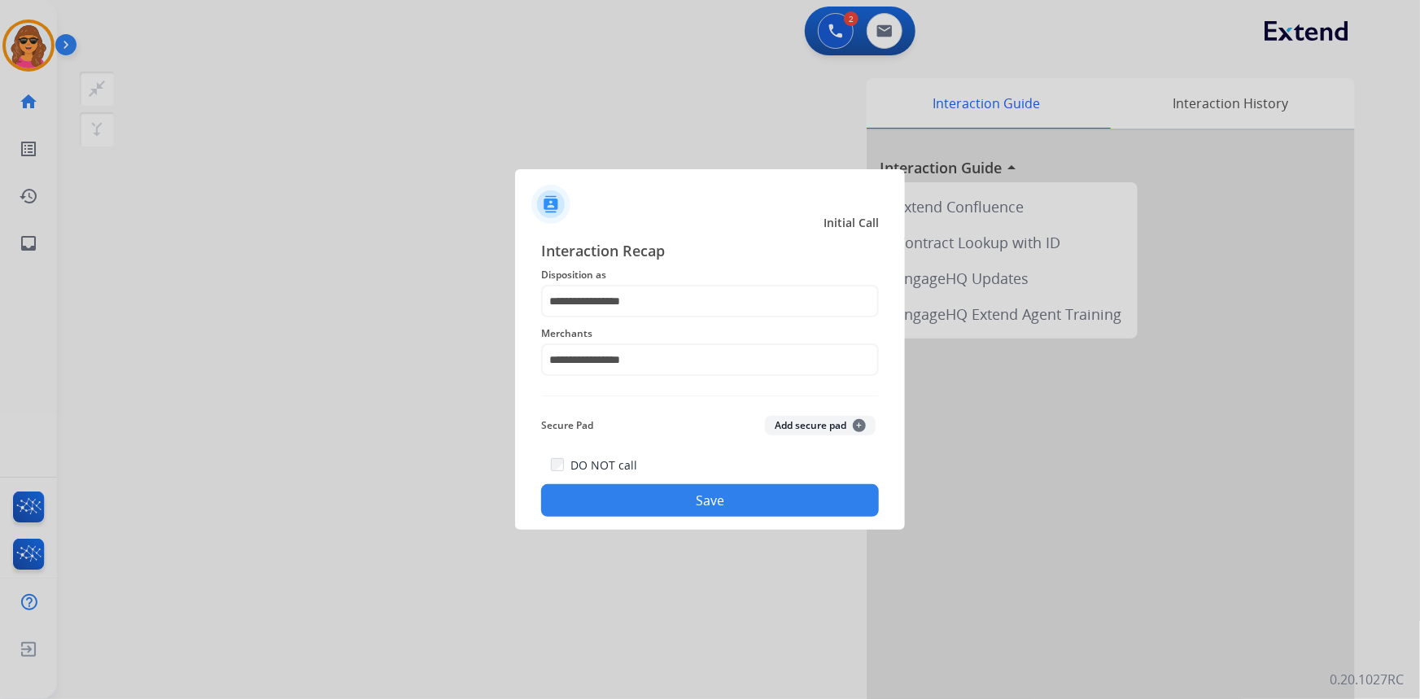
click at [736, 496] on button "Save" at bounding box center [710, 500] width 338 height 33
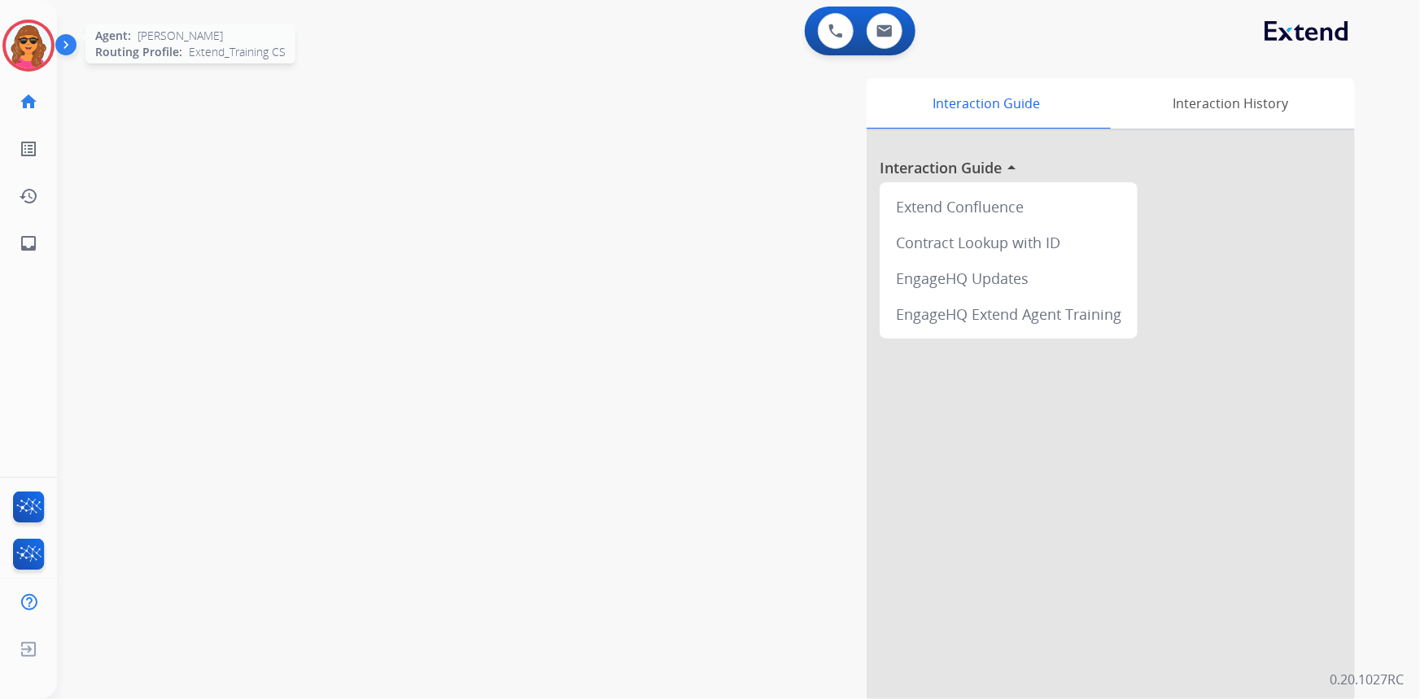
click at [33, 39] on img at bounding box center [29, 46] width 46 height 46
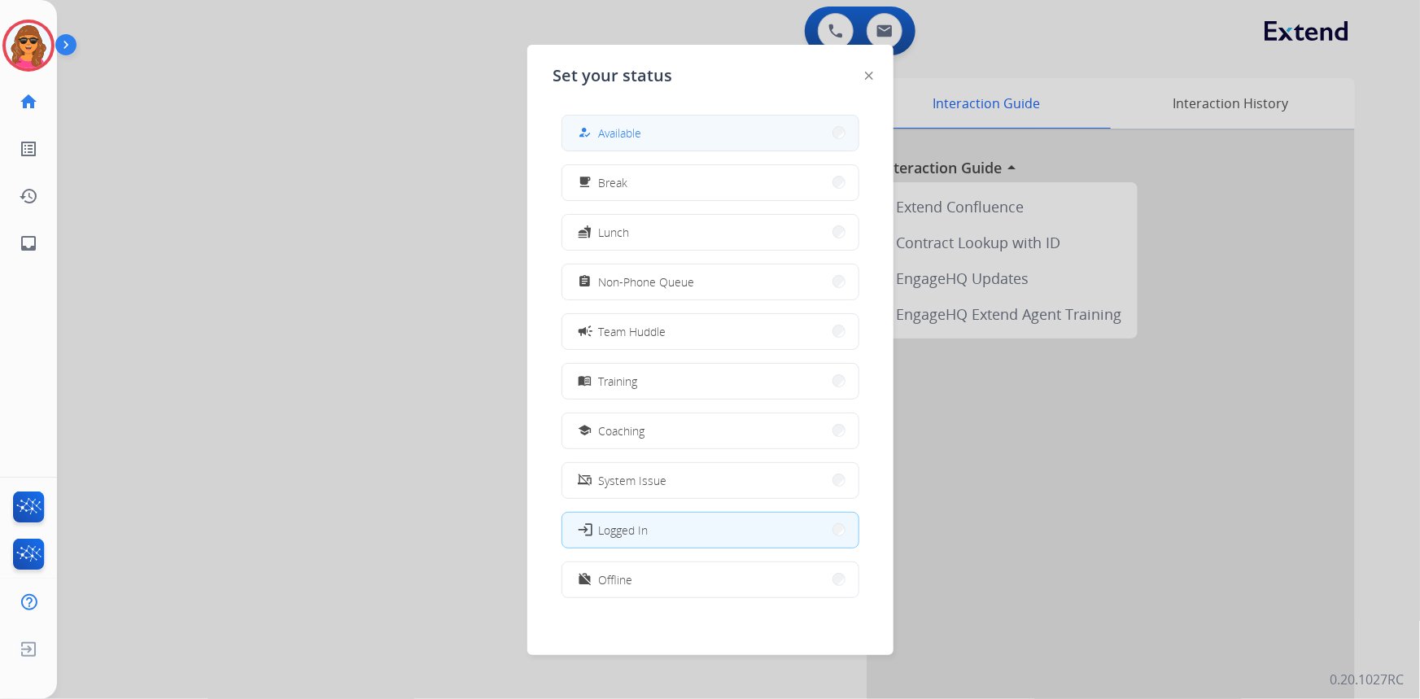
click at [623, 137] on span "Available" at bounding box center [620, 133] width 43 height 17
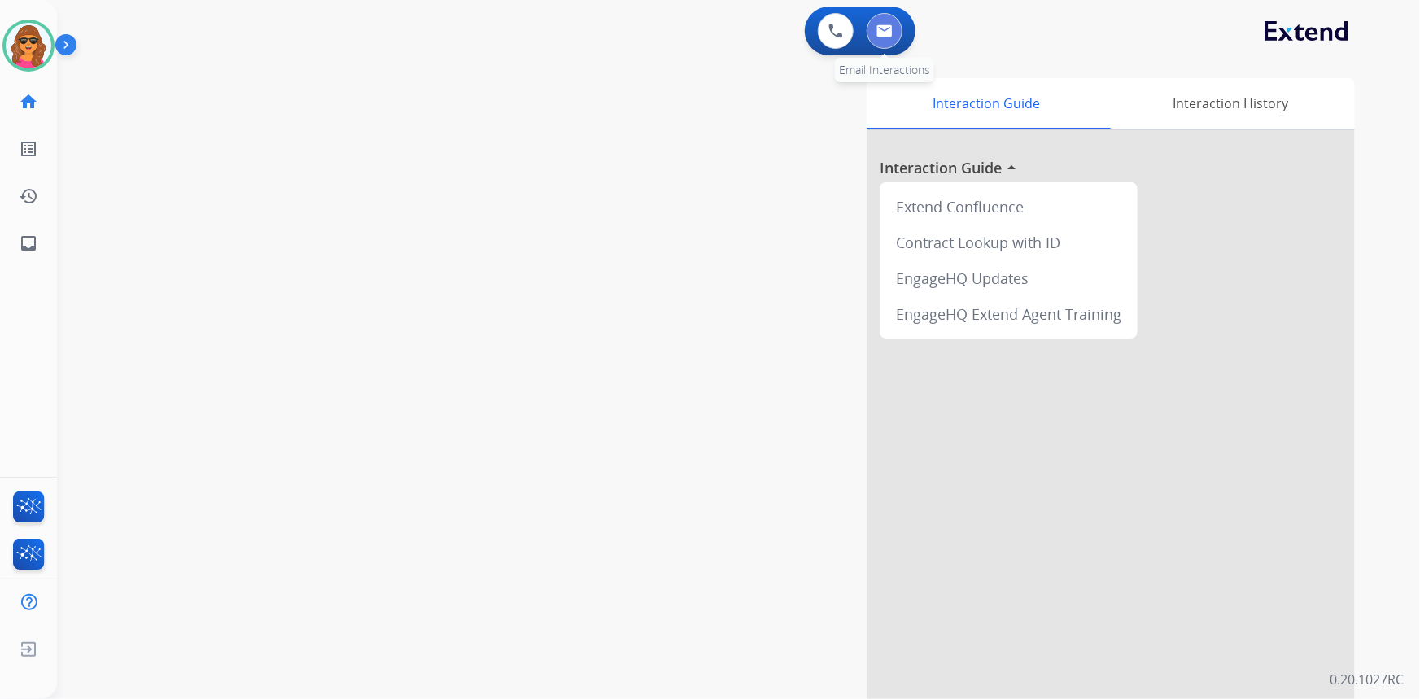
click at [877, 27] on img at bounding box center [885, 30] width 16 height 13
select select "**********"
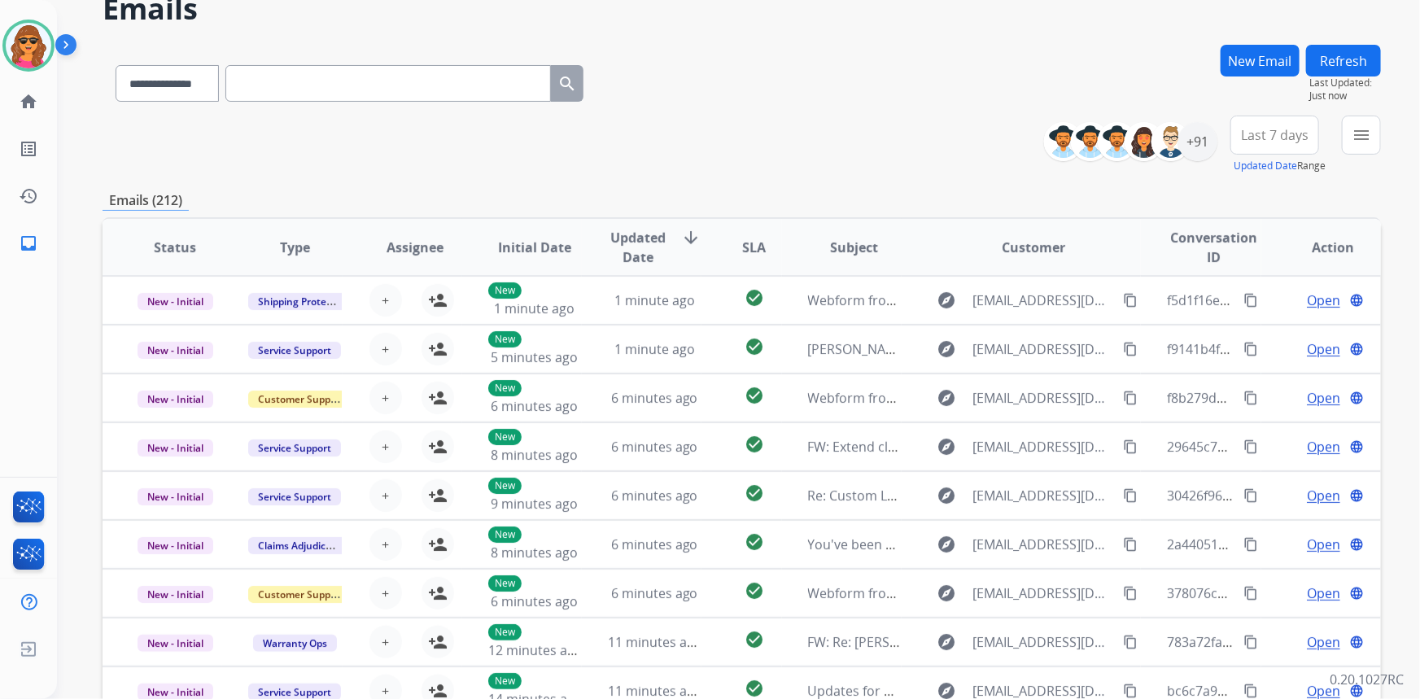
scroll to position [227, 0]
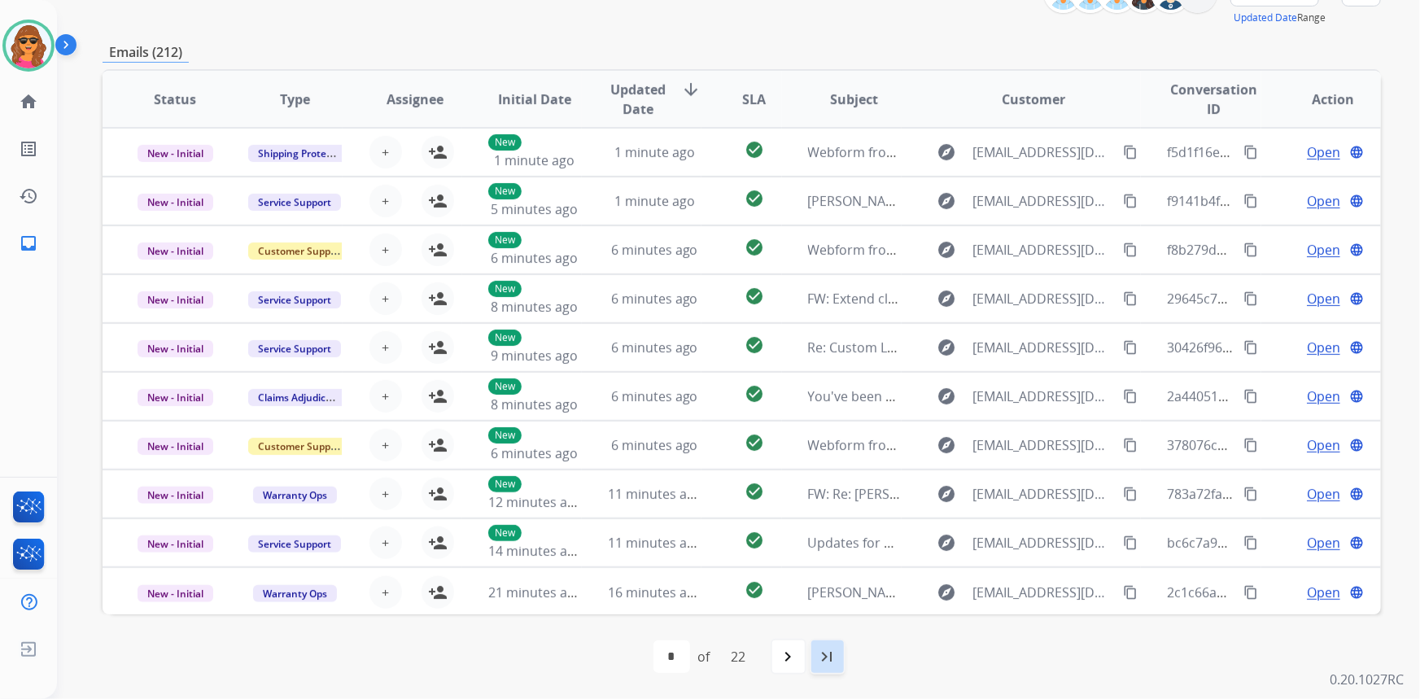
click at [829, 650] on mat-icon "last_page" at bounding box center [828, 657] width 20 height 20
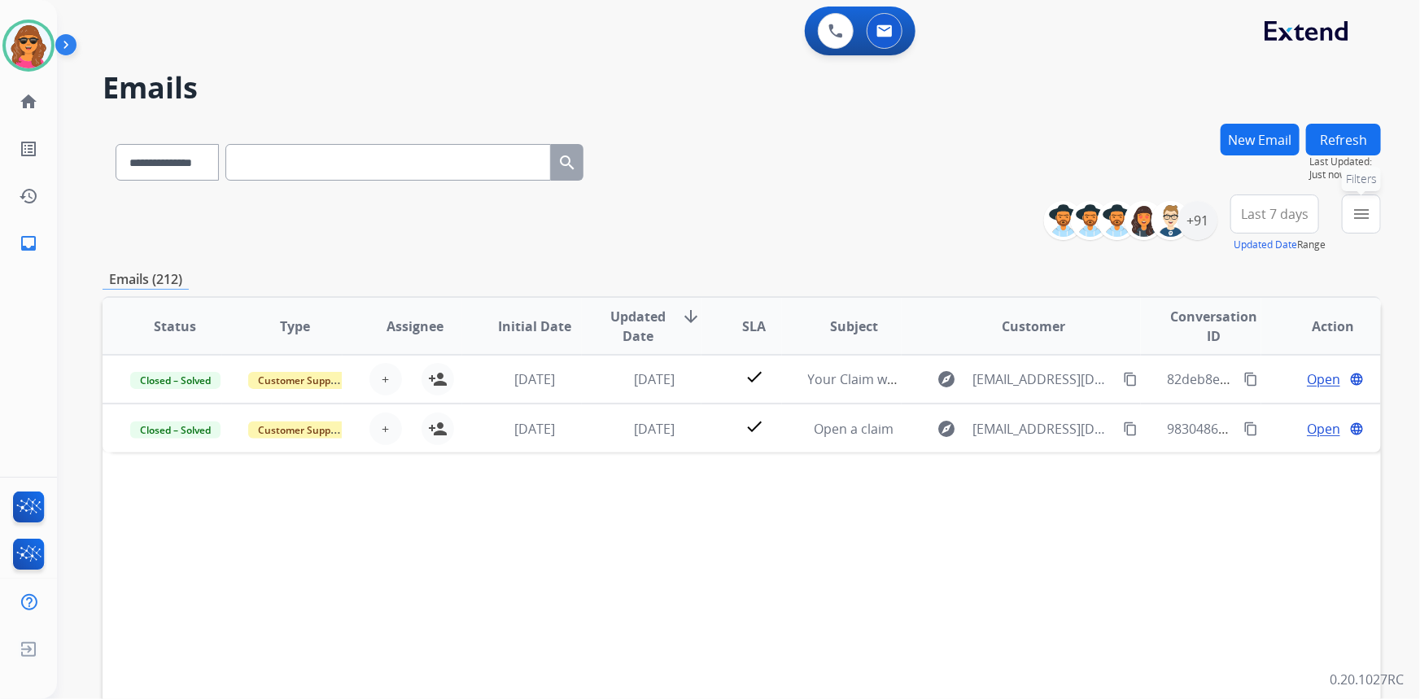
click at [1358, 214] on mat-icon "menu" at bounding box center [1362, 214] width 20 height 20
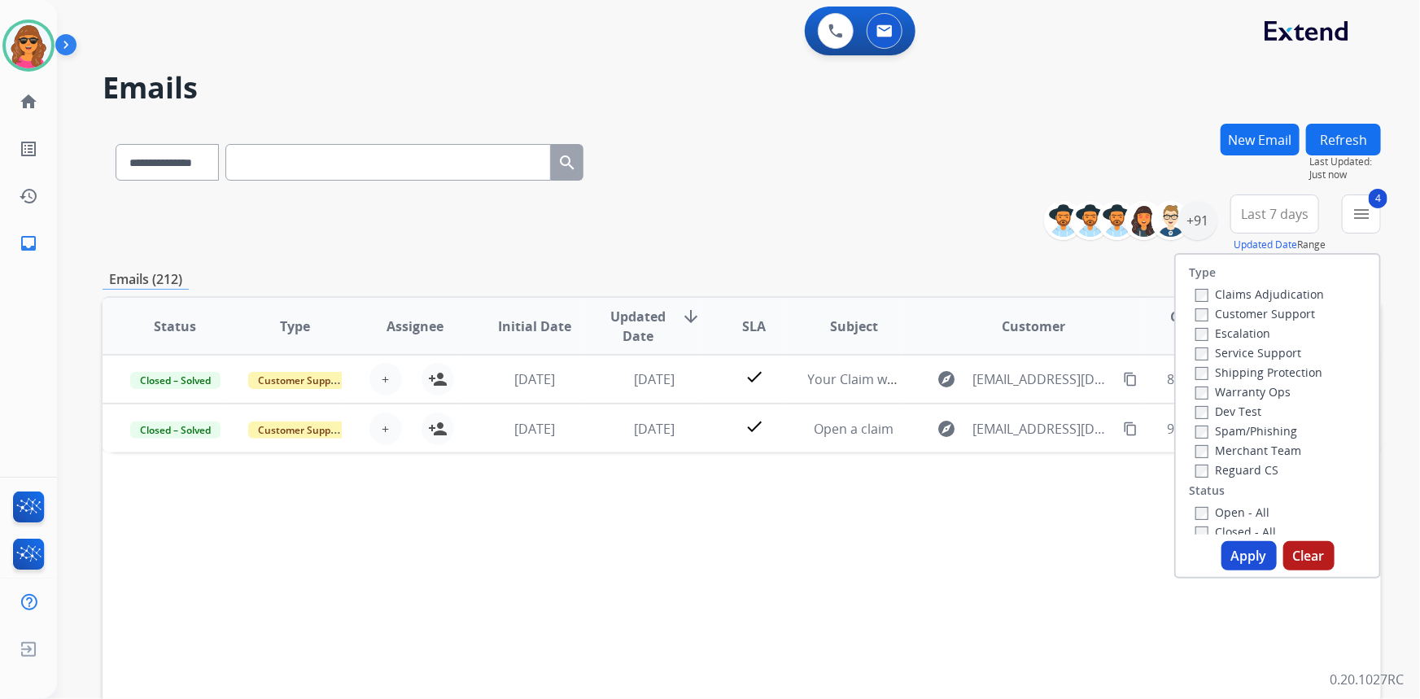
click at [1240, 552] on button "Apply" at bounding box center [1249, 555] width 55 height 29
select select "*"
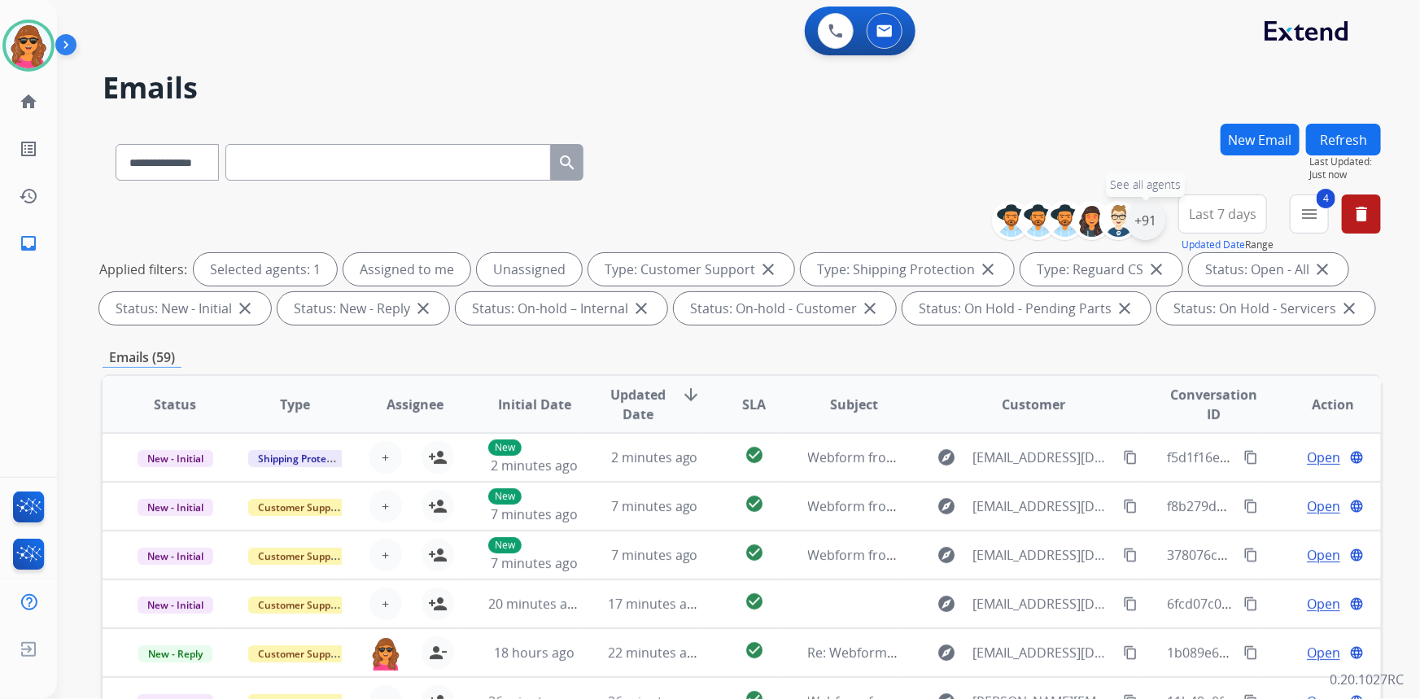
click at [1146, 223] on div "+91" at bounding box center [1145, 220] width 39 height 39
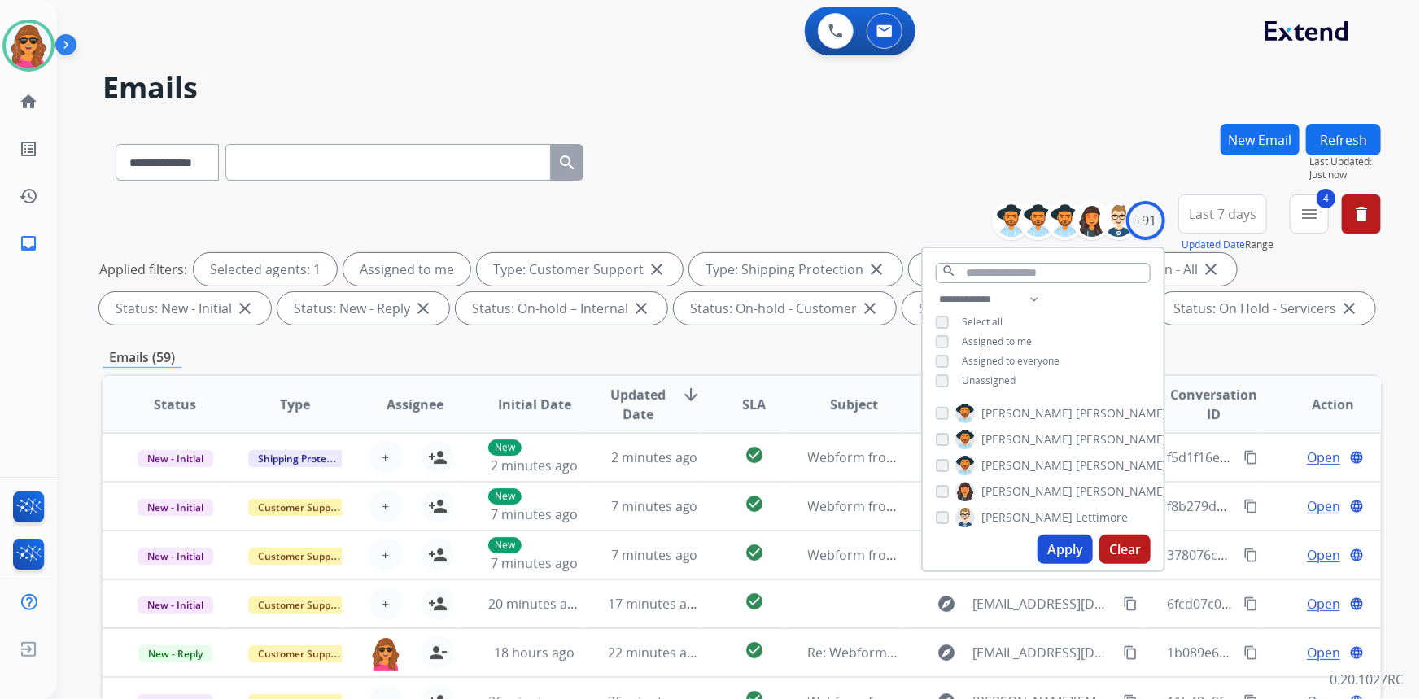
click at [1065, 549] on button "Apply" at bounding box center [1065, 549] width 55 height 29
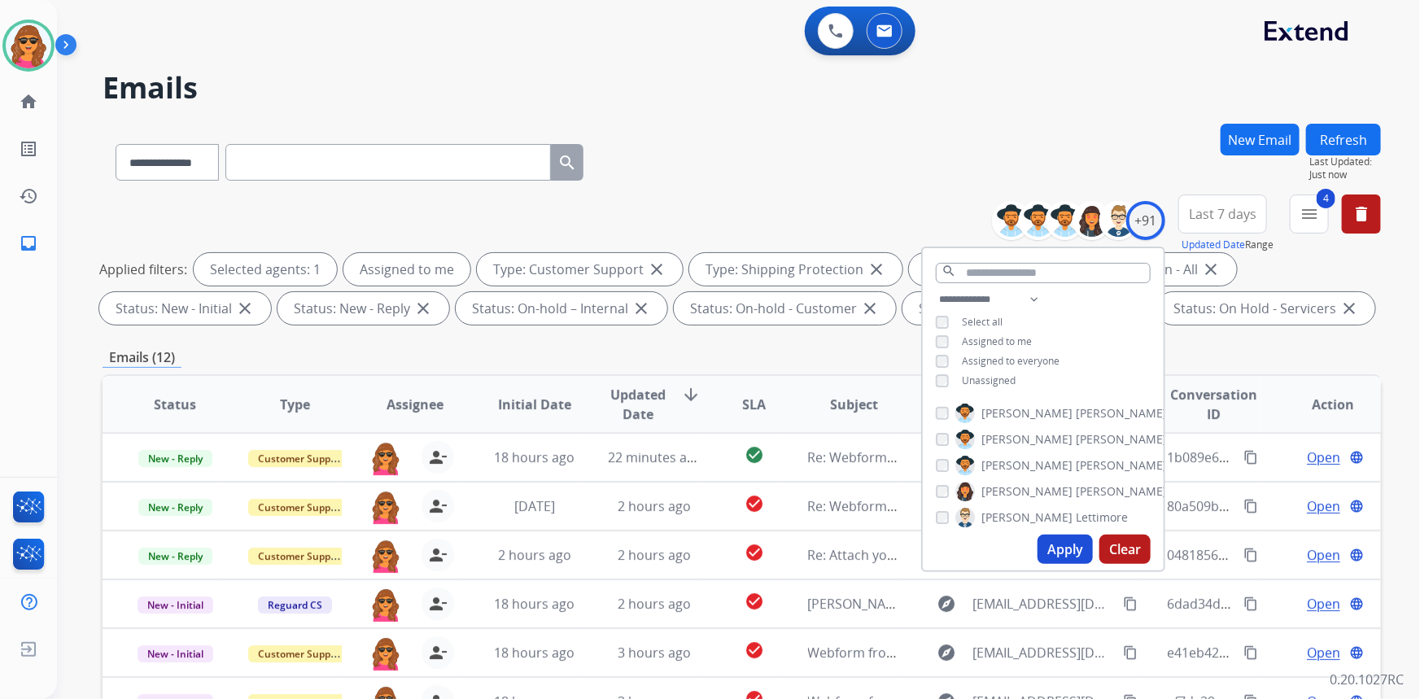
click at [1199, 348] on div "Emails (12)" at bounding box center [742, 358] width 1279 height 20
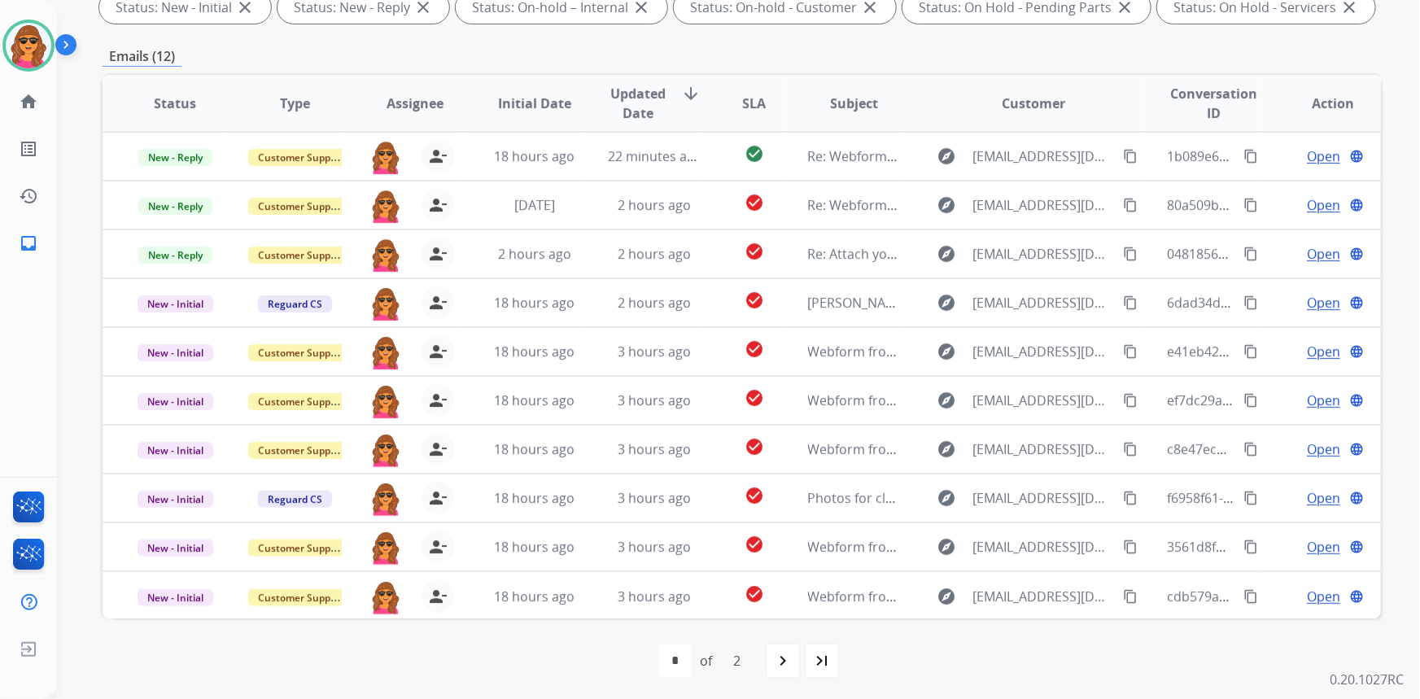
scroll to position [304, 0]
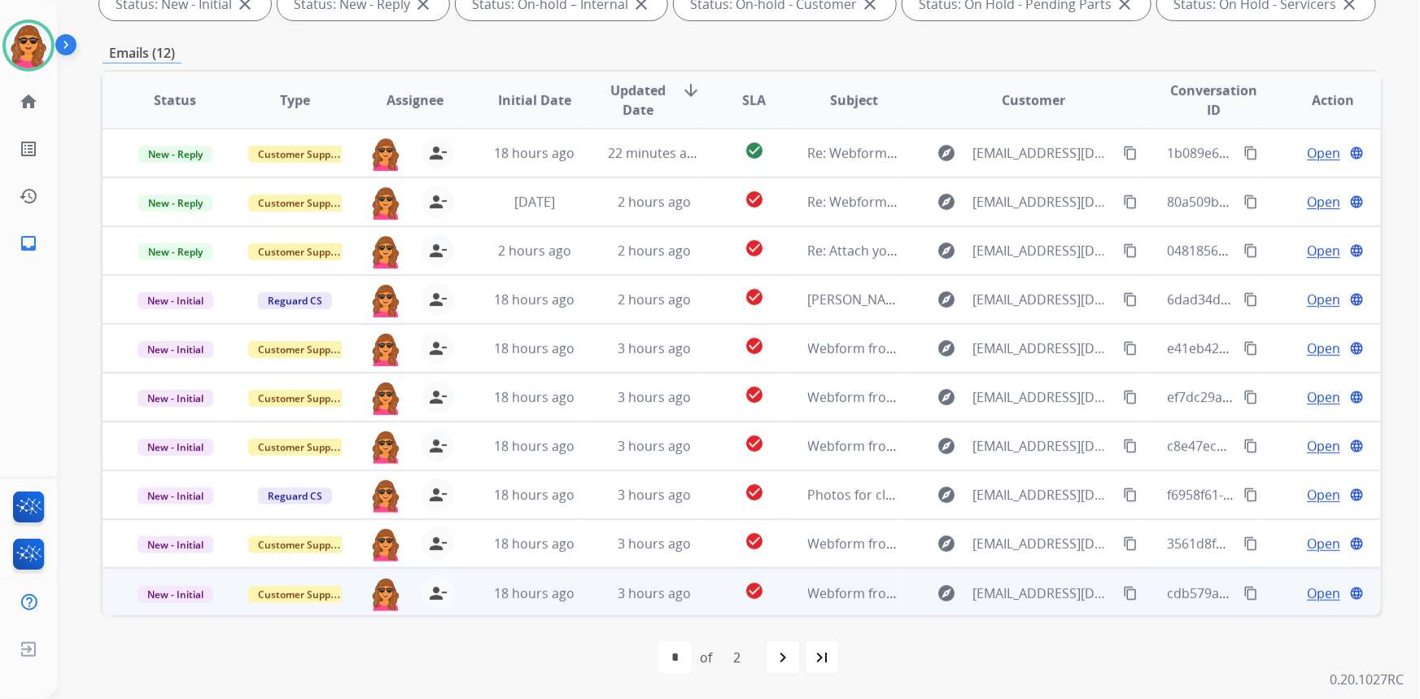
click at [1321, 581] on td "Open language" at bounding box center [1321, 592] width 120 height 49
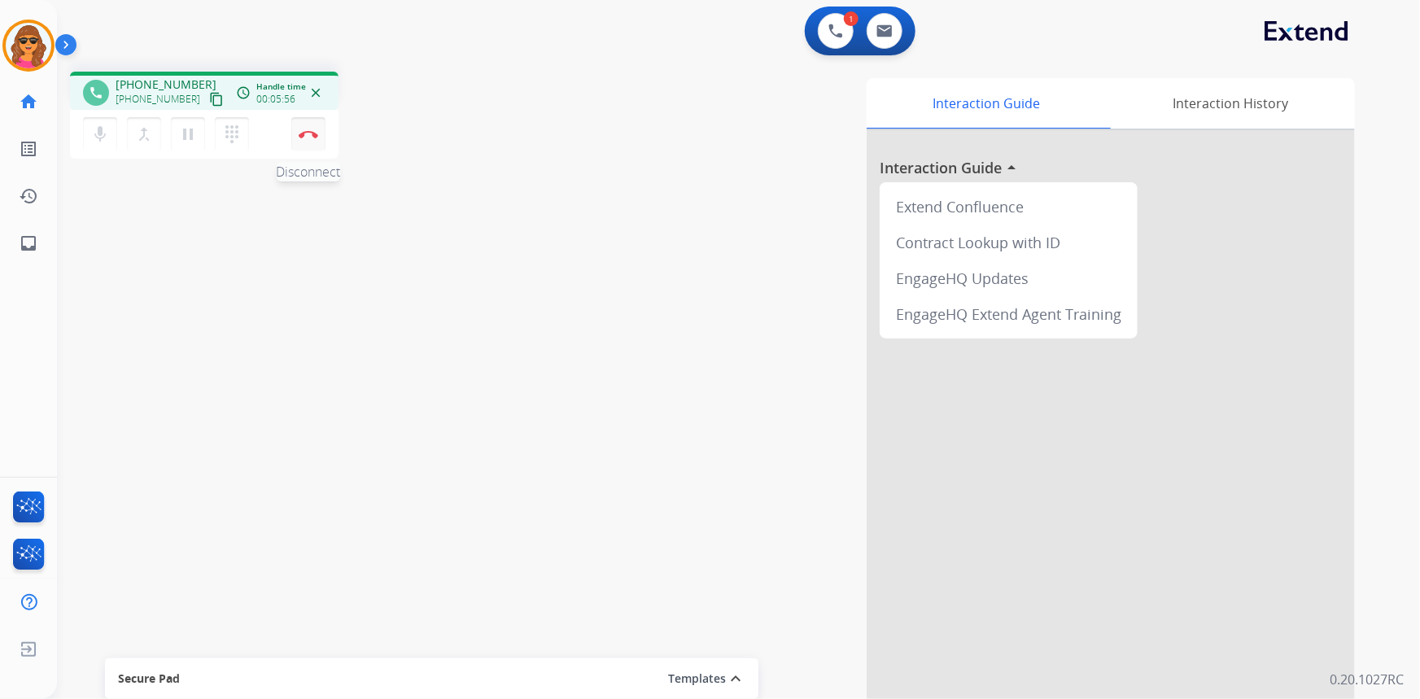
click at [304, 130] on img at bounding box center [309, 134] width 20 height 8
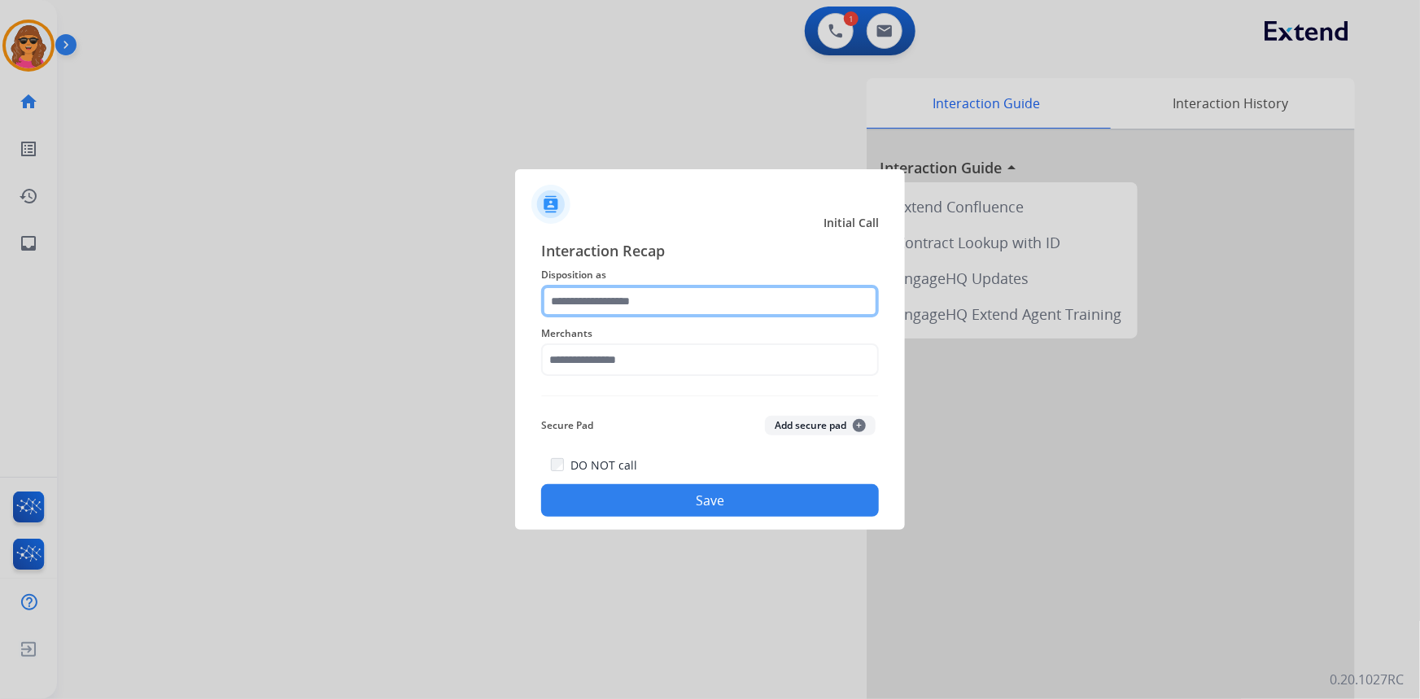
click at [630, 297] on input "text" at bounding box center [710, 301] width 338 height 33
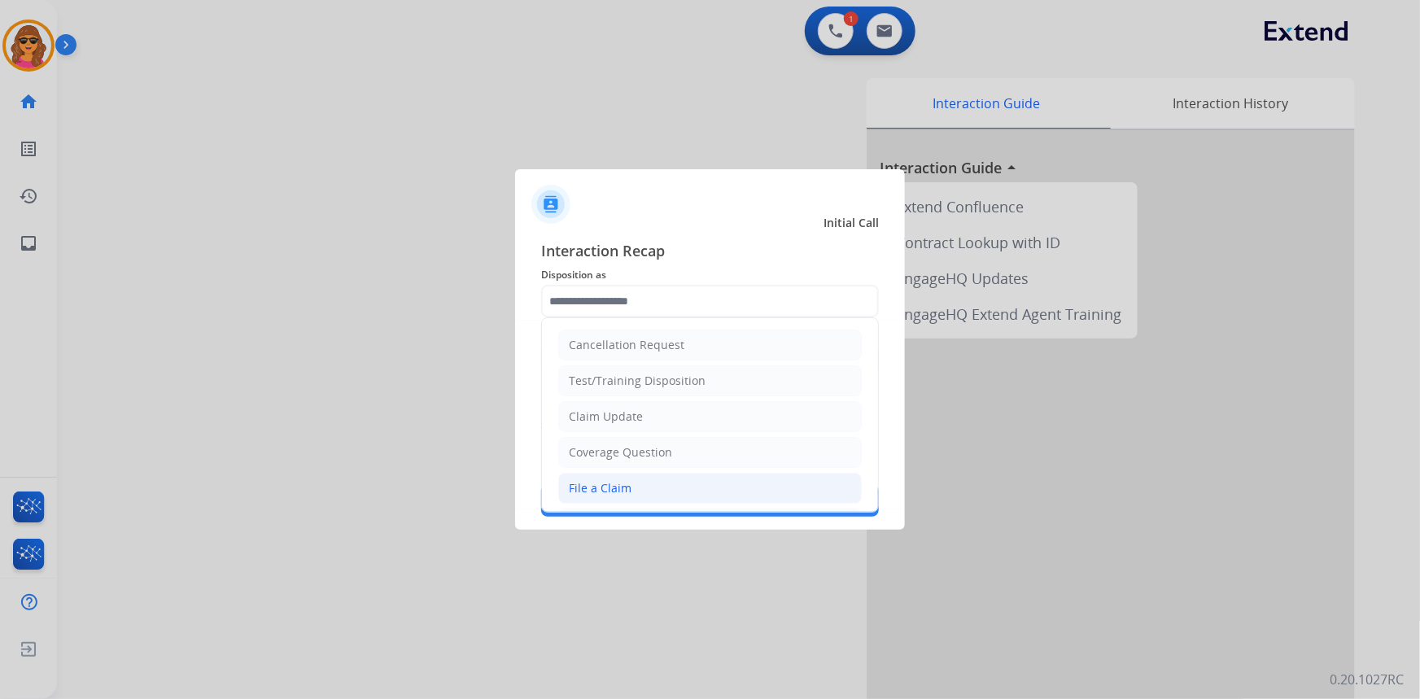
click at [608, 487] on div "File a Claim" at bounding box center [600, 488] width 63 height 16
type input "**********"
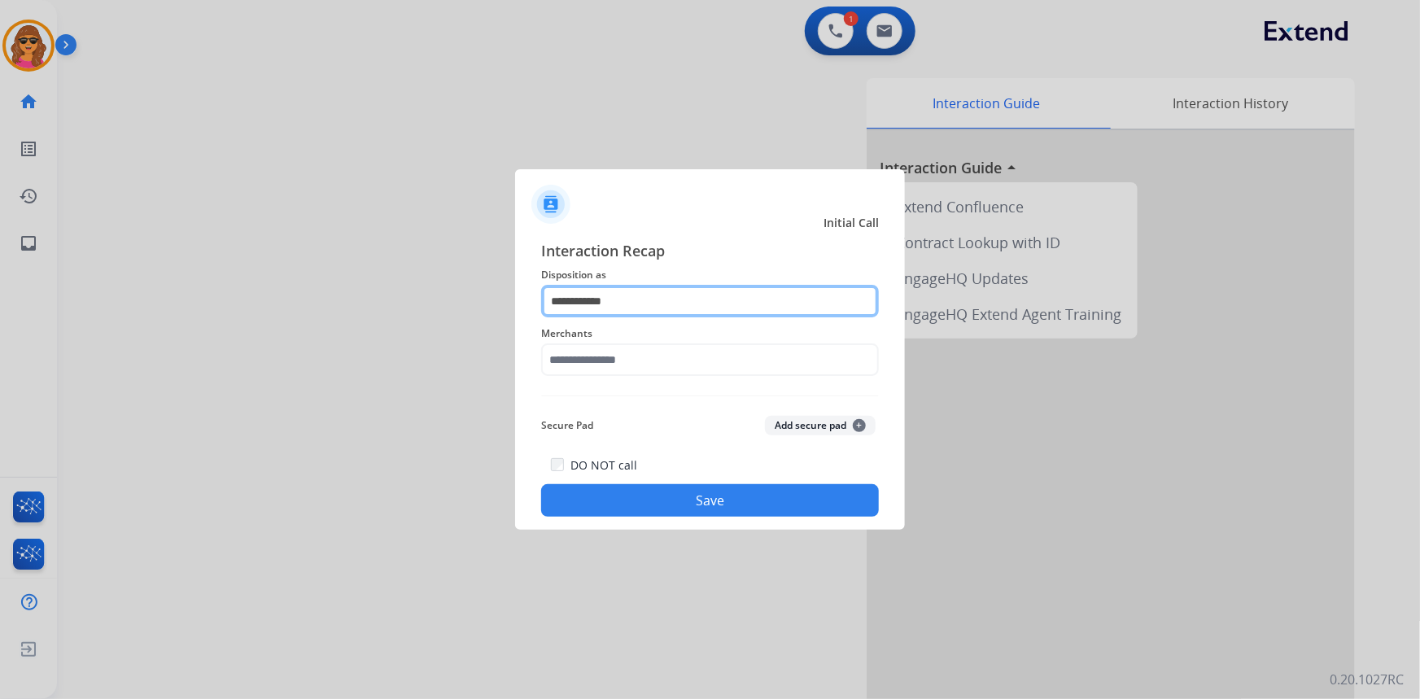
click at [579, 298] on input "**********" at bounding box center [710, 301] width 338 height 33
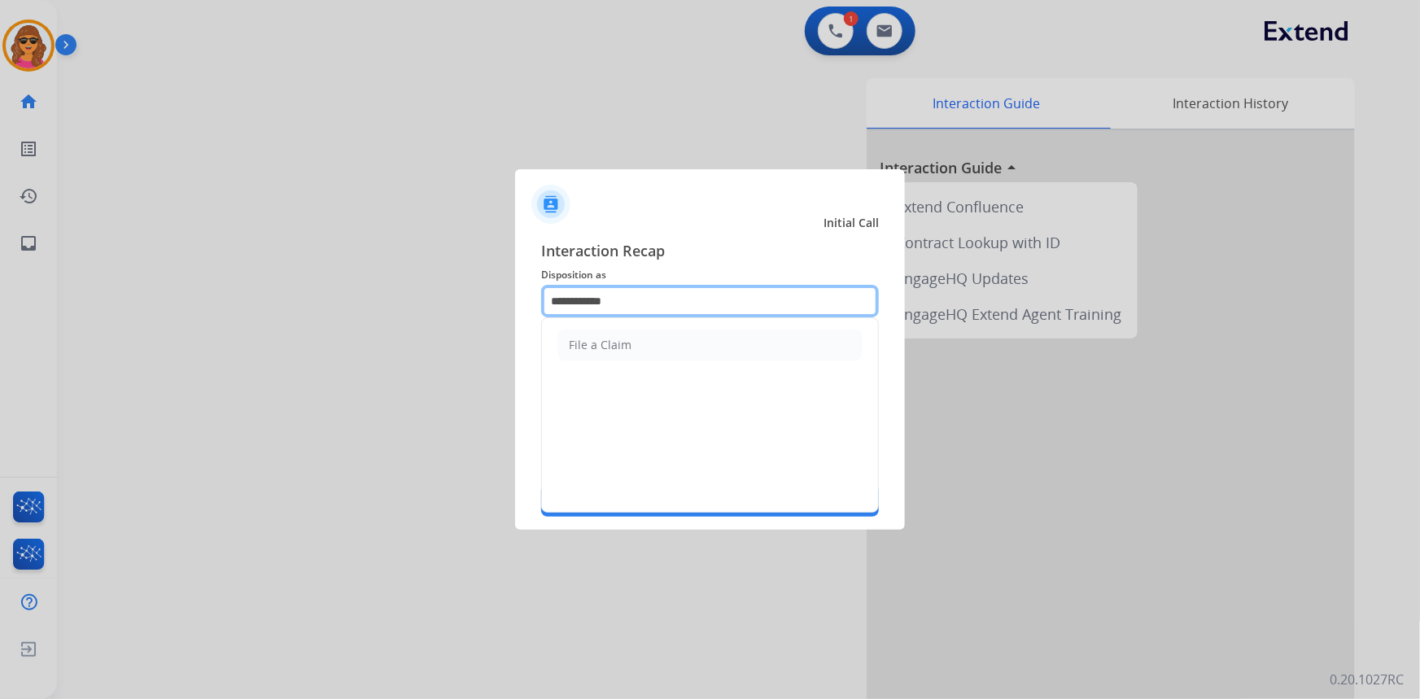
drag, startPoint x: 581, startPoint y: 315, endPoint x: 519, endPoint y: 321, distance: 62.1
click at [519, 321] on div "**********" at bounding box center [710, 378] width 390 height 304
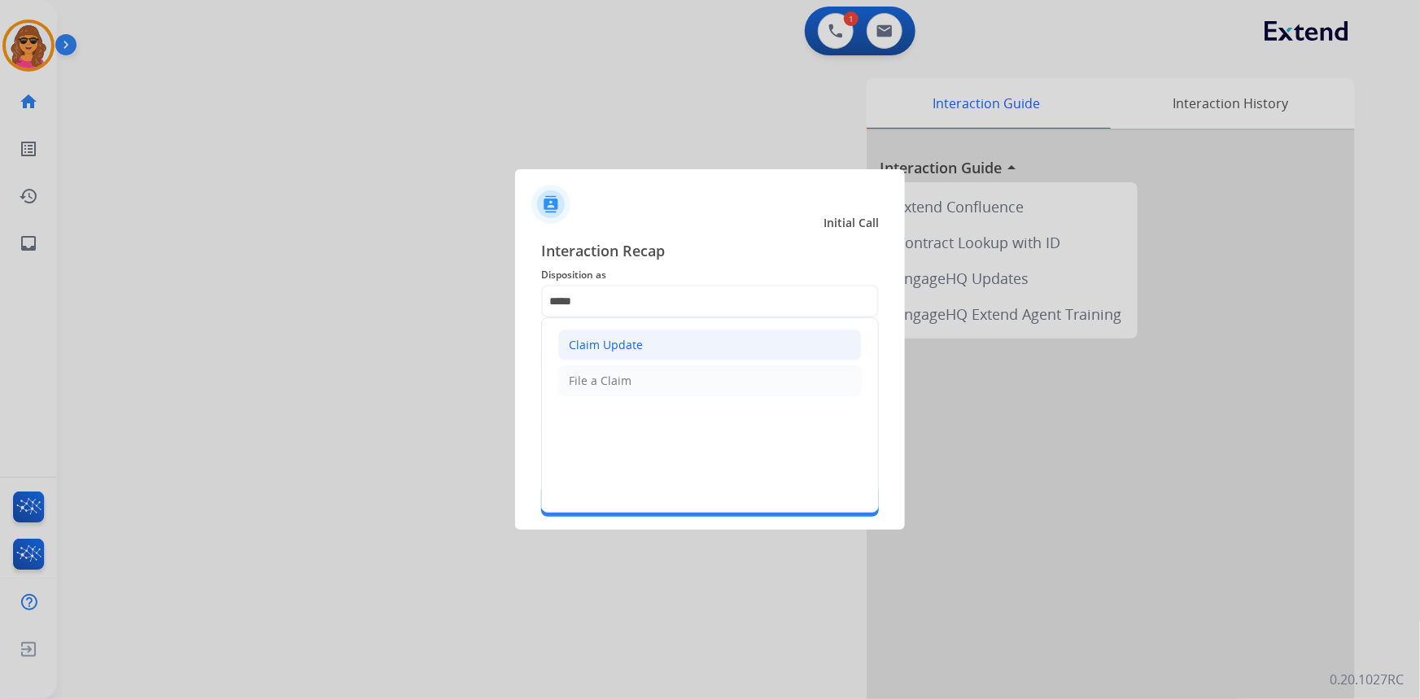
click at [609, 348] on div "Claim Update" at bounding box center [606, 345] width 74 height 16
type input "**********"
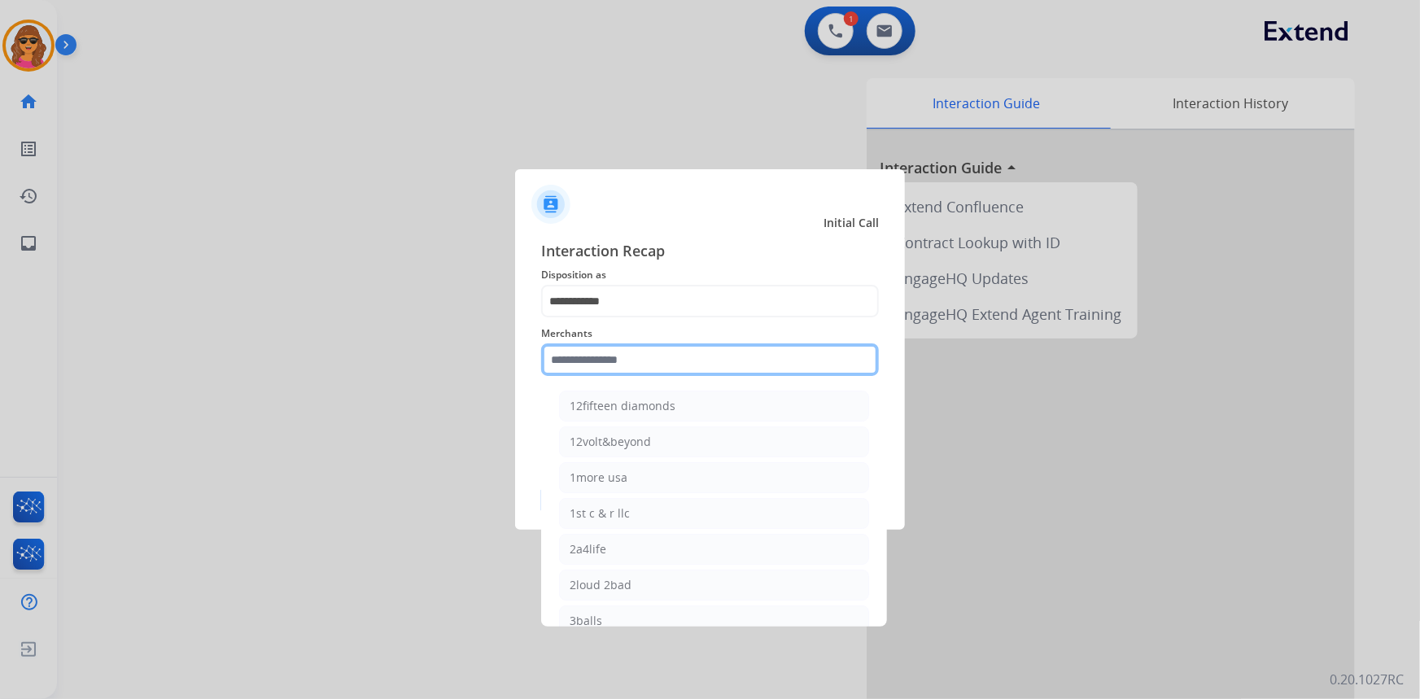
click at [553, 365] on input "text" at bounding box center [710, 359] width 338 height 33
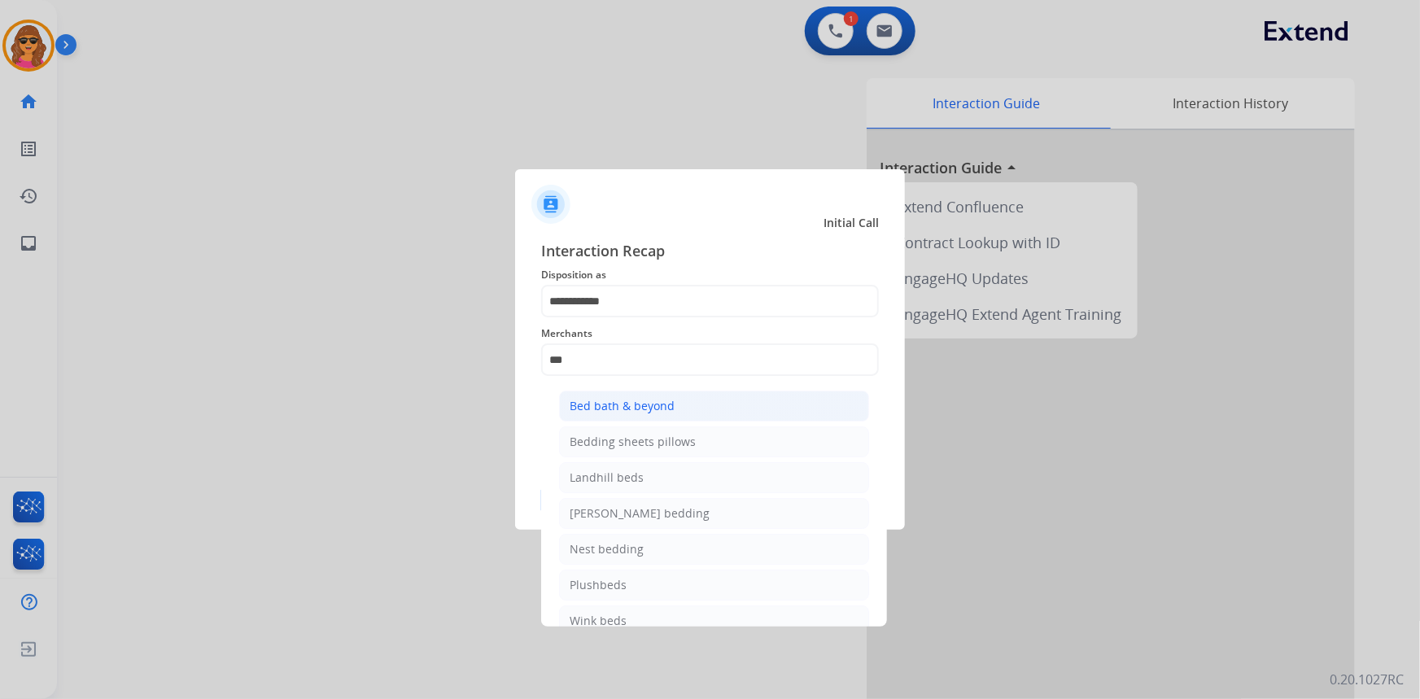
click at [566, 398] on li "Bed bath & beyond" at bounding box center [714, 406] width 310 height 31
type input "**********"
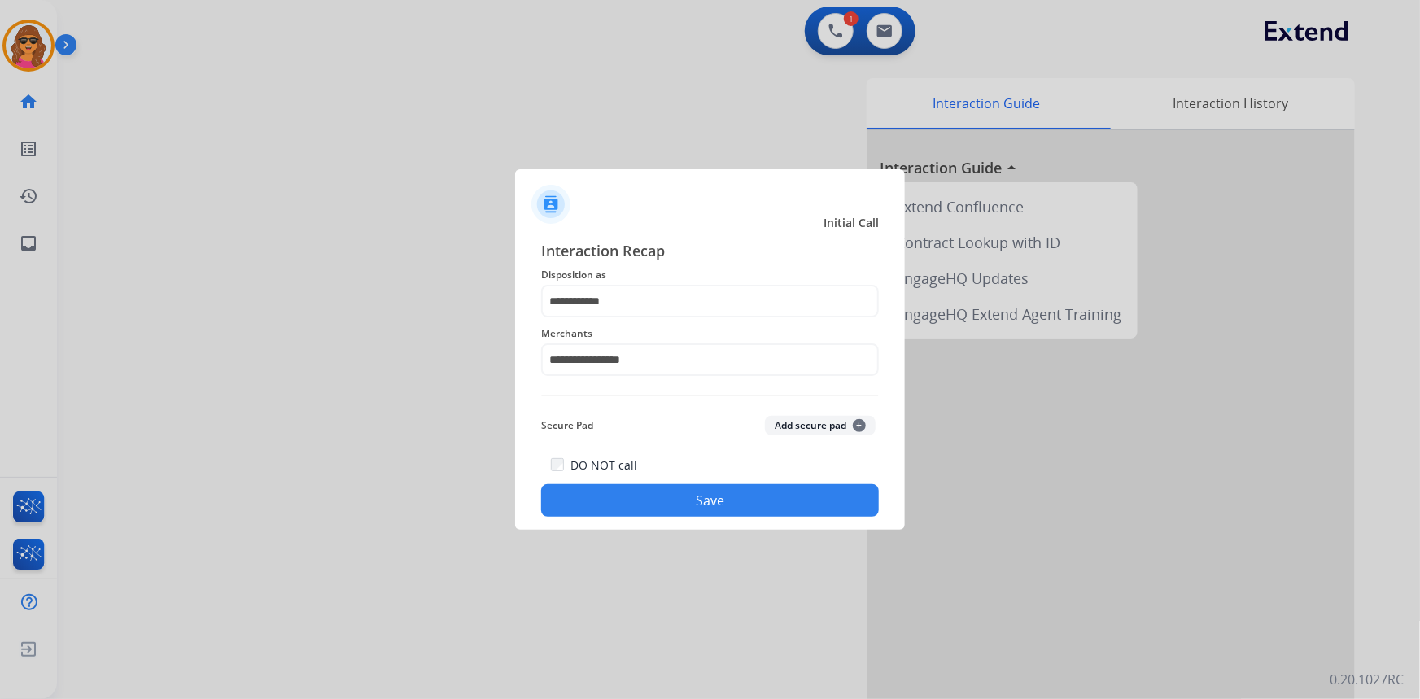
click at [795, 495] on button "Save" at bounding box center [710, 500] width 338 height 33
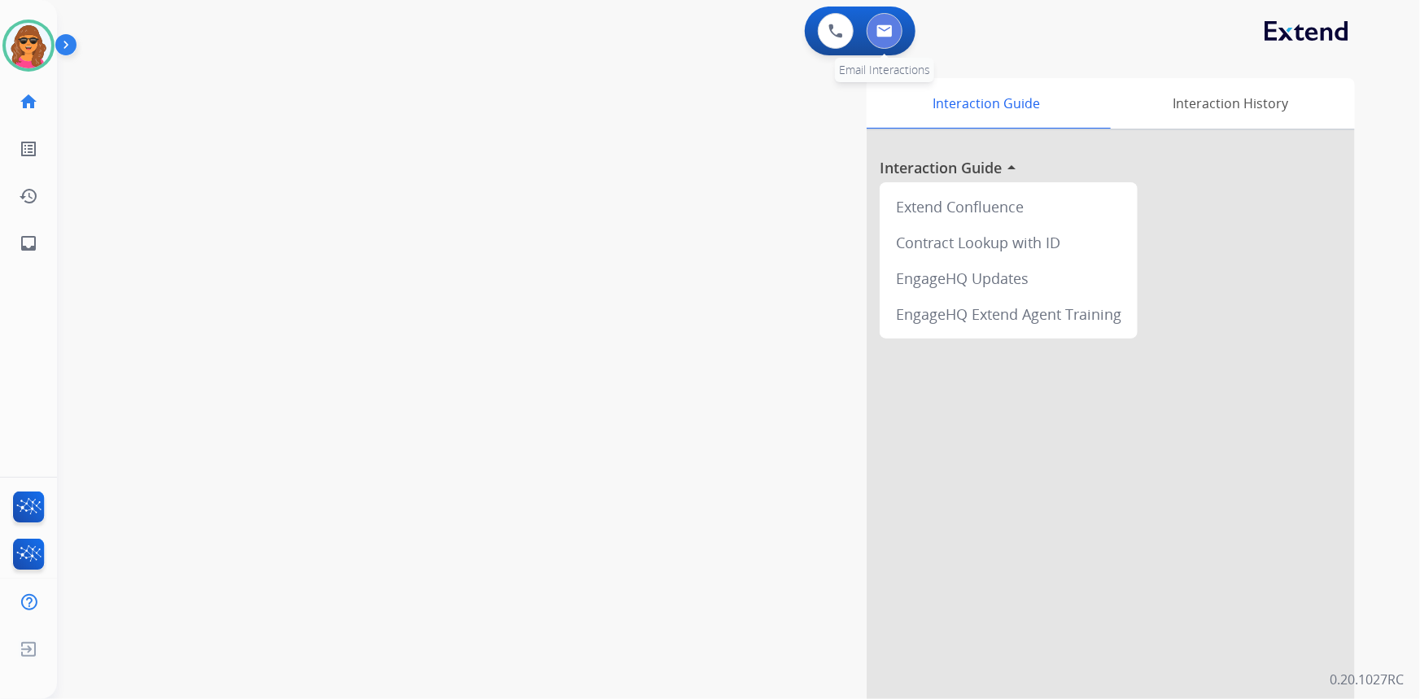
click at [885, 20] on button at bounding box center [885, 31] width 36 height 36
select select "**********"
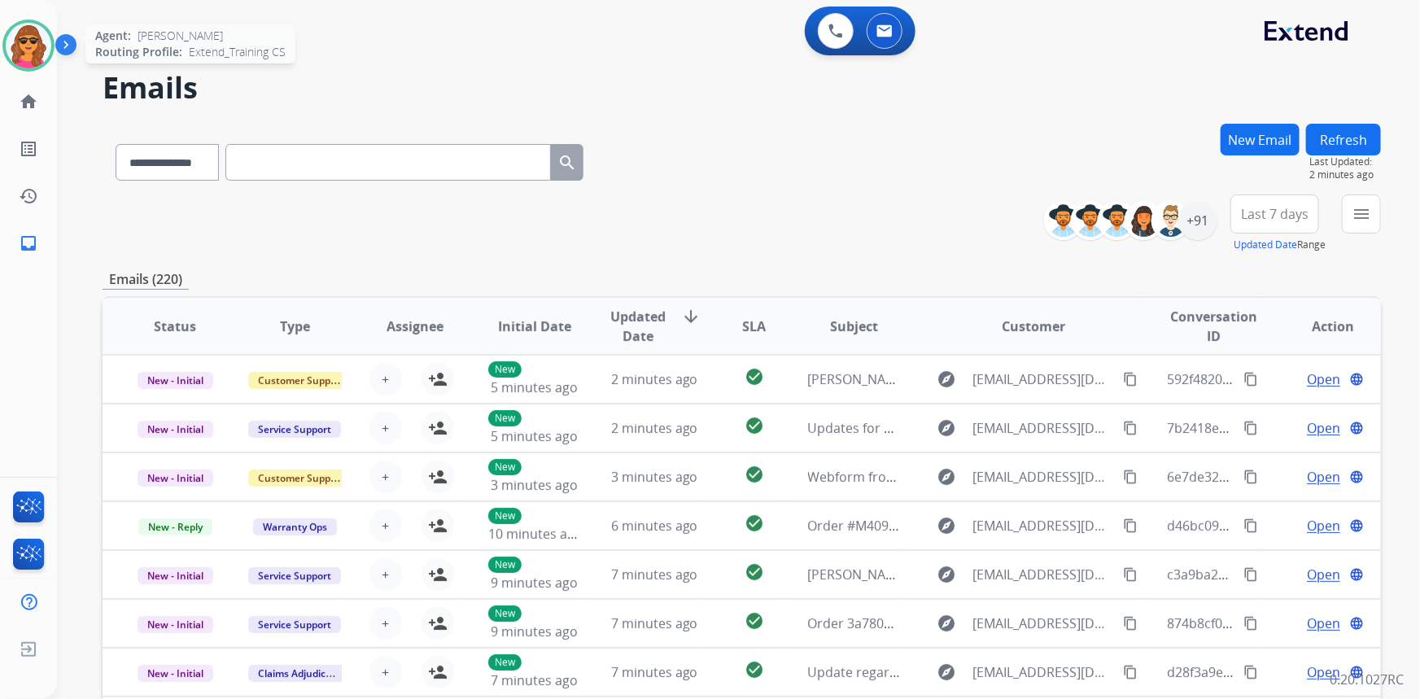
click at [29, 39] on img at bounding box center [29, 46] width 46 height 46
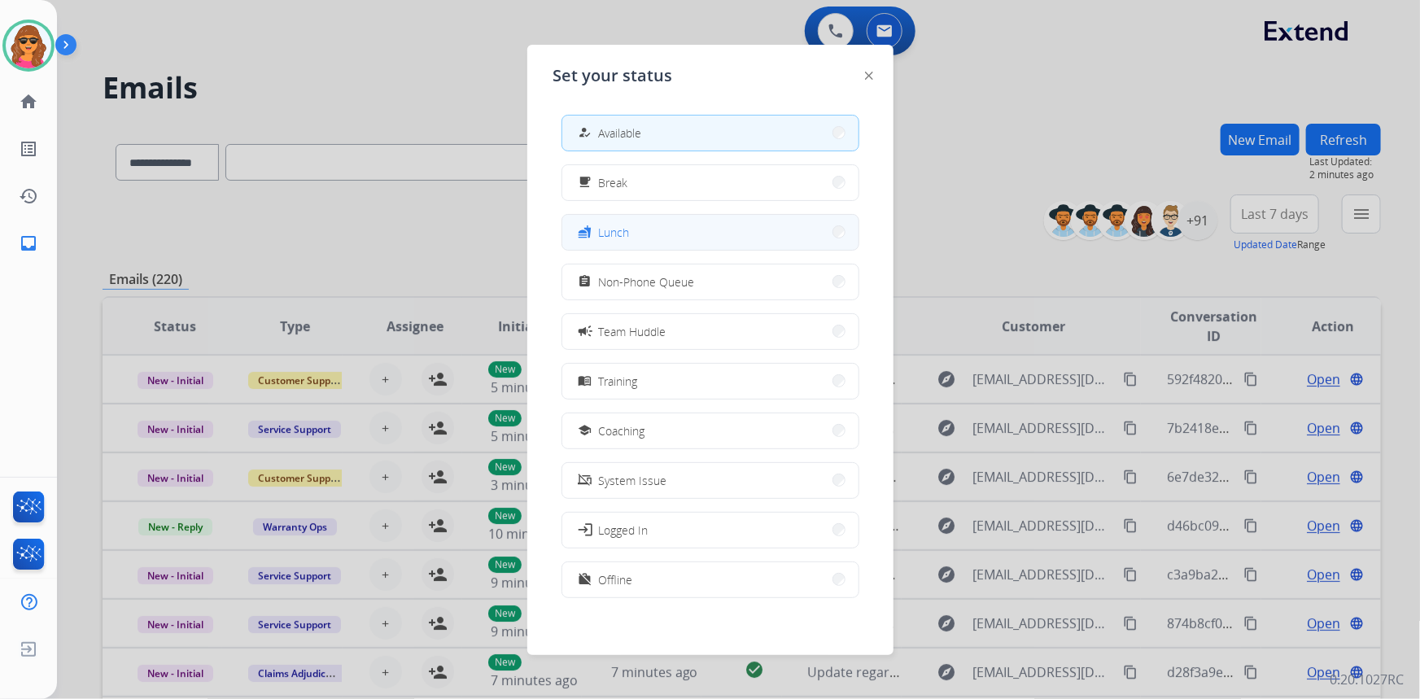
click at [604, 233] on span "Lunch" at bounding box center [614, 232] width 31 height 17
